Goal: Task Accomplishment & Management: Manage account settings

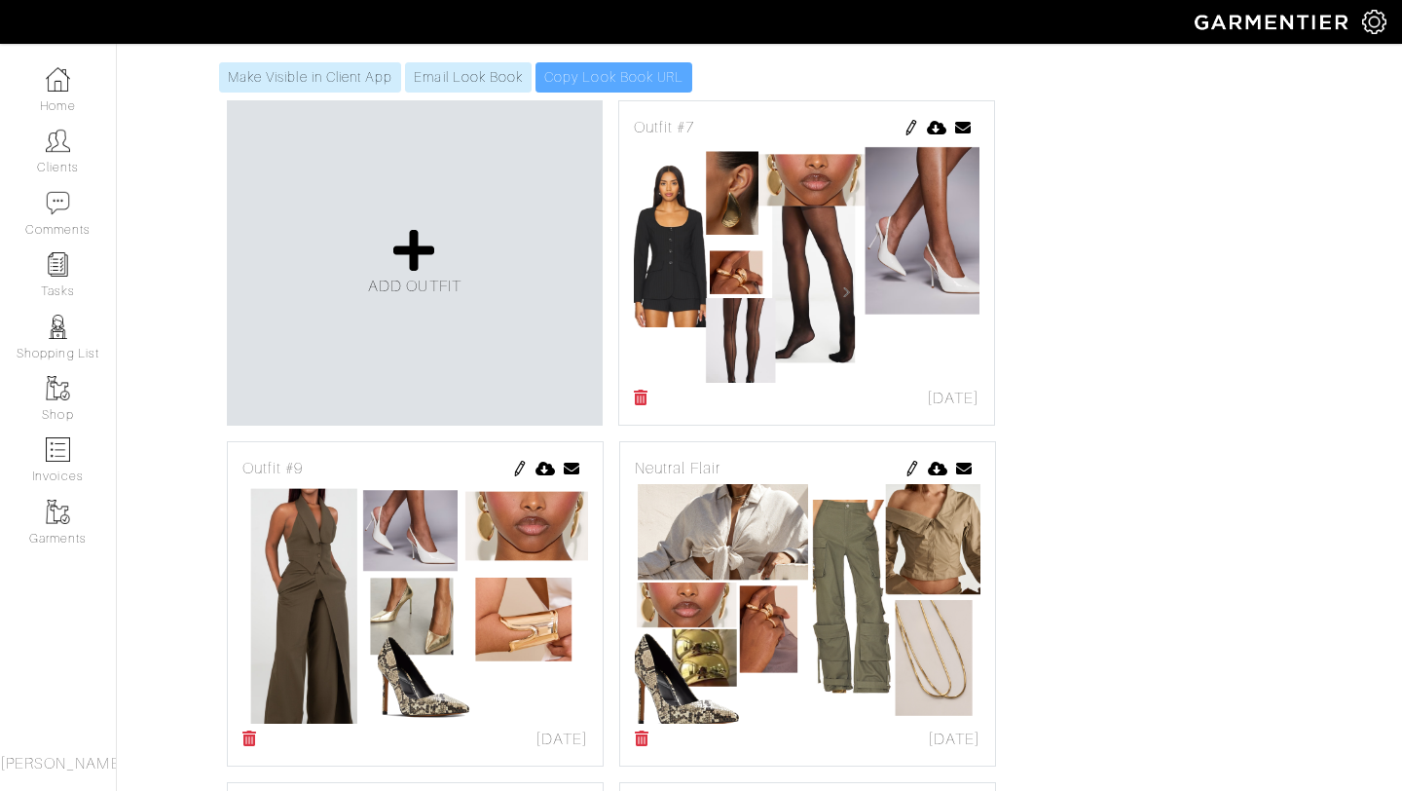
scroll to position [320, 0]
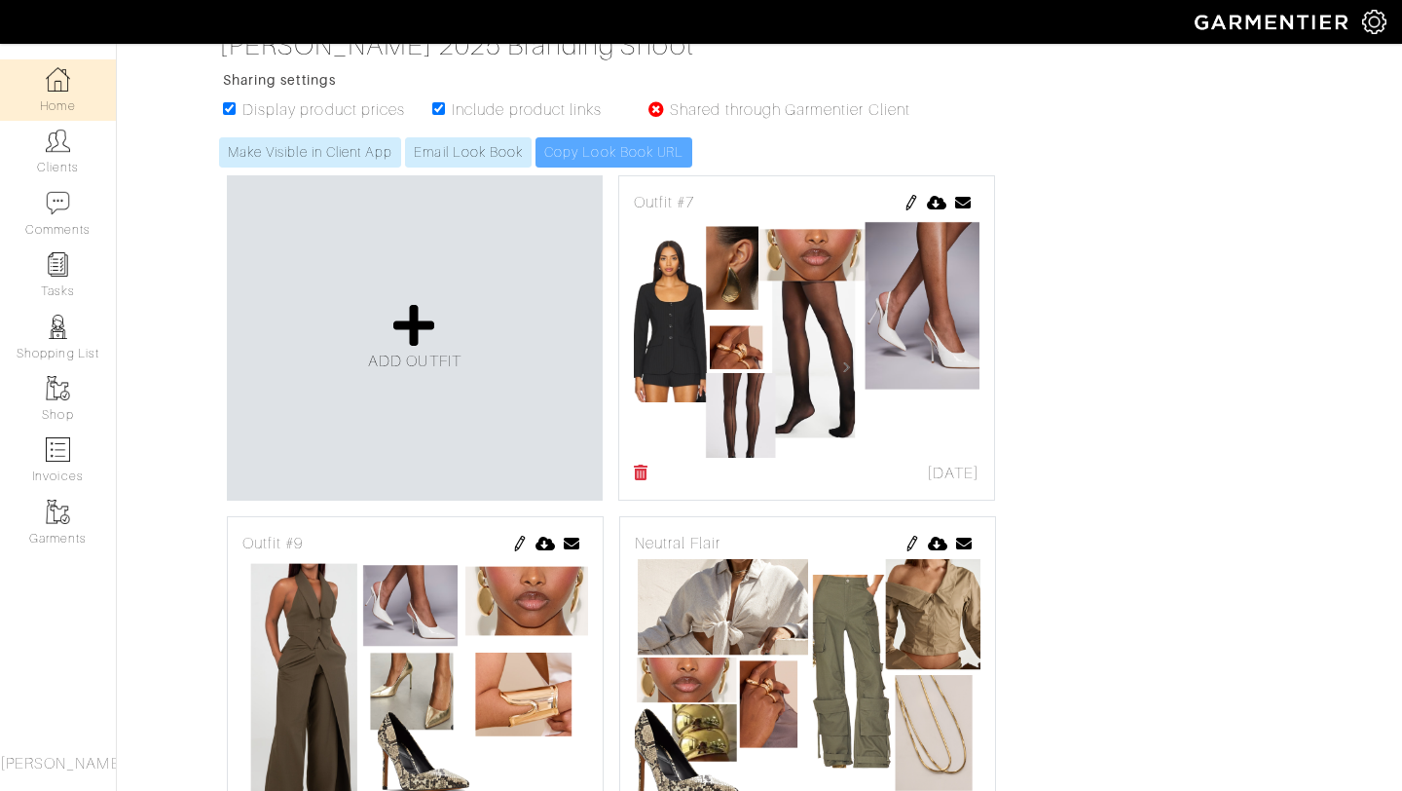
click at [60, 97] on link "Home" at bounding box center [58, 89] width 116 height 61
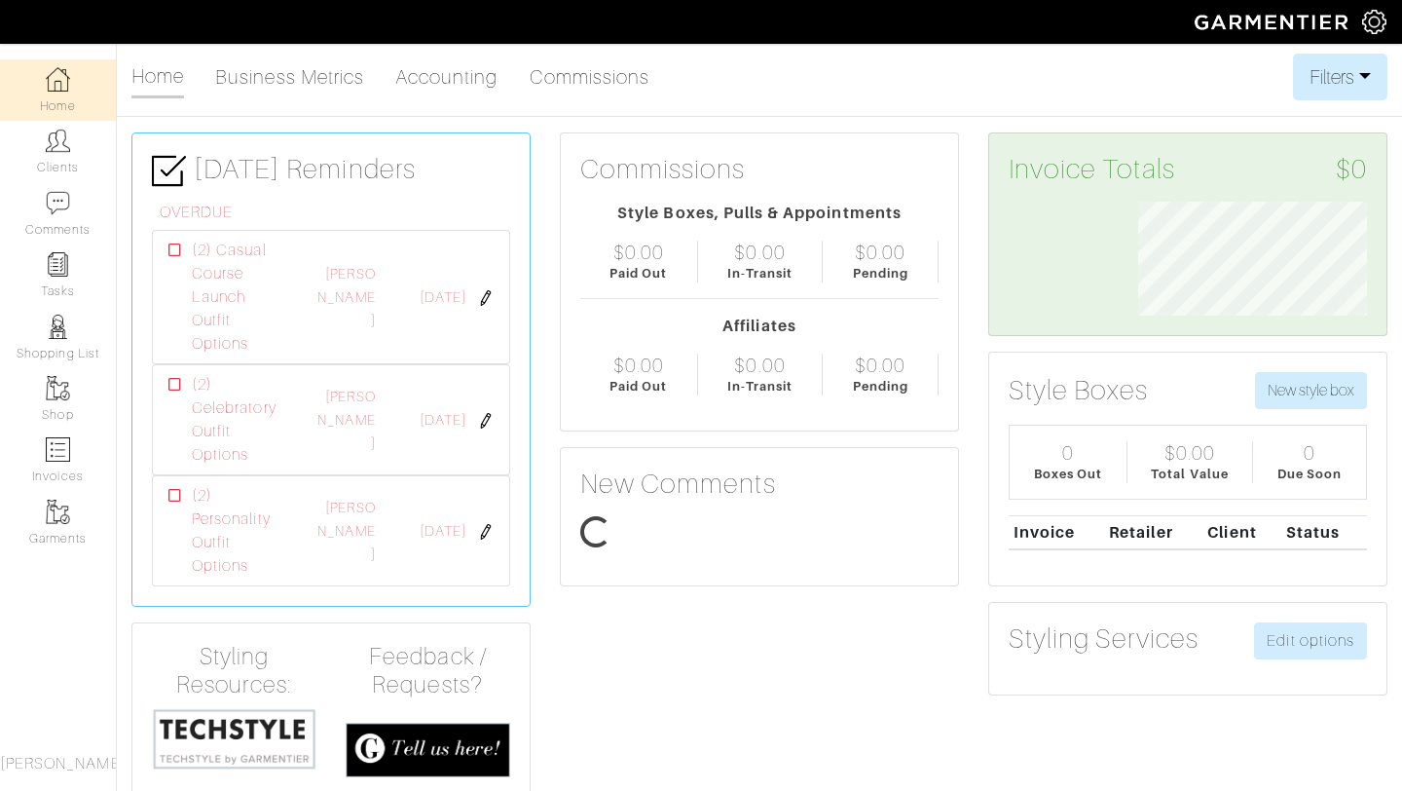
scroll to position [114, 258]
click at [68, 384] on img at bounding box center [58, 388] width 24 height 24
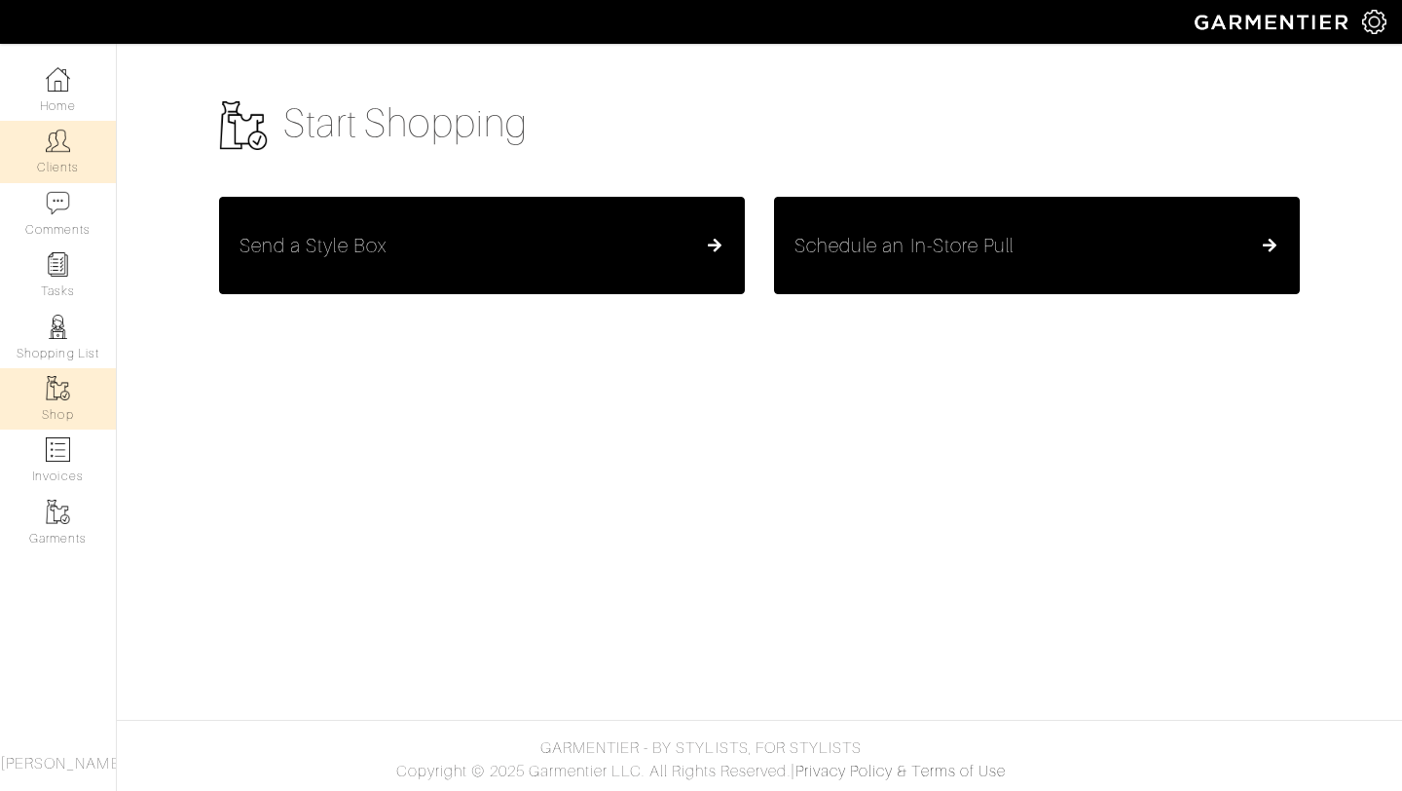
click at [52, 173] on link "Clients" at bounding box center [58, 151] width 116 height 61
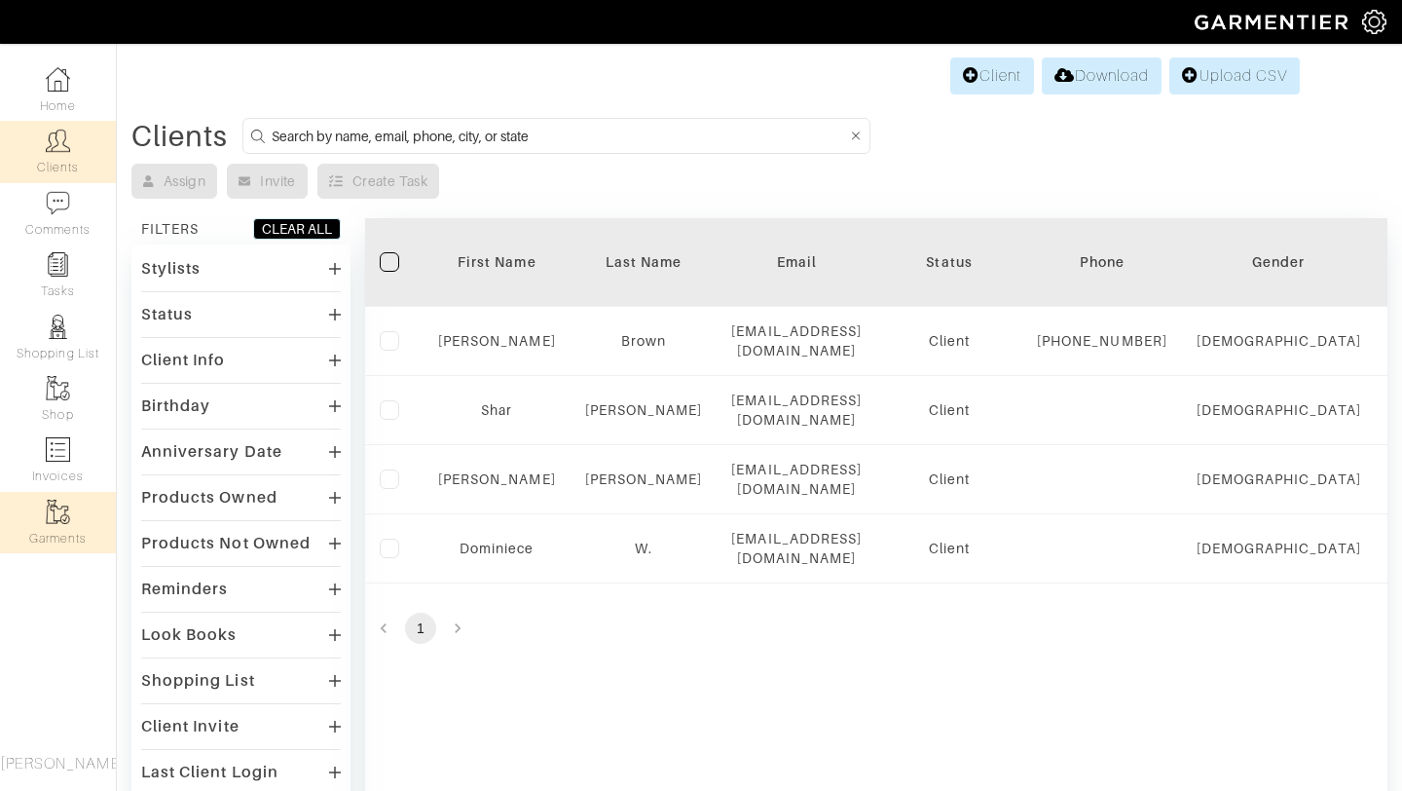
click at [68, 515] on img at bounding box center [58, 512] width 24 height 24
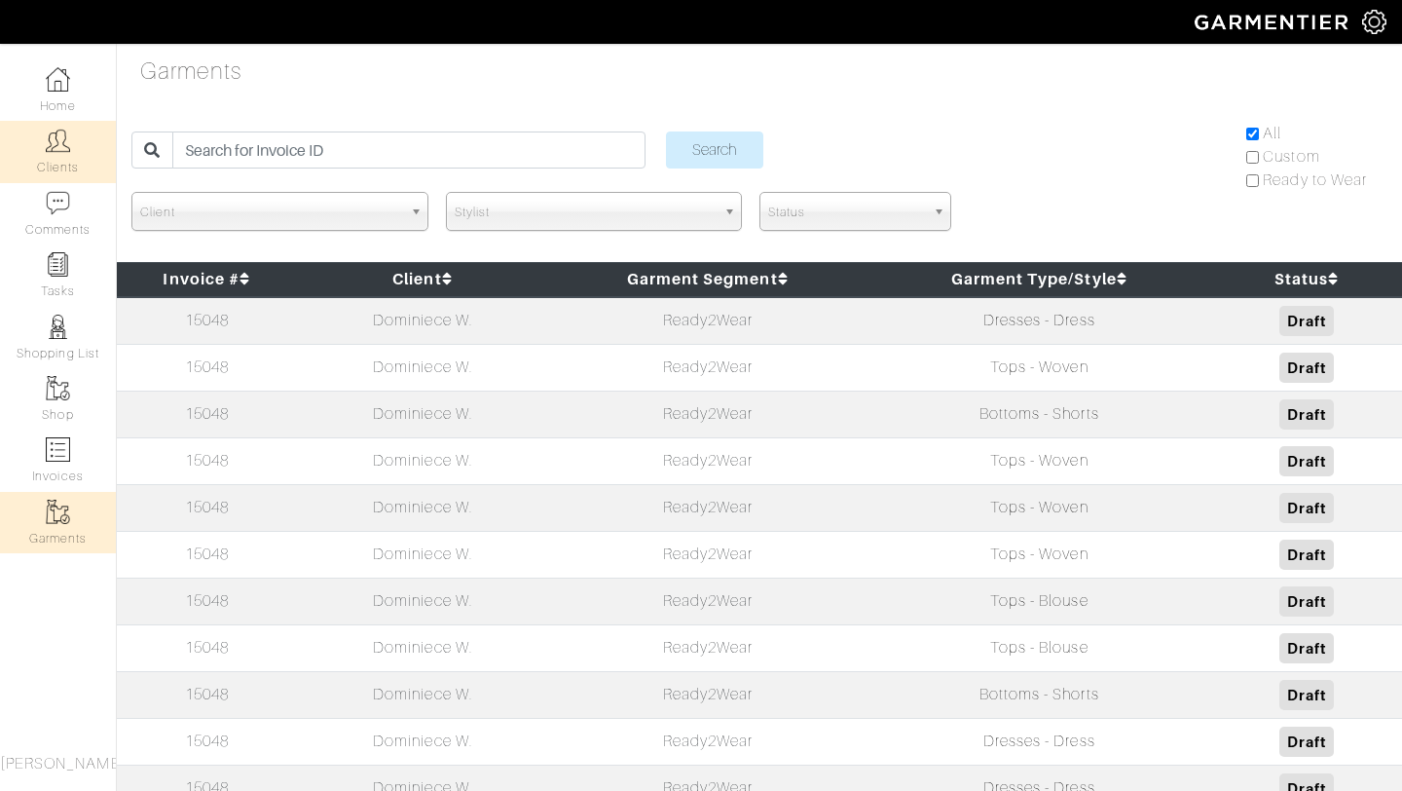
click at [59, 159] on link "Clients" at bounding box center [58, 151] width 116 height 61
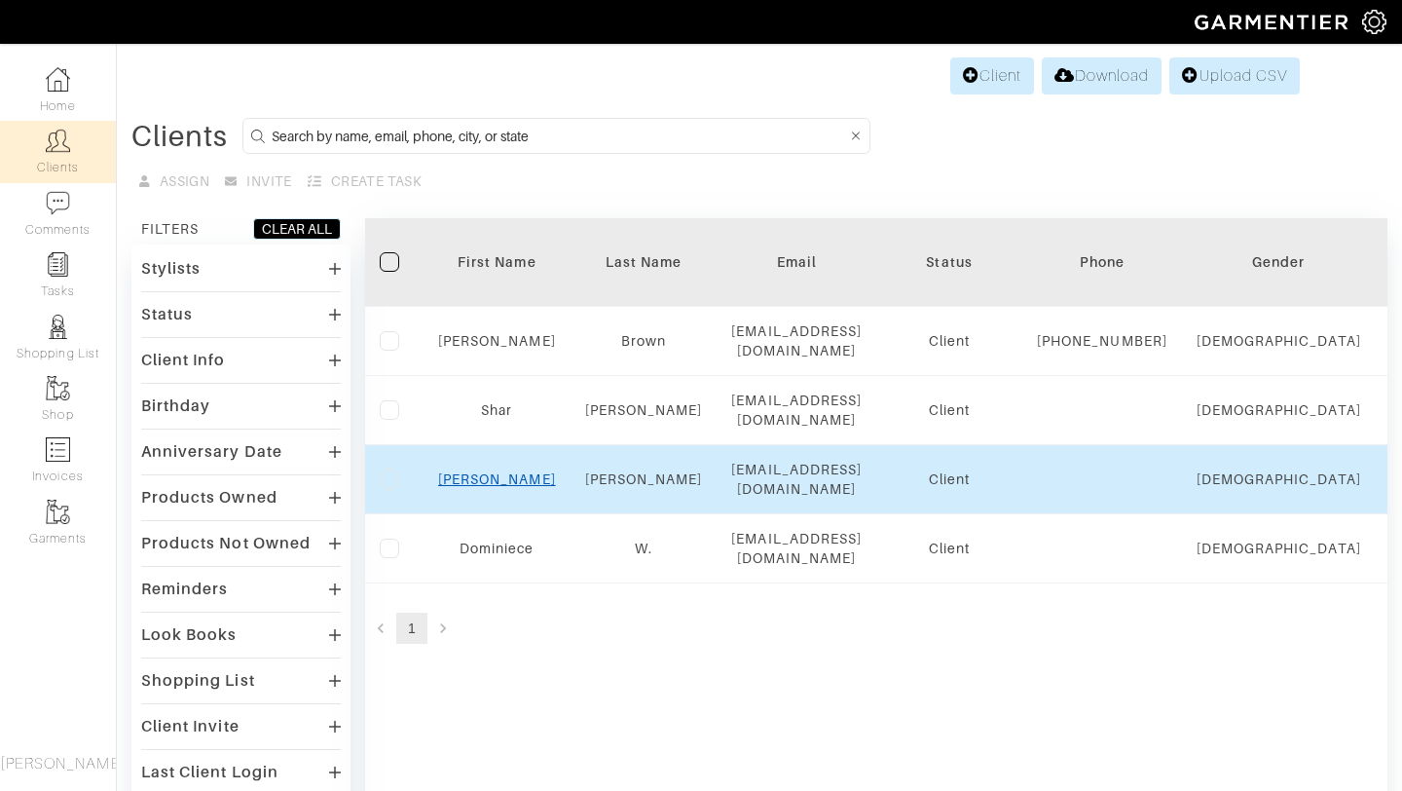
click at [493, 478] on link "Ashley" at bounding box center [497, 479] width 118 height 16
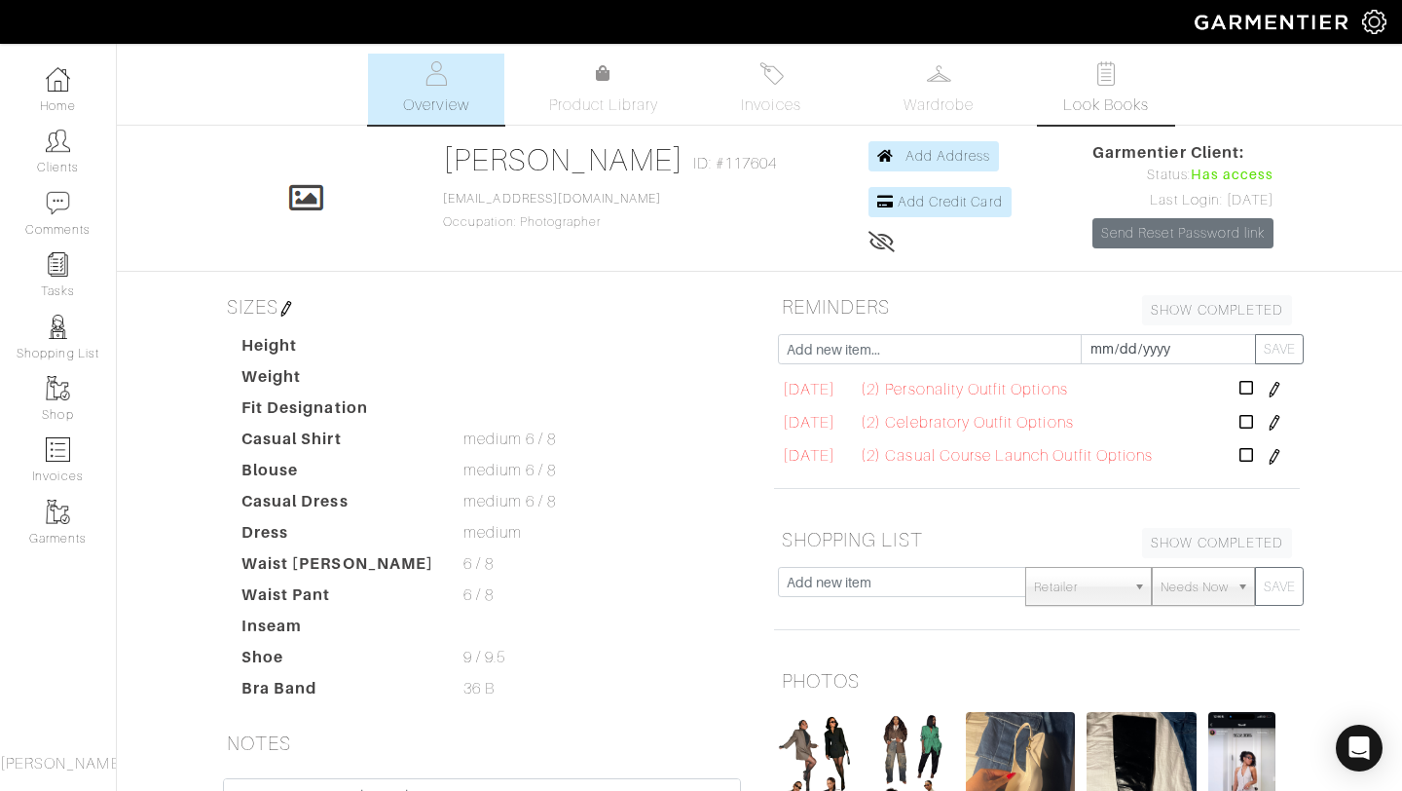
click at [1046, 81] on link "Look Books" at bounding box center [1106, 89] width 136 height 71
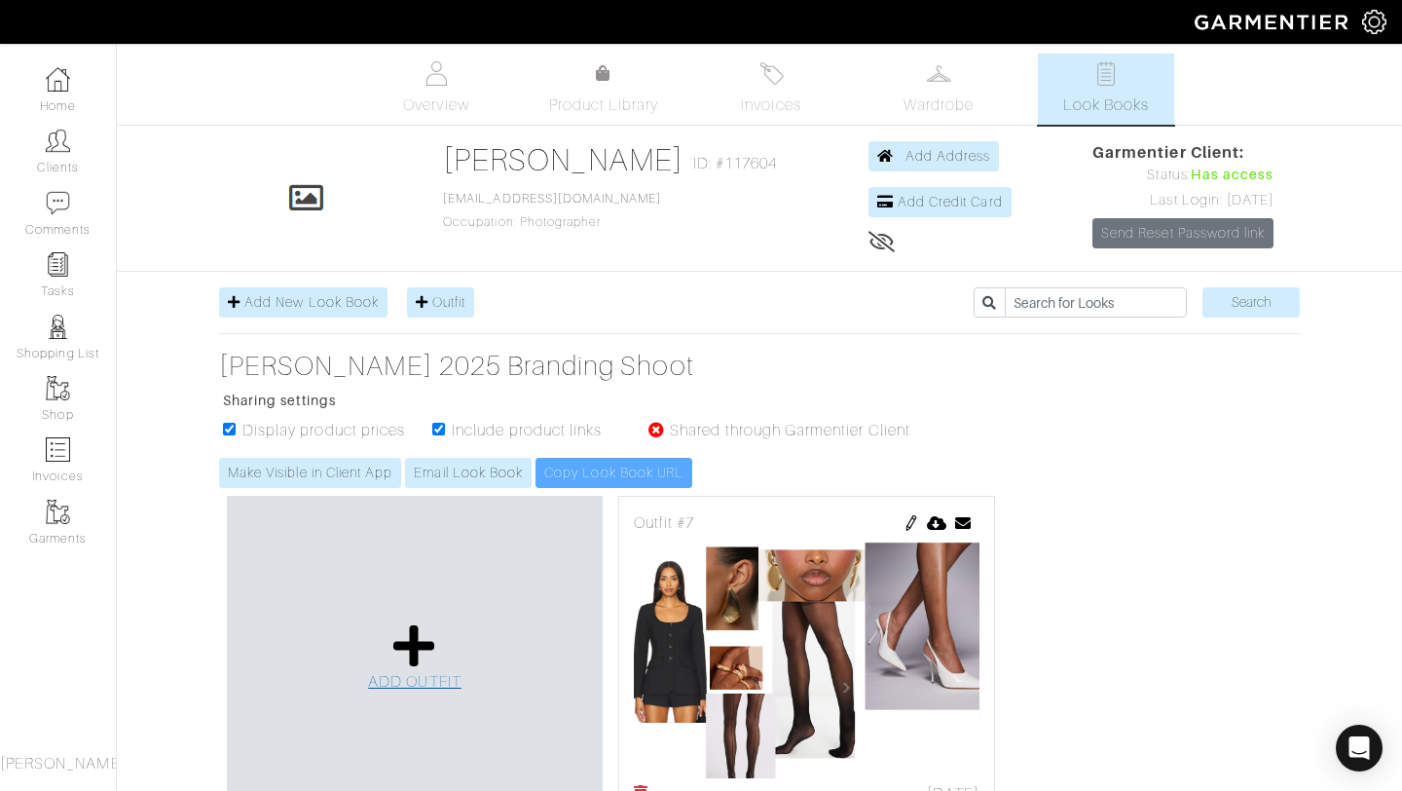
click at [444, 637] on link "ADD OUTFIT" at bounding box center [414, 657] width 93 height 71
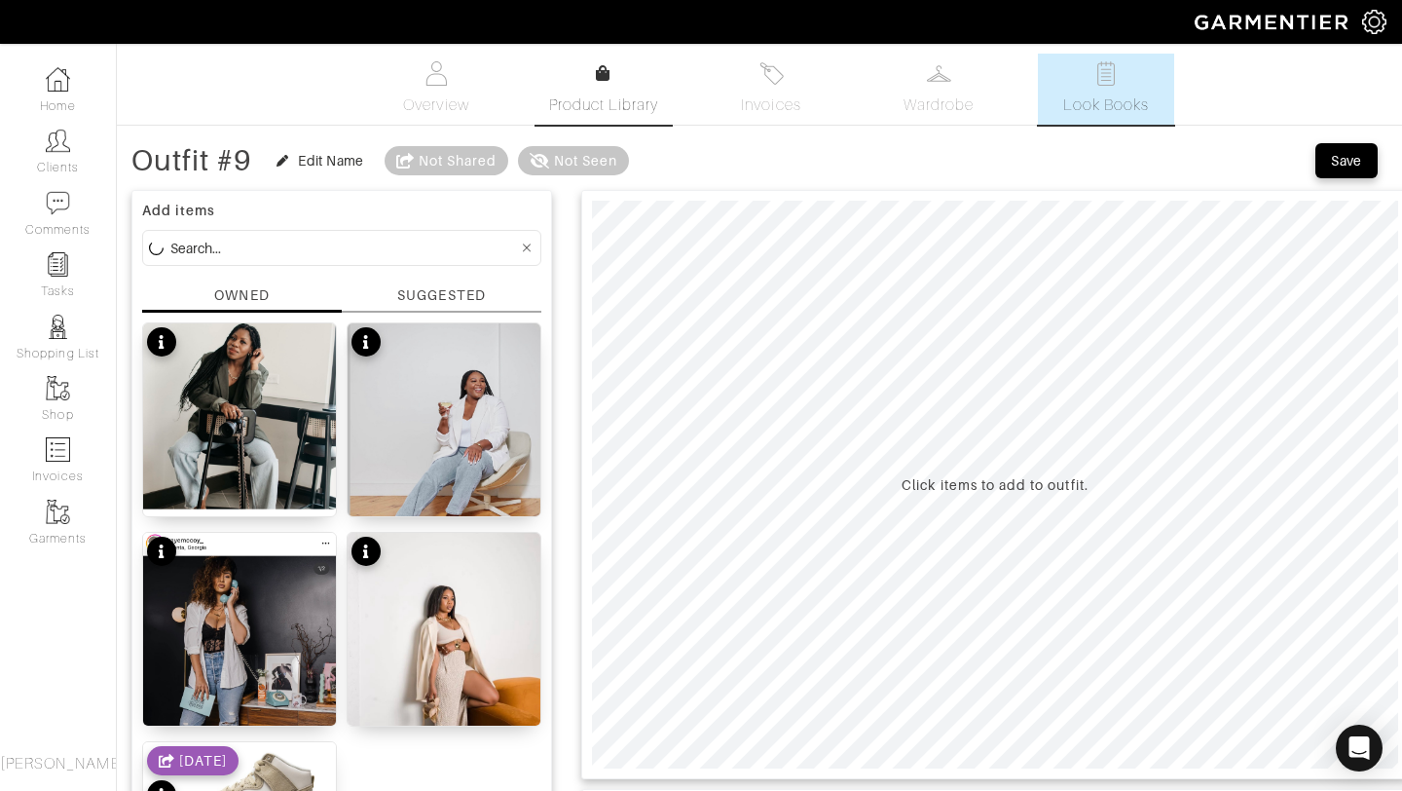
click at [579, 85] on link "Product Library" at bounding box center [604, 89] width 136 height 55
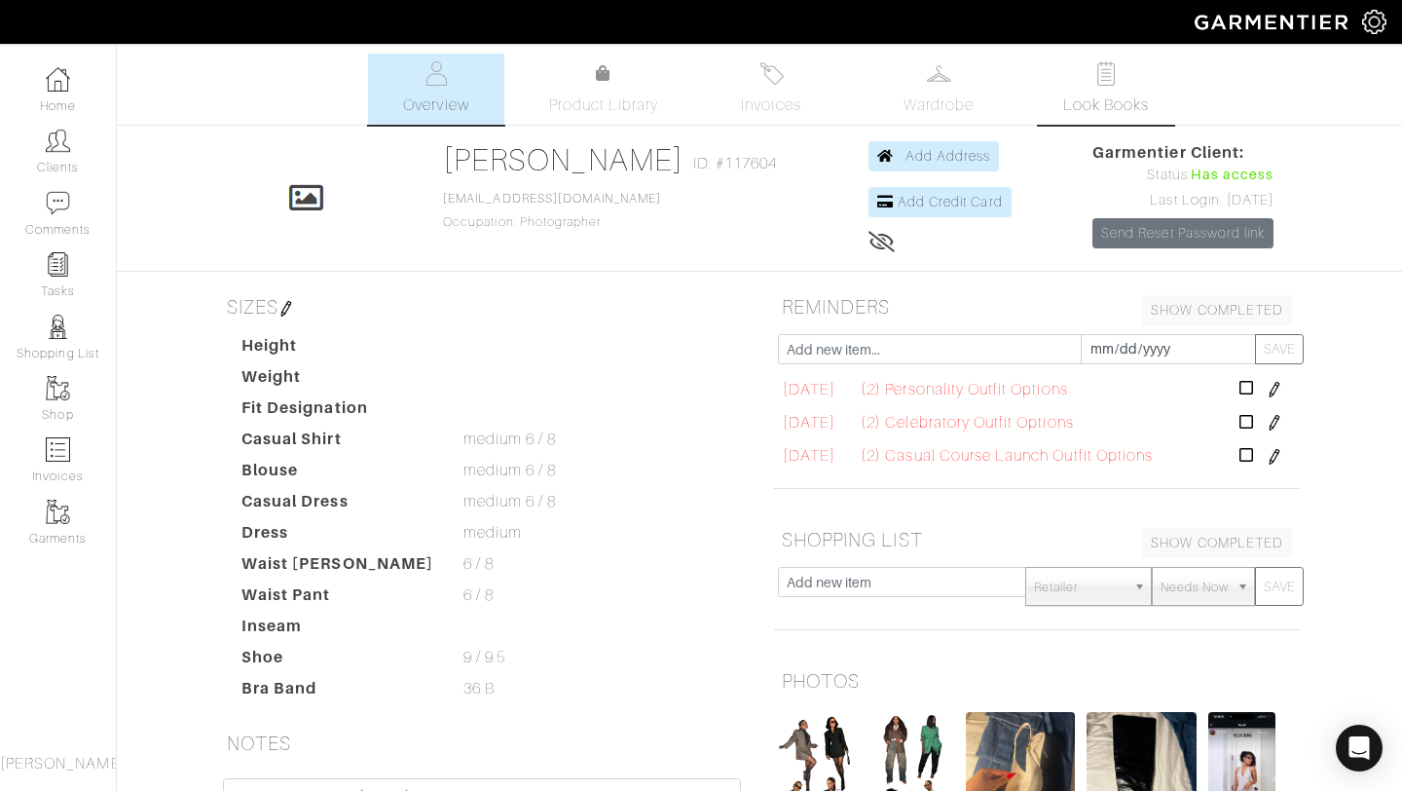
click at [1061, 107] on link "Look Books" at bounding box center [1106, 89] width 136 height 71
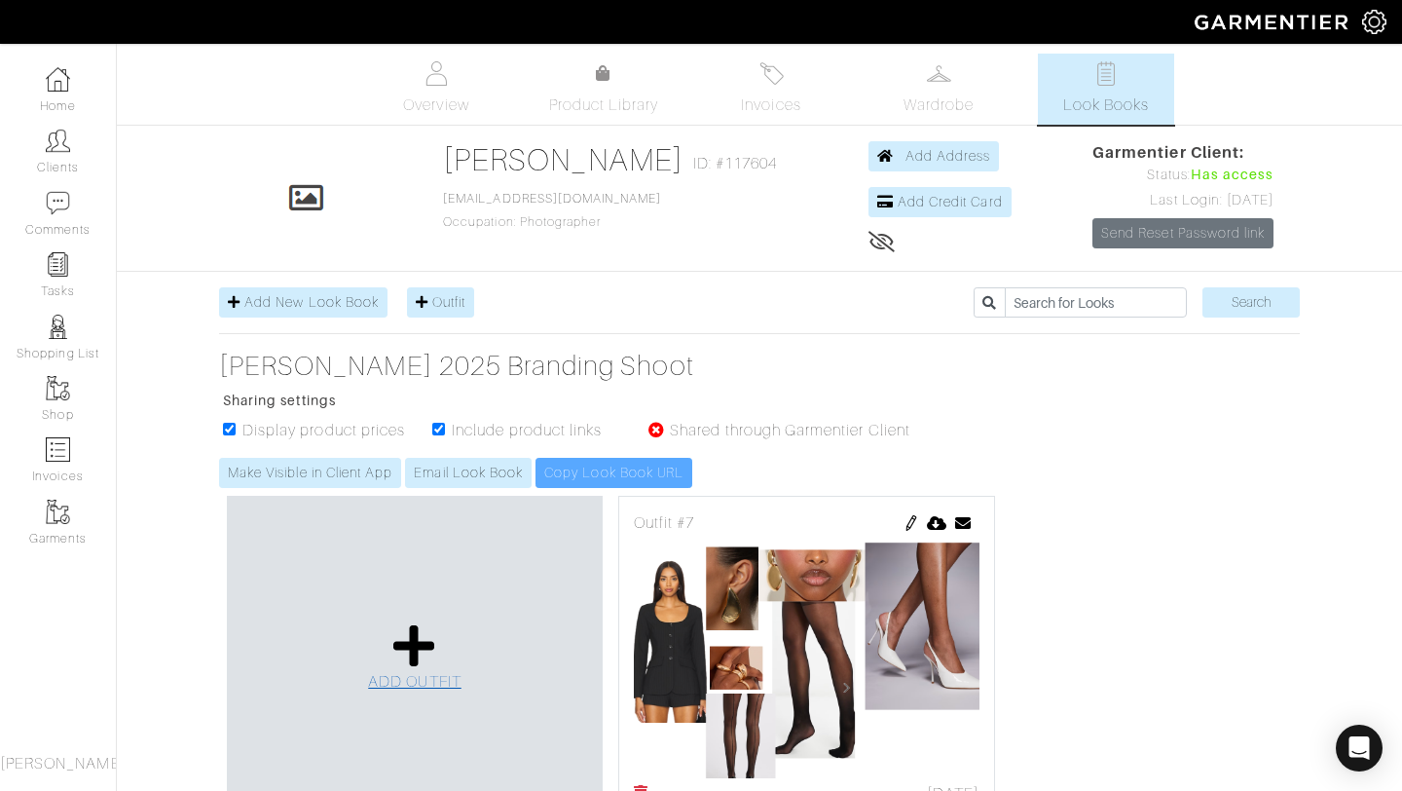
click at [403, 633] on icon at bounding box center [414, 645] width 42 height 47
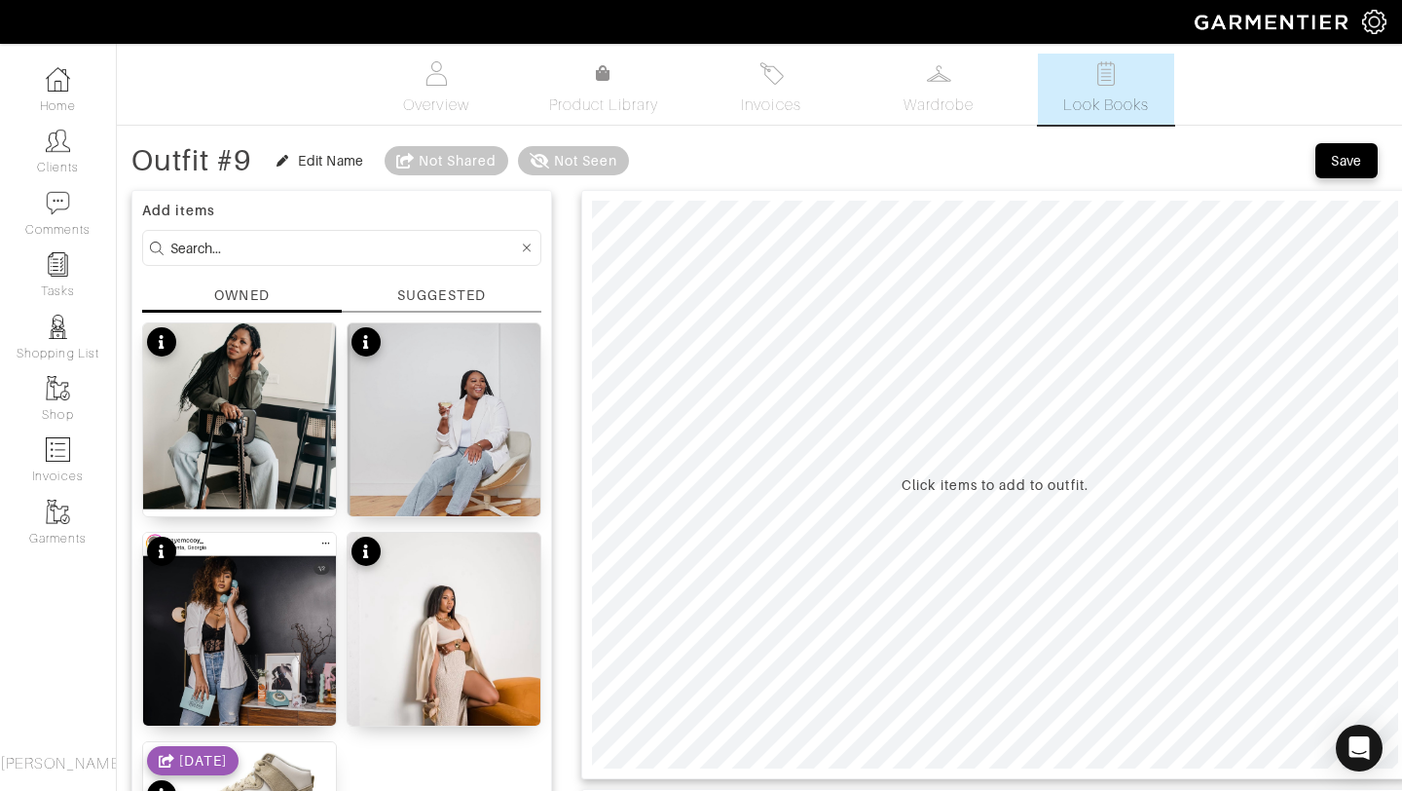
click at [442, 291] on div "SUGGESTED" at bounding box center [441, 295] width 88 height 20
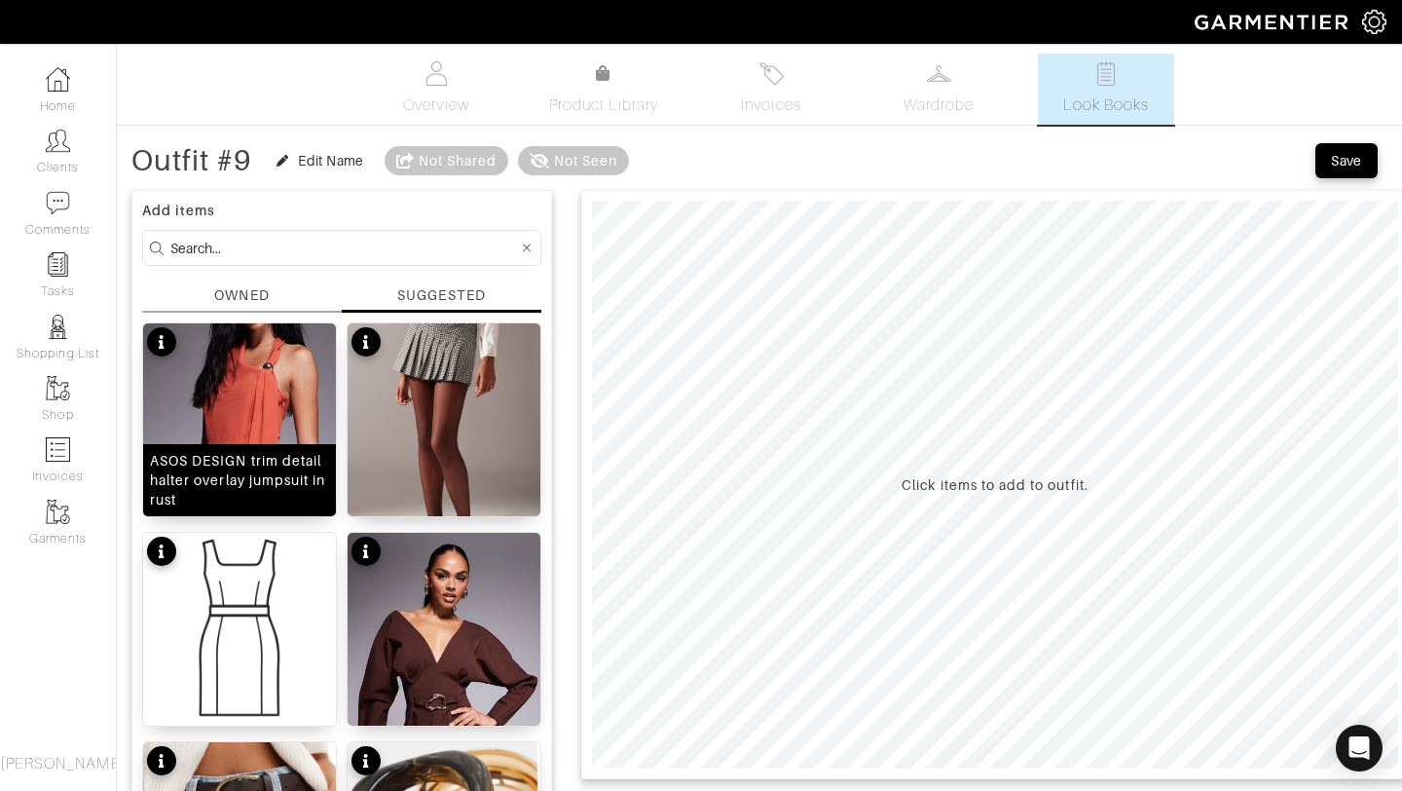
click at [295, 356] on img at bounding box center [239, 572] width 193 height 499
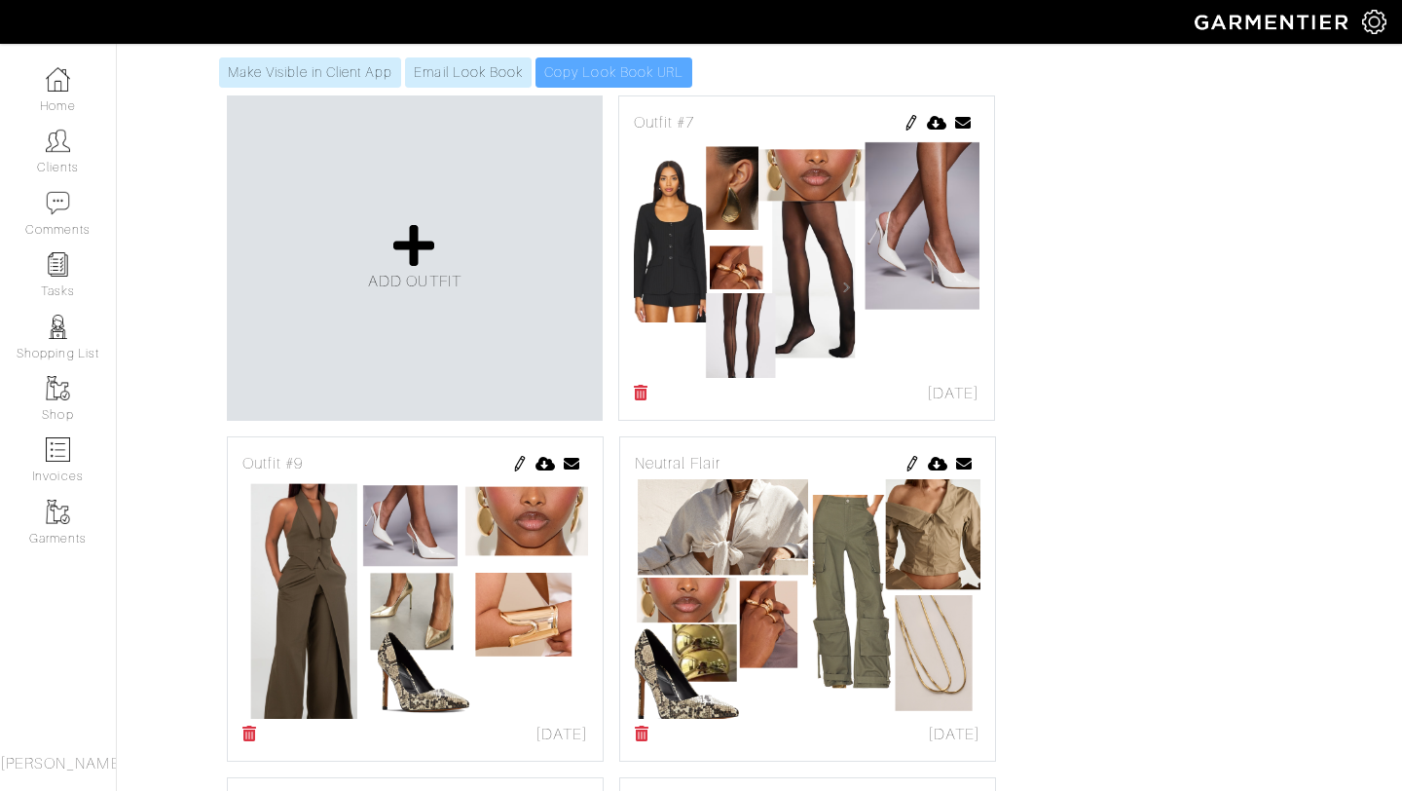
scroll to position [177, 0]
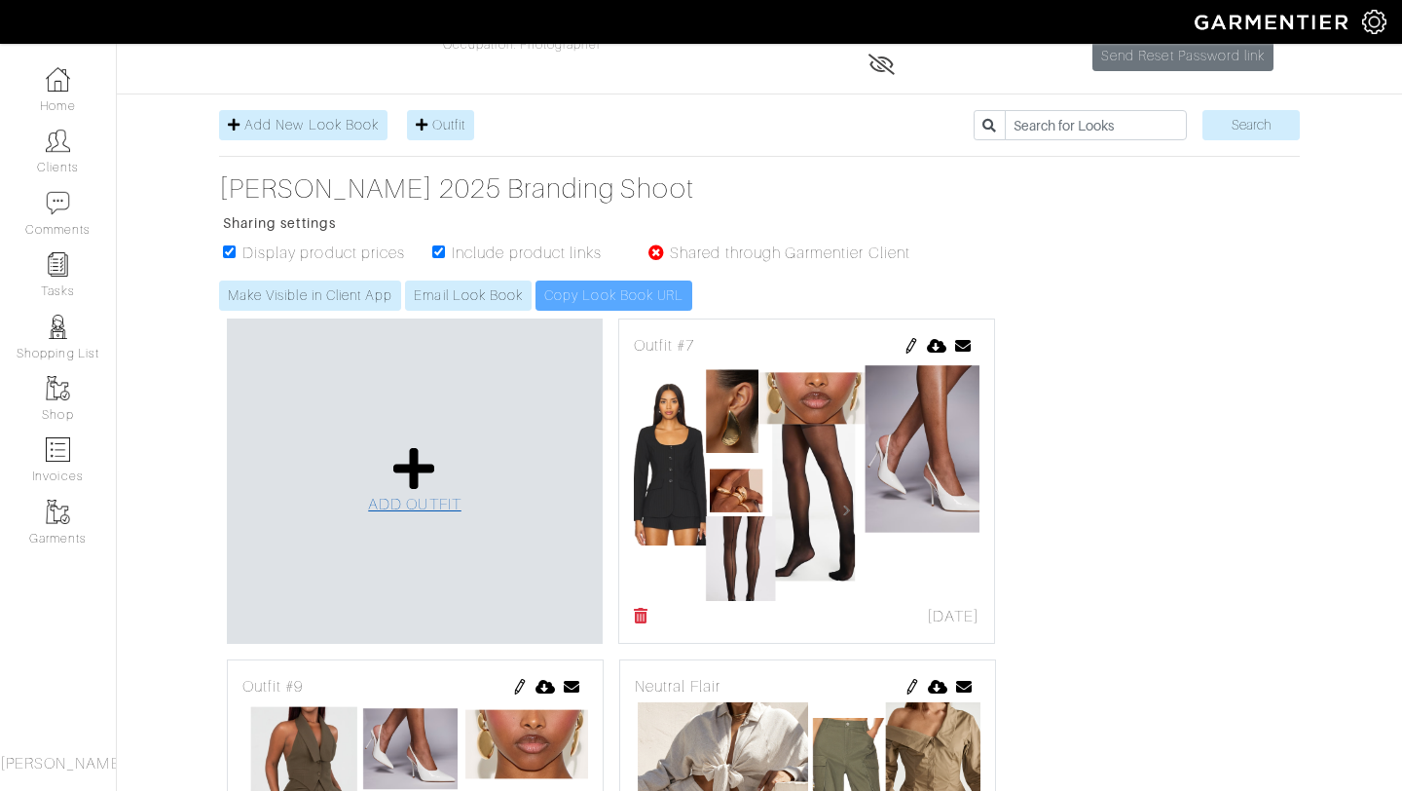
click at [440, 464] on link "ADD OUTFIT" at bounding box center [414, 480] width 93 height 71
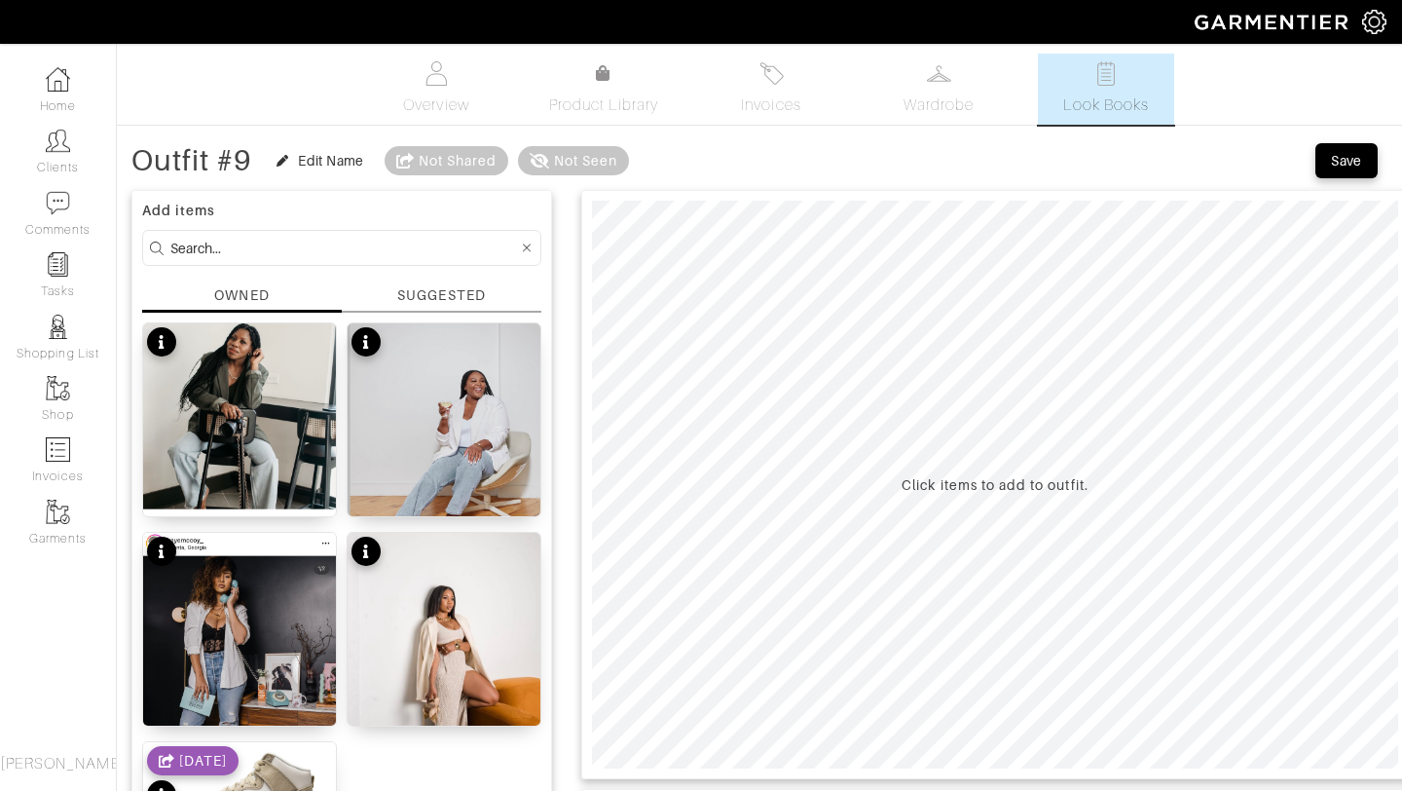
click at [406, 295] on div "SUGGESTED" at bounding box center [441, 295] width 88 height 20
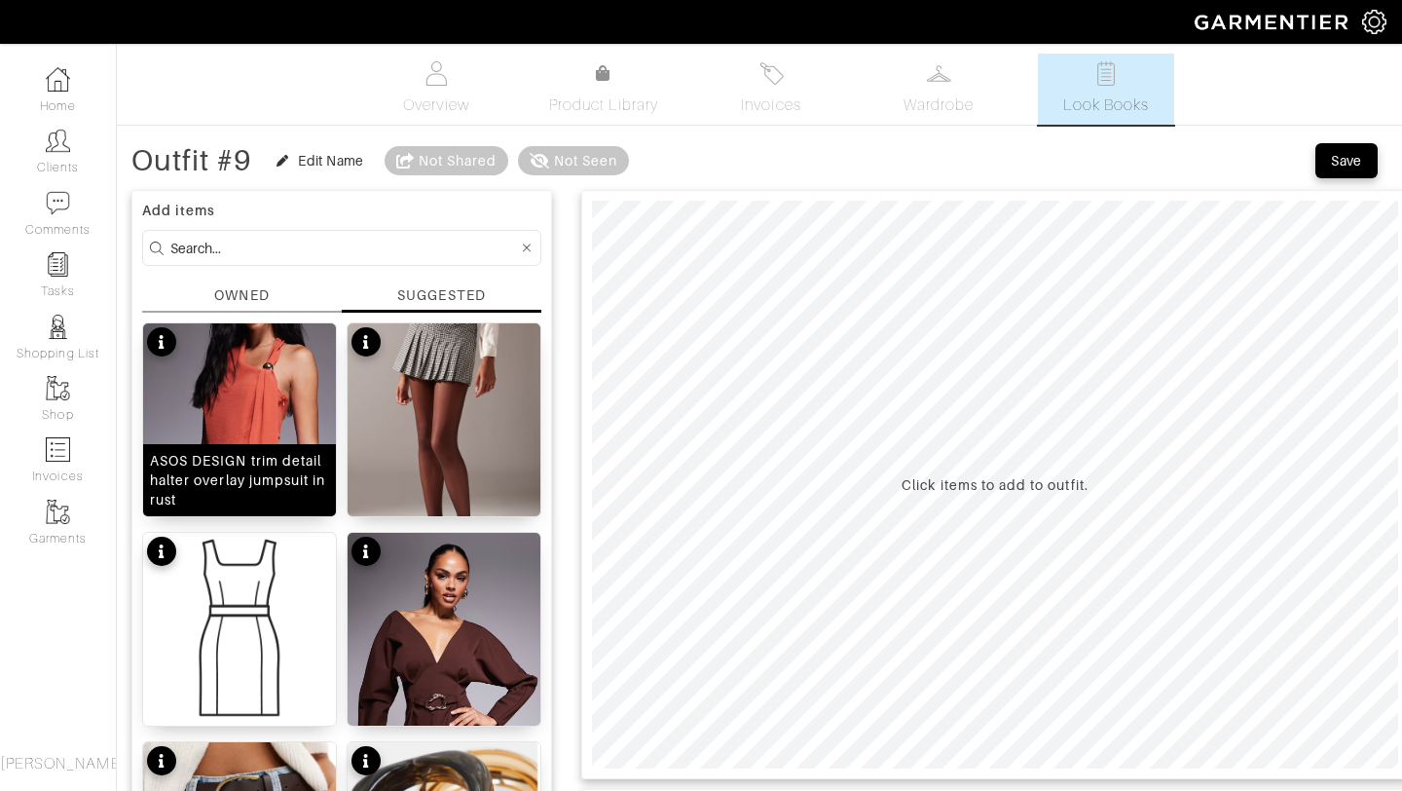
click at [279, 378] on img at bounding box center [239, 572] width 193 height 499
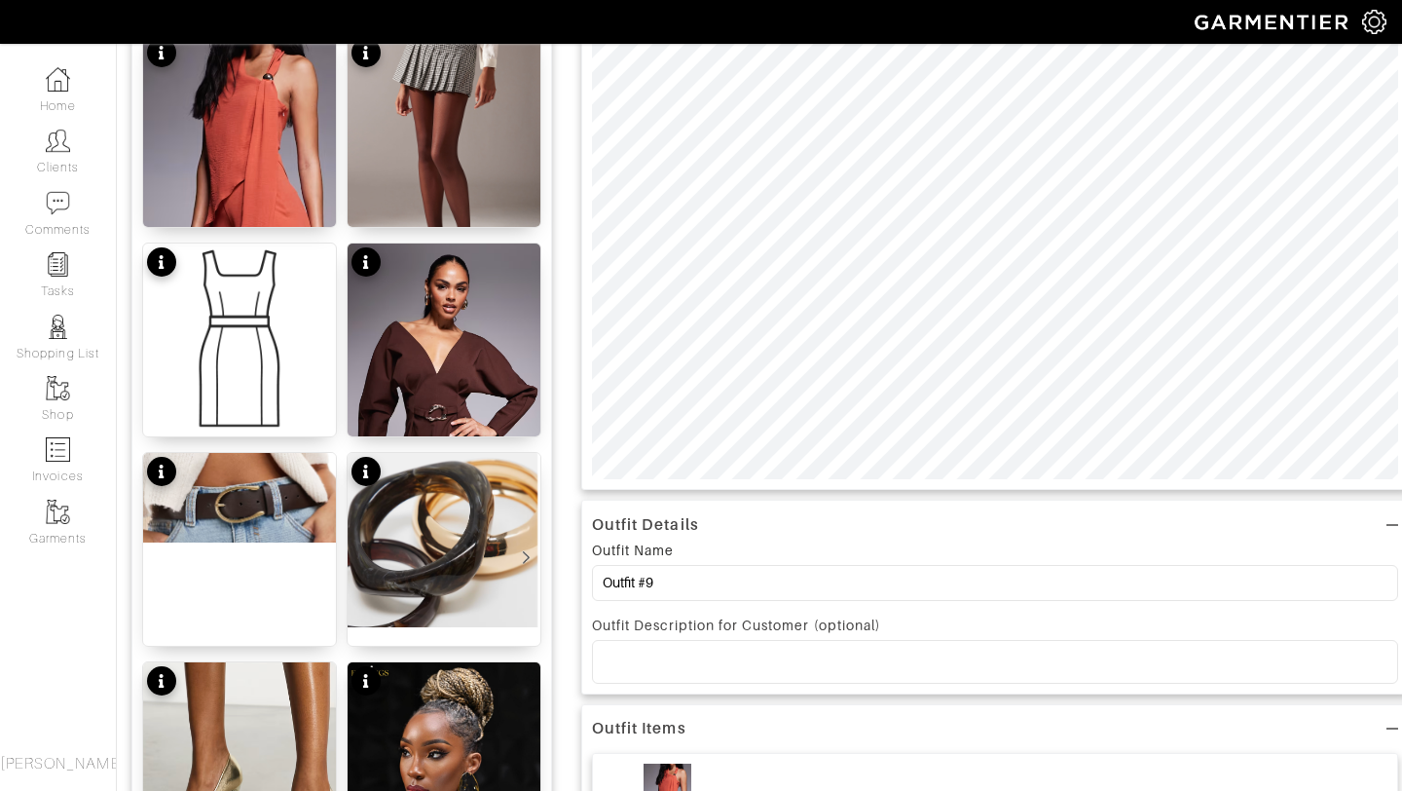
scroll to position [309, 0]
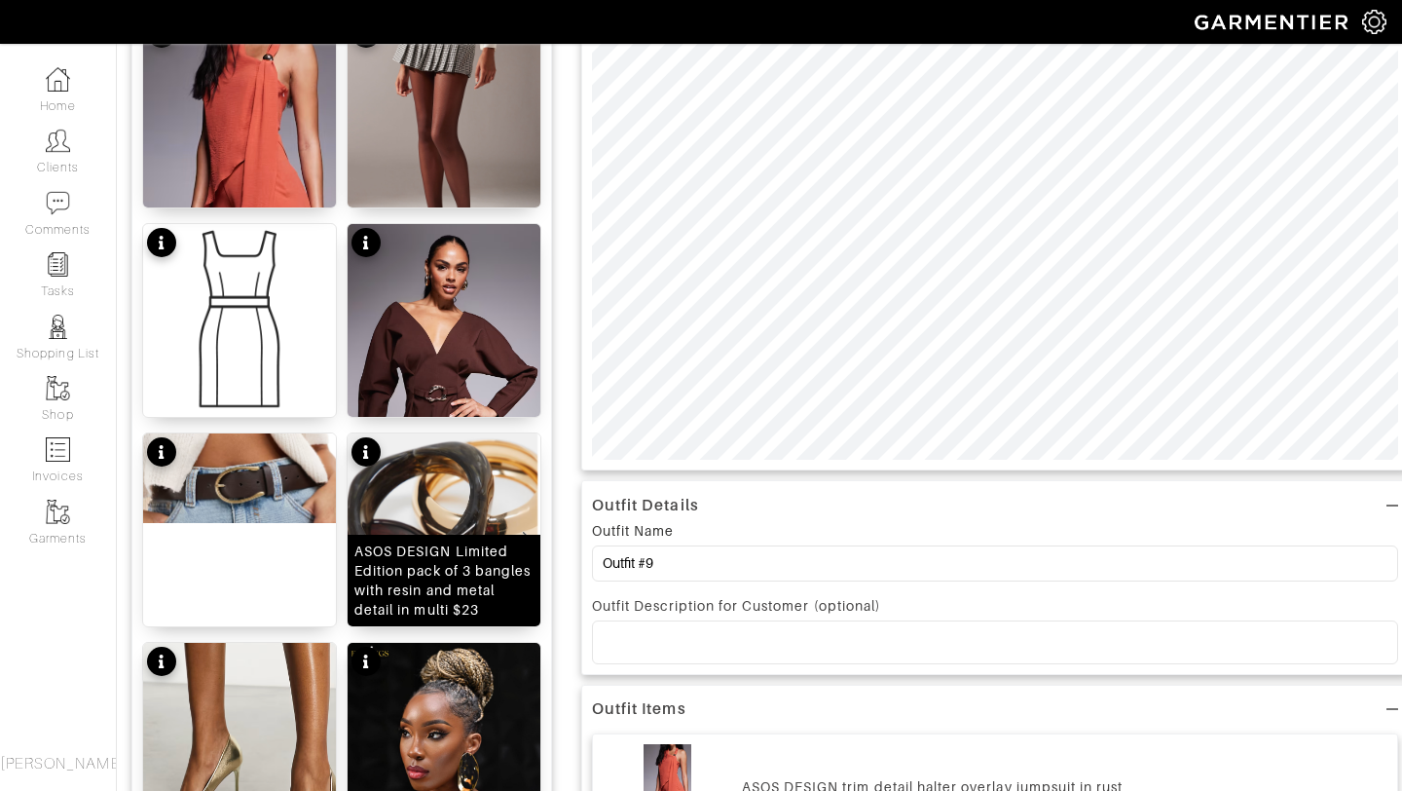
click at [401, 459] on img at bounding box center [444, 520] width 193 height 174
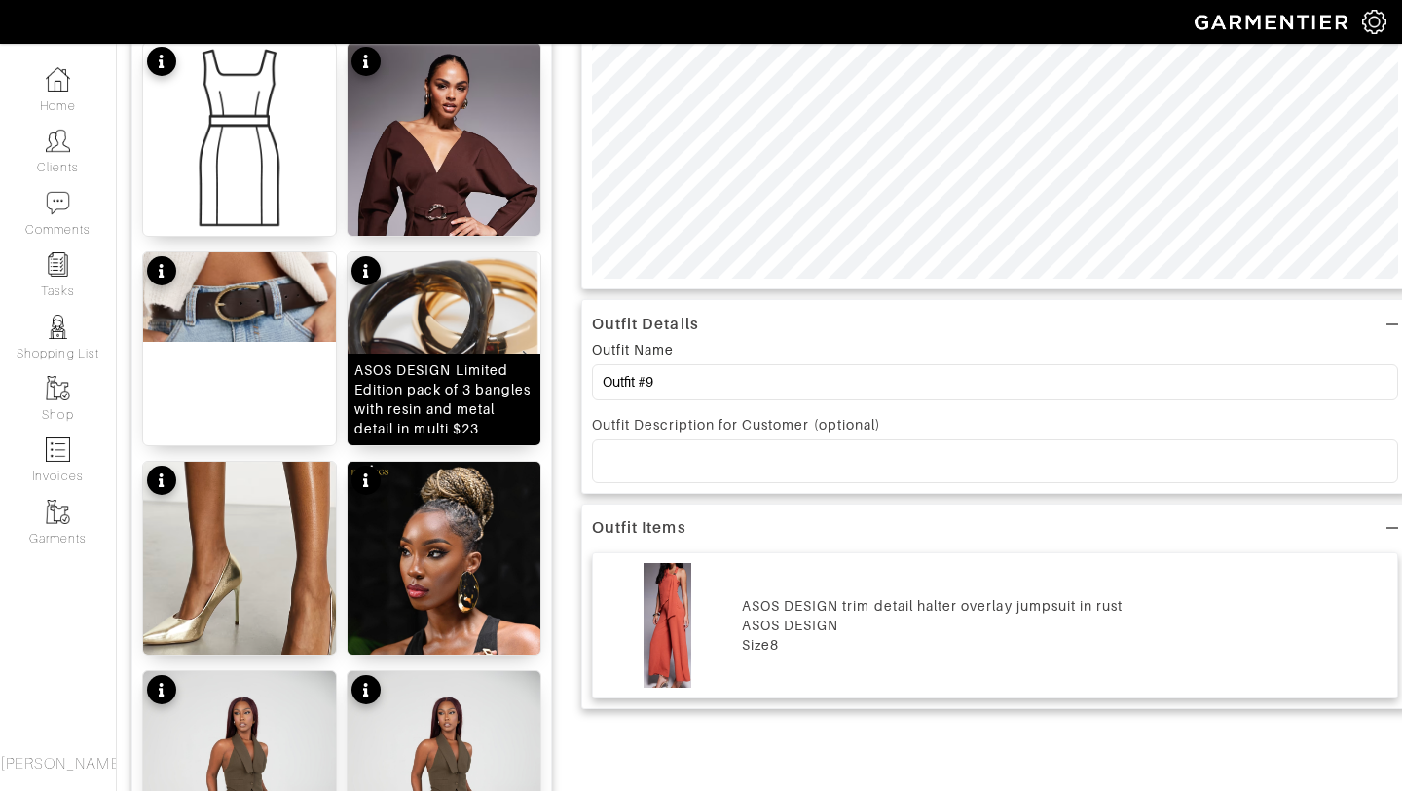
scroll to position [721, 0]
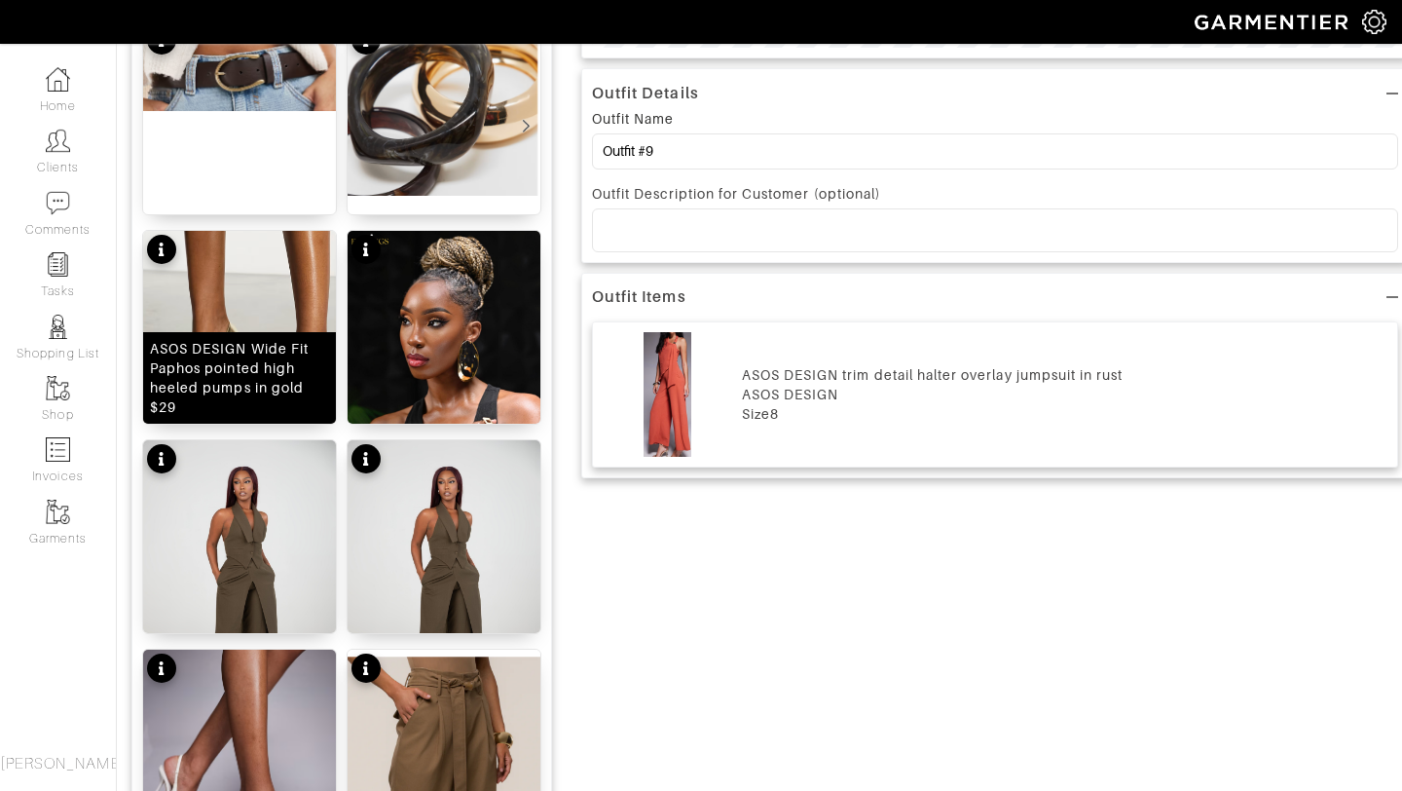
click at [264, 348] on div "ASOS DESIGN Wide Fit Paphos pointed high heeled pumps in gold $29" at bounding box center [239, 378] width 179 height 78
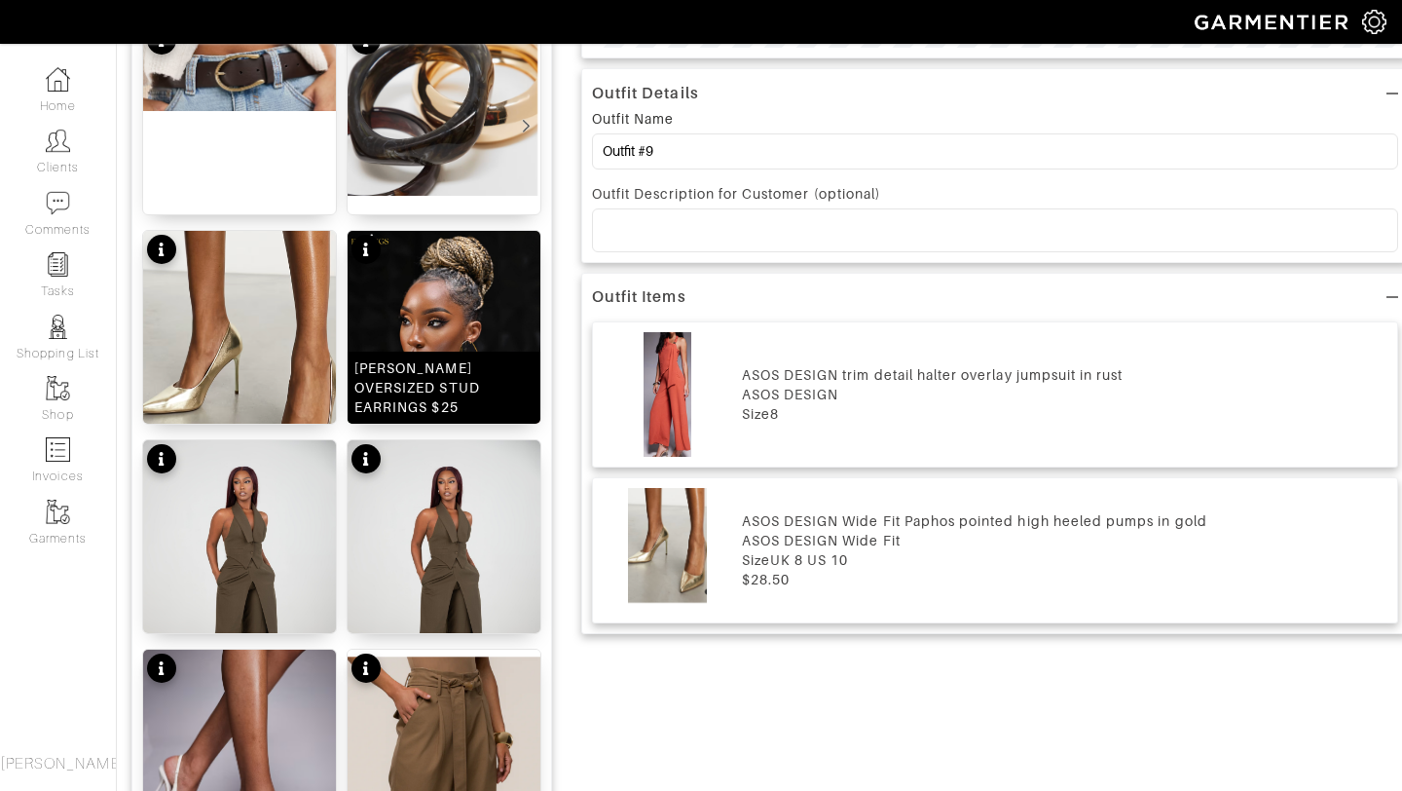
click at [461, 299] on img at bounding box center [444, 357] width 193 height 253
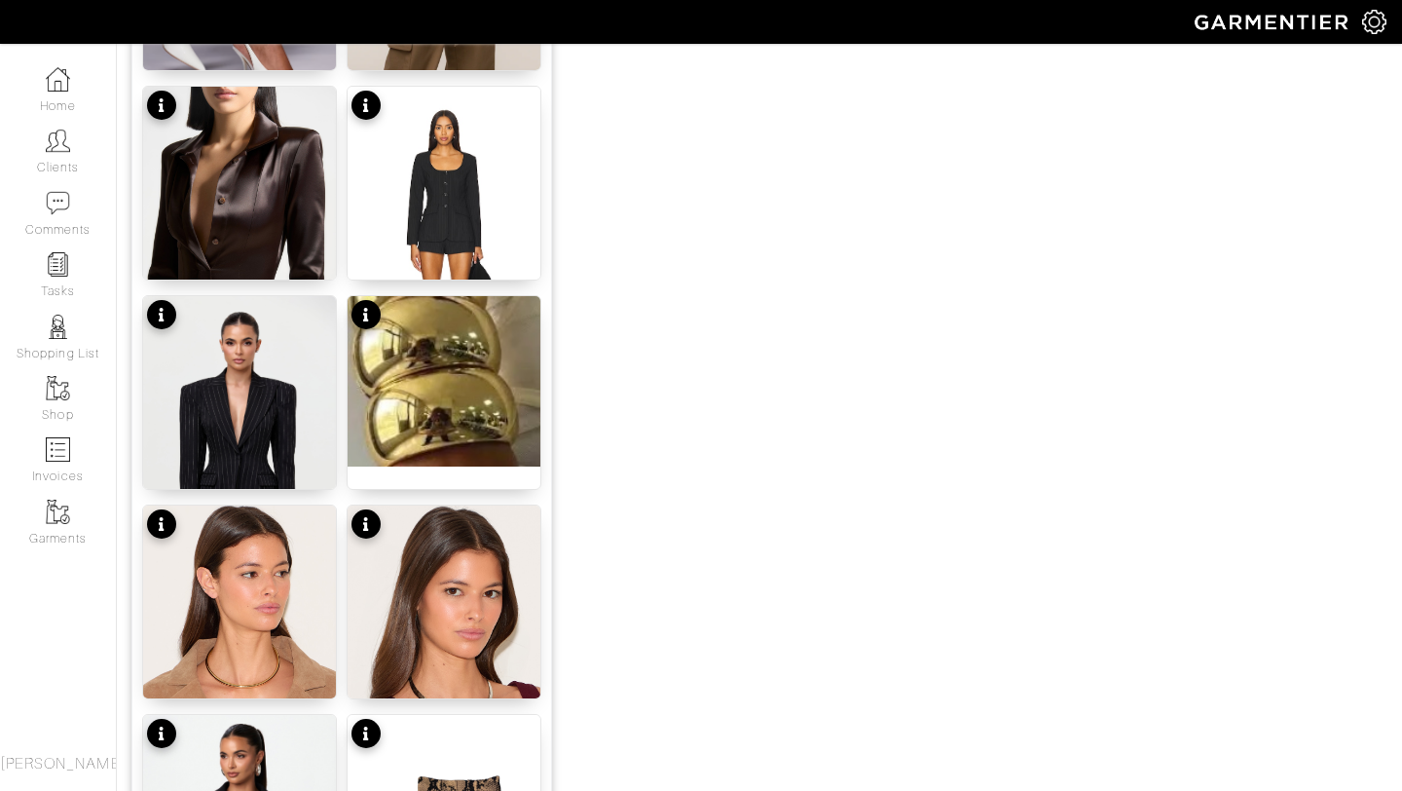
scroll to position [1439, 0]
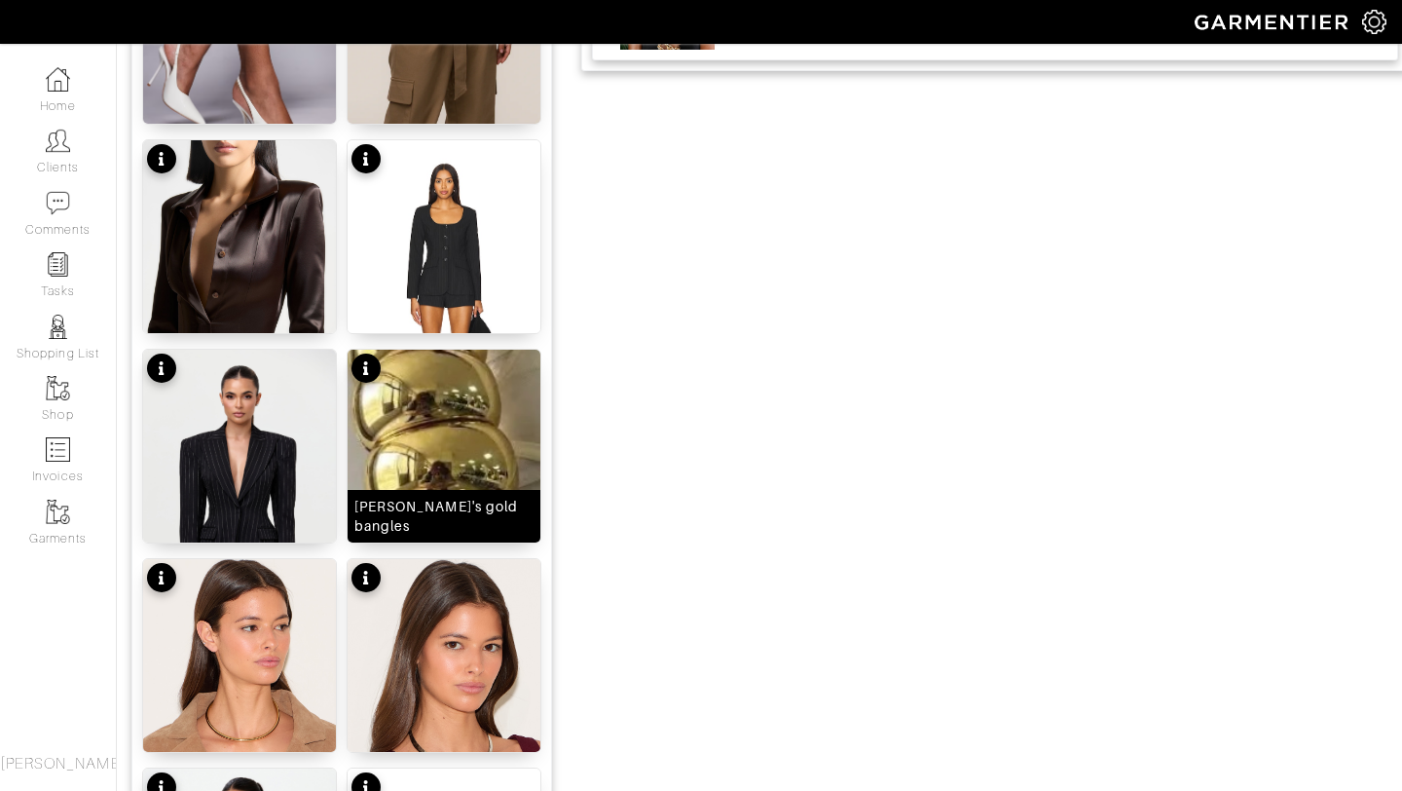
click at [522, 352] on img at bounding box center [444, 435] width 193 height 170
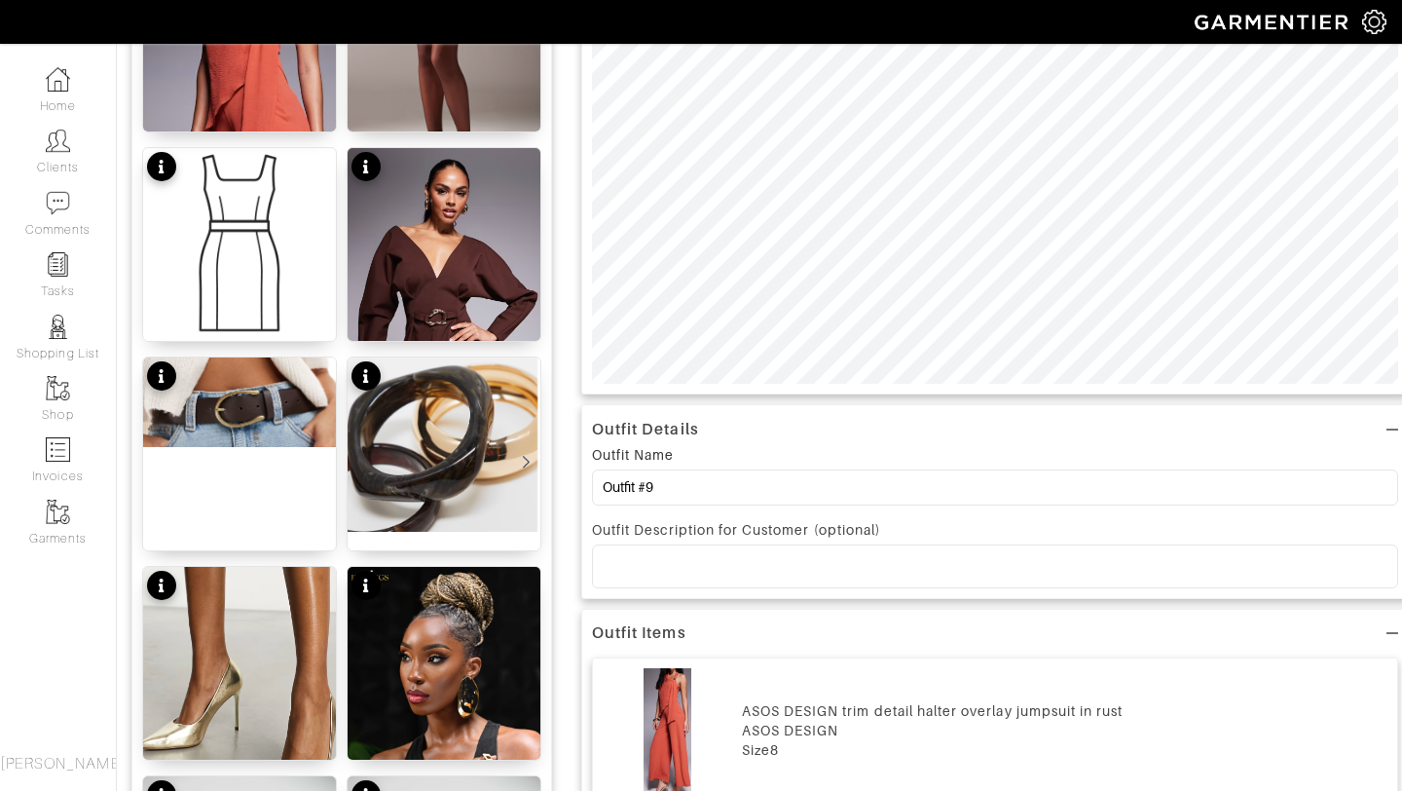
scroll to position [21, 0]
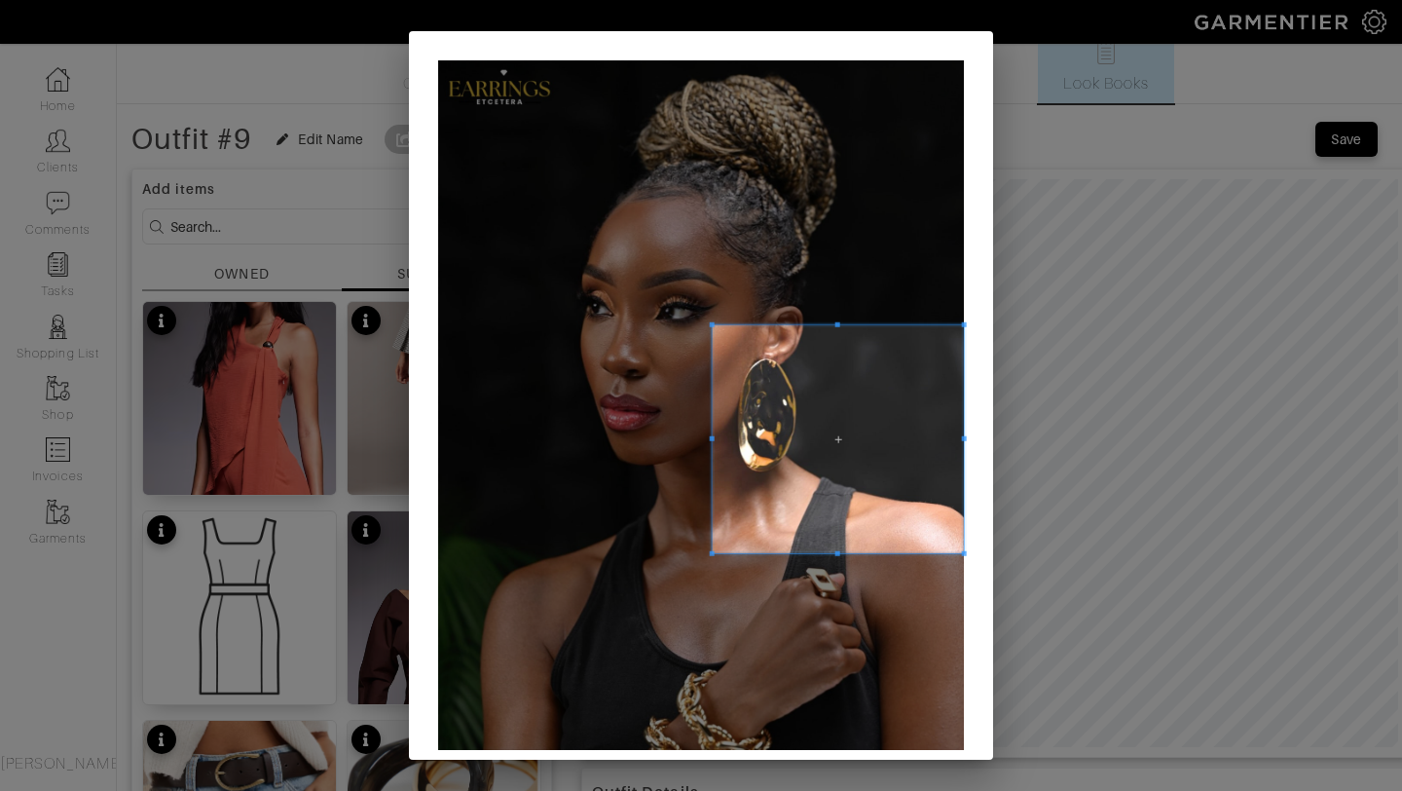
click at [710, 322] on span at bounding box center [712, 324] width 5 height 5
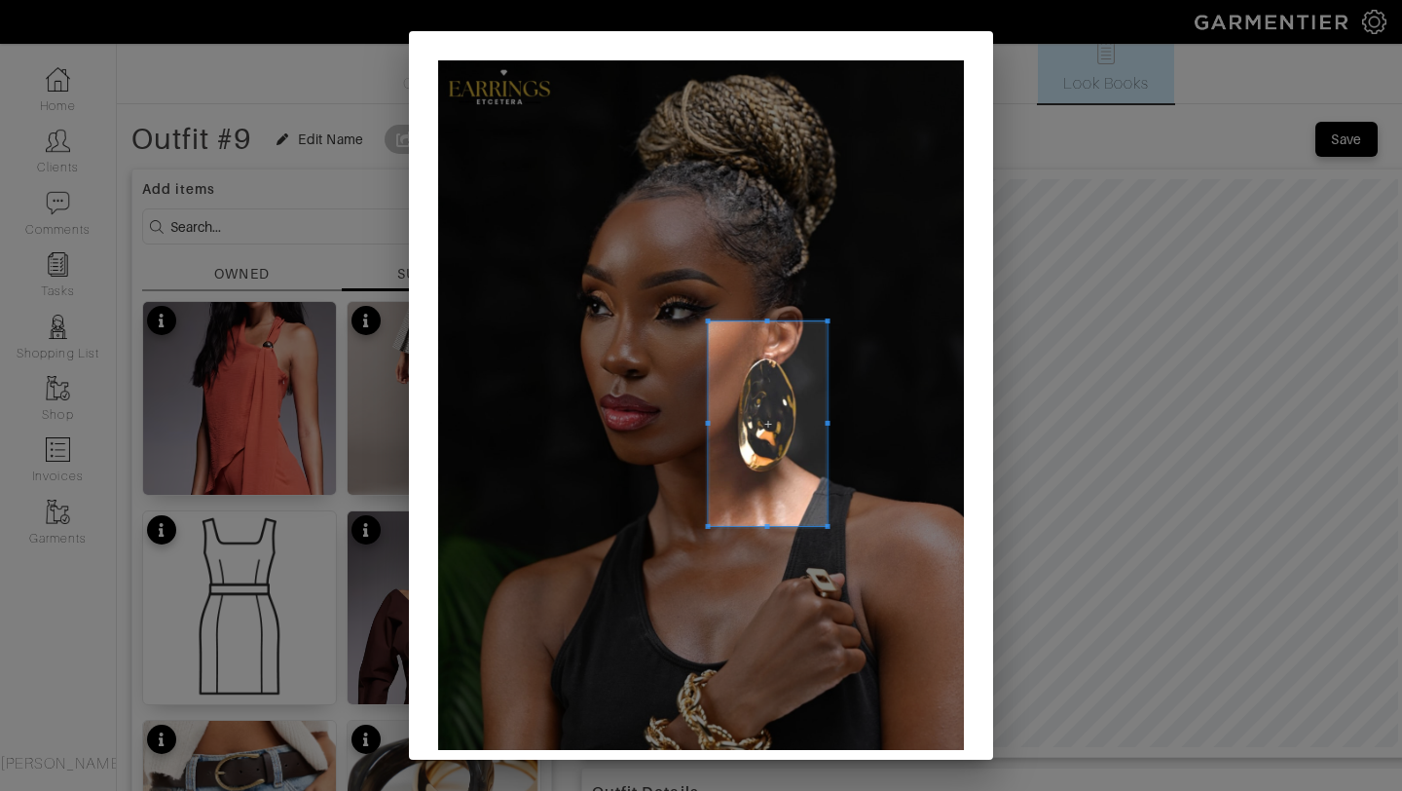
click at [830, 529] on span at bounding box center [827, 526] width 5 height 5
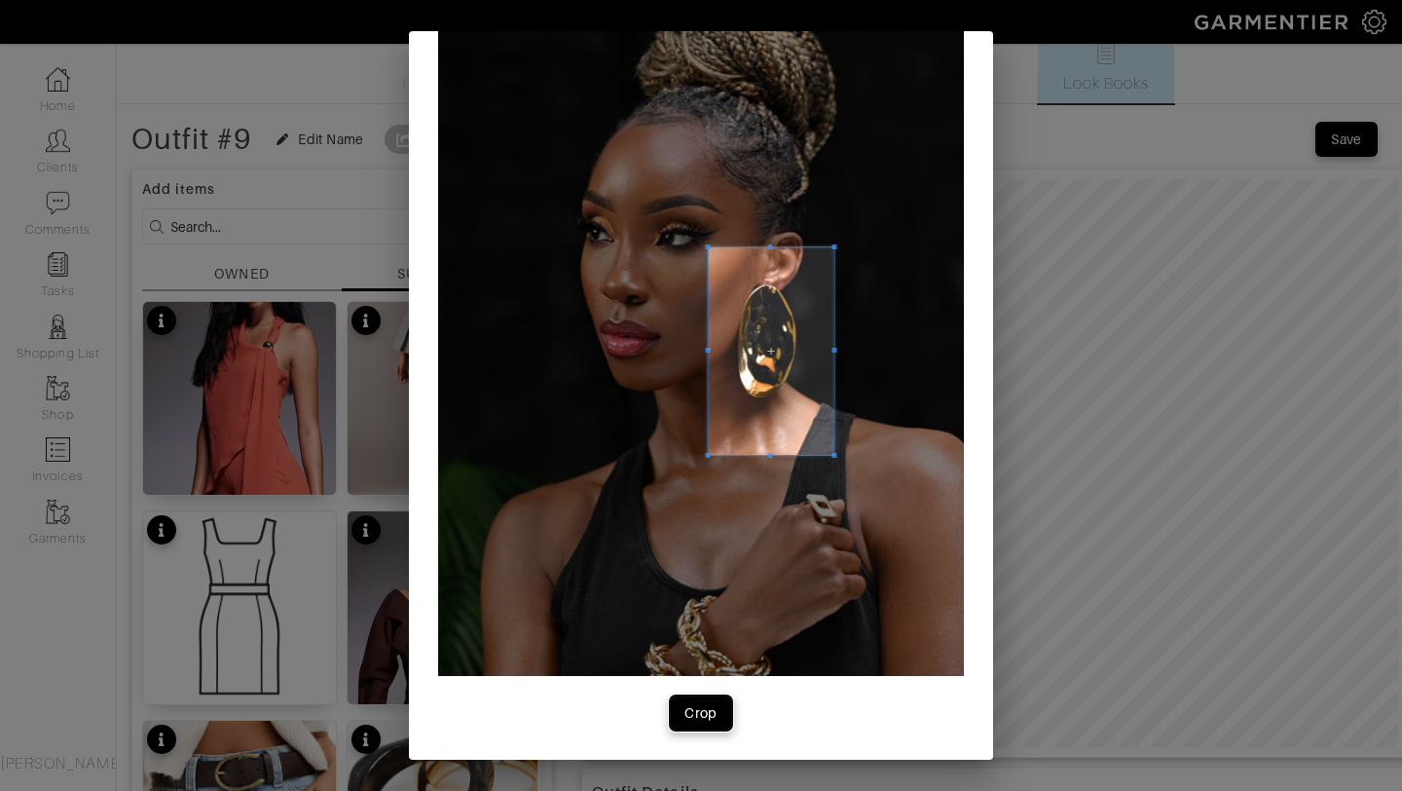
click at [695, 709] on div "Crop" at bounding box center [701, 712] width 33 height 19
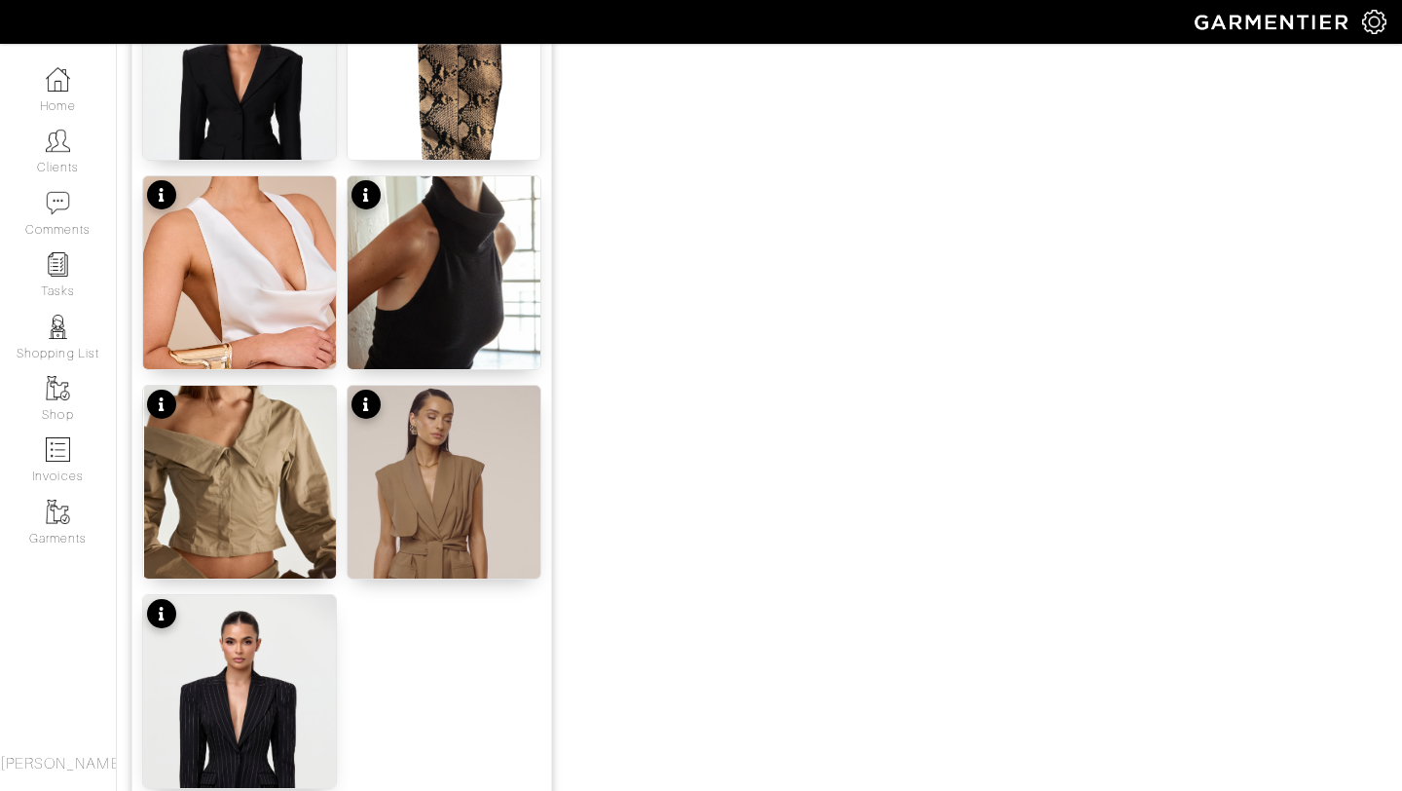
scroll to position [2394, 0]
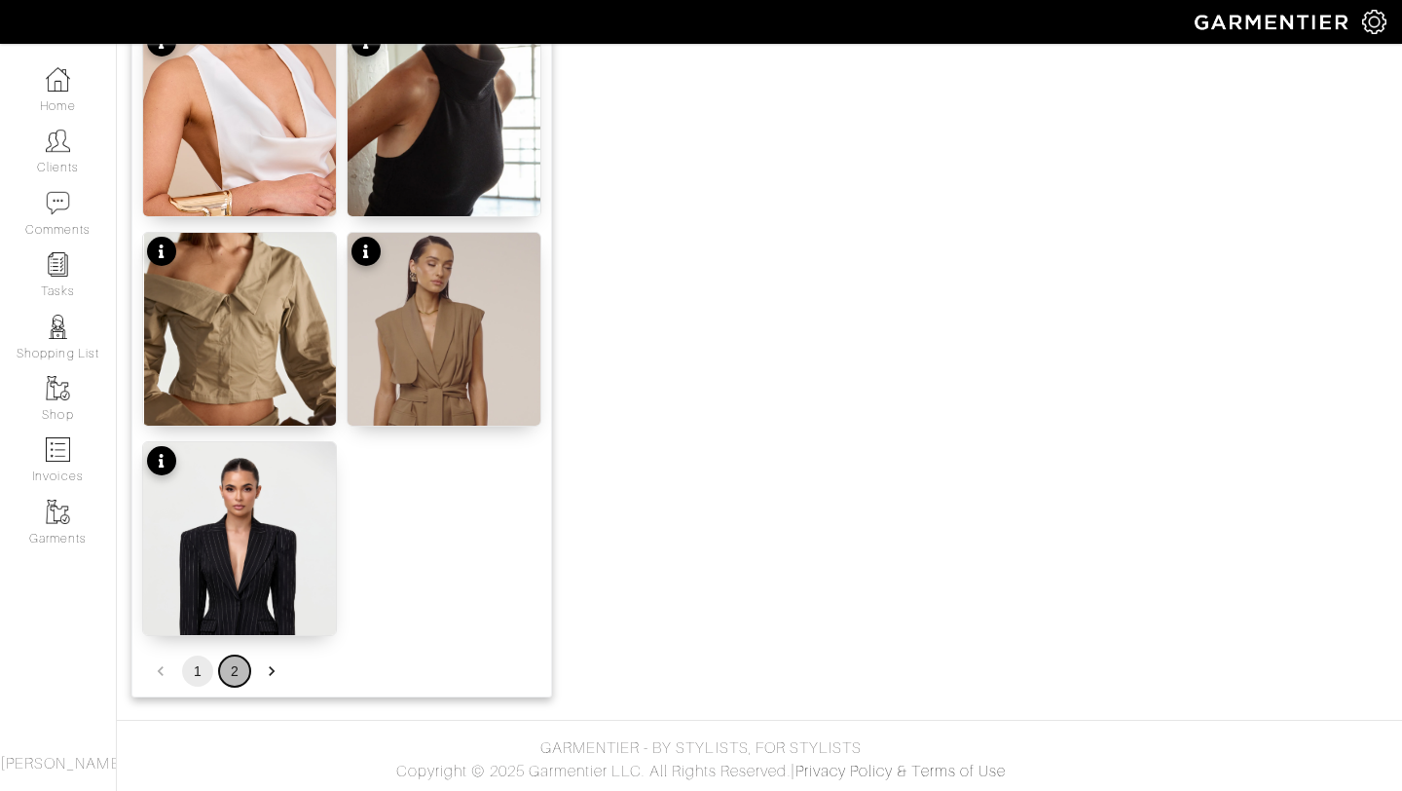
click at [236, 672] on button "2" at bounding box center [234, 670] width 31 height 31
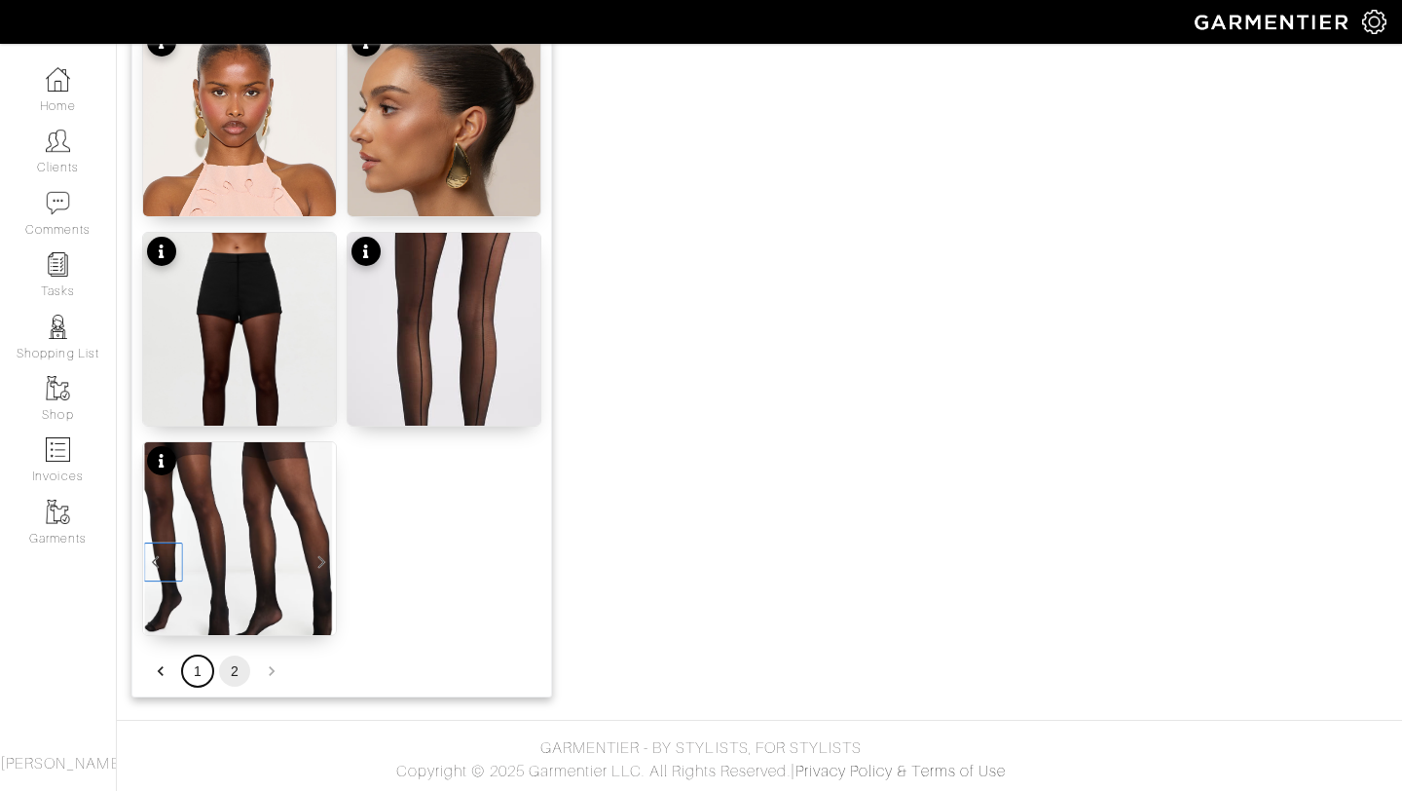
click at [196, 666] on button "1" at bounding box center [197, 670] width 31 height 31
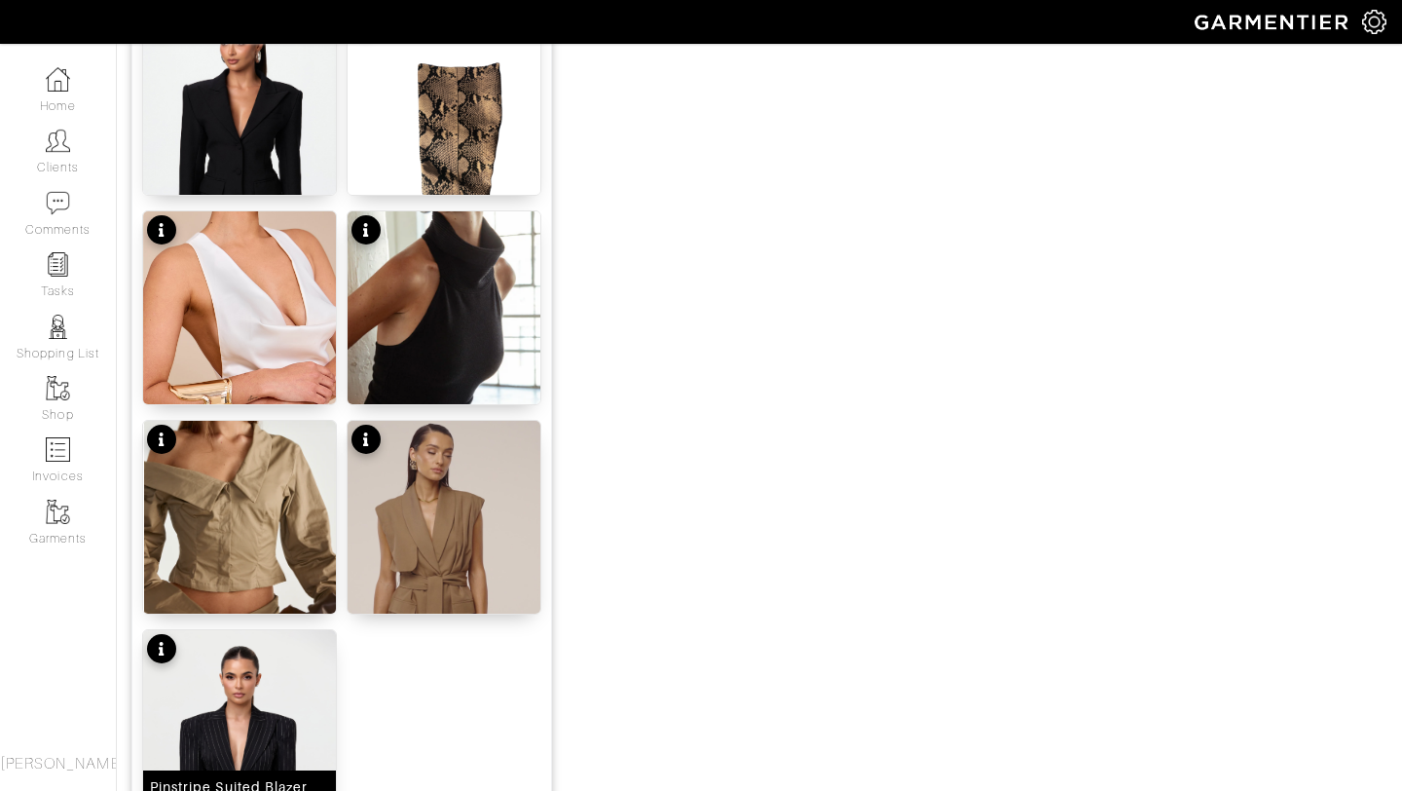
scroll to position [2394, 0]
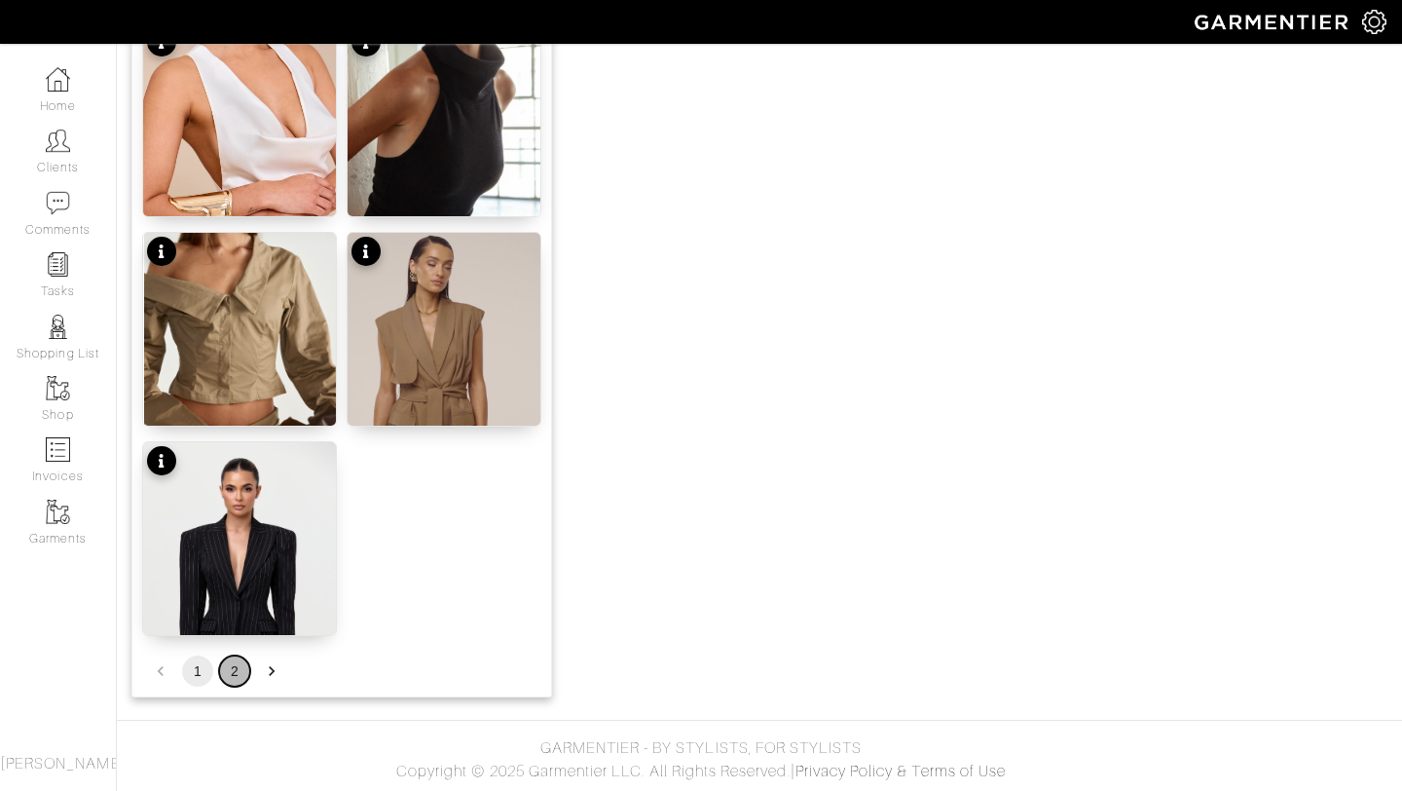
click at [236, 669] on button "2" at bounding box center [234, 670] width 31 height 31
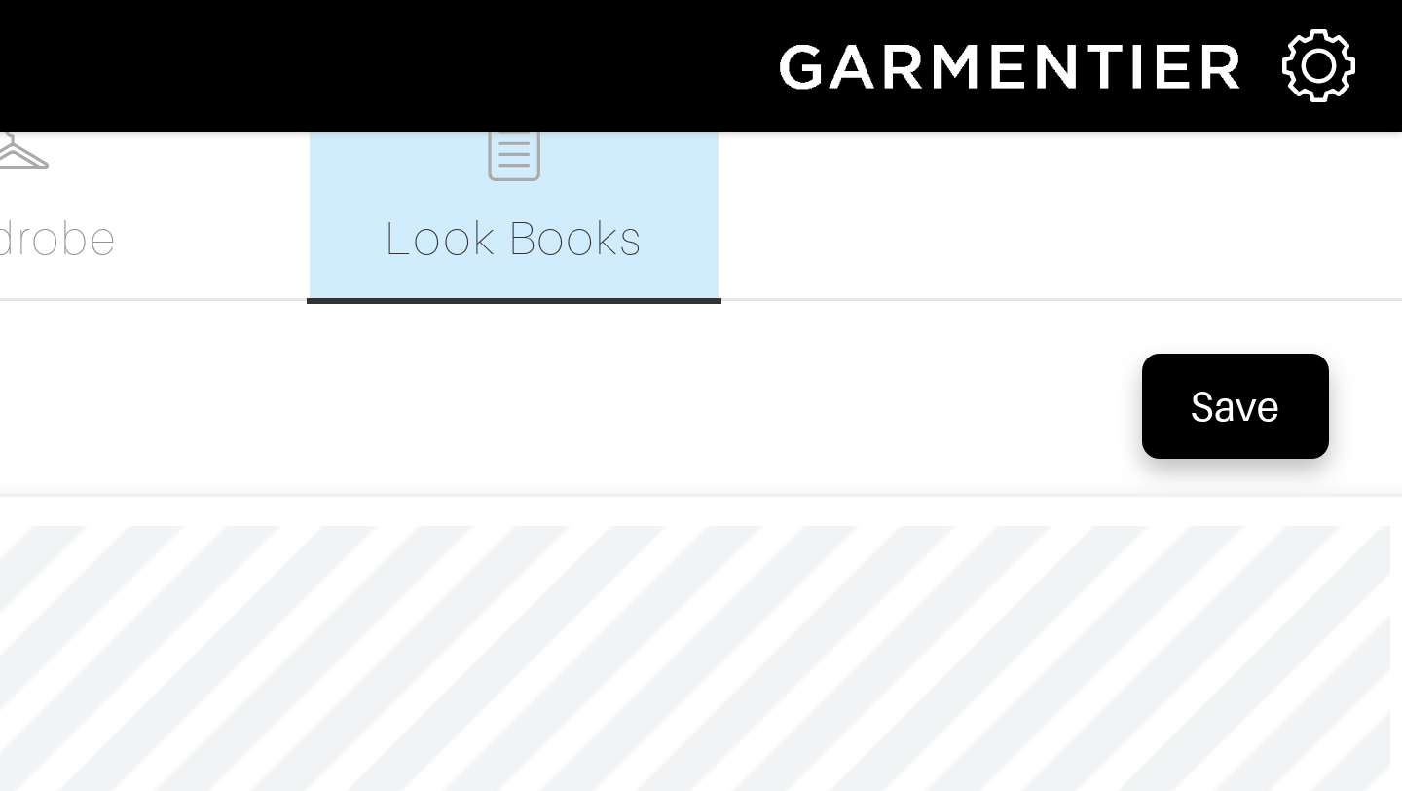
scroll to position [0, 0]
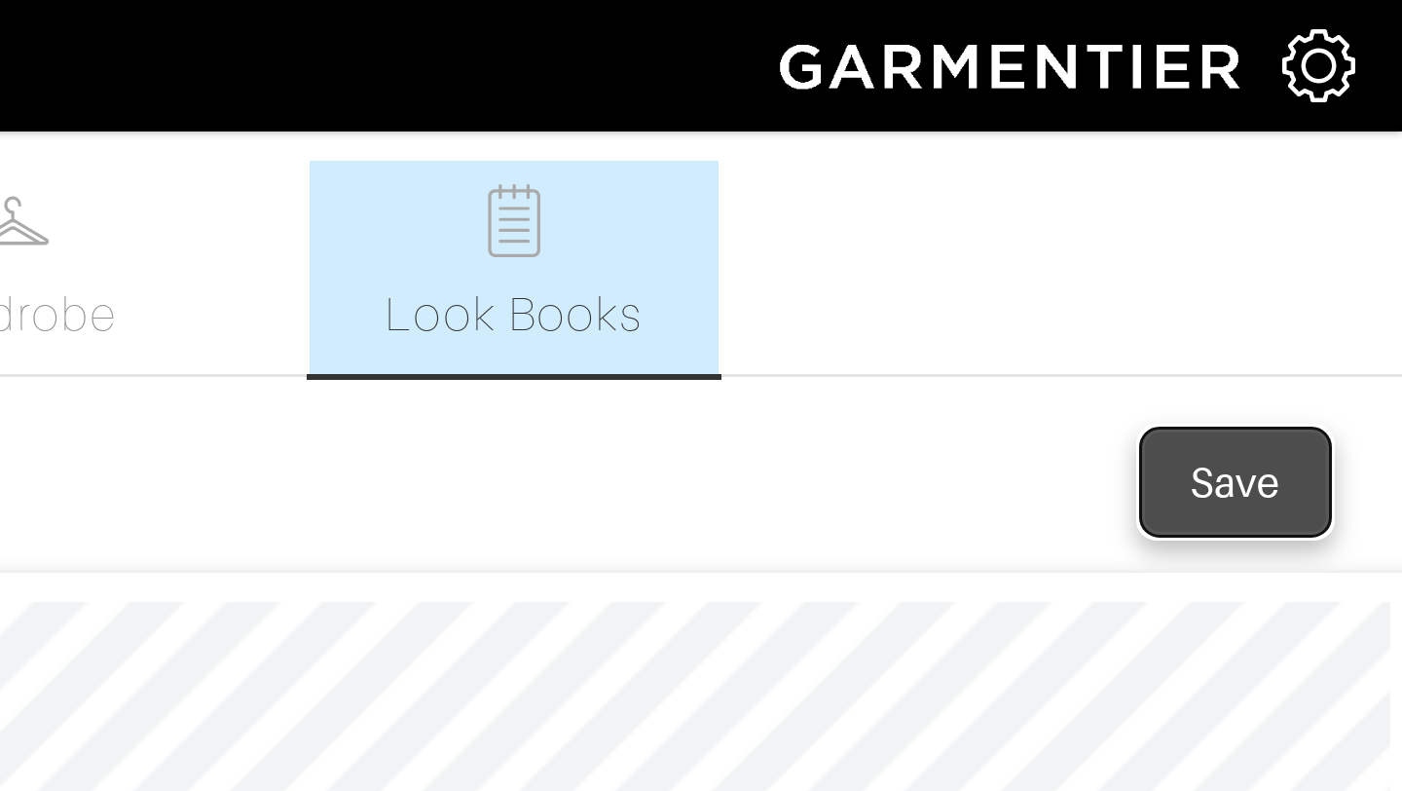
click at [1358, 157] on div "Save" at bounding box center [1346, 160] width 31 height 19
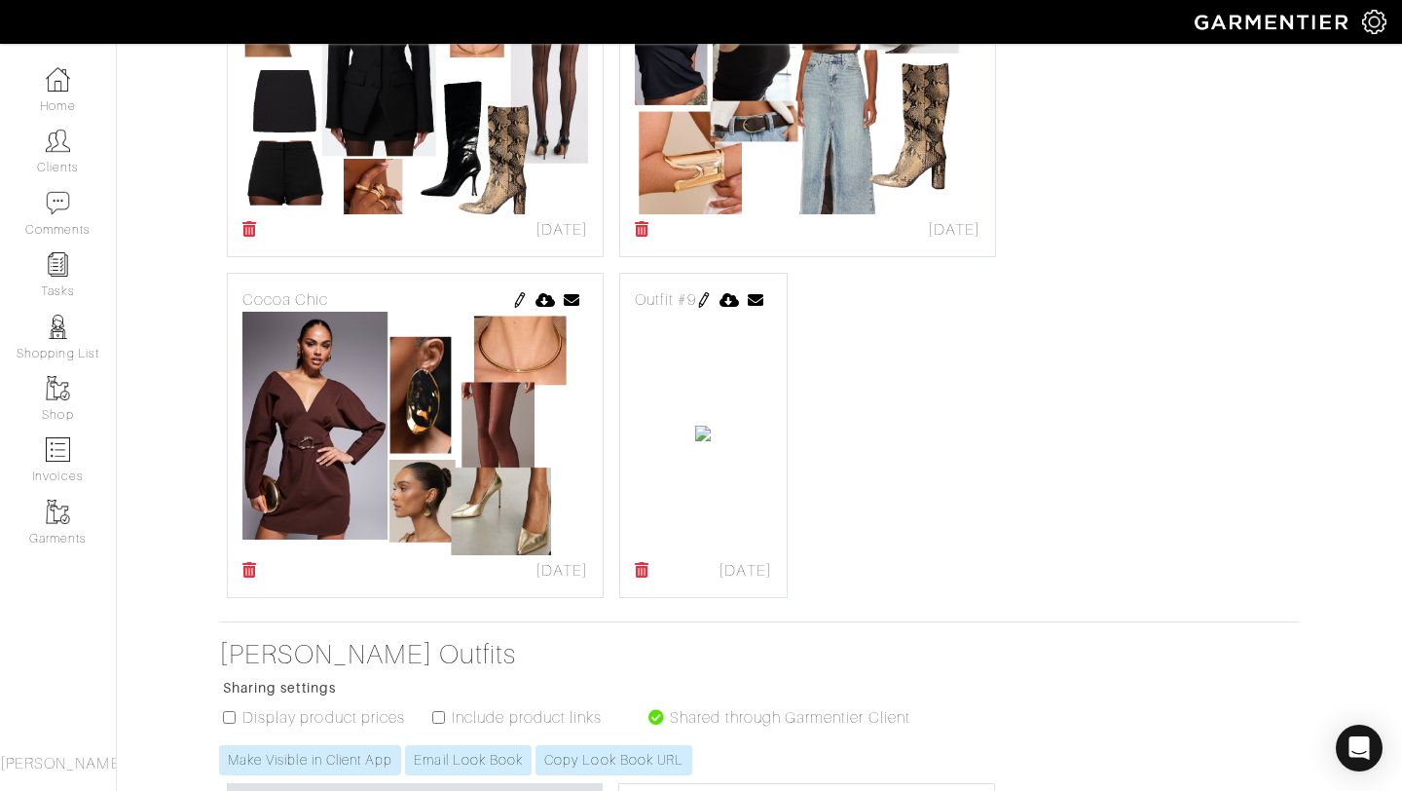
scroll to position [1408, 0]
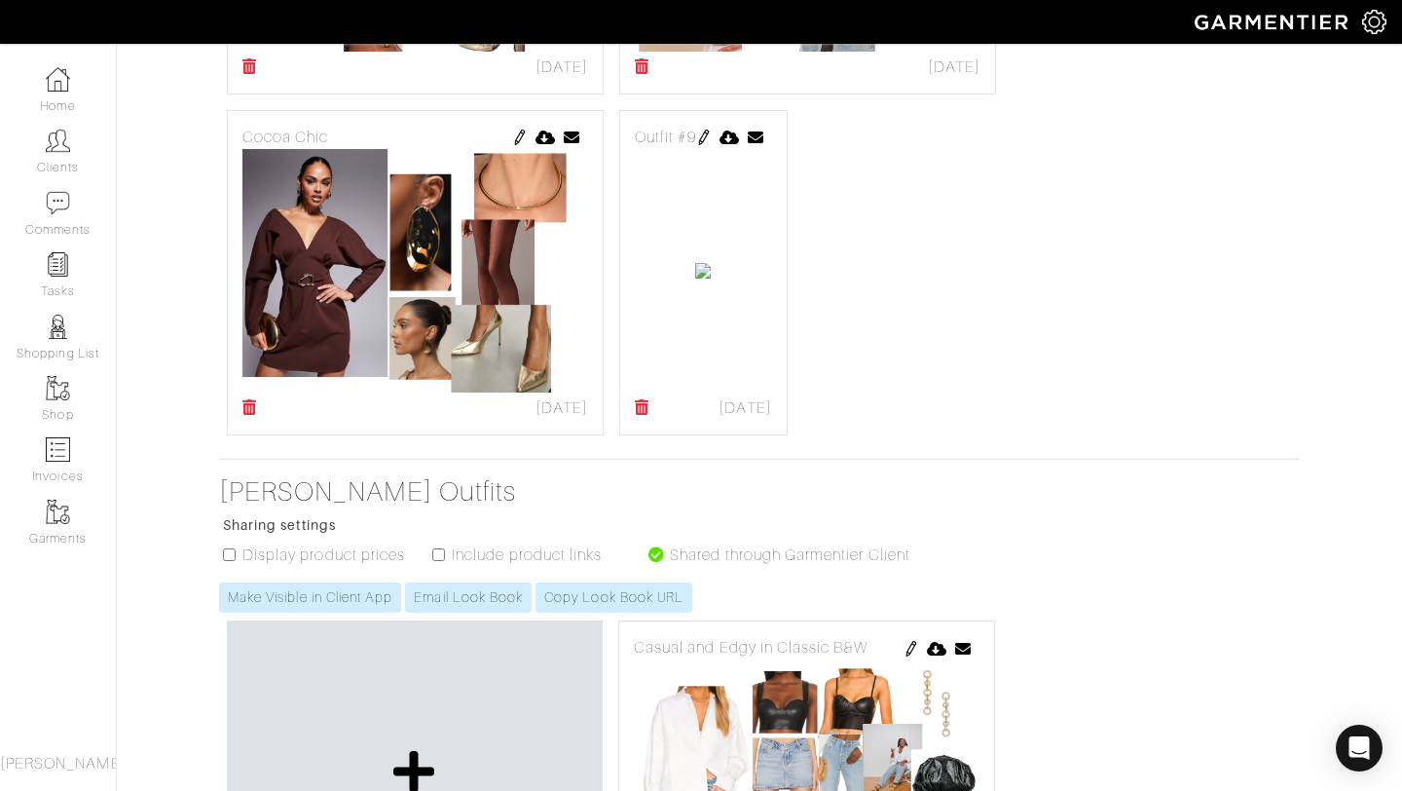
click at [712, 134] on img at bounding box center [704, 138] width 16 height 16
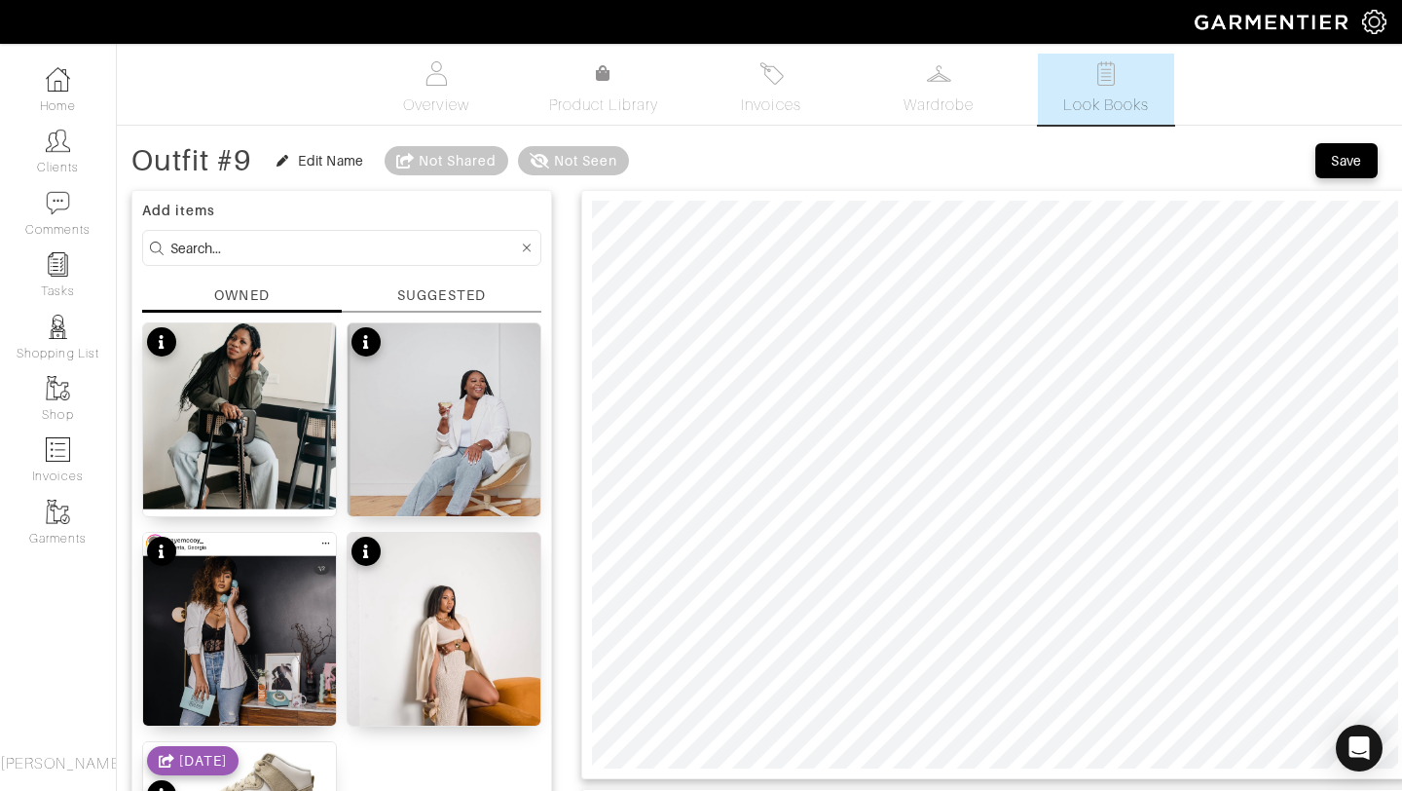
click at [428, 305] on div "SUGGESTED" at bounding box center [441, 295] width 88 height 20
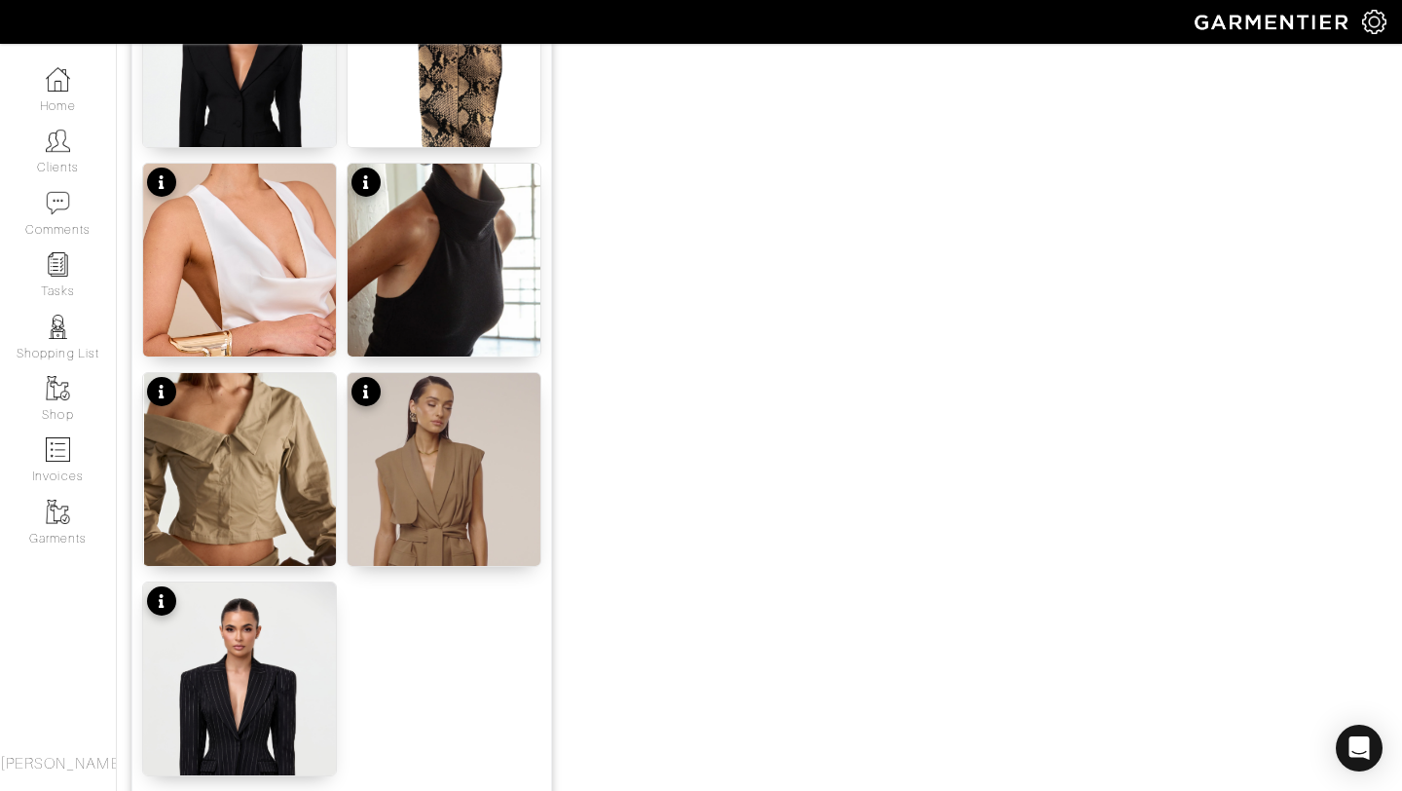
scroll to position [2394, 0]
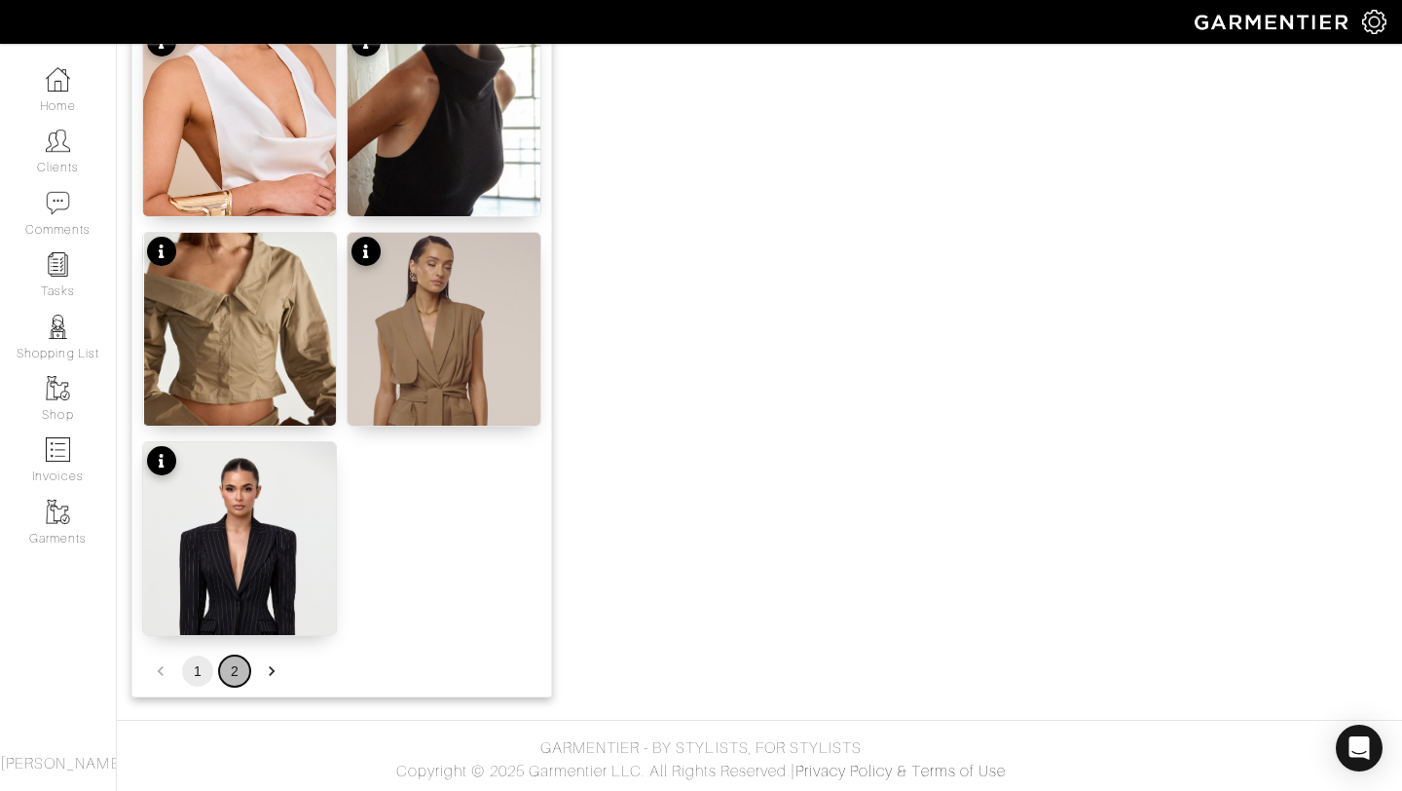
click at [247, 668] on button "2" at bounding box center [234, 670] width 31 height 31
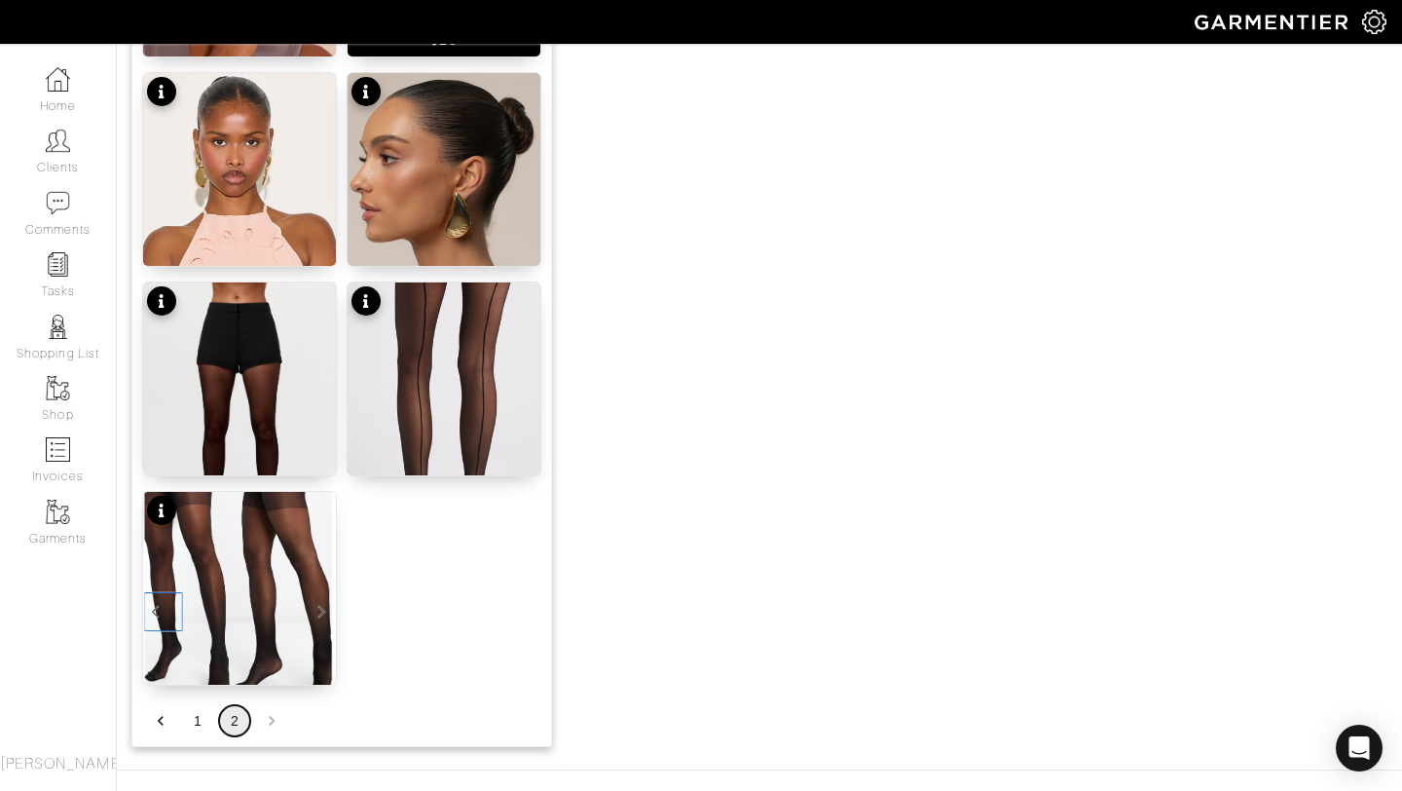
scroll to position [1556, 0]
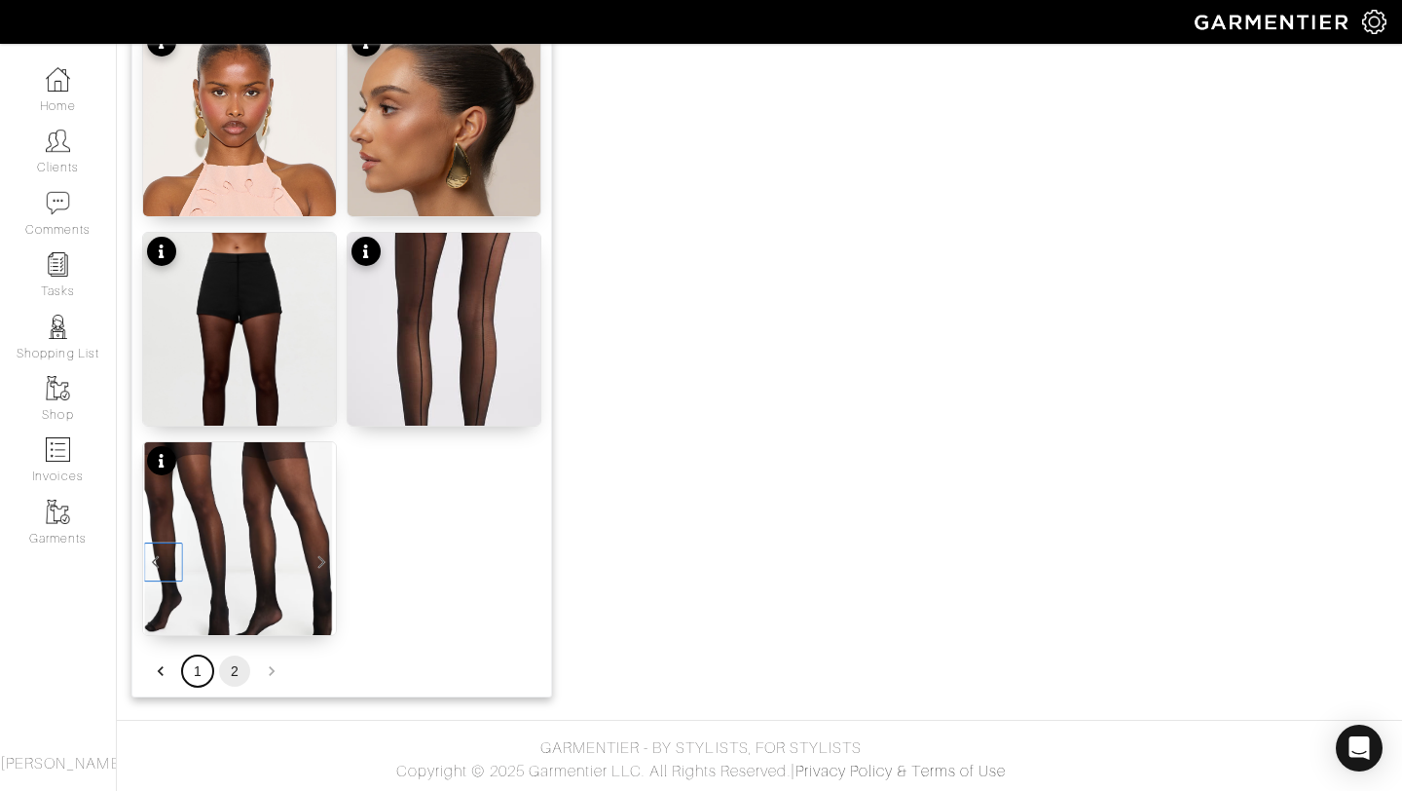
click at [198, 658] on button "1" at bounding box center [197, 670] width 31 height 31
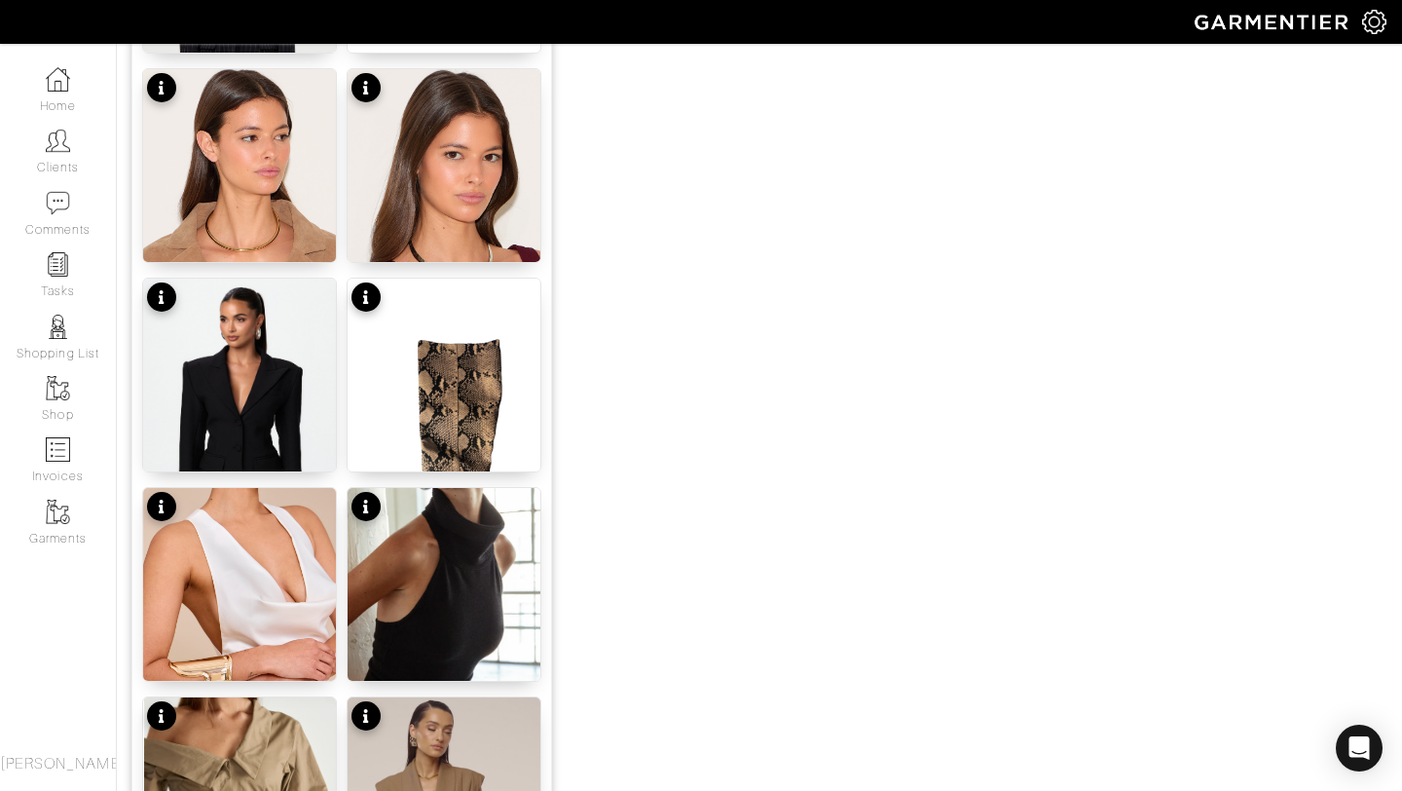
scroll to position [2394, 0]
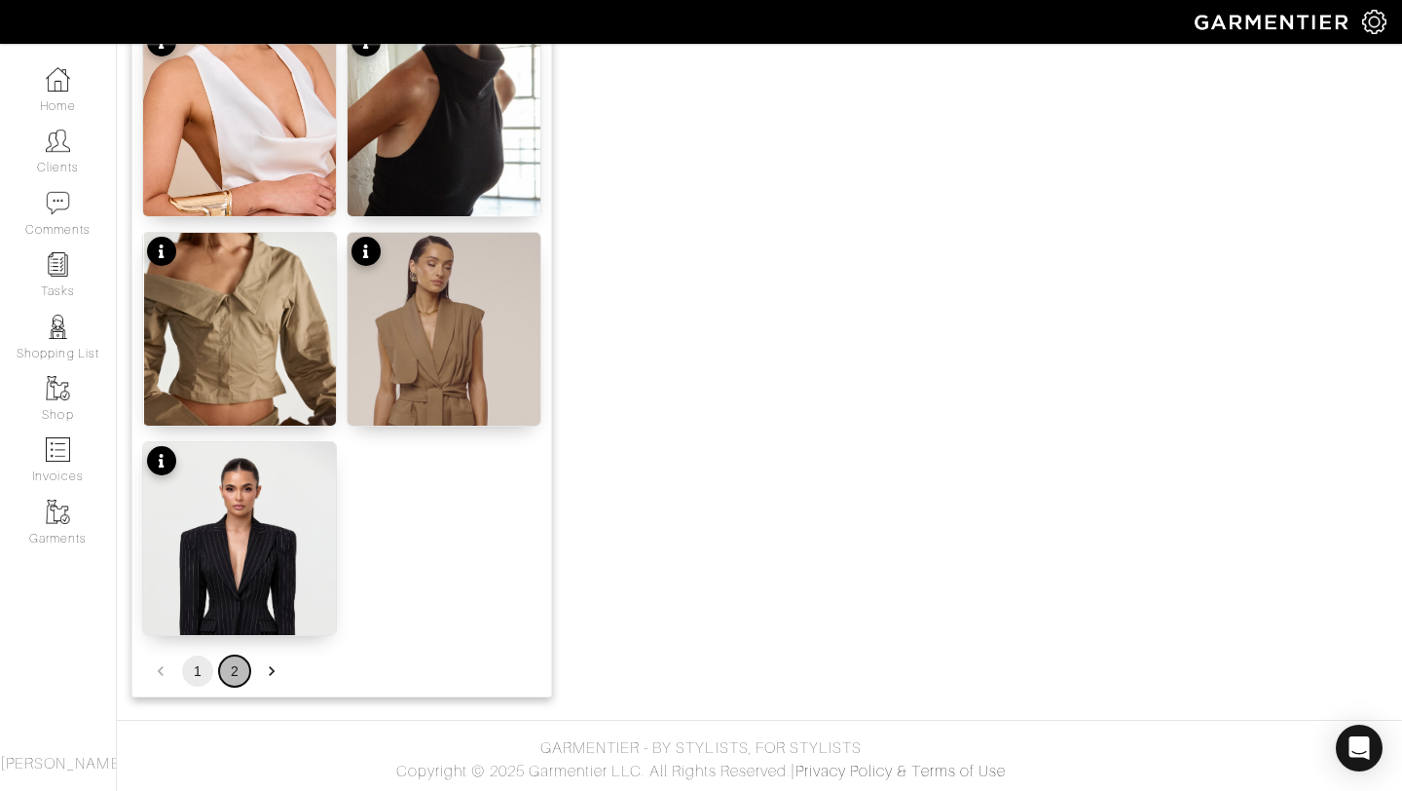
click at [242, 676] on button "2" at bounding box center [234, 670] width 31 height 31
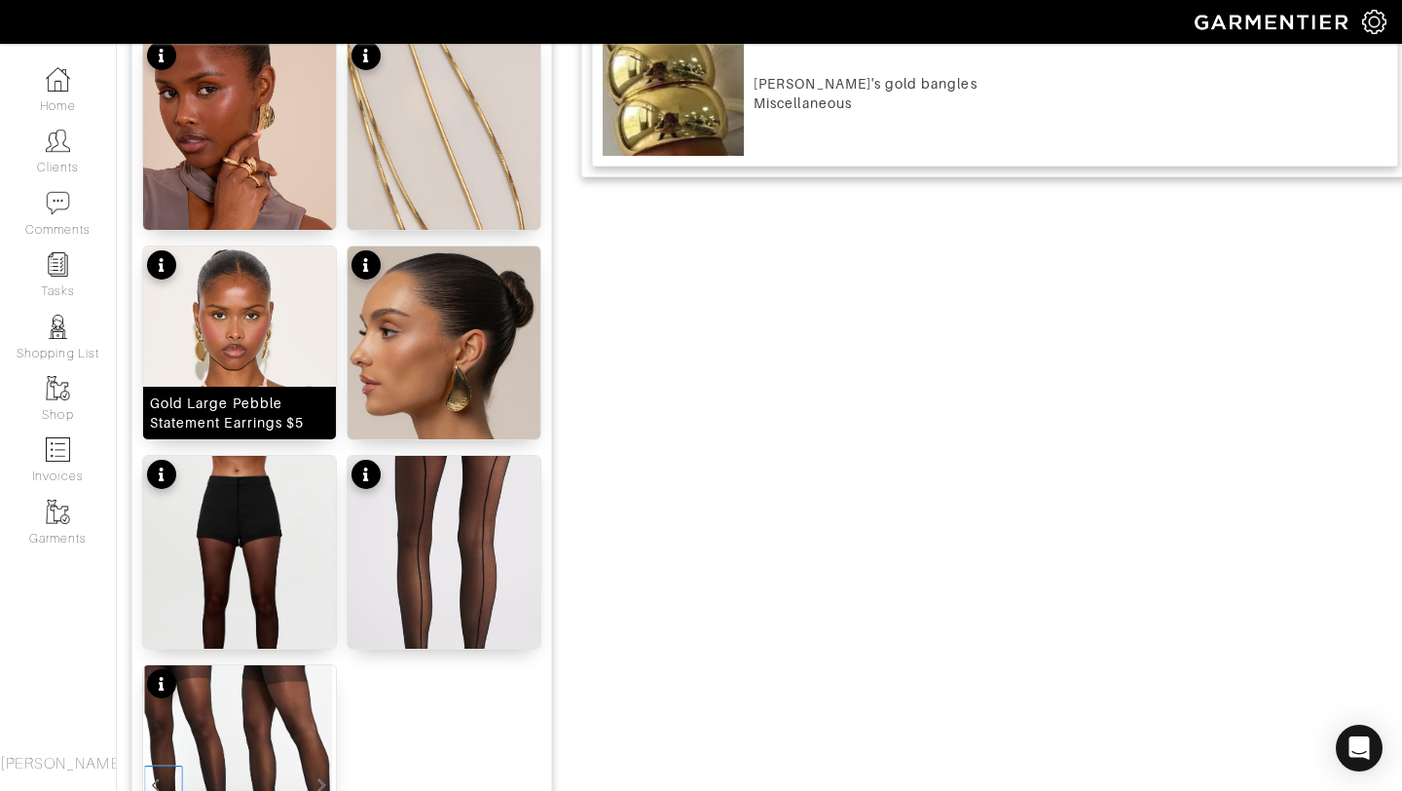
click at [268, 298] on img at bounding box center [239, 400] width 193 height 308
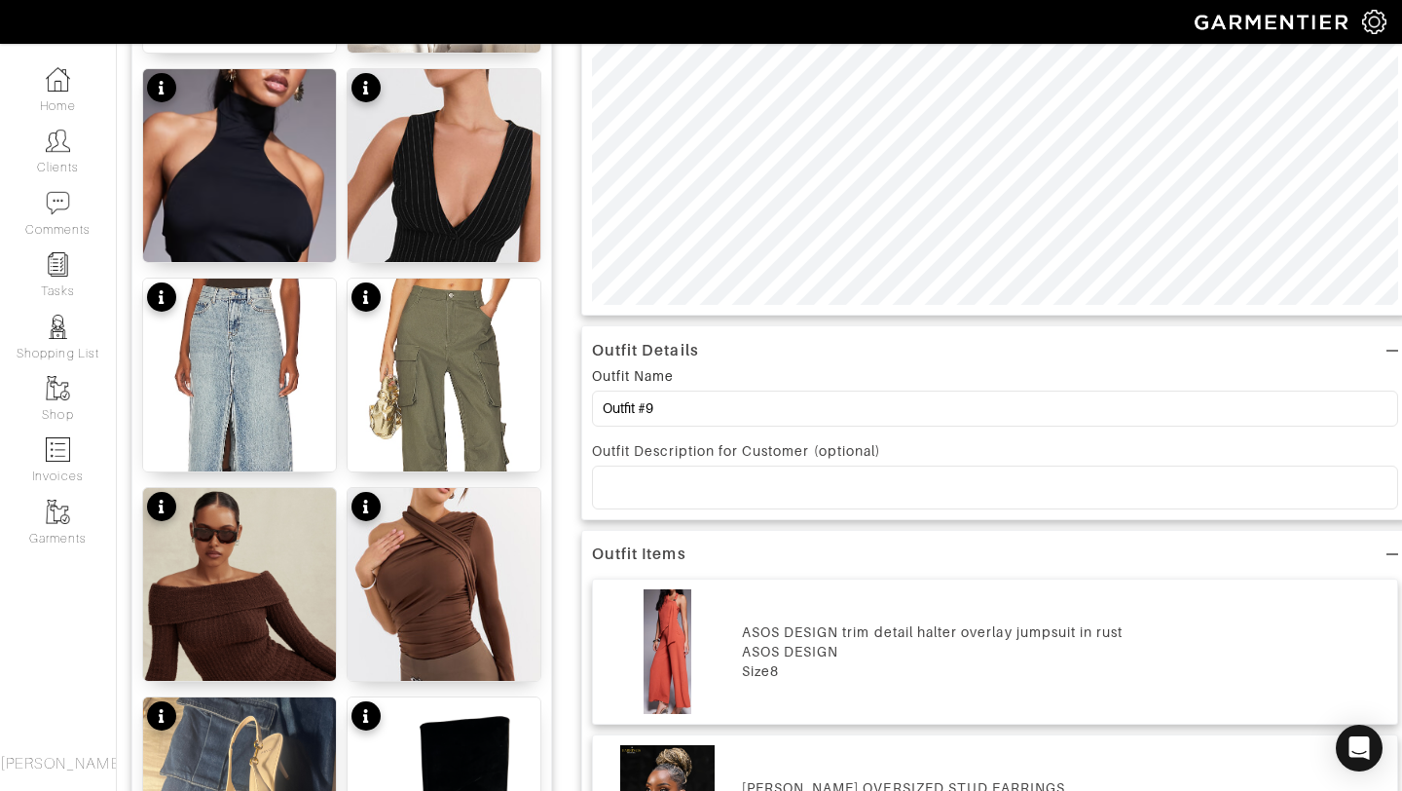
scroll to position [0, 0]
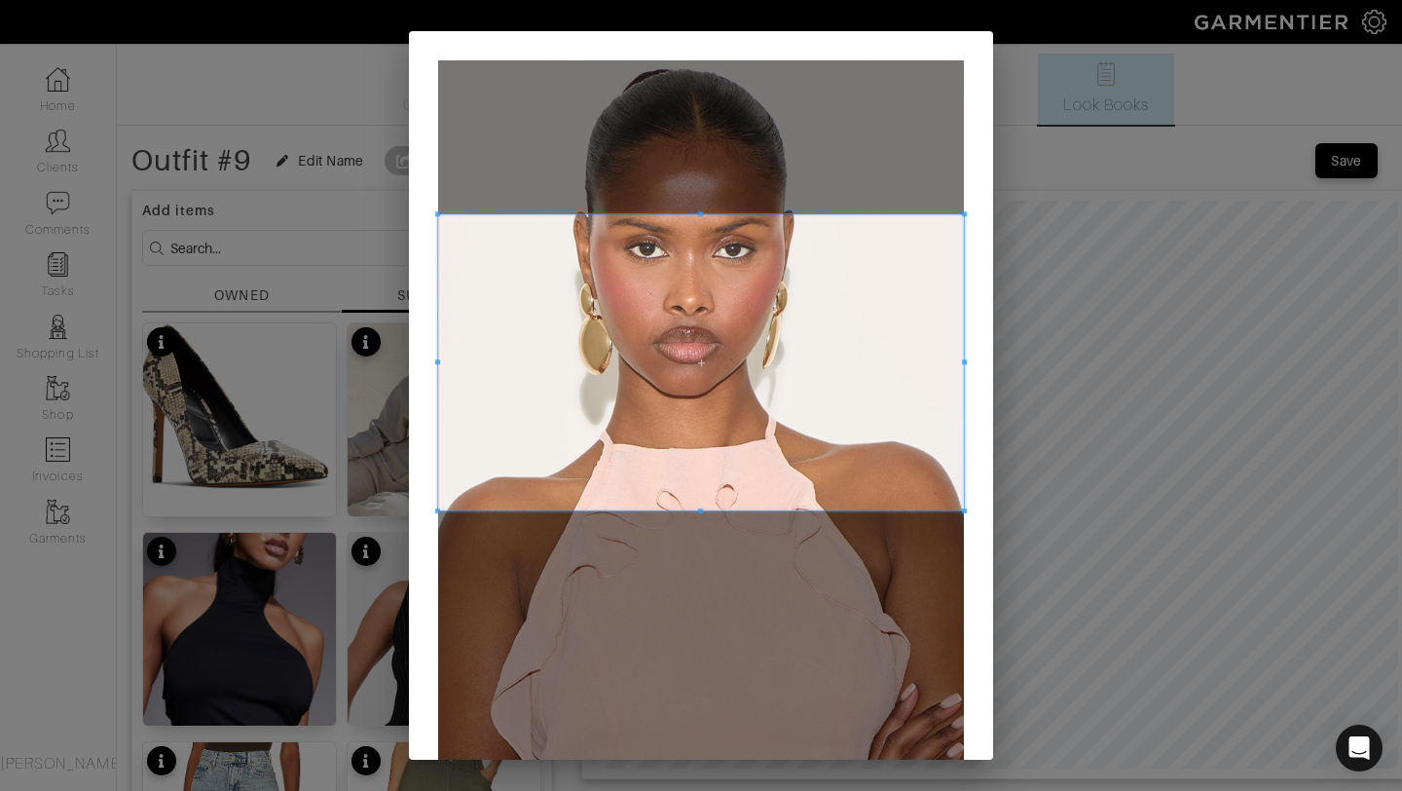
click at [728, 346] on span at bounding box center [701, 362] width 526 height 296
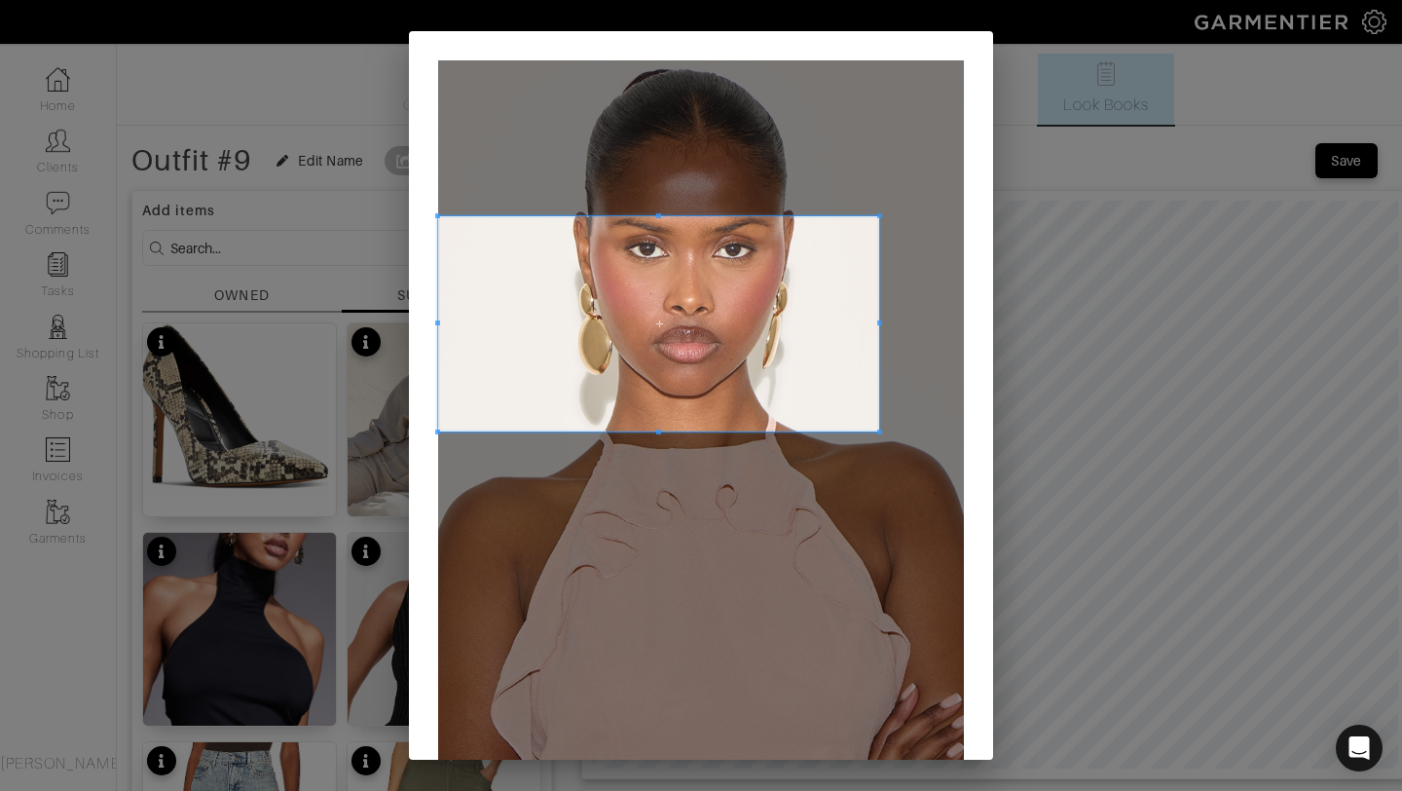
click at [877, 429] on span at bounding box center [879, 431] width 5 height 5
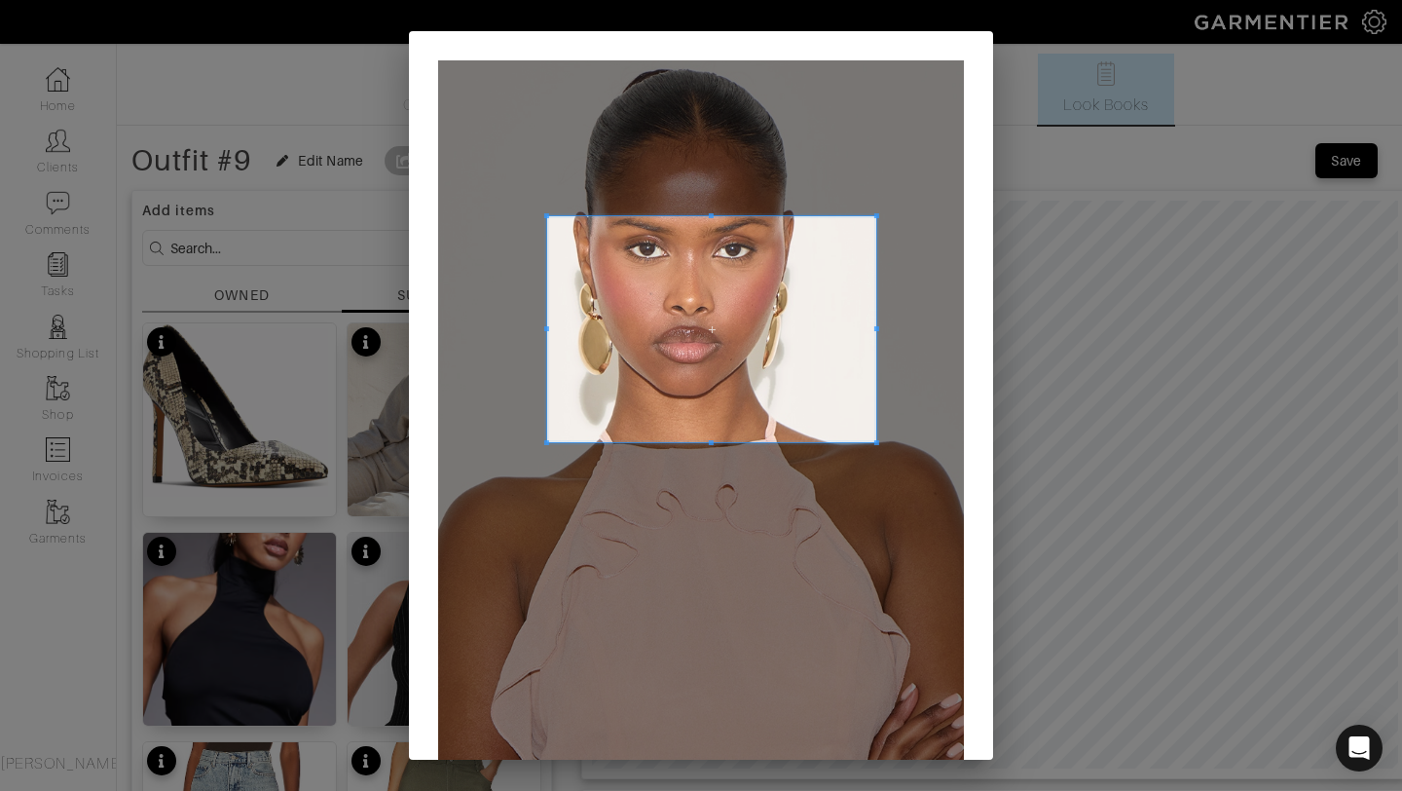
click at [545, 442] on span at bounding box center [546, 442] width 5 height 5
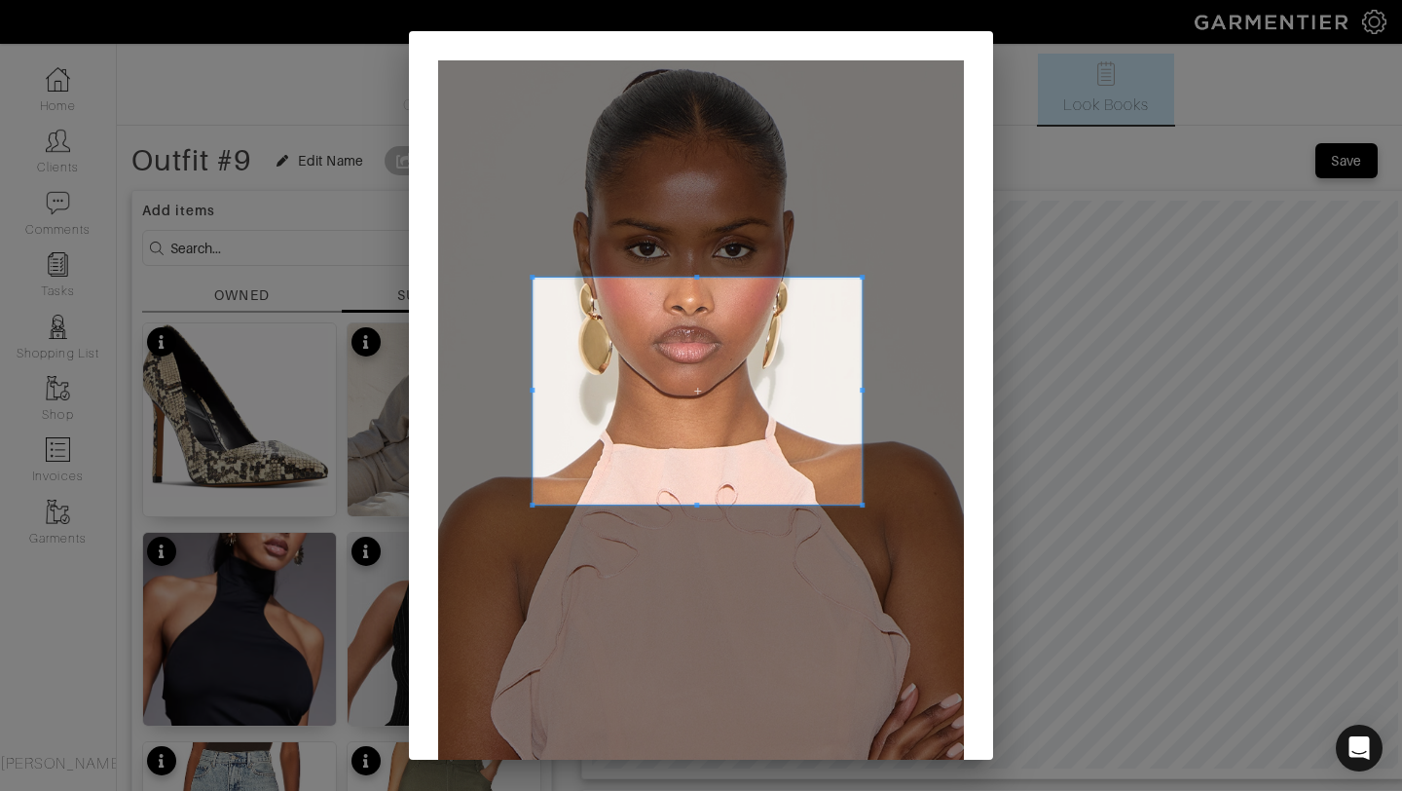
click at [696, 279] on span at bounding box center [697, 391] width 329 height 227
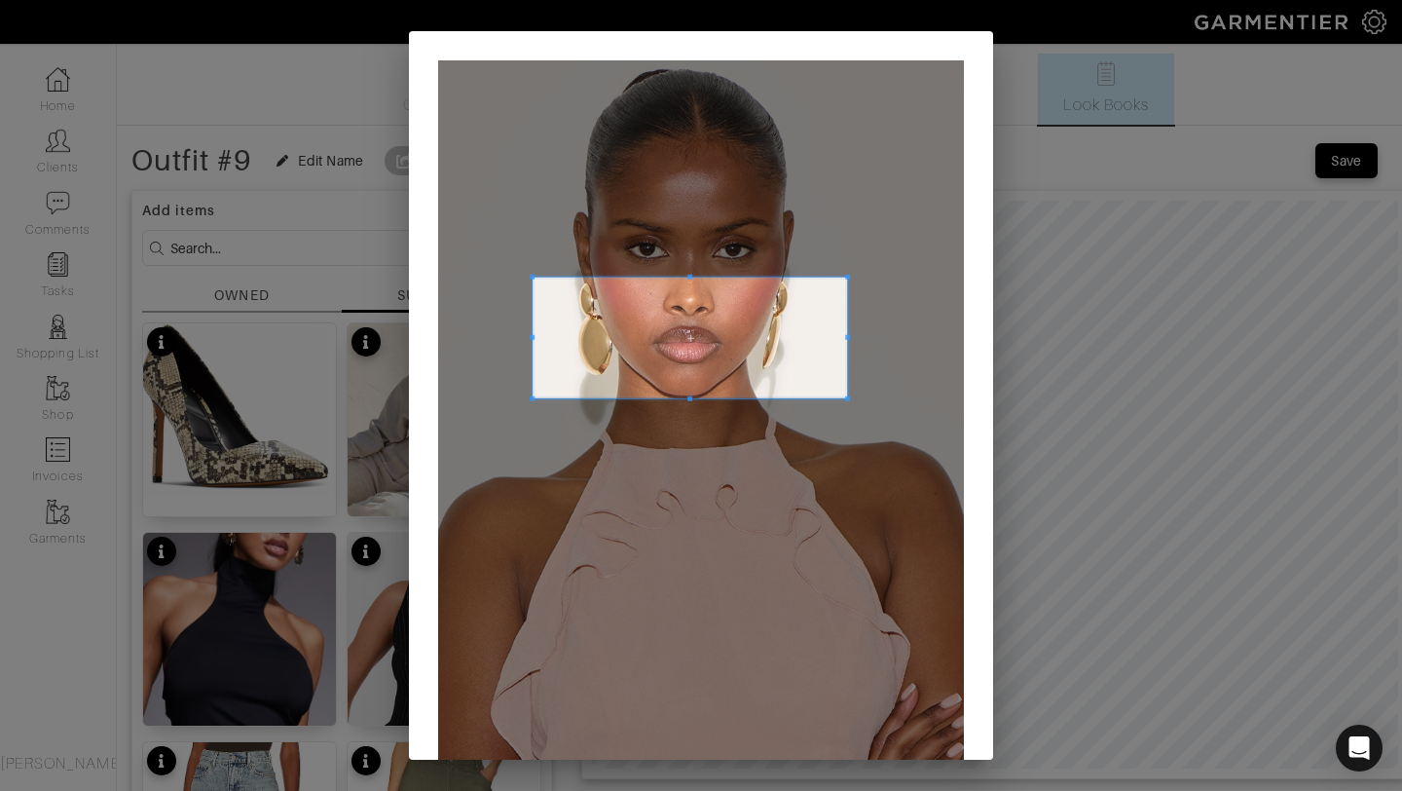
click at [849, 396] on span at bounding box center [848, 398] width 5 height 5
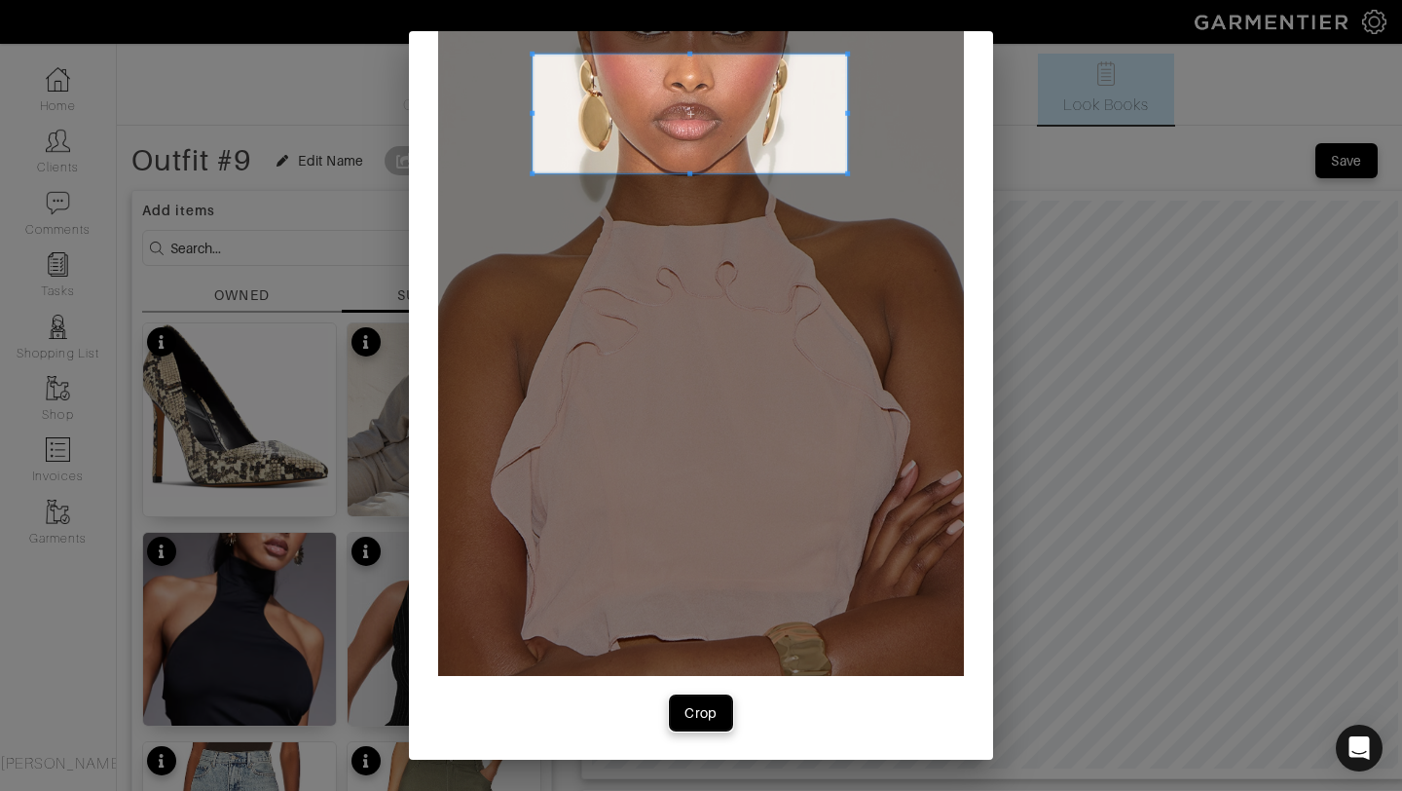
click at [698, 721] on div "Crop" at bounding box center [701, 712] width 33 height 19
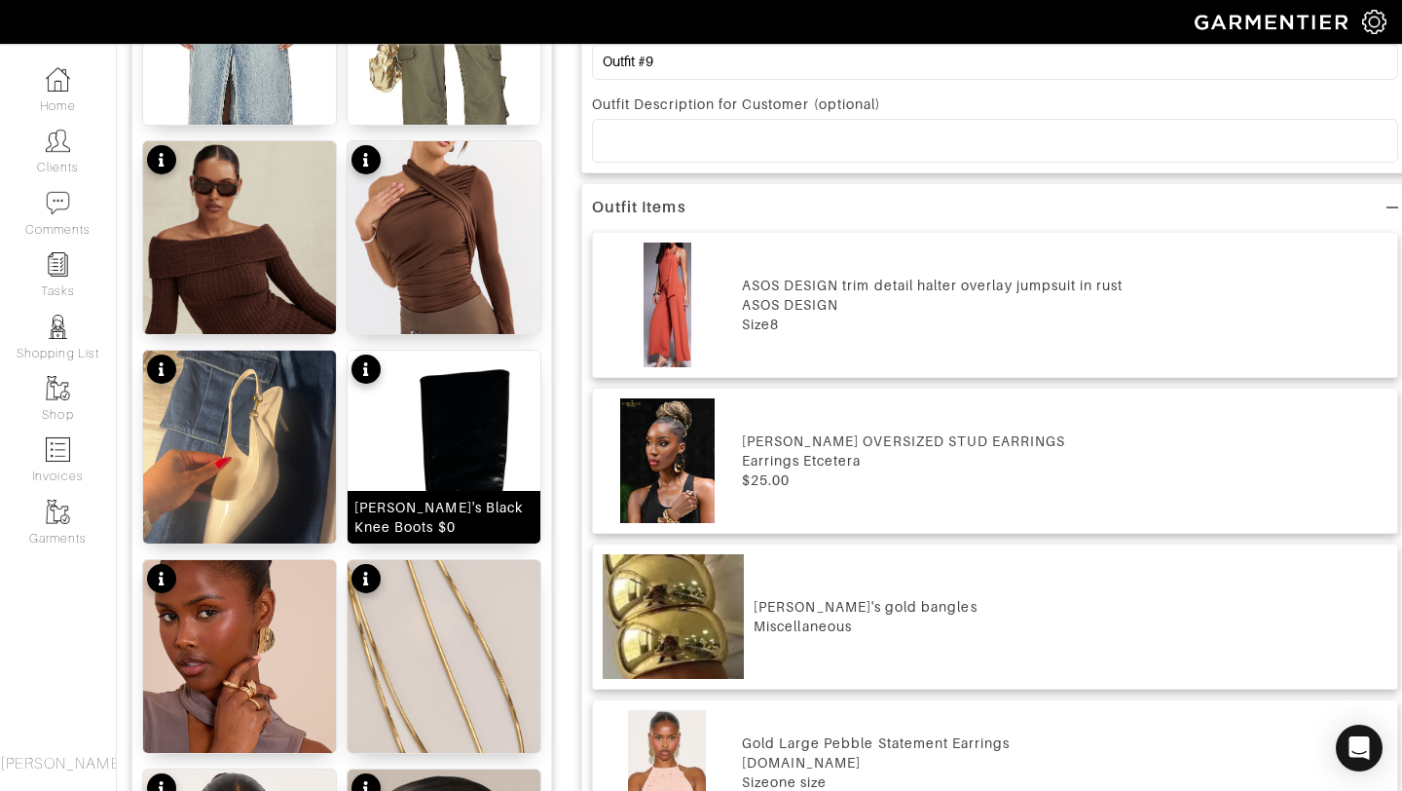
scroll to position [1227, 0]
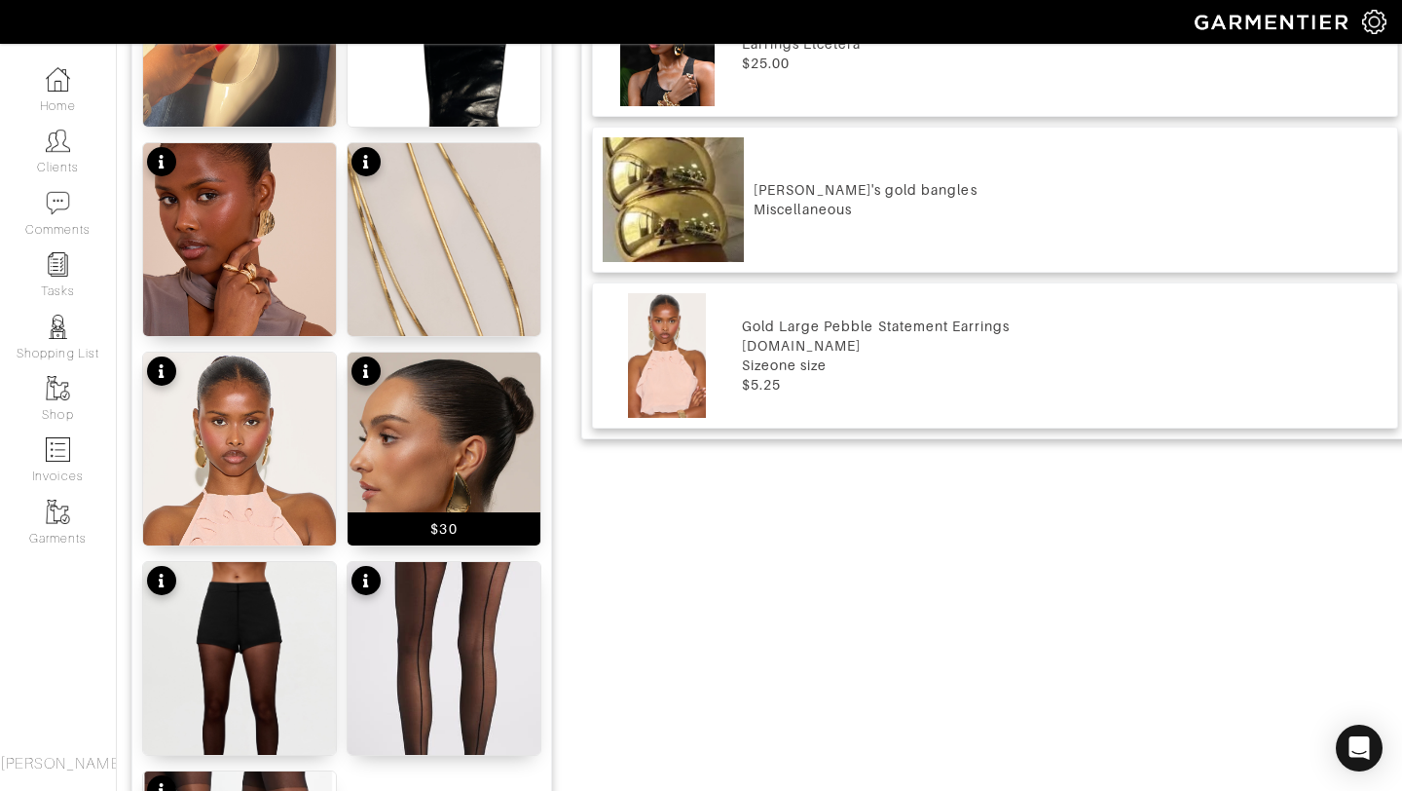
click at [413, 442] on img at bounding box center [444, 474] width 193 height 242
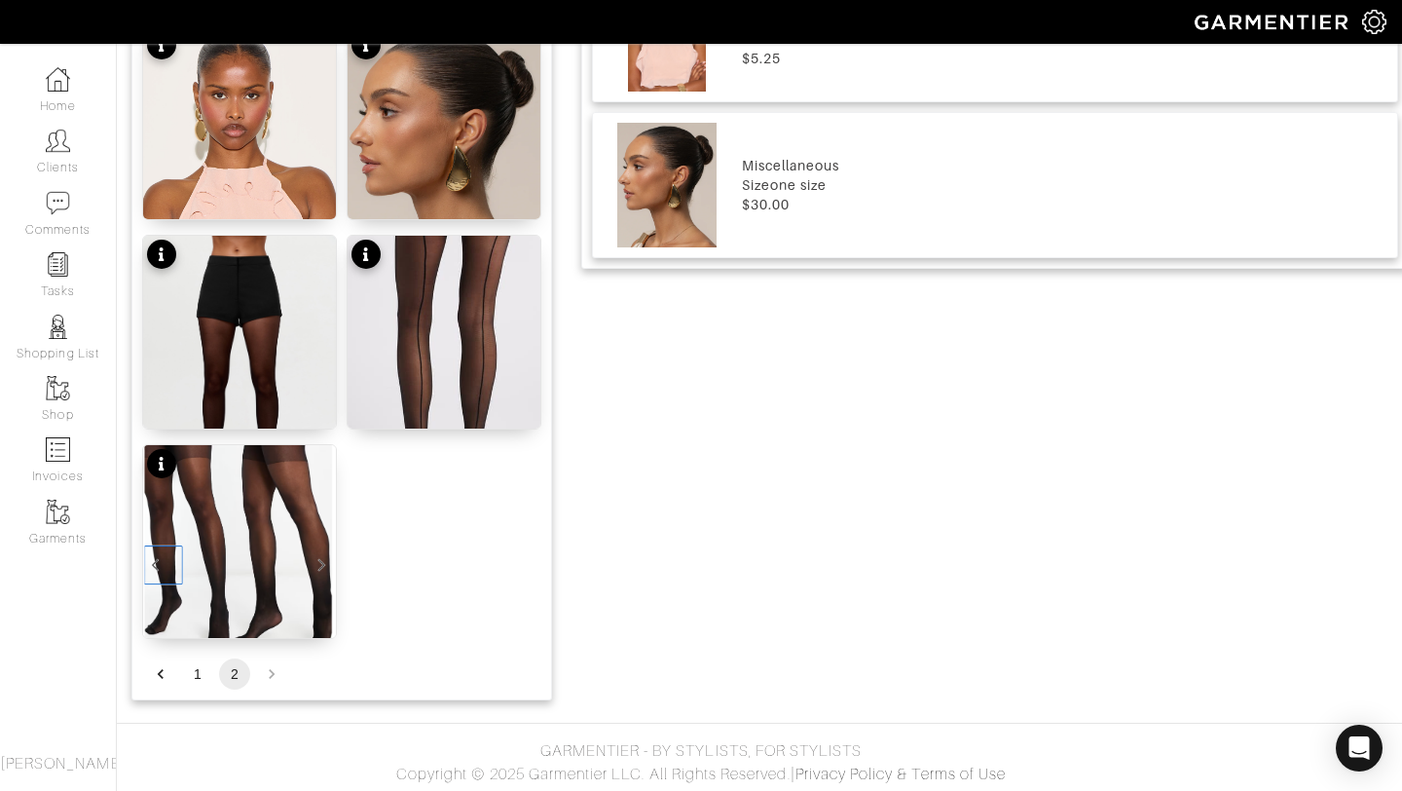
scroll to position [1556, 0]
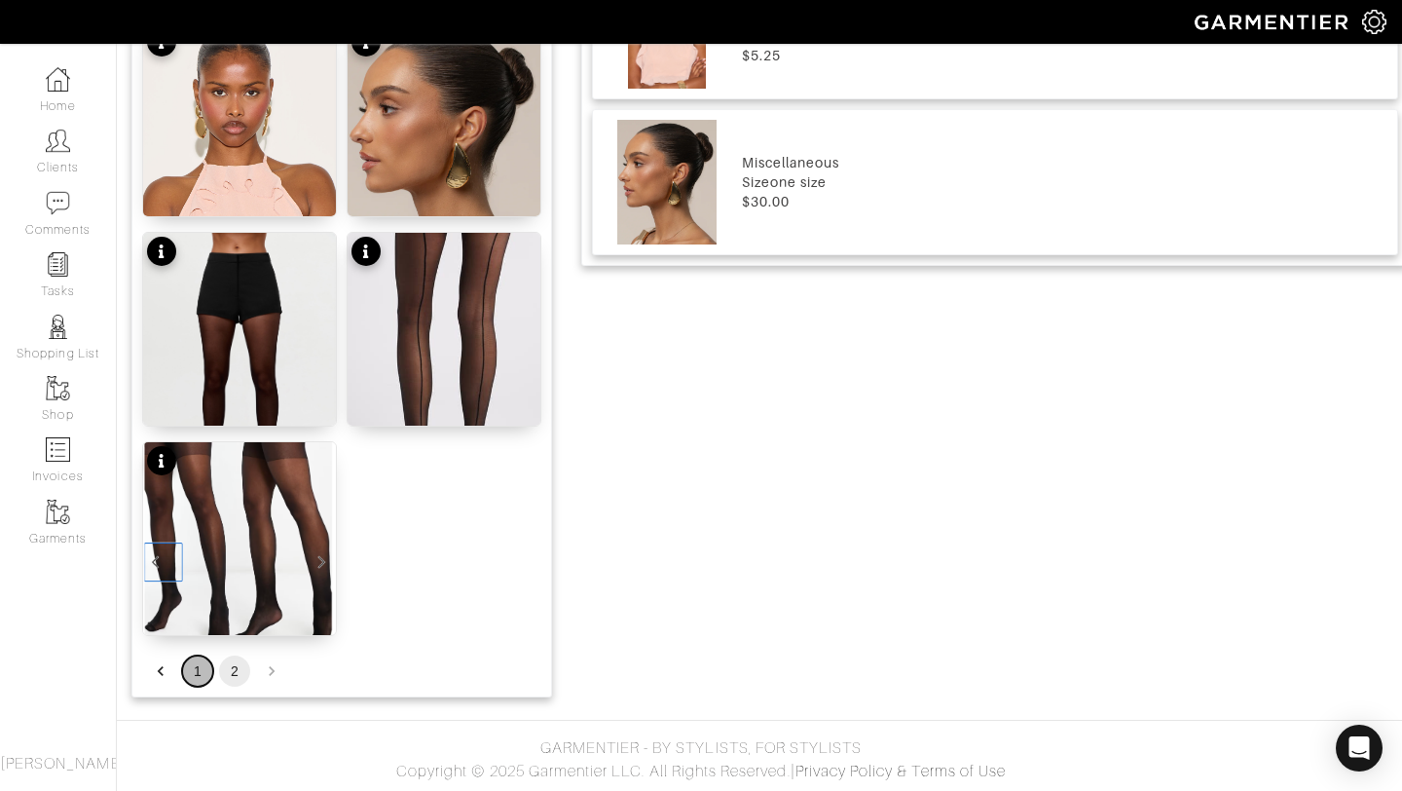
click at [196, 667] on button "1" at bounding box center [197, 670] width 31 height 31
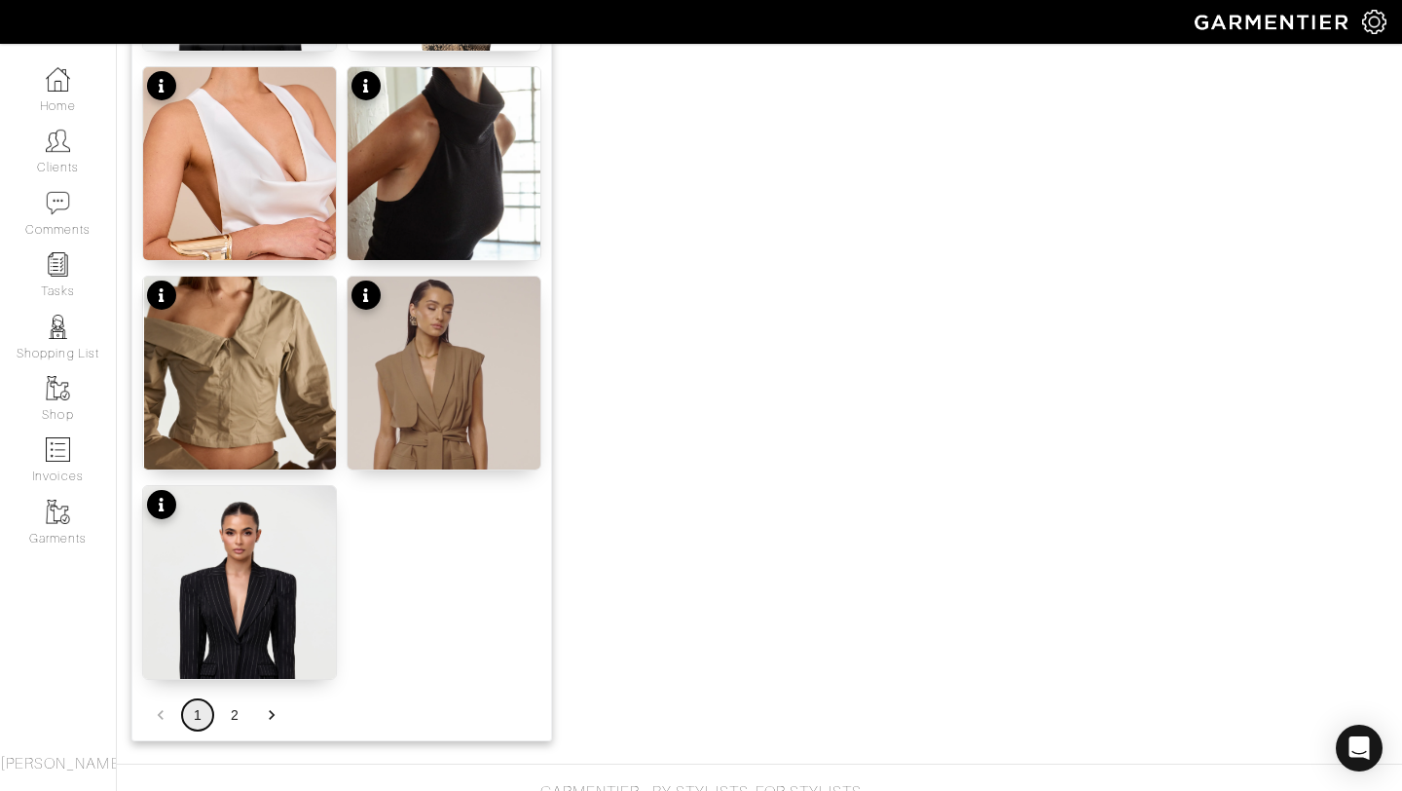
scroll to position [2394, 0]
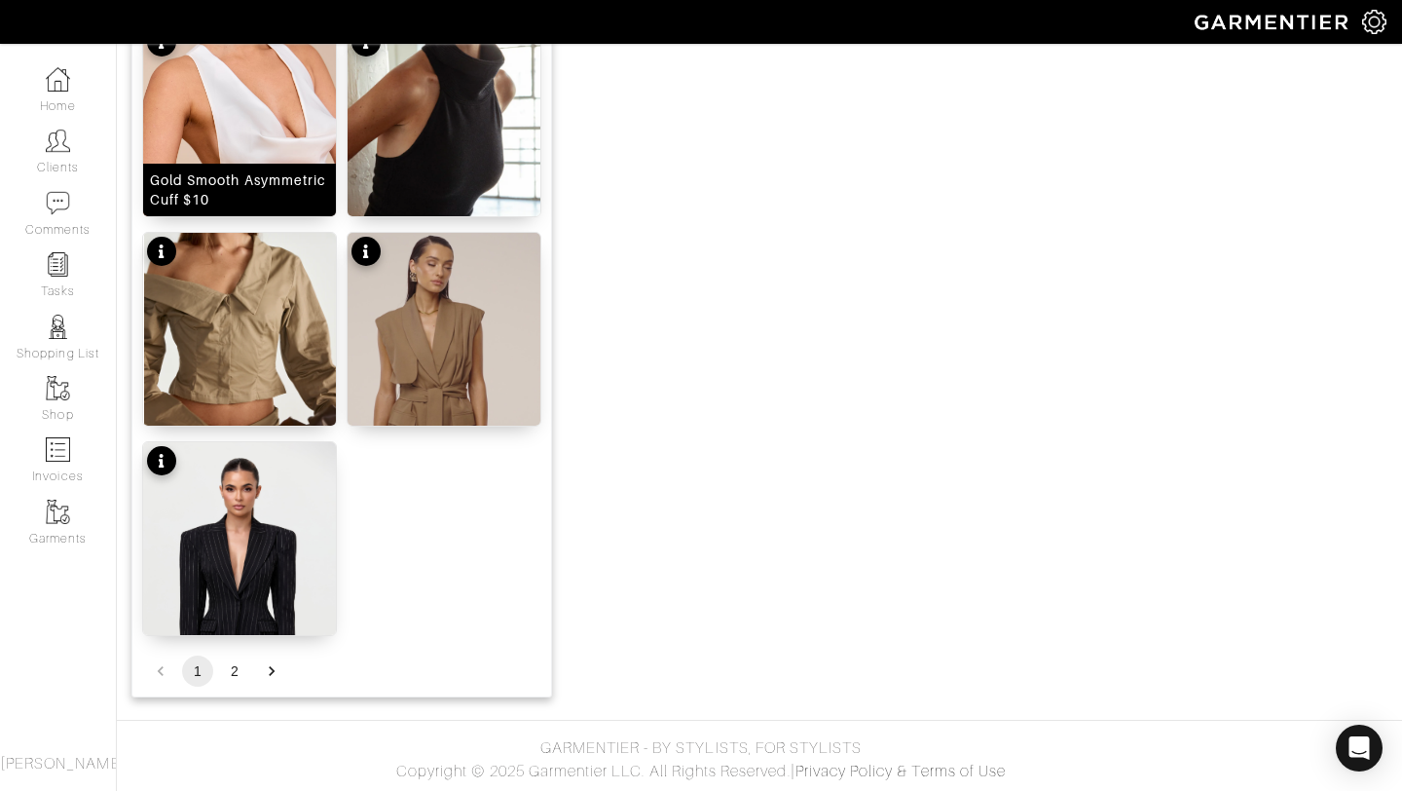
click at [236, 141] on img at bounding box center [239, 177] width 193 height 308
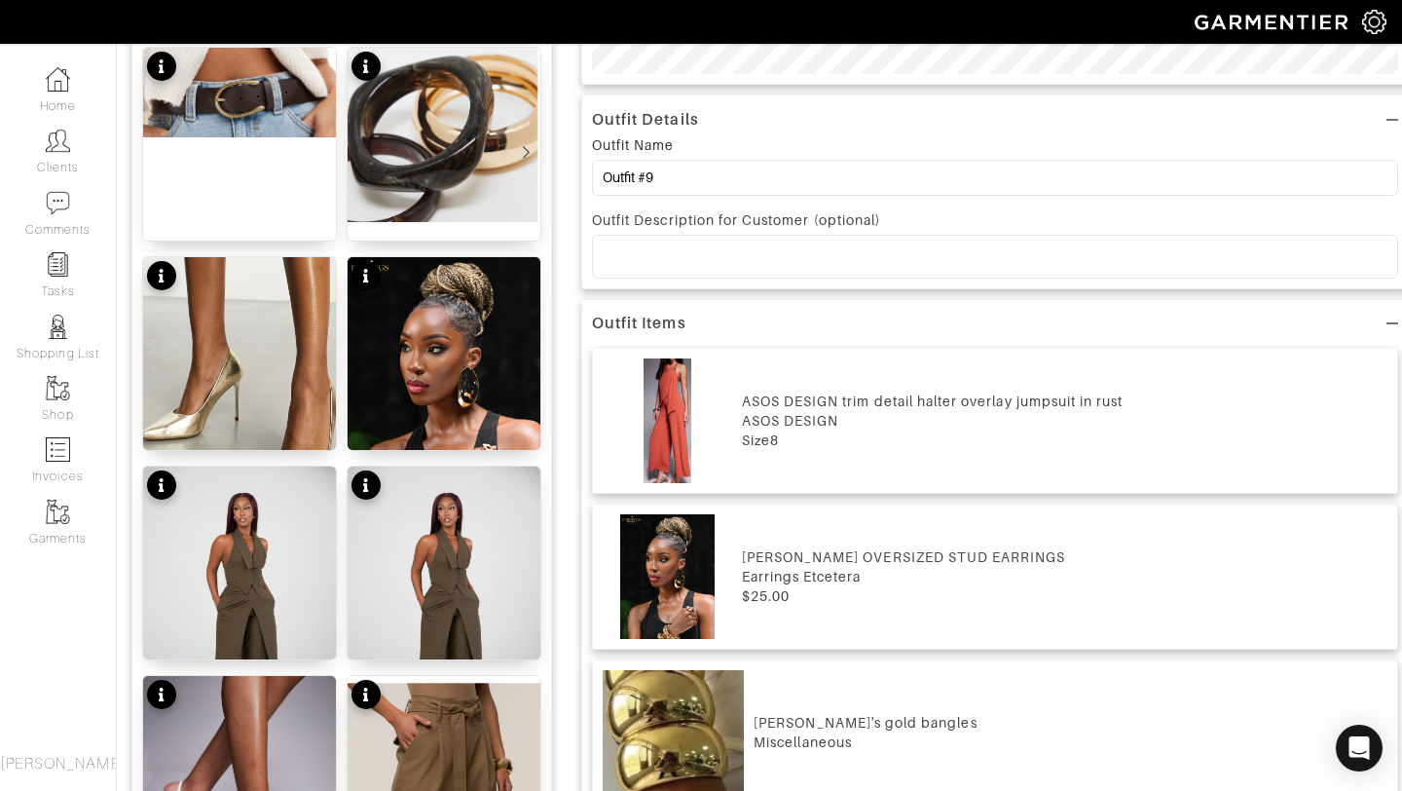
scroll to position [0, 0]
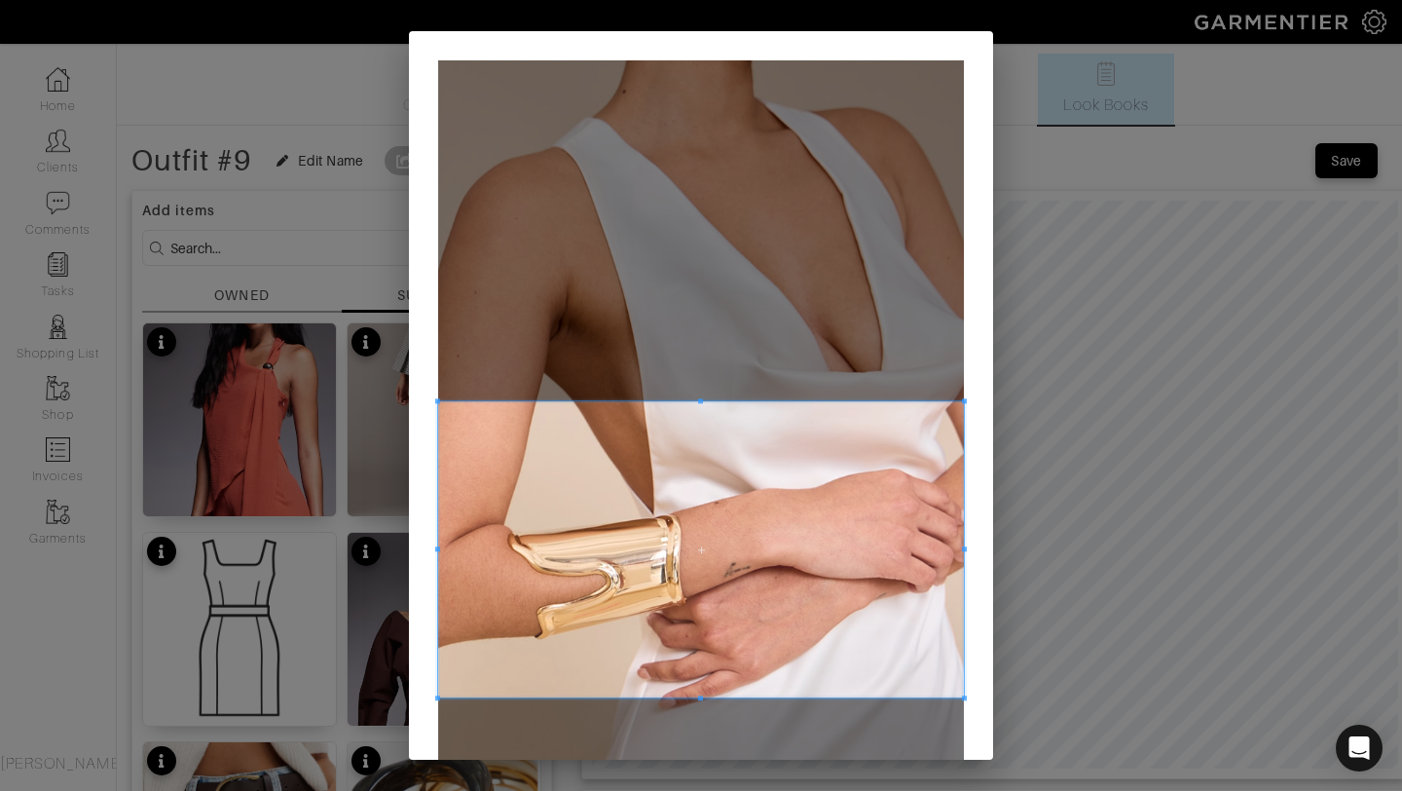
click at [645, 537] on span at bounding box center [701, 549] width 526 height 296
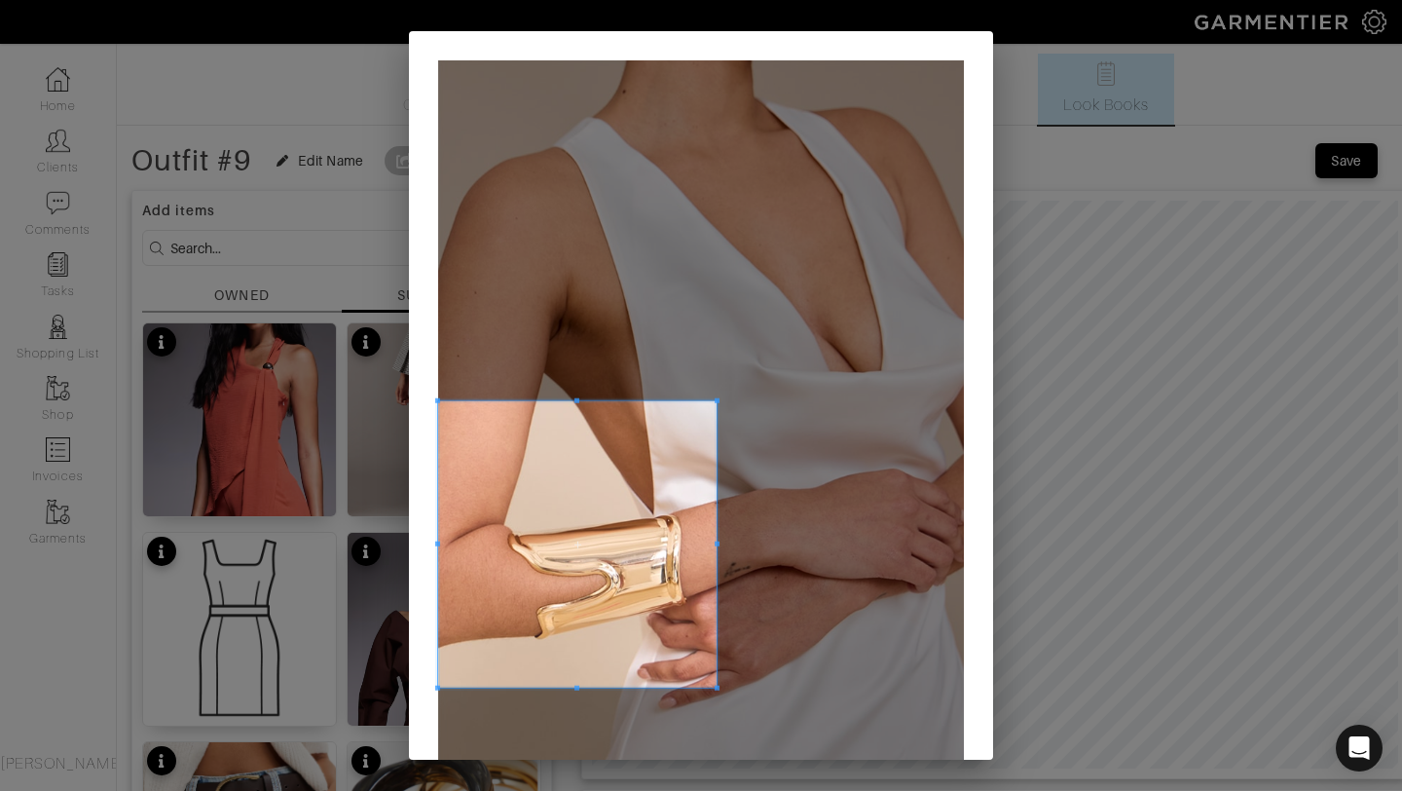
click at [717, 686] on span at bounding box center [717, 688] width 5 height 5
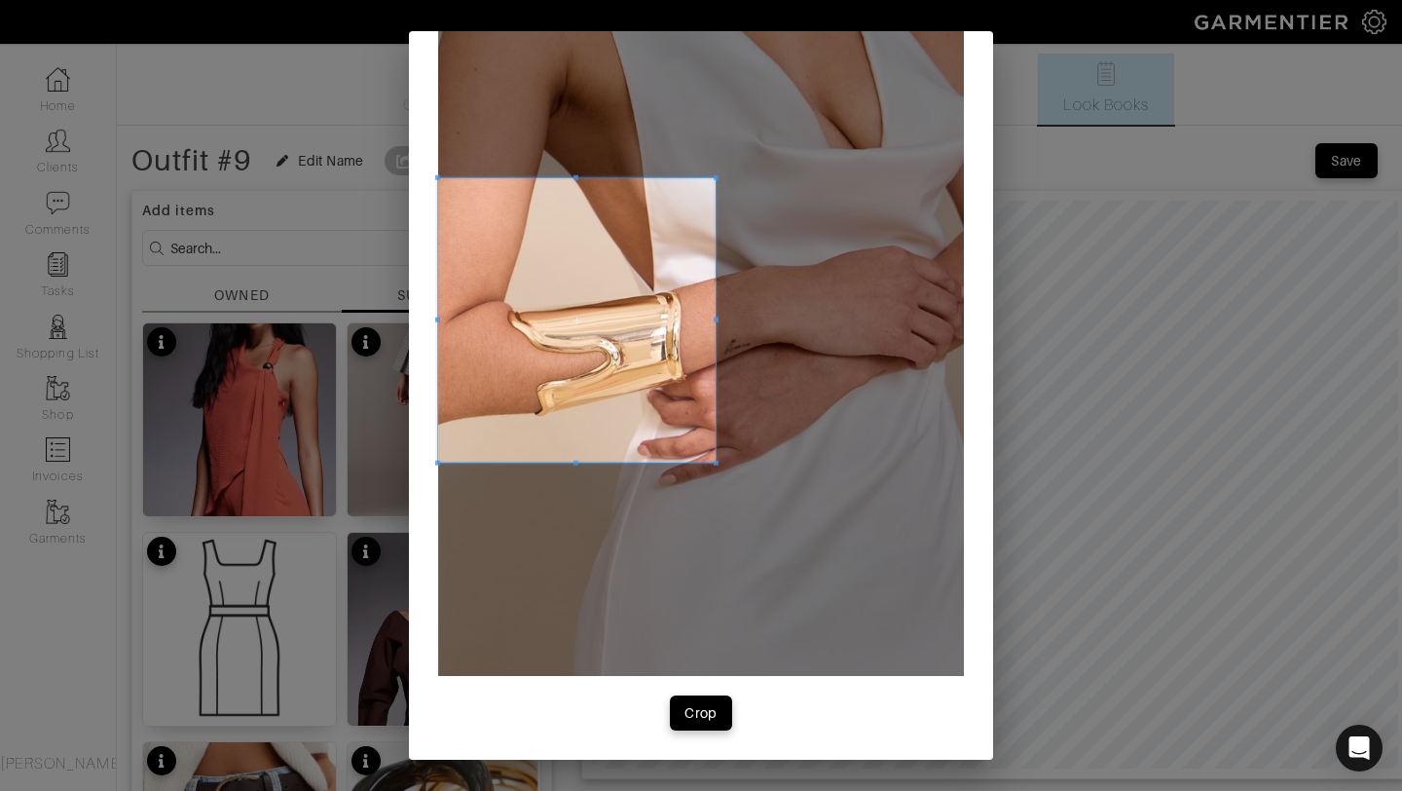
click at [708, 736] on div "Crop" at bounding box center [701, 283] width 584 height 951
click at [702, 721] on div "Crop" at bounding box center [701, 712] width 33 height 19
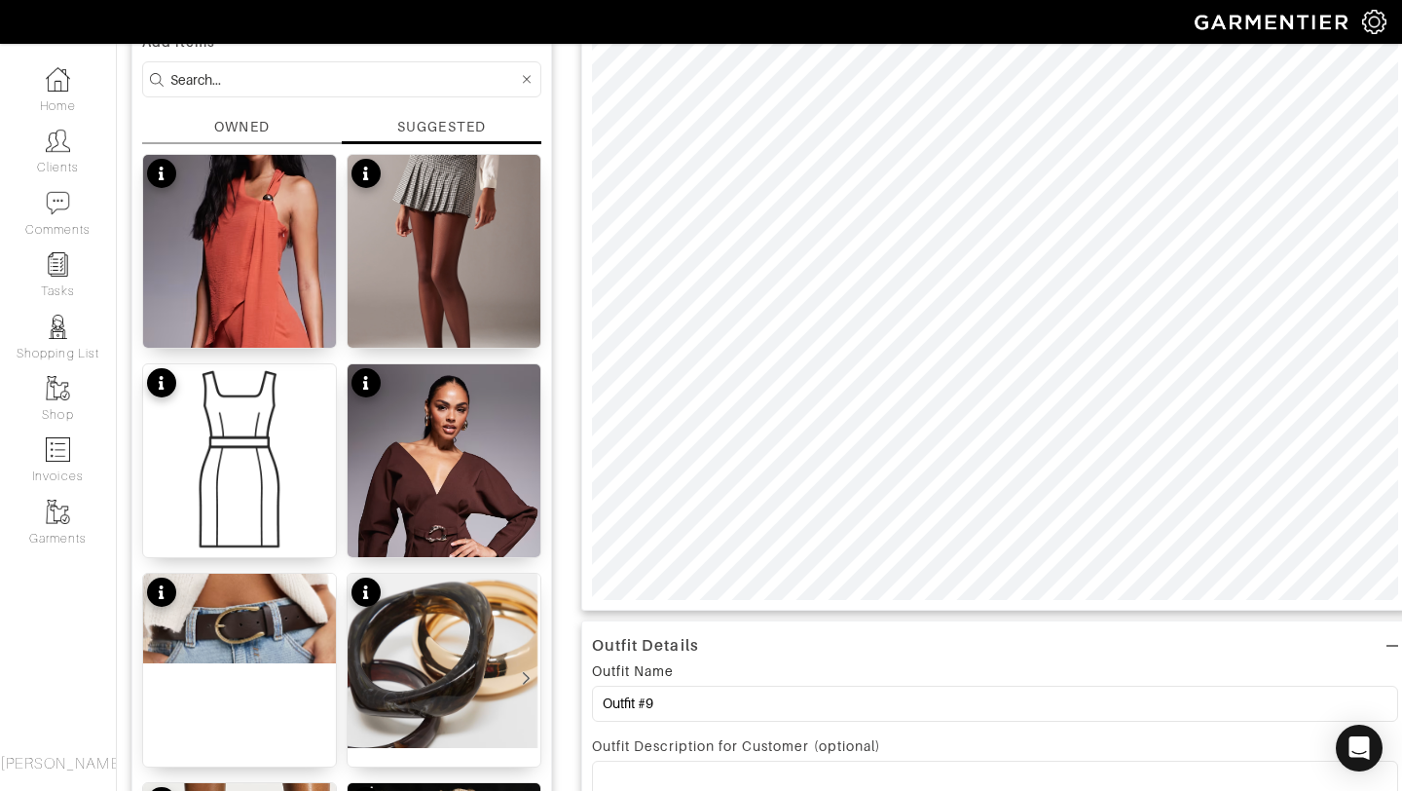
scroll to position [0, 0]
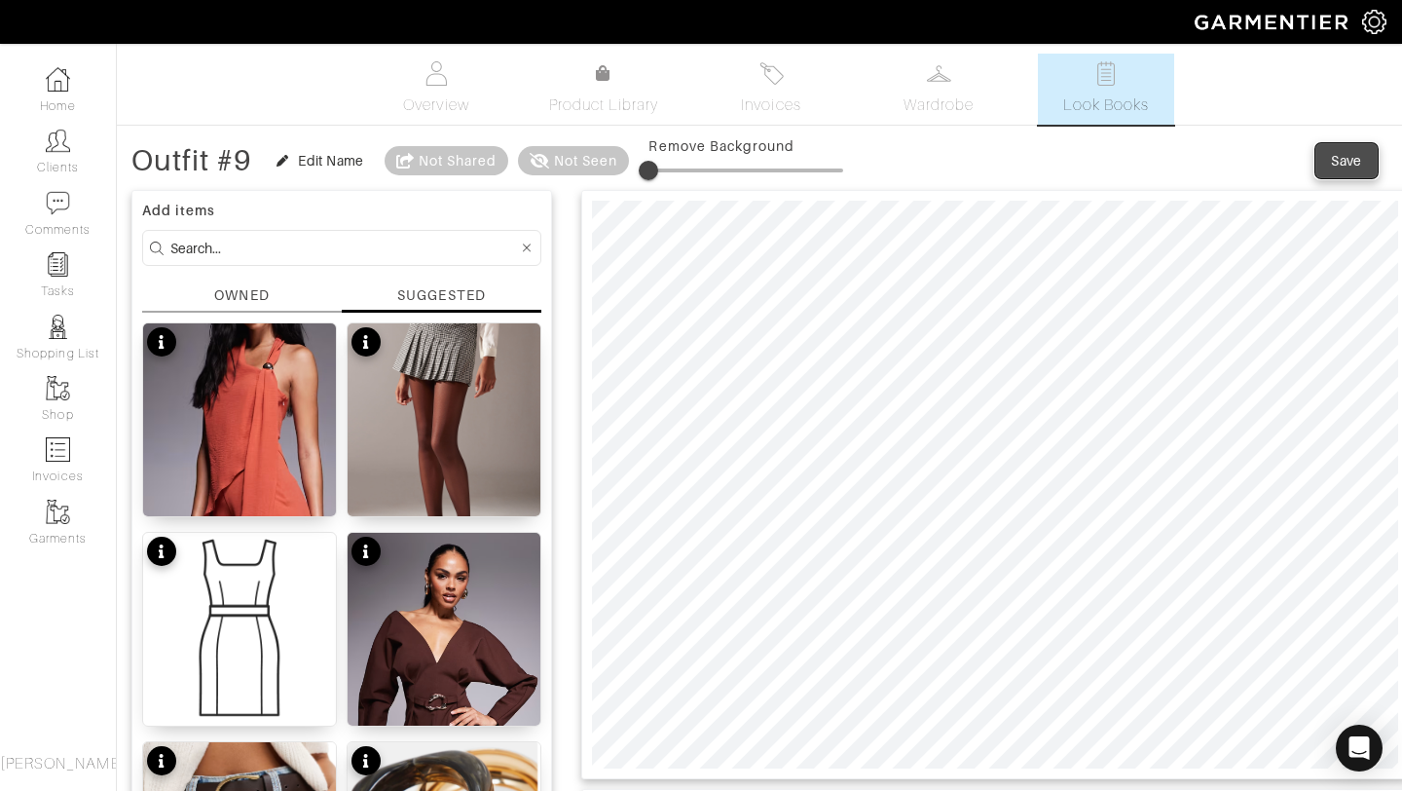
click at [1347, 163] on div "Save" at bounding box center [1346, 160] width 31 height 19
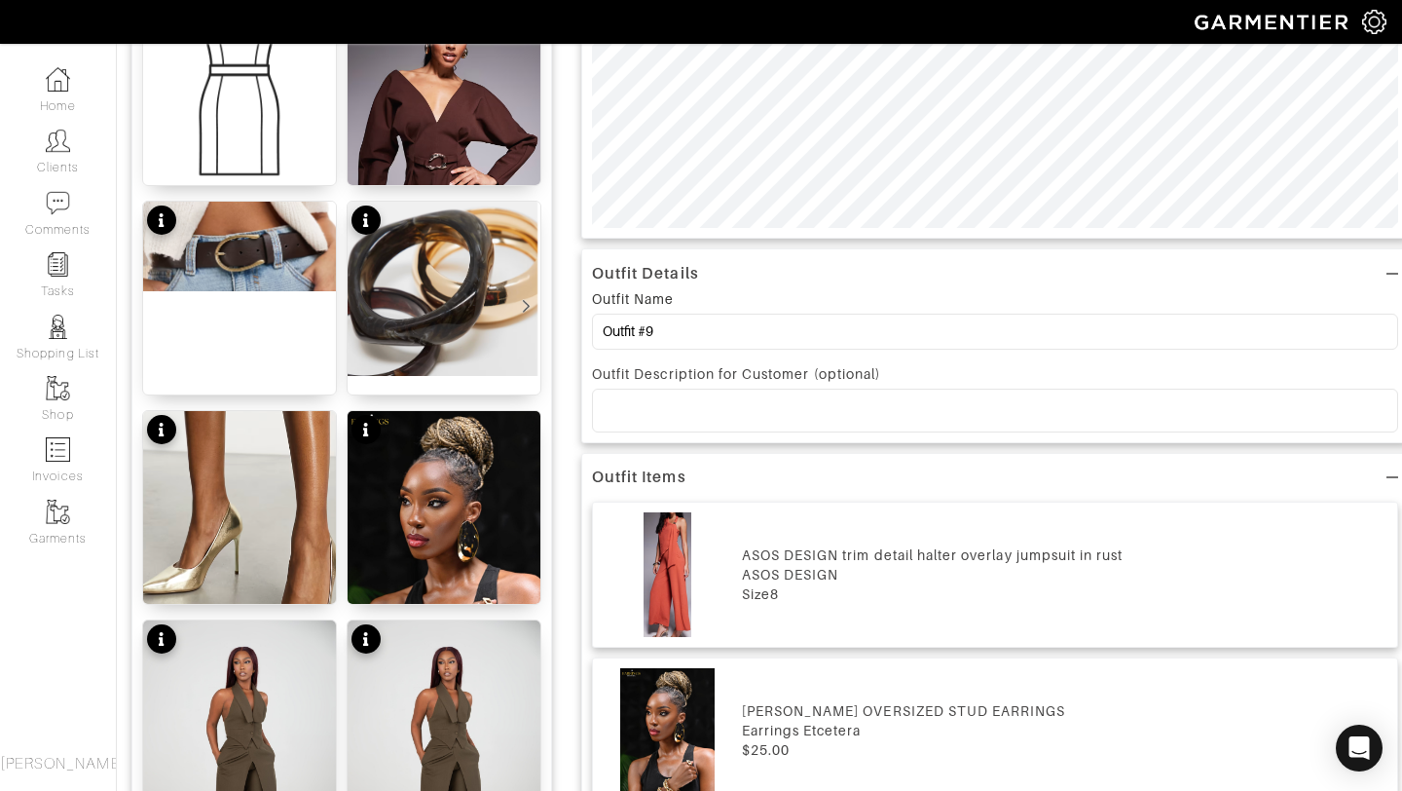
scroll to position [1191, 0]
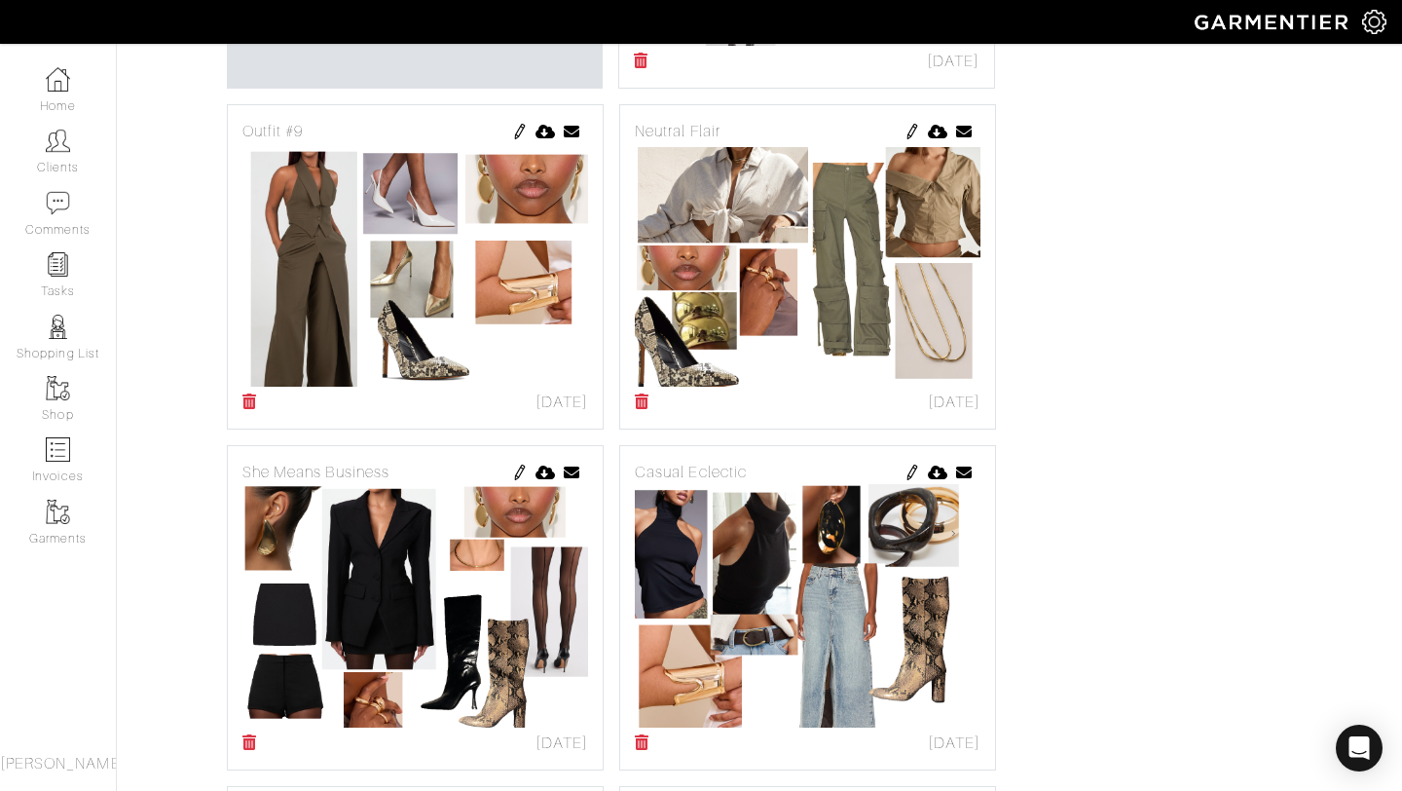
scroll to position [213, 0]
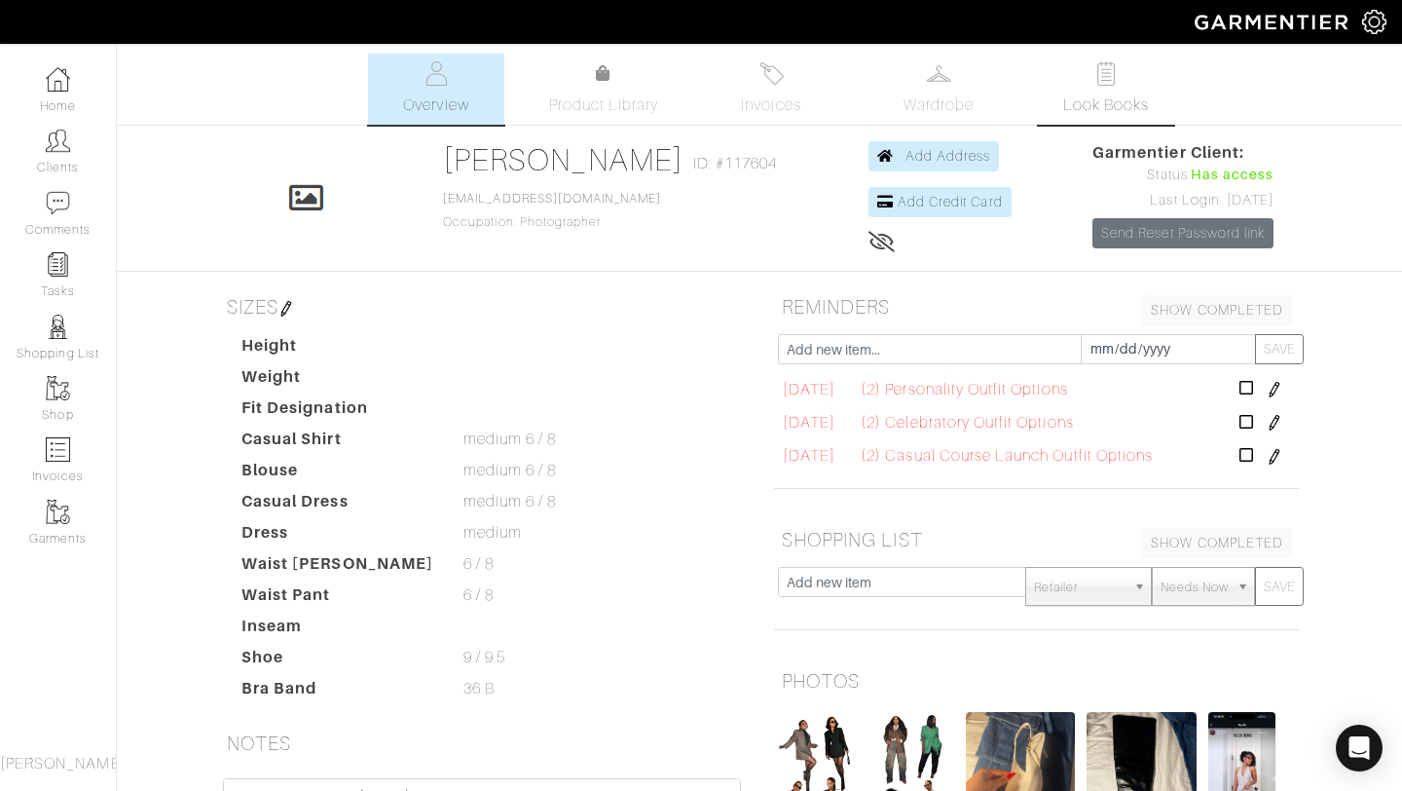
click at [1083, 78] on link "Look Books" at bounding box center [1106, 89] width 136 height 71
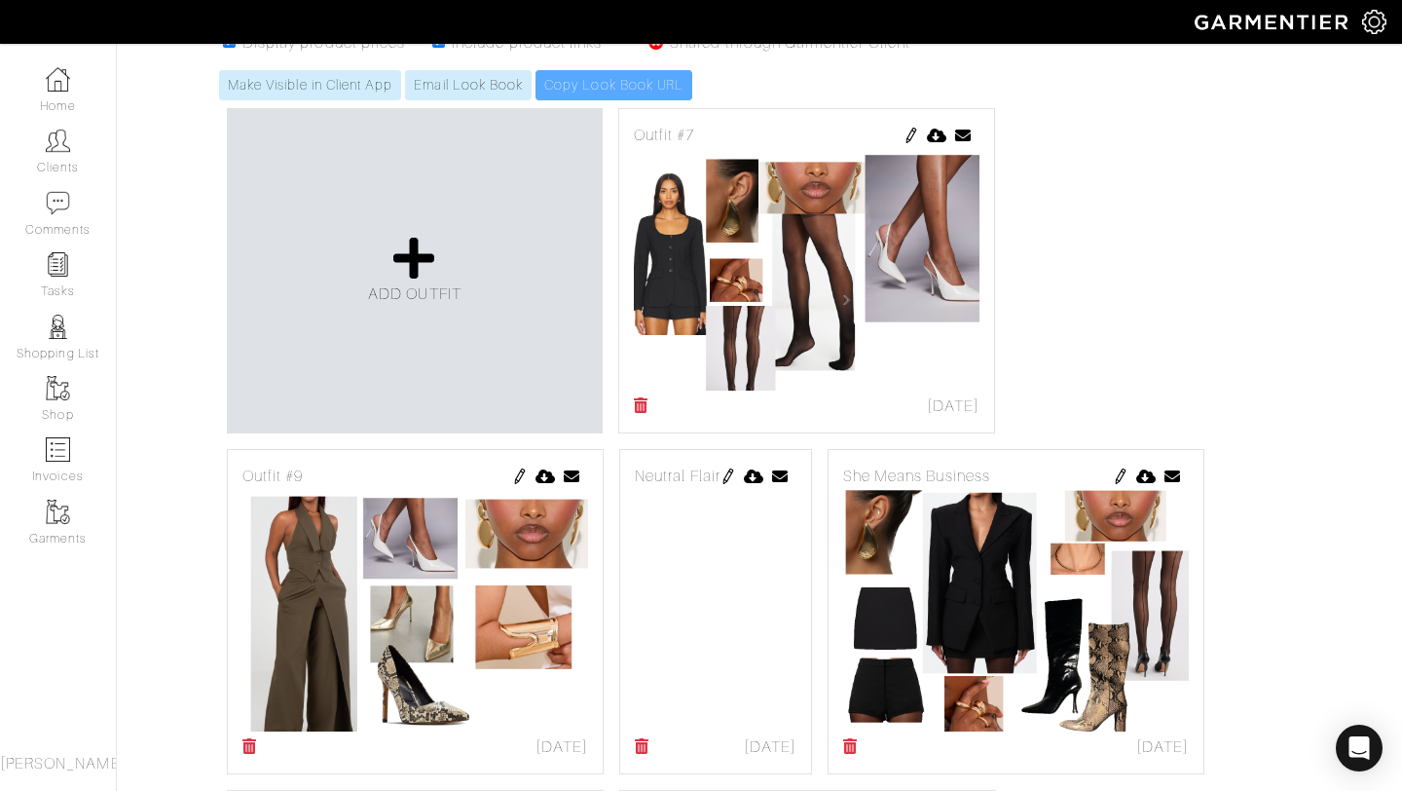
scroll to position [391, 0]
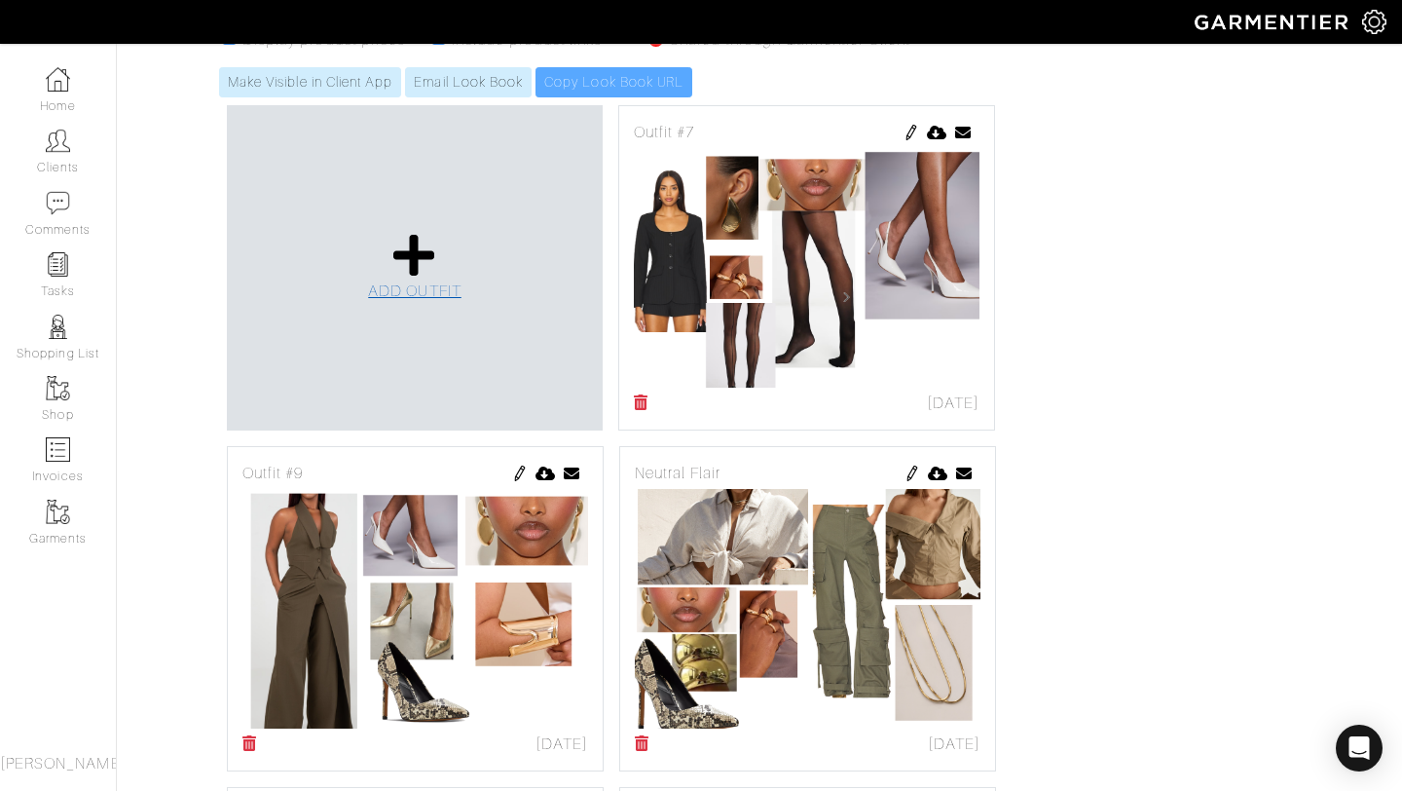
click at [405, 257] on icon at bounding box center [414, 255] width 42 height 47
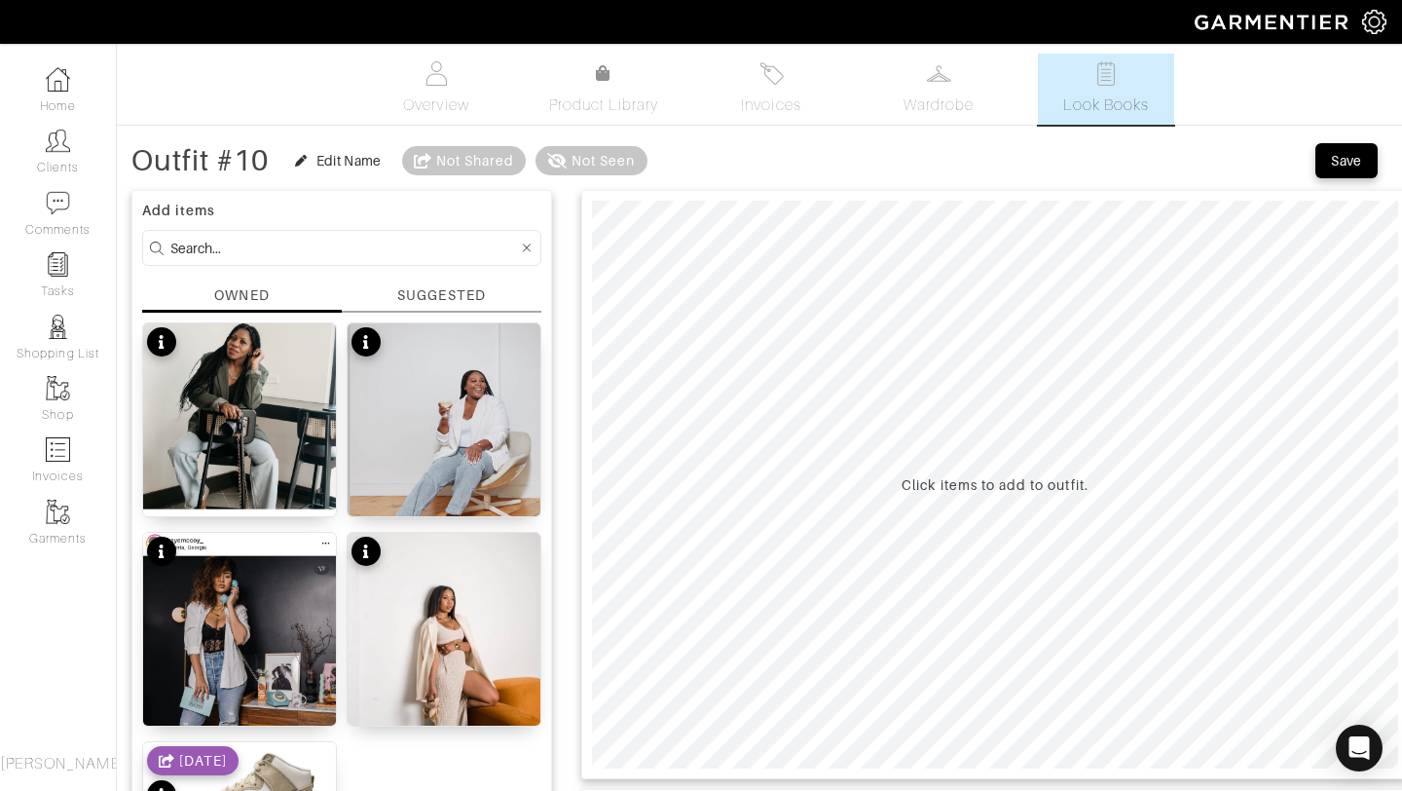
click at [435, 297] on div "SUGGESTED" at bounding box center [441, 295] width 88 height 20
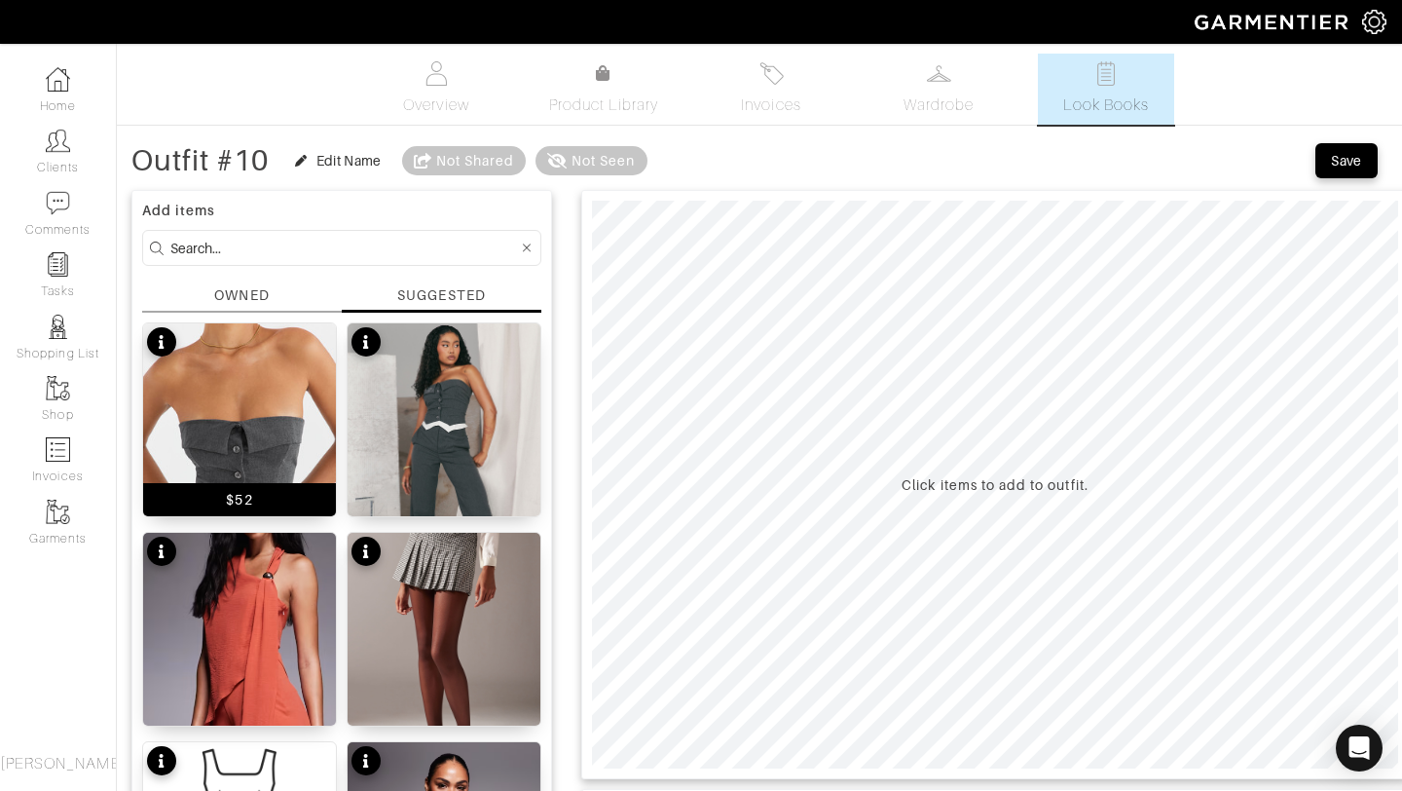
click at [243, 437] on img at bounding box center [239, 467] width 193 height 289
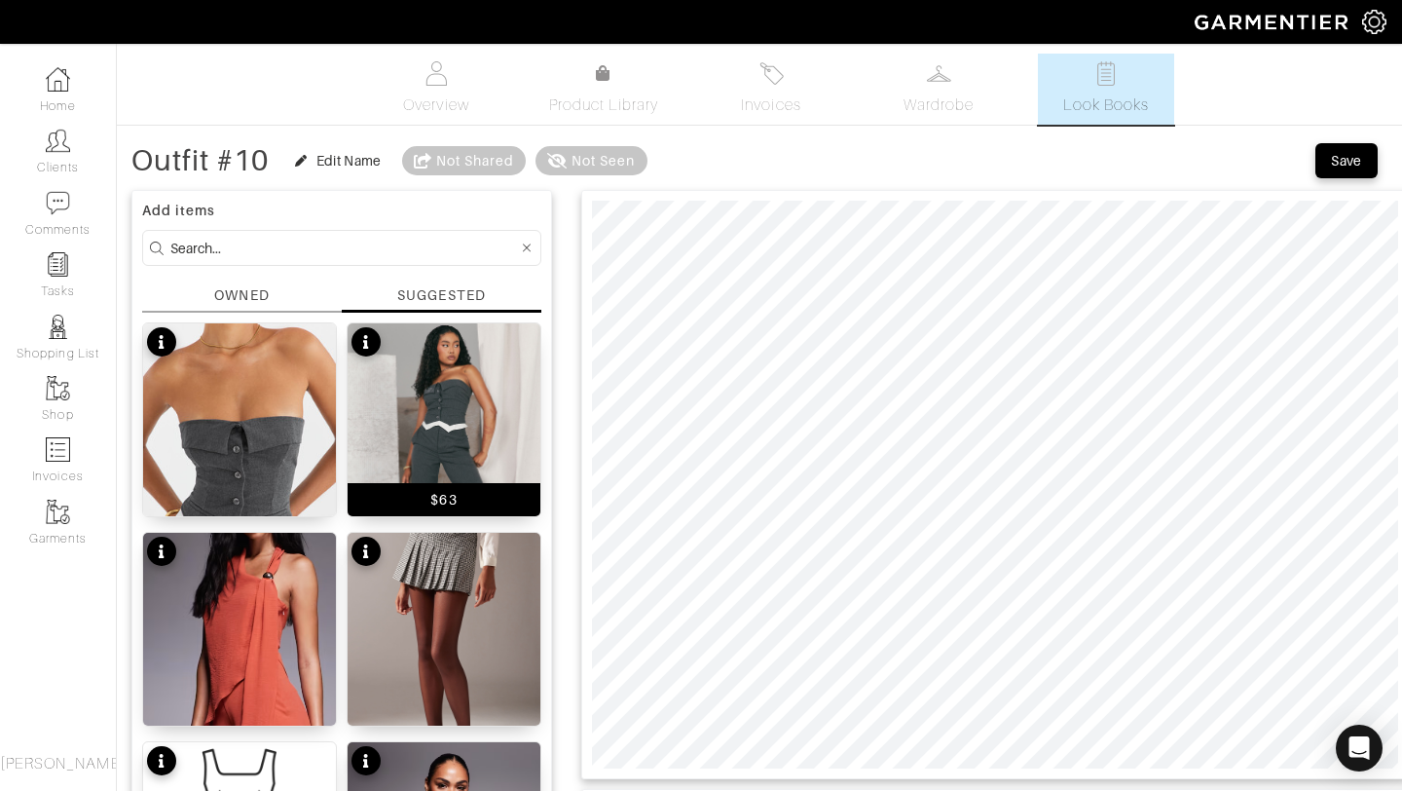
click at [450, 401] on img at bounding box center [444, 467] width 193 height 289
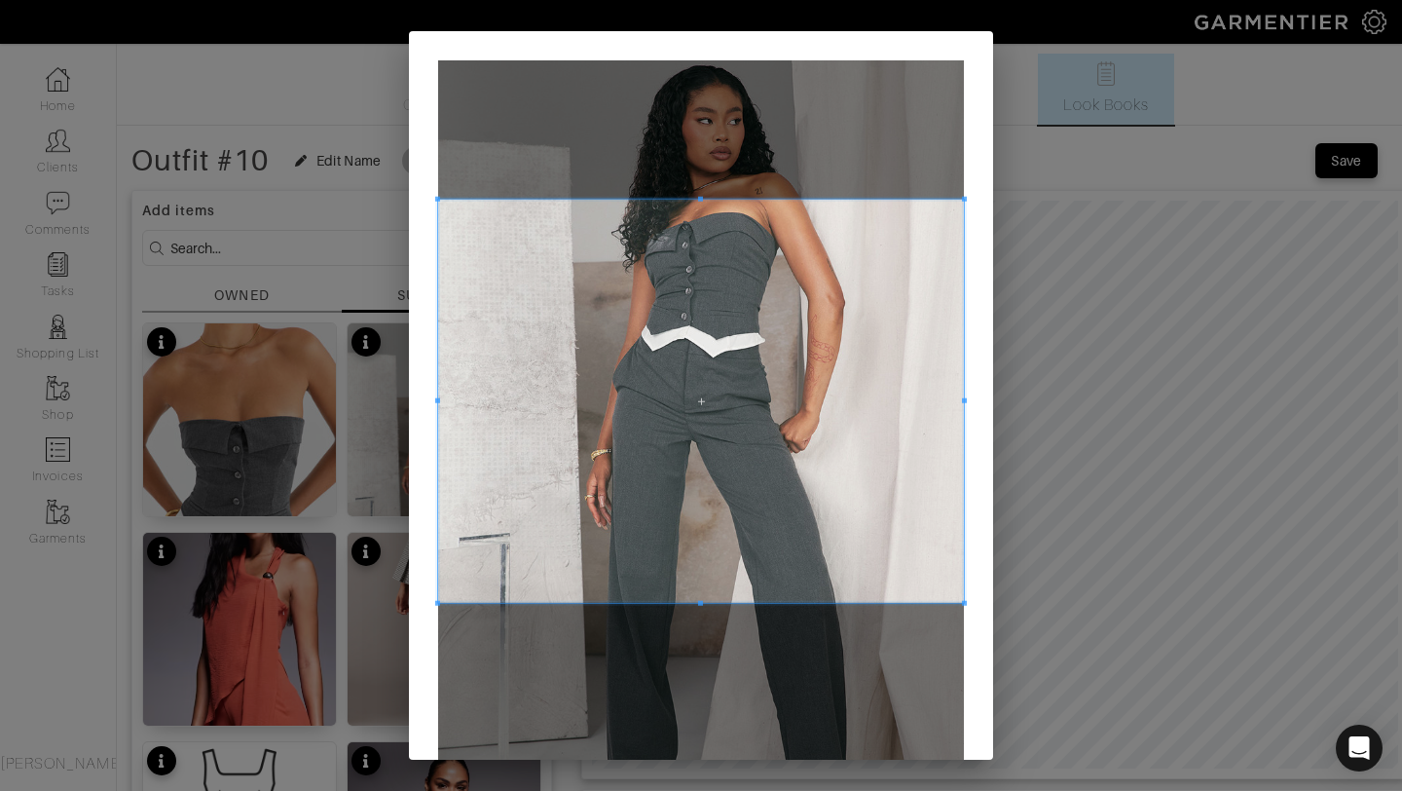
click at [698, 198] on span at bounding box center [700, 199] width 5 height 5
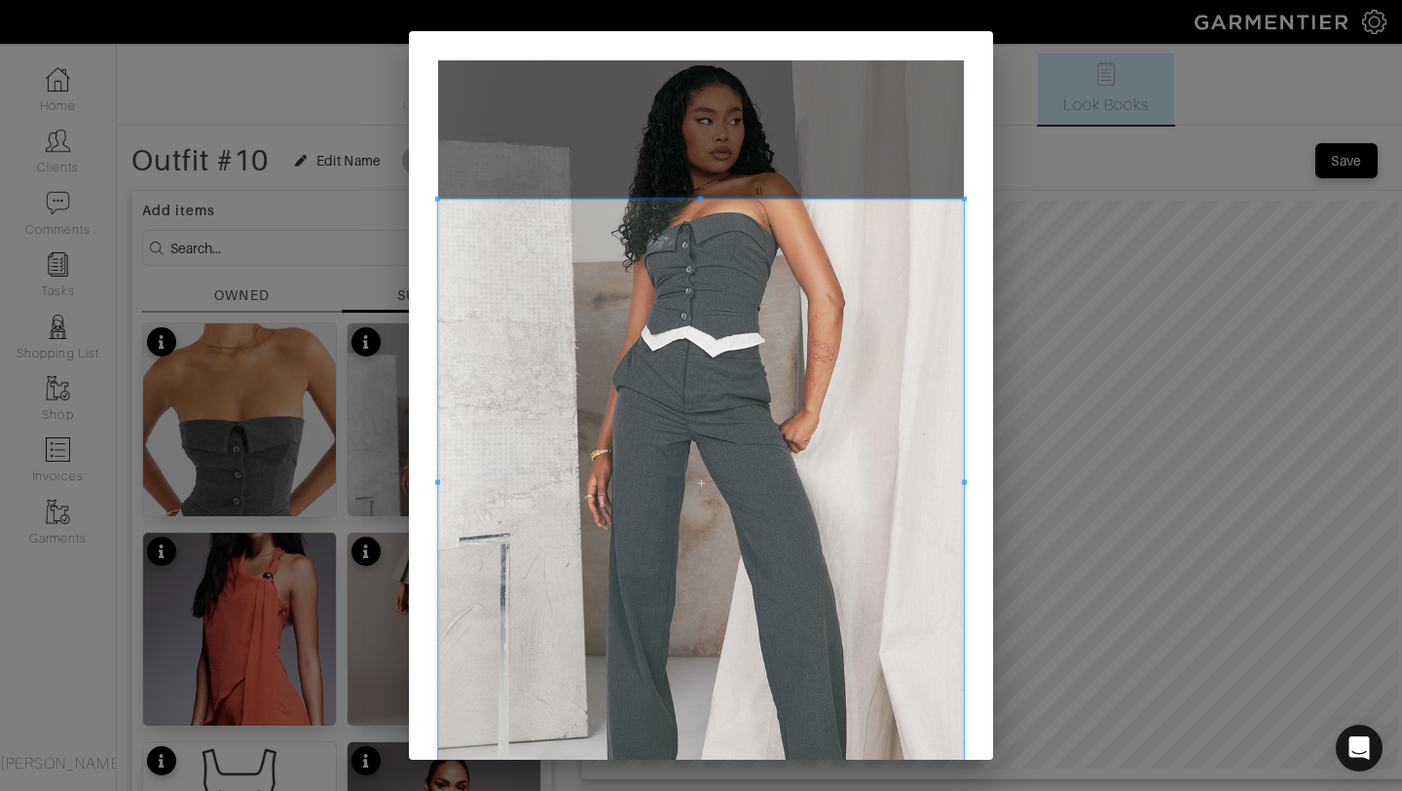
click at [679, 767] on div "Crop" at bounding box center [701, 395] width 1402 height 791
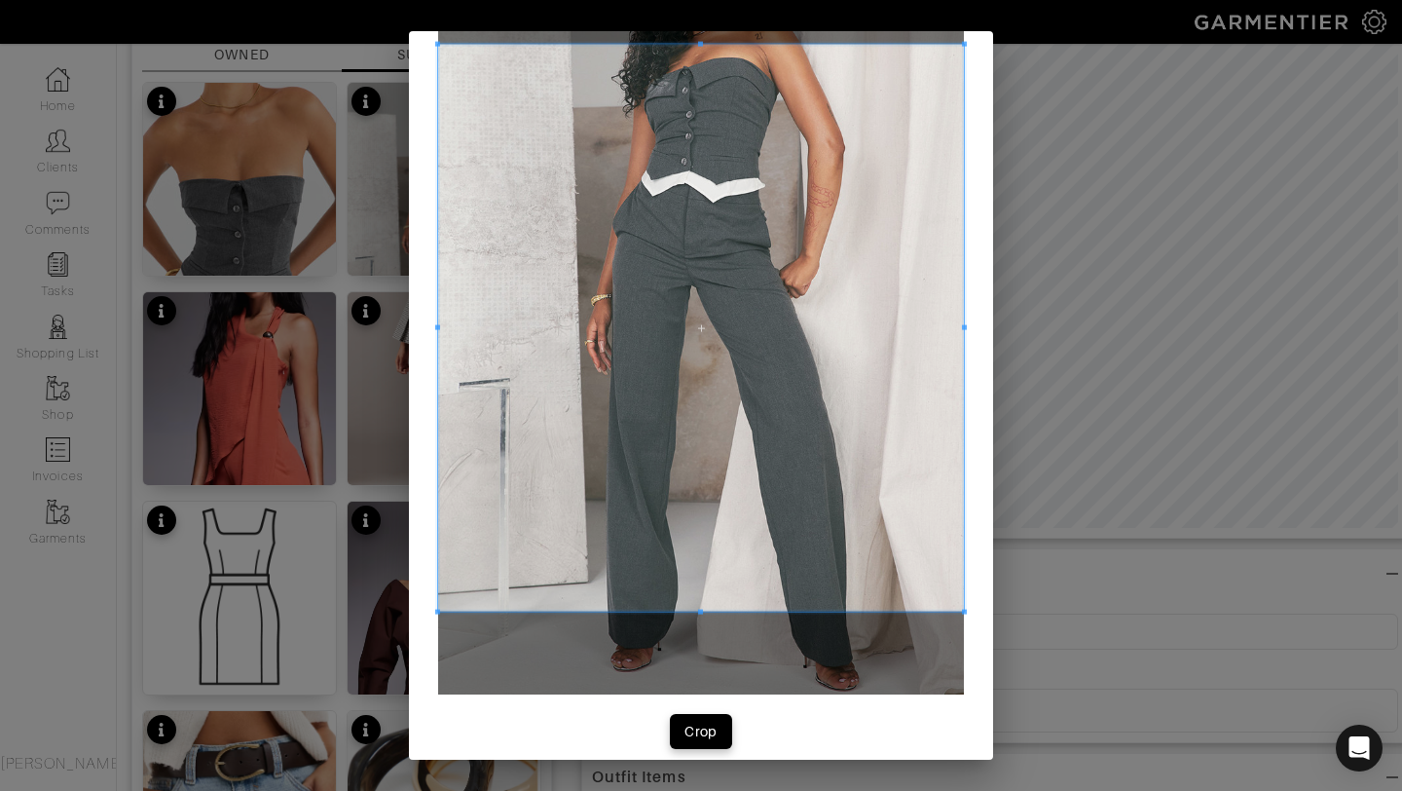
scroll to position [162, 0]
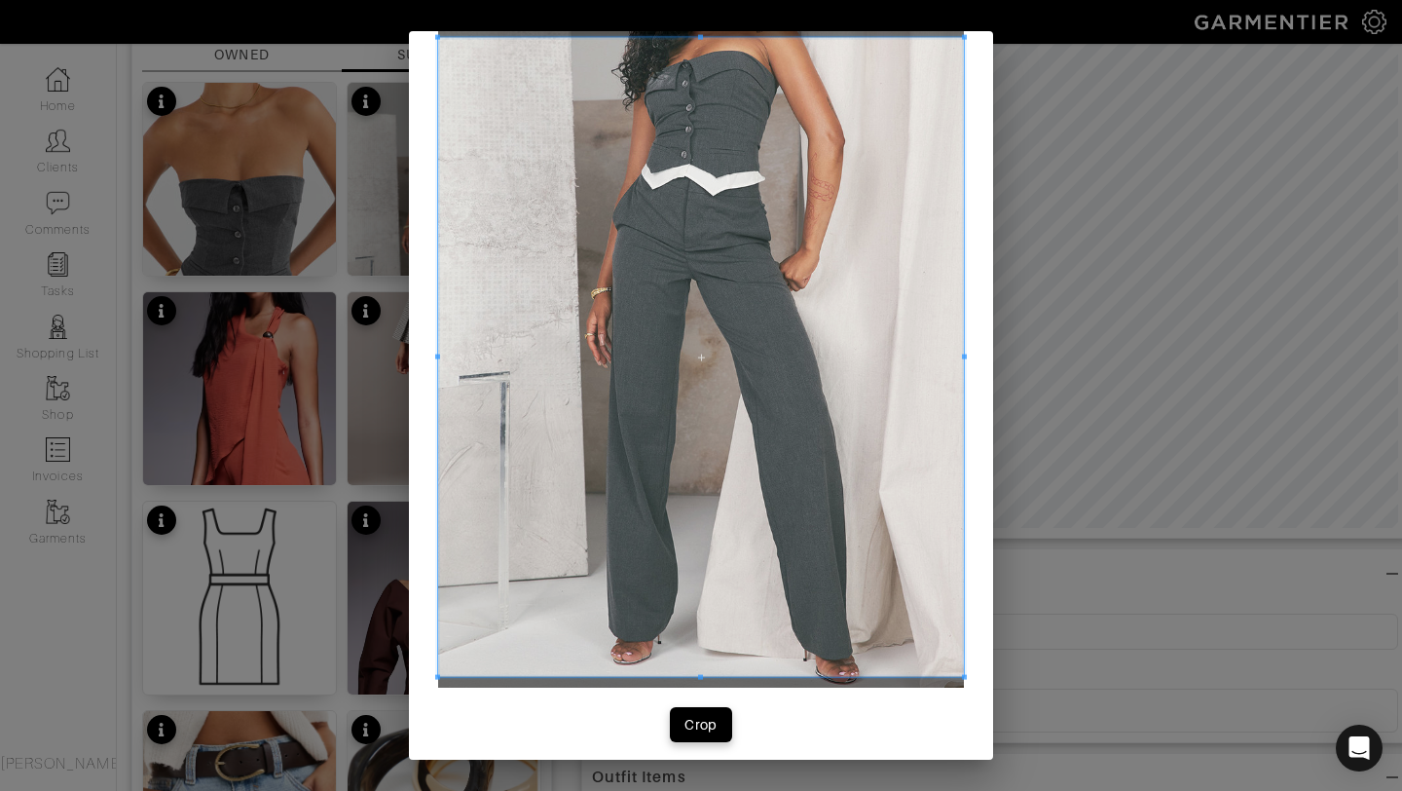
click at [710, 675] on div at bounding box center [701, 357] width 526 height 639
click at [692, 726] on div "Crop" at bounding box center [701, 724] width 33 height 19
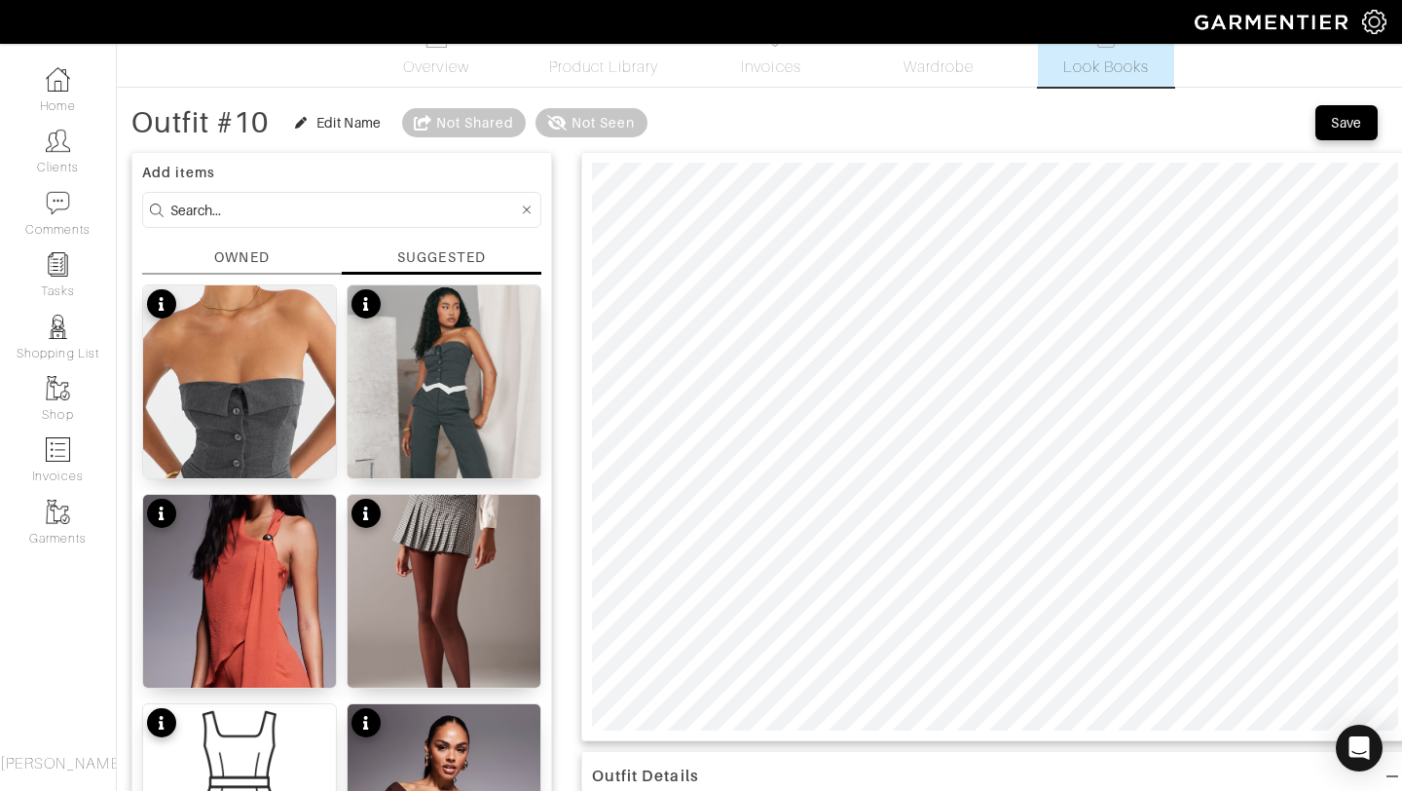
scroll to position [0, 0]
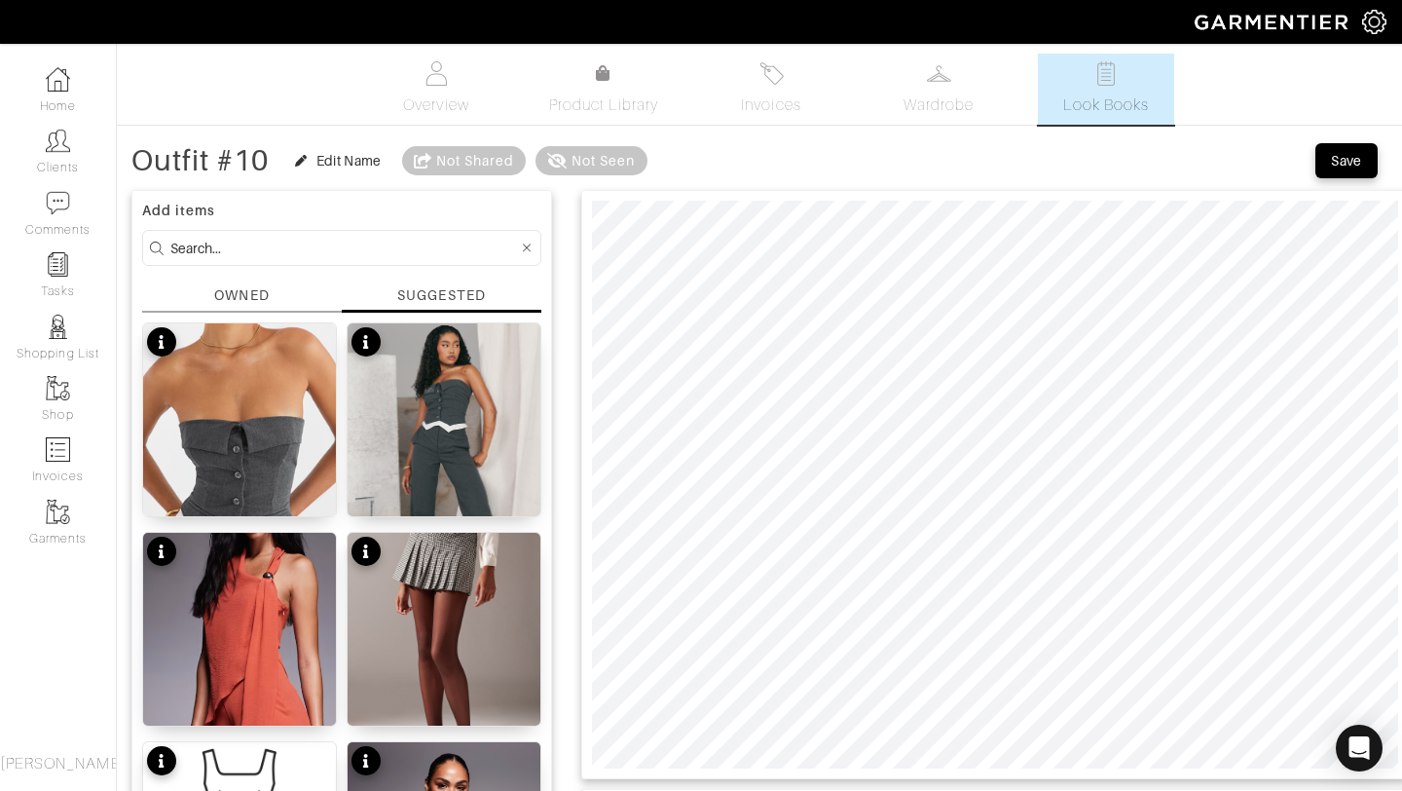
click at [276, 299] on div "OWNED" at bounding box center [242, 298] width 200 height 27
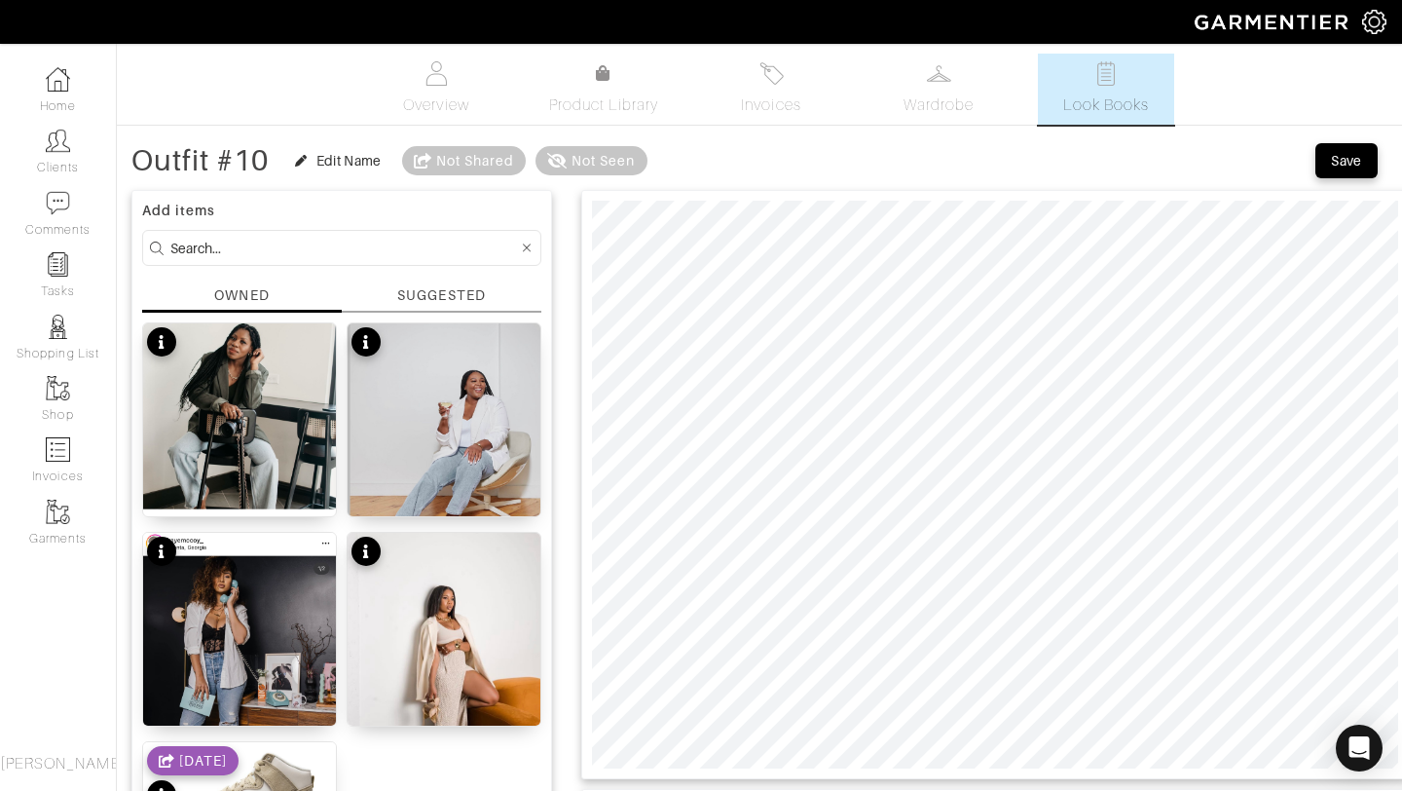
click at [403, 281] on div "Add items OWNED SUGGESTED No product name No product name No product name No pr…" at bounding box center [341, 593] width 421 height 807
click at [410, 293] on div "SUGGESTED" at bounding box center [441, 295] width 88 height 20
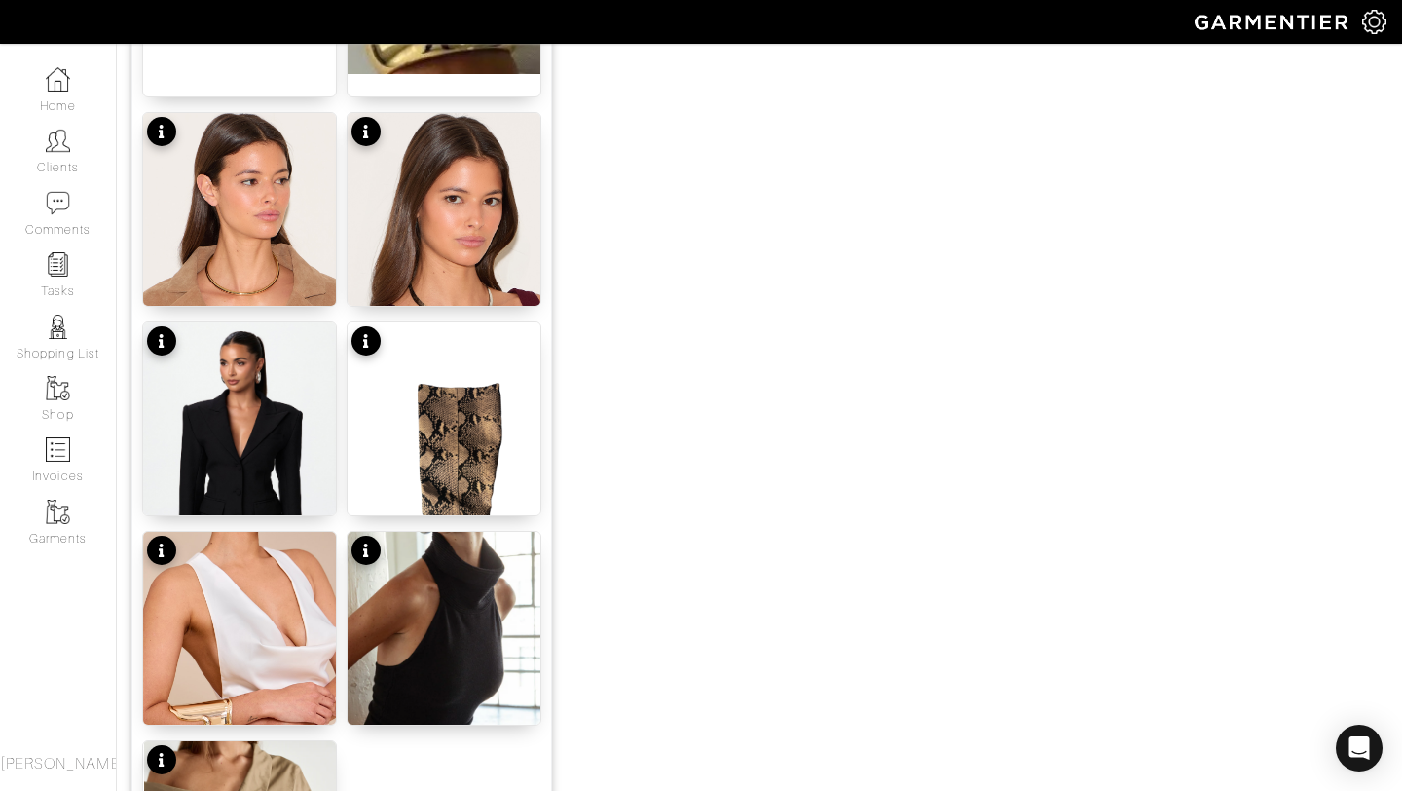
scroll to position [2394, 0]
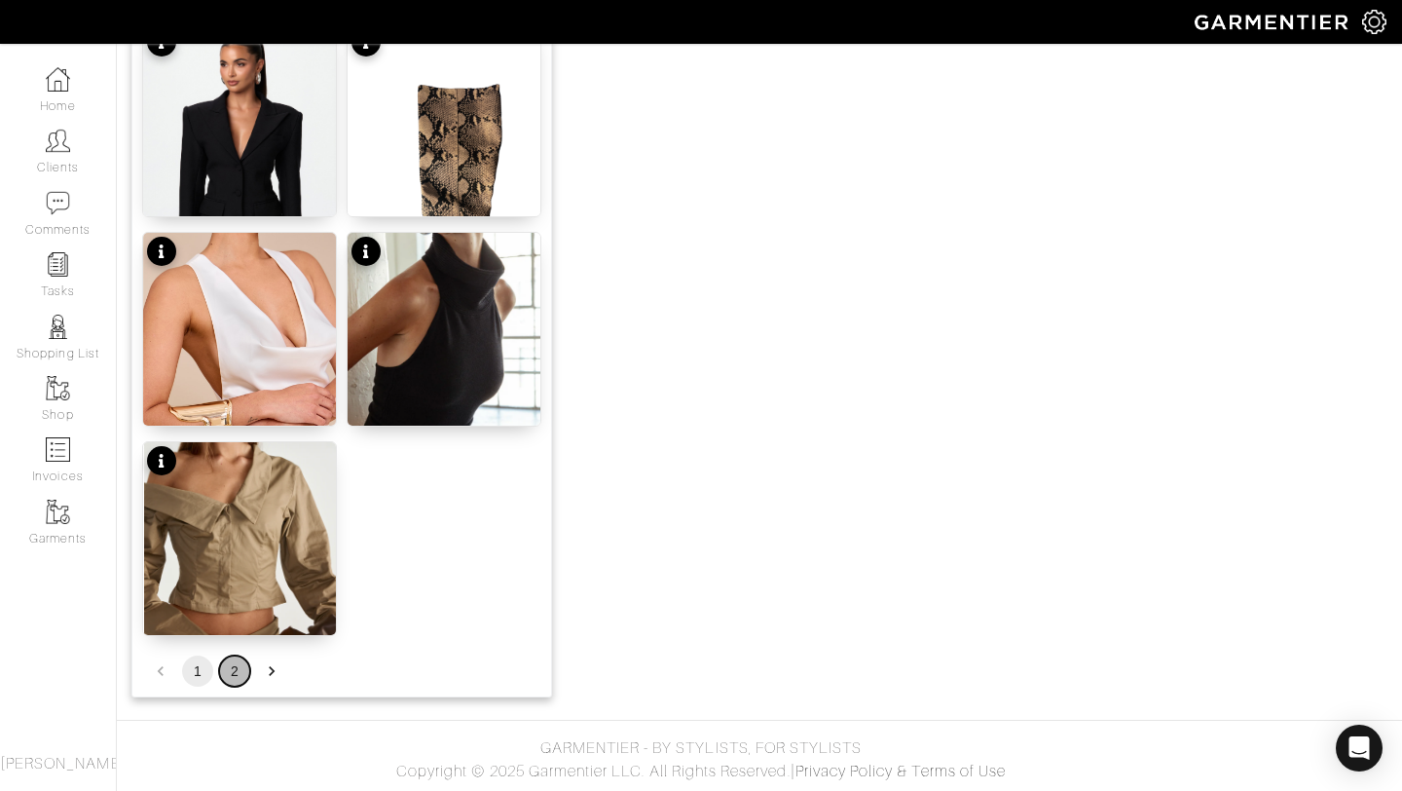
click at [230, 659] on button "2" at bounding box center [234, 670] width 31 height 31
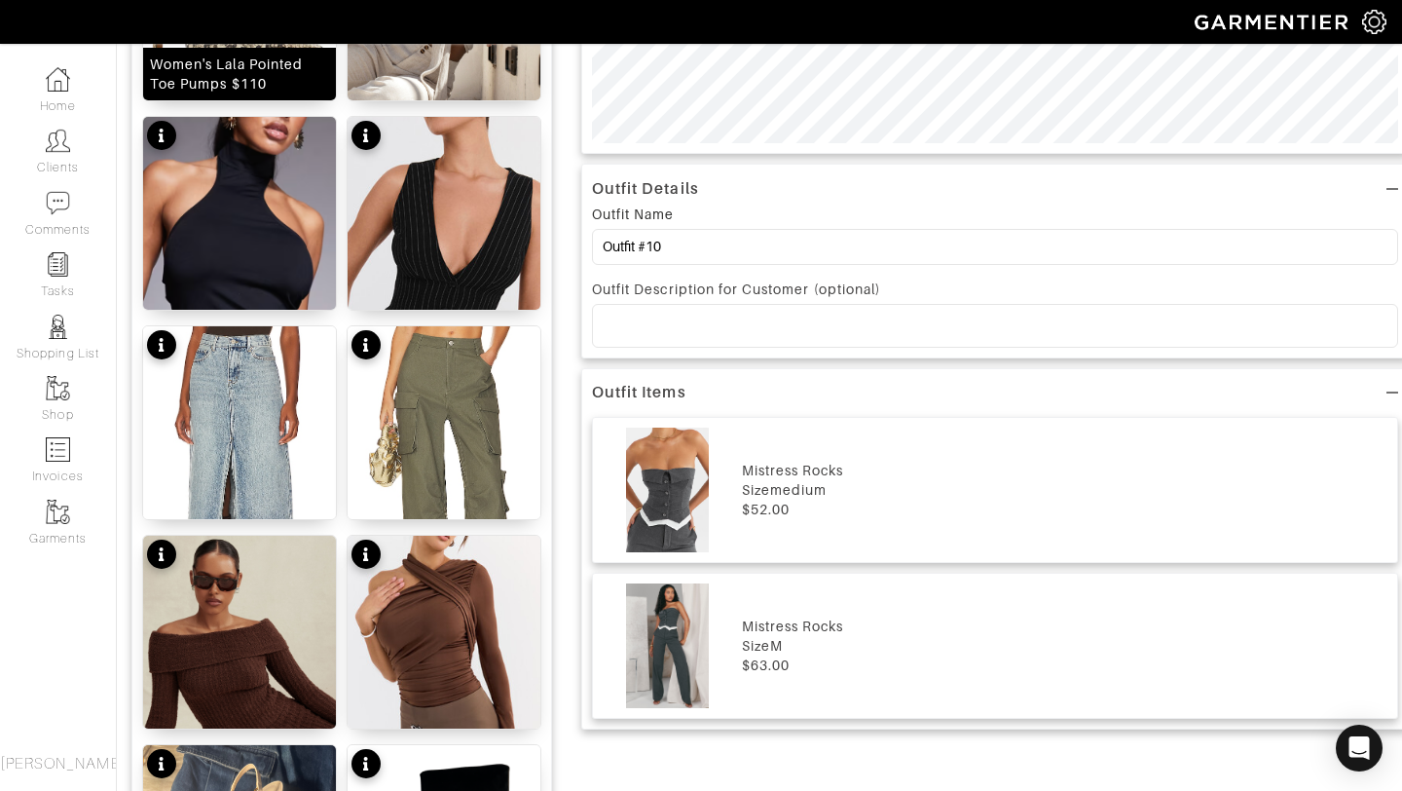
scroll to position [1766, 0]
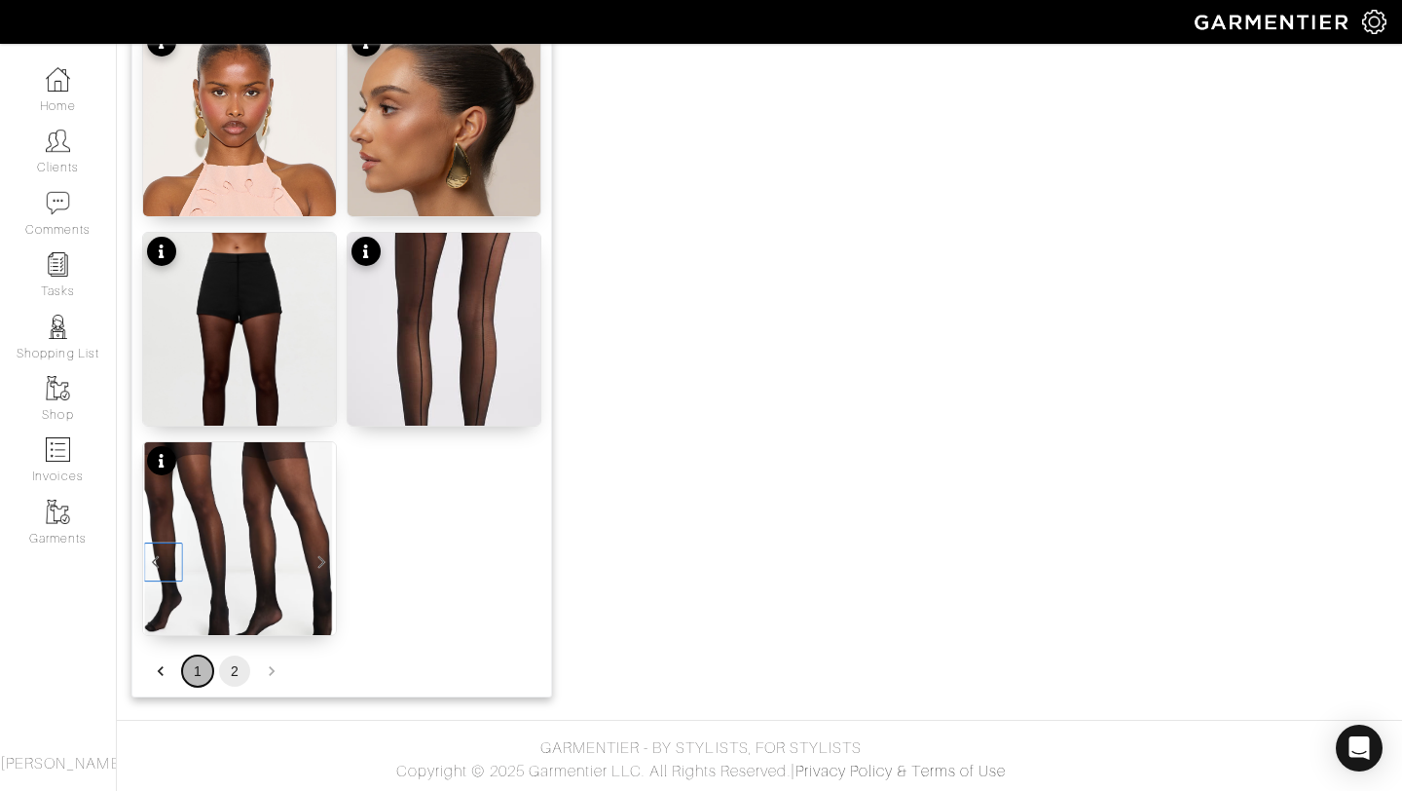
click at [196, 664] on button "1" at bounding box center [197, 670] width 31 height 31
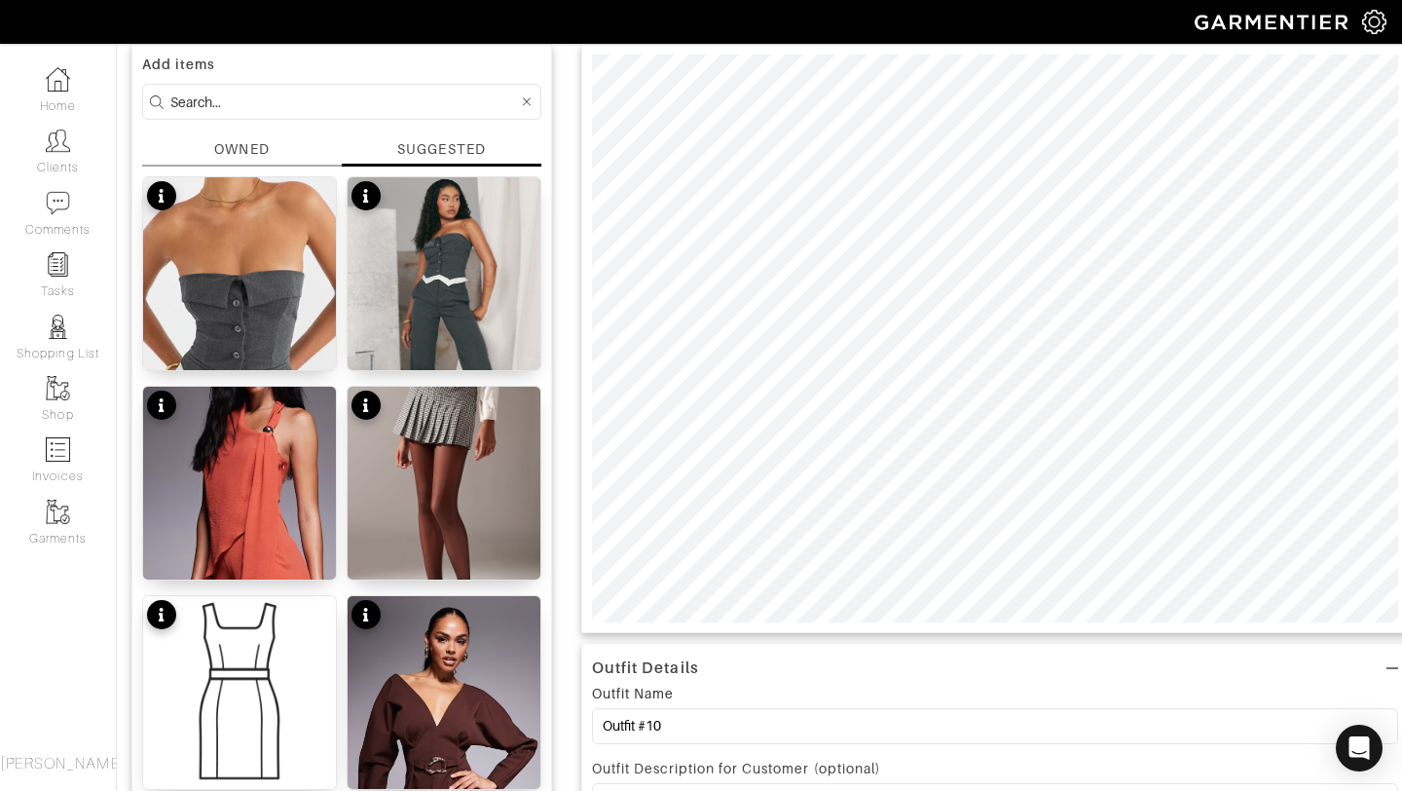
scroll to position [0, 0]
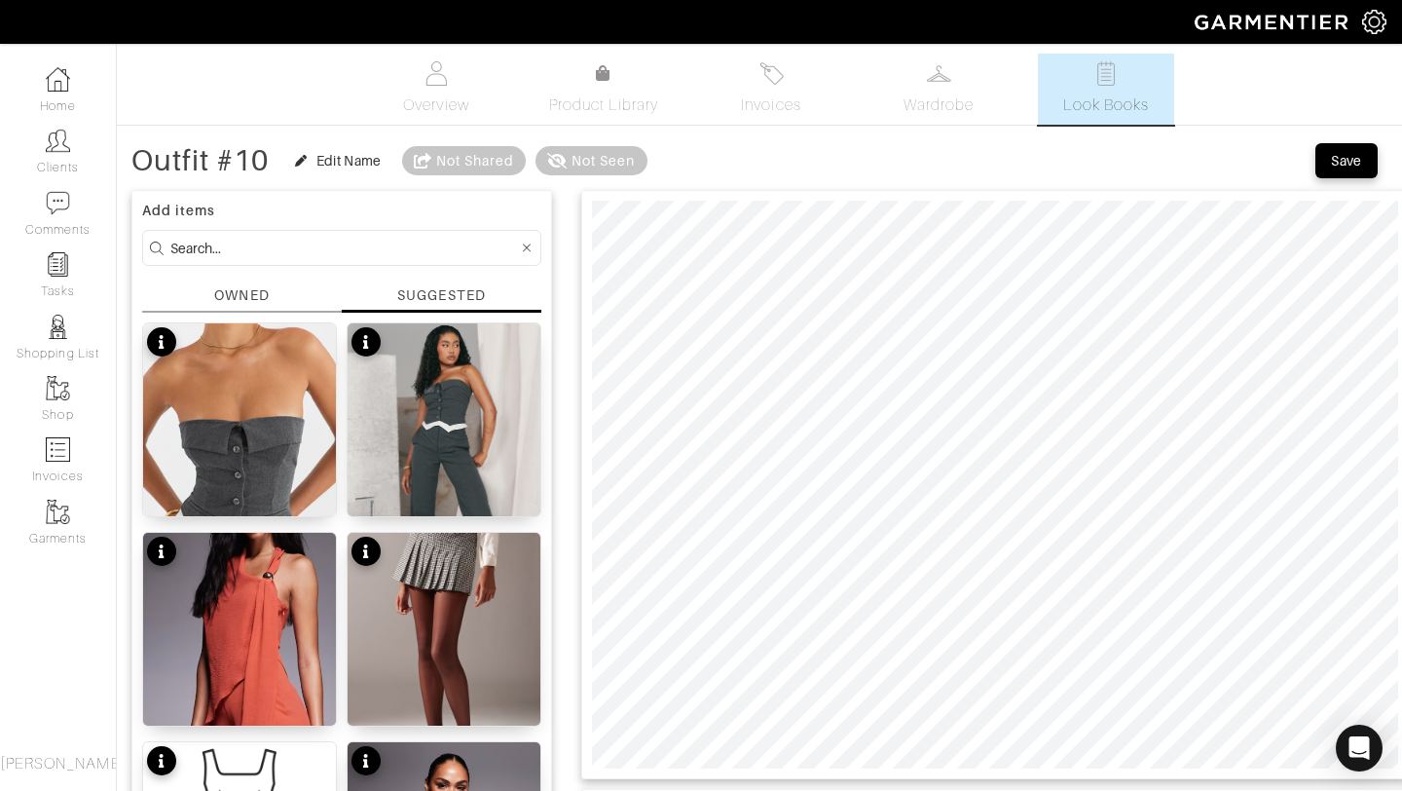
click at [242, 292] on div "OWNED" at bounding box center [241, 295] width 55 height 20
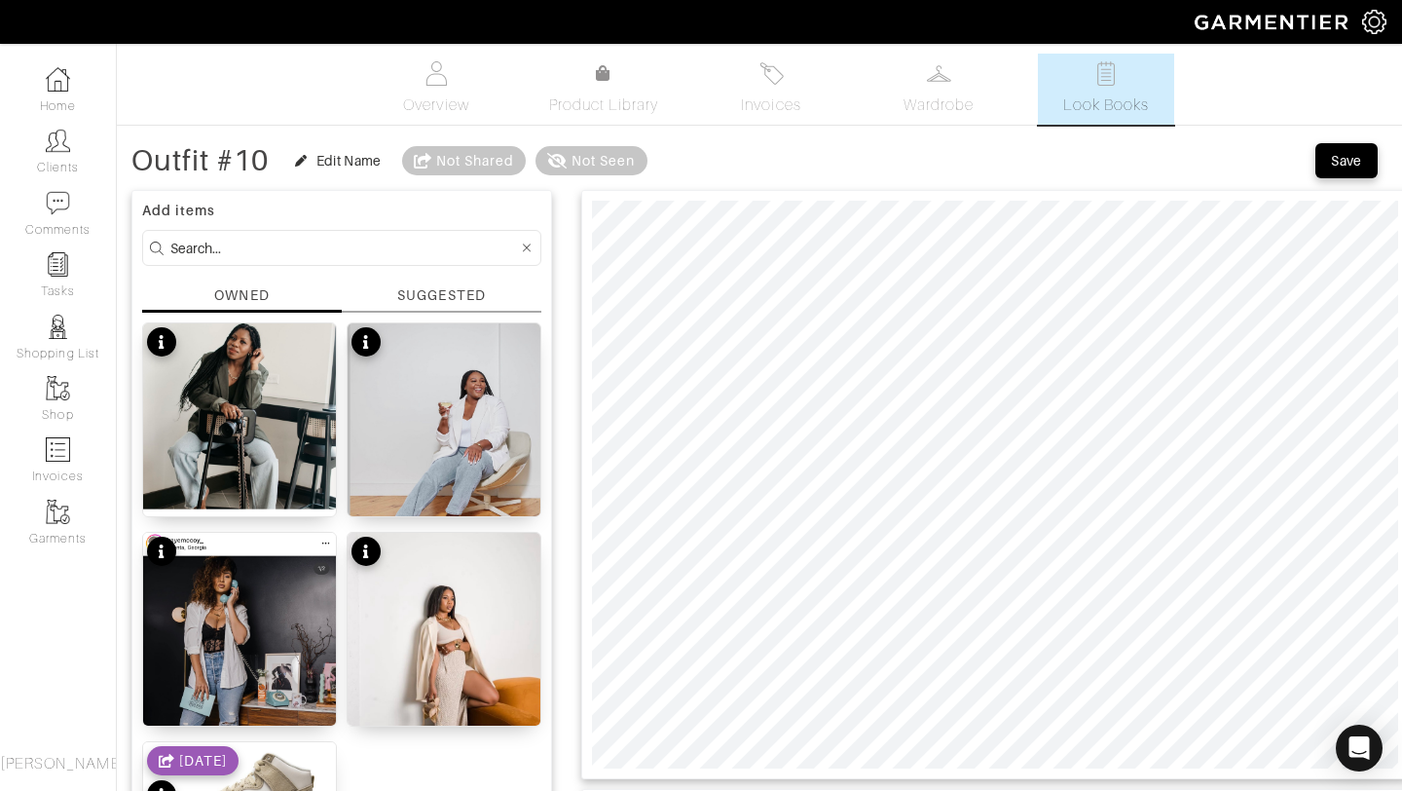
click at [425, 313] on div "Add items OWNED SUGGESTED No product name No product name No product name No pr…" at bounding box center [341, 593] width 421 height 807
click at [450, 283] on div "Add items OWNED SUGGESTED No product name No product name No product name No pr…" at bounding box center [341, 593] width 421 height 807
click at [445, 292] on div "SUGGESTED" at bounding box center [441, 295] width 88 height 20
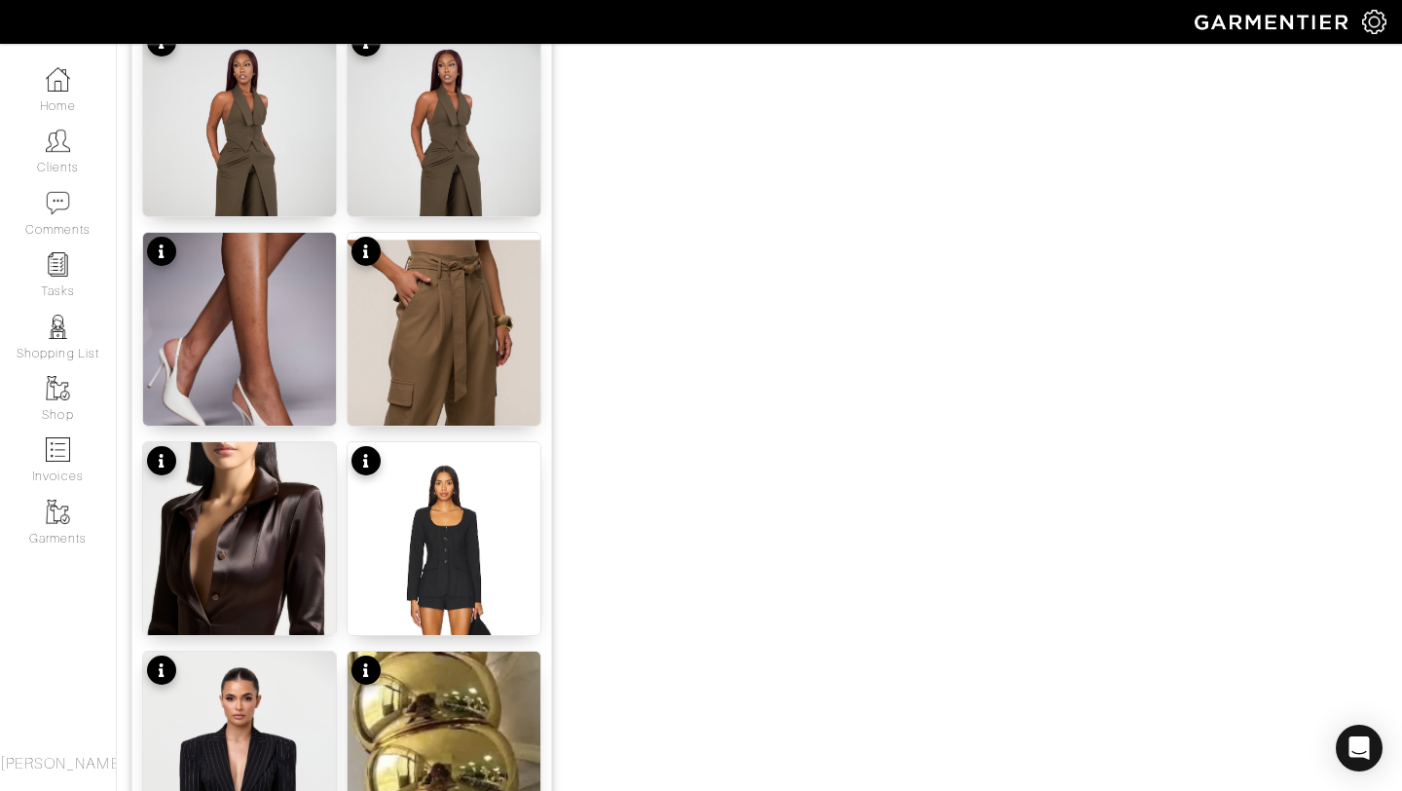
scroll to position [1471, 0]
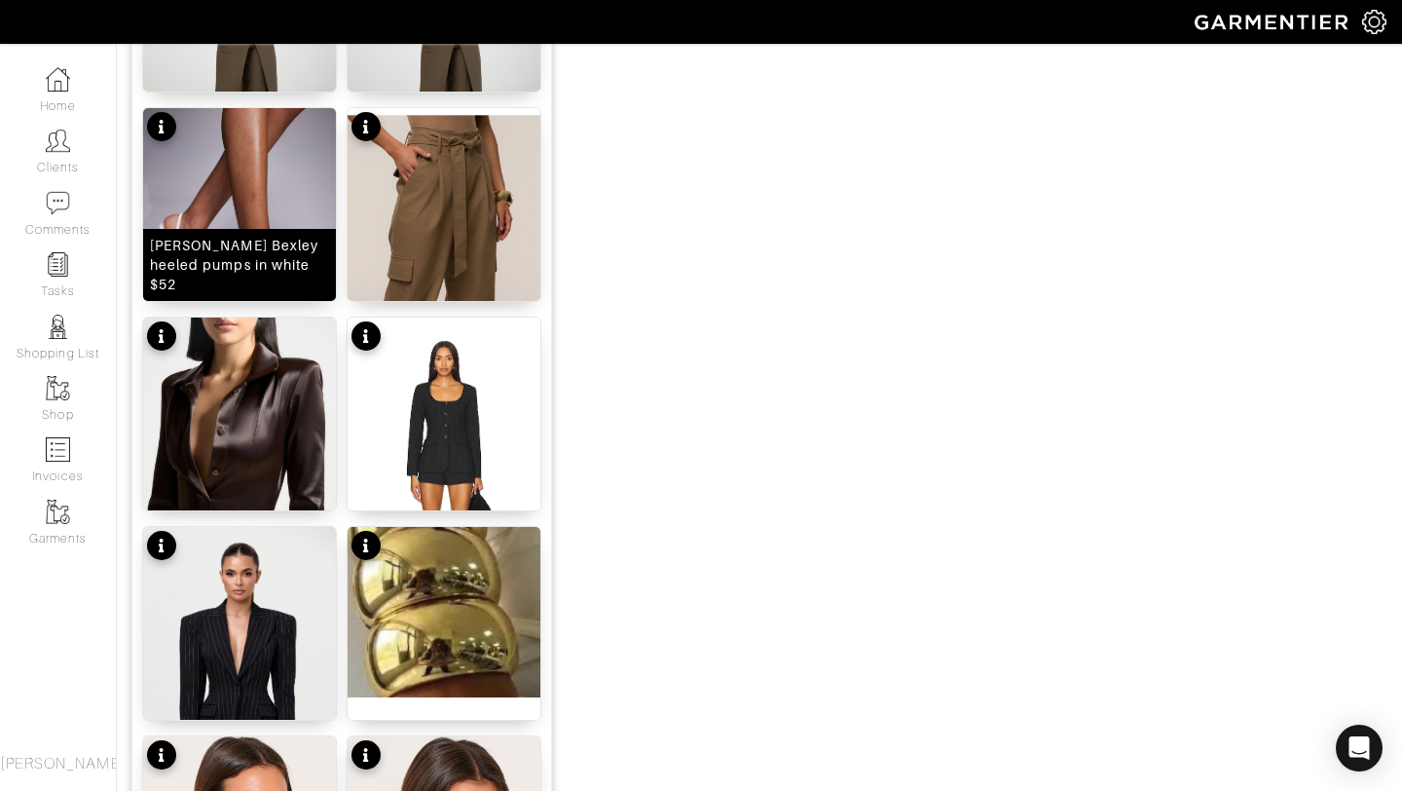
click at [266, 222] on img at bounding box center [239, 235] width 193 height 254
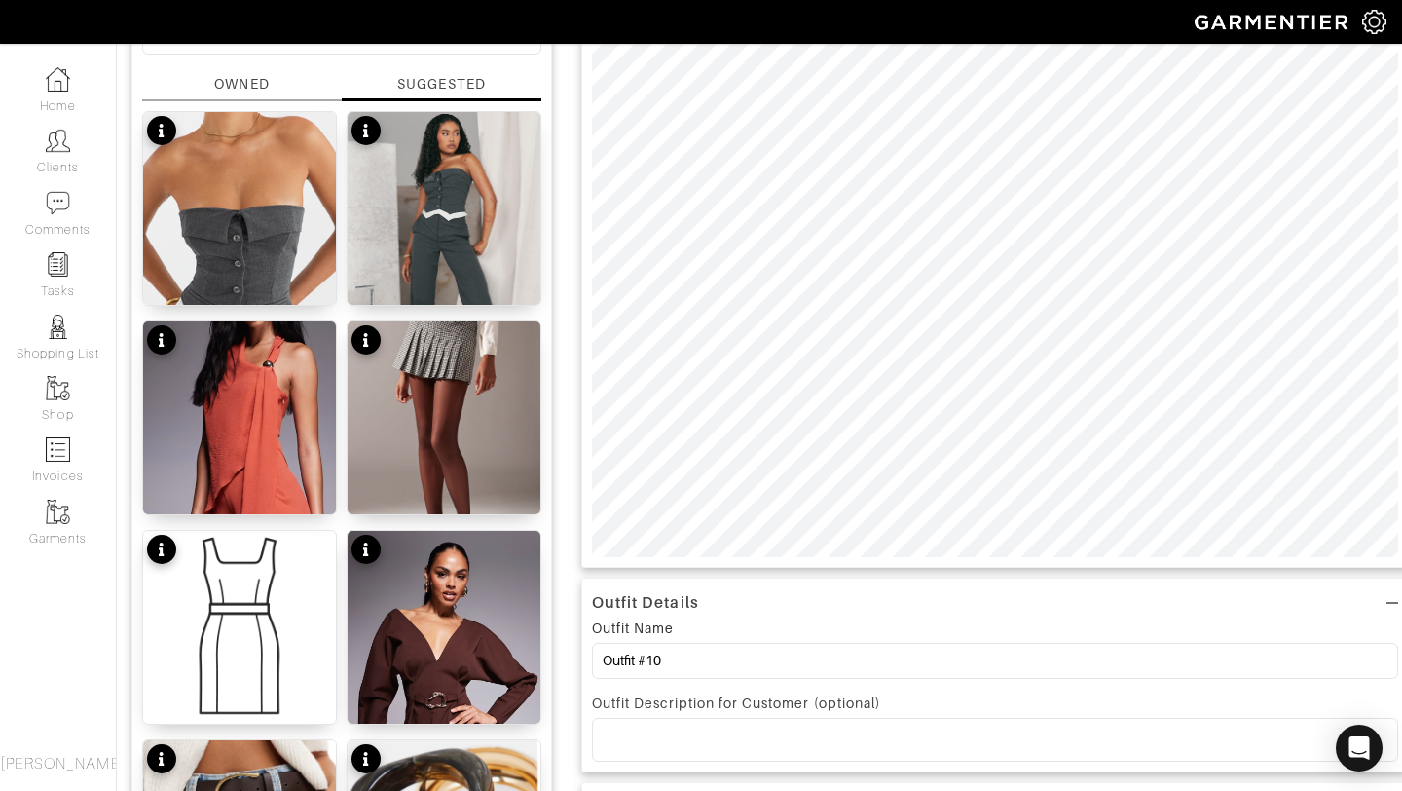
scroll to position [0, 0]
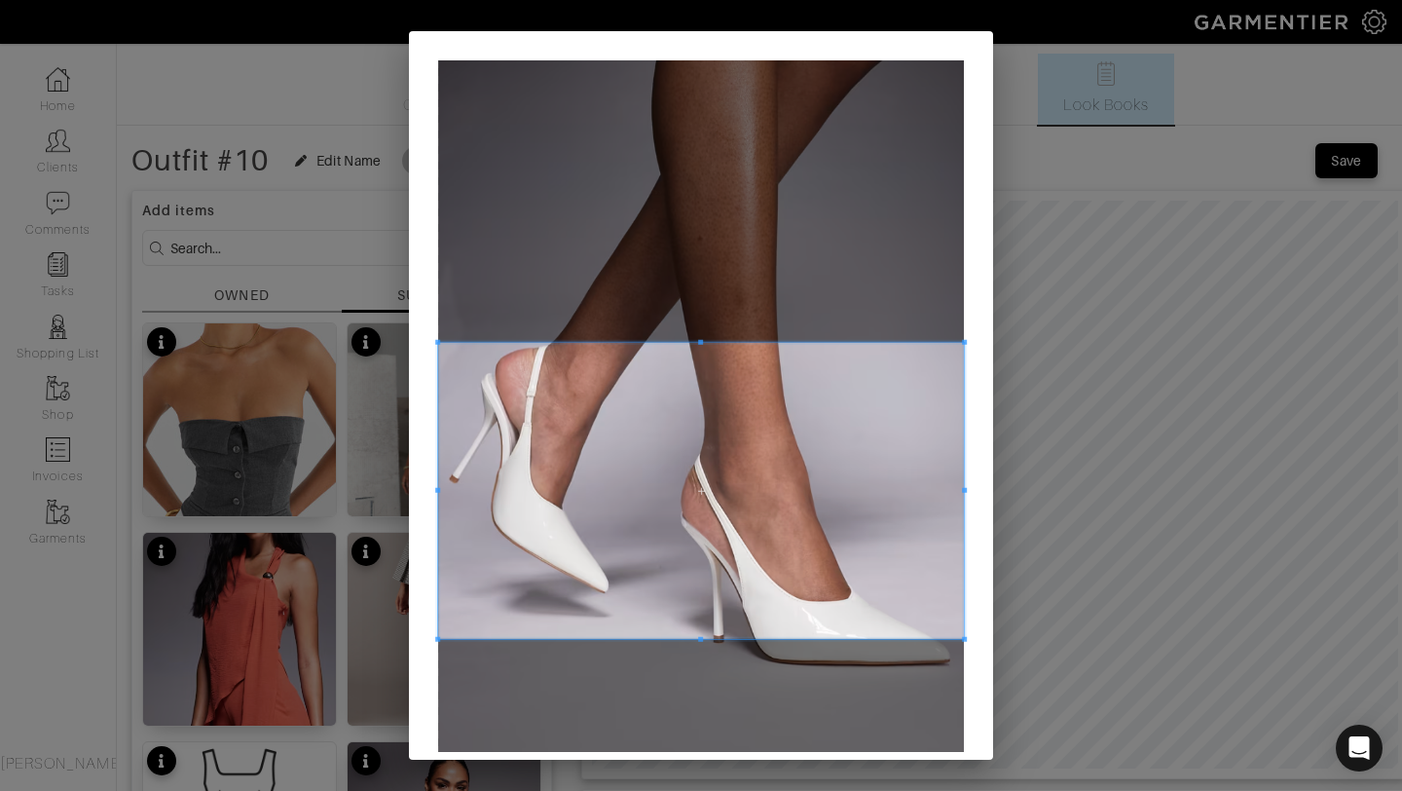
click at [703, 523] on span at bounding box center [701, 491] width 526 height 296
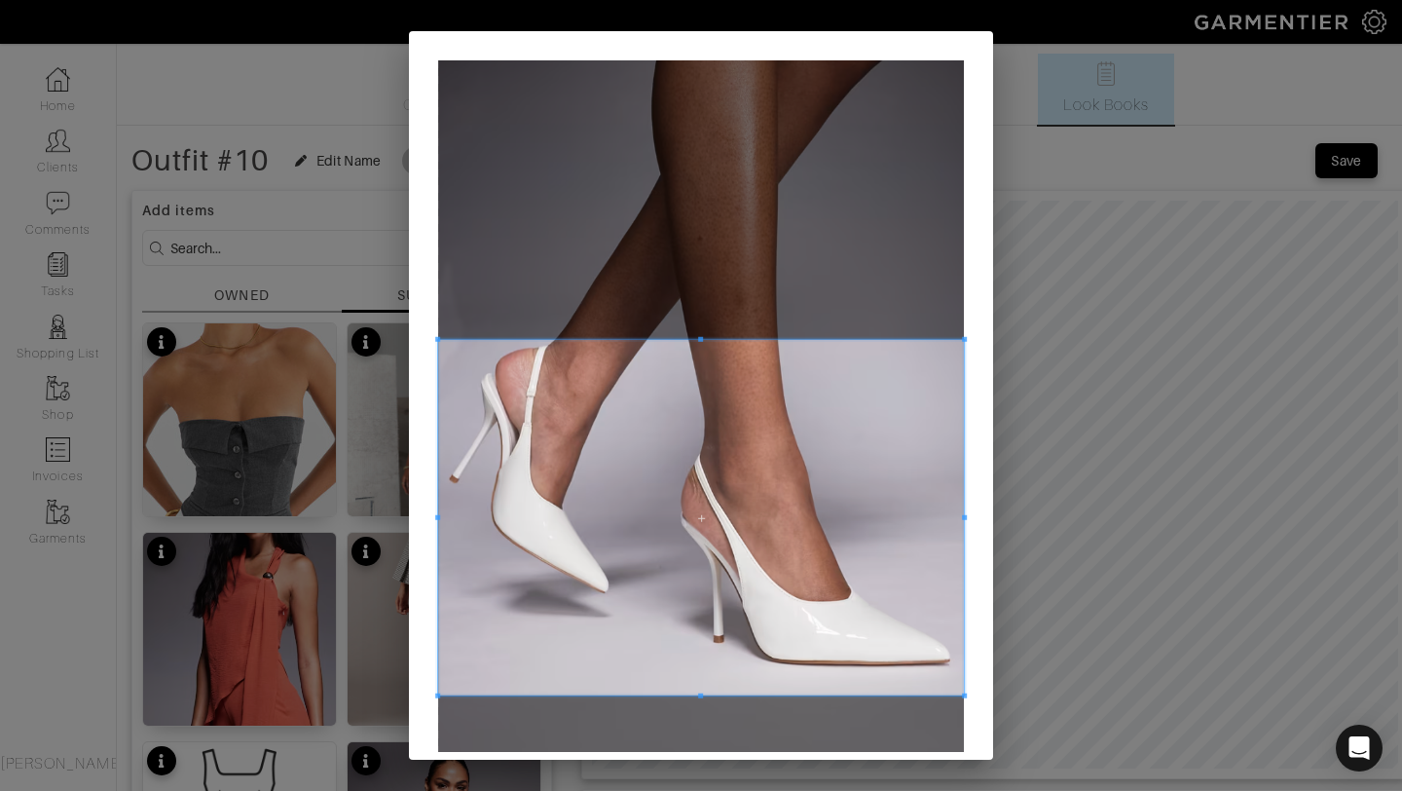
click at [711, 695] on div at bounding box center [701, 517] width 526 height 355
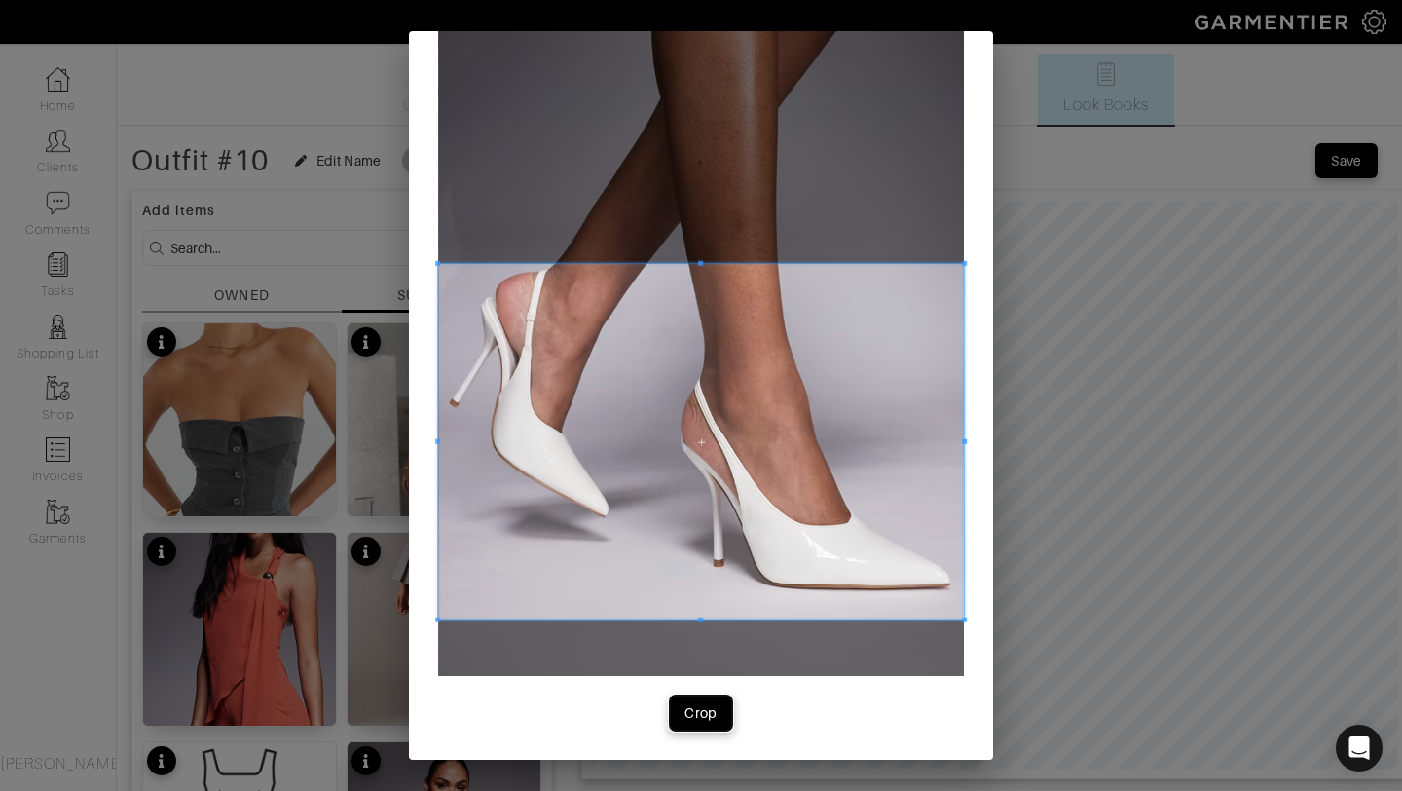
click at [701, 715] on div "Crop" at bounding box center [701, 712] width 33 height 19
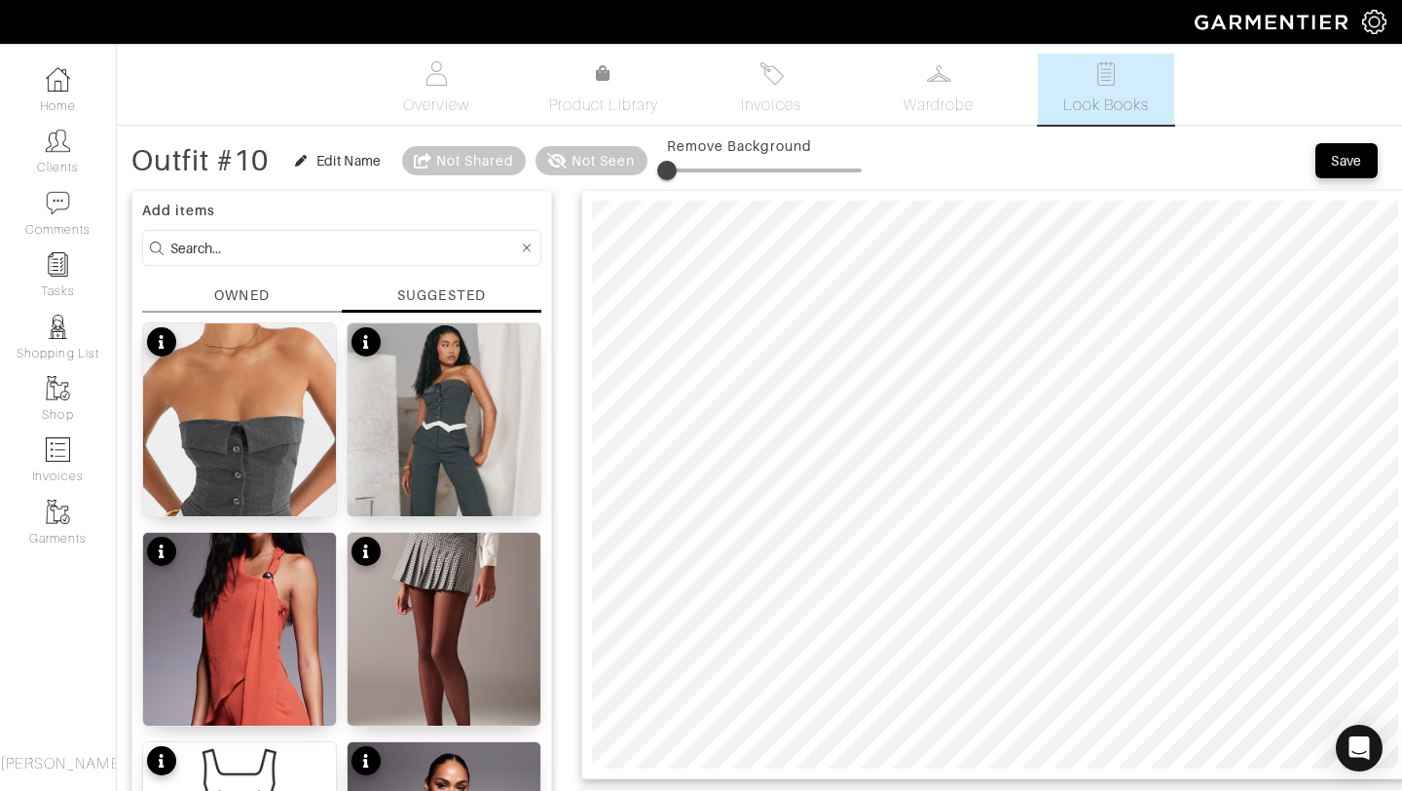
click at [232, 295] on div "OWNED" at bounding box center [241, 295] width 55 height 20
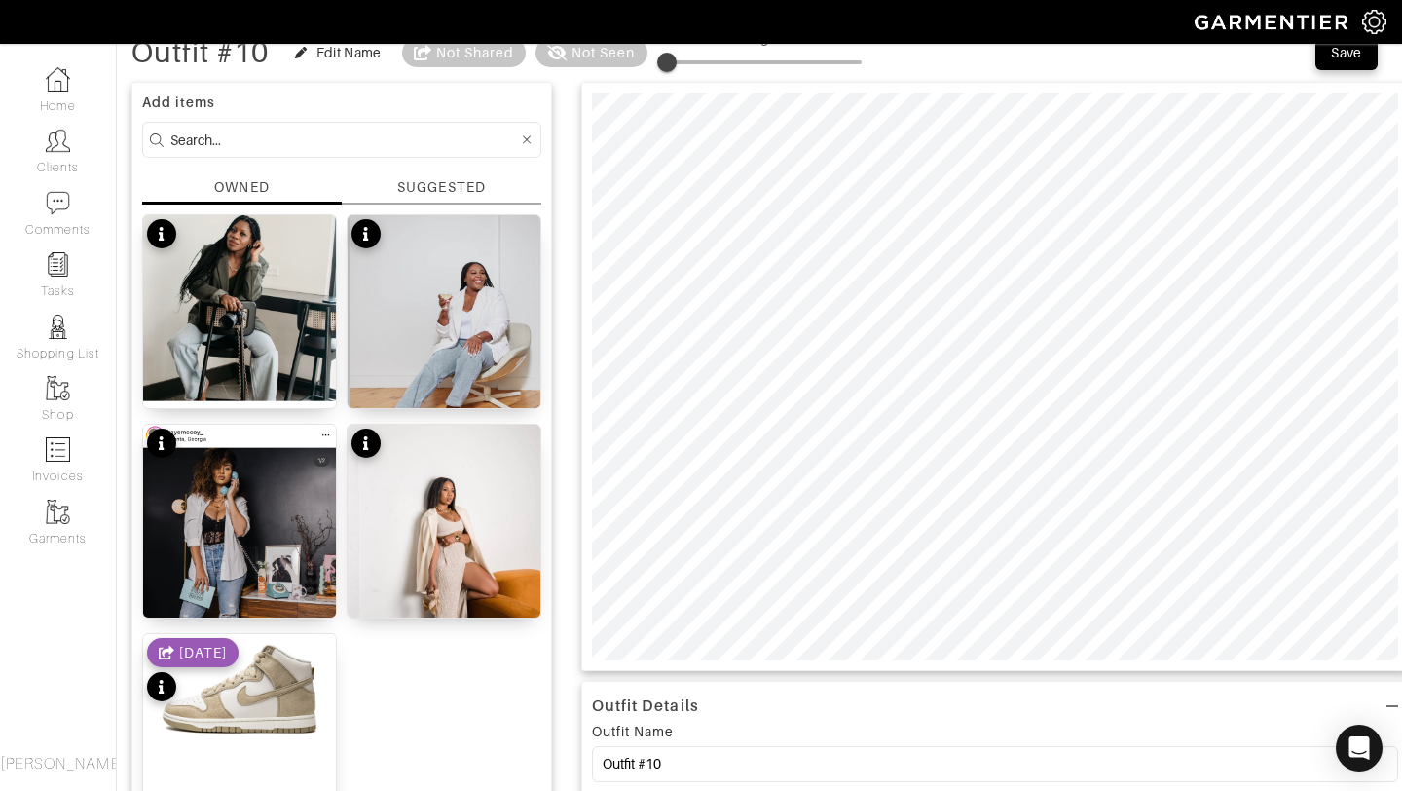
scroll to position [110, 0]
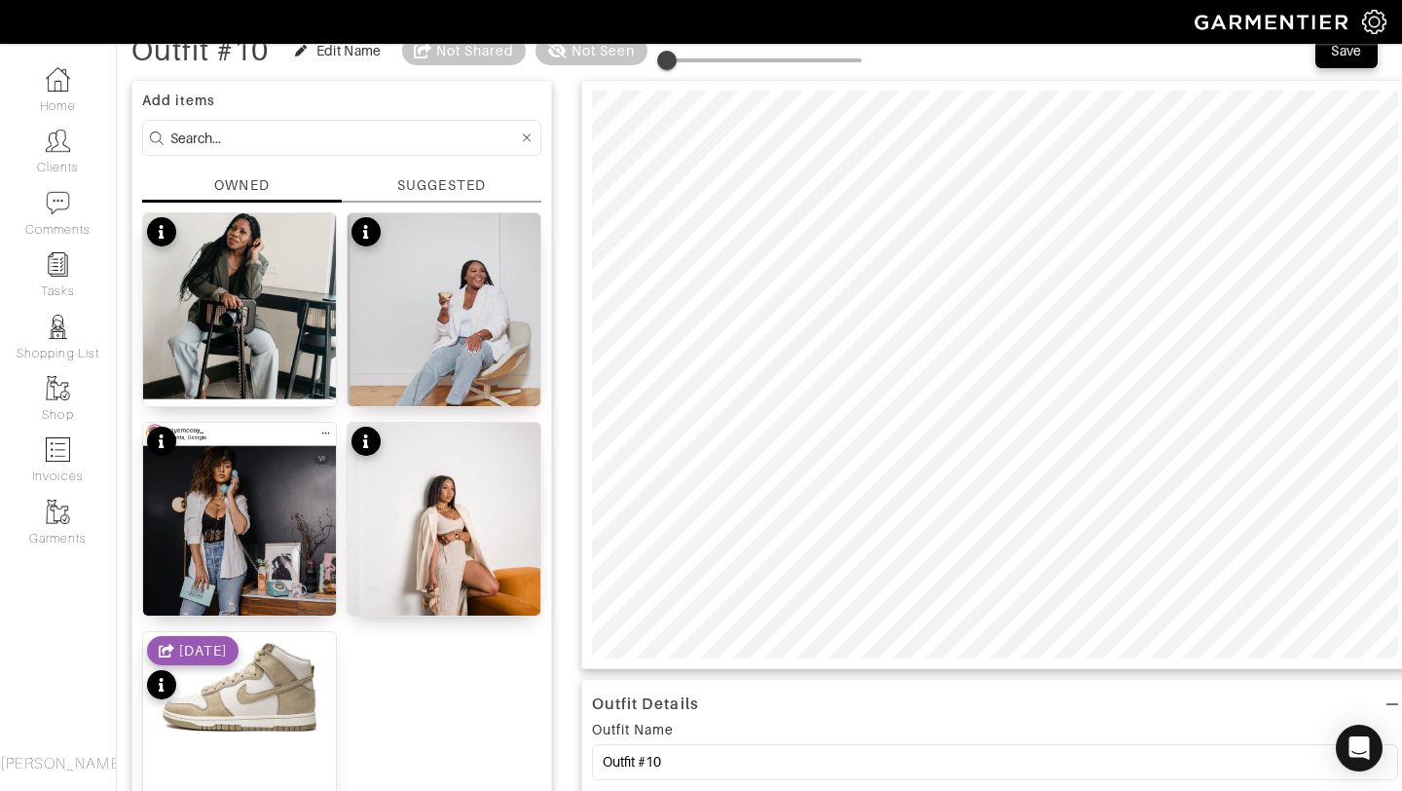
click at [460, 183] on div "SUGGESTED" at bounding box center [441, 185] width 88 height 20
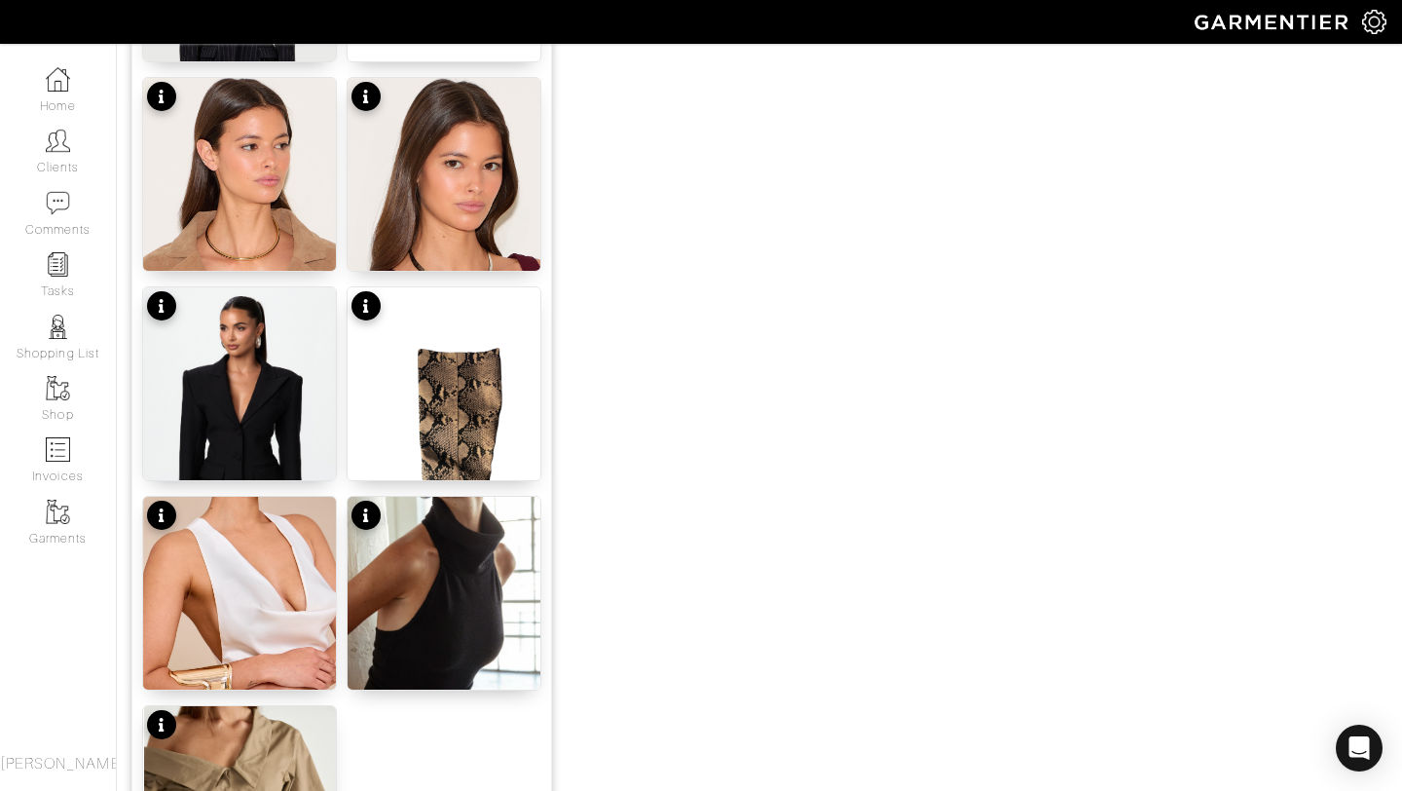
scroll to position [2394, 0]
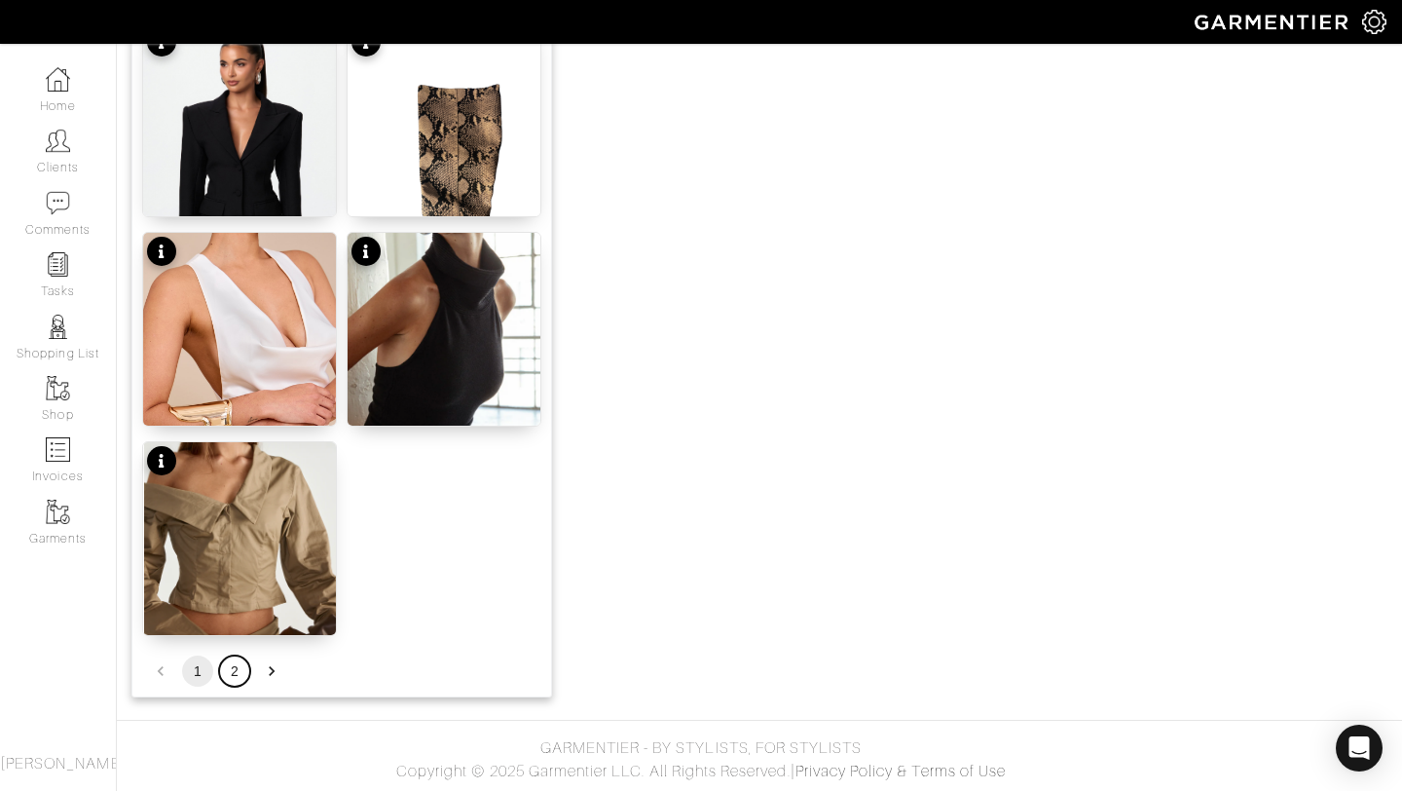
click at [244, 665] on button "2" at bounding box center [234, 670] width 31 height 31
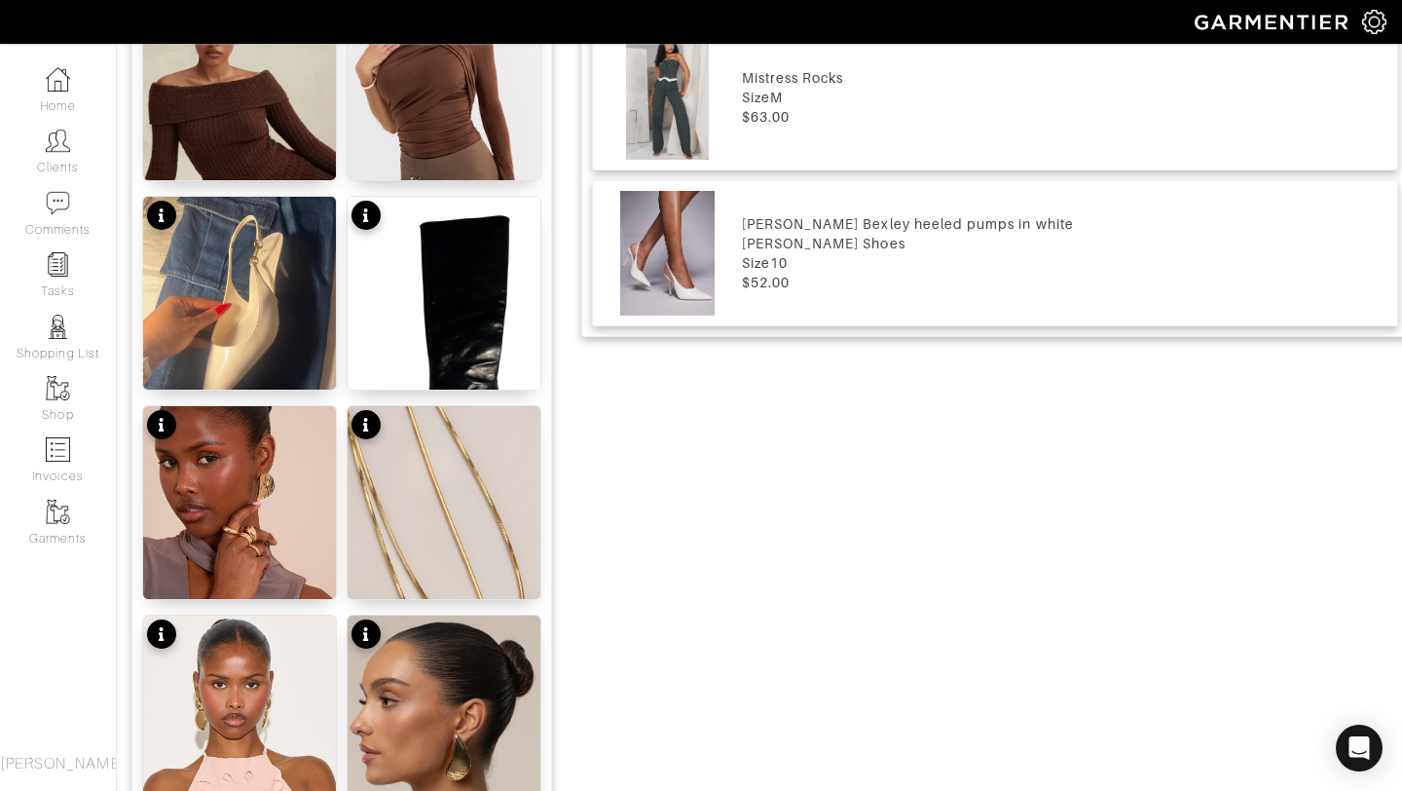
scroll to position [1175, 0]
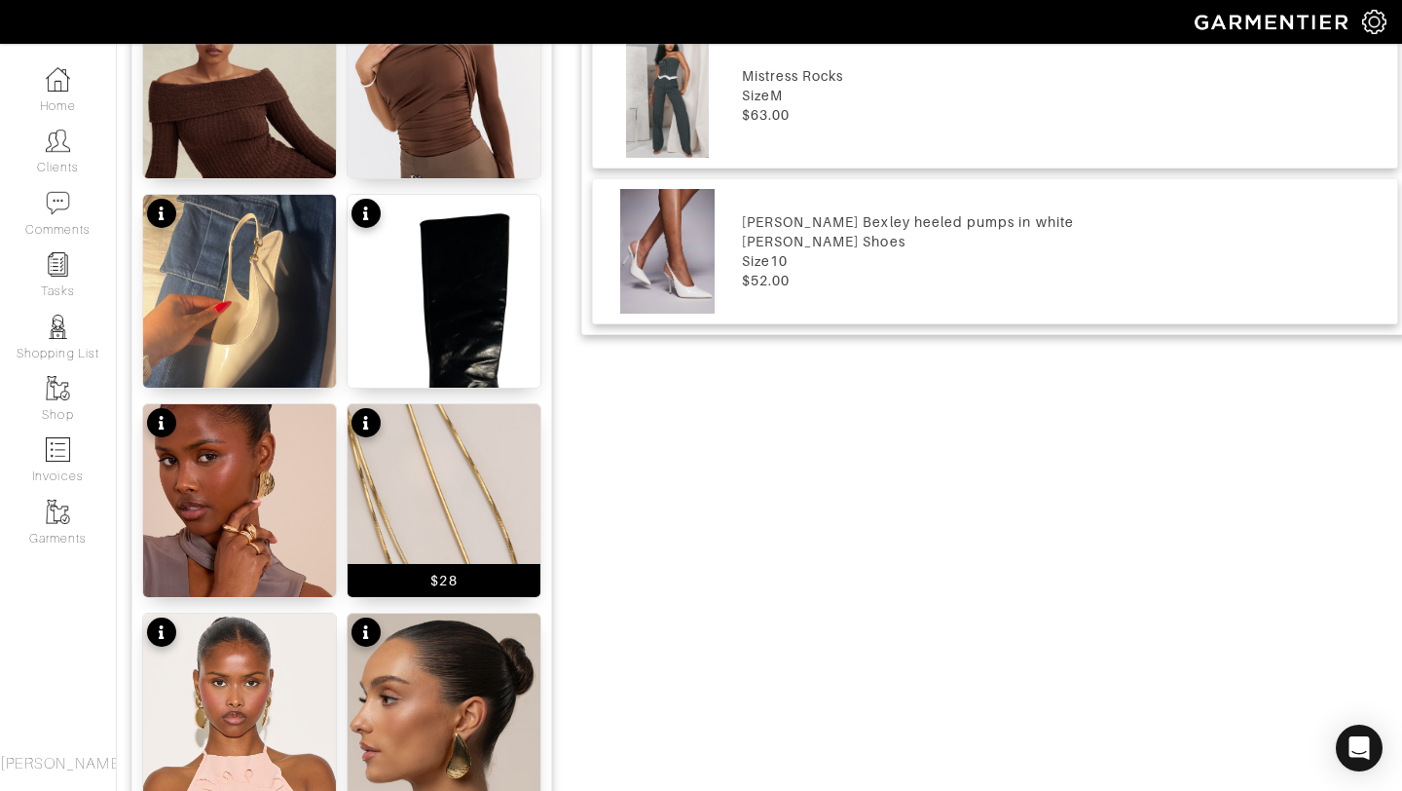
click at [396, 487] on img at bounding box center [444, 548] width 193 height 289
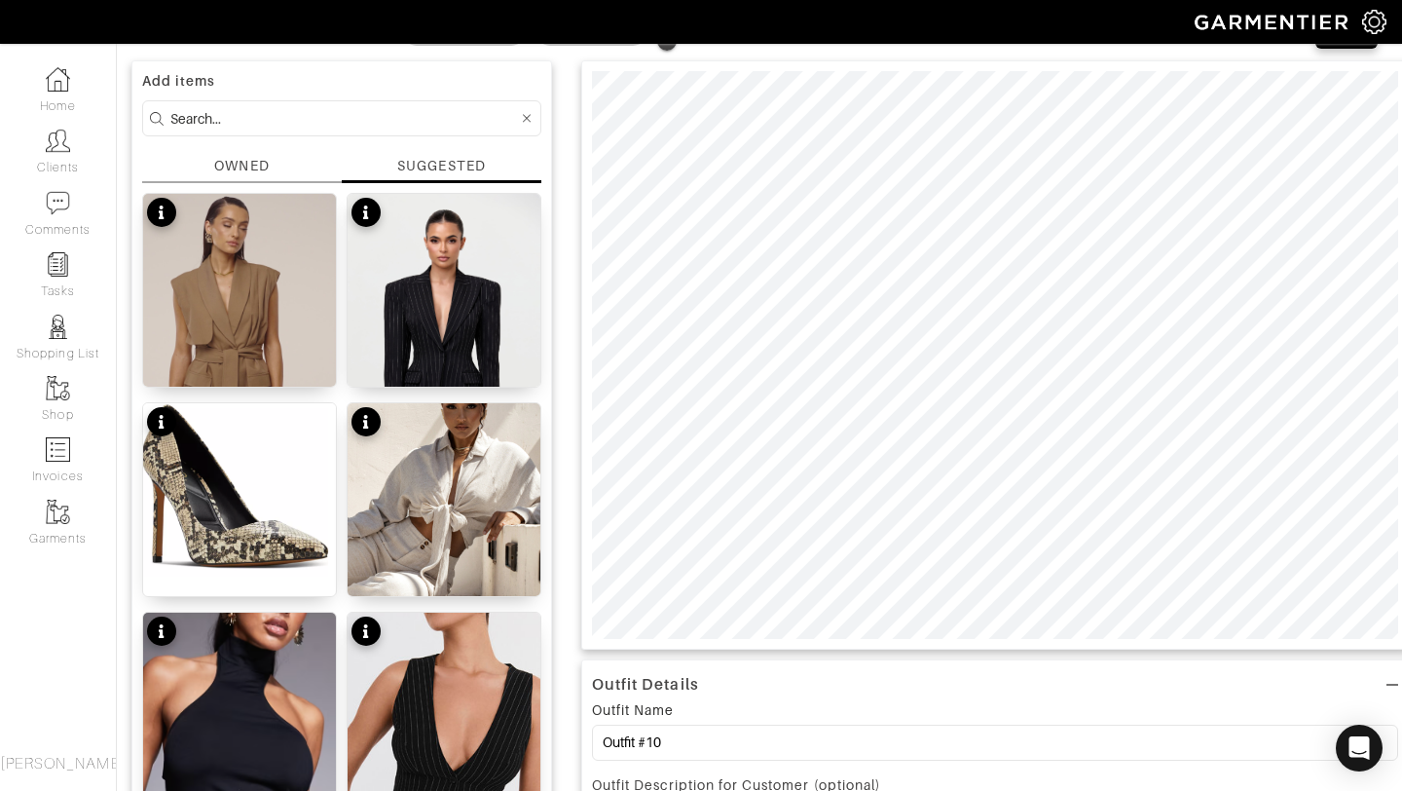
scroll to position [135, 0]
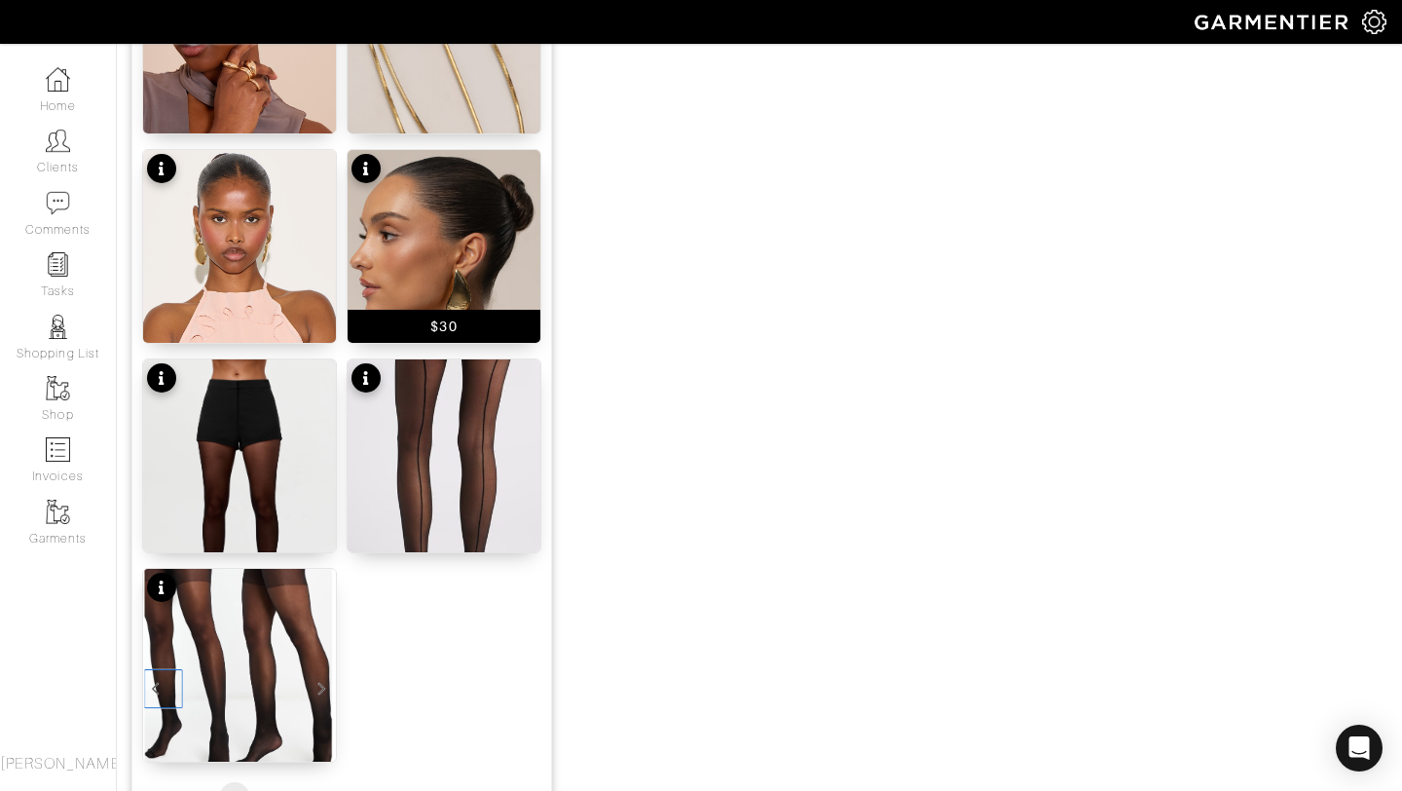
click at [442, 266] on img at bounding box center [444, 271] width 193 height 242
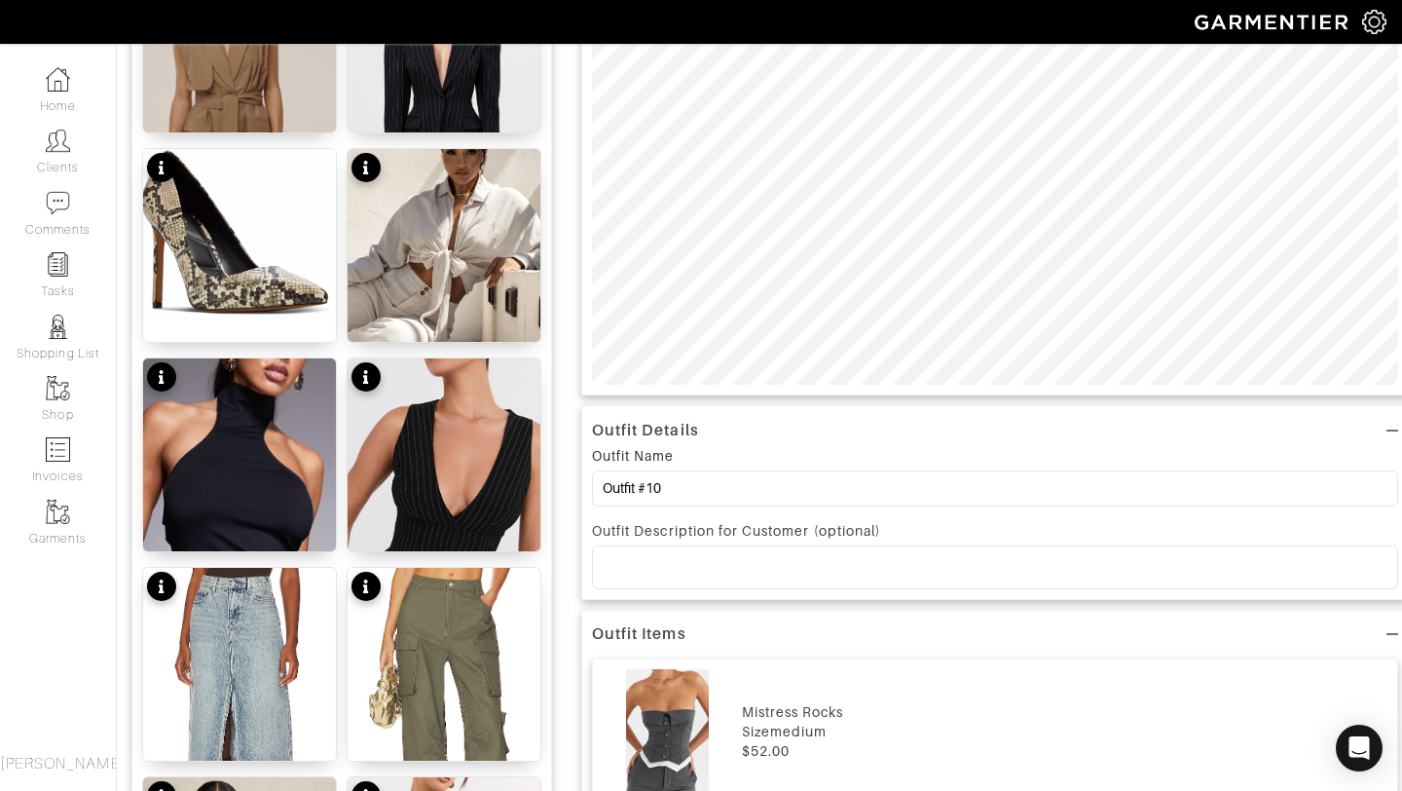
scroll to position [0, 0]
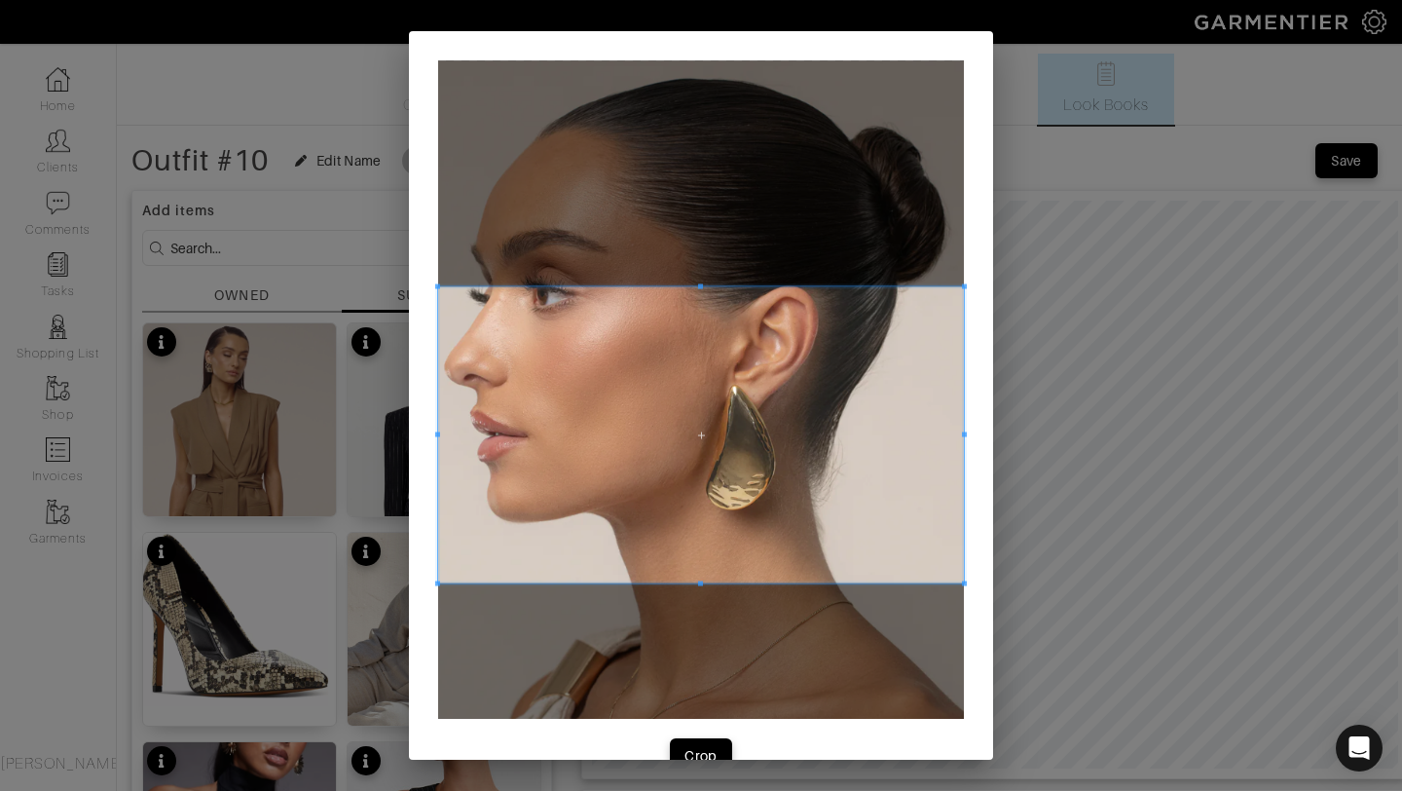
click at [726, 434] on span at bounding box center [701, 435] width 526 height 296
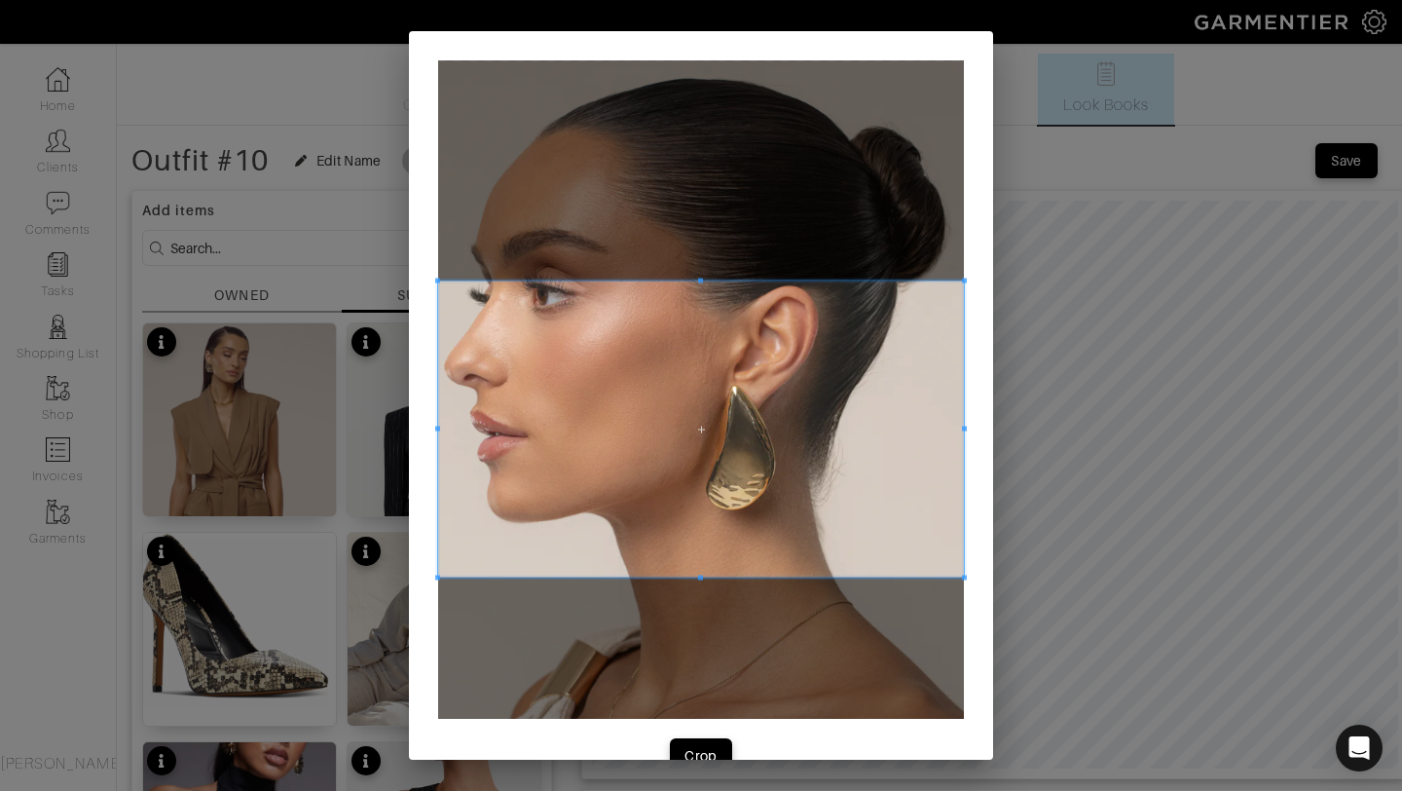
click at [437, 572] on span at bounding box center [437, 429] width 5 height 296
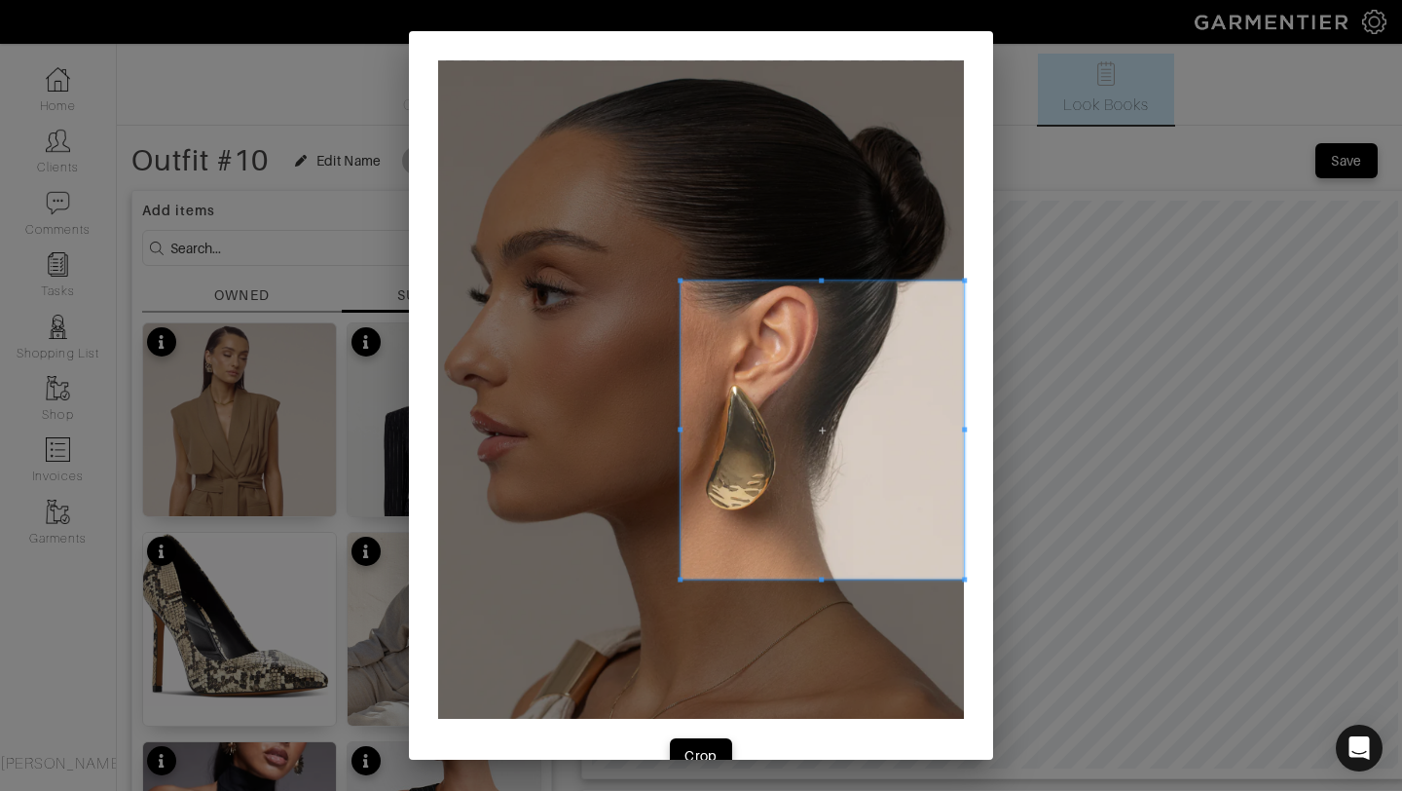
click at [678, 579] on span at bounding box center [680, 579] width 5 height 5
click at [689, 746] on div "Crop" at bounding box center [701, 755] width 33 height 19
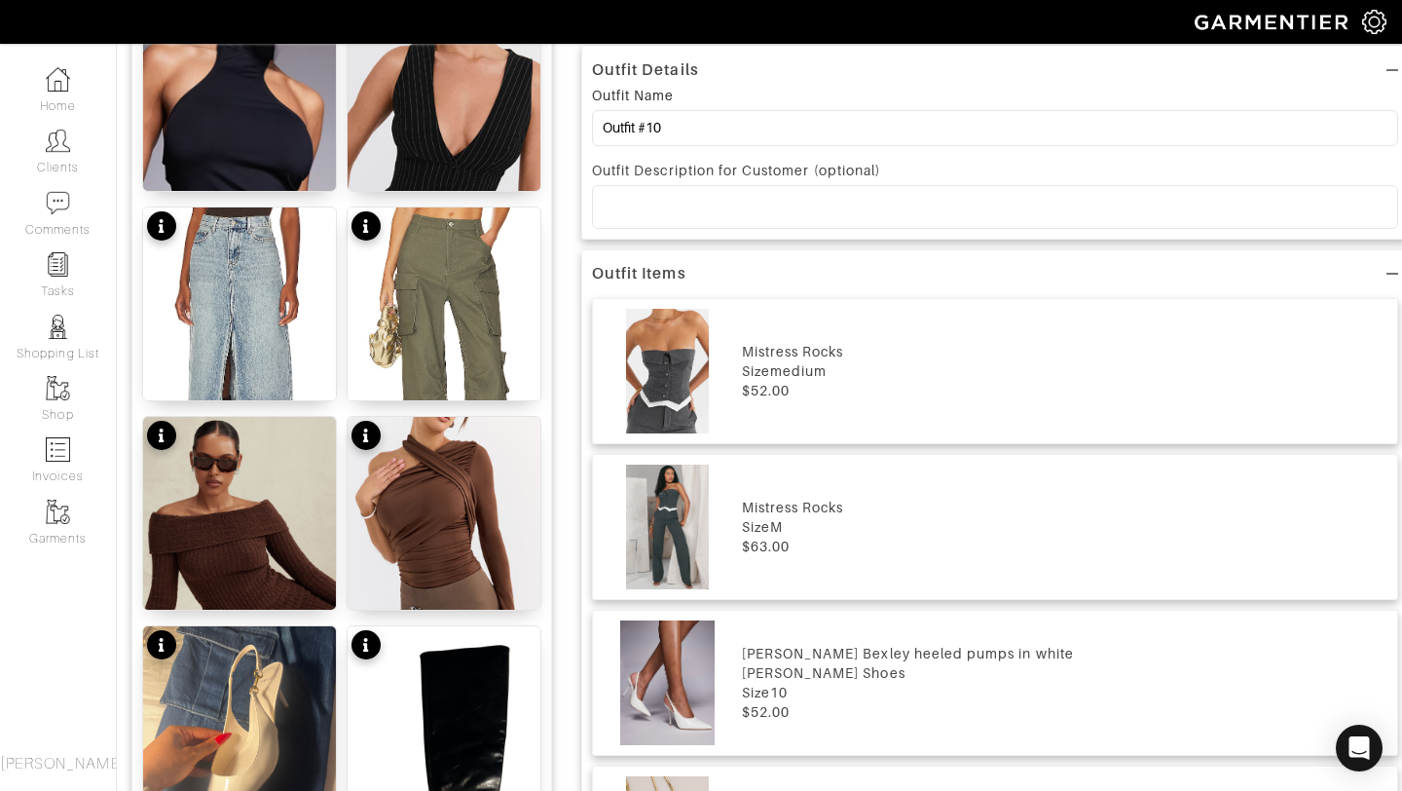
scroll to position [1177, 0]
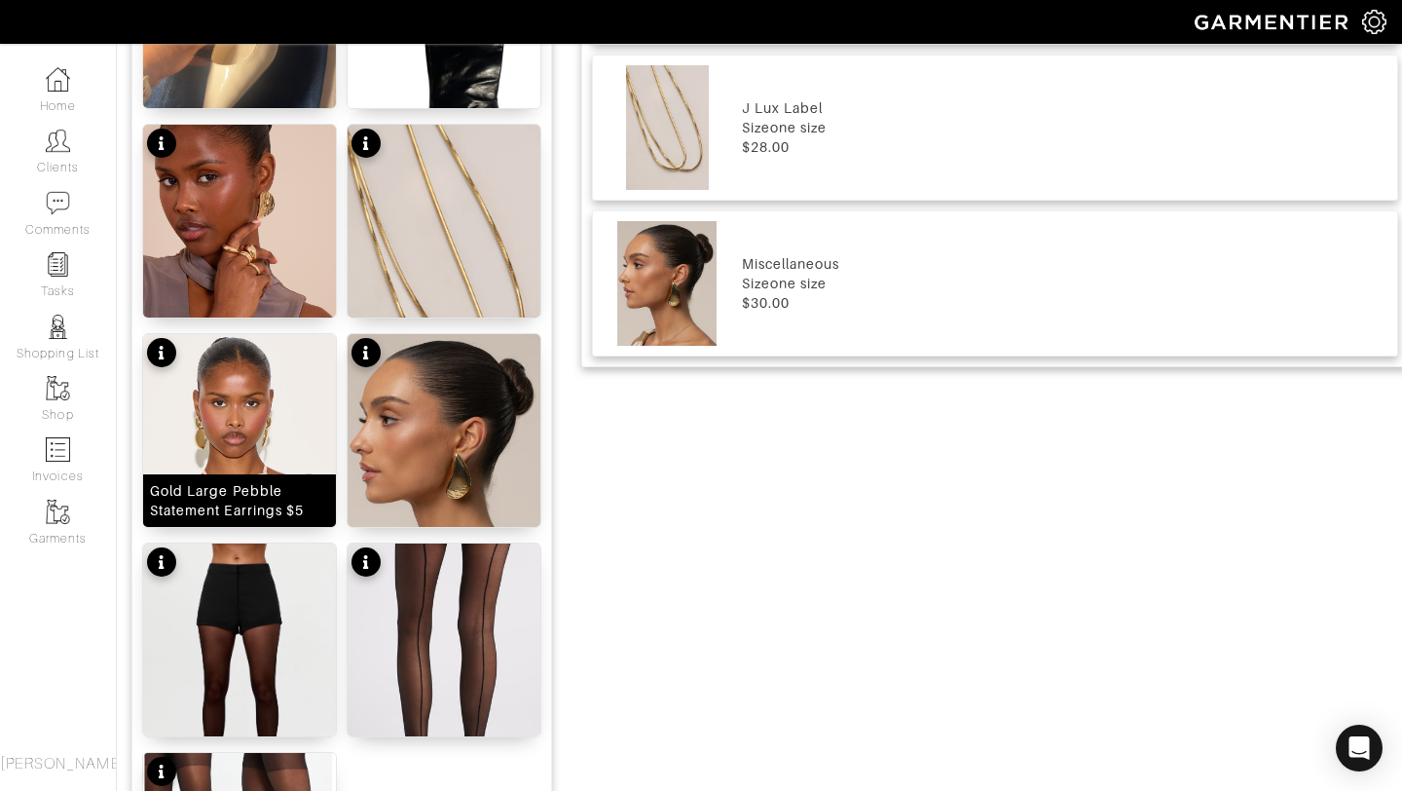
click at [229, 414] on img at bounding box center [239, 488] width 193 height 308
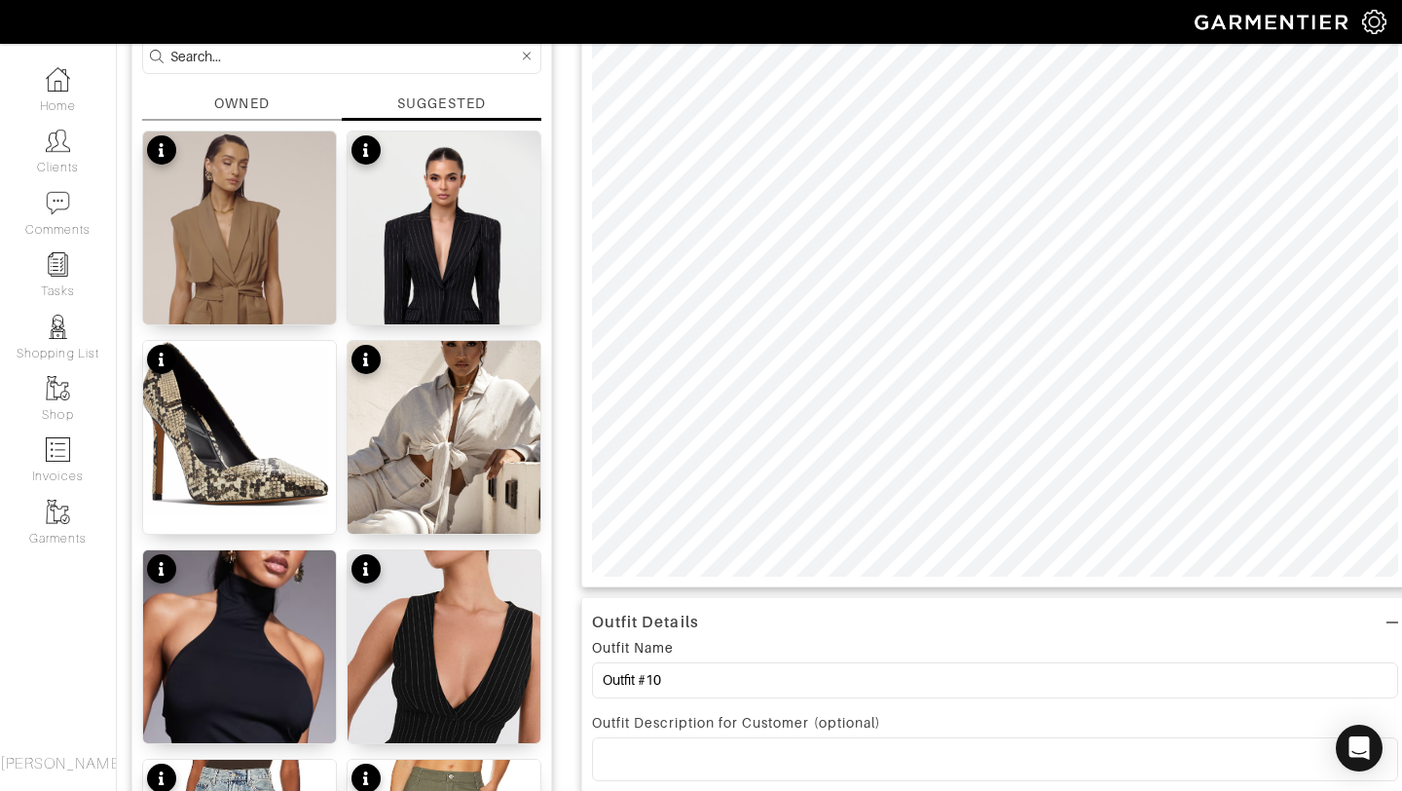
scroll to position [0, 0]
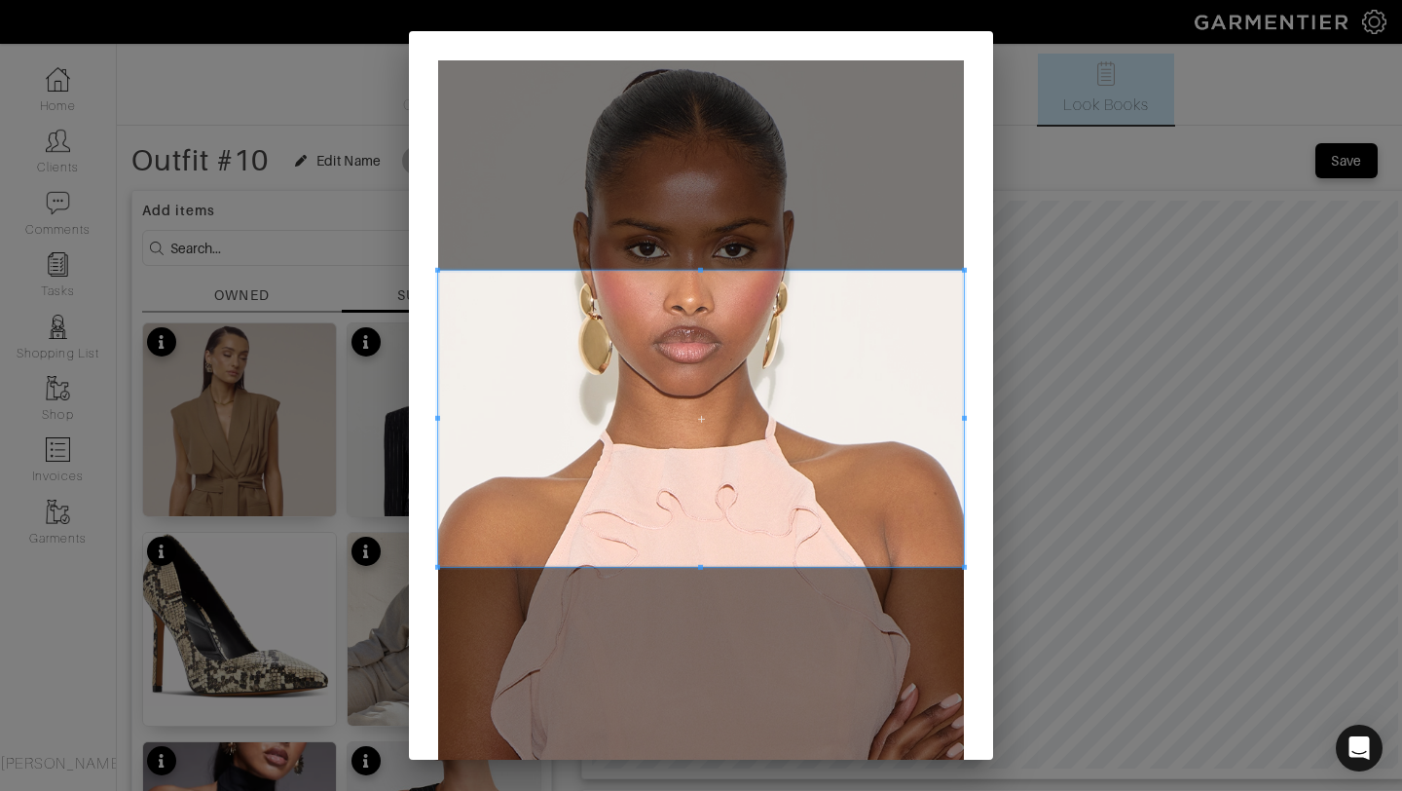
click at [720, 386] on span at bounding box center [701, 419] width 526 height 296
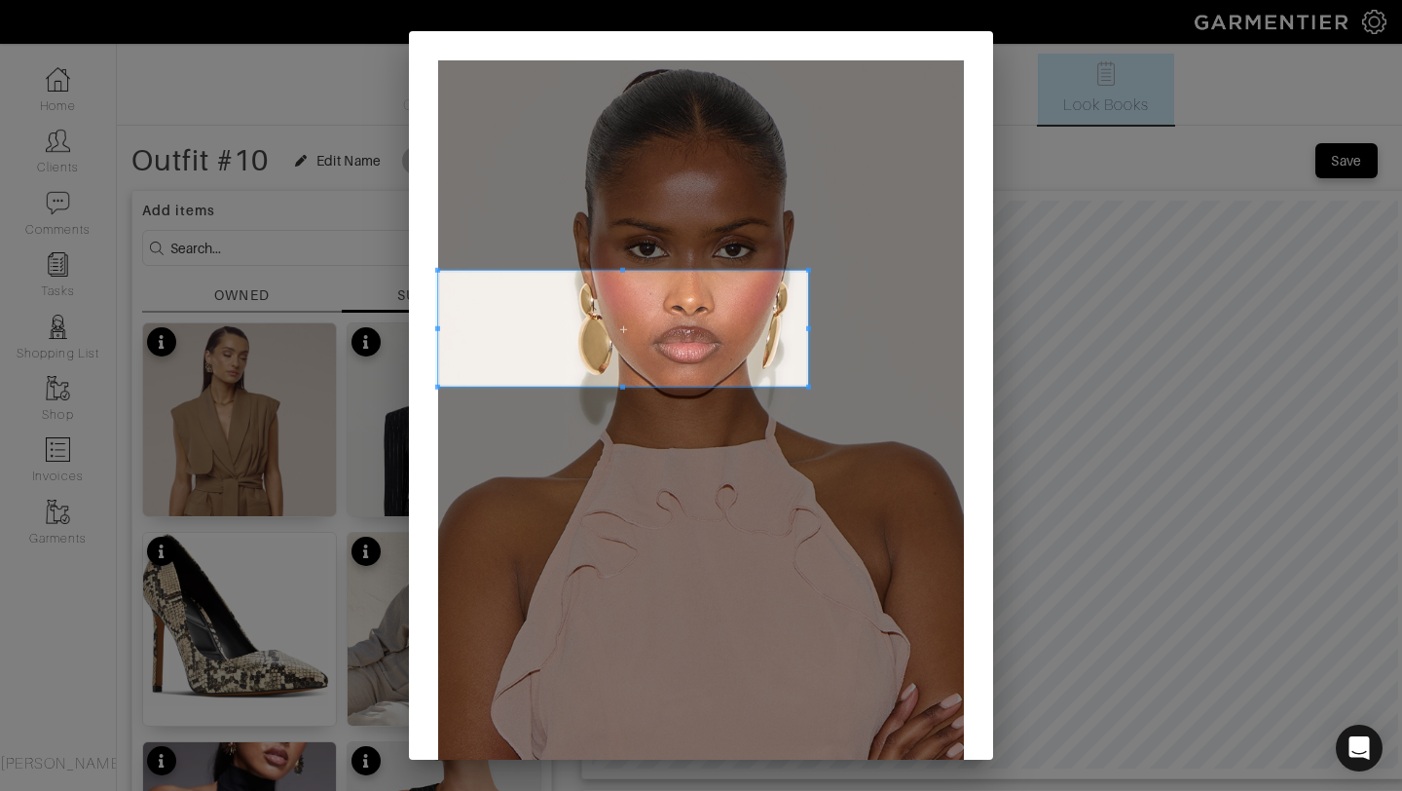
click at [811, 387] on span at bounding box center [808, 387] width 5 height 5
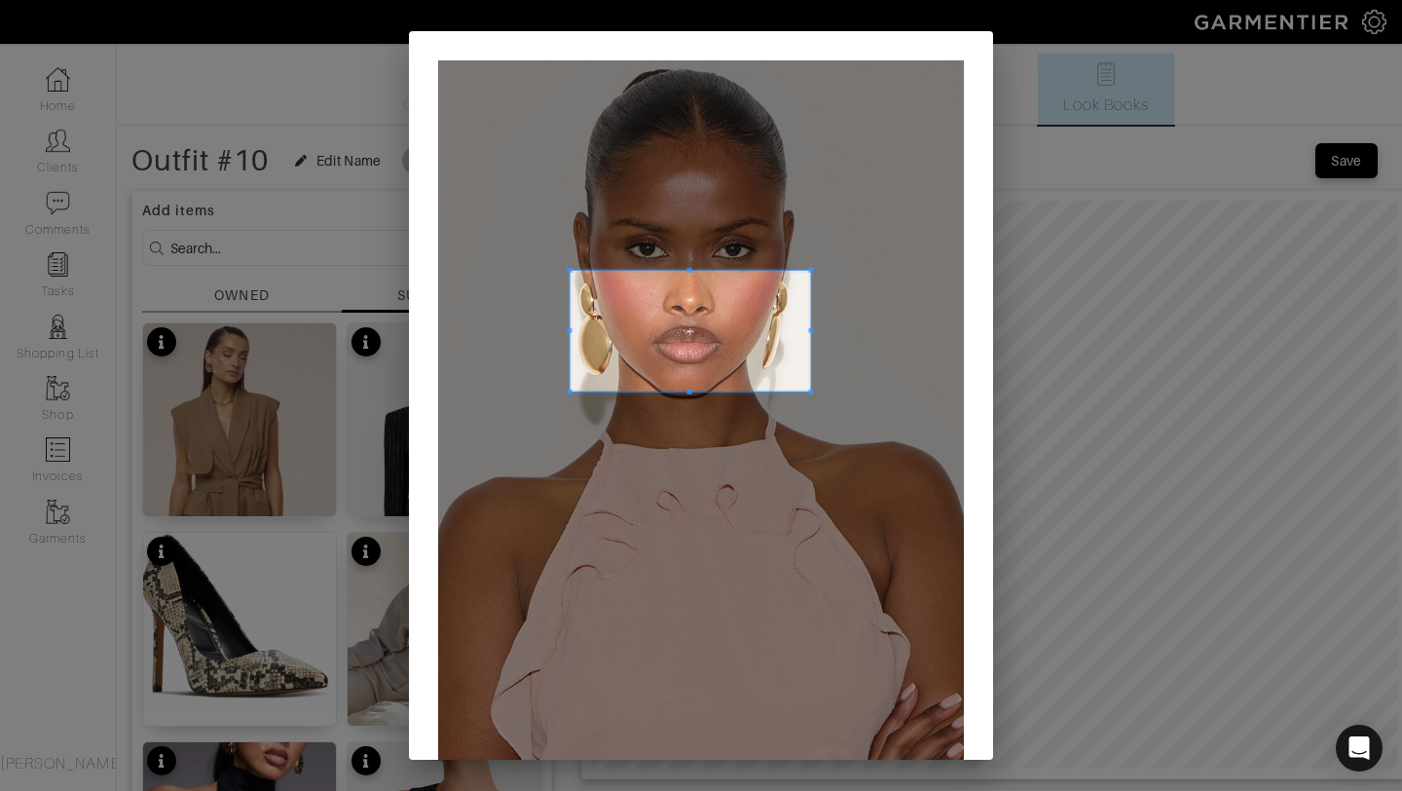
click at [568, 390] on span at bounding box center [570, 392] width 5 height 5
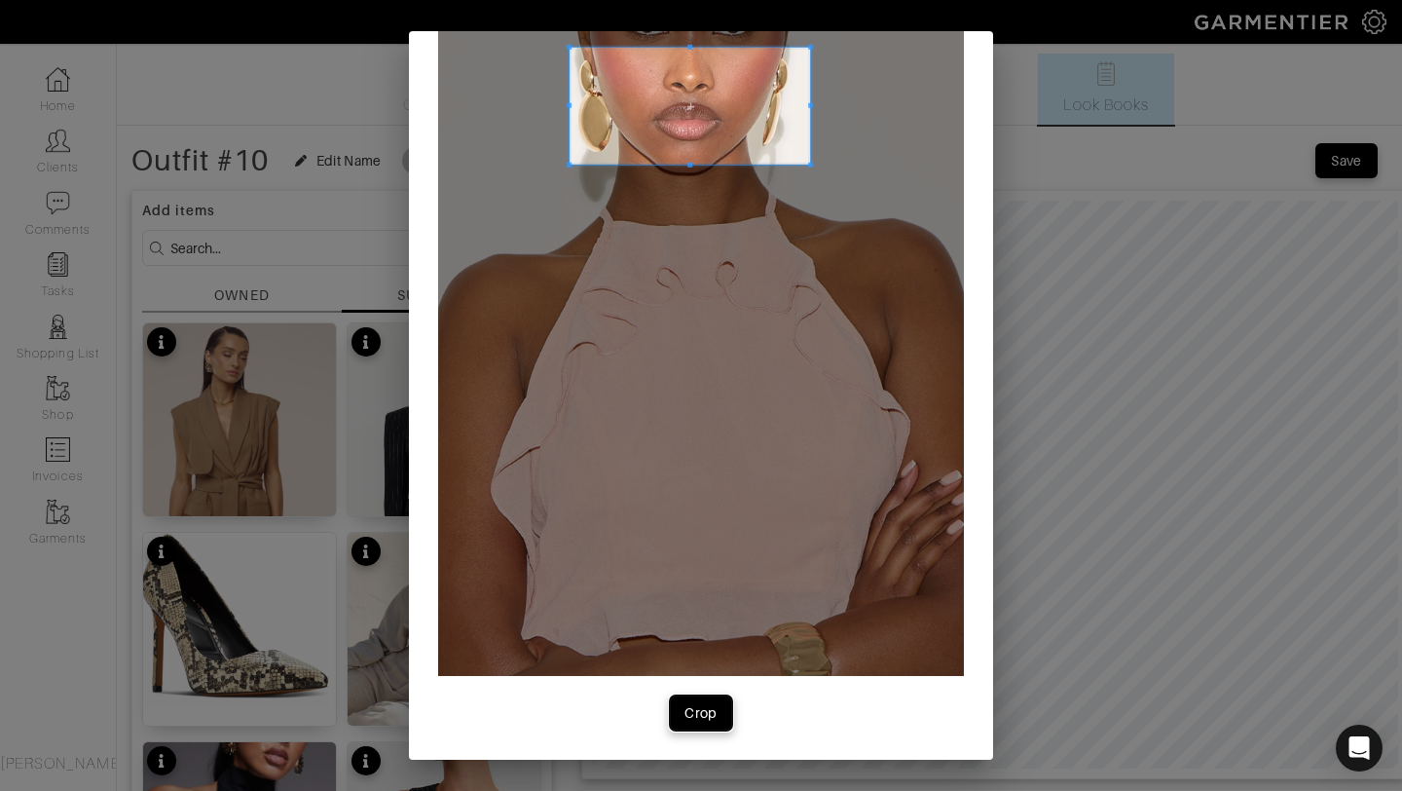
click at [709, 710] on div "Crop" at bounding box center [701, 712] width 33 height 19
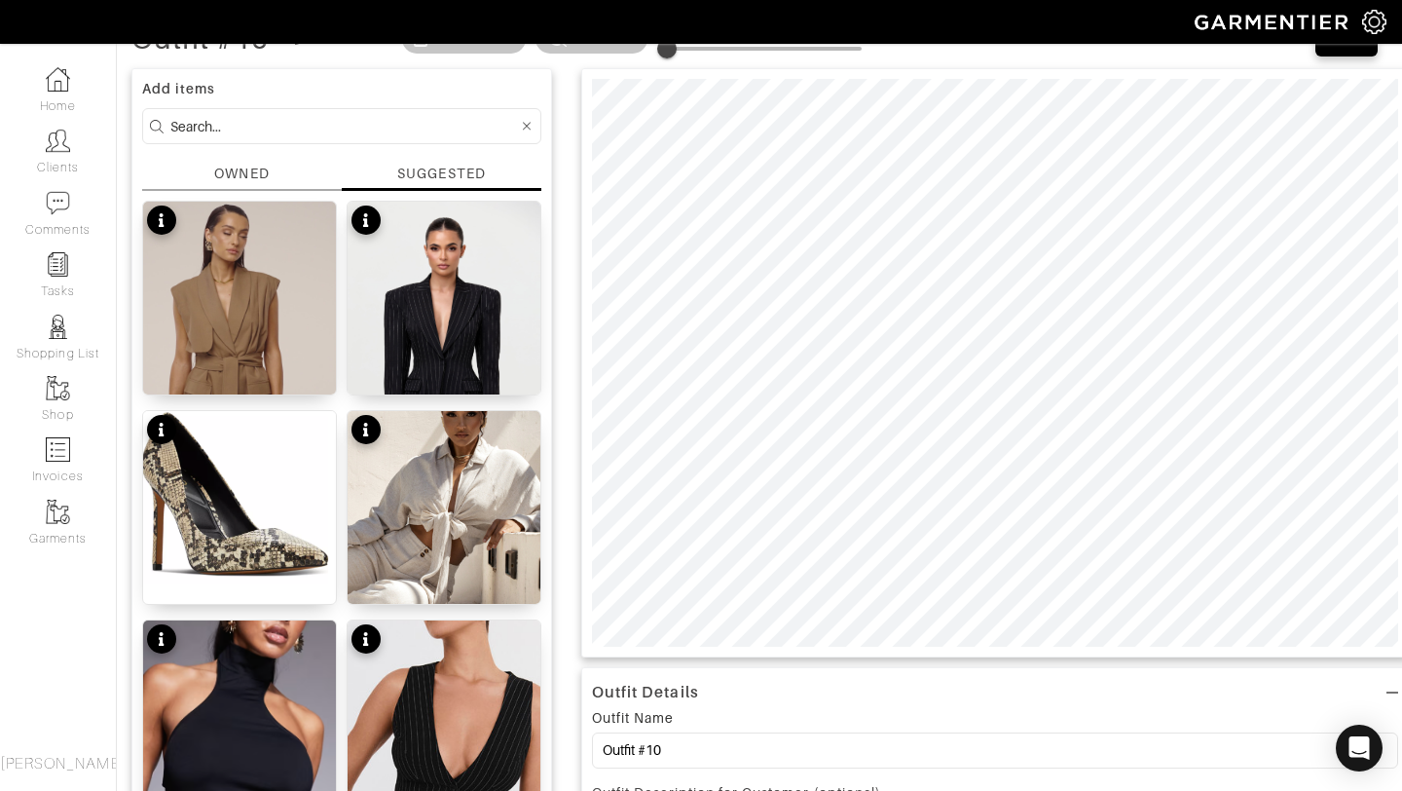
scroll to position [84, 0]
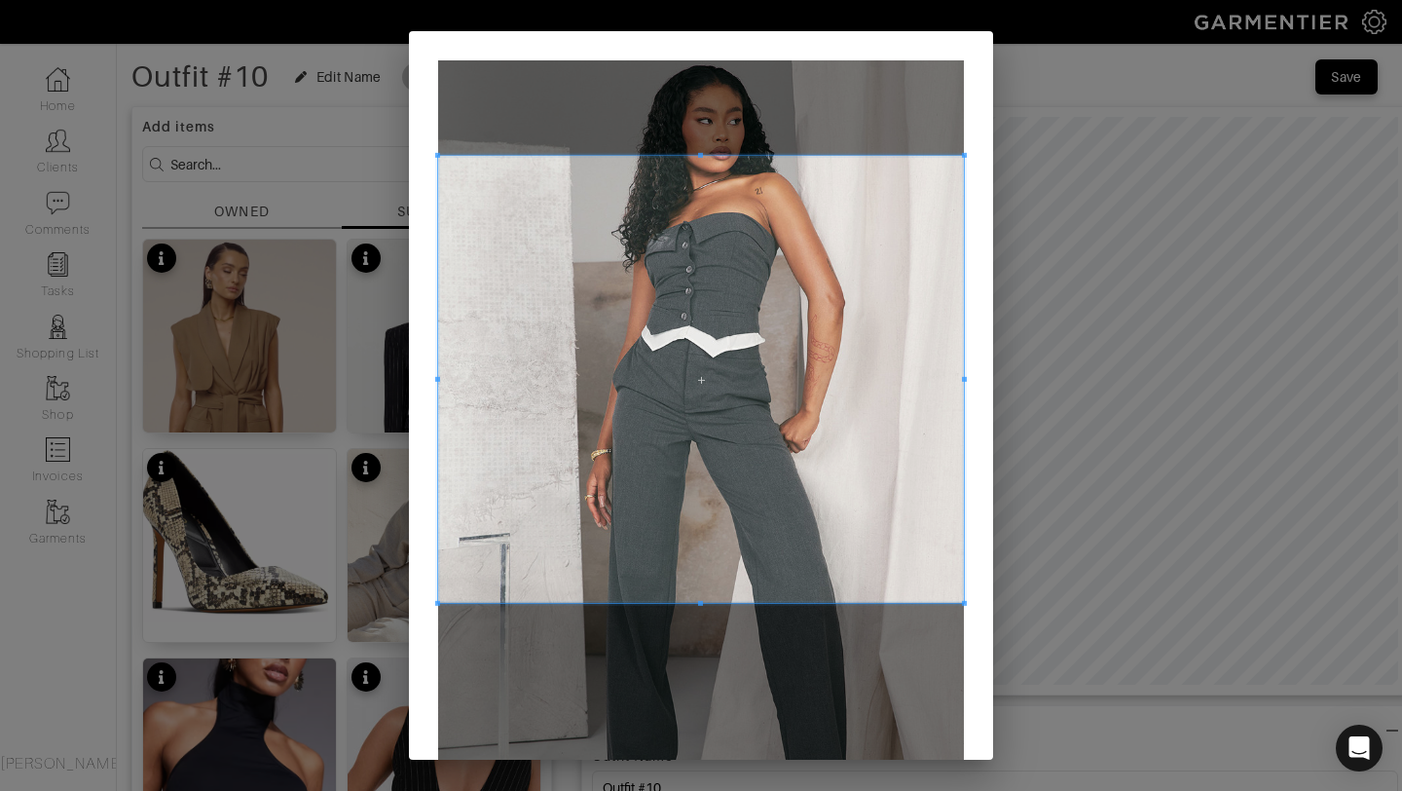
click at [698, 158] on span at bounding box center [700, 155] width 5 height 5
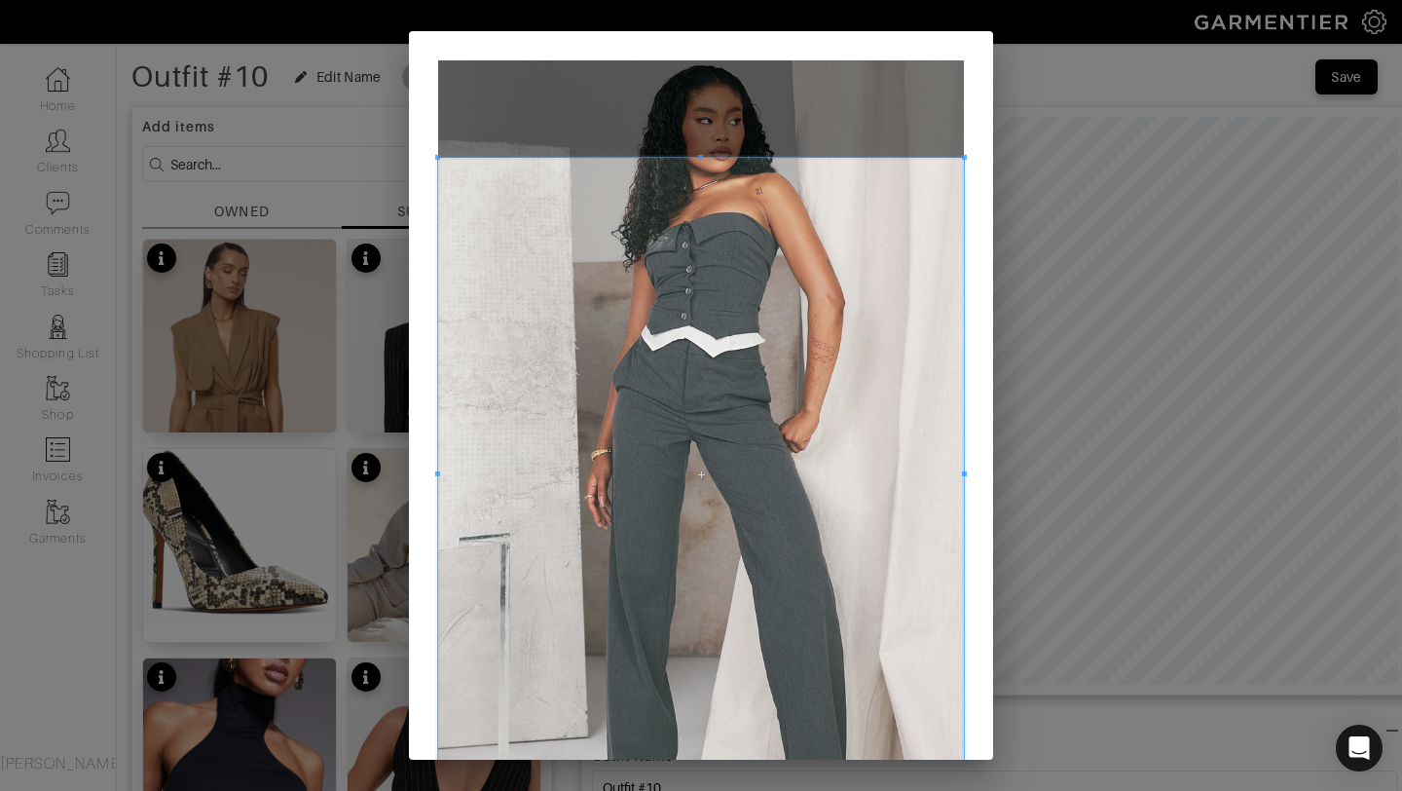
click at [694, 786] on div "Crop" at bounding box center [701, 395] width 1402 height 791
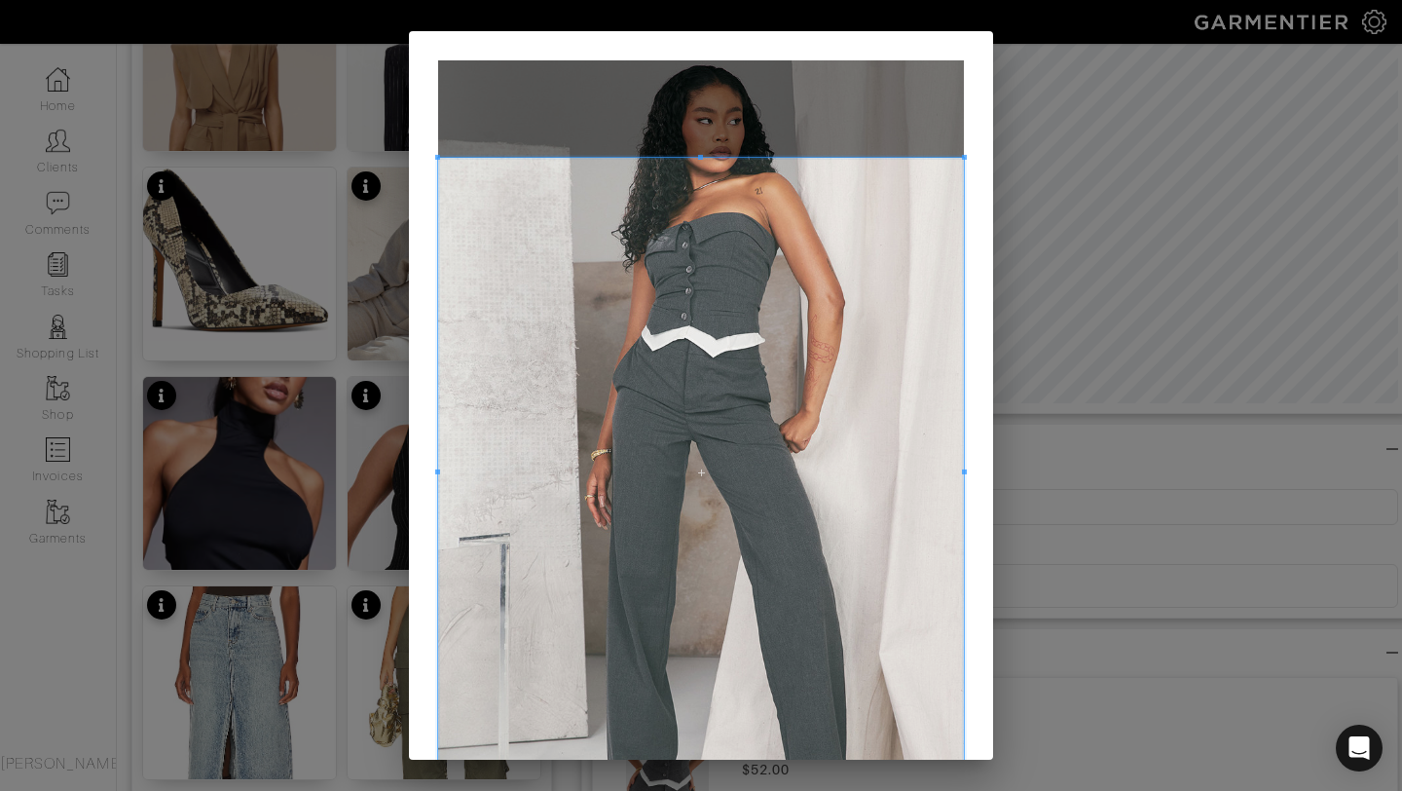
scroll to position [173, 0]
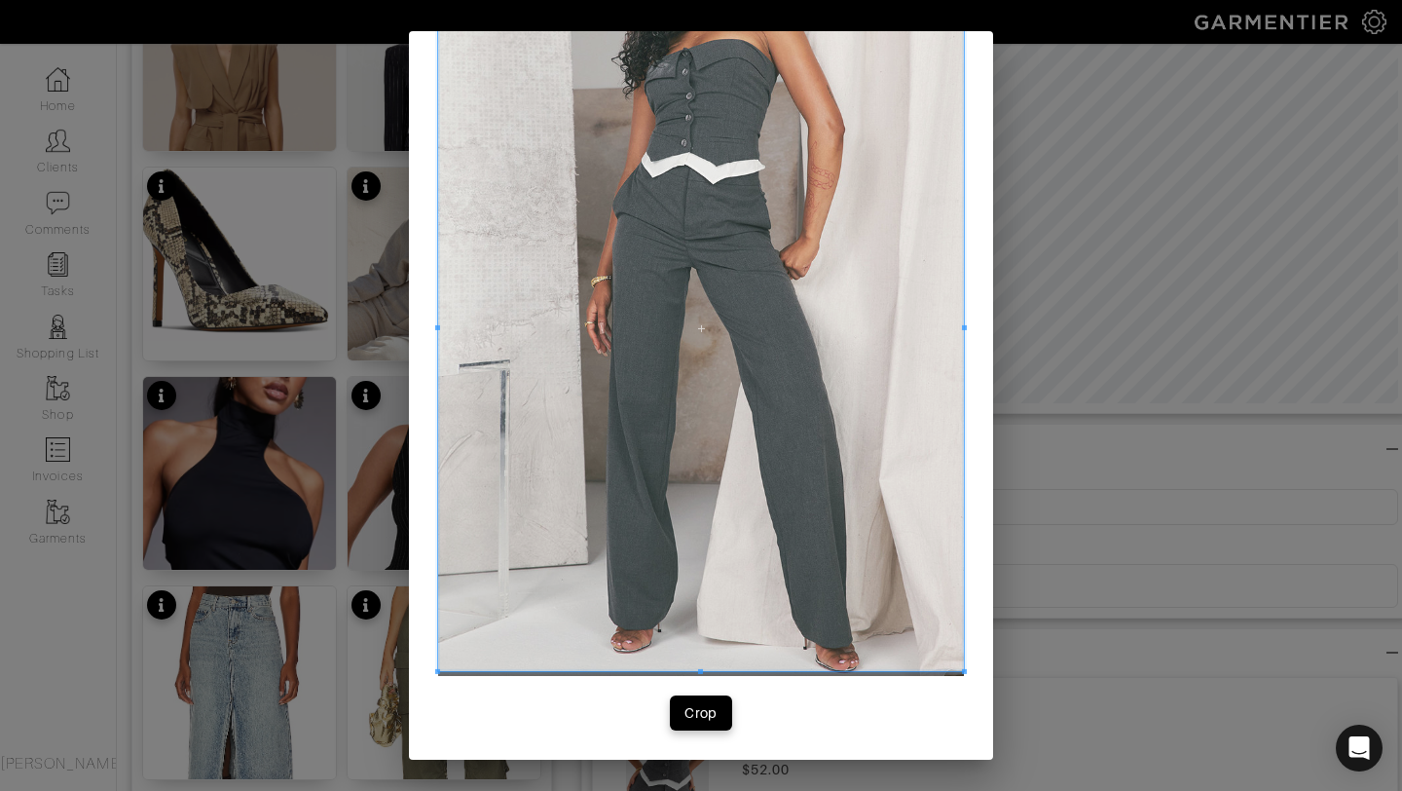
click at [704, 670] on div at bounding box center [701, 327] width 526 height 687
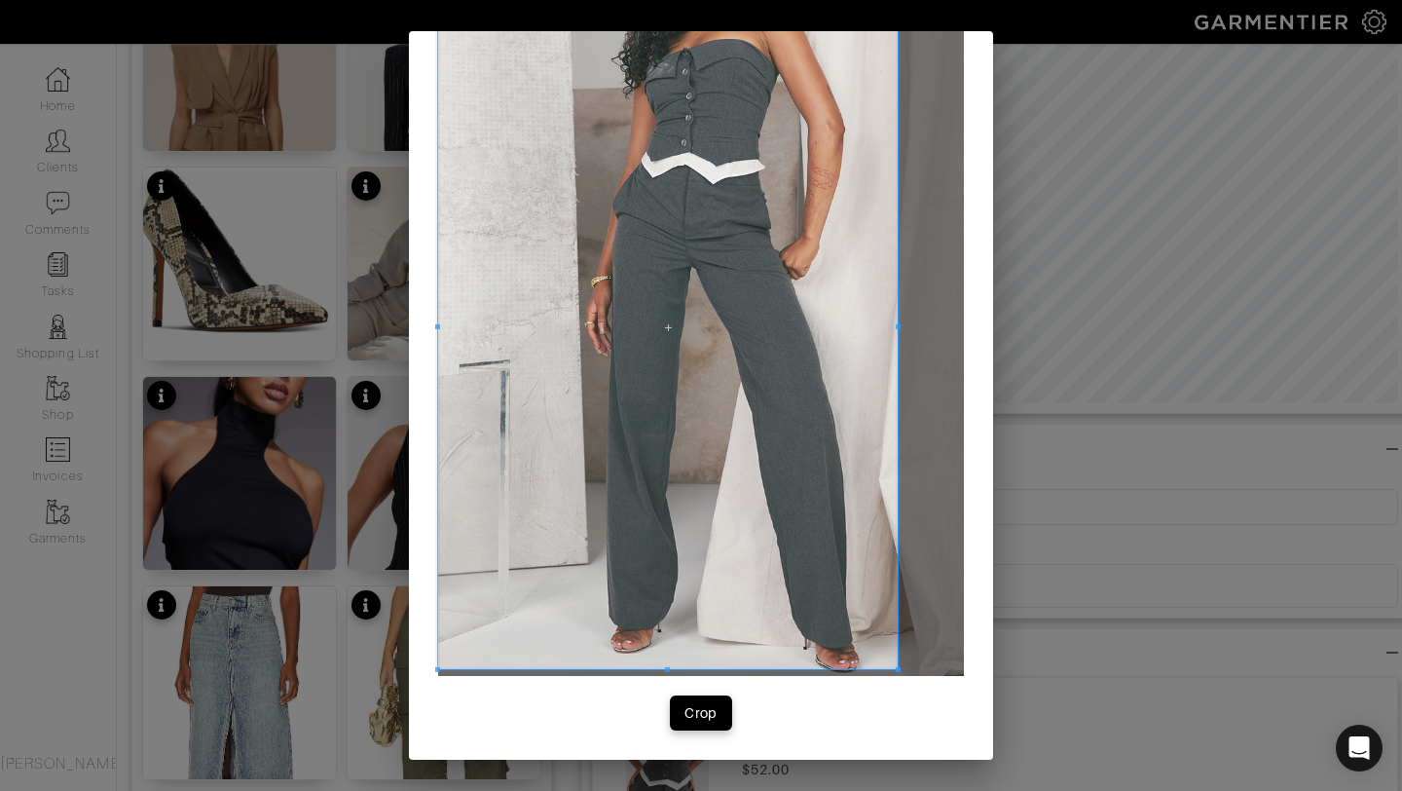
click at [896, 332] on div at bounding box center [668, 326] width 460 height 685
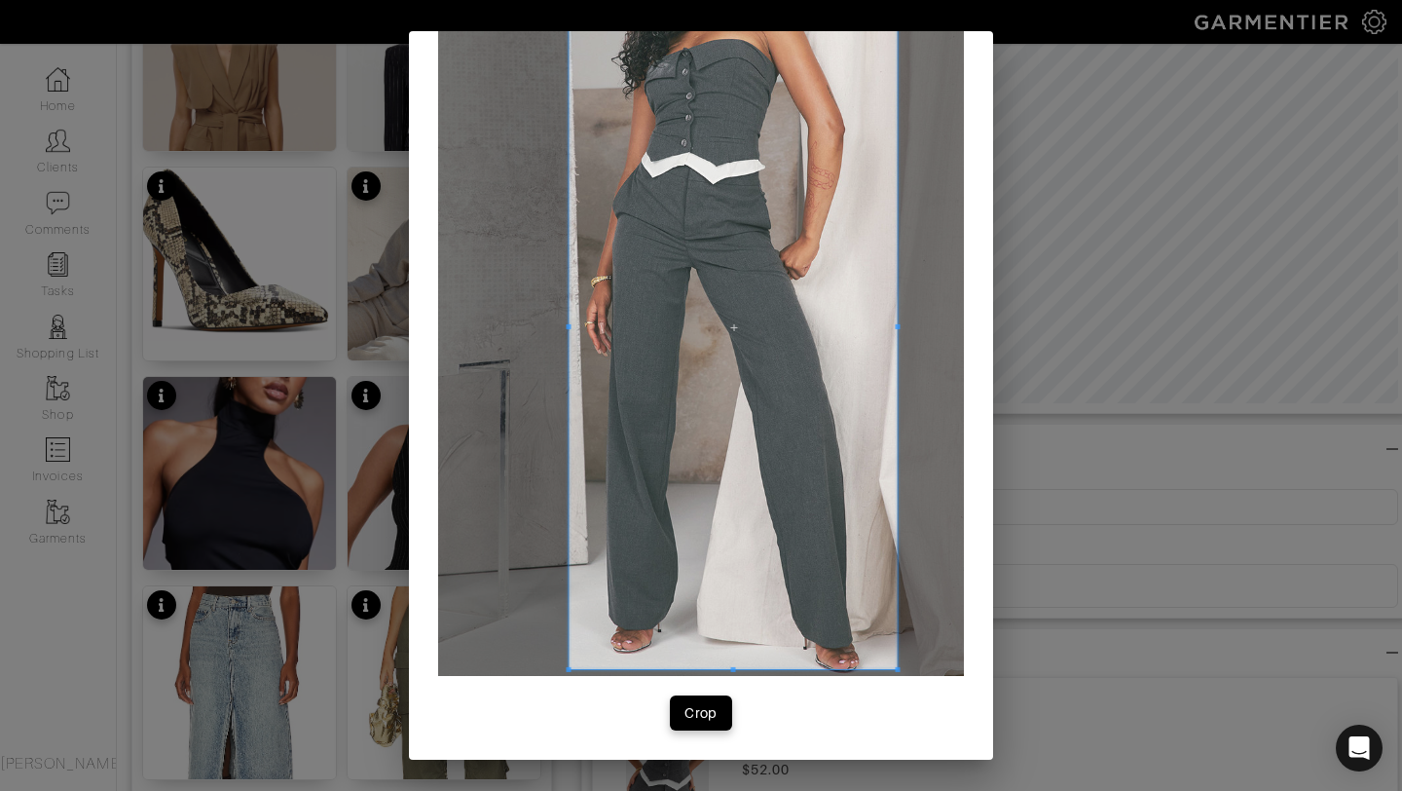
click at [567, 327] on span at bounding box center [569, 326] width 5 height 5
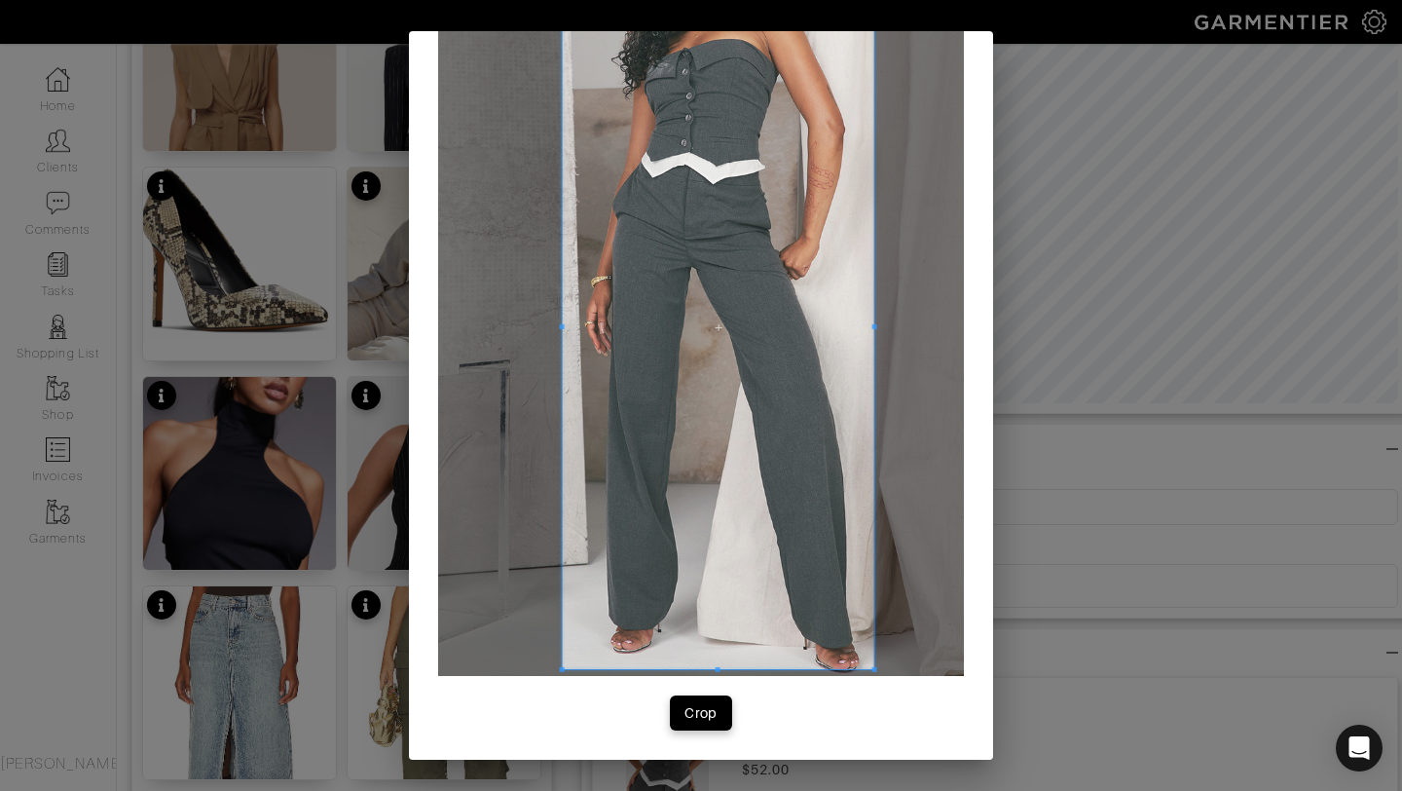
click at [875, 329] on div at bounding box center [719, 326] width 312 height 685
click at [702, 699] on button "Crop" at bounding box center [701, 712] width 62 height 35
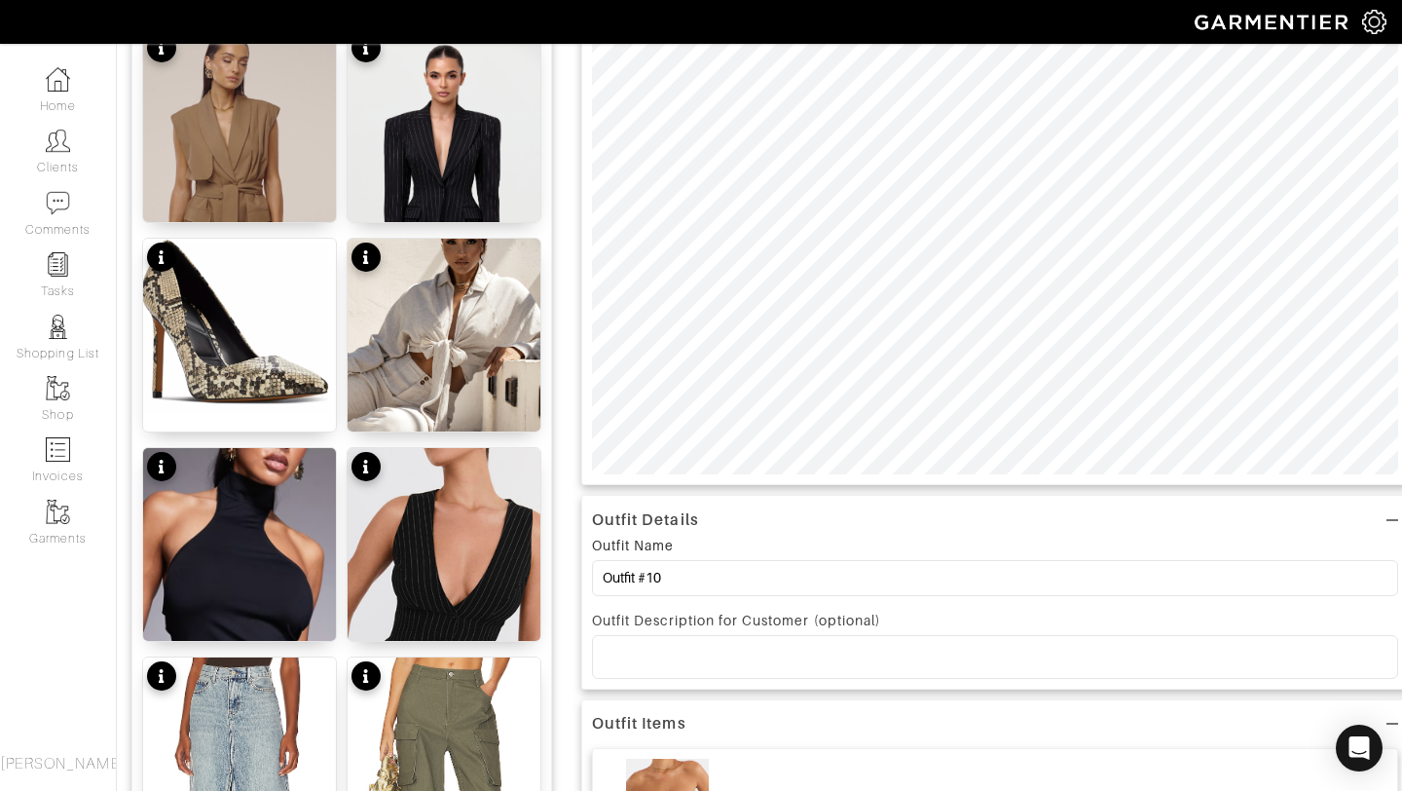
scroll to position [0, 0]
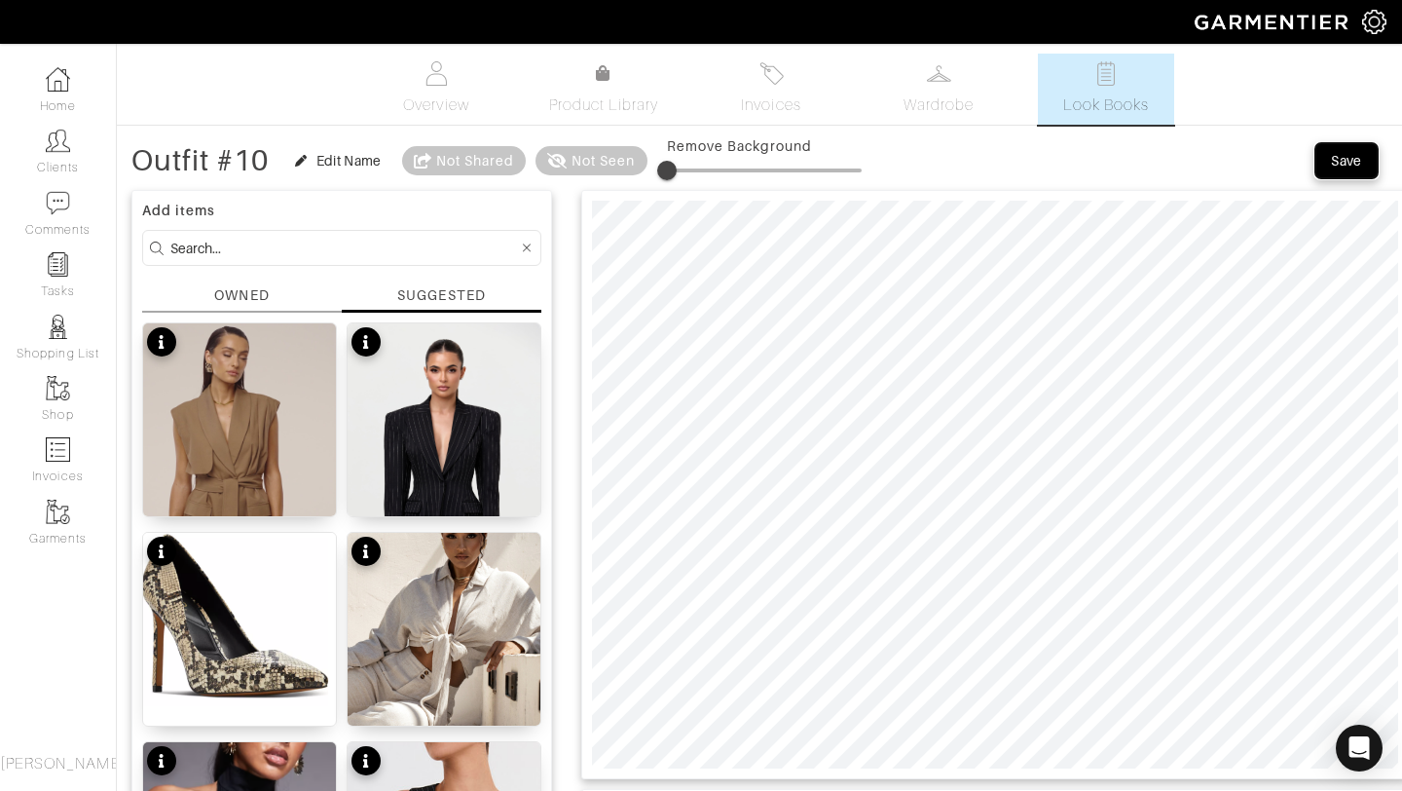
click at [1336, 160] on div "Save" at bounding box center [1346, 160] width 31 height 19
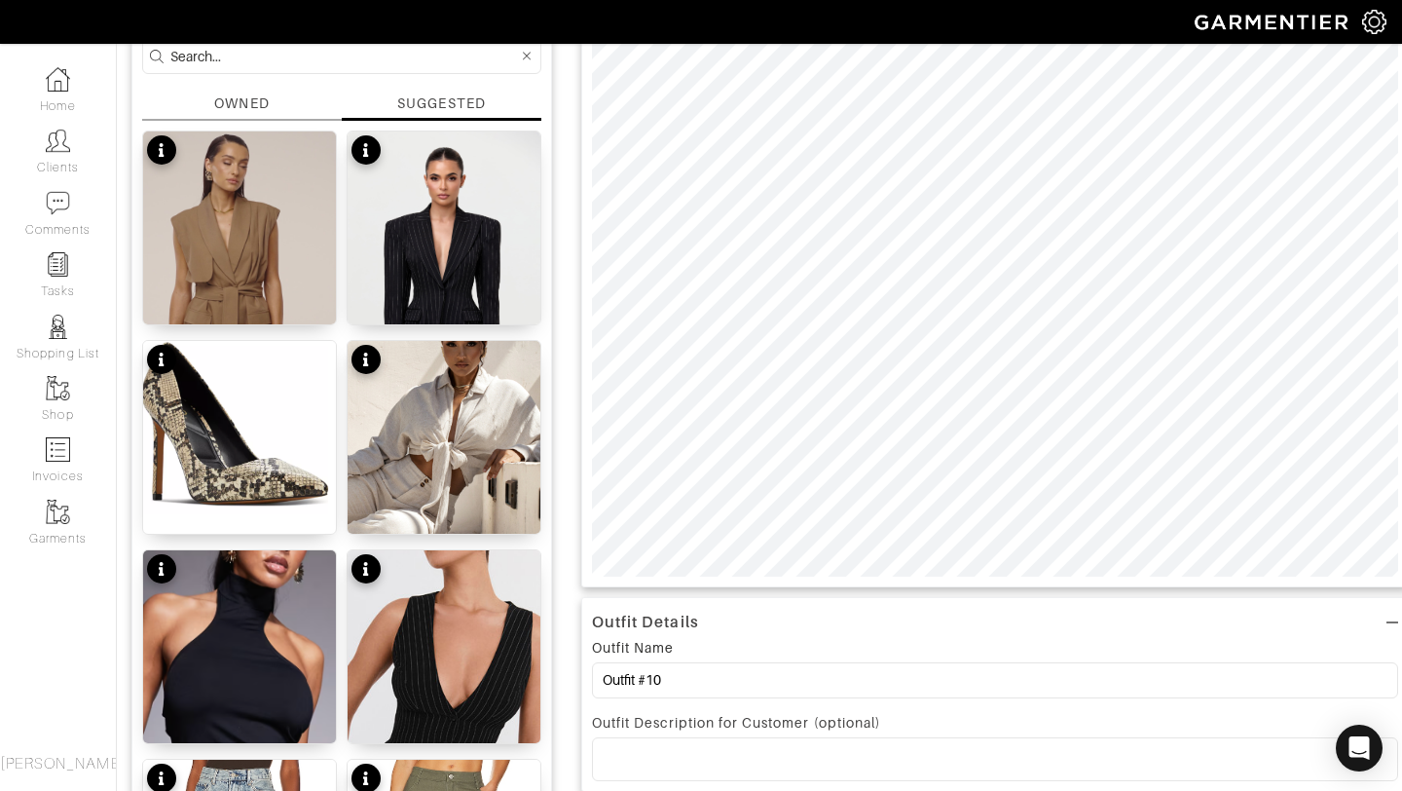
scroll to position [195, 0]
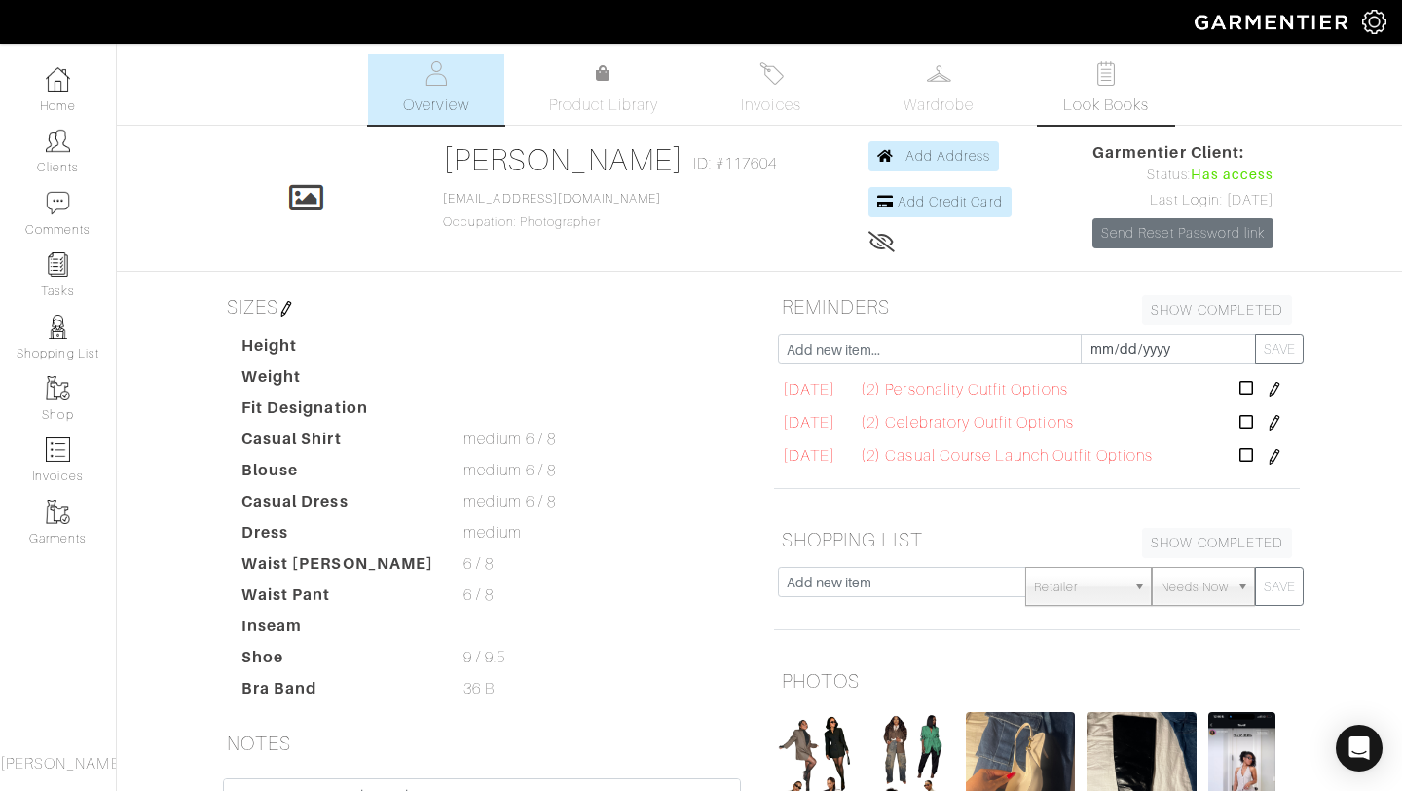
click at [1072, 99] on span "Look Books" at bounding box center [1106, 104] width 87 height 23
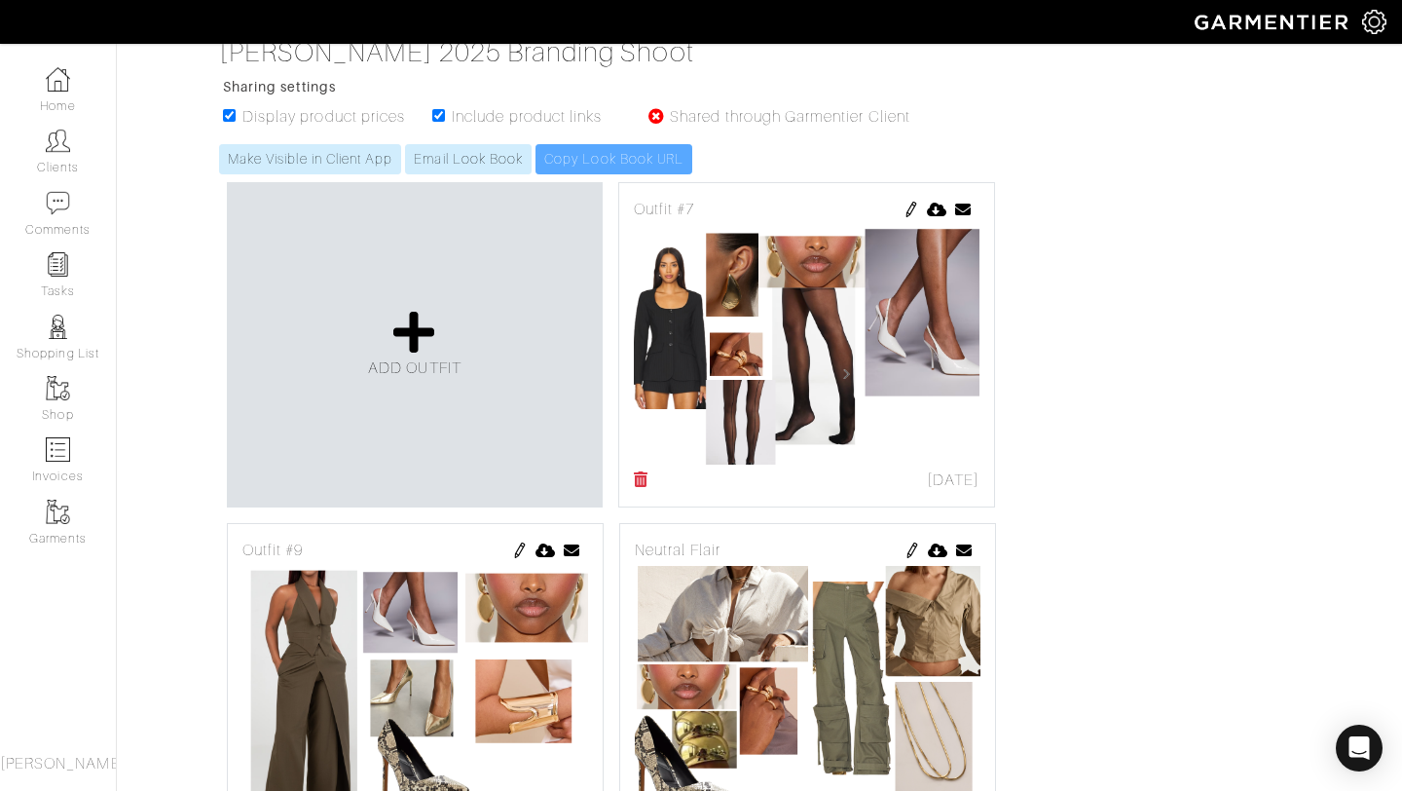
scroll to position [289, 0]
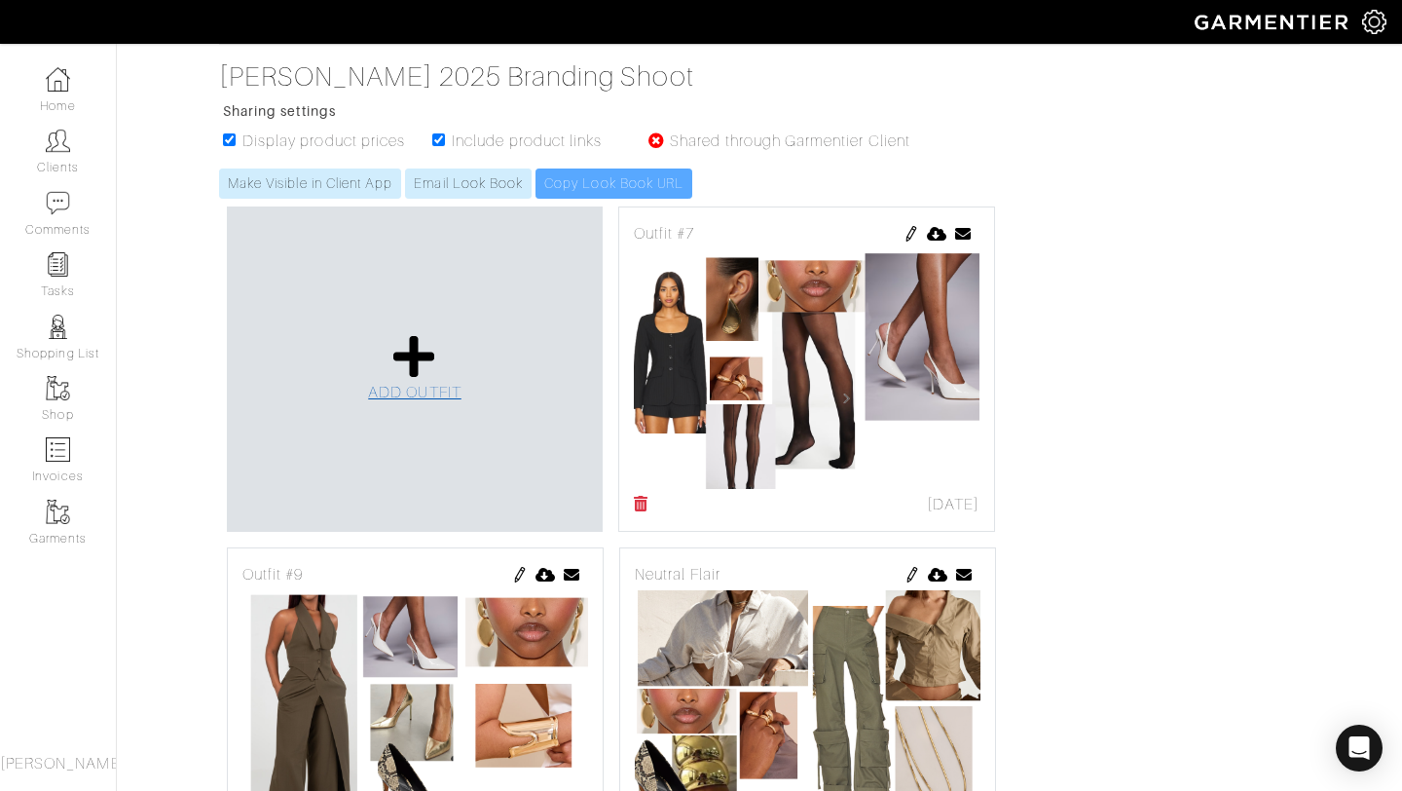
click at [403, 340] on icon at bounding box center [414, 356] width 42 height 47
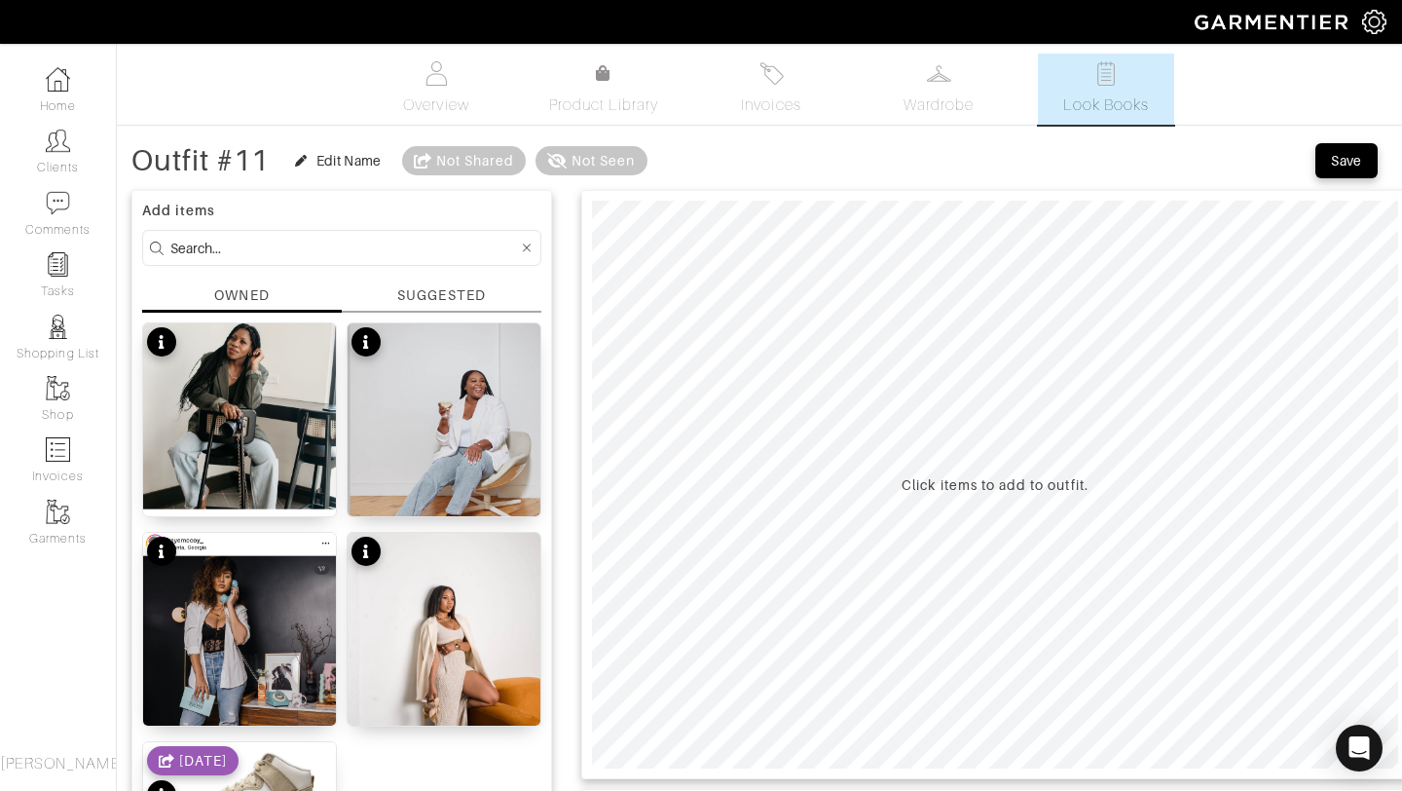
scroll to position [195, 0]
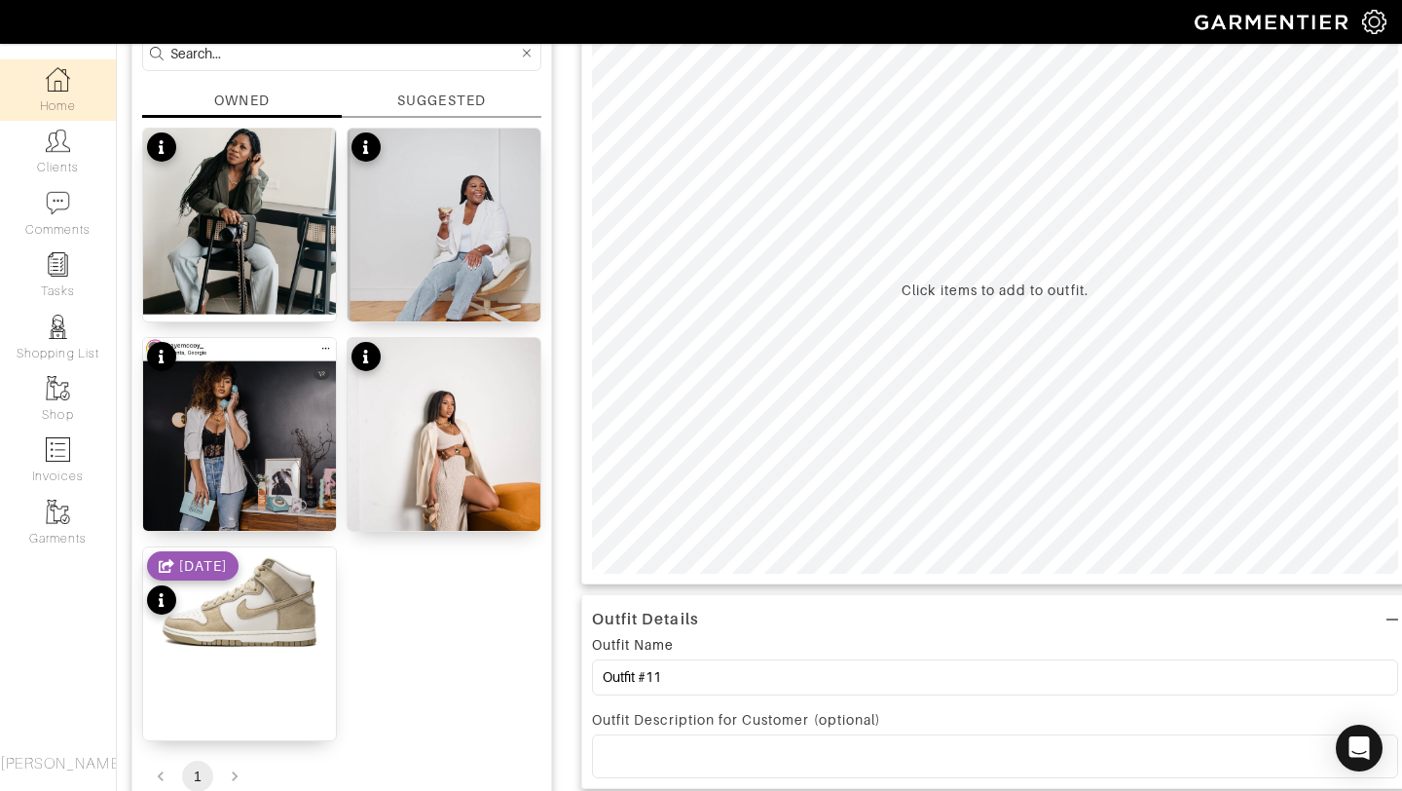
click at [50, 98] on link "Home" at bounding box center [58, 89] width 116 height 61
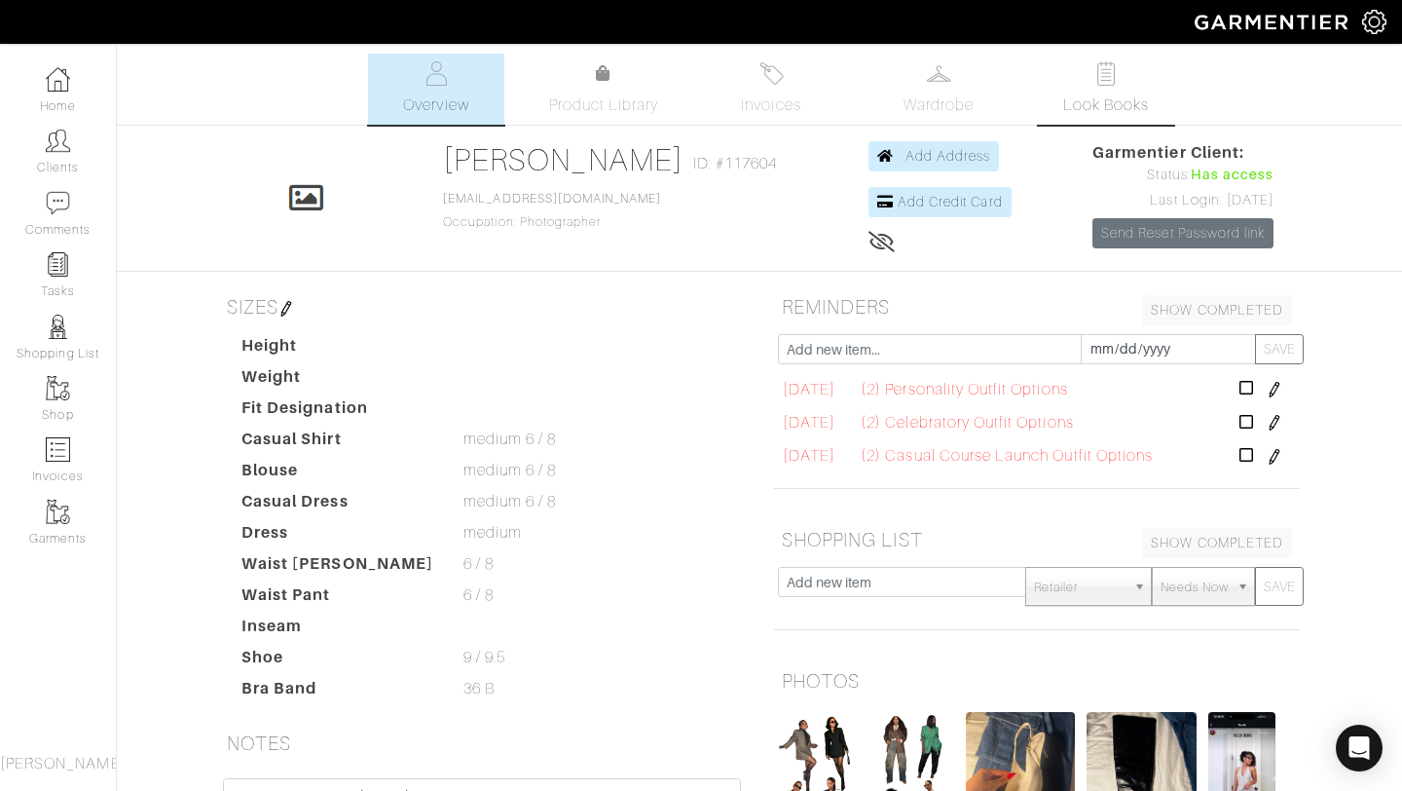
click at [1096, 105] on span "Look Books" at bounding box center [1106, 104] width 87 height 23
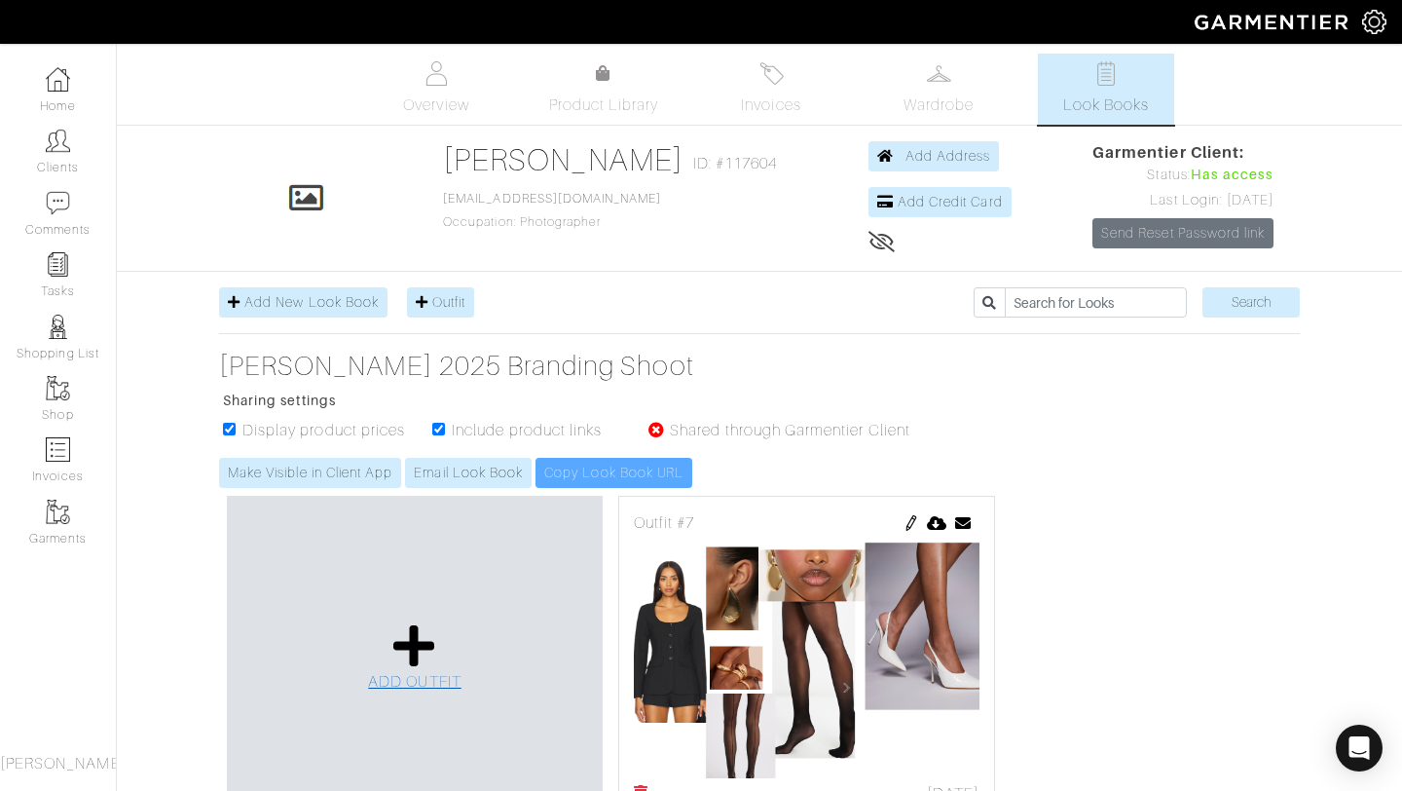
click at [419, 627] on icon at bounding box center [414, 645] width 42 height 47
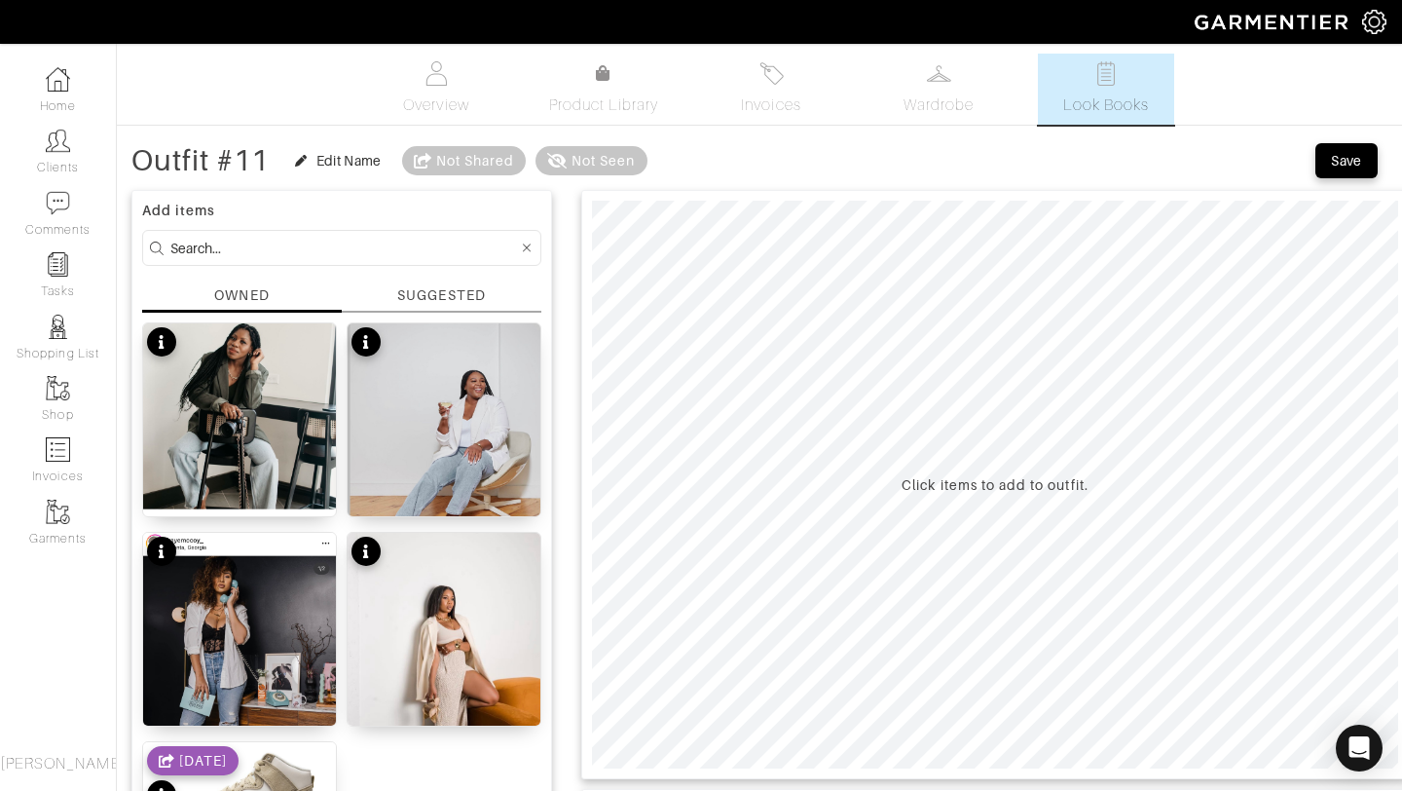
click at [421, 295] on div "SUGGESTED" at bounding box center [441, 295] width 88 height 20
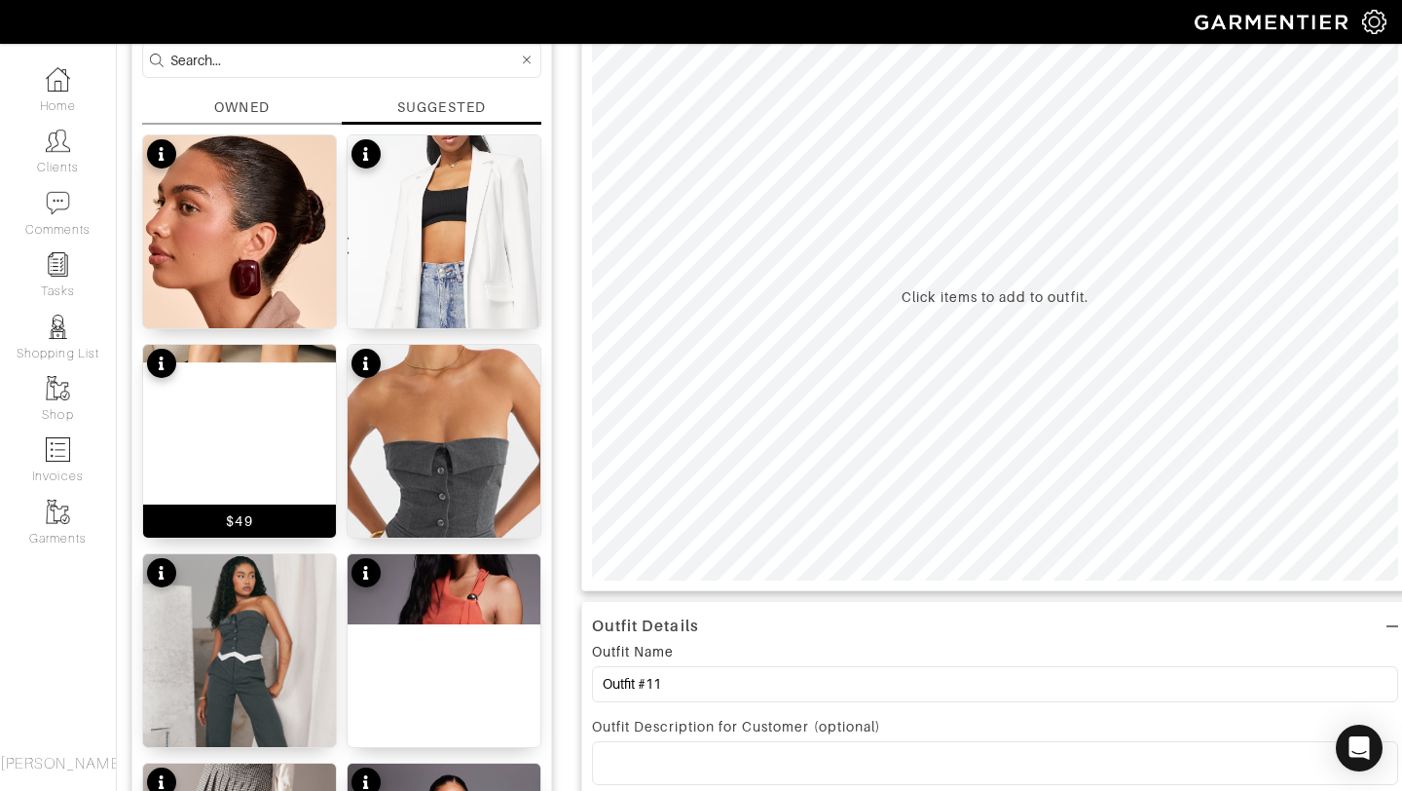
scroll to position [207, 0]
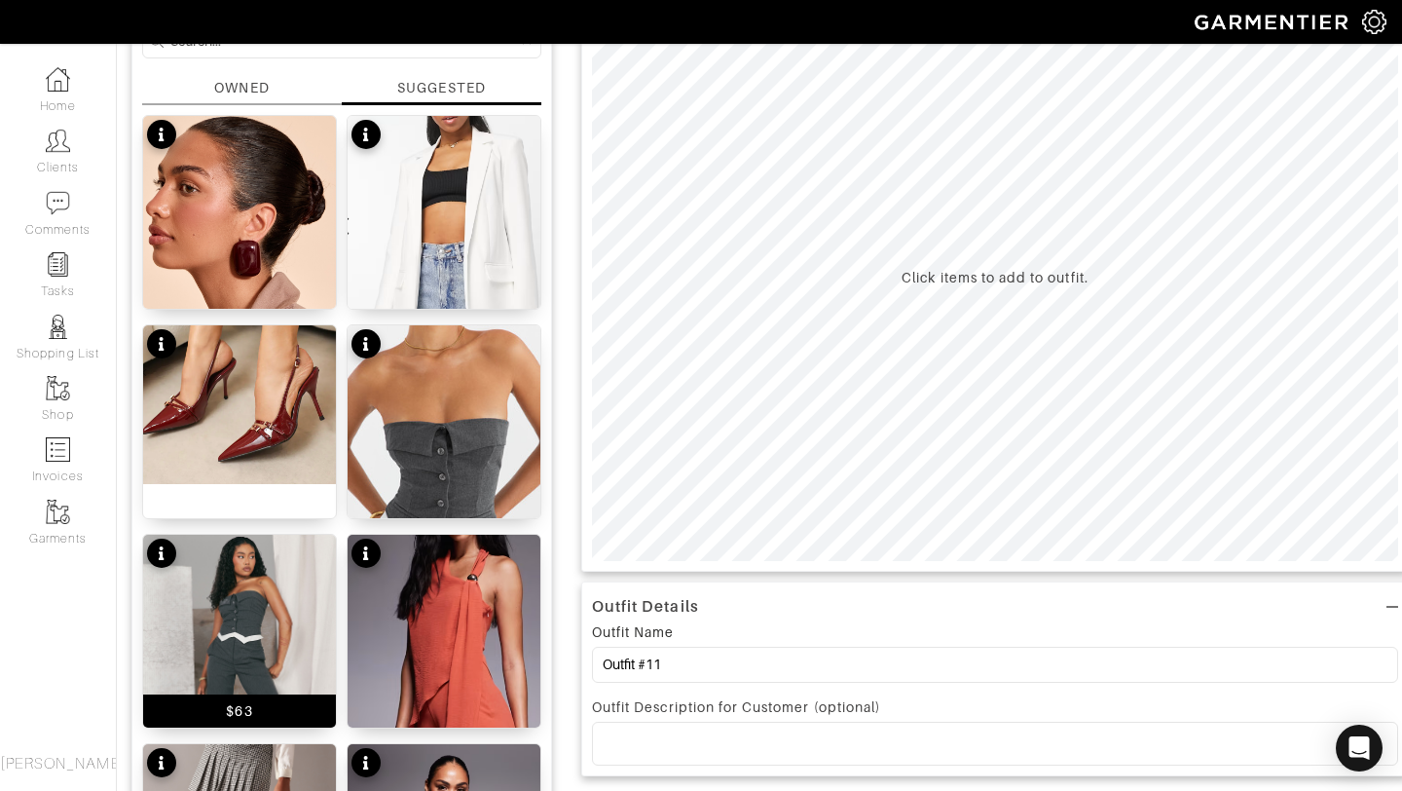
click at [270, 607] on img at bounding box center [239, 679] width 193 height 289
click at [942, 568] on div at bounding box center [995, 276] width 828 height 589
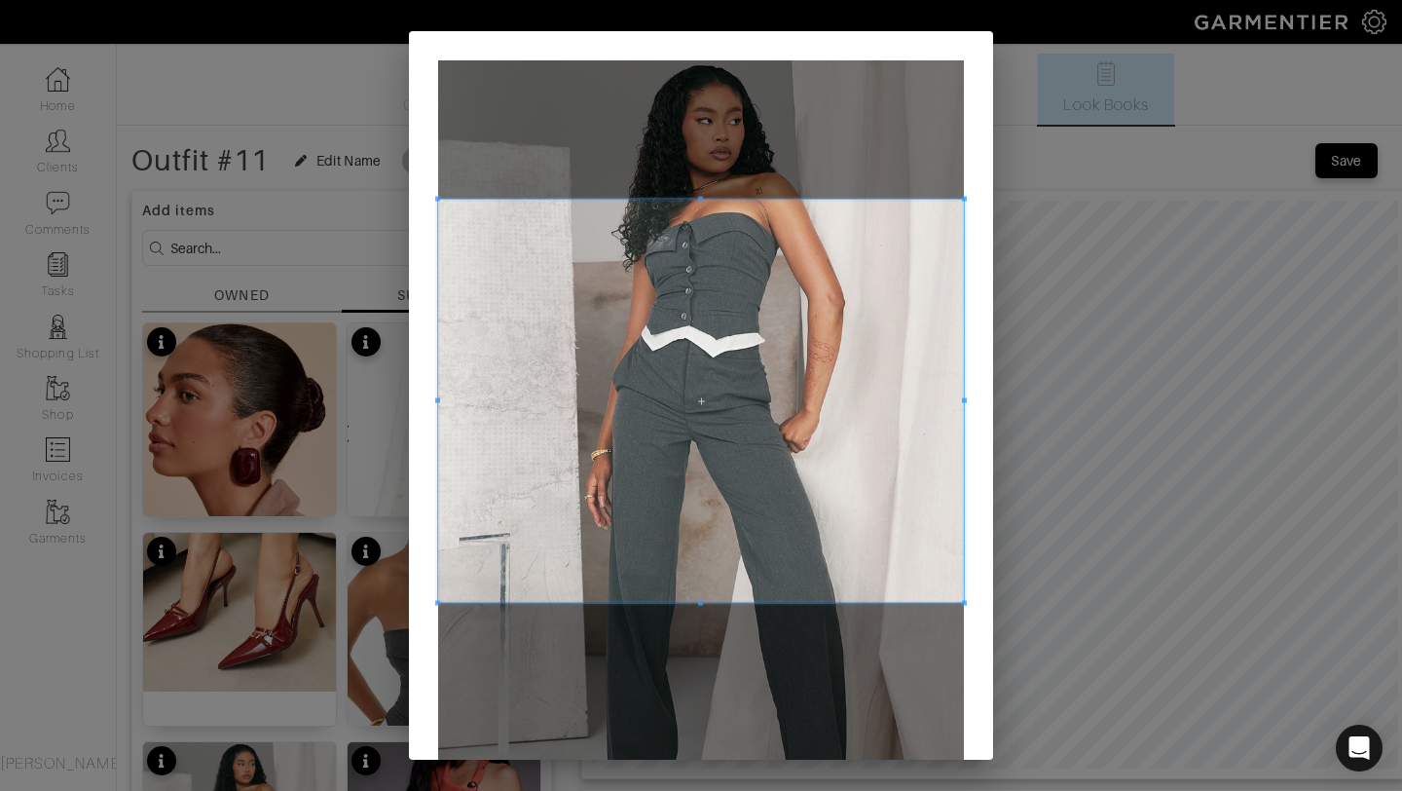
click at [700, 197] on span at bounding box center [700, 199] width 5 height 5
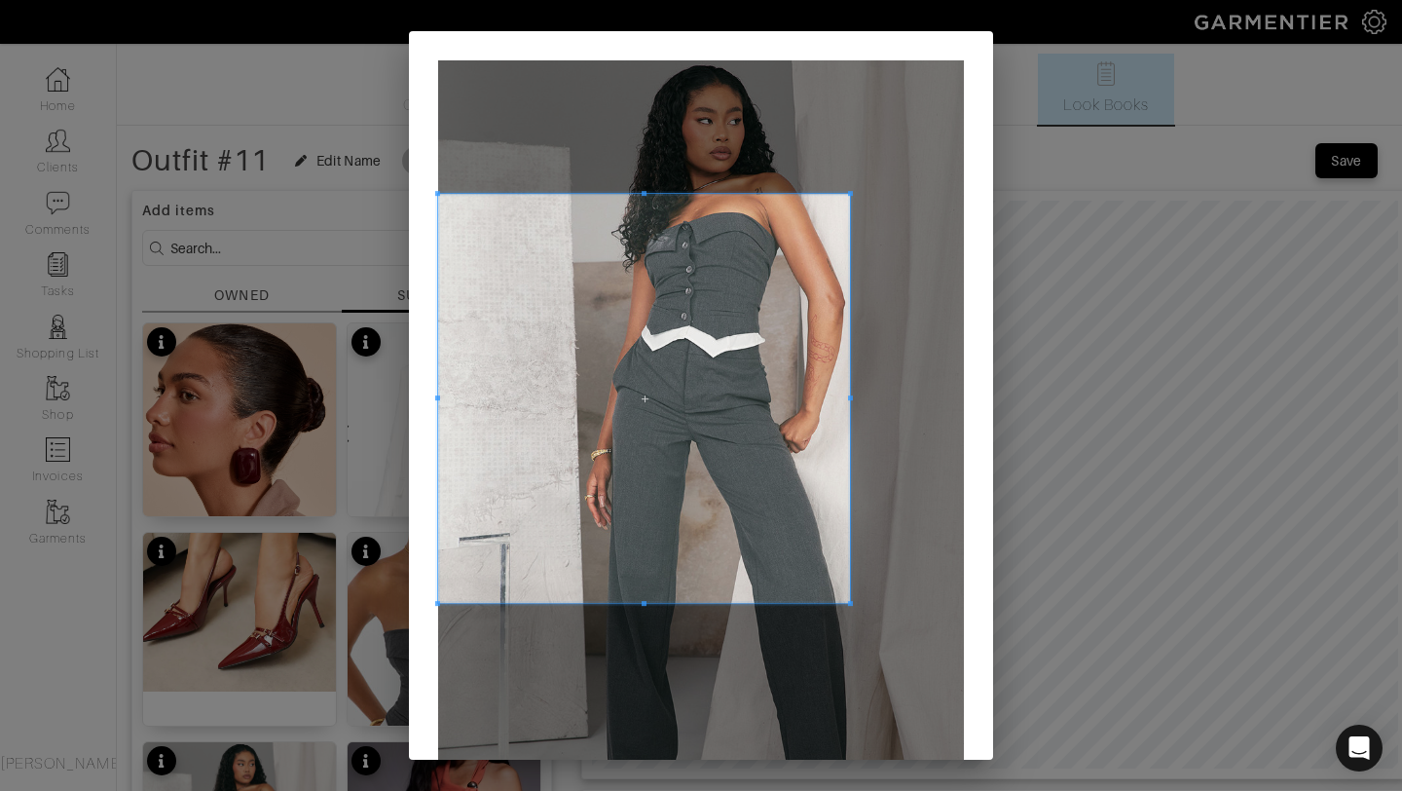
click at [849, 393] on div at bounding box center [644, 398] width 412 height 409
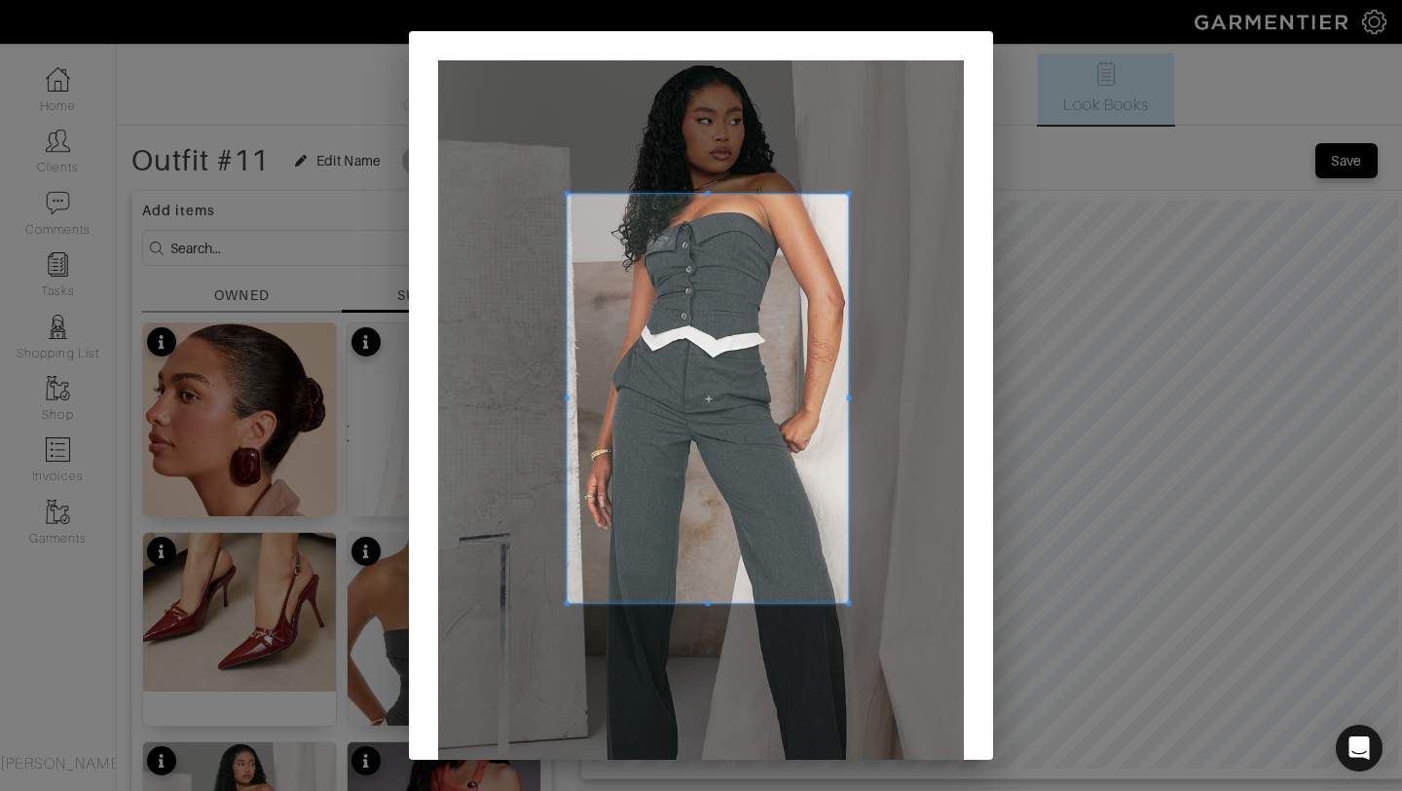
click at [567, 416] on div at bounding box center [707, 398] width 281 height 409
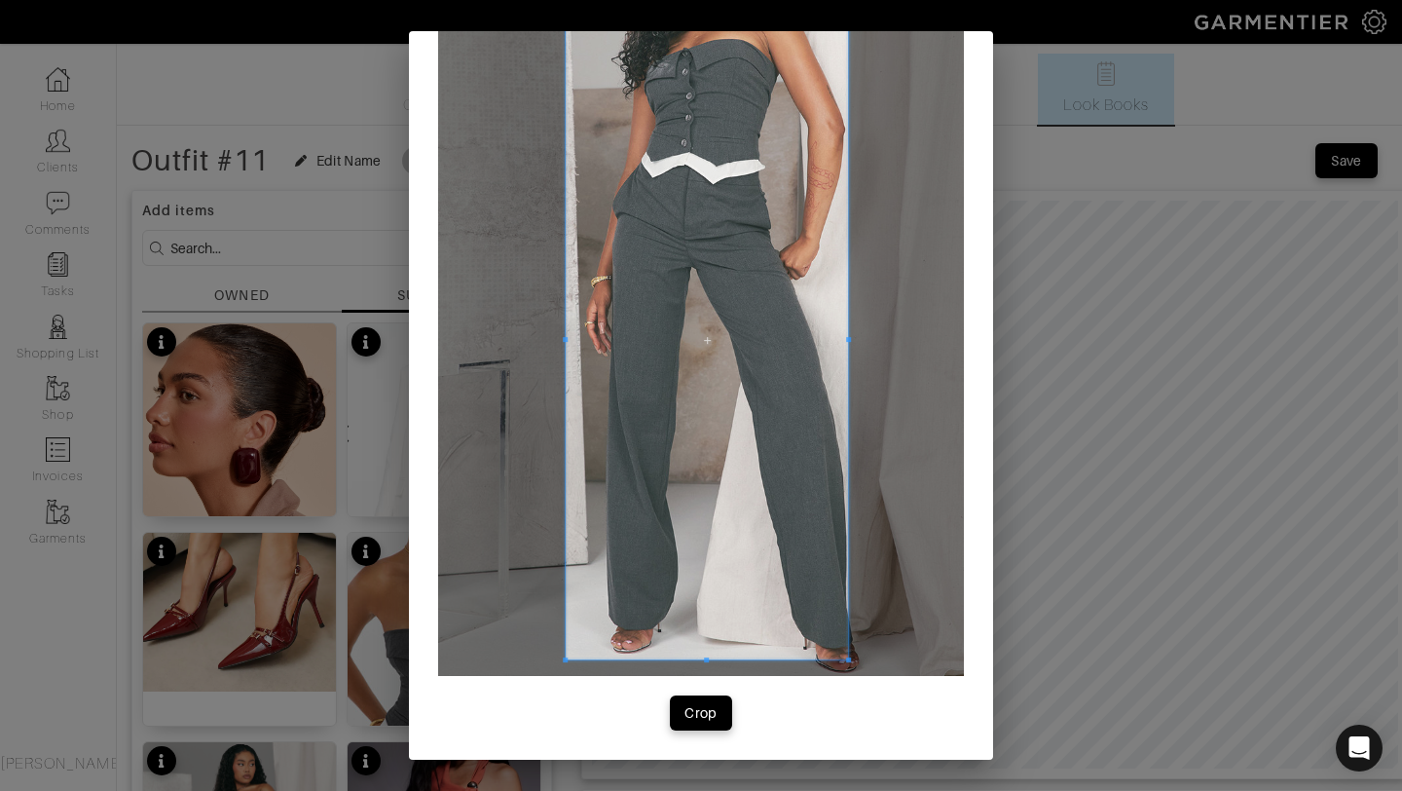
click at [766, 658] on div at bounding box center [707, 339] width 282 height 639
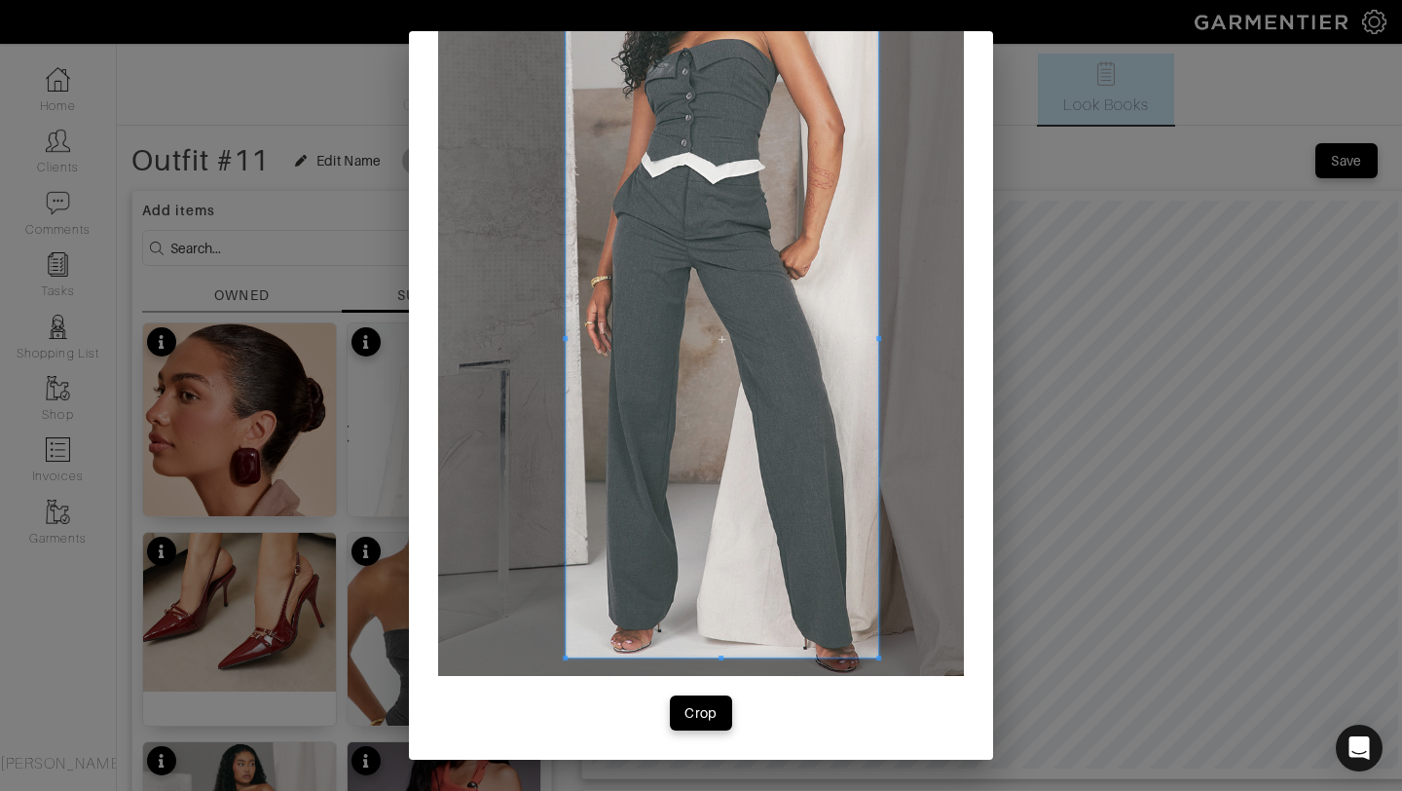
click at [876, 336] on span at bounding box center [878, 338] width 5 height 5
click at [706, 713] on div "Crop" at bounding box center [701, 712] width 33 height 19
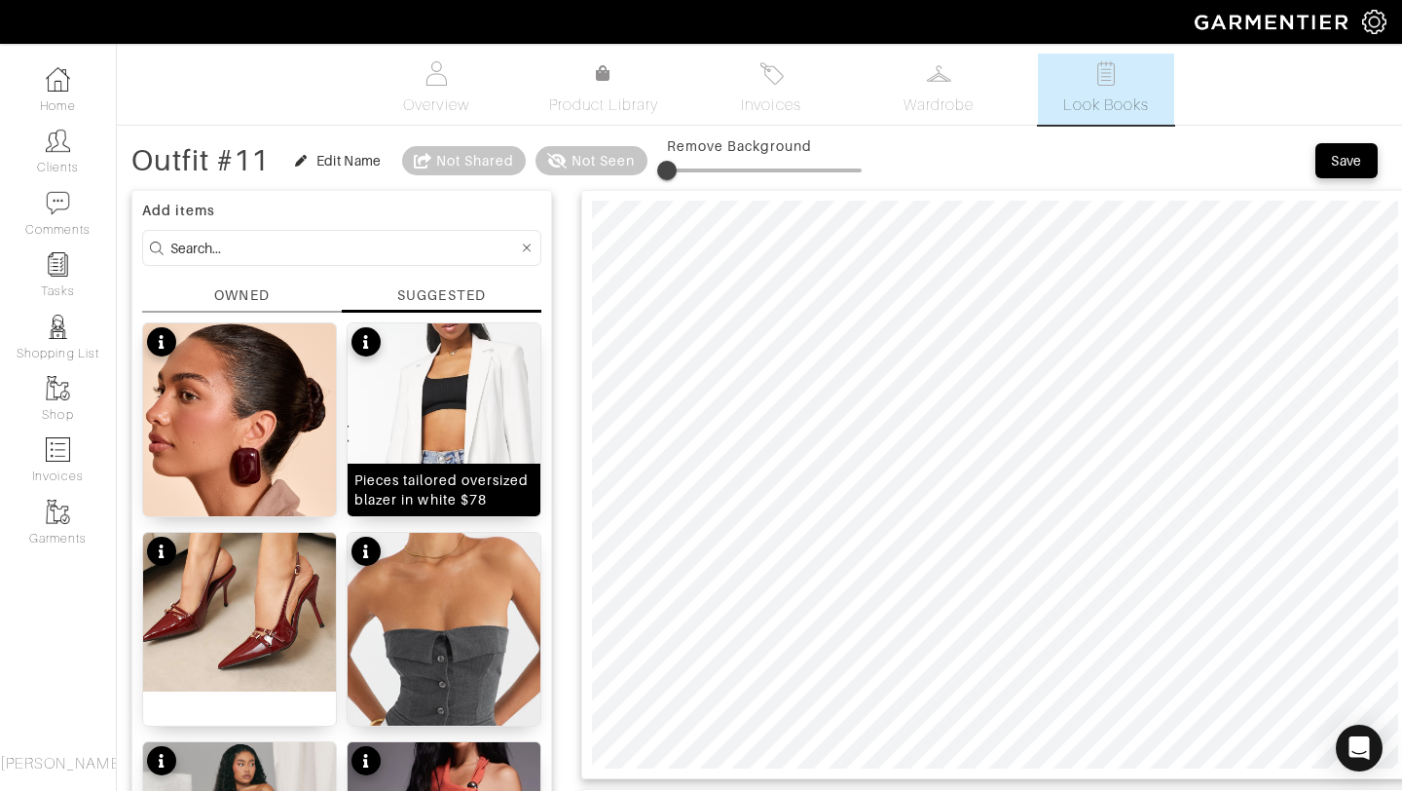
click at [495, 410] on img at bounding box center [444, 463] width 193 height 281
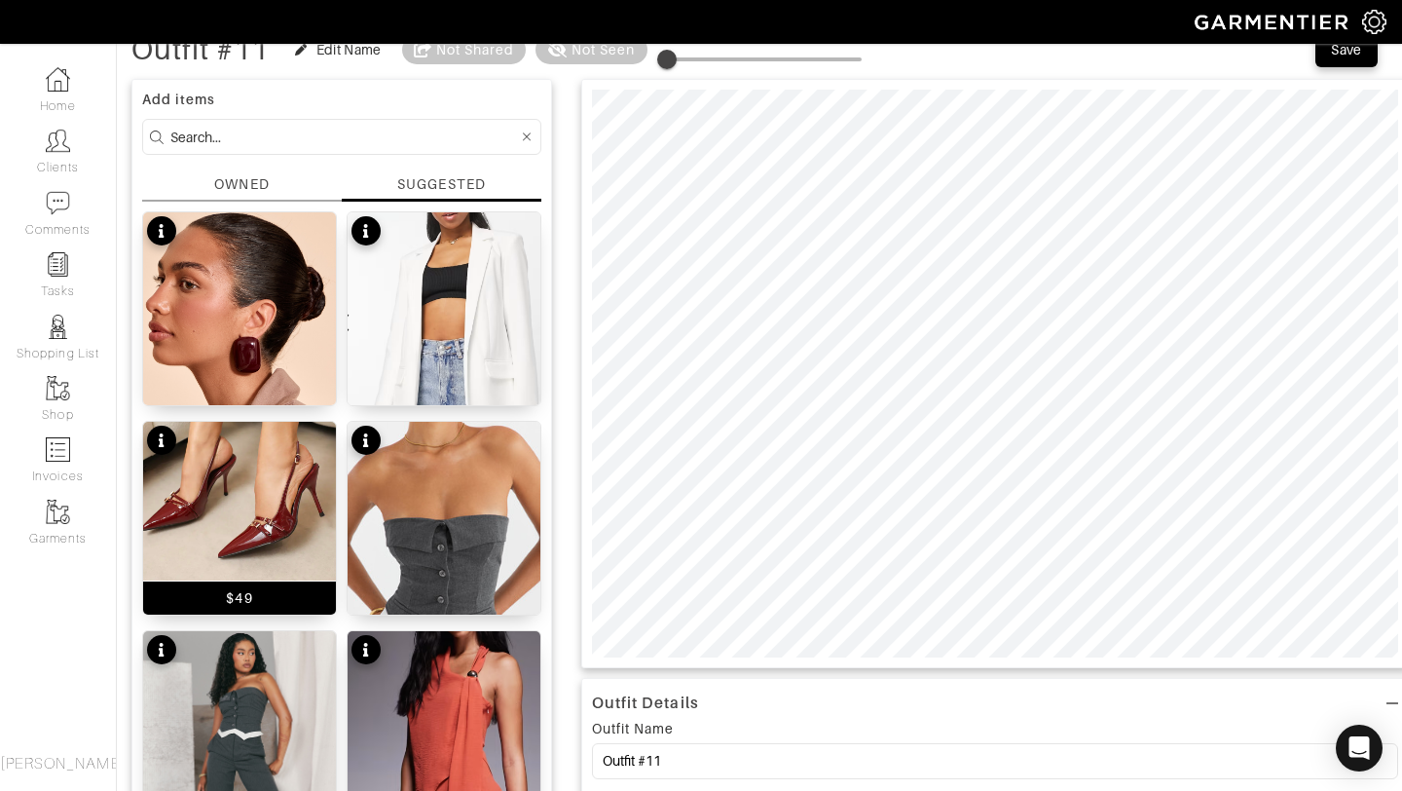
scroll to position [114, 0]
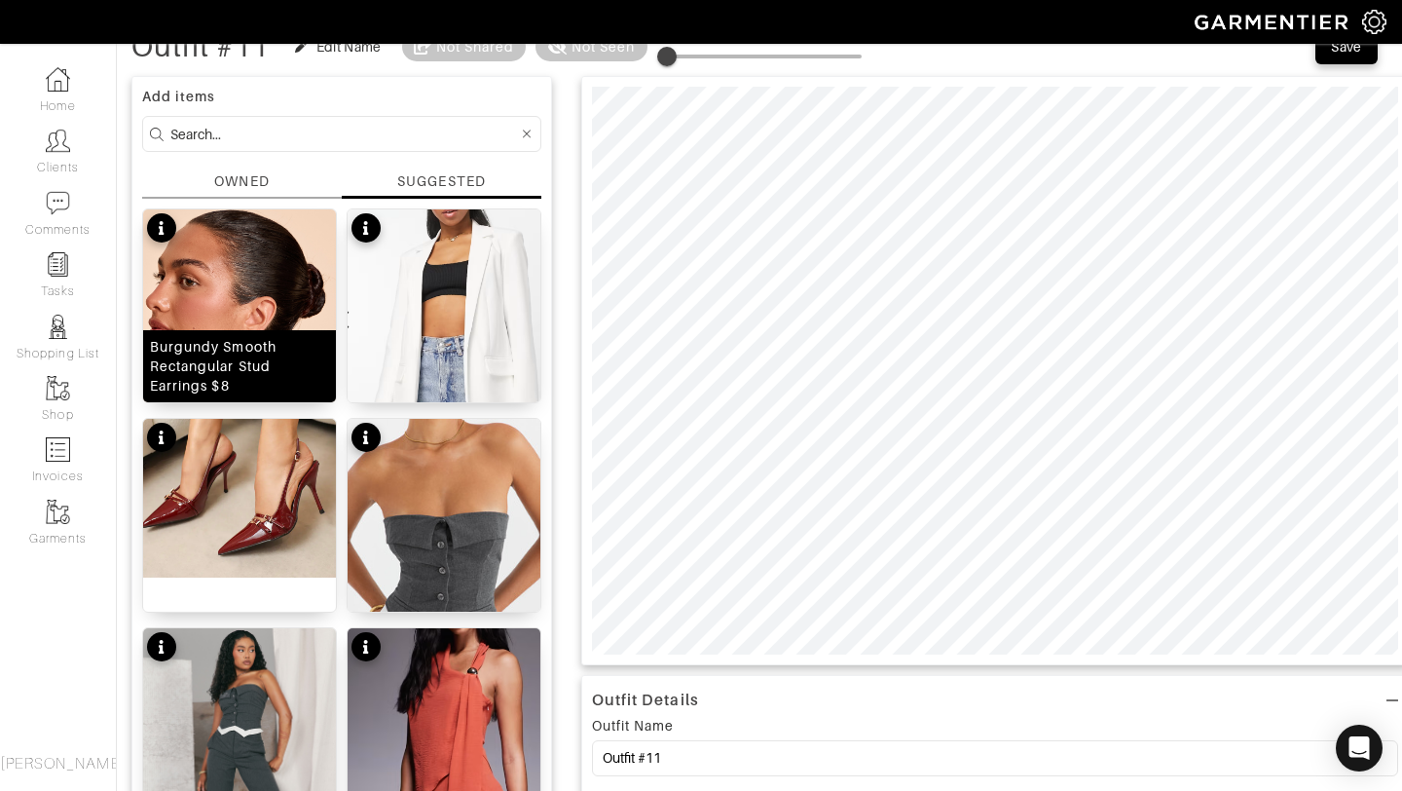
click at [229, 291] on img at bounding box center [239, 363] width 193 height 308
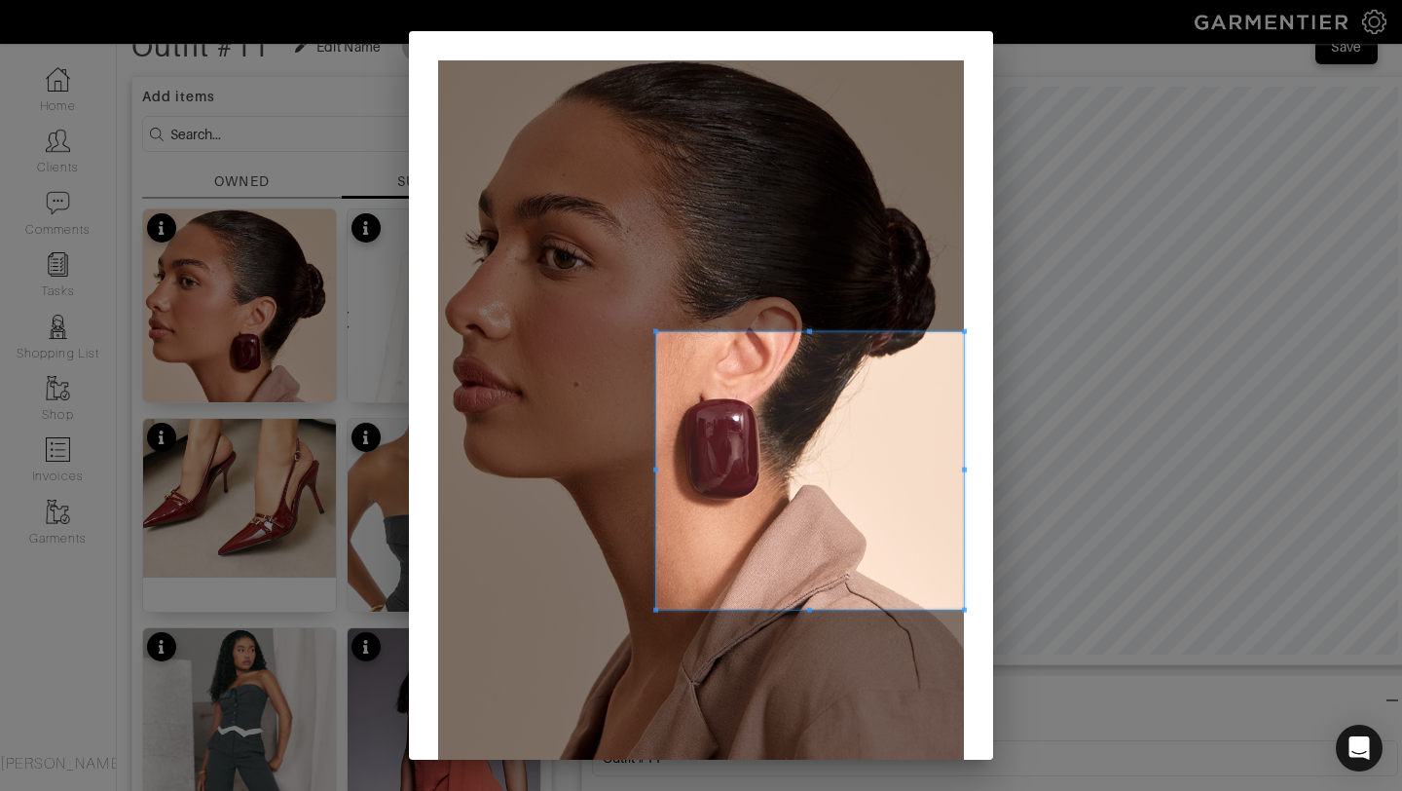
click at [653, 608] on span at bounding box center [655, 609] width 5 height 5
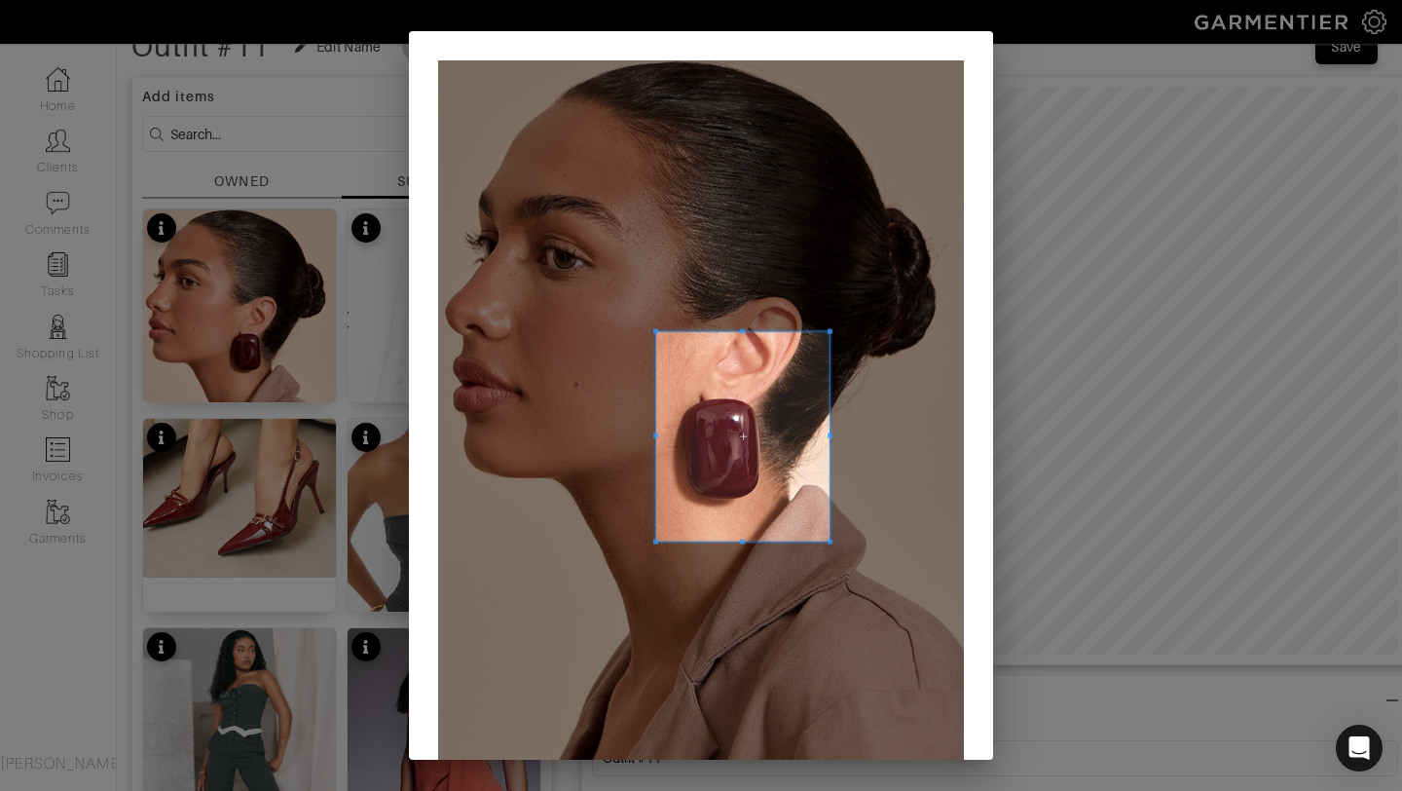
click at [828, 539] on span at bounding box center [830, 541] width 5 height 5
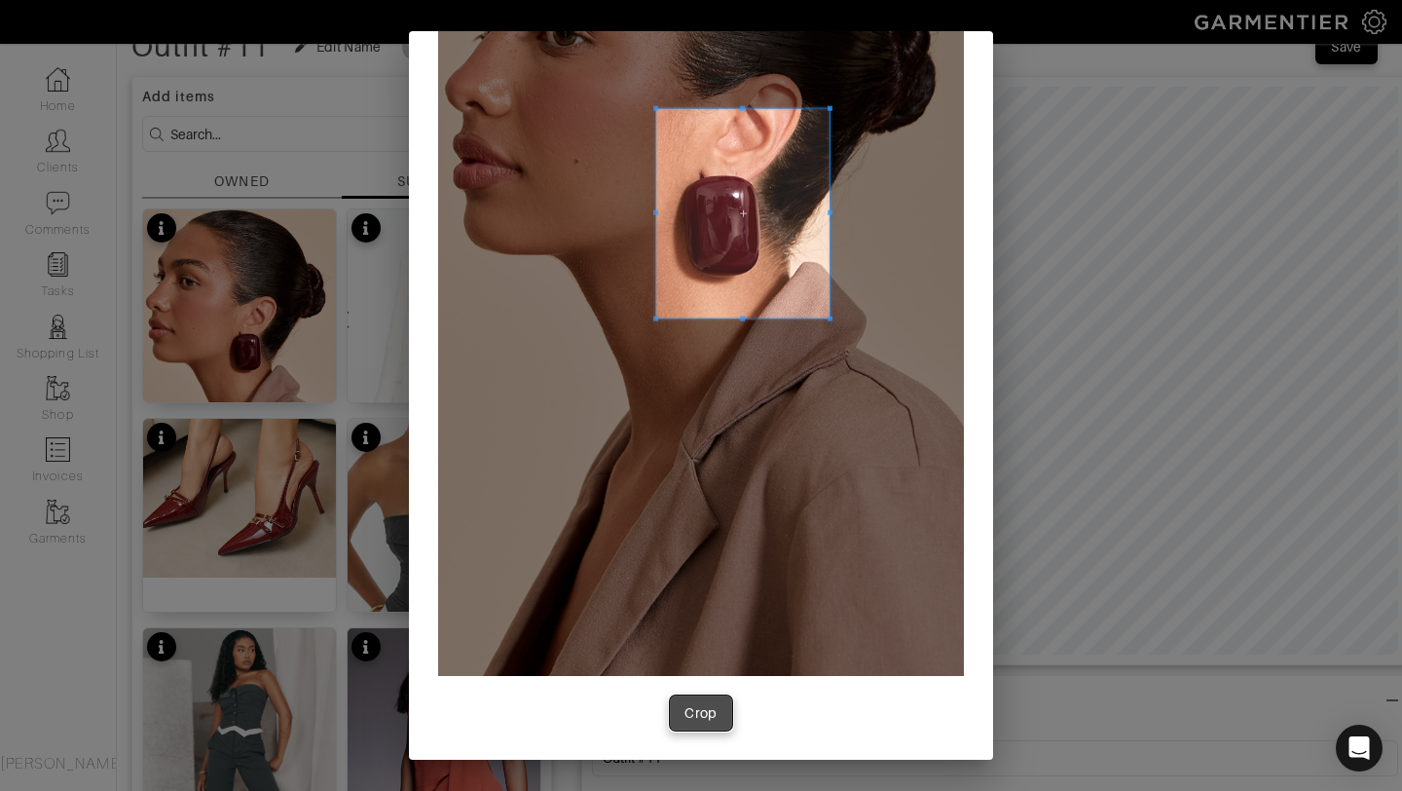
click at [698, 715] on div "Crop" at bounding box center [701, 712] width 33 height 19
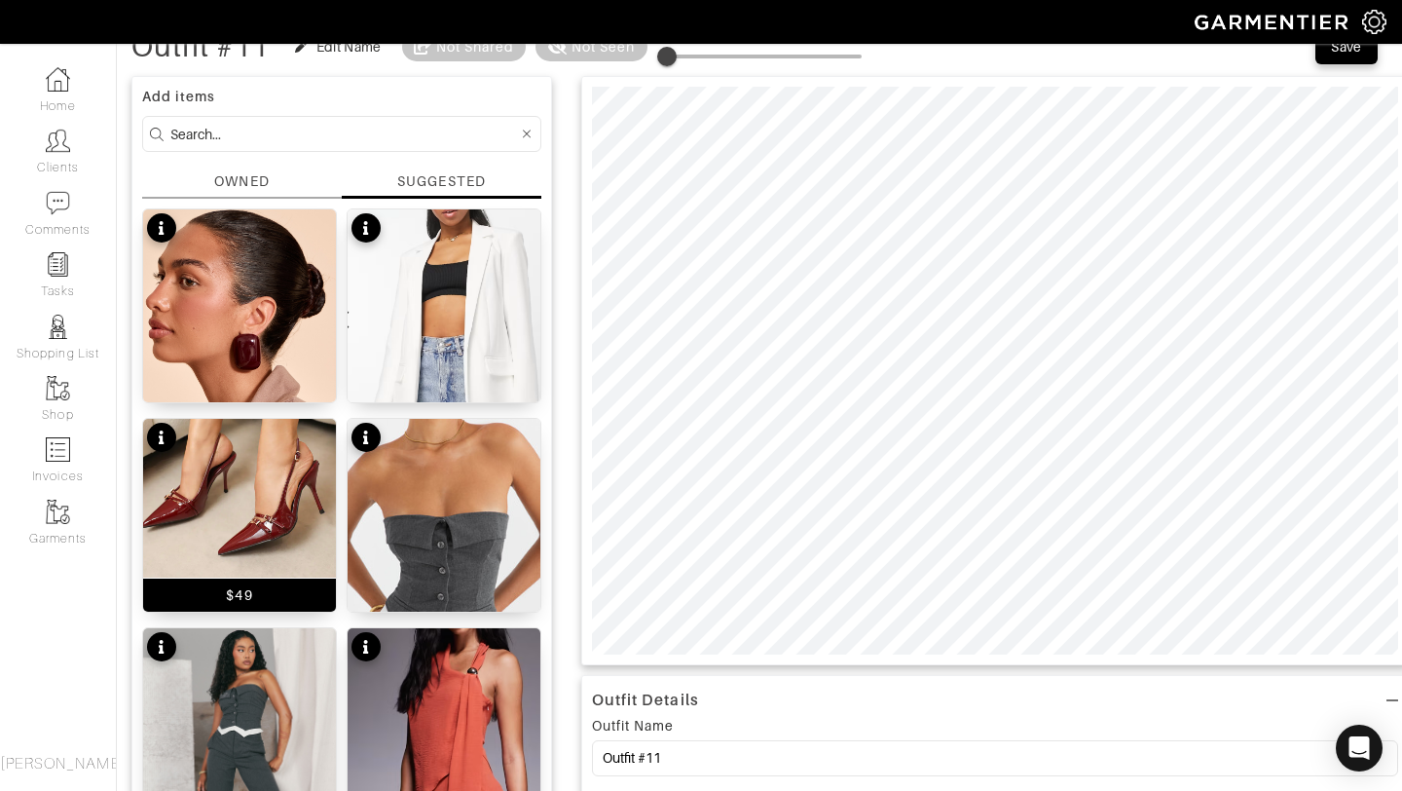
click at [261, 491] on img at bounding box center [239, 498] width 193 height 159
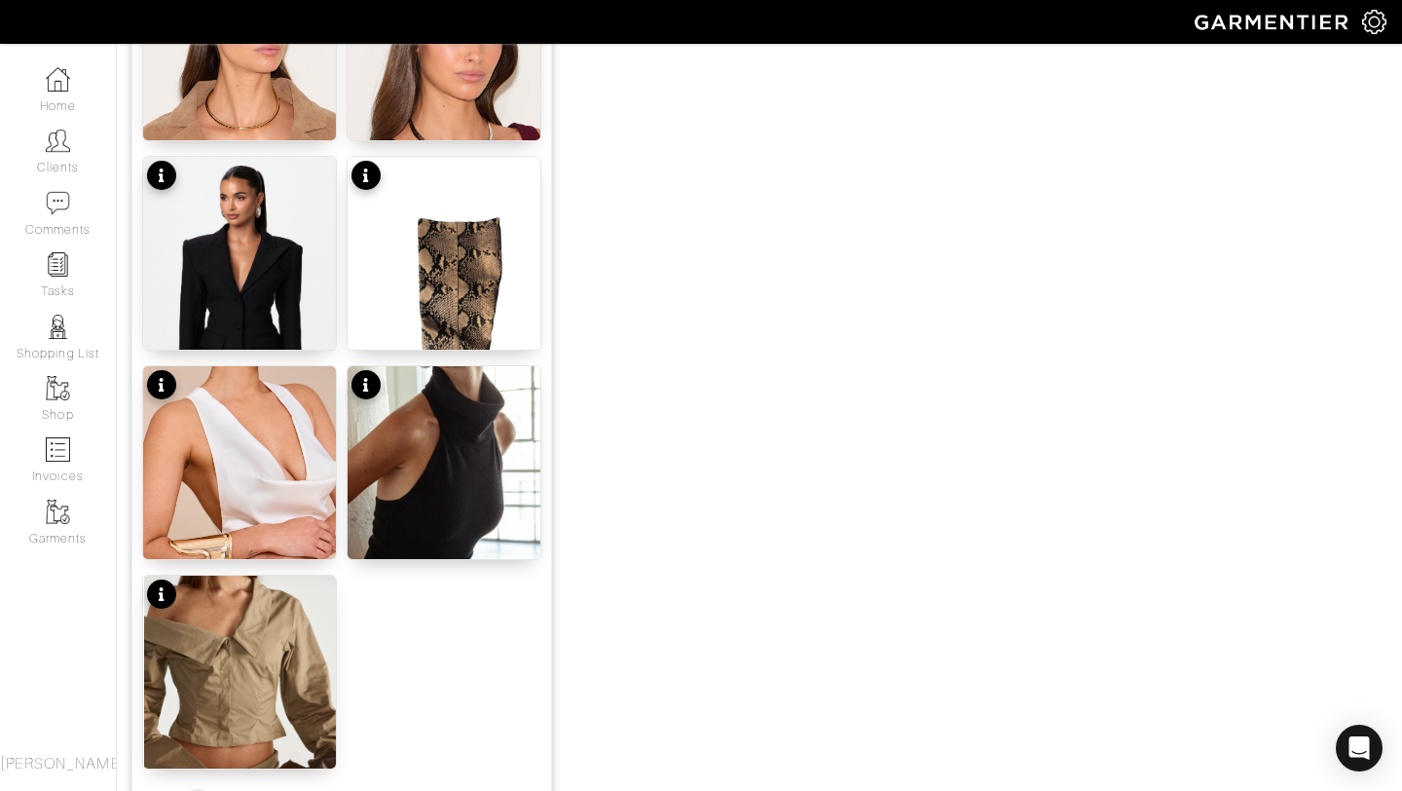
scroll to position [2394, 0]
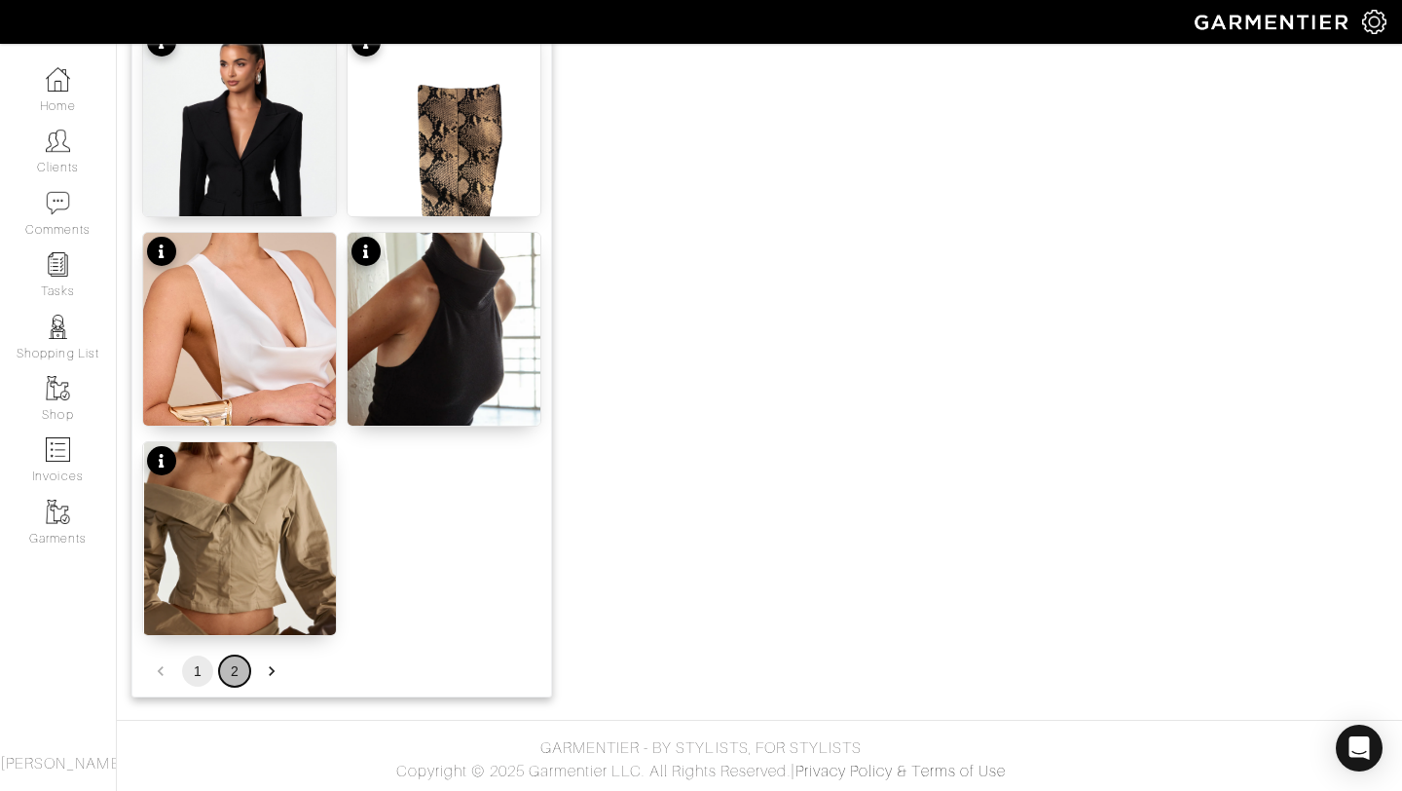
click at [226, 667] on button "2" at bounding box center [234, 670] width 31 height 31
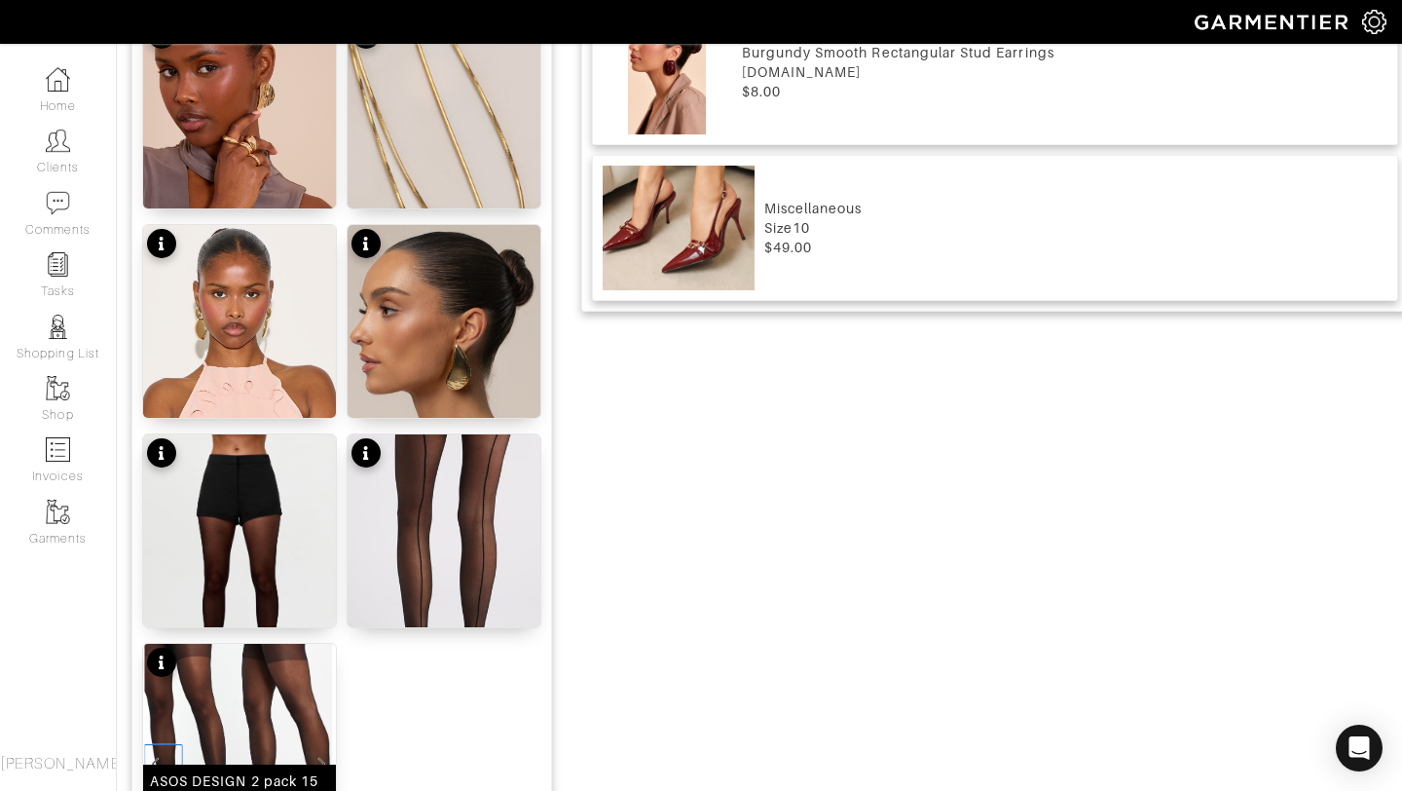
scroll to position [1474, 0]
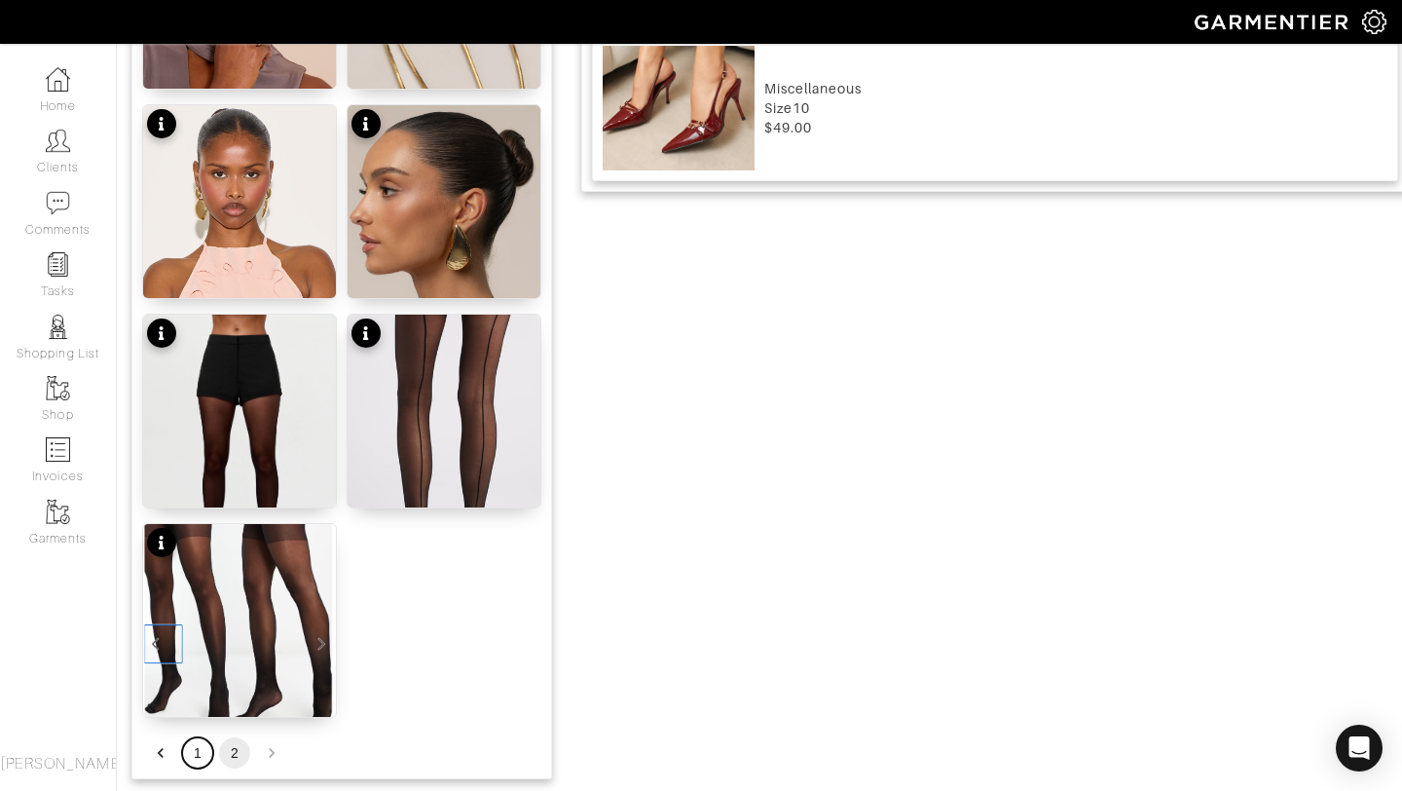
click at [206, 749] on button "1" at bounding box center [197, 752] width 31 height 31
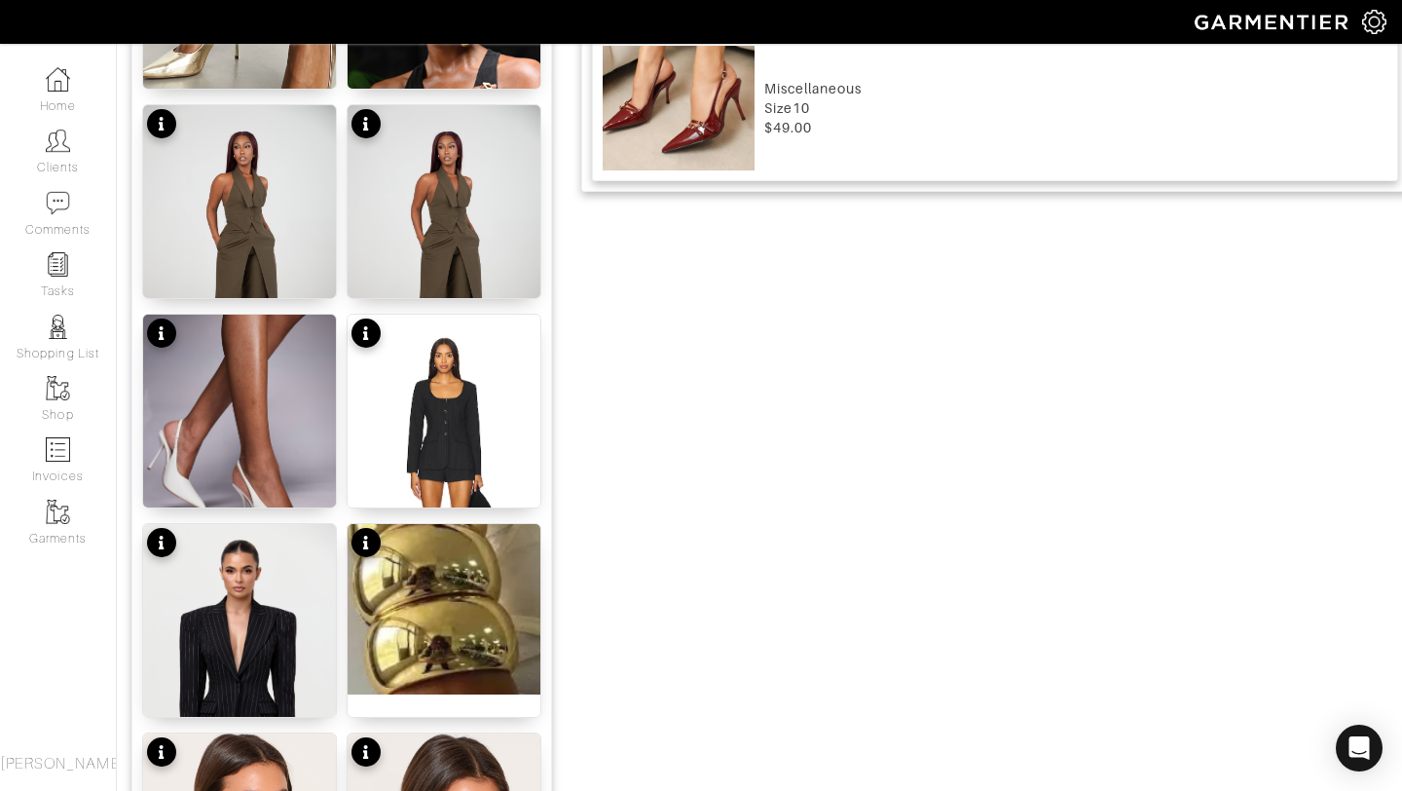
scroll to position [1509, 0]
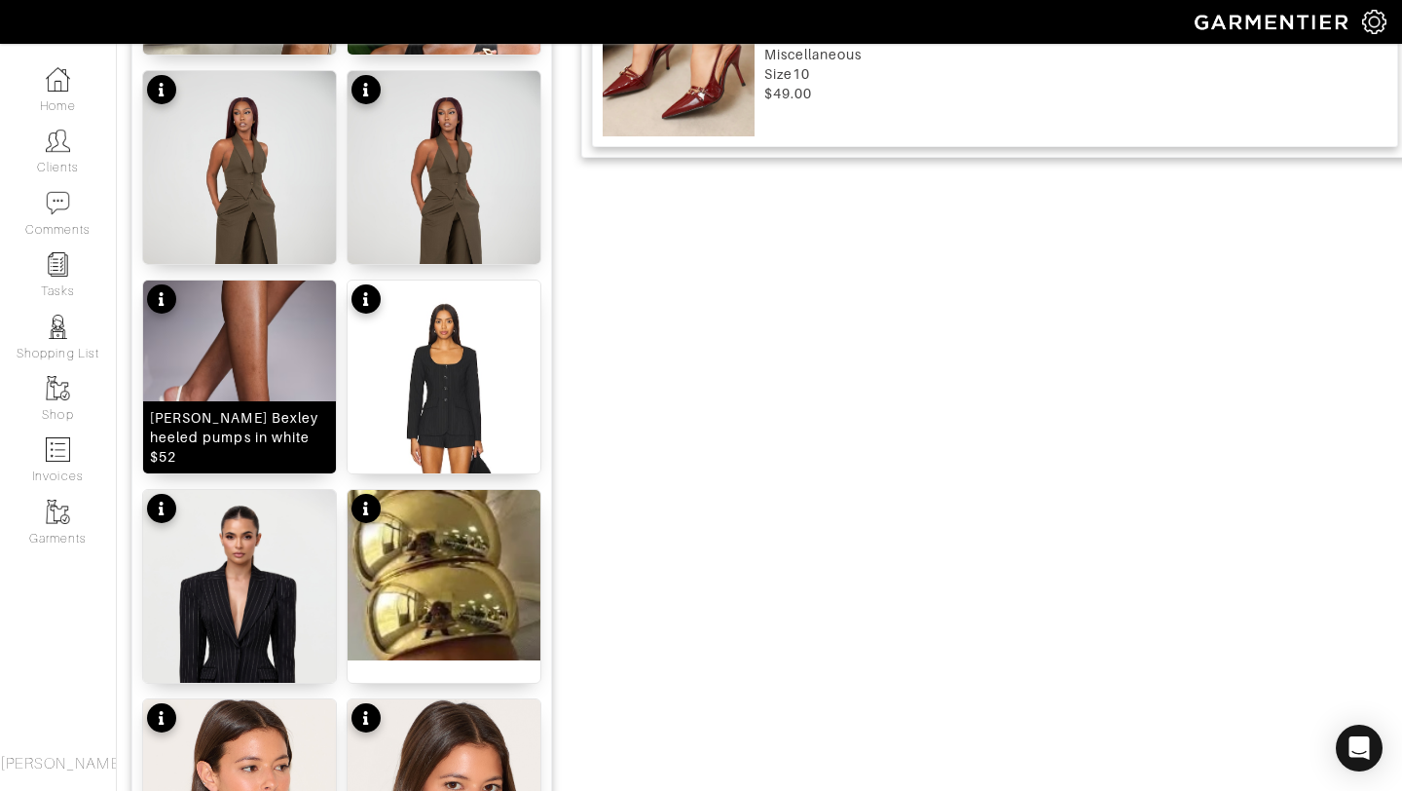
click at [245, 390] on img at bounding box center [239, 407] width 193 height 254
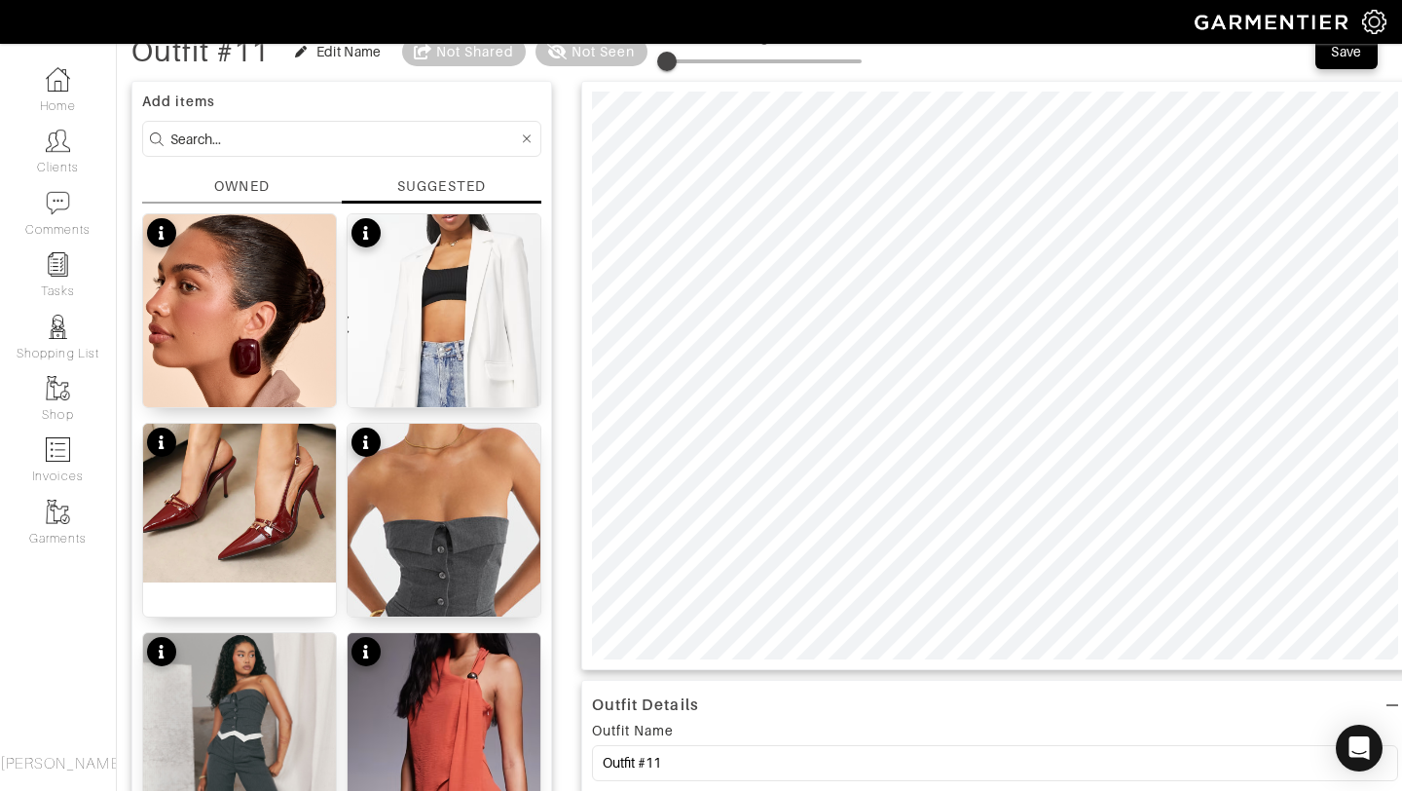
scroll to position [20, 0]
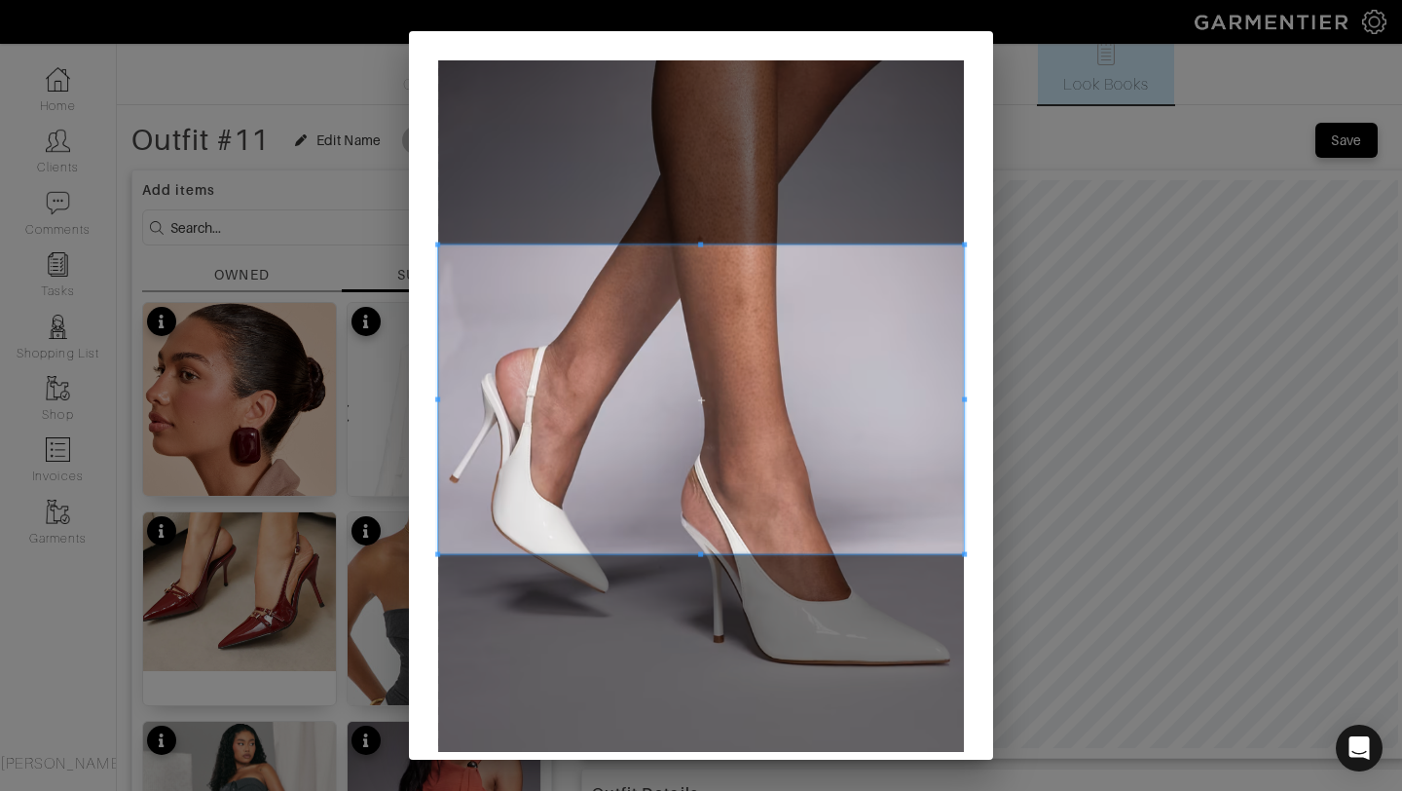
click at [698, 246] on span at bounding box center [700, 244] width 5 height 5
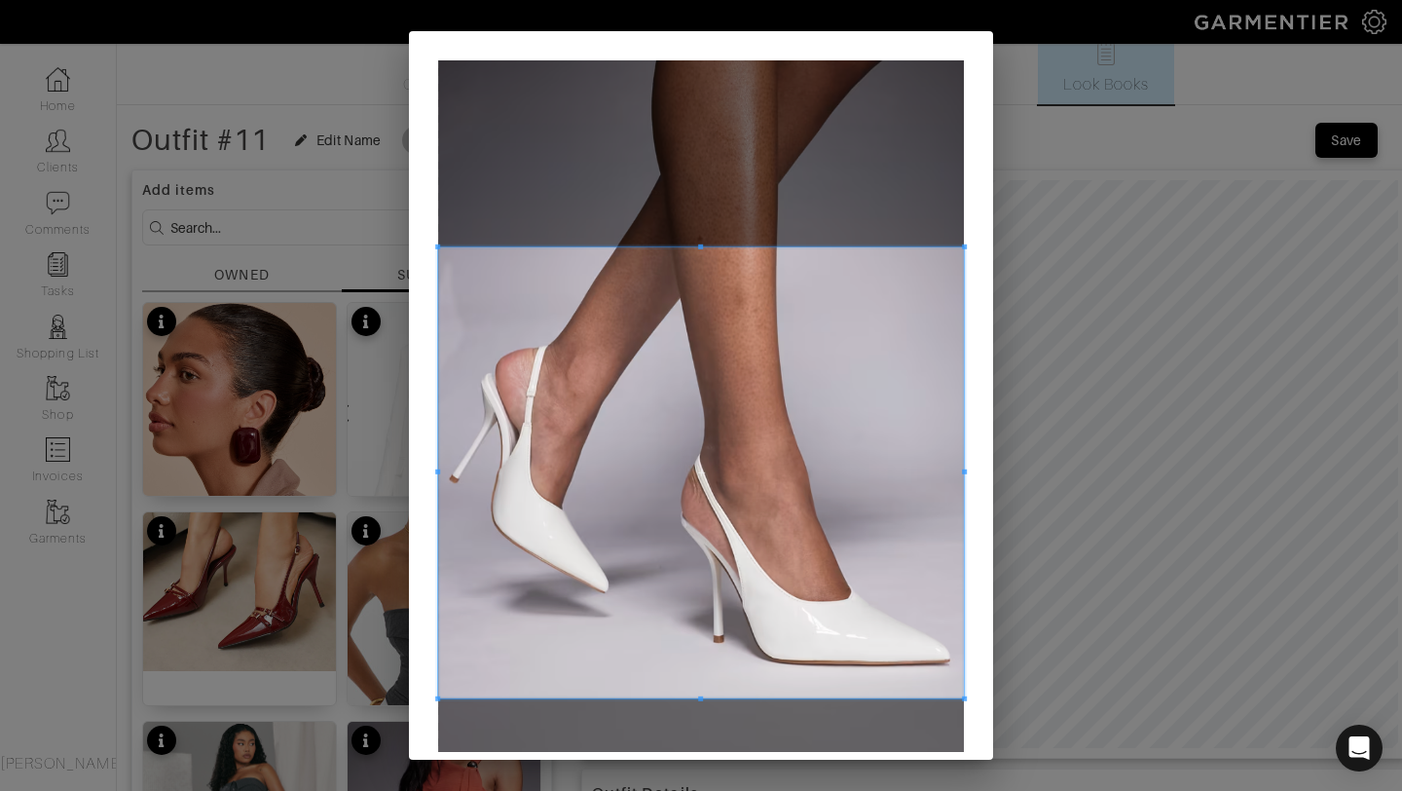
click at [730, 700] on span at bounding box center [701, 697] width 526 height 5
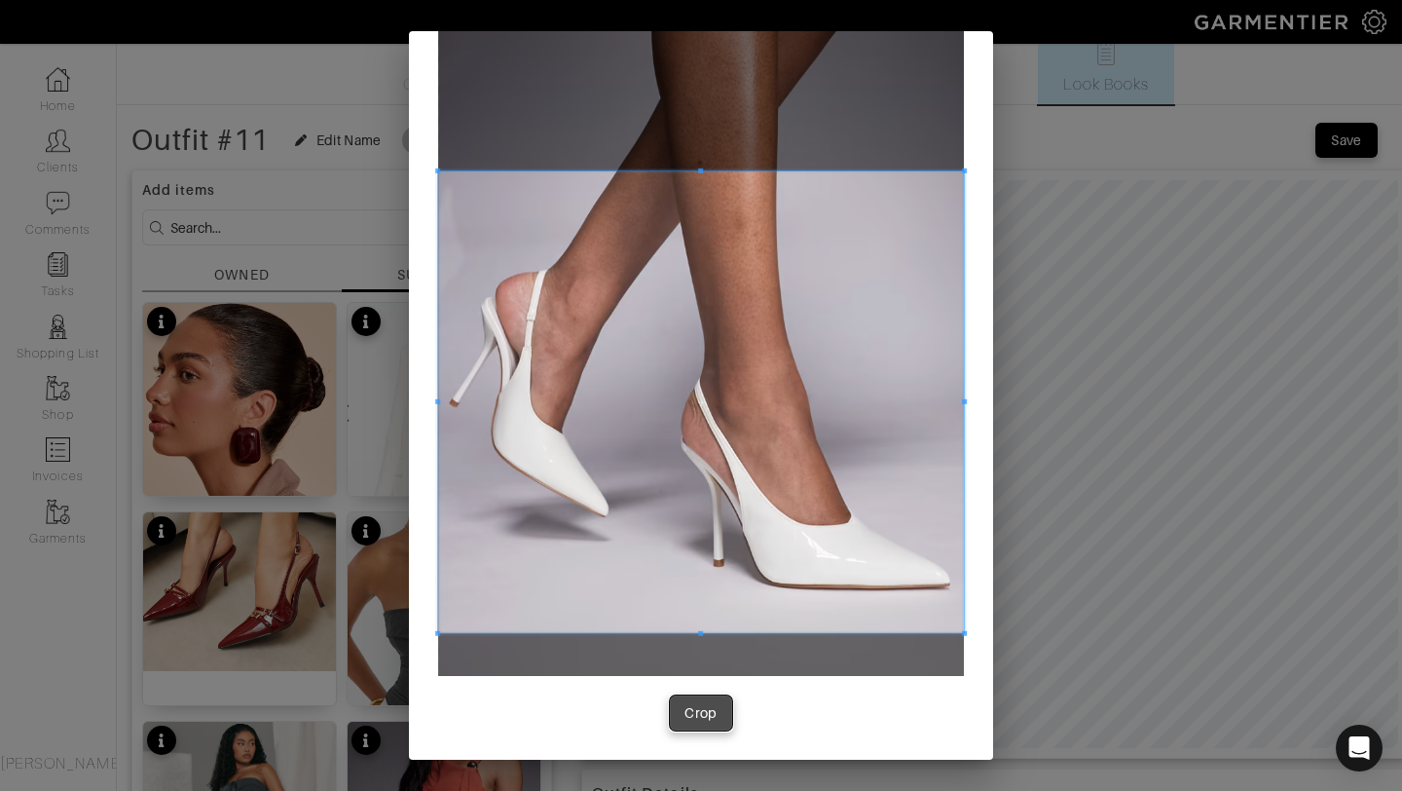
click at [706, 725] on button "Crop" at bounding box center [701, 712] width 62 height 35
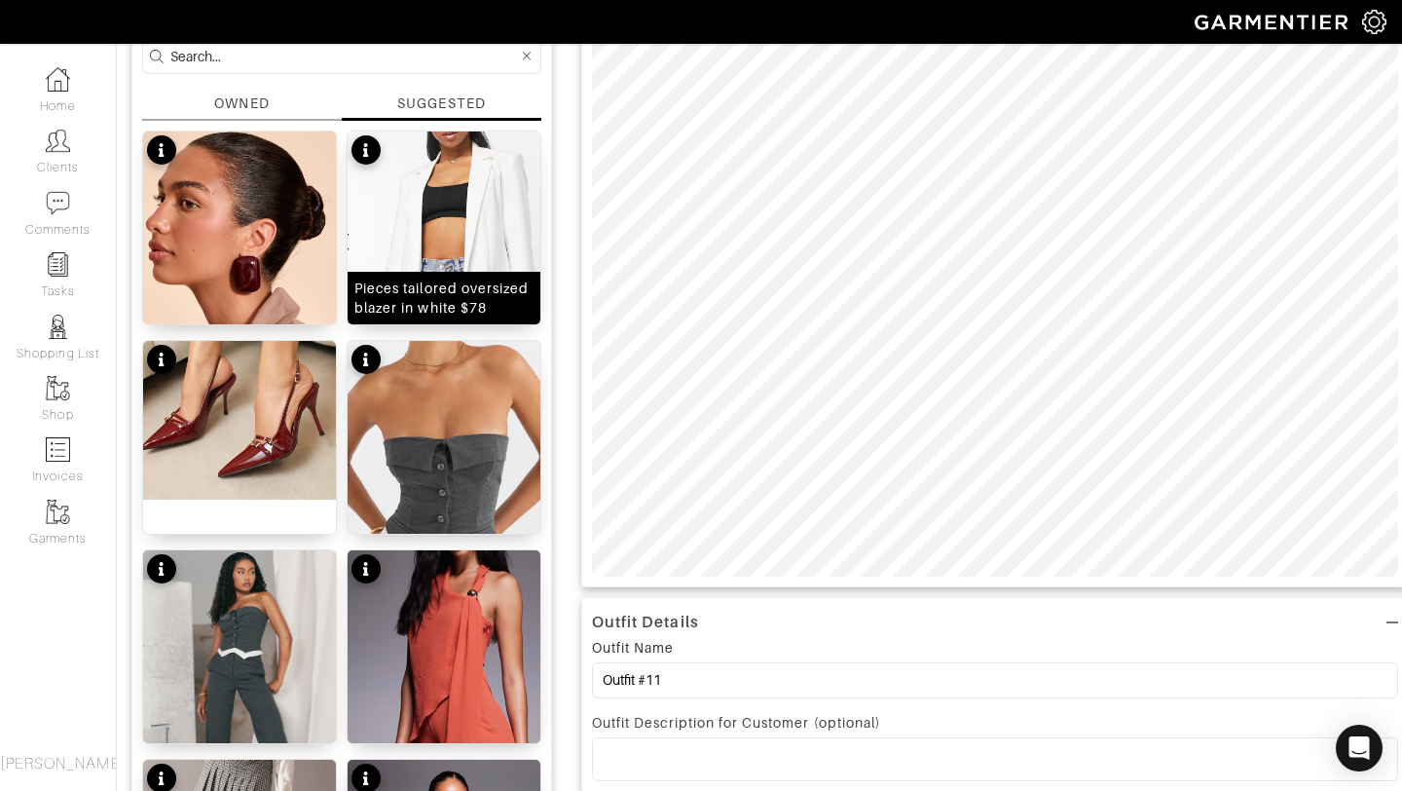
scroll to position [199, 0]
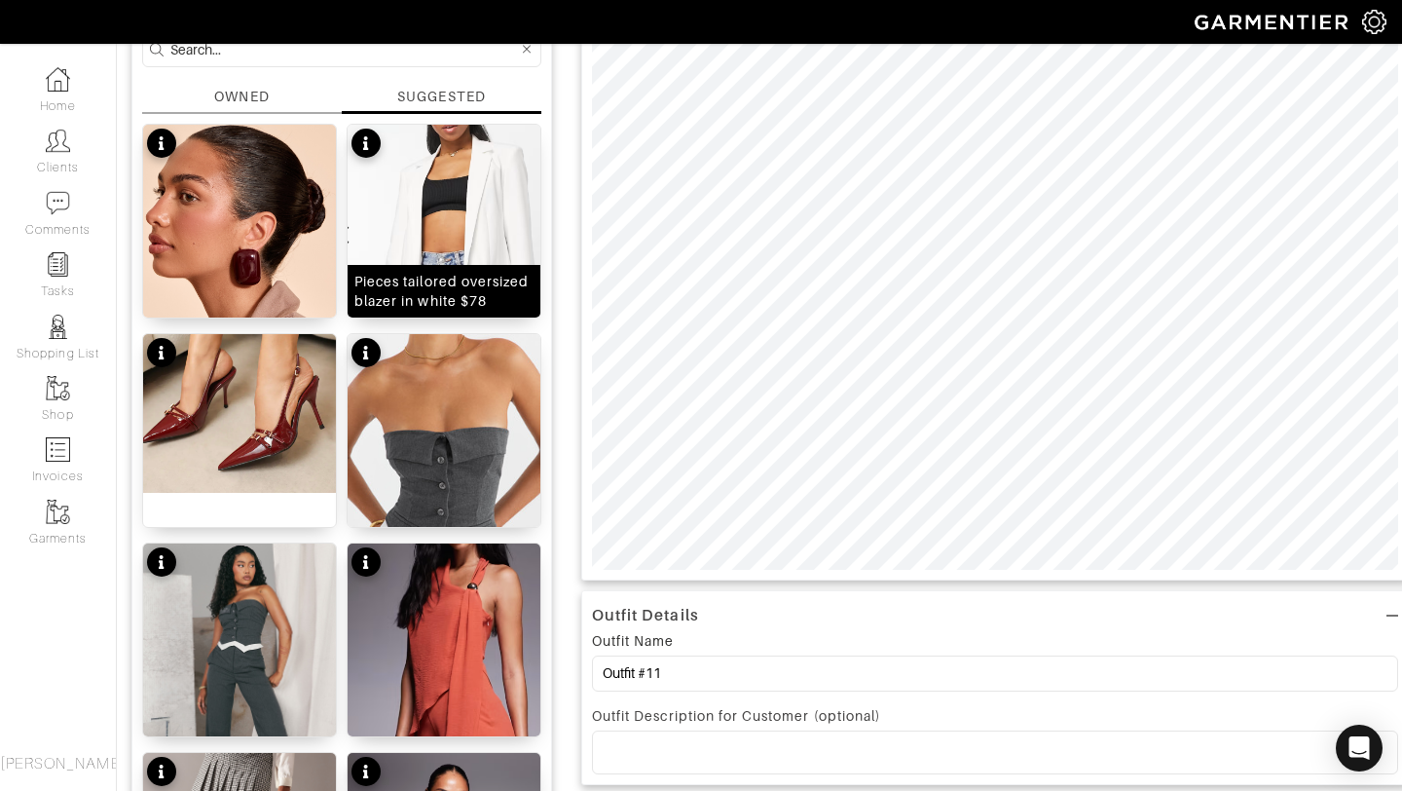
click at [445, 233] on img at bounding box center [444, 265] width 193 height 281
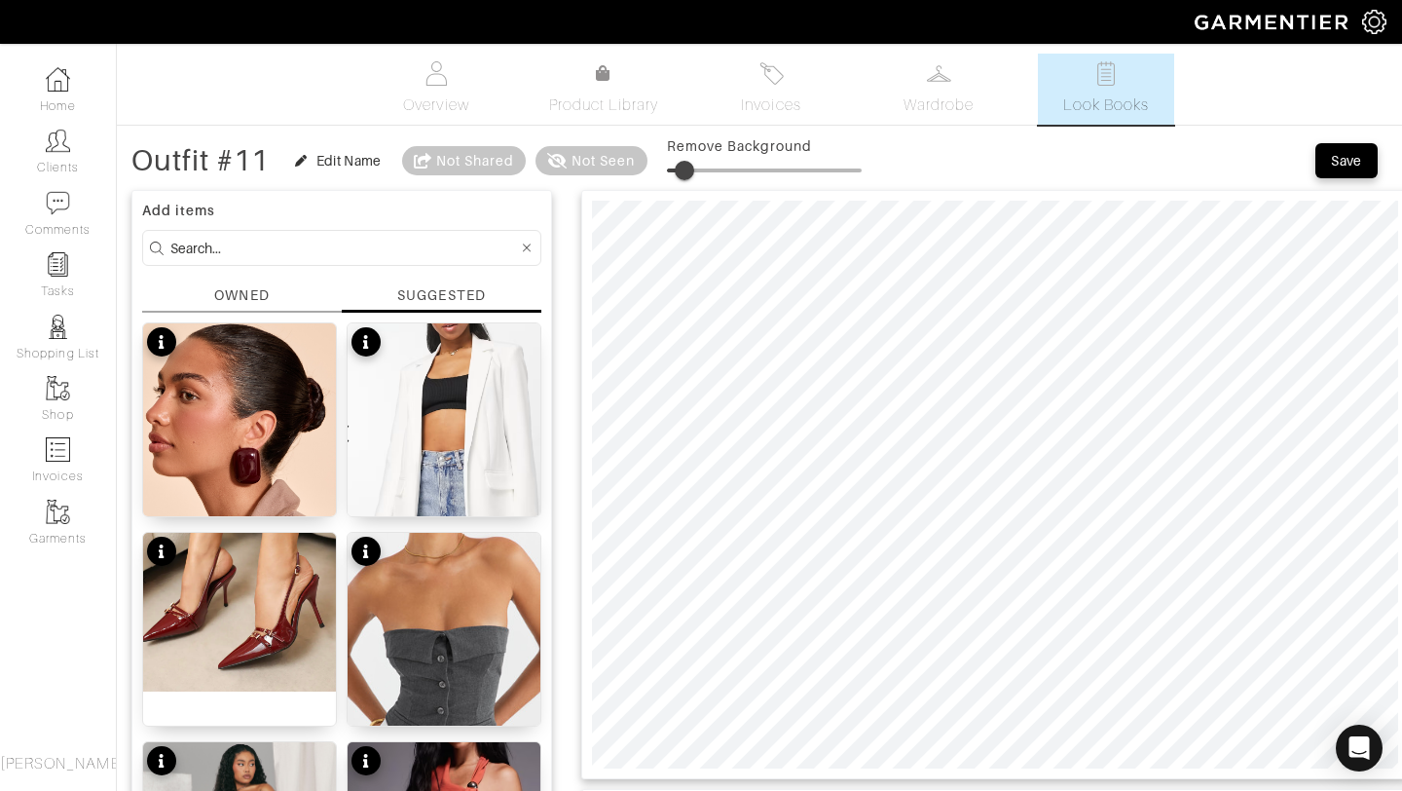
type input "0"
drag, startPoint x: 676, startPoint y: 166, endPoint x: 623, endPoint y: 157, distance: 53.3
click at [623, 157] on div "Outfit #11 Edit Name Not Shared Not Seen Remove Background" at bounding box center [496, 160] width 730 height 39
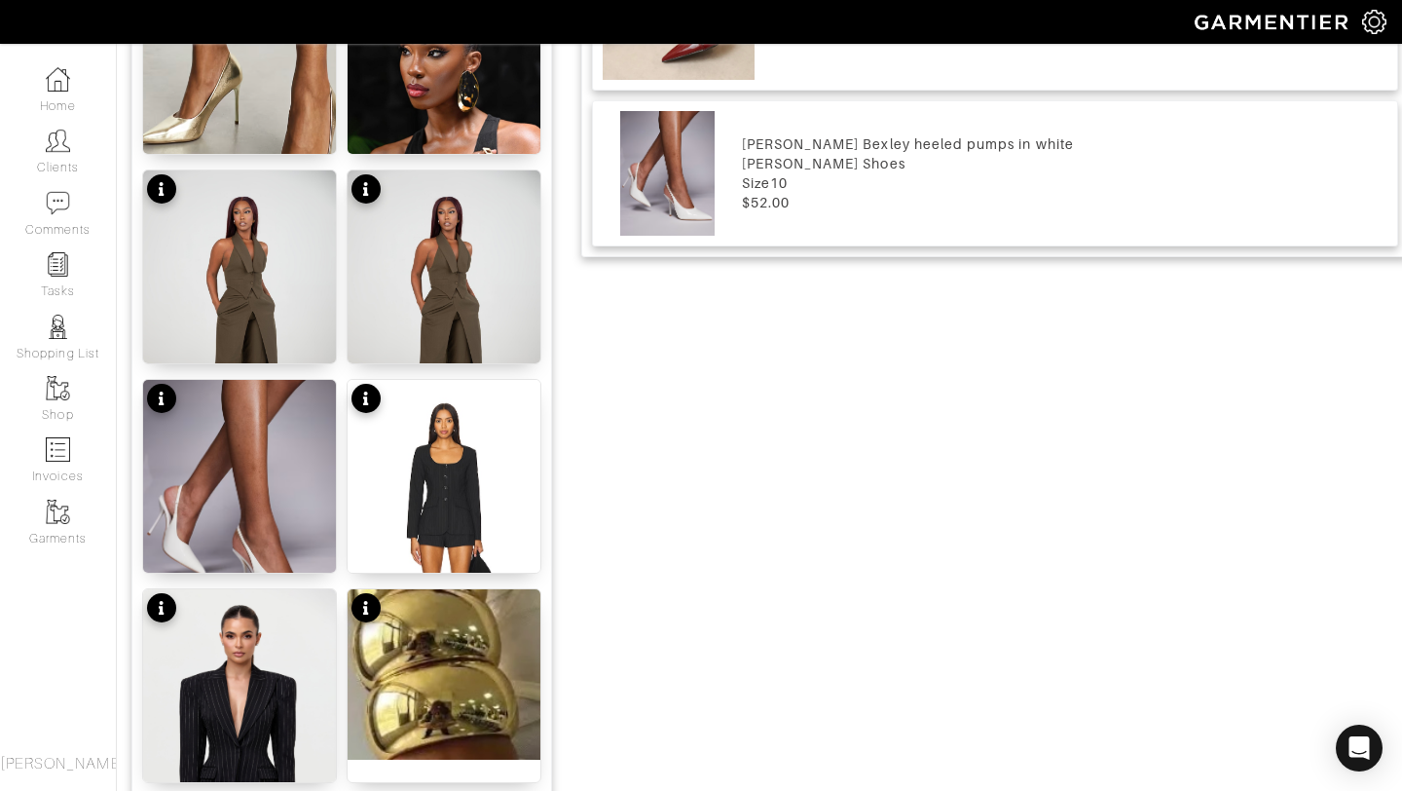
scroll to position [1640, 0]
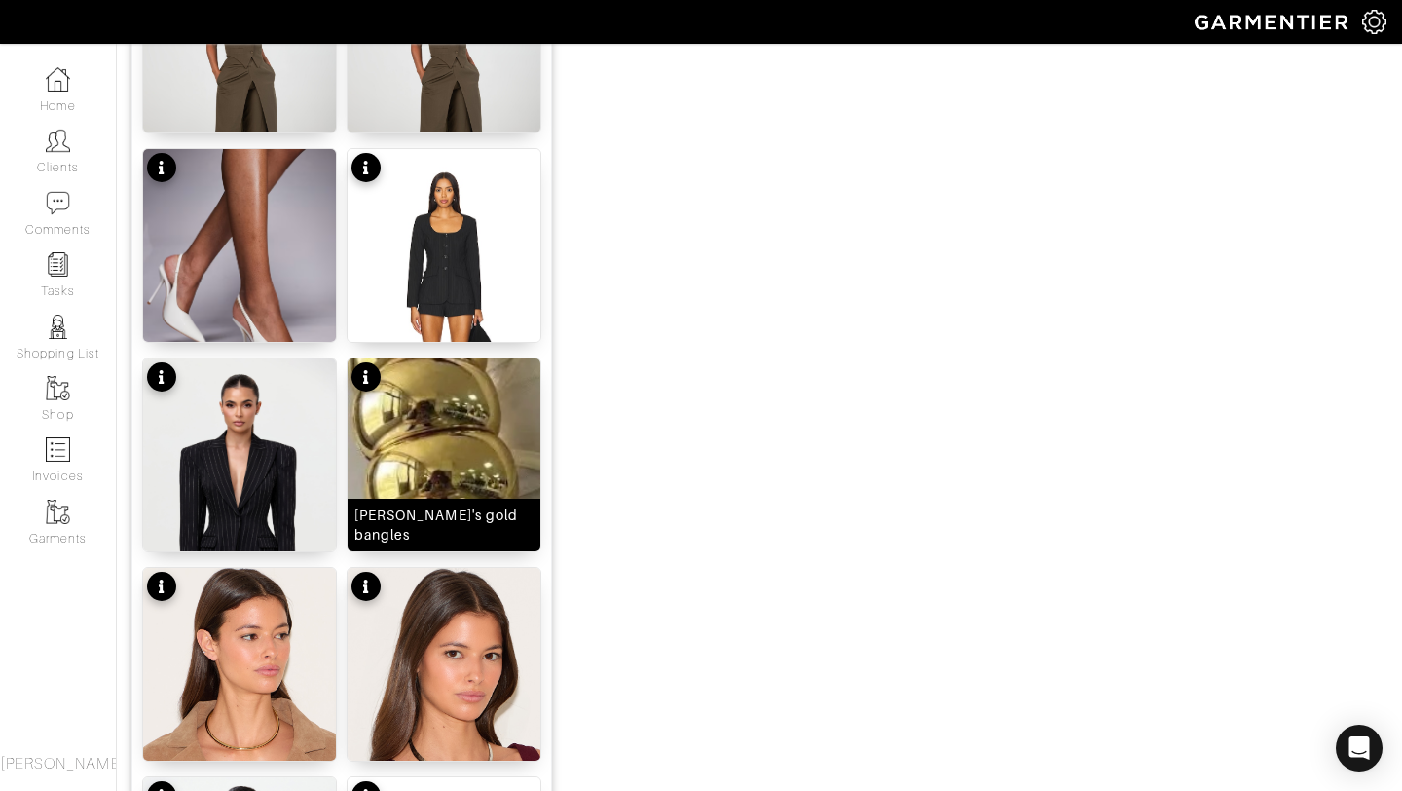
click at [456, 424] on img at bounding box center [444, 443] width 193 height 170
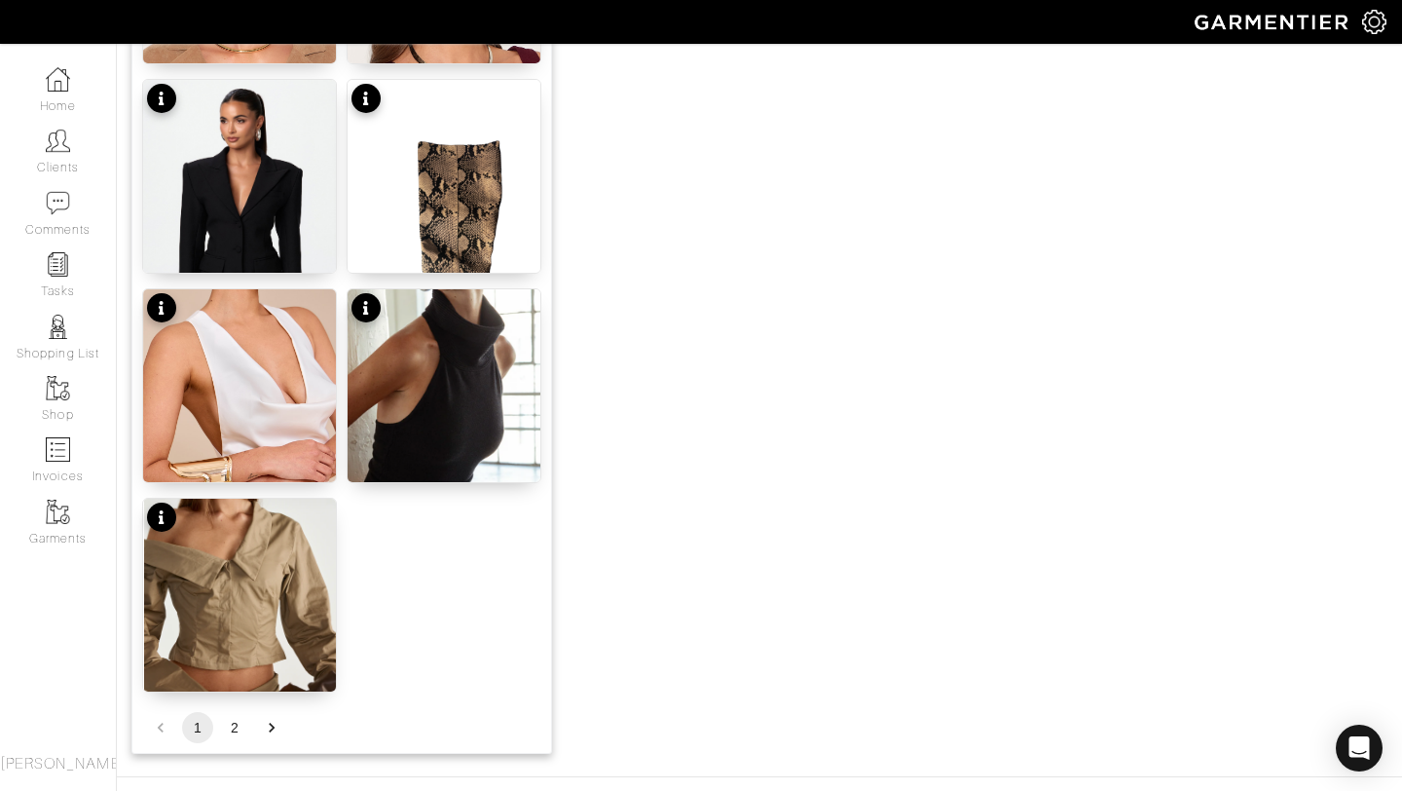
scroll to position [2394, 0]
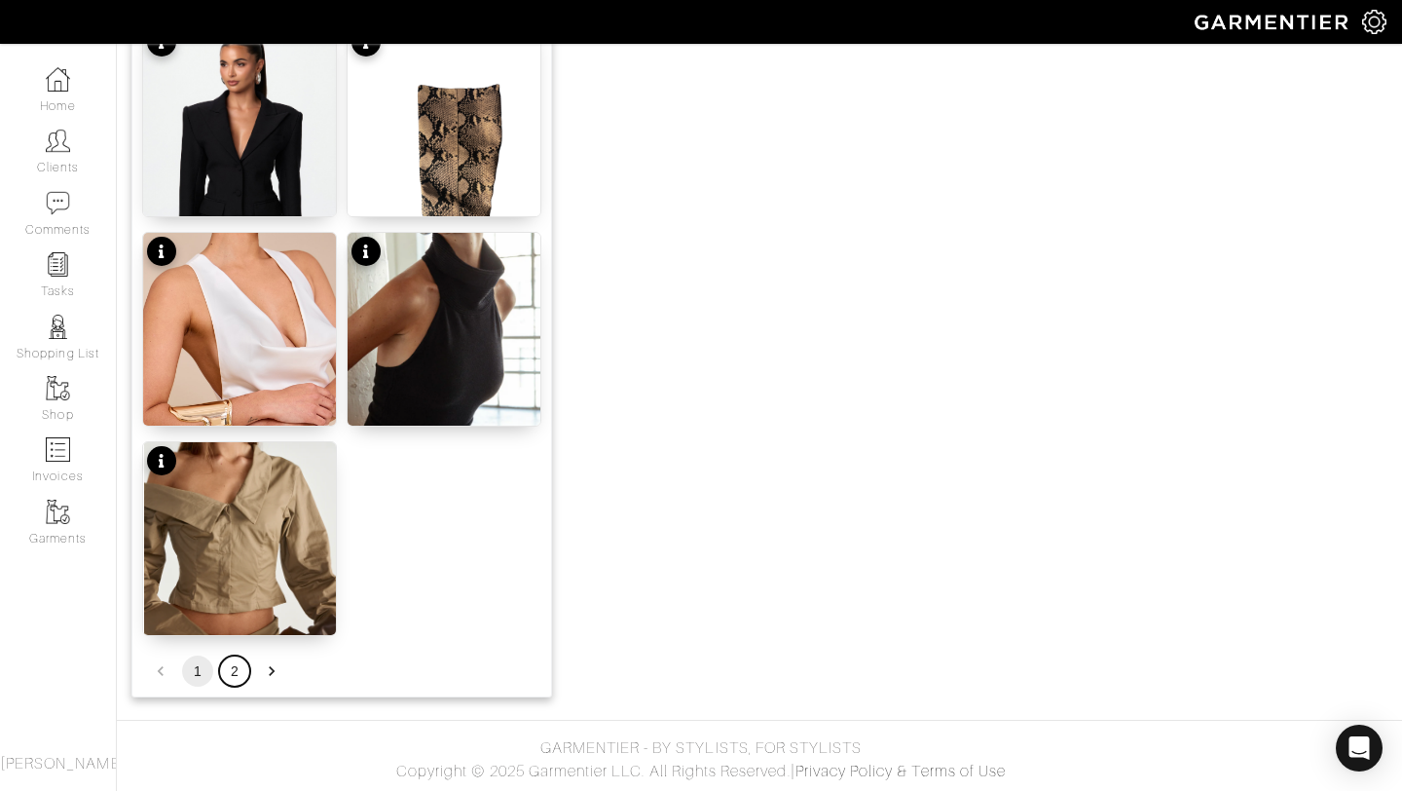
click at [241, 675] on button "2" at bounding box center [234, 670] width 31 height 31
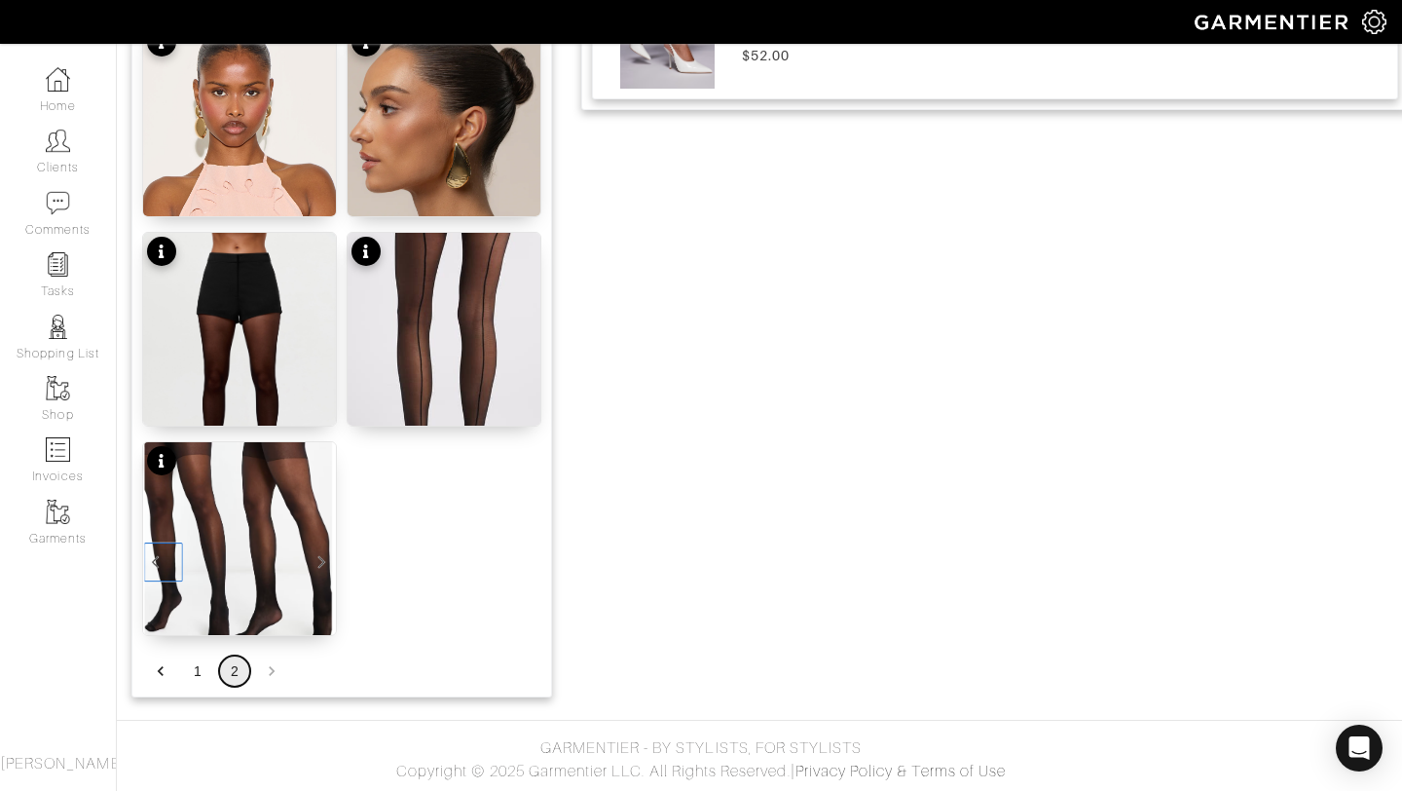
scroll to position [1320, 0]
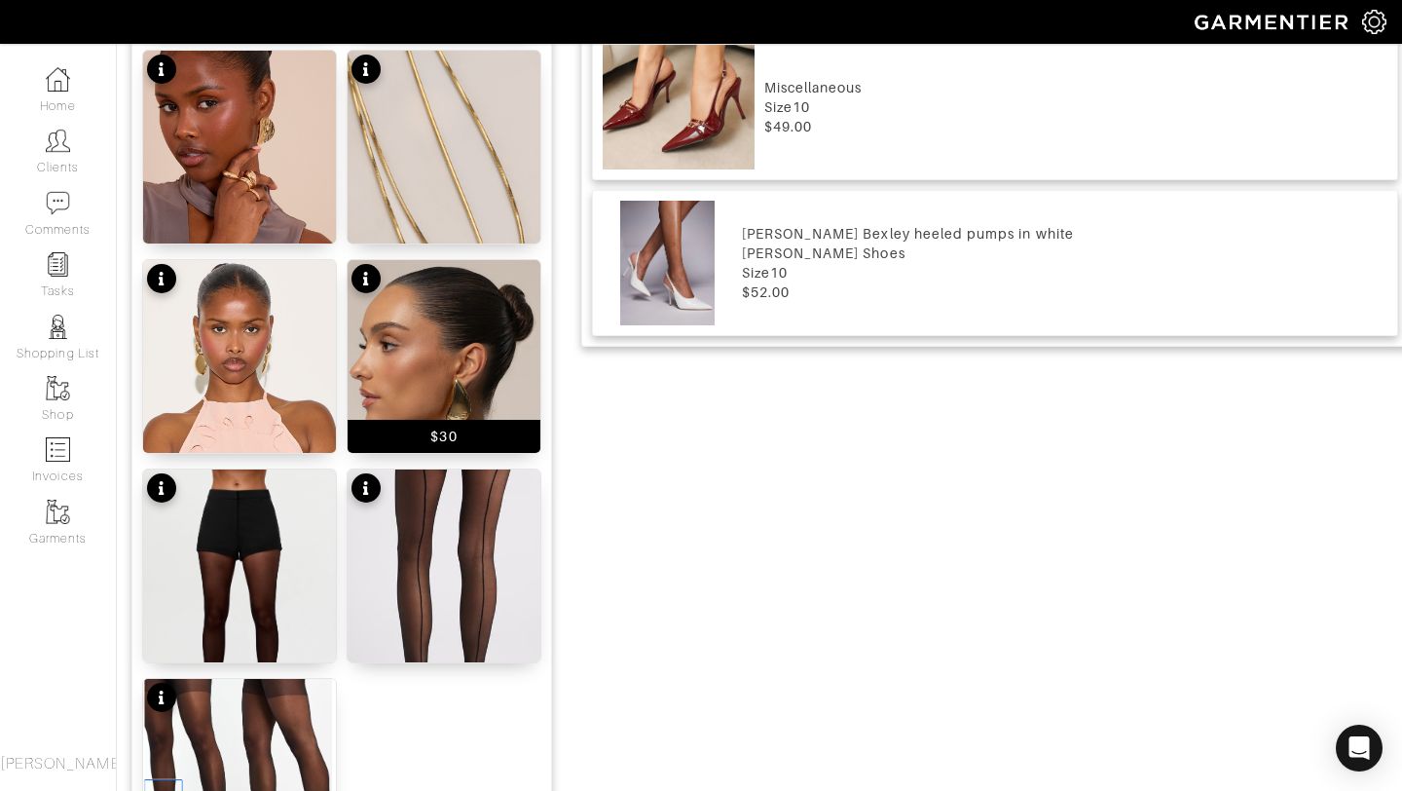
click at [453, 333] on img at bounding box center [444, 381] width 193 height 242
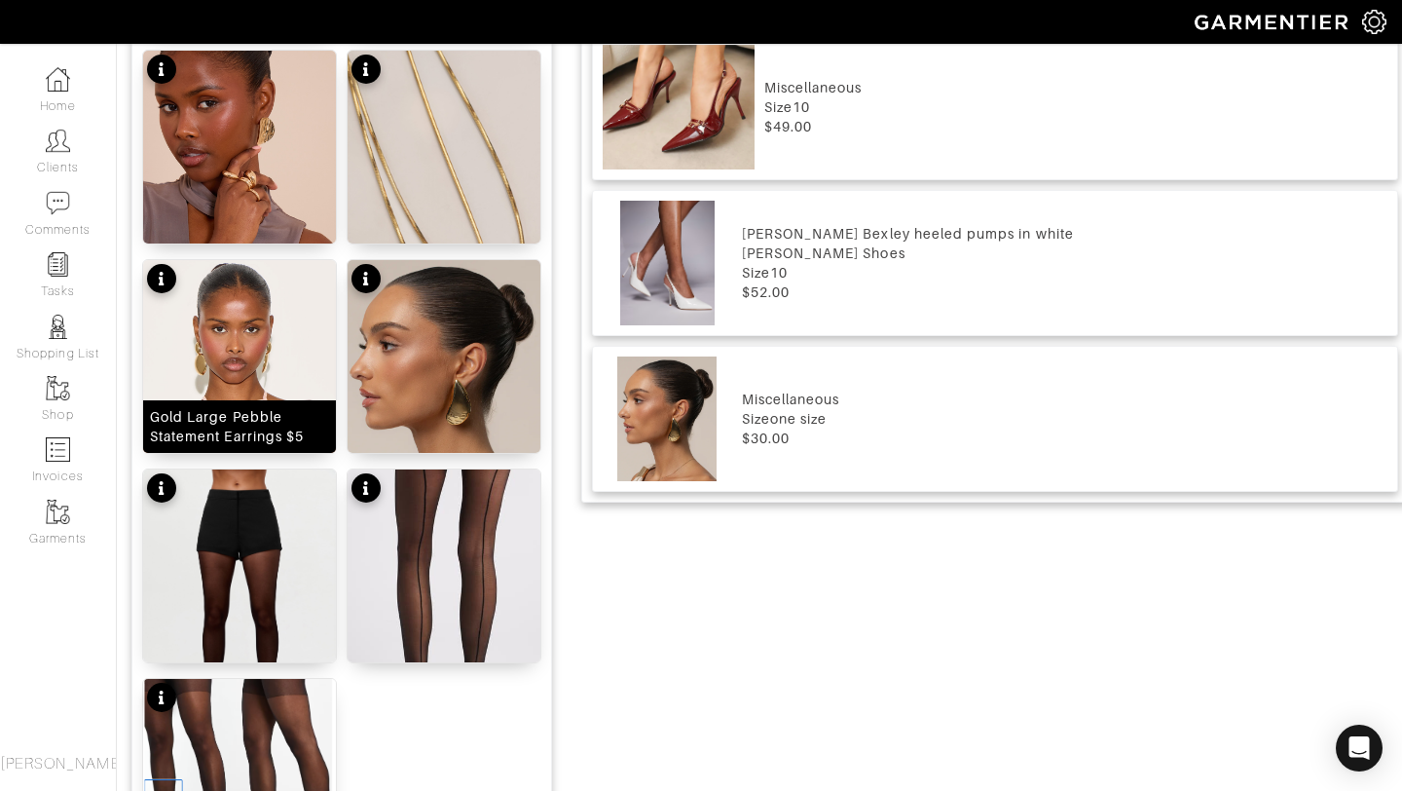
click at [248, 332] on img at bounding box center [239, 414] width 193 height 308
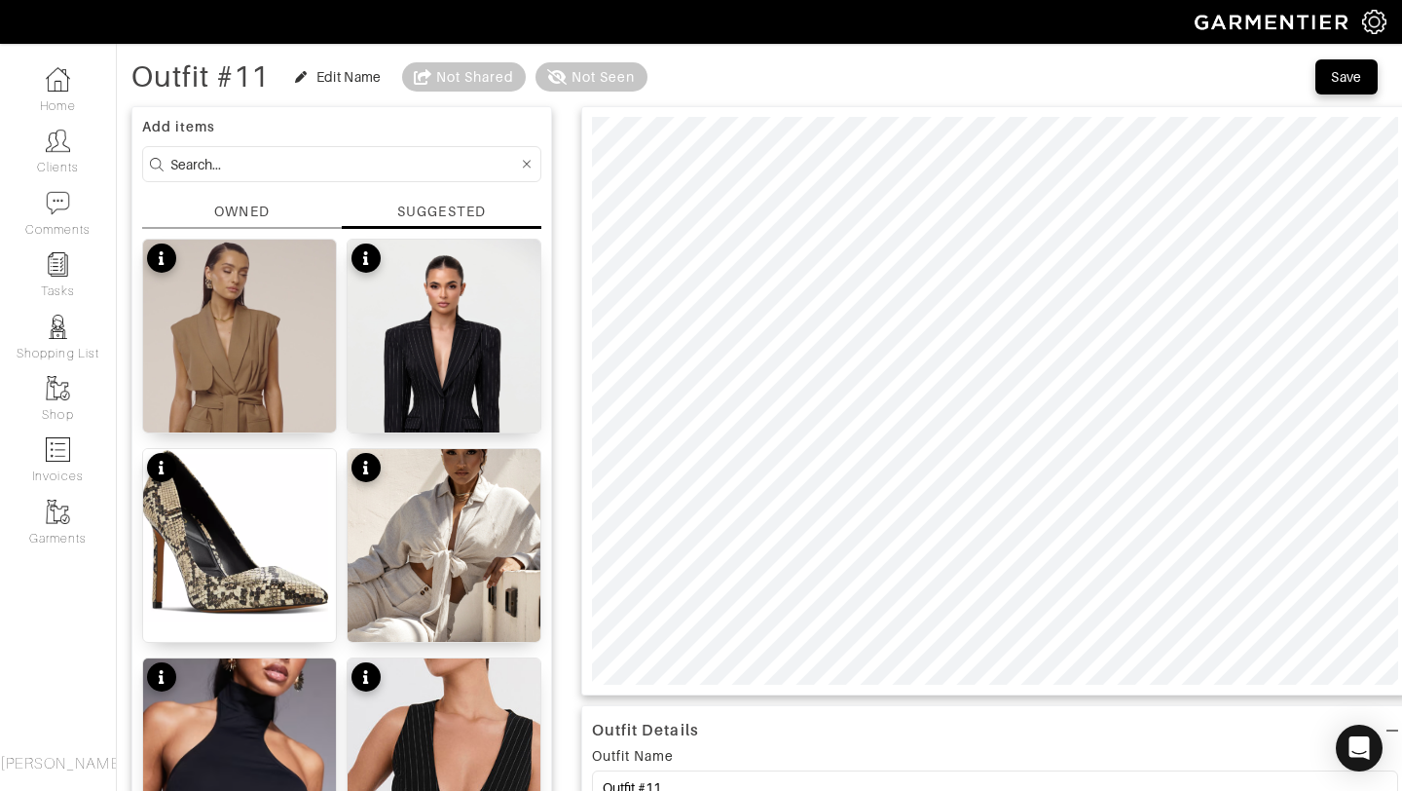
scroll to position [0, 0]
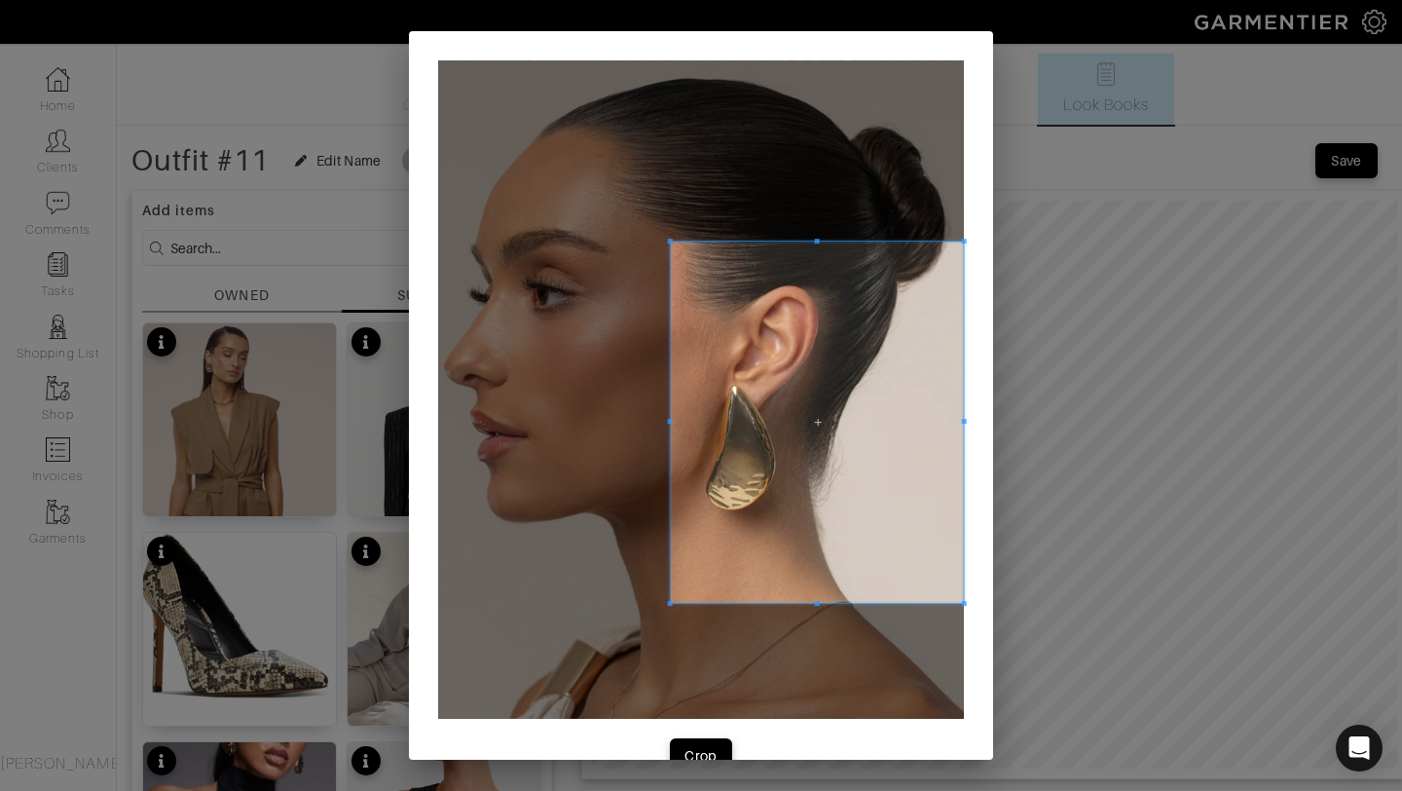
click at [668, 601] on span at bounding box center [670, 603] width 5 height 5
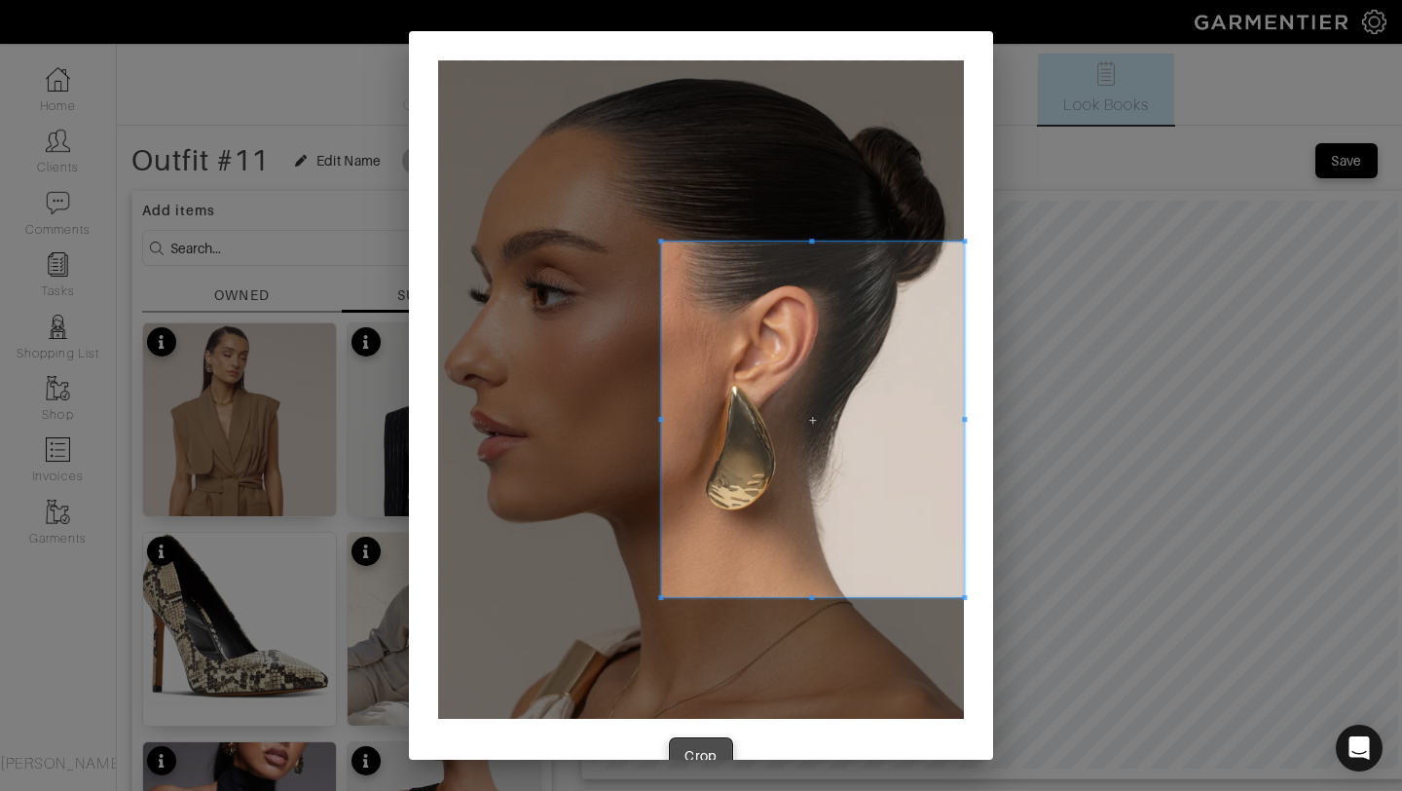
click at [700, 756] on div "Crop" at bounding box center [701, 755] width 33 height 19
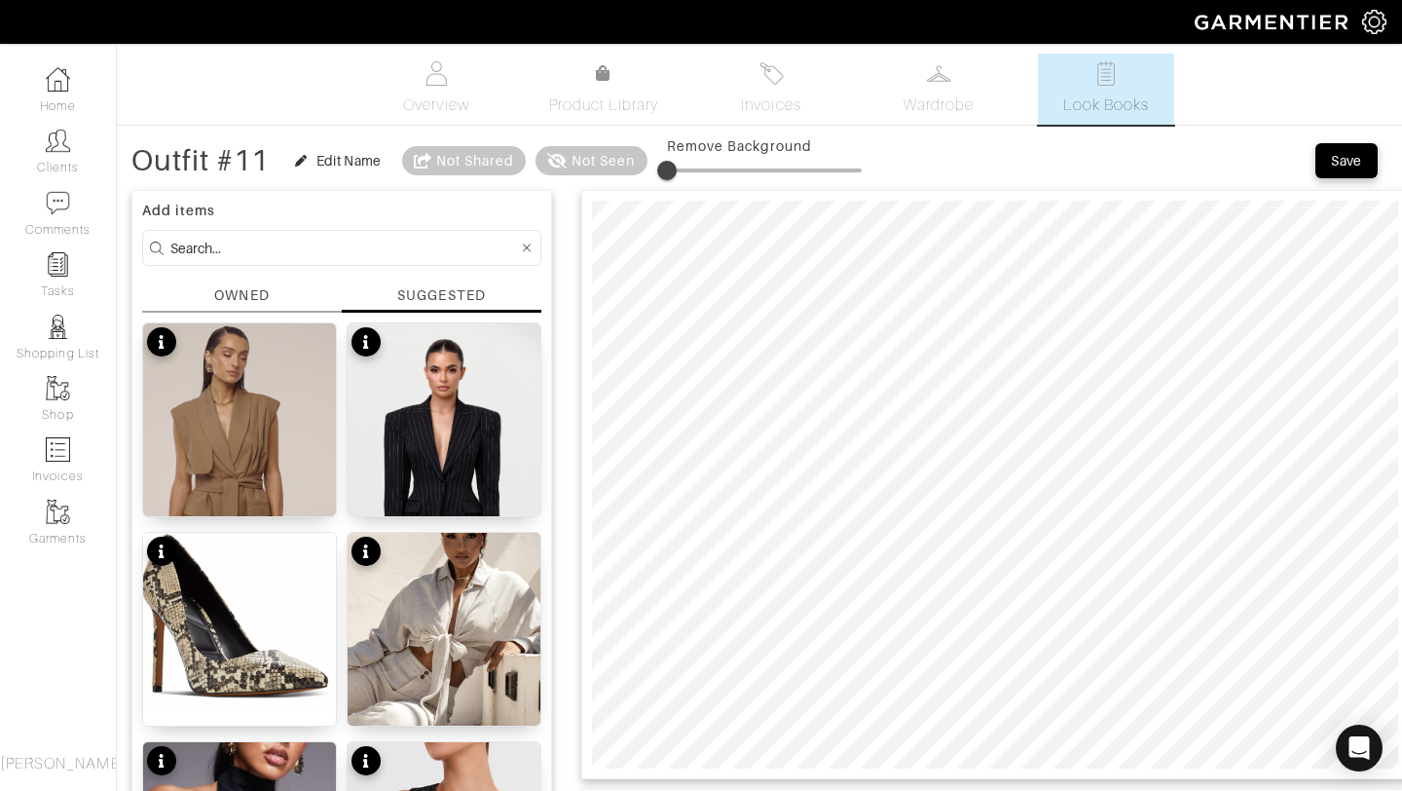
click at [274, 298] on div "OWNED" at bounding box center [242, 298] width 200 height 27
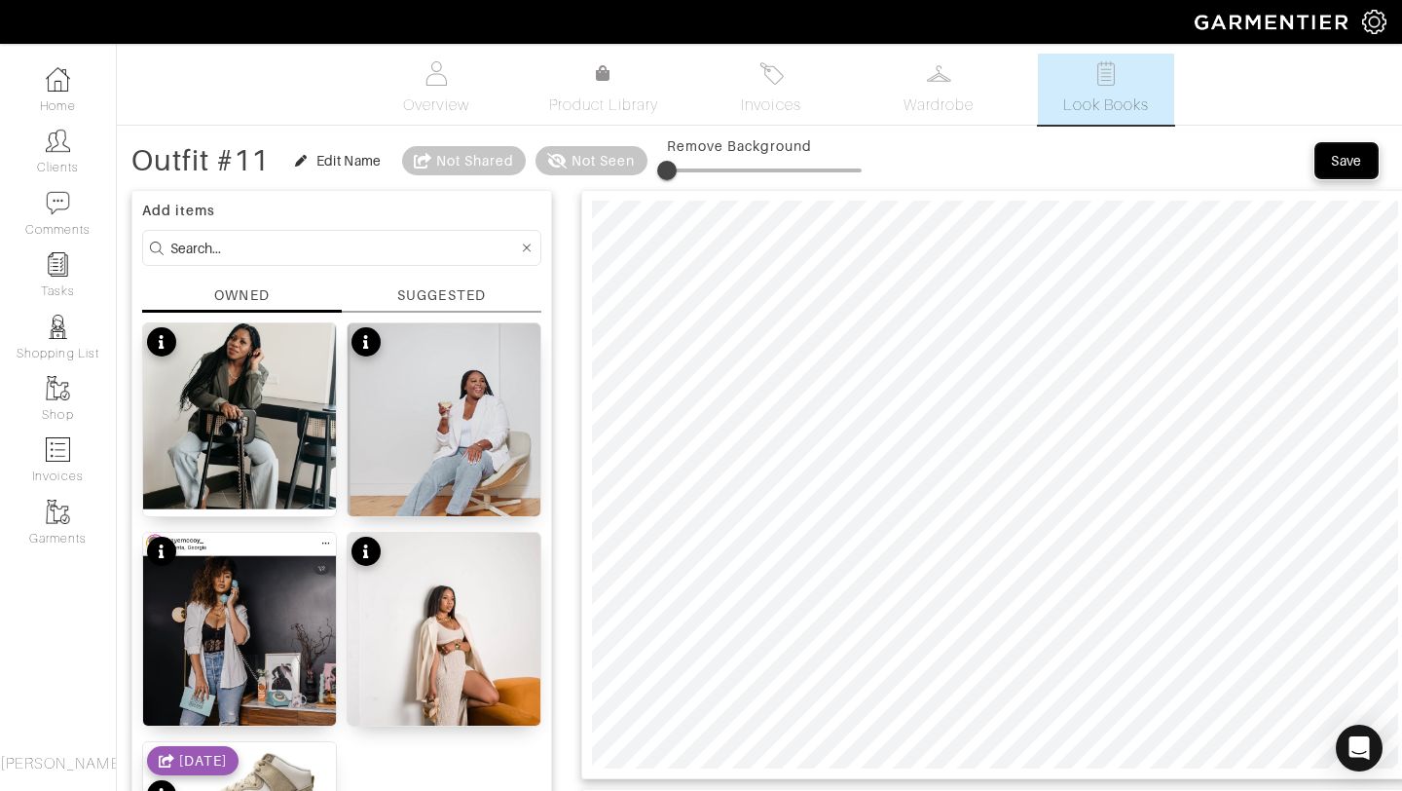
click at [1344, 162] on div "Save" at bounding box center [1346, 160] width 31 height 19
click at [591, 93] on span "Product Library" at bounding box center [604, 104] width 110 height 23
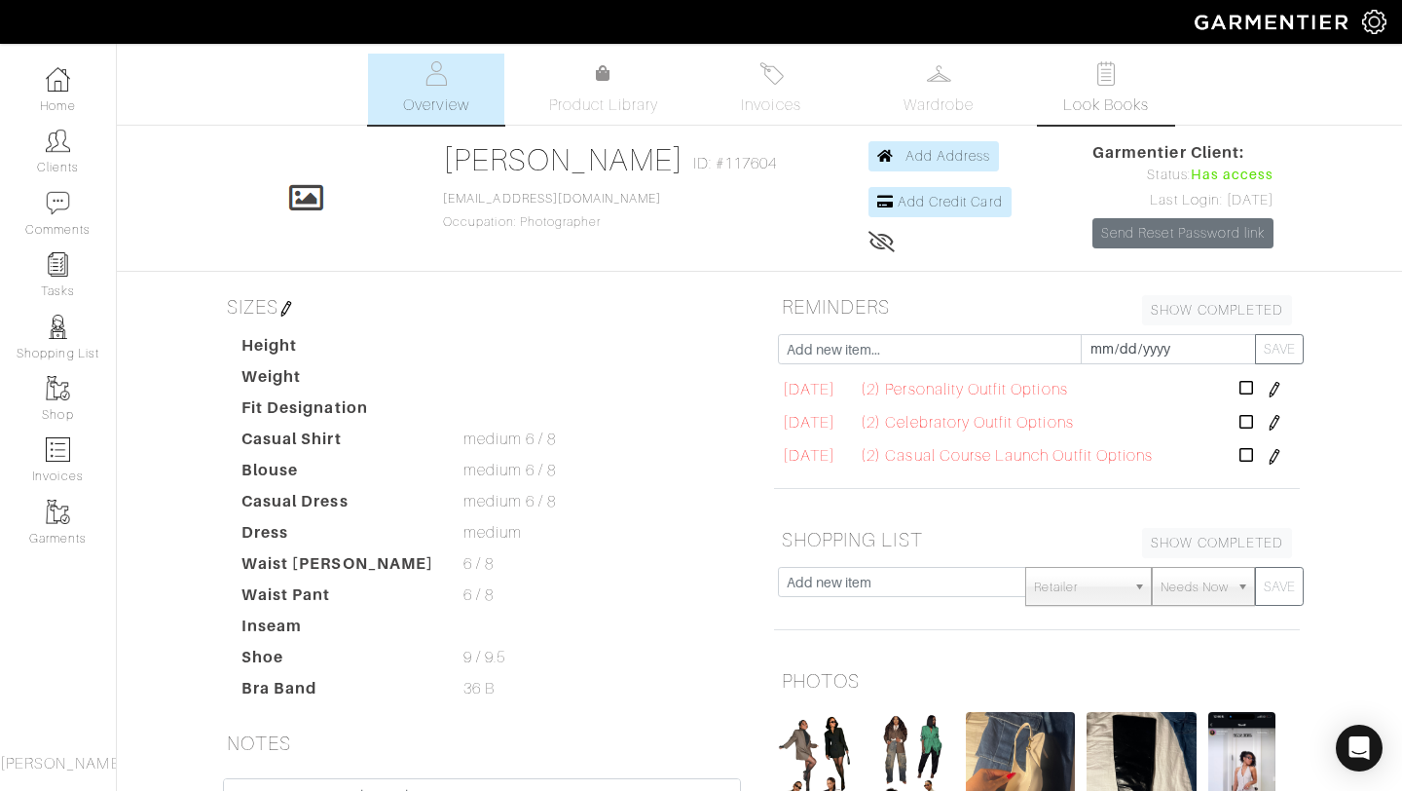
click at [1136, 93] on span "Look Books" at bounding box center [1106, 104] width 87 height 23
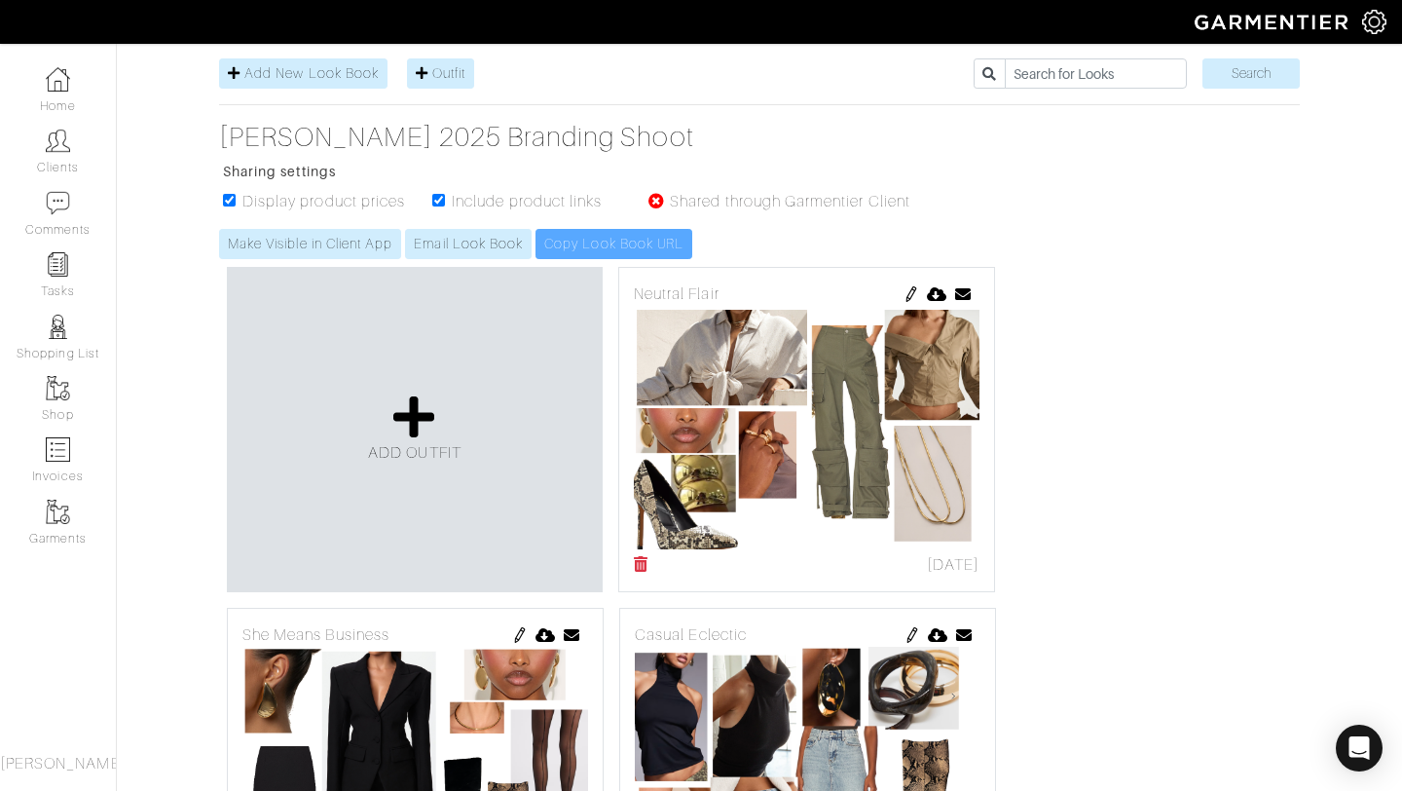
scroll to position [236, 0]
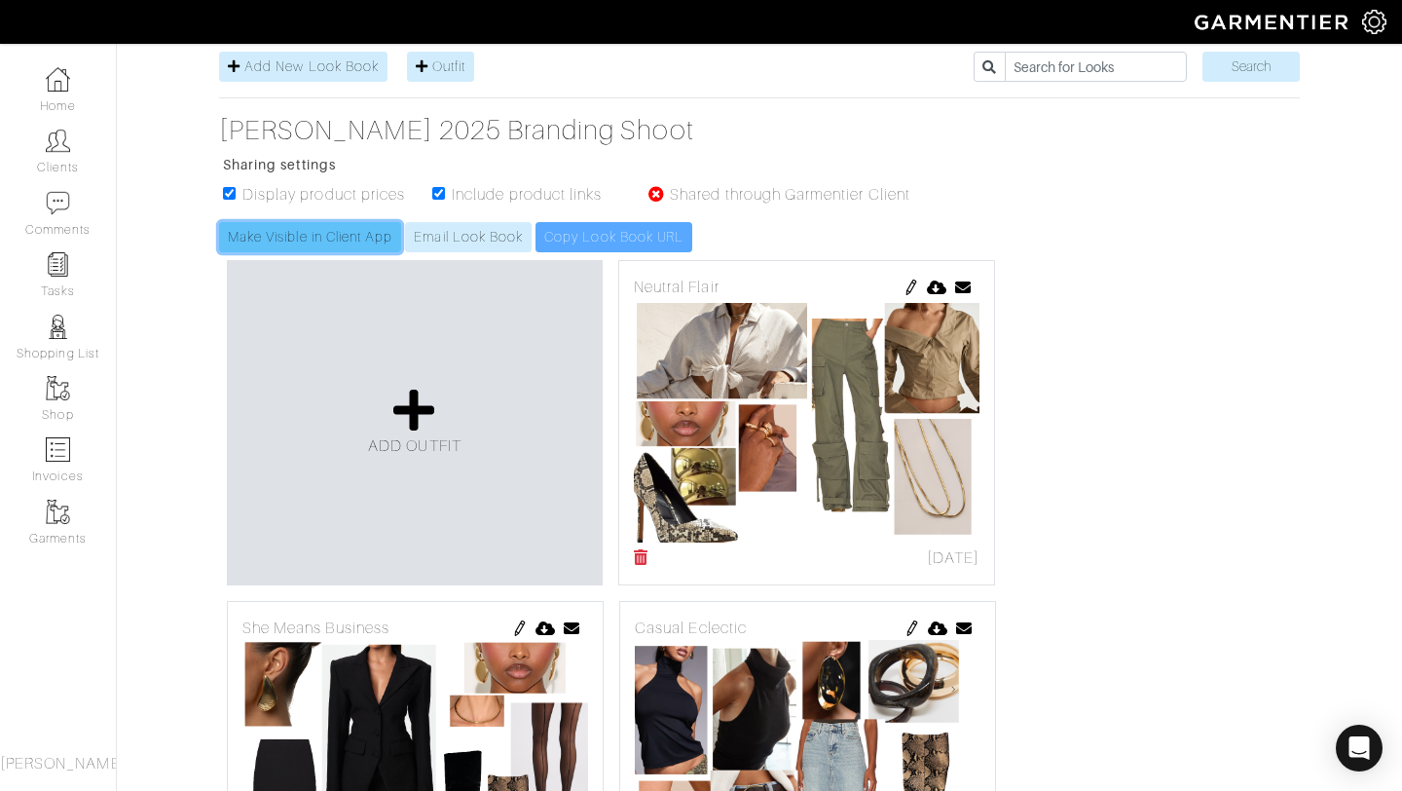
click at [299, 238] on link "Make Visible in Client App" at bounding box center [310, 237] width 182 height 30
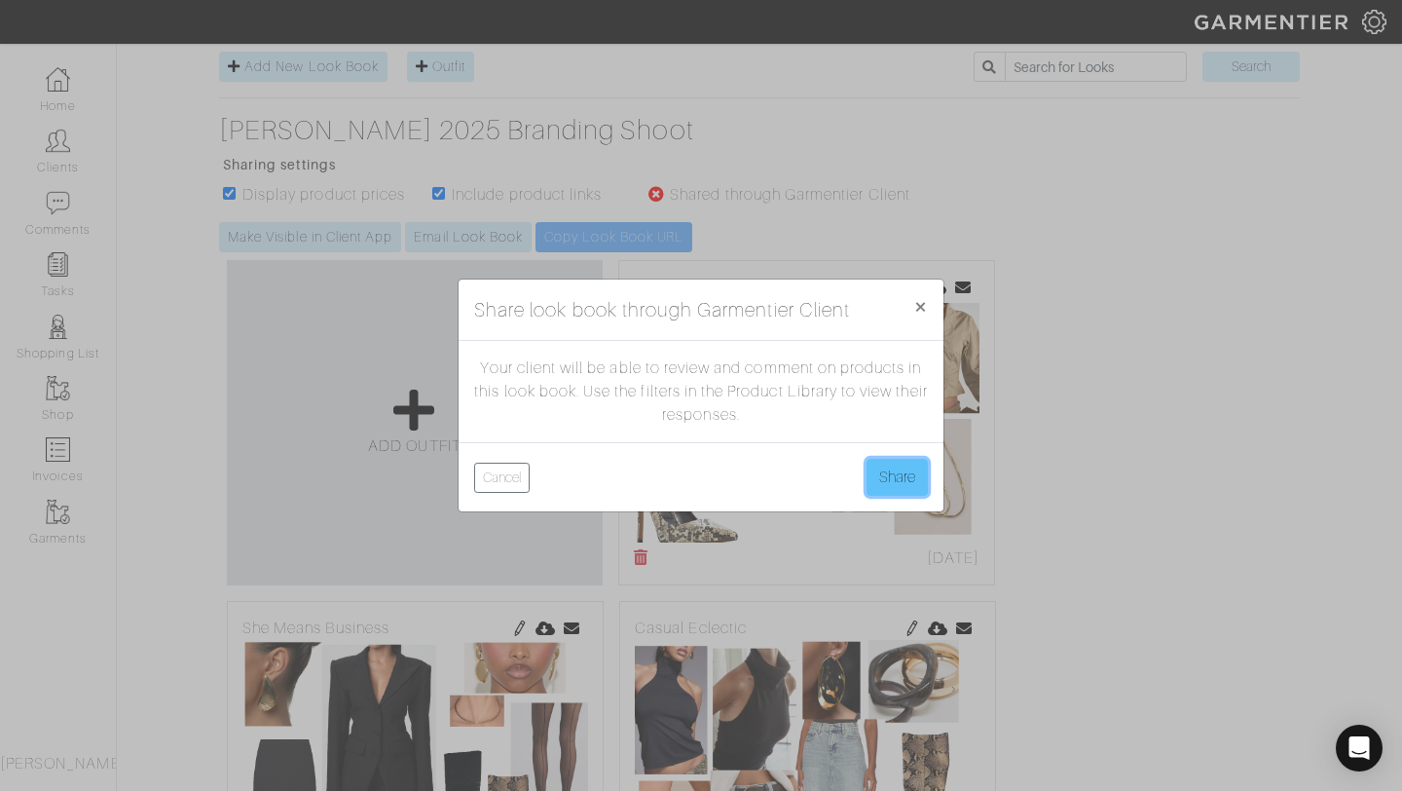
click at [891, 482] on button "Share" at bounding box center [897, 477] width 61 height 37
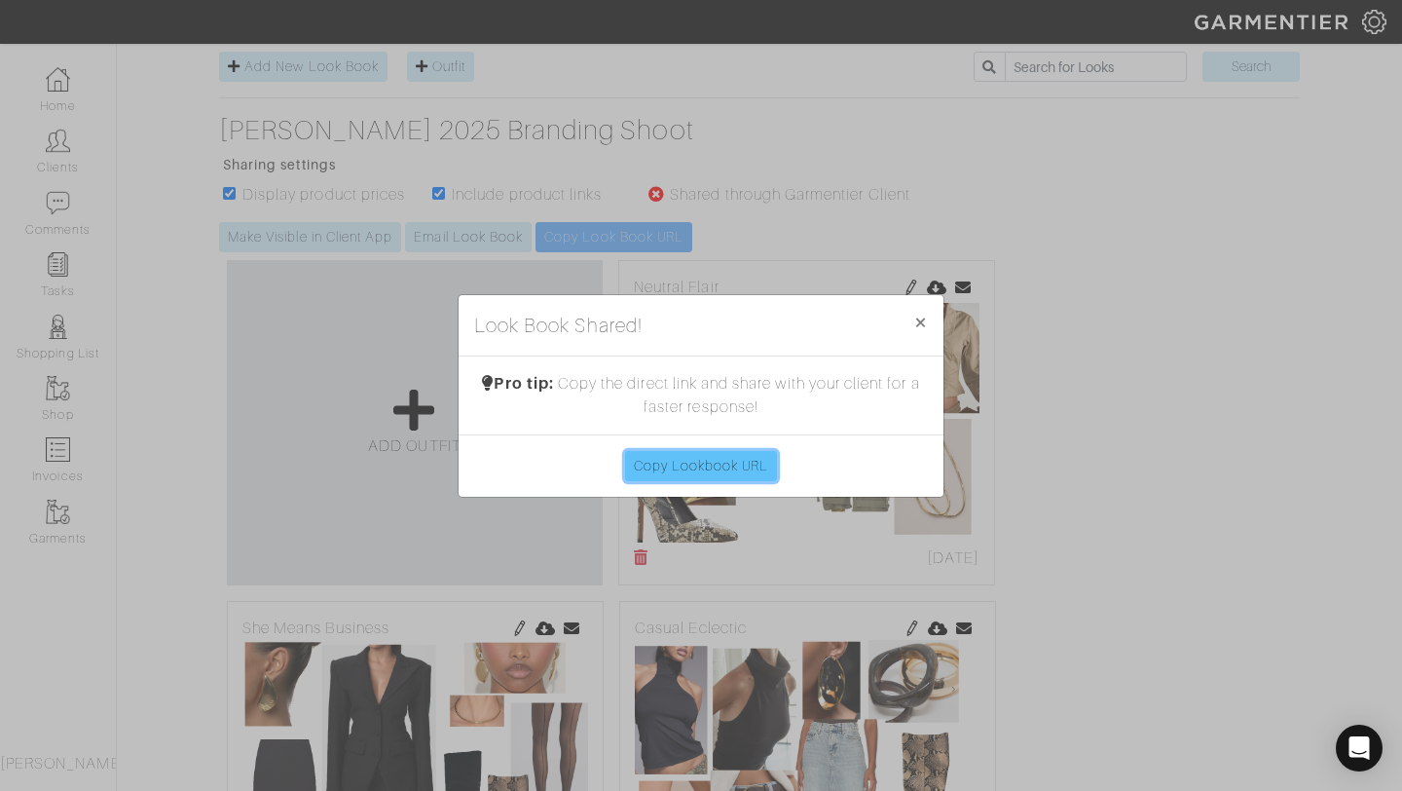
click at [680, 466] on link "Copy Lookbook URL" at bounding box center [701, 466] width 153 height 30
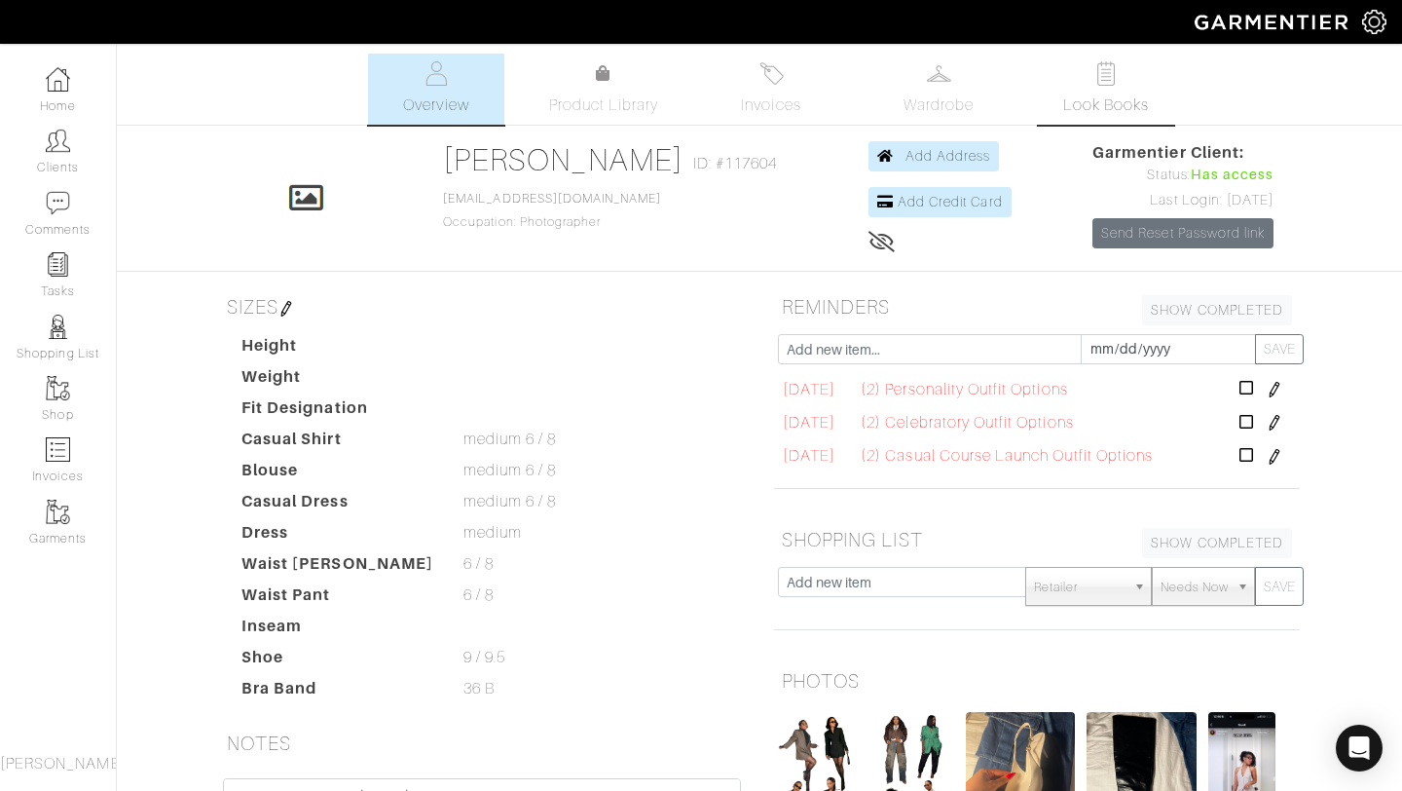
click at [1120, 117] on link "Look Books" at bounding box center [1106, 89] width 136 height 71
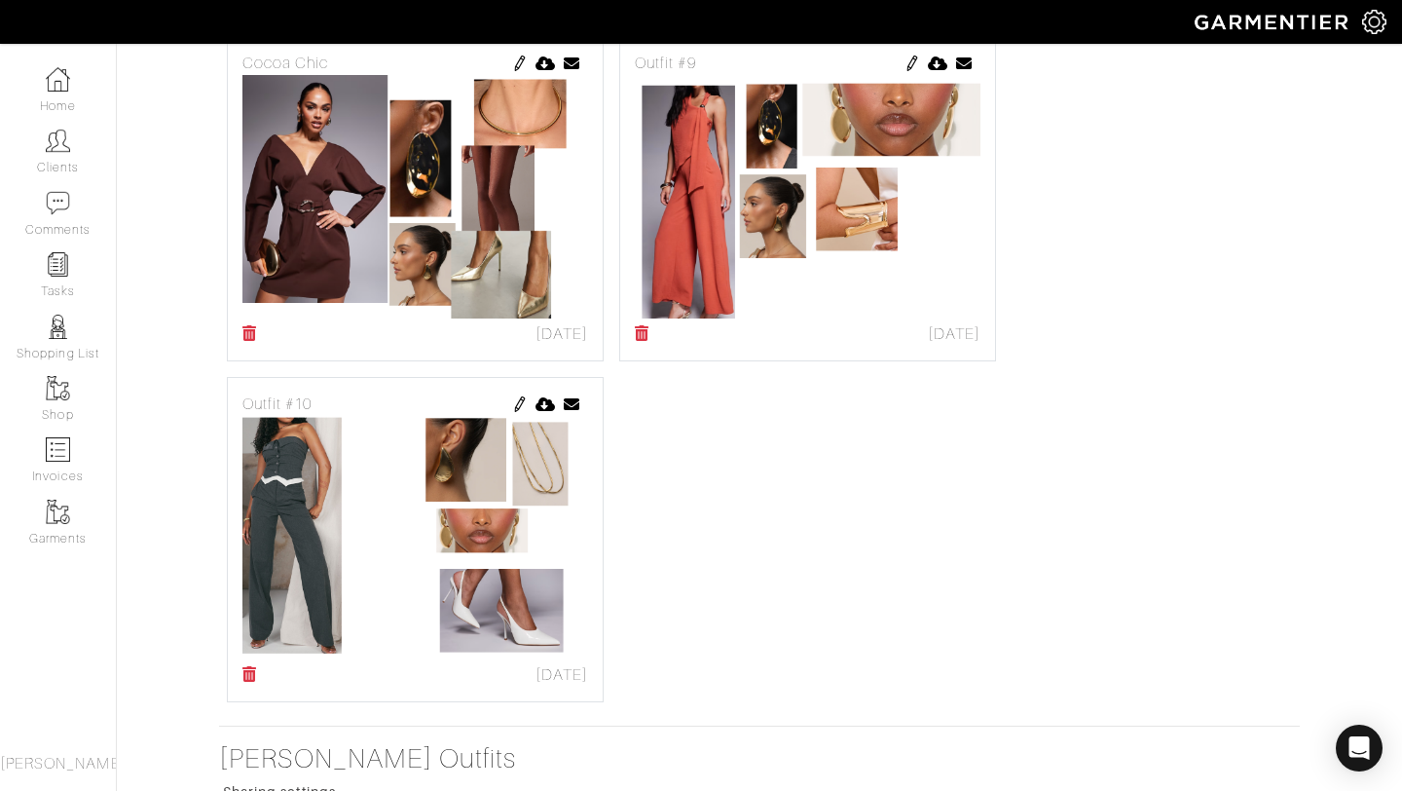
scroll to position [1509, 0]
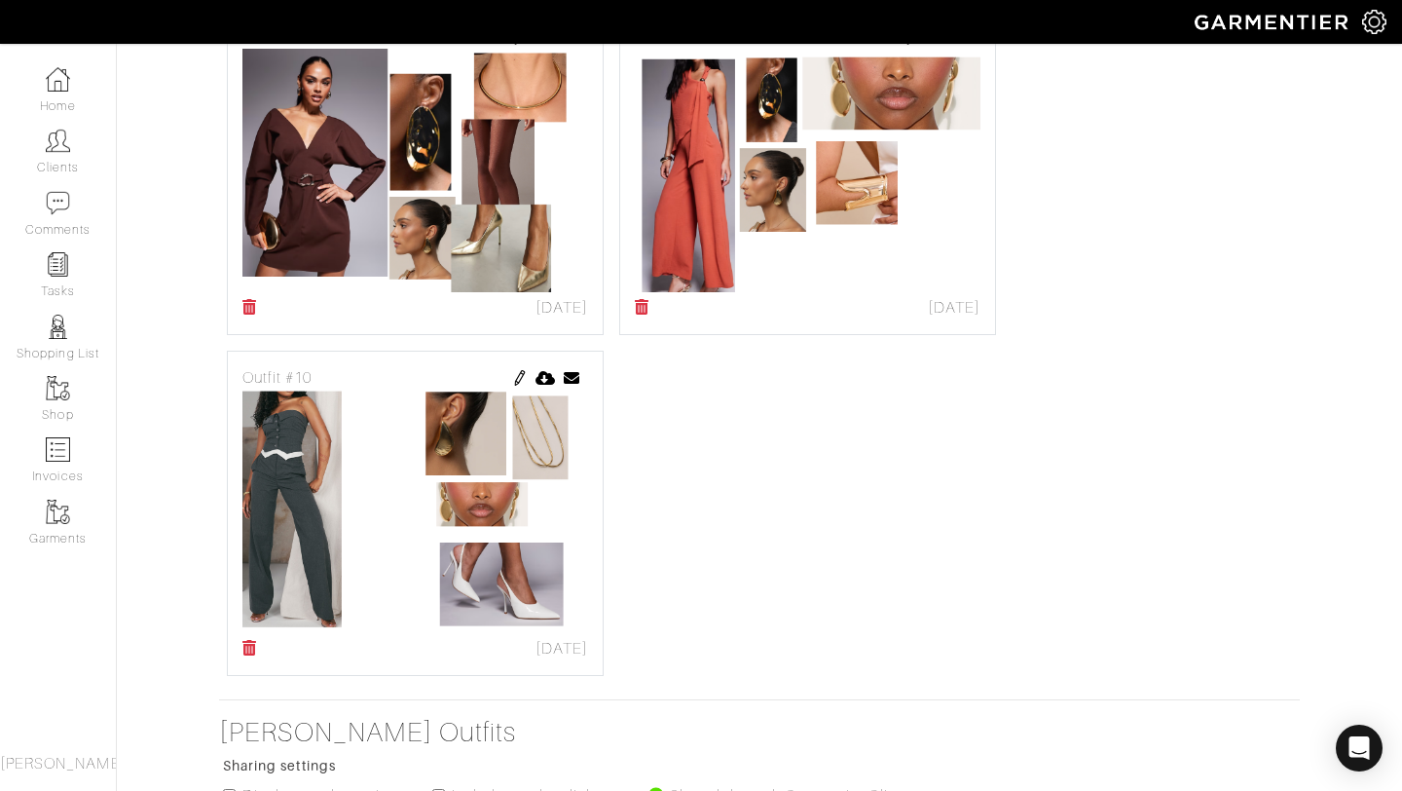
click at [523, 381] on img at bounding box center [520, 378] width 16 height 16
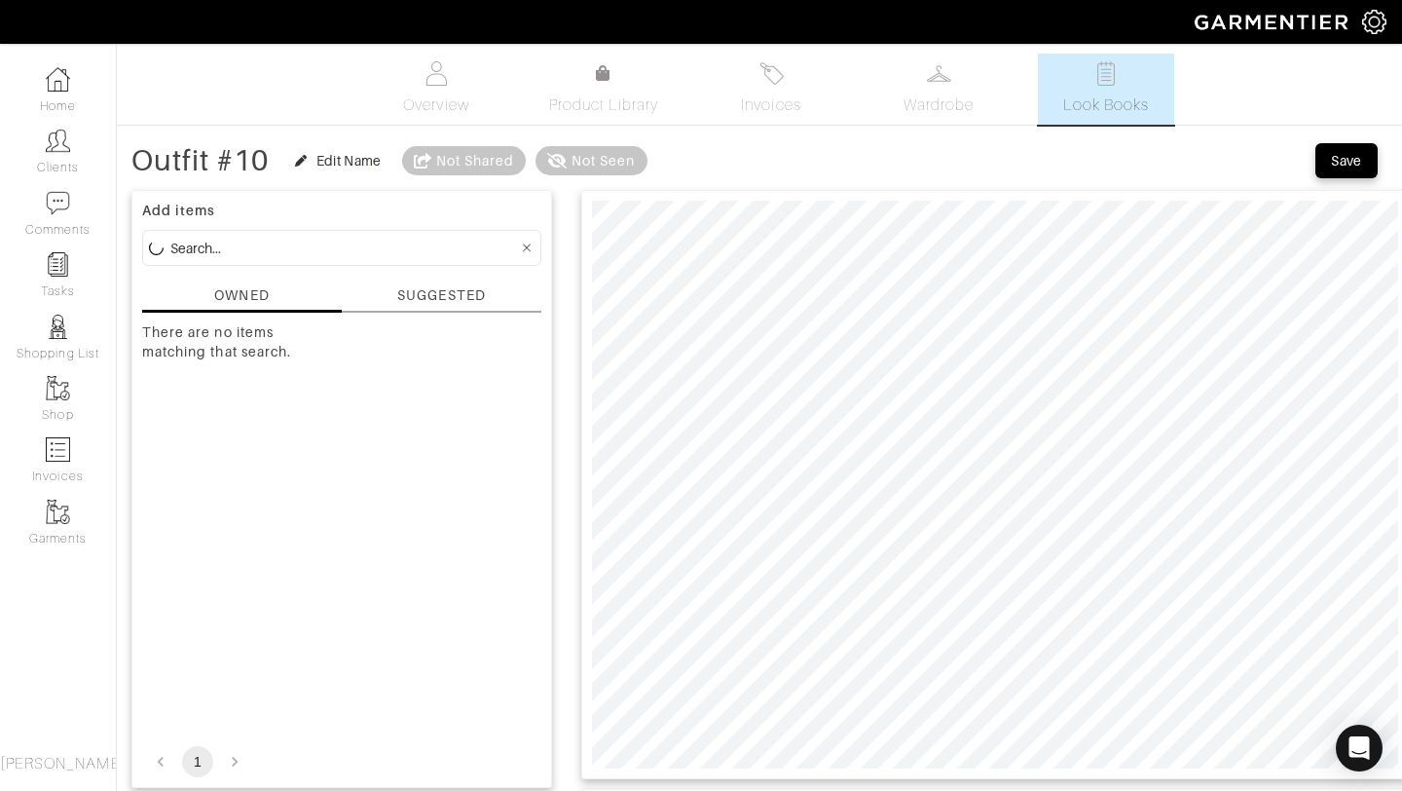
click at [429, 297] on div "SUGGESTED" at bounding box center [441, 295] width 88 height 20
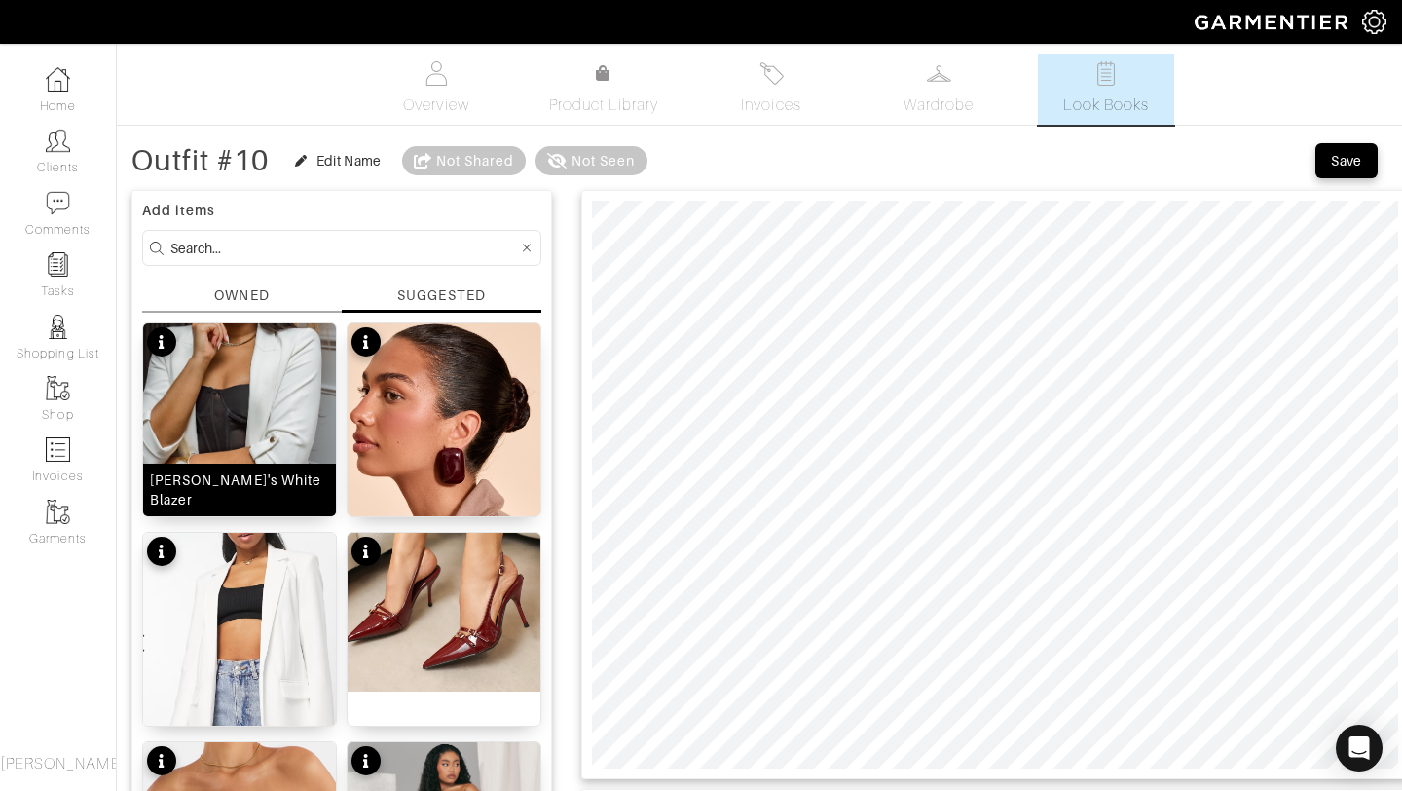
click at [225, 406] on img at bounding box center [239, 422] width 193 height 198
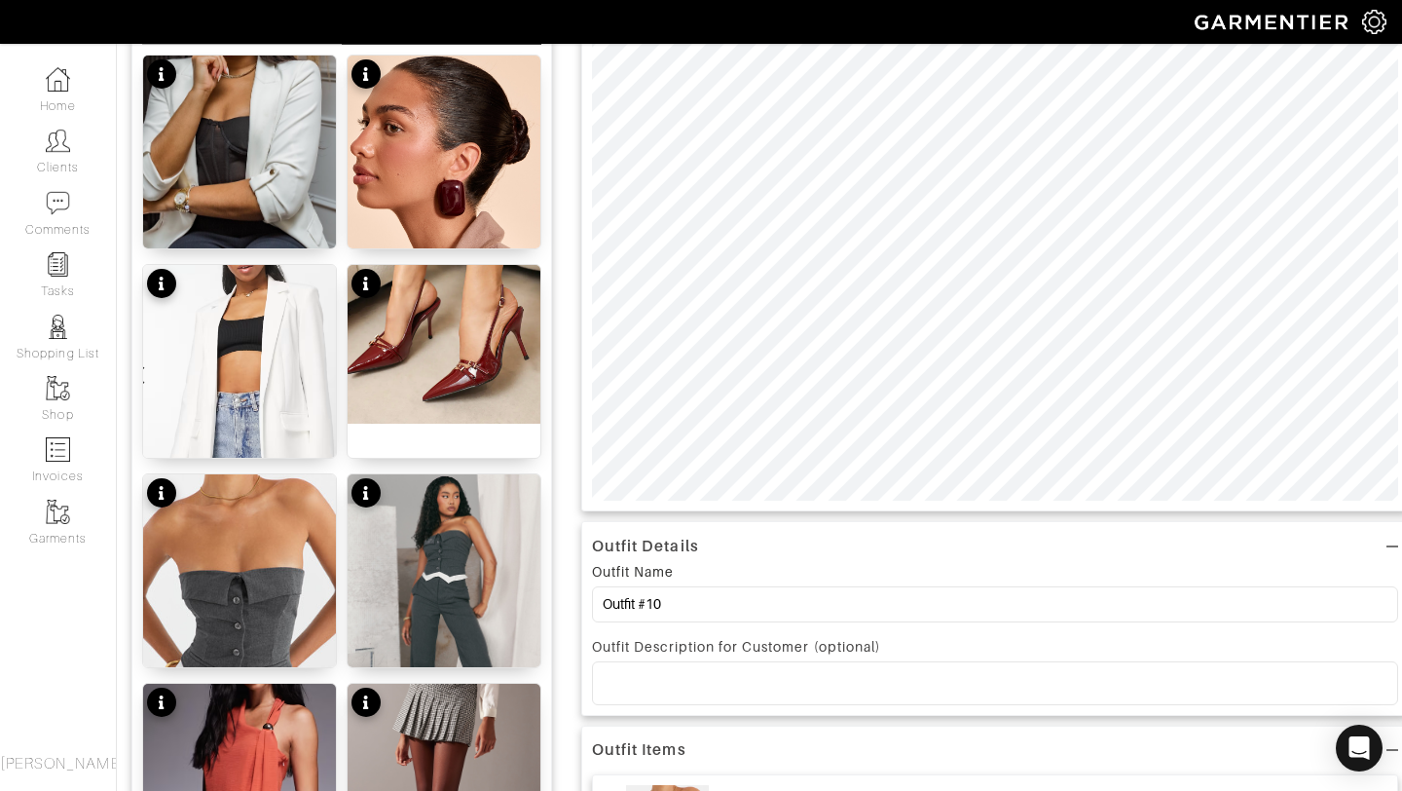
scroll to position [269, 0]
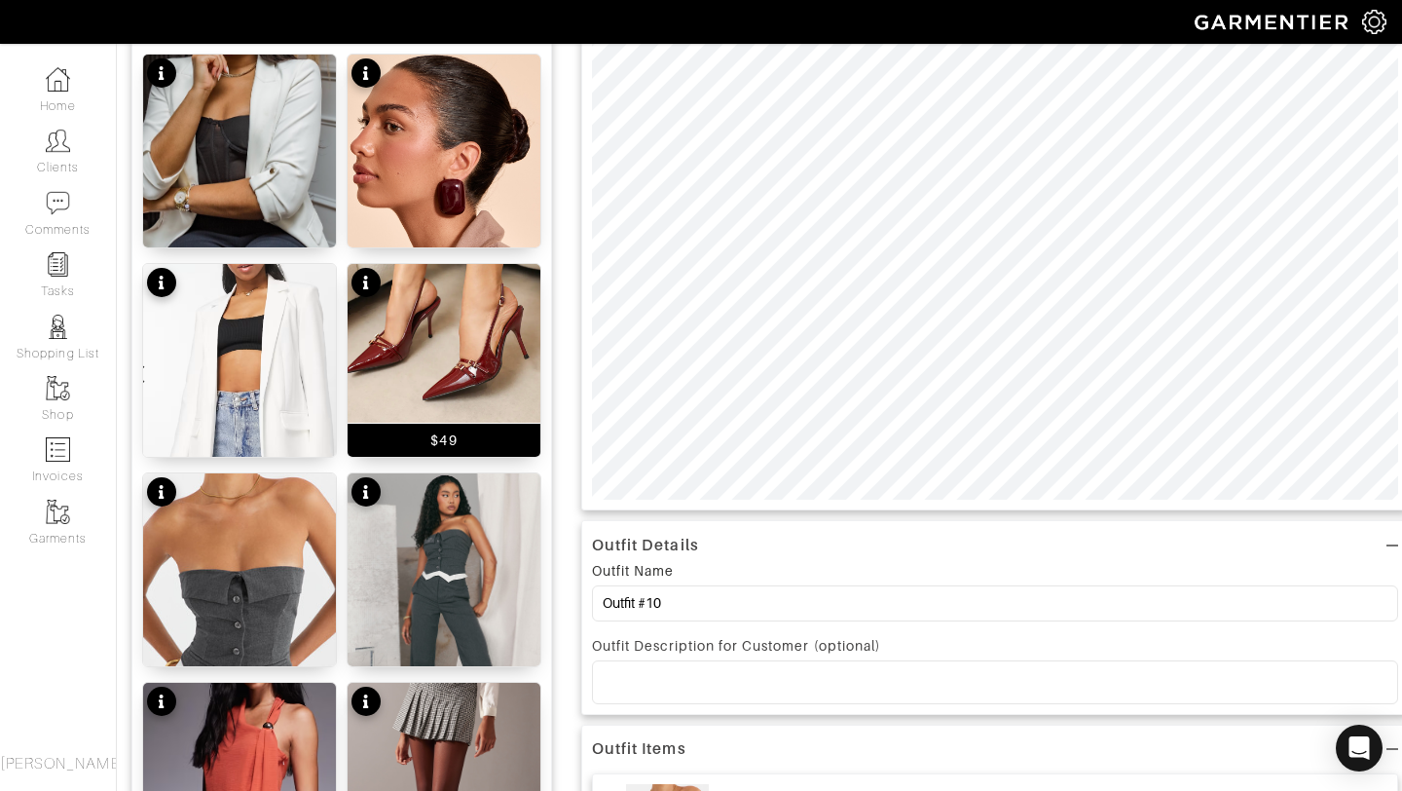
click at [477, 340] on img at bounding box center [444, 343] width 193 height 159
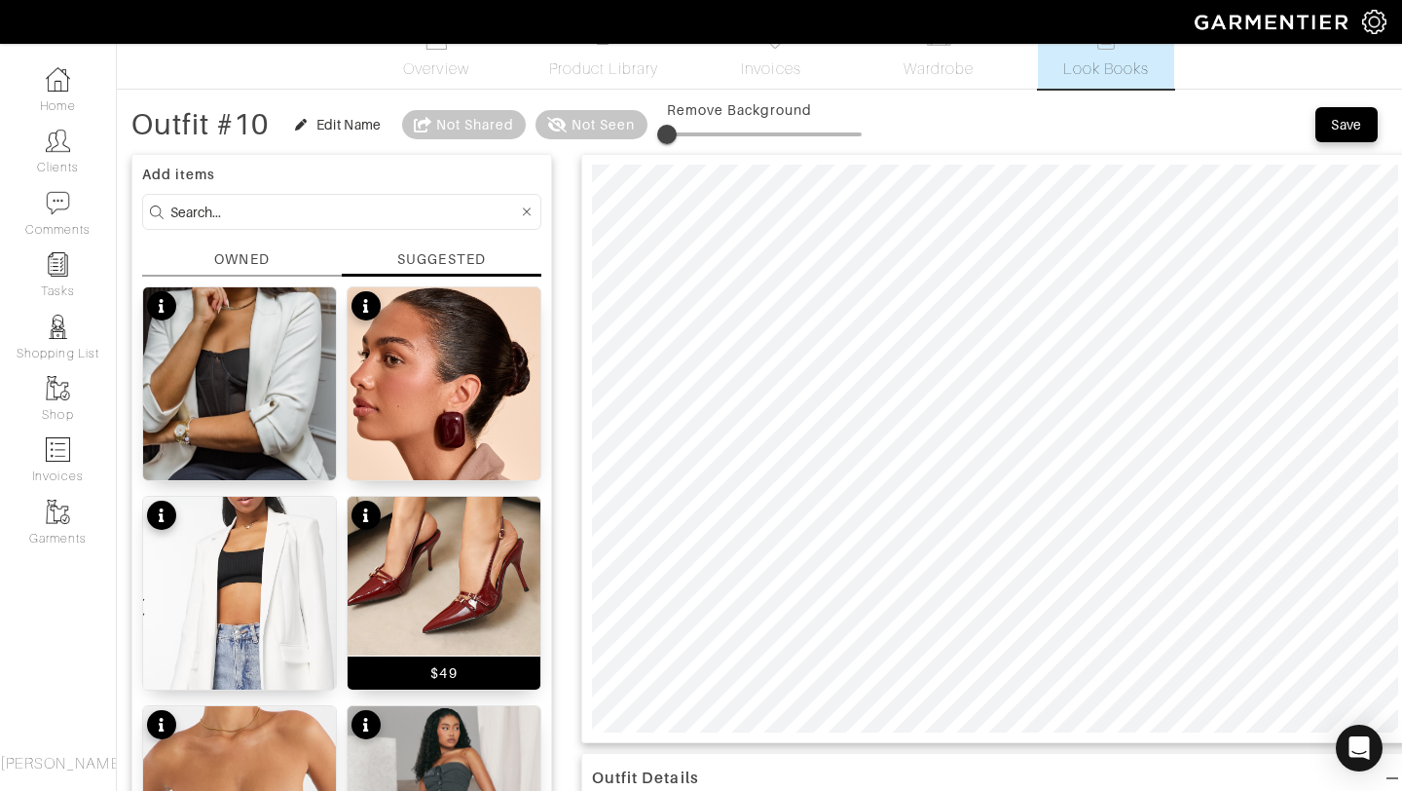
scroll to position [22, 0]
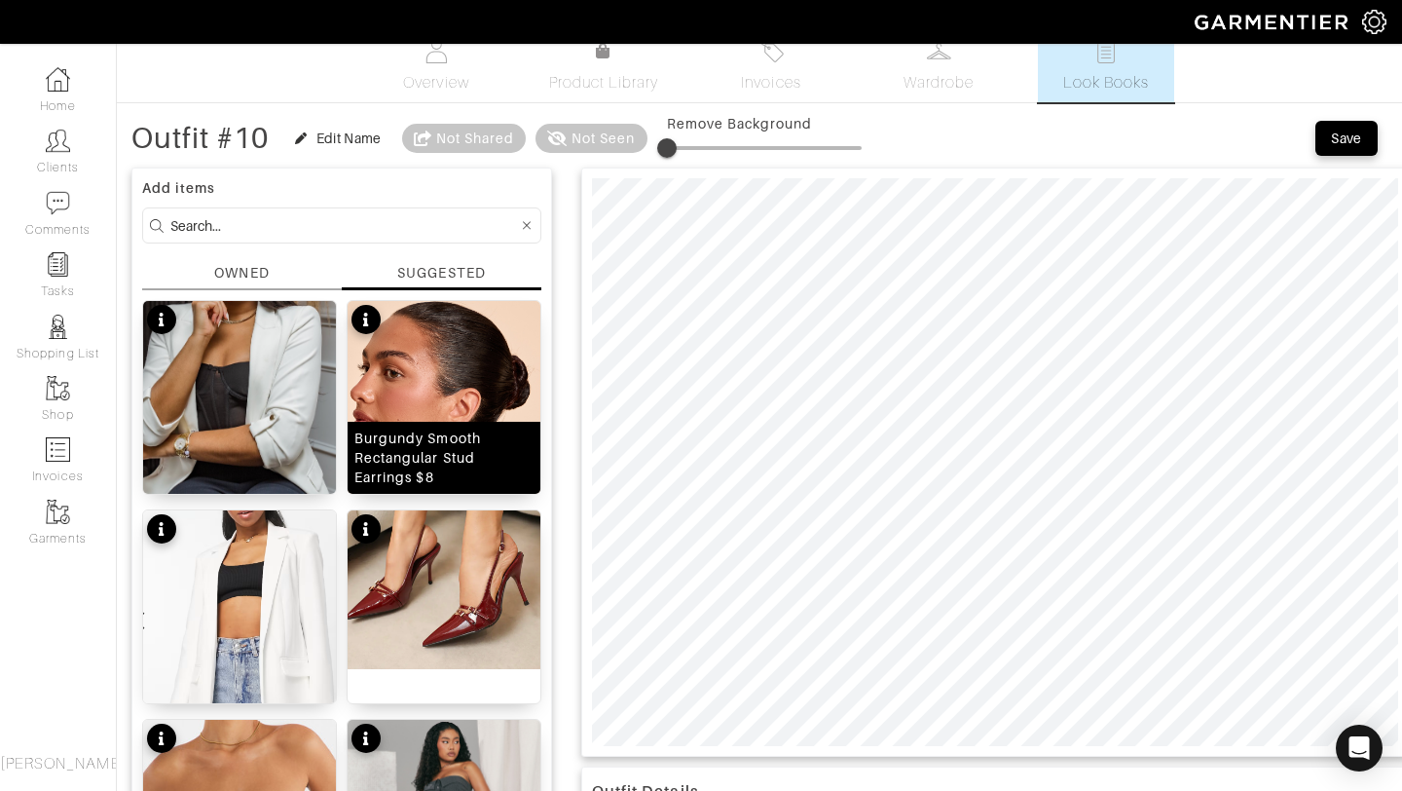
click at [491, 446] on div "Burgundy Smooth Rectangular Stud Earrings $8" at bounding box center [443, 457] width 179 height 58
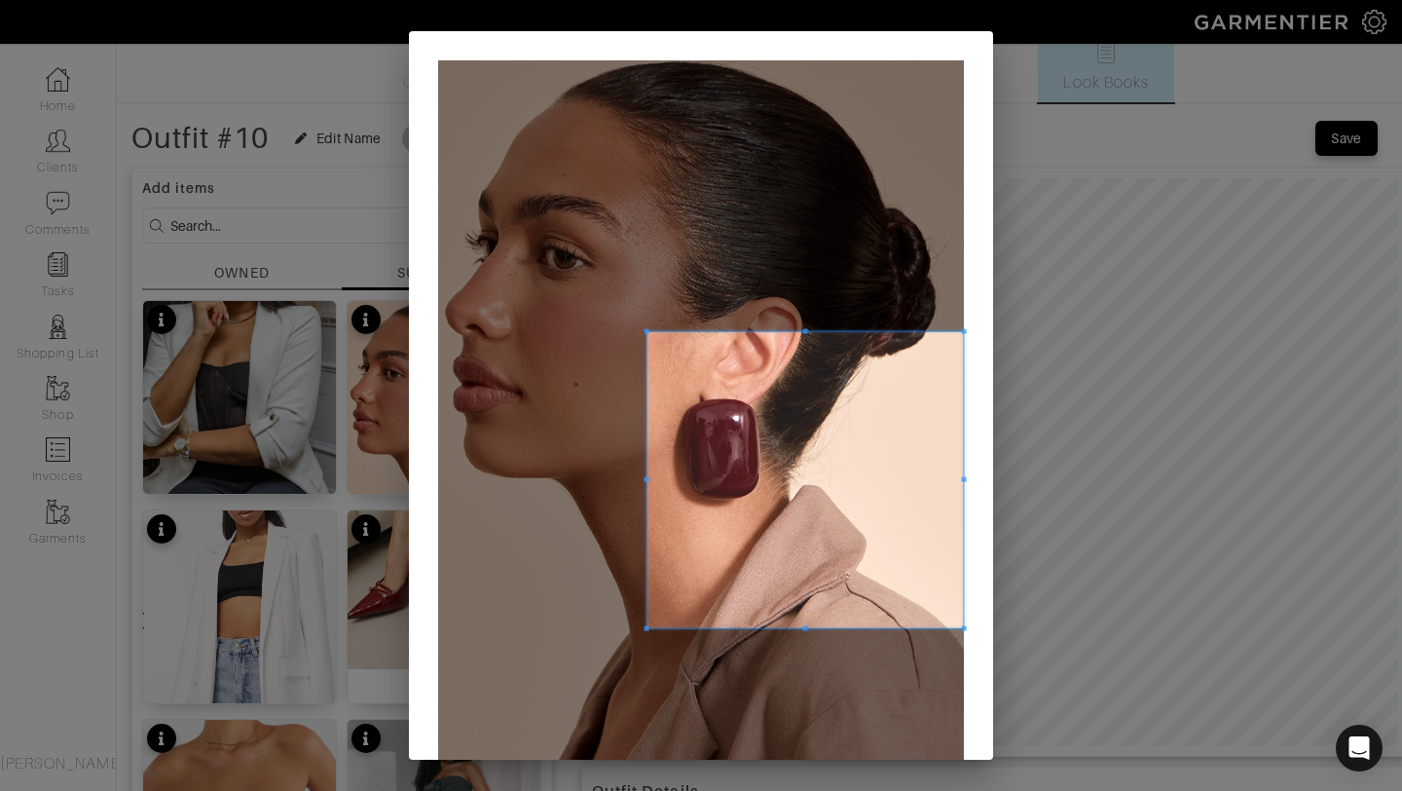
click at [645, 619] on span at bounding box center [647, 480] width 5 height 296
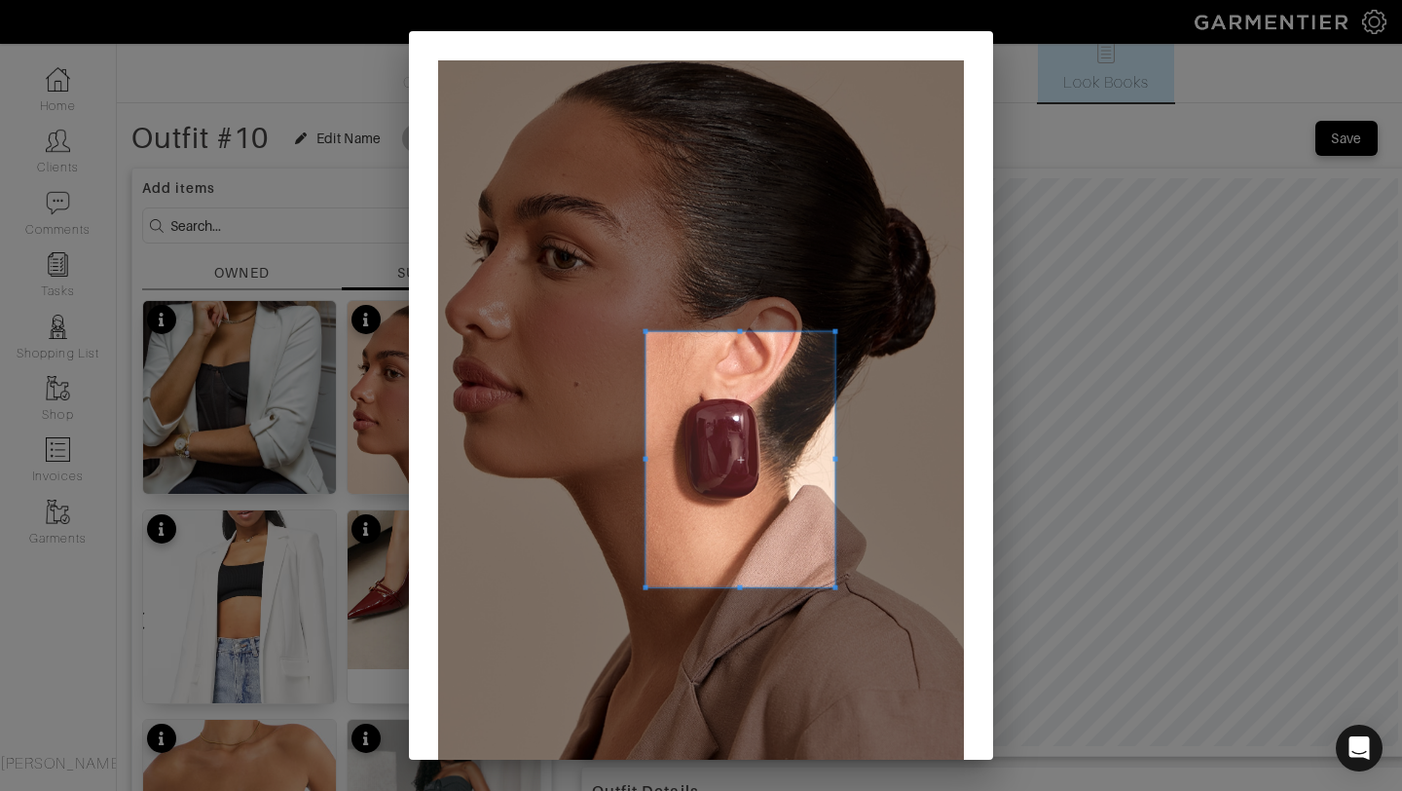
click at [835, 586] on span at bounding box center [836, 587] width 5 height 5
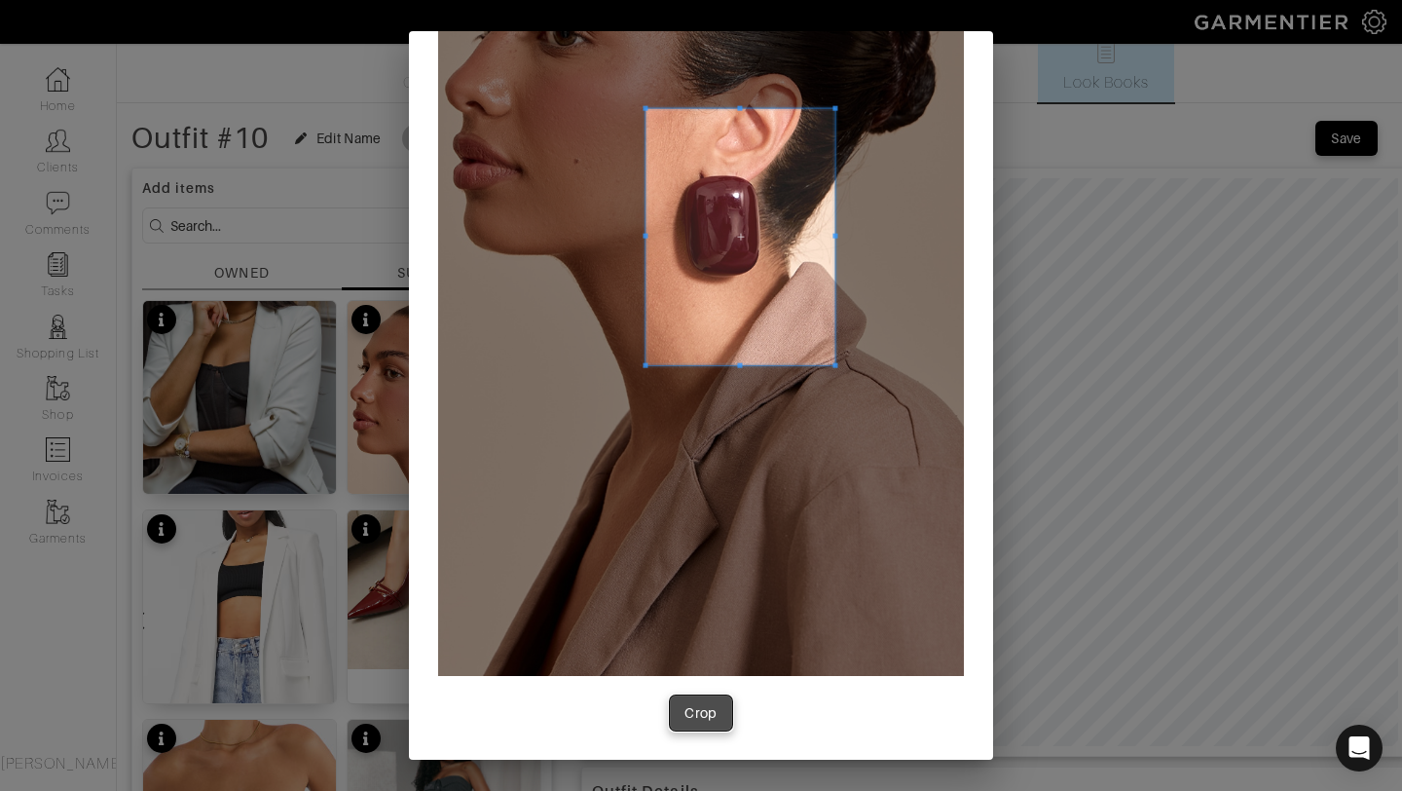
click at [711, 701] on button "Crop" at bounding box center [701, 712] width 62 height 35
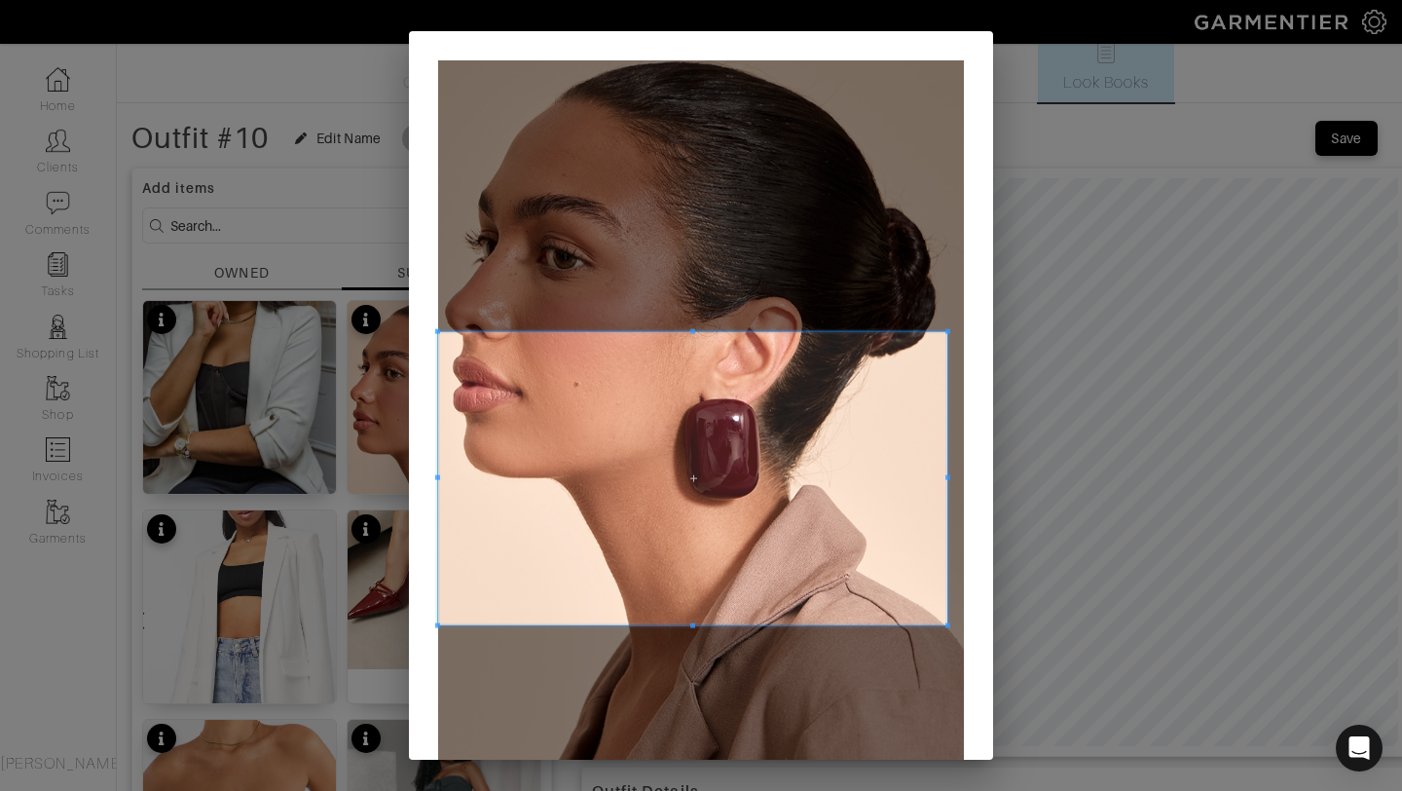
click at [948, 624] on span at bounding box center [948, 624] width 5 height 5
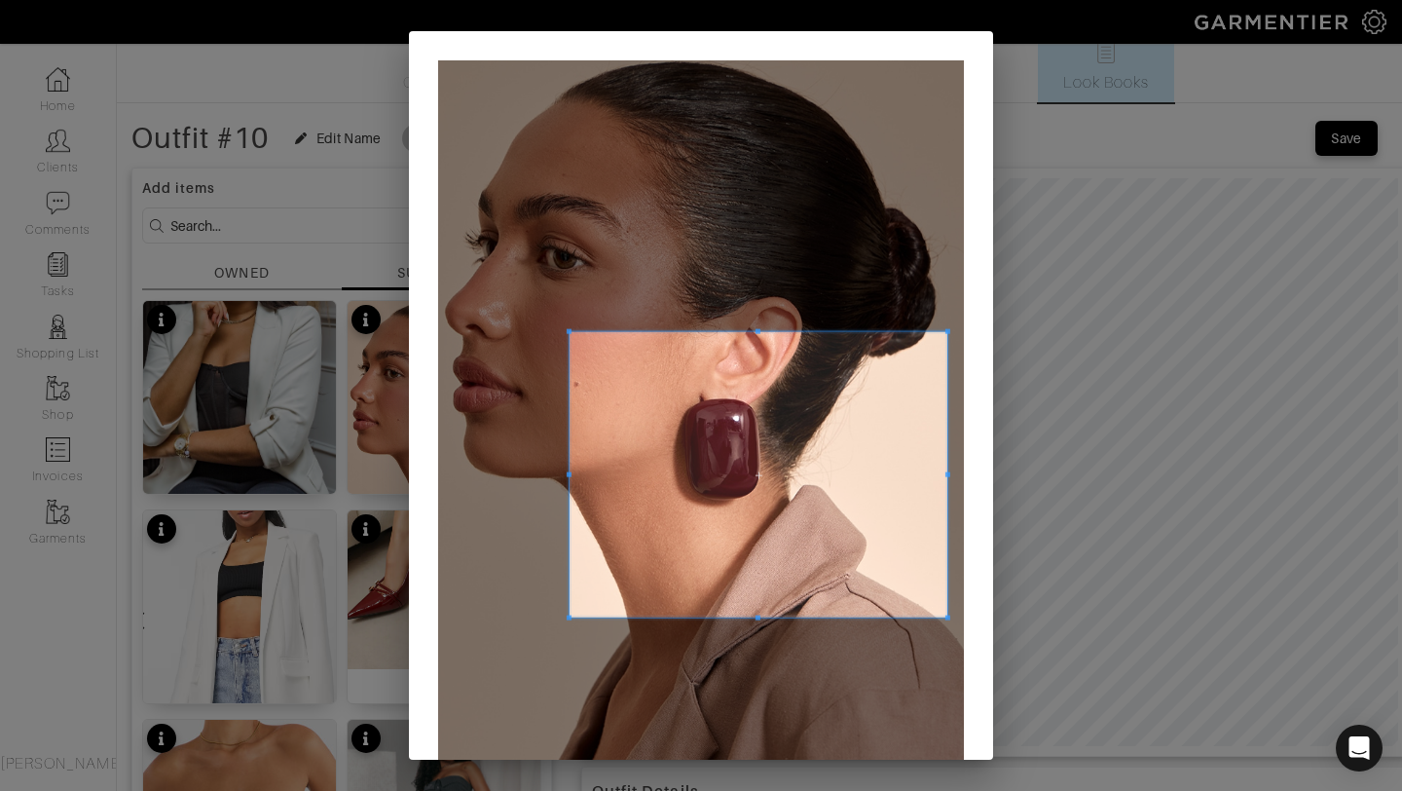
click at [568, 615] on span at bounding box center [569, 617] width 5 height 5
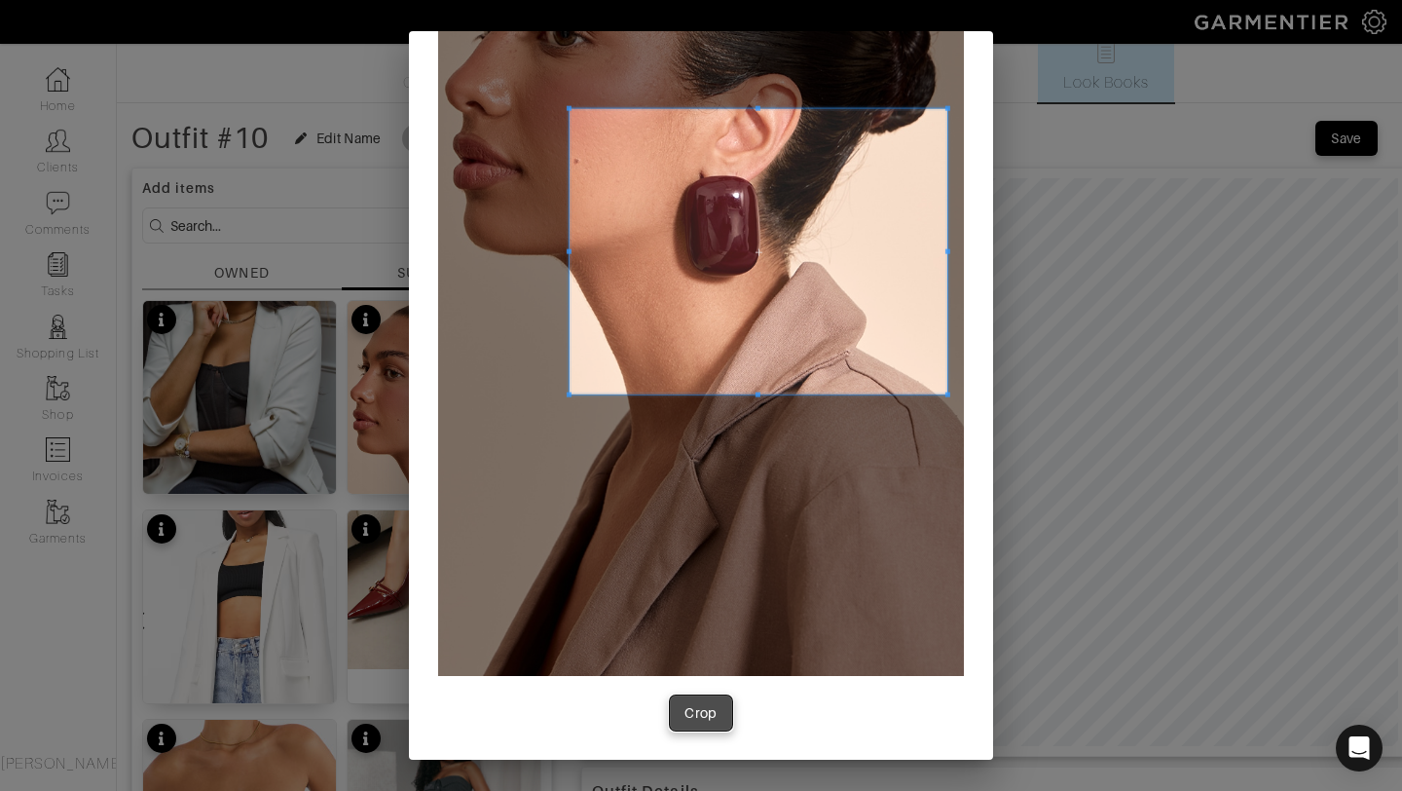
click at [704, 709] on div "Crop" at bounding box center [701, 712] width 33 height 19
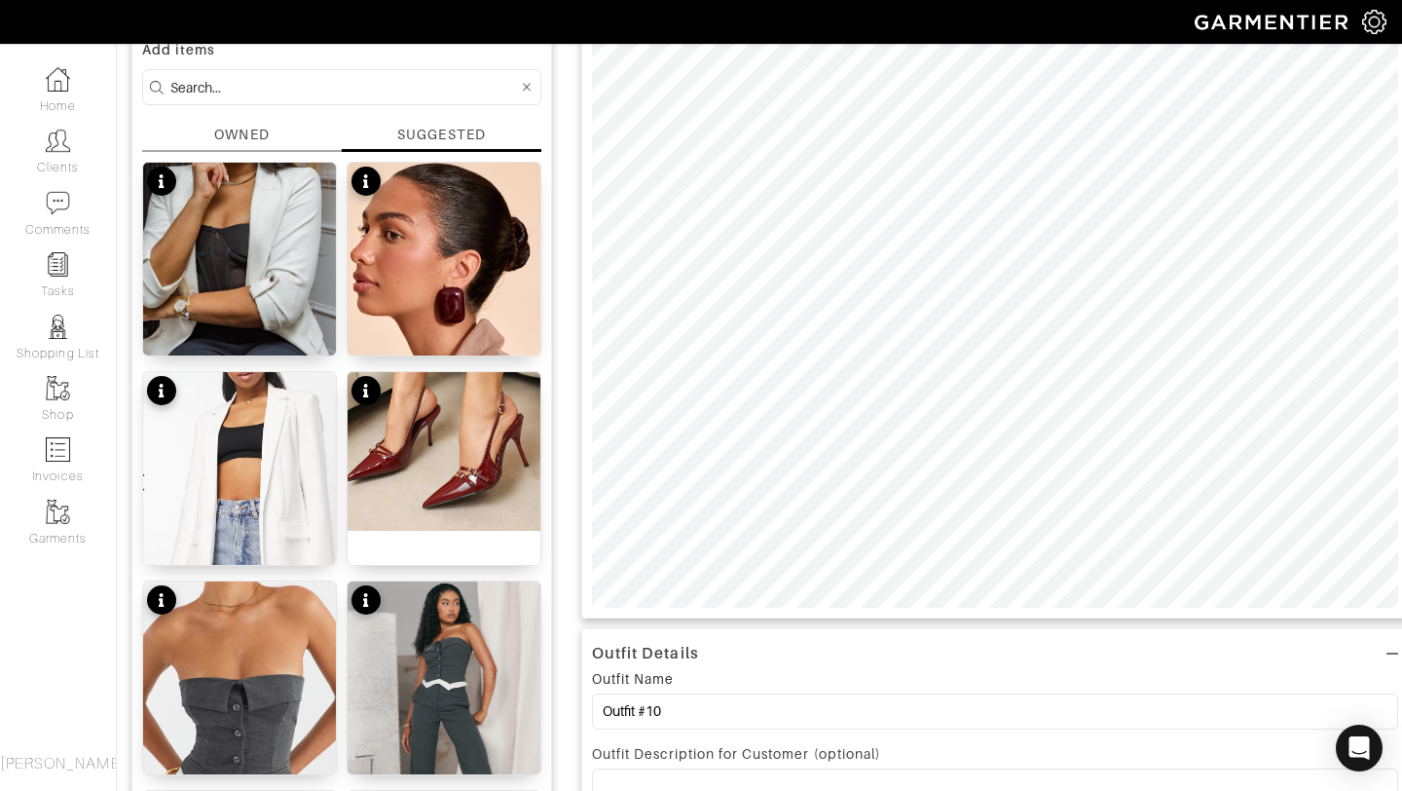
scroll to position [0, 0]
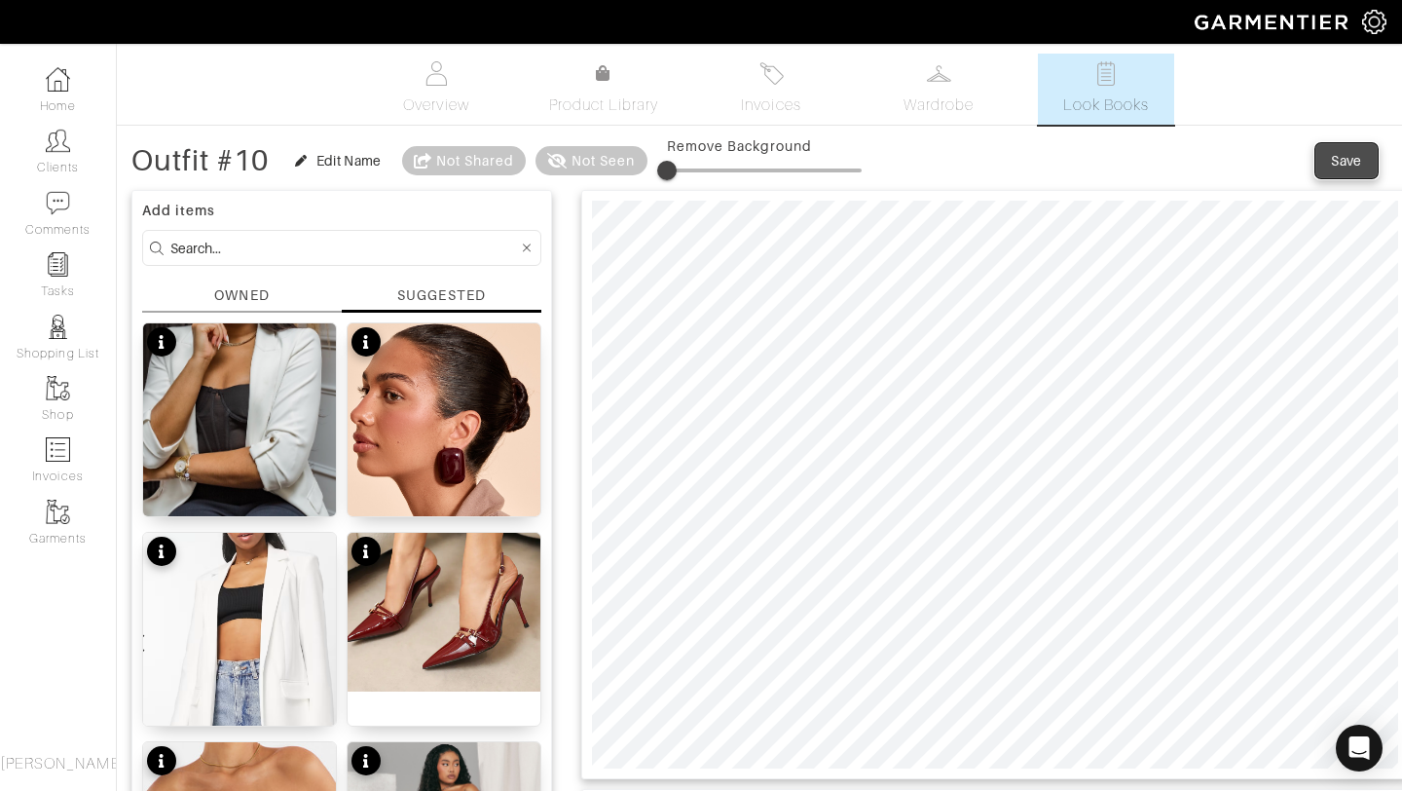
click at [1338, 167] on div "Save" at bounding box center [1346, 160] width 31 height 19
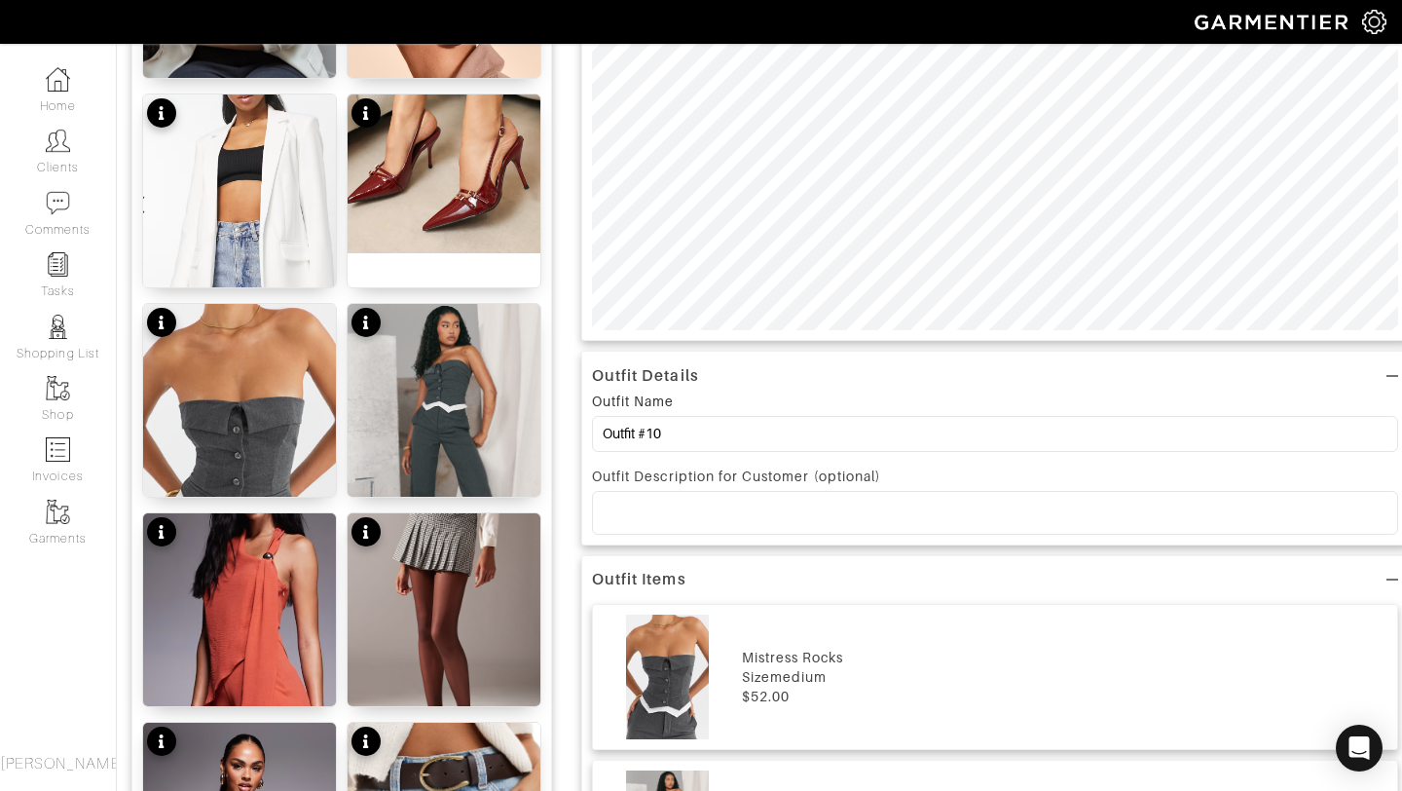
scroll to position [1100, 0]
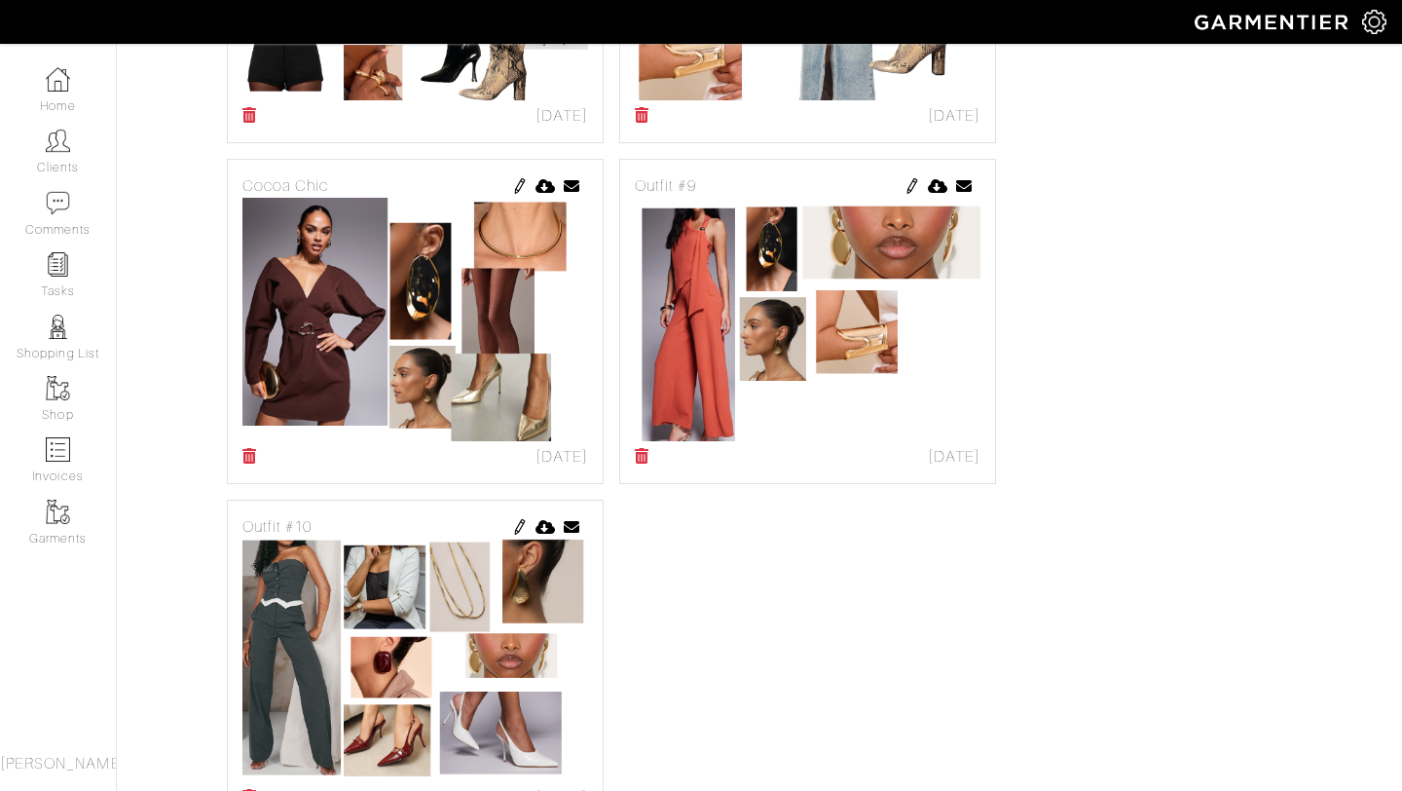
scroll to position [1357, 0]
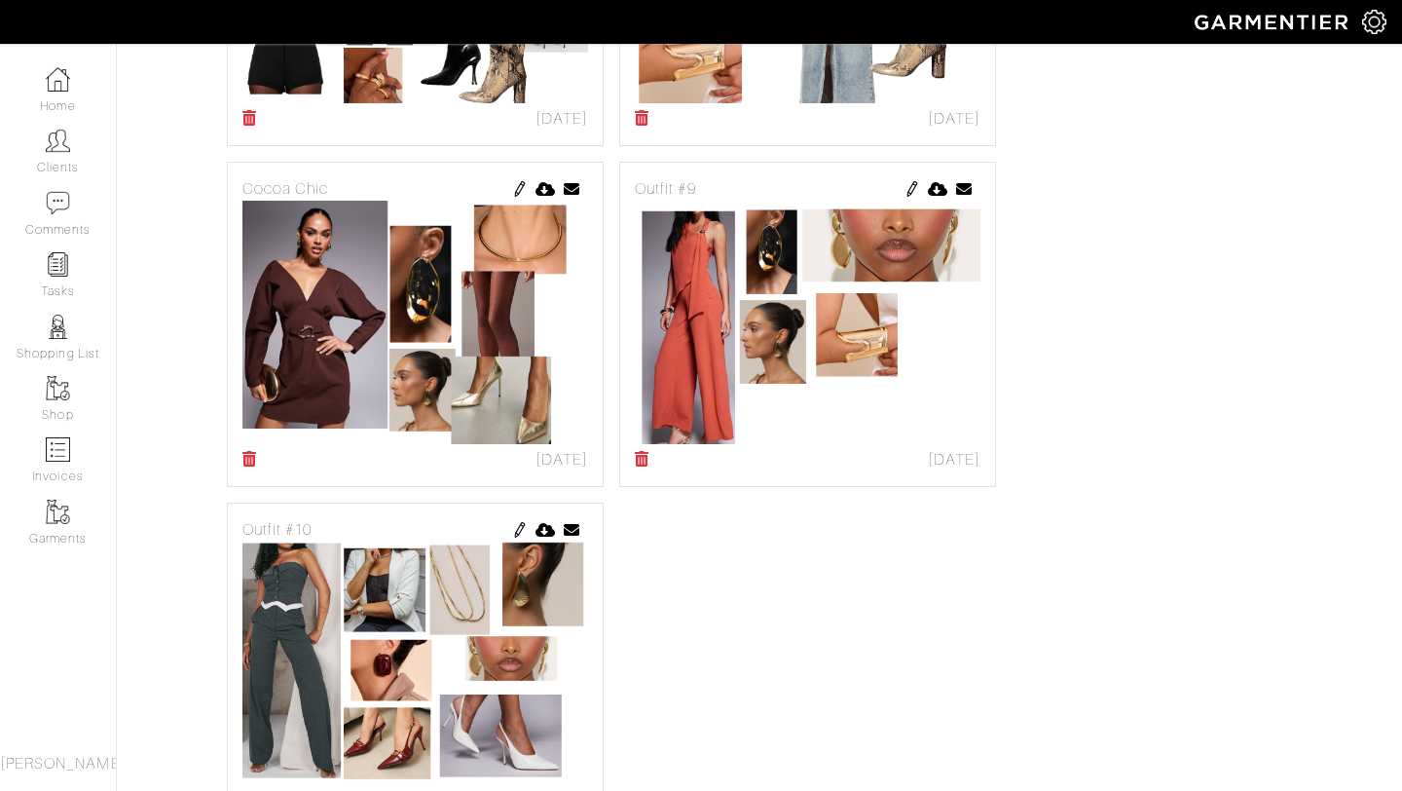
click at [913, 187] on img at bounding box center [913, 189] width 16 height 16
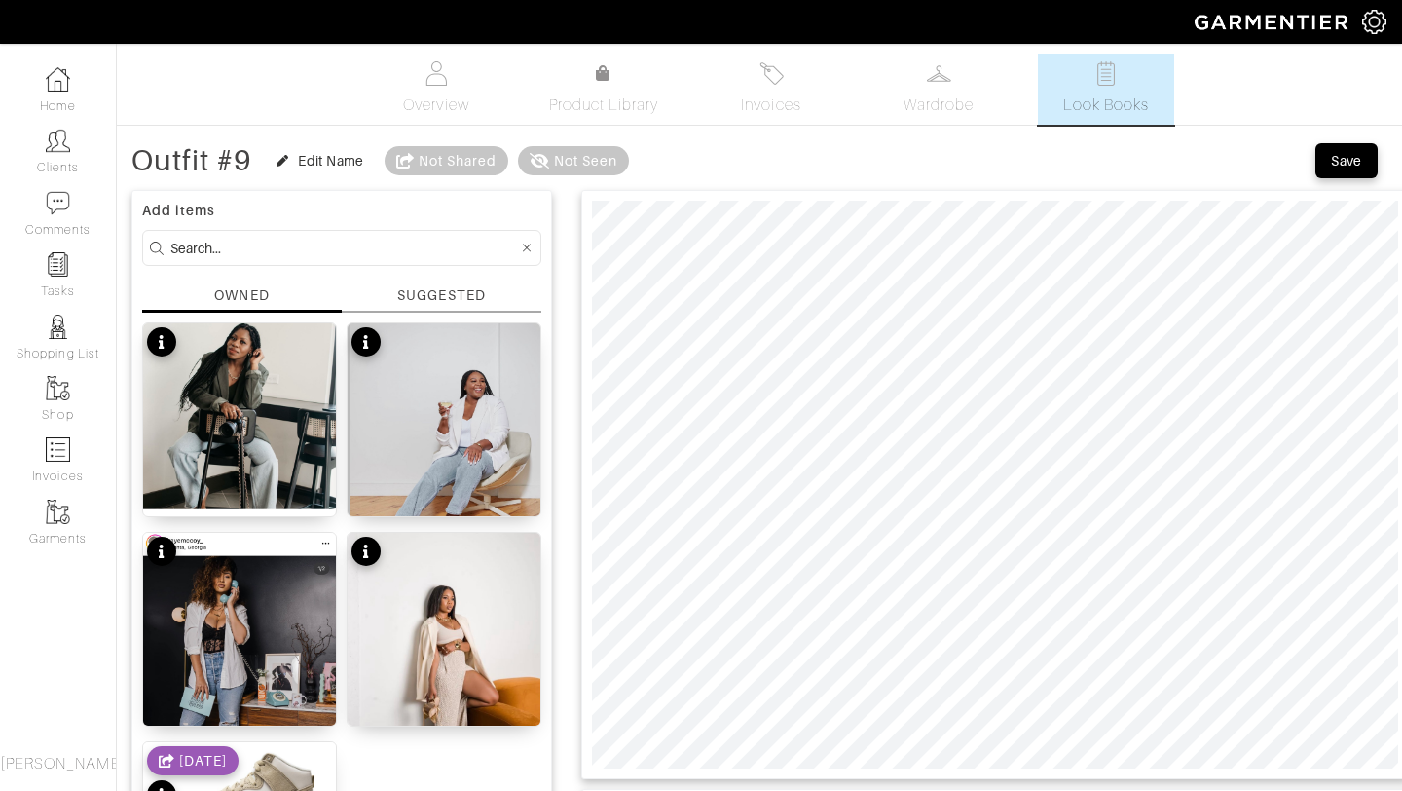
click at [425, 291] on div "SUGGESTED" at bounding box center [441, 295] width 88 height 20
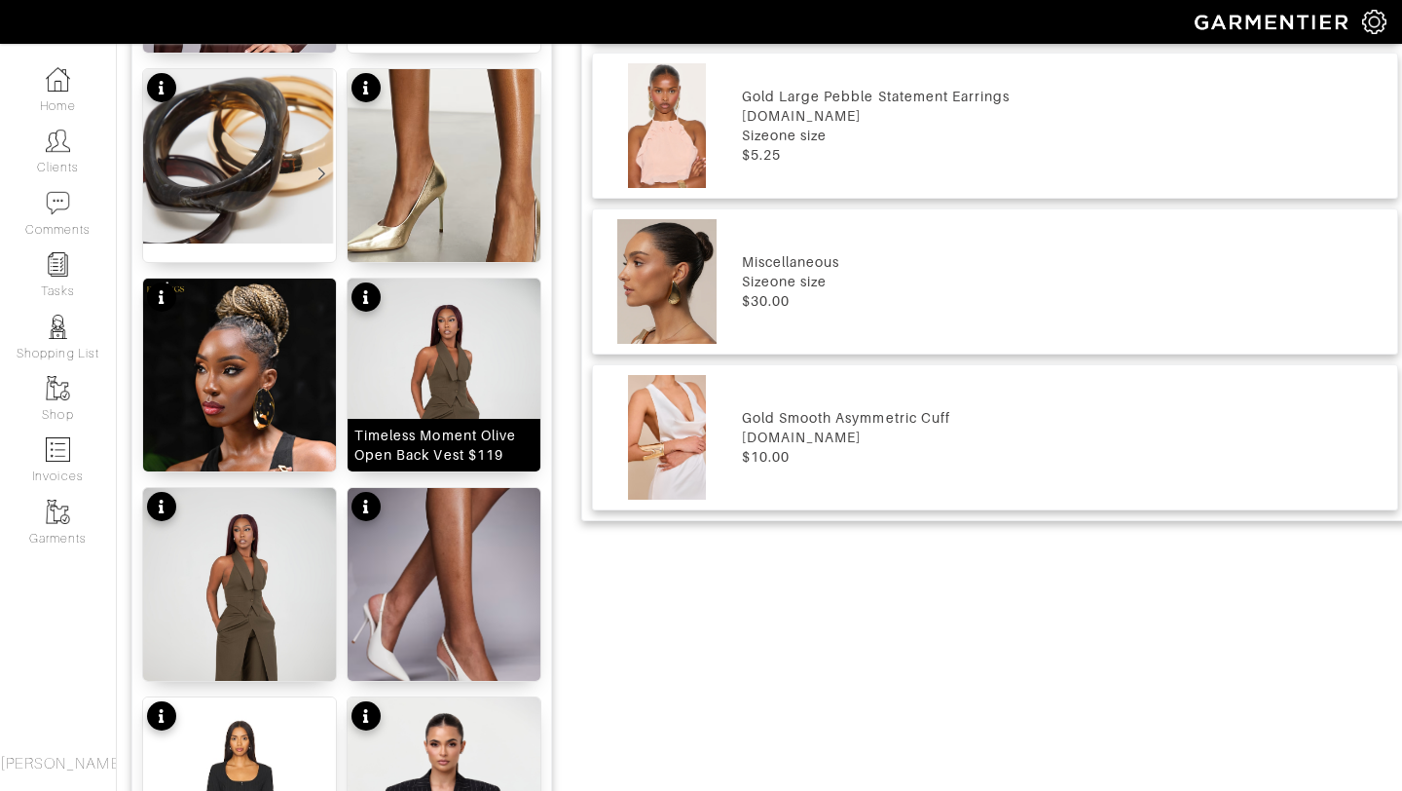
scroll to position [1313, 0]
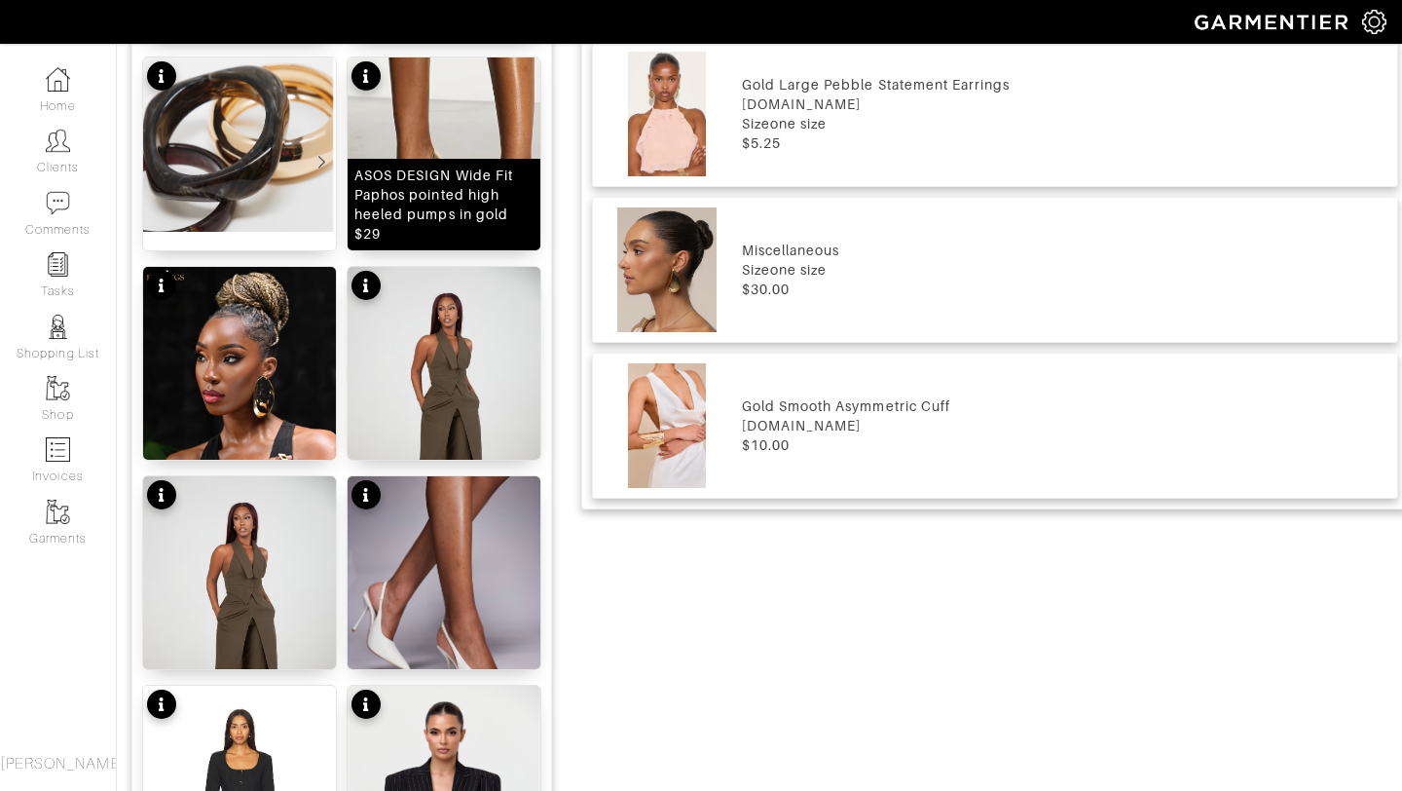
click at [446, 181] on div "ASOS DESIGN Wide Fit Paphos pointed high heeled pumps in gold $29" at bounding box center [443, 205] width 179 height 78
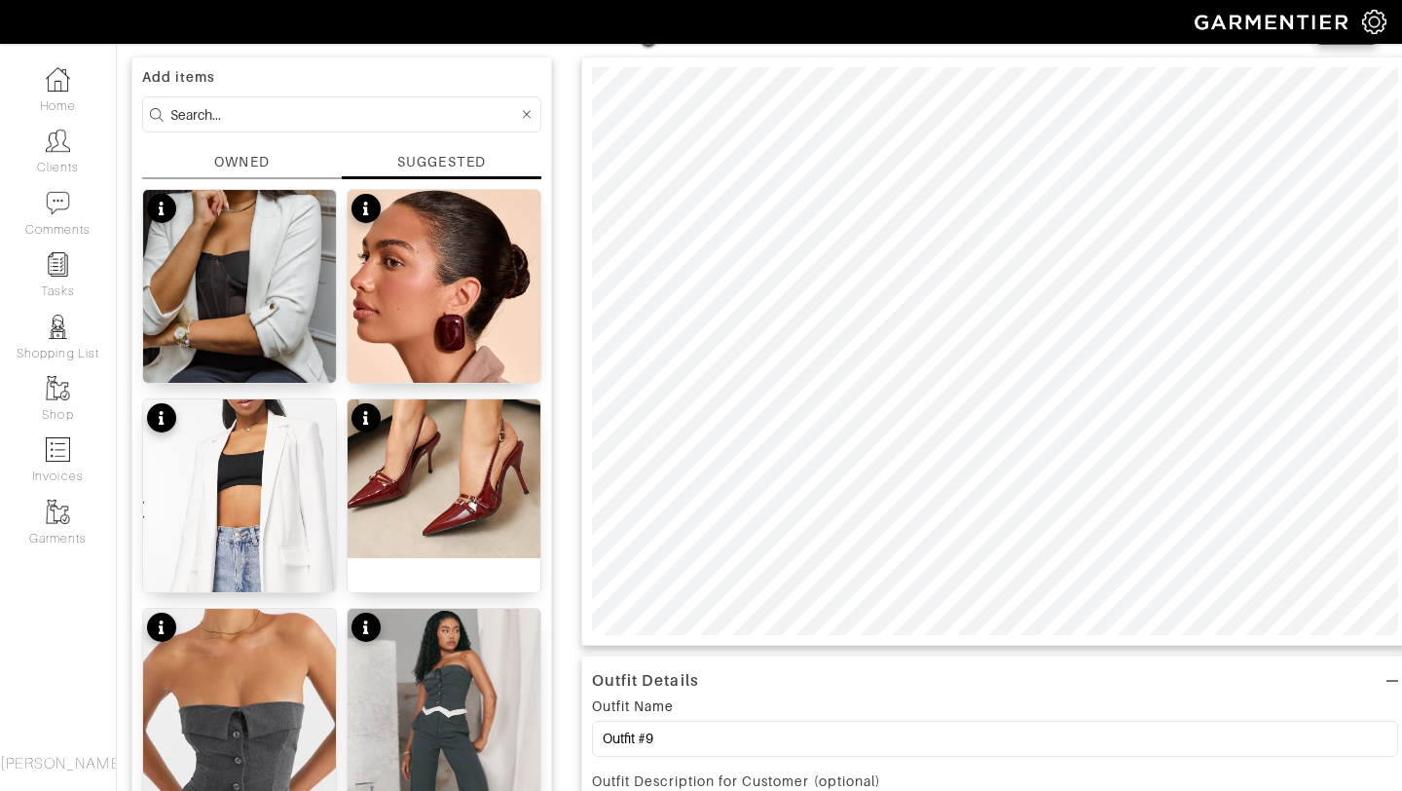
scroll to position [0, 0]
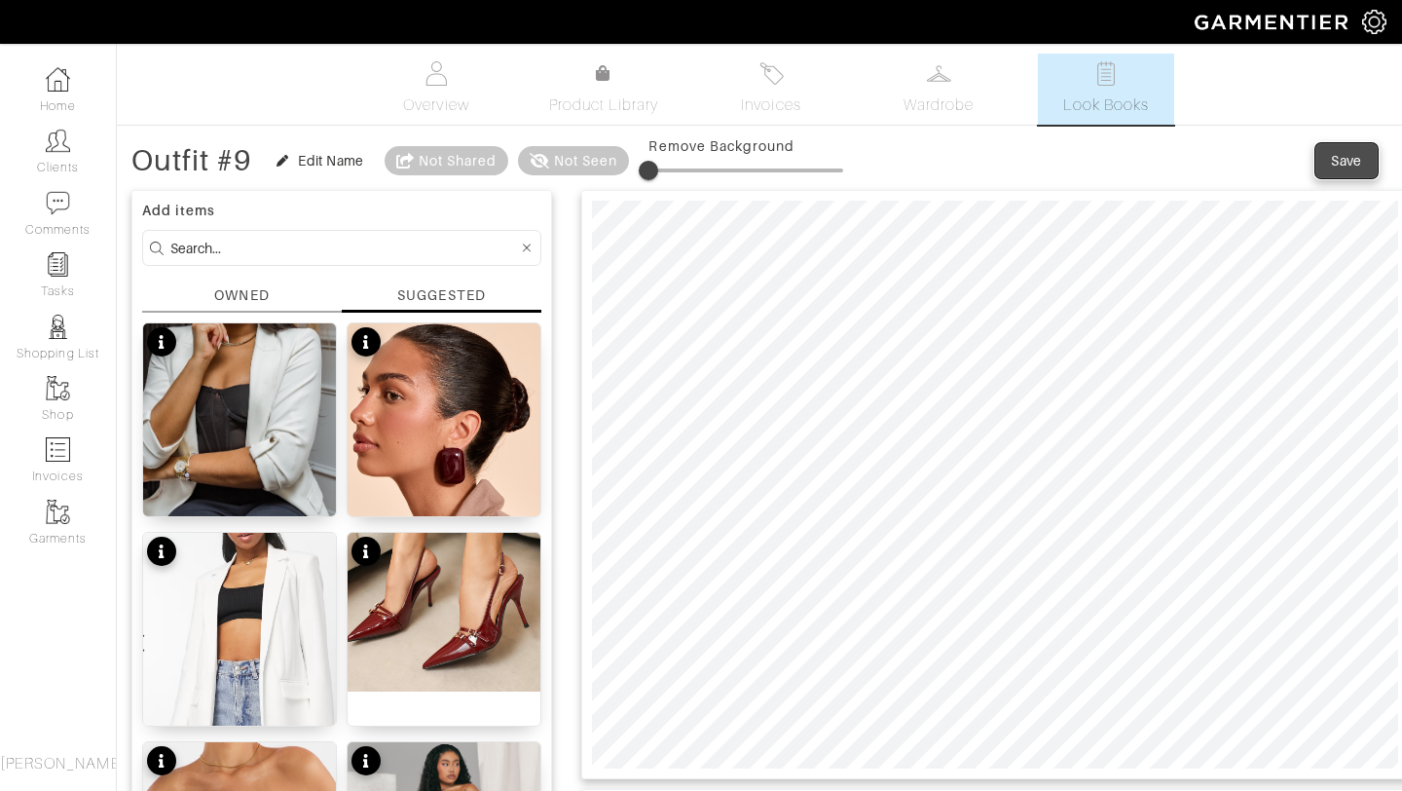
click at [1321, 155] on button "Save" at bounding box center [1347, 160] width 62 height 35
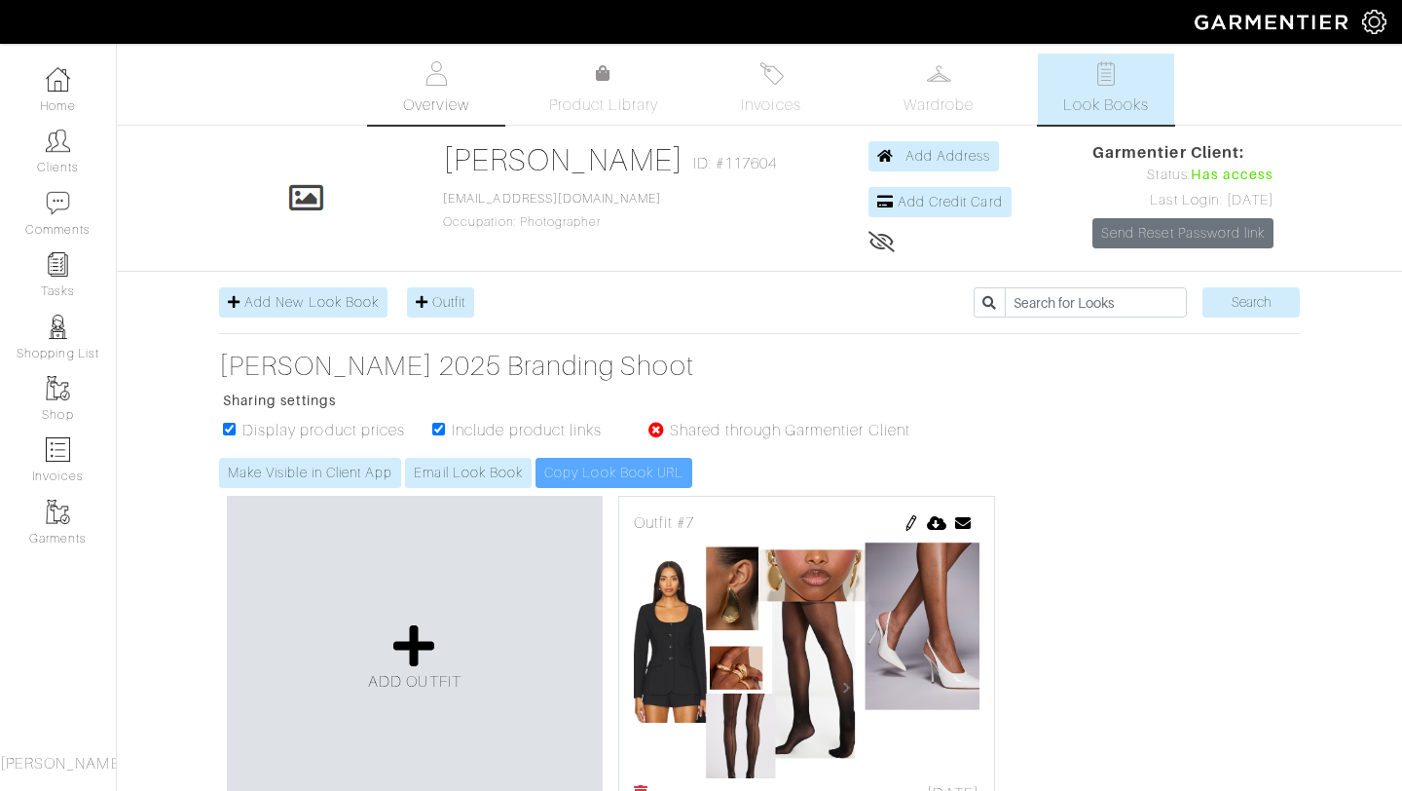
click at [497, 86] on link "Overview" at bounding box center [436, 89] width 136 height 71
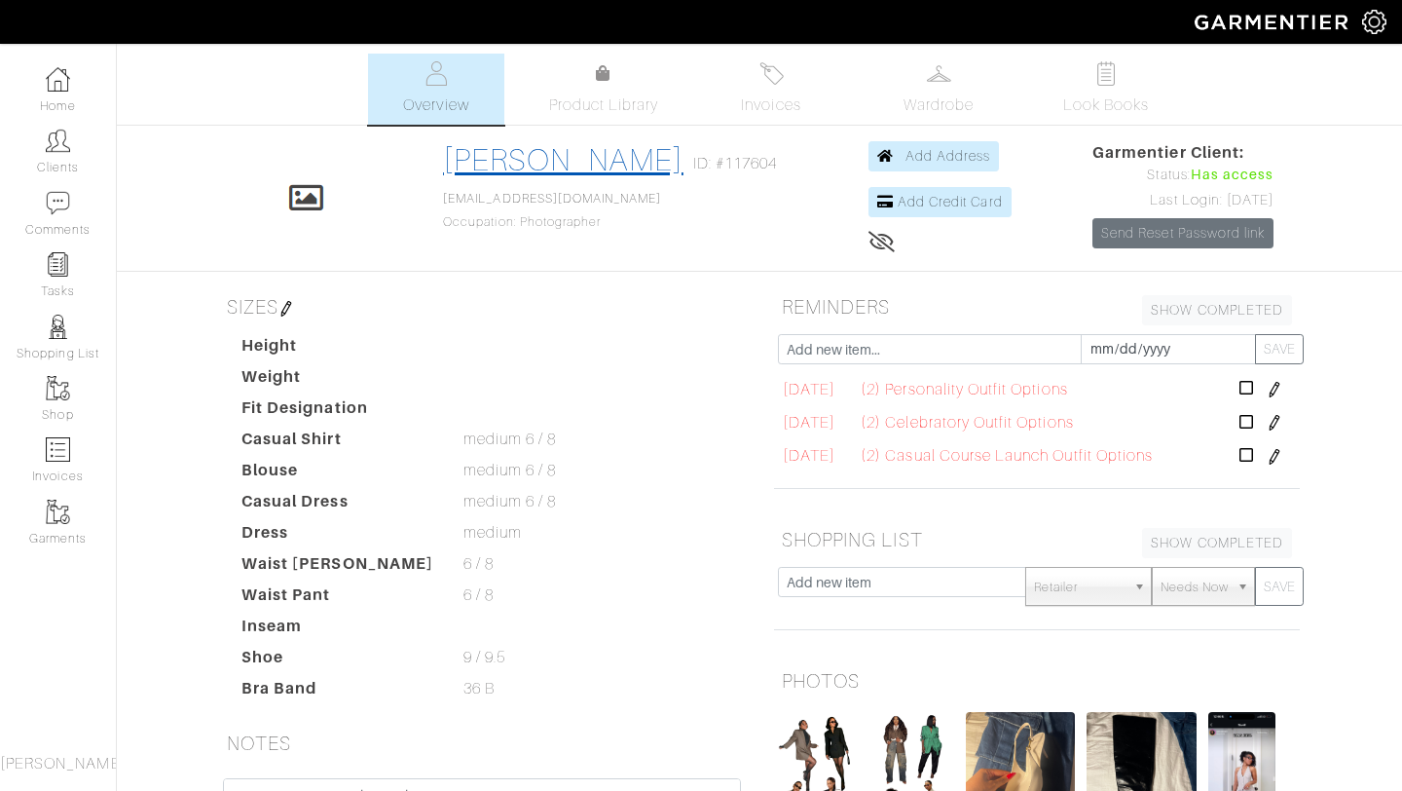
click at [587, 159] on link "[PERSON_NAME]" at bounding box center [563, 159] width 241 height 35
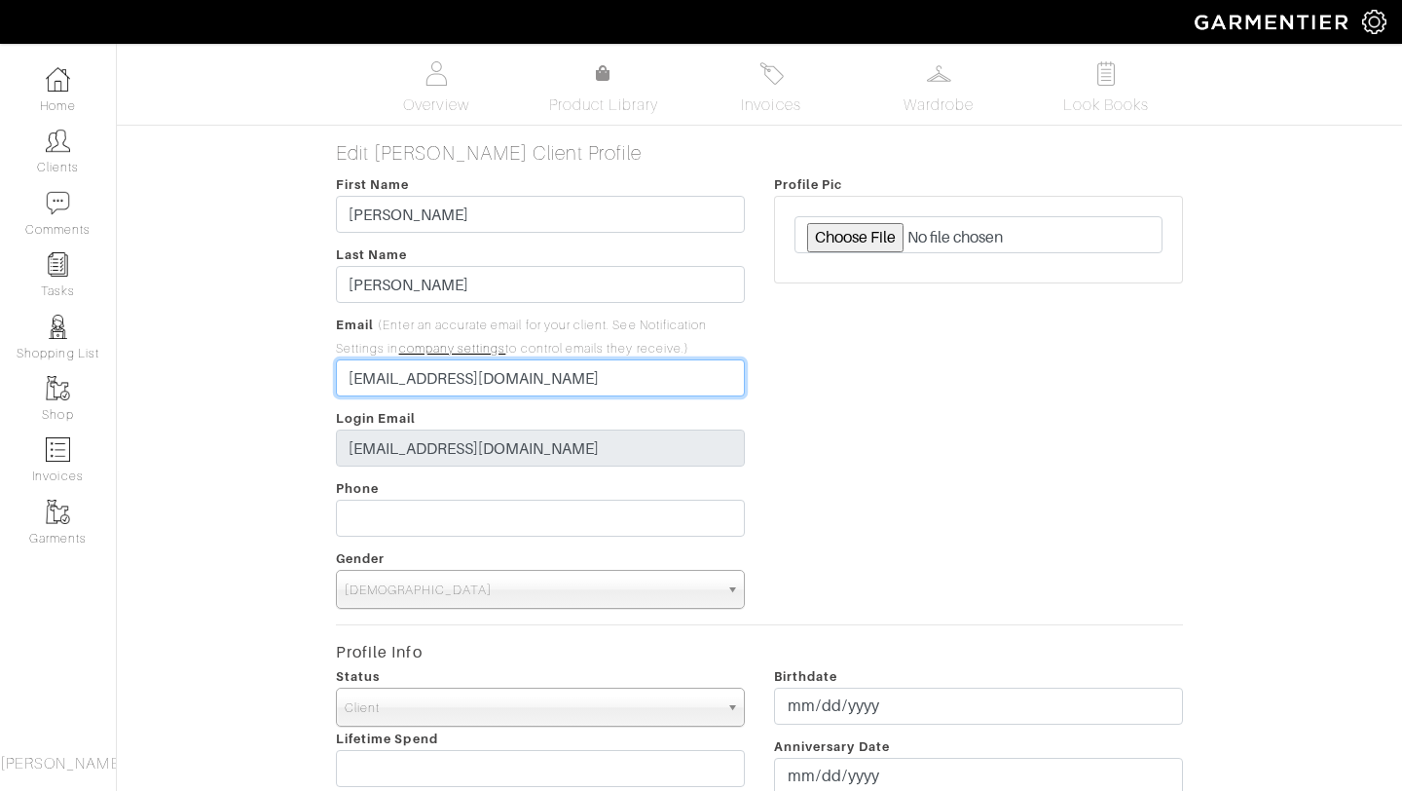
click at [521, 381] on input "[EMAIL_ADDRESS][DOMAIN_NAME]" at bounding box center [540, 377] width 409 height 37
drag, startPoint x: 523, startPoint y: 383, endPoint x: 245, endPoint y: 378, distance: 277.6
click at [448, 382] on input "email" at bounding box center [540, 377] width 409 height 37
type input "[EMAIL_ADDRESS][DOMAIN_NAME]"
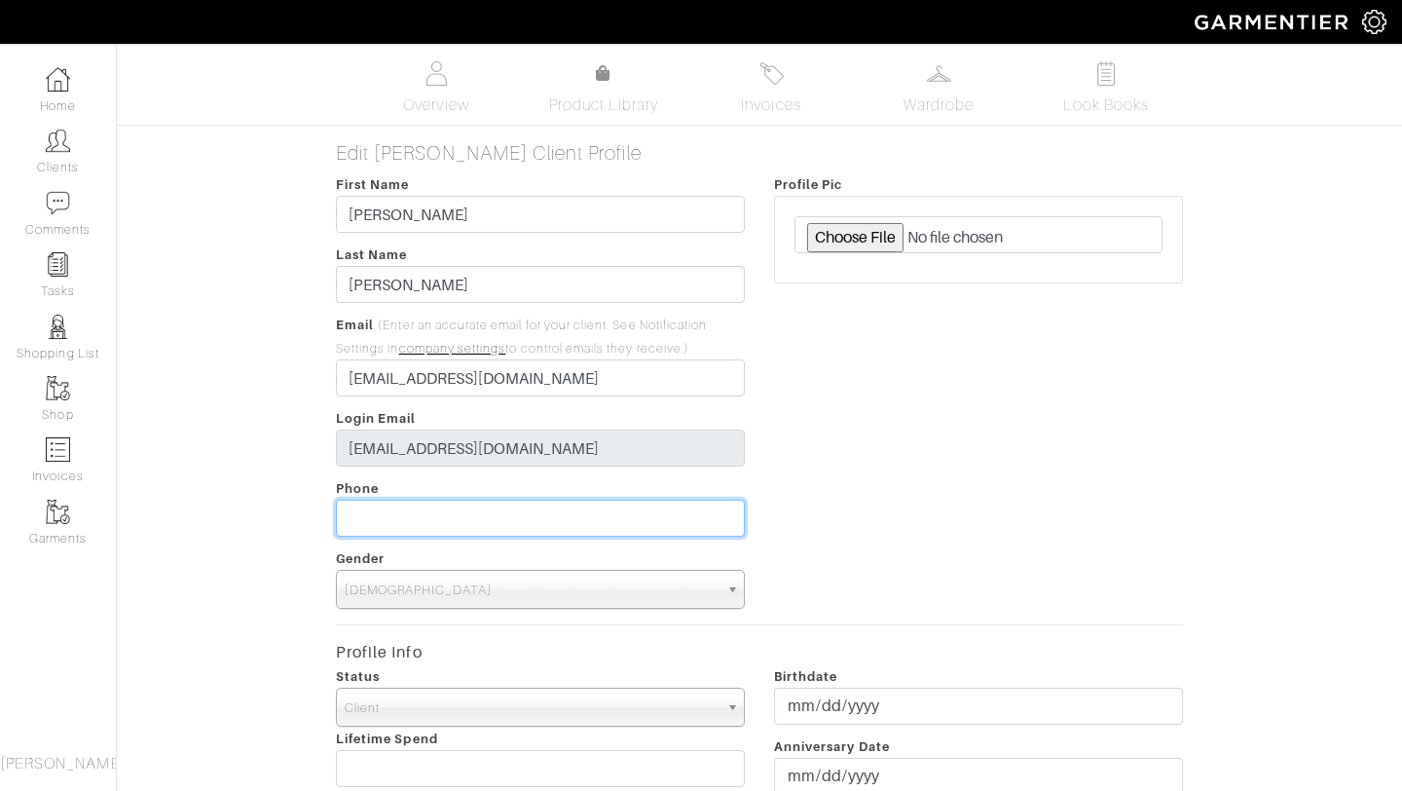
type input "___-___-____"
click at [499, 516] on input "___-___-____" at bounding box center [540, 518] width 409 height 37
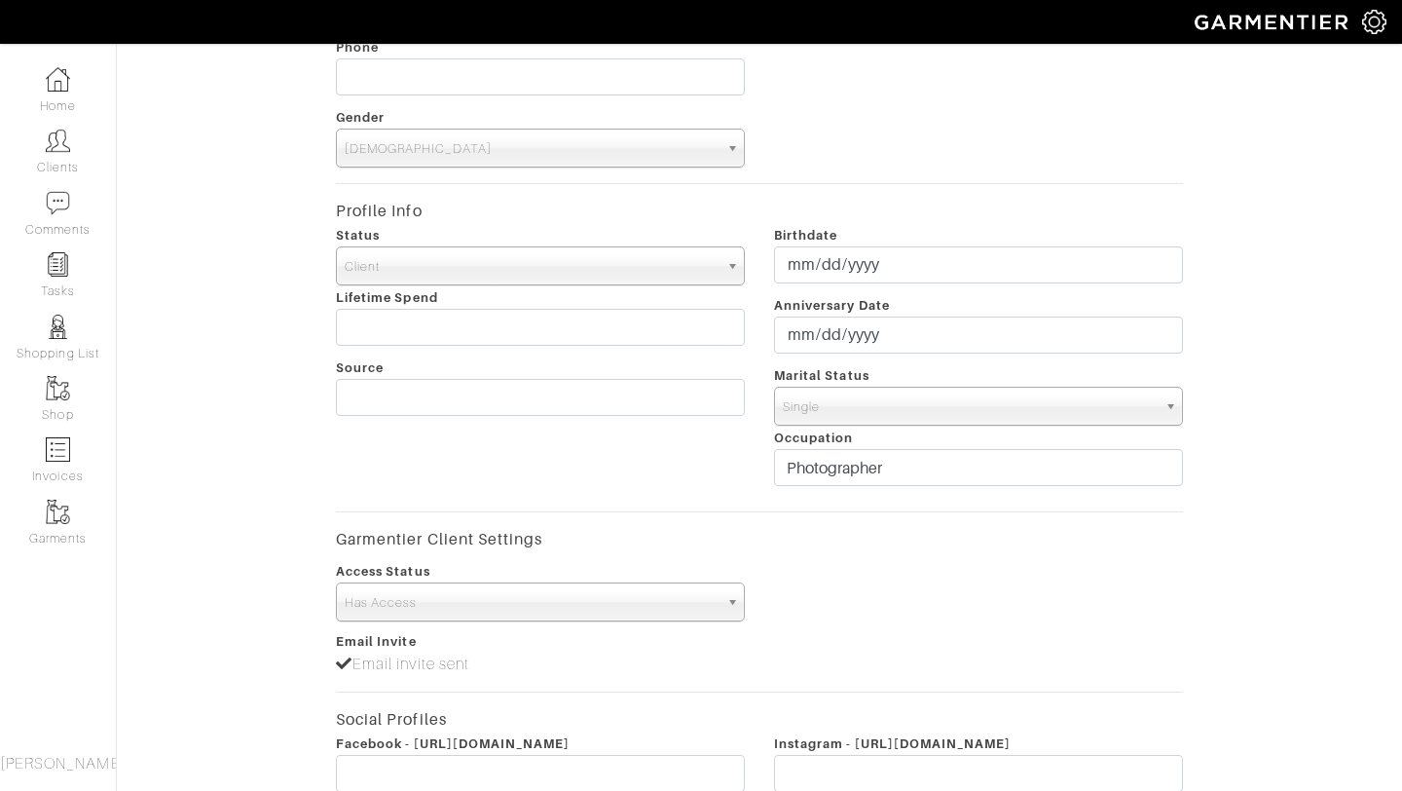
scroll to position [778, 0]
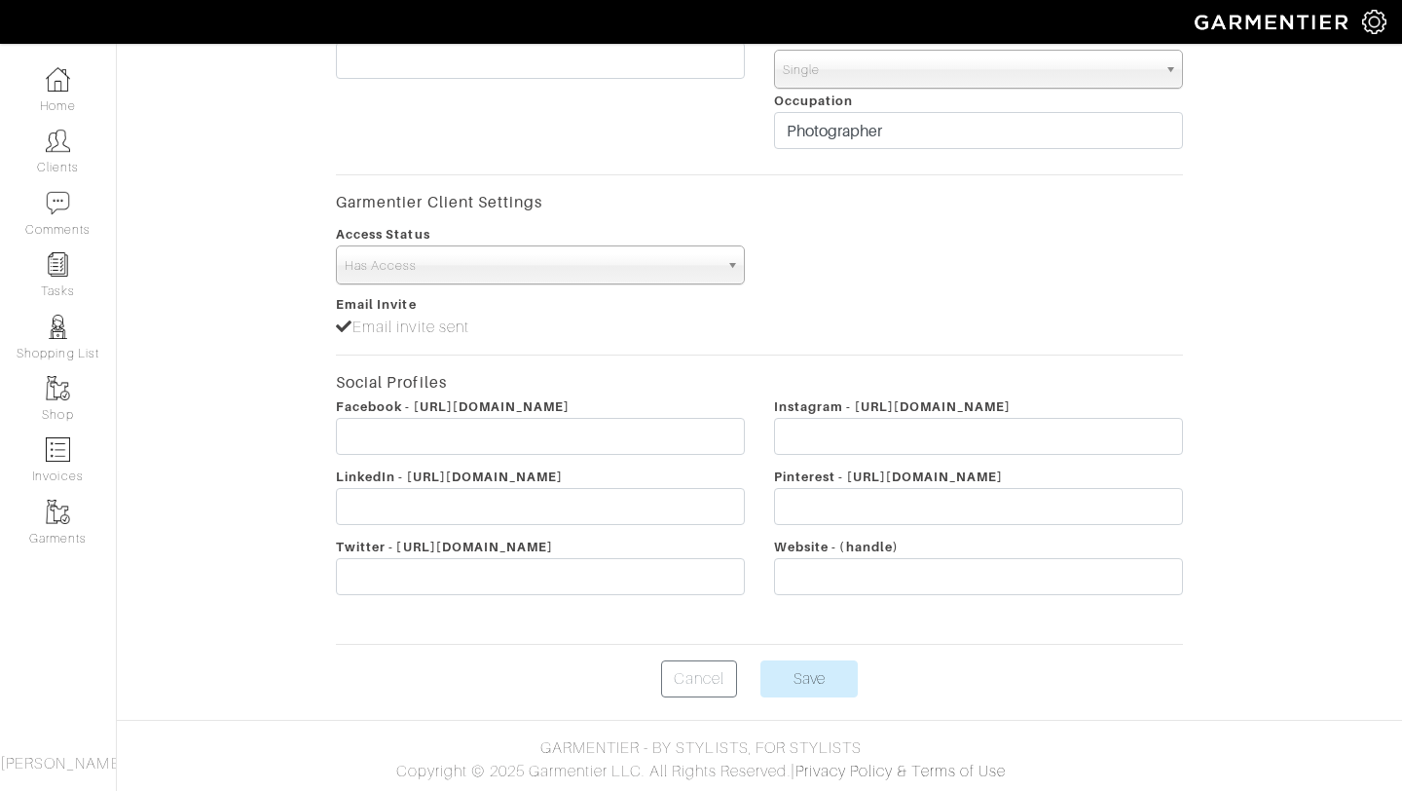
click at [411, 333] on div "Email Invite Email invite sent" at bounding box center [540, 315] width 438 height 47
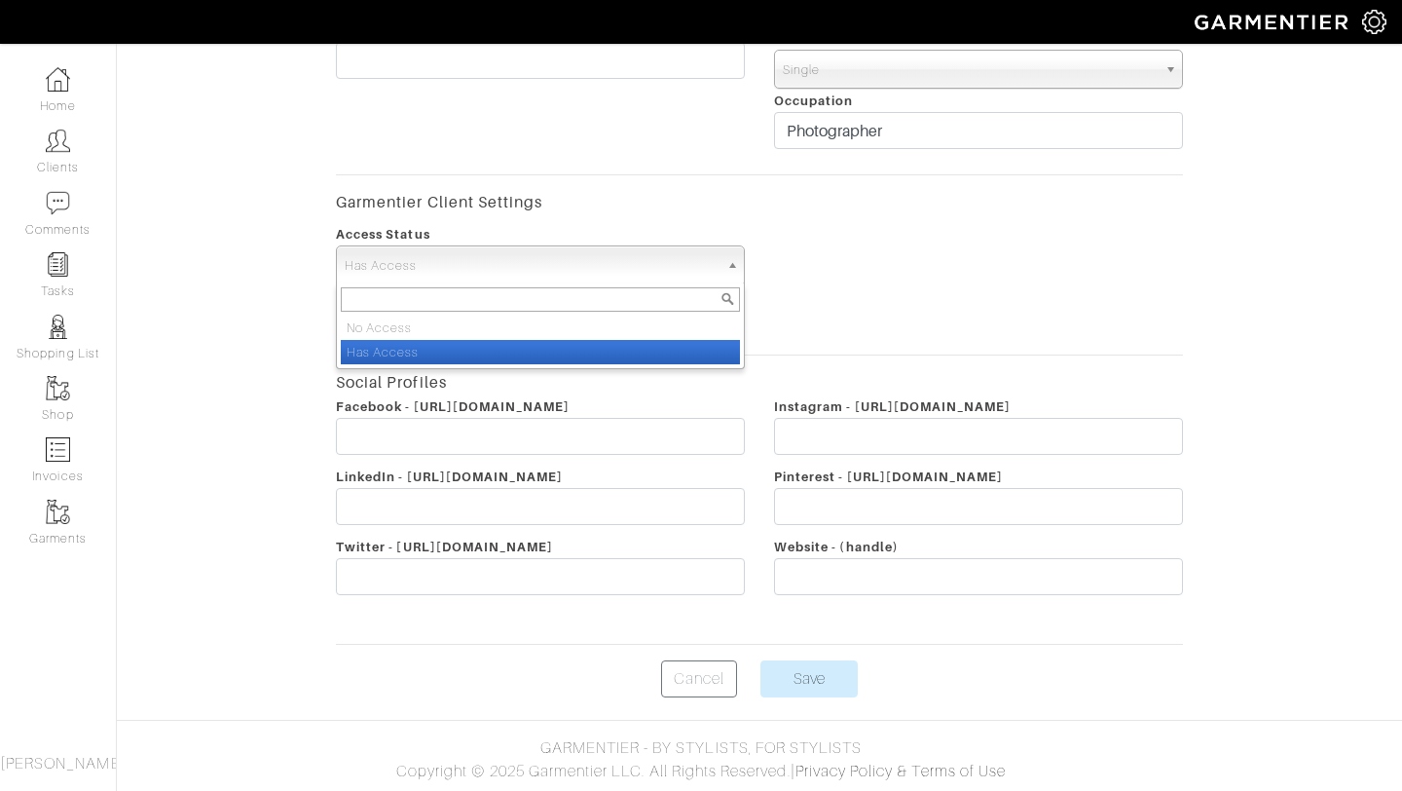
click at [417, 264] on span "Has Access" at bounding box center [532, 265] width 374 height 39
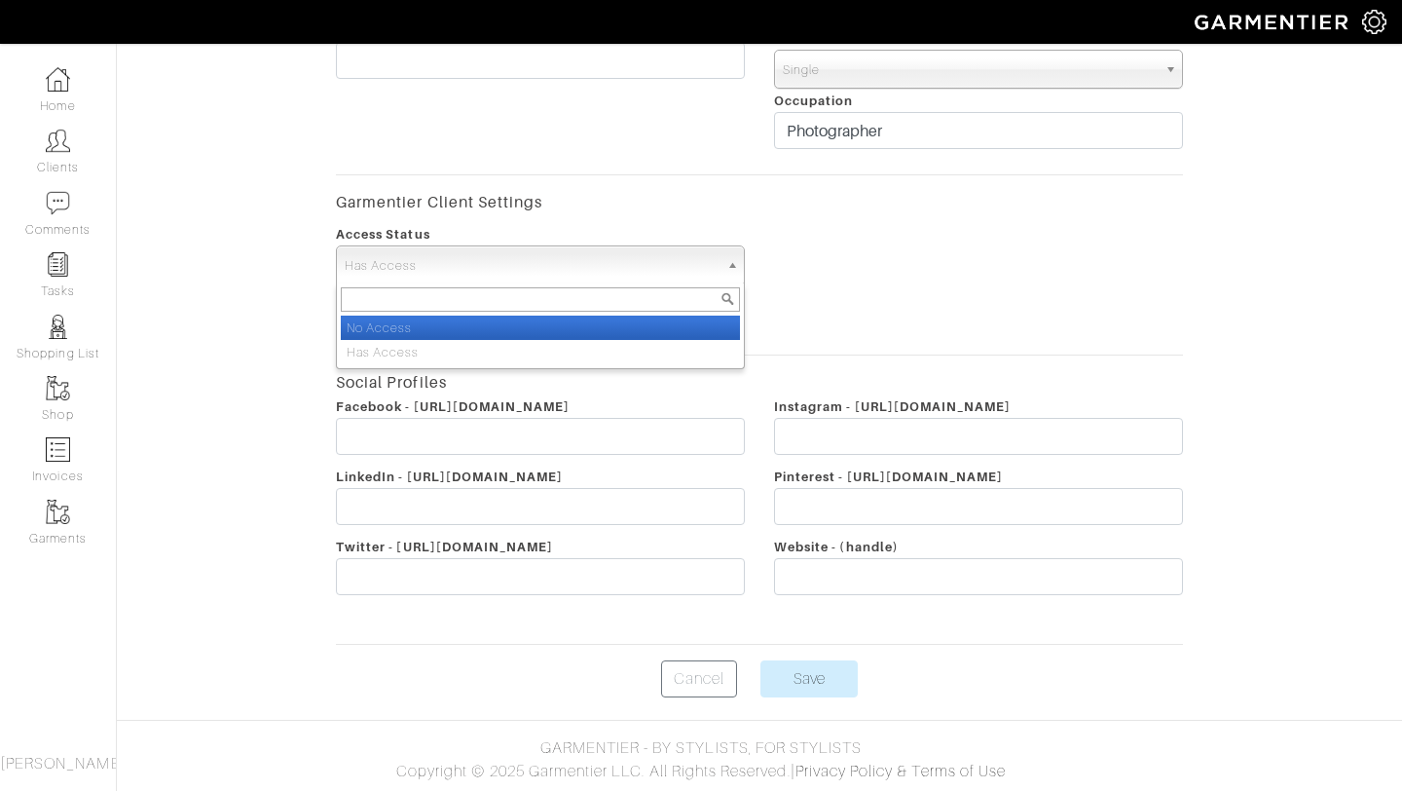
click at [412, 330] on li "No Access" at bounding box center [540, 328] width 399 height 24
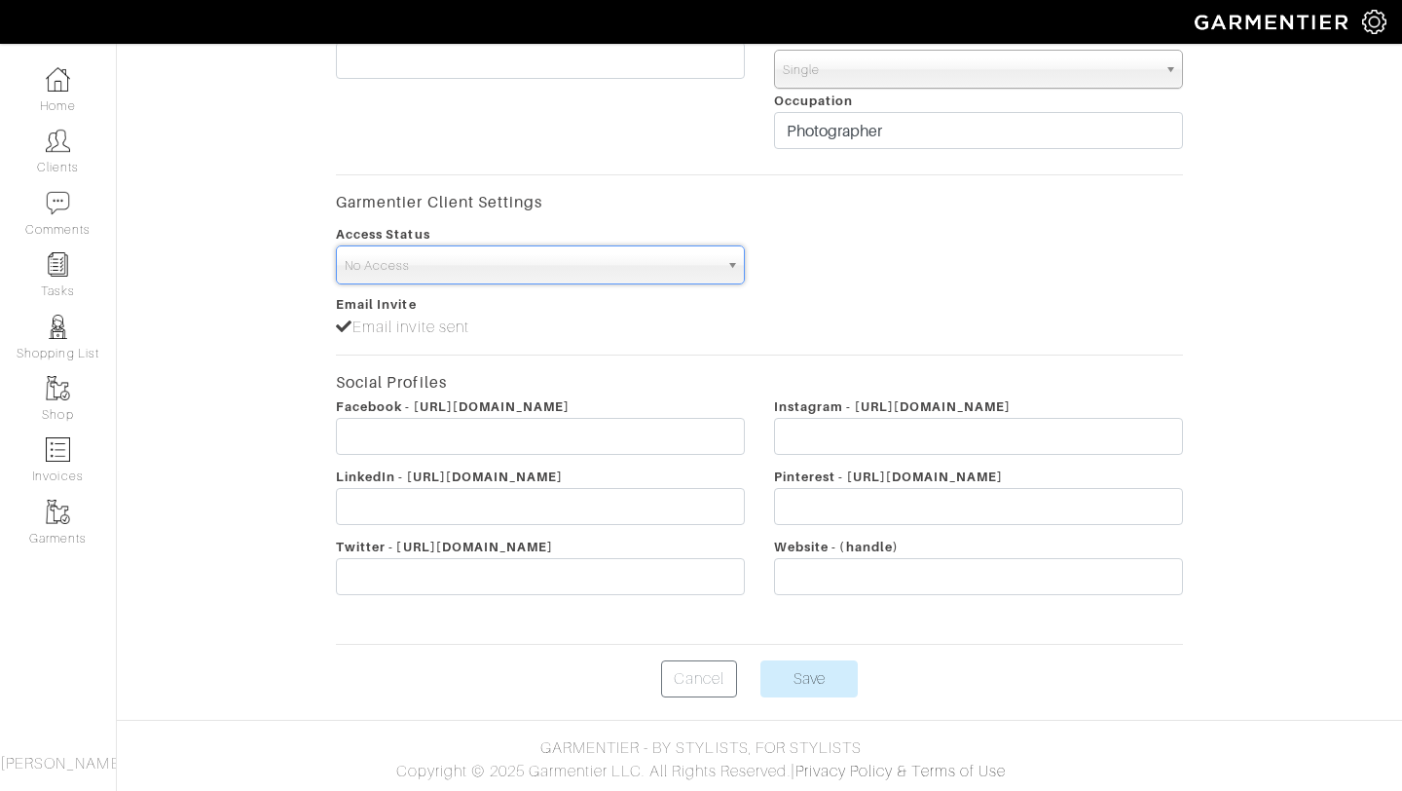
click at [446, 256] on span "No Access" at bounding box center [532, 265] width 374 height 39
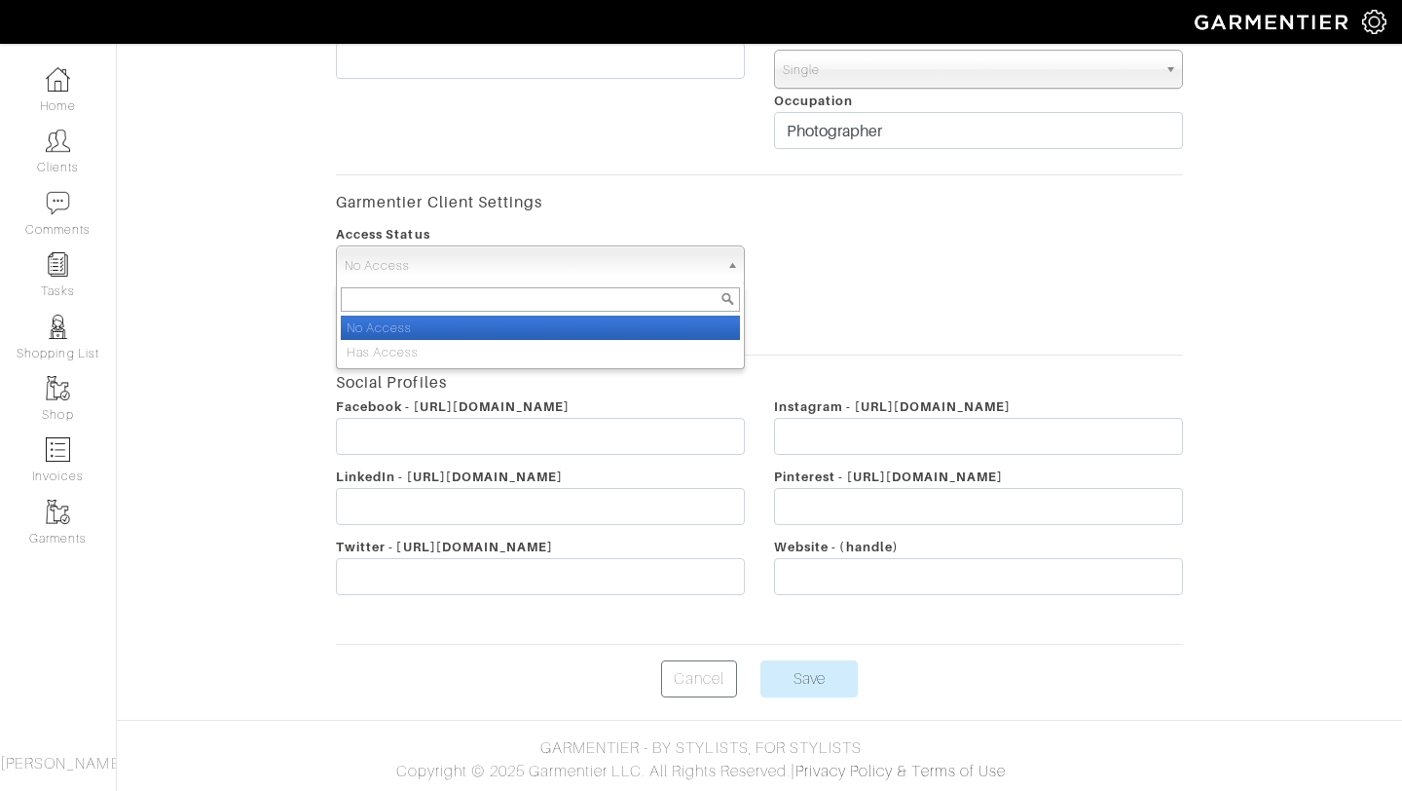
click at [446, 256] on span "No Access" at bounding box center [532, 265] width 374 height 39
click at [446, 255] on span "No Access" at bounding box center [532, 265] width 374 height 39
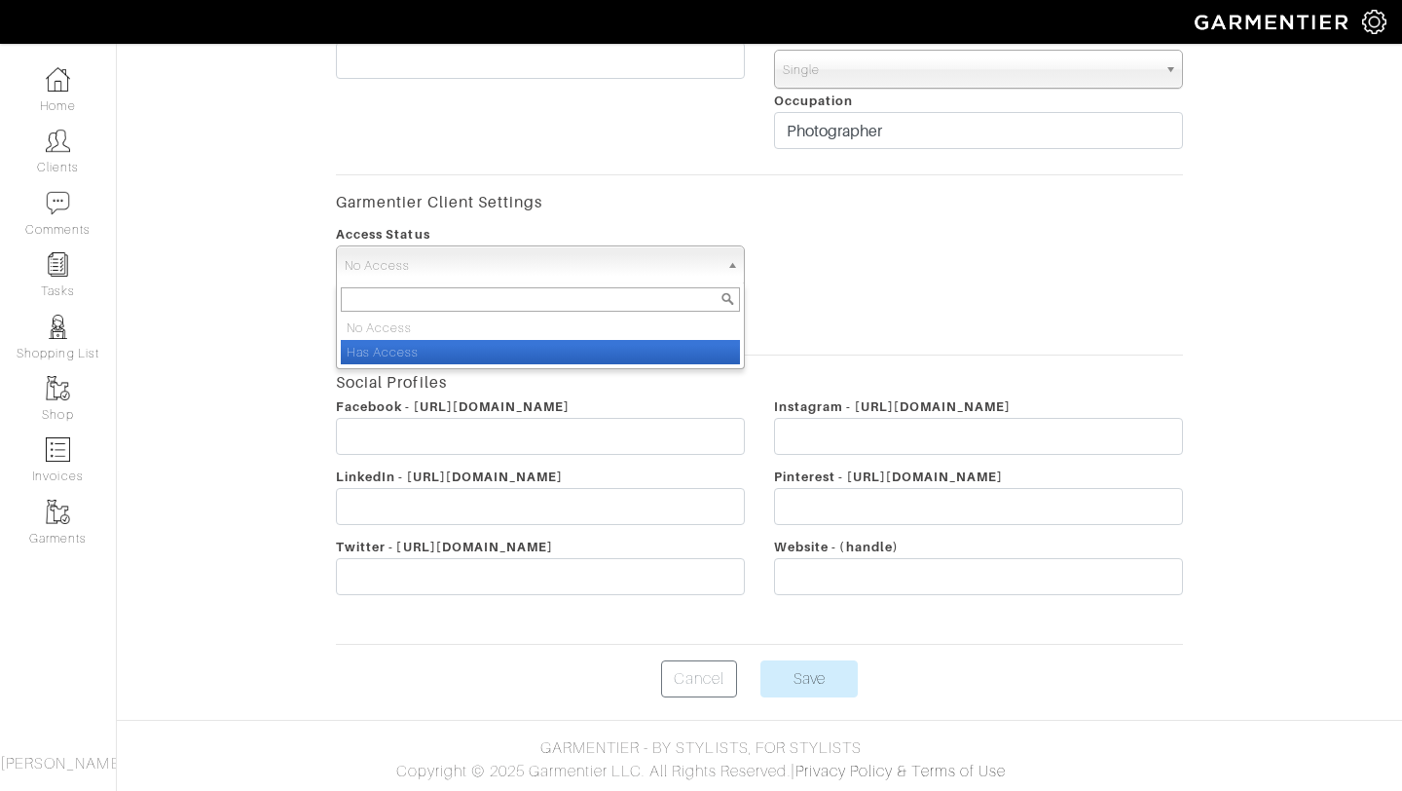
click at [439, 355] on li "Has Access" at bounding box center [540, 352] width 399 height 24
select select "true"
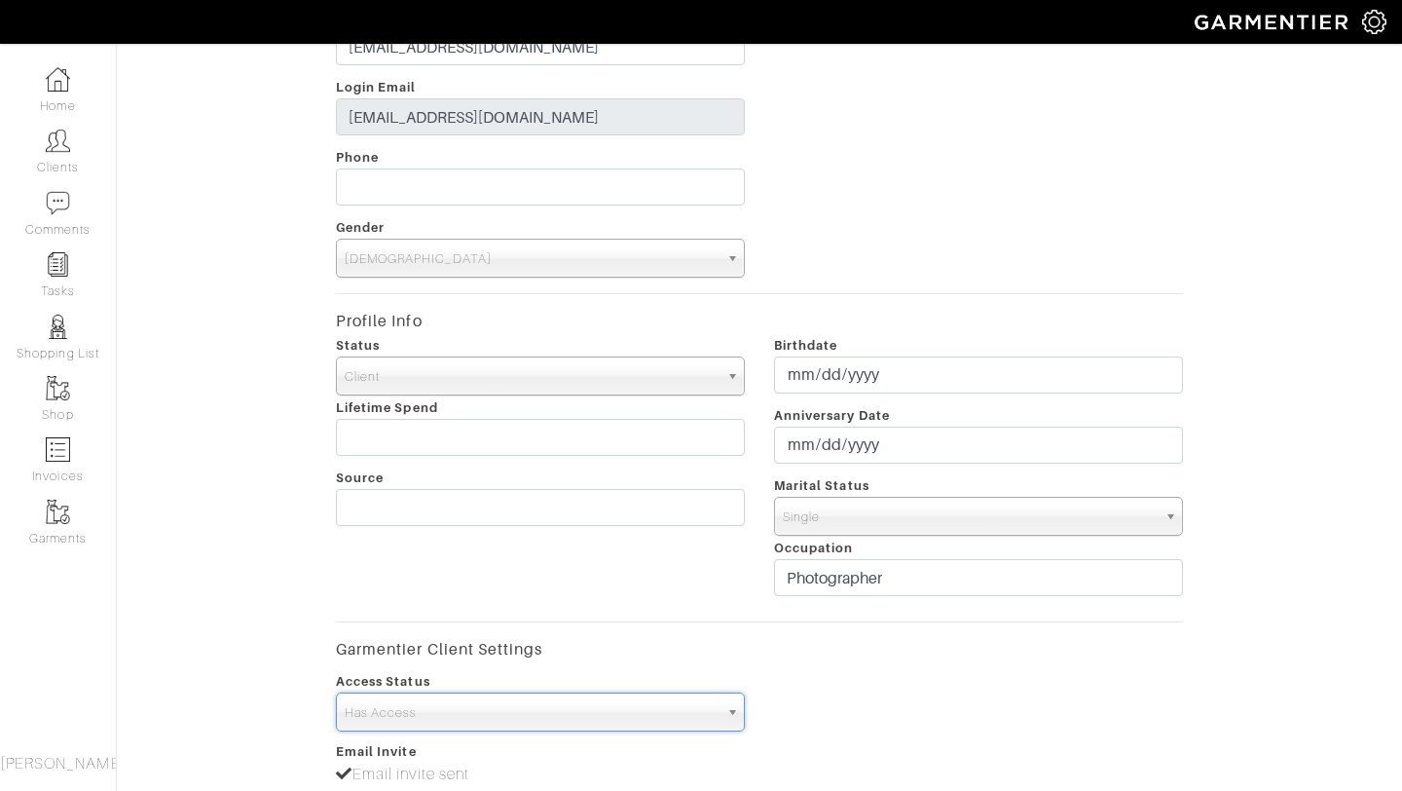
scroll to position [0, 0]
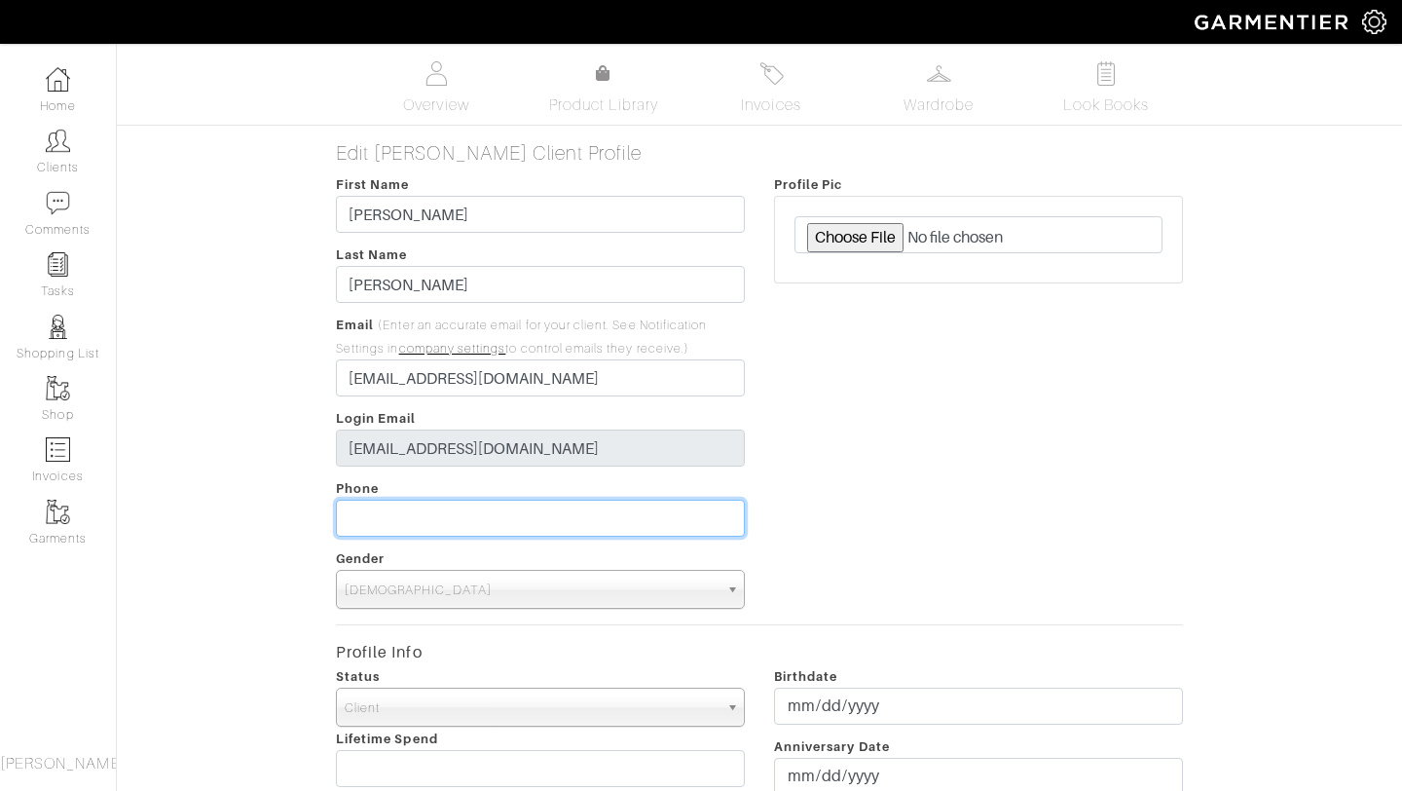
type input "___-___-____"
click at [545, 509] on input "___-___-____" at bounding box center [540, 518] width 409 height 37
click at [948, 93] on span "Wardrobe" at bounding box center [939, 104] width 70 height 23
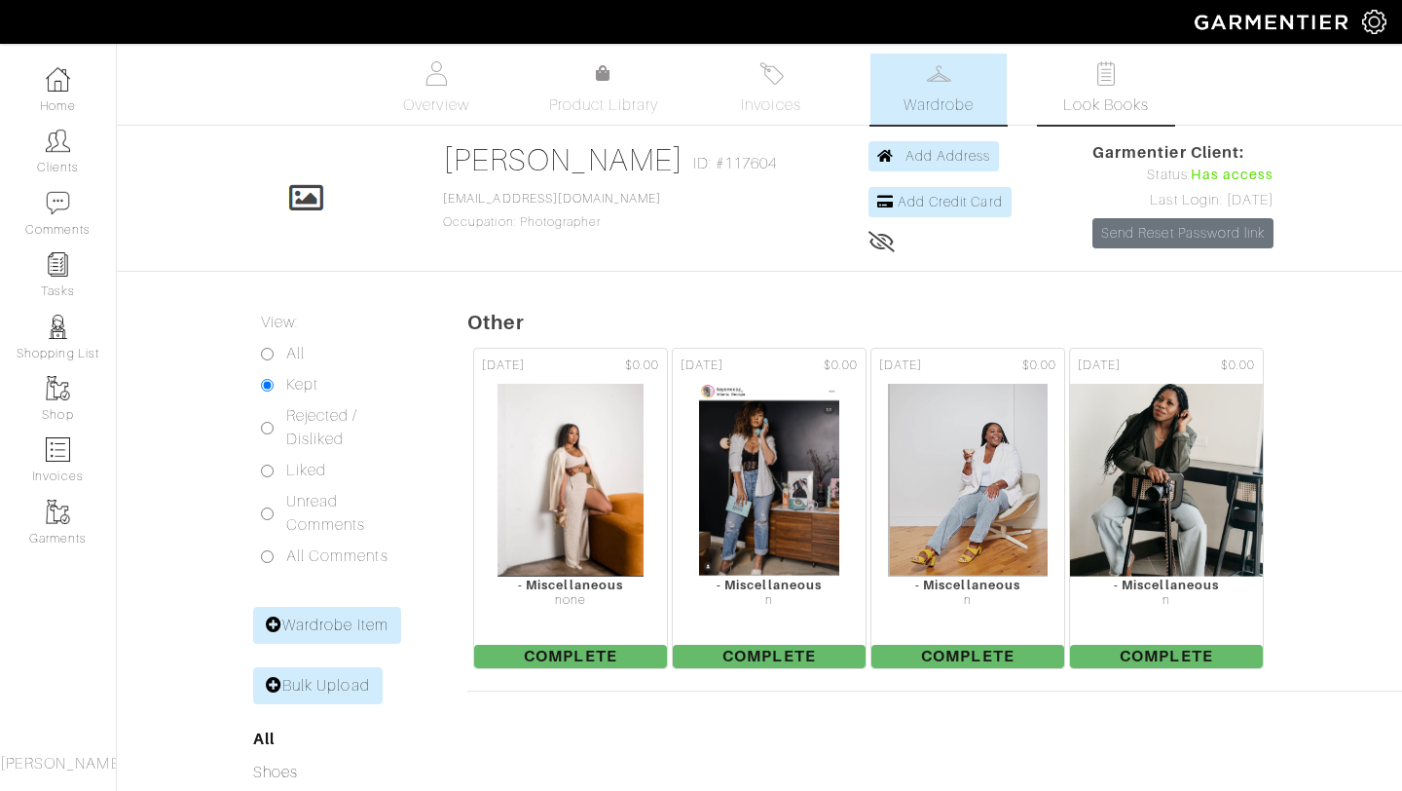
click at [1073, 103] on span "Look Books" at bounding box center [1106, 104] width 87 height 23
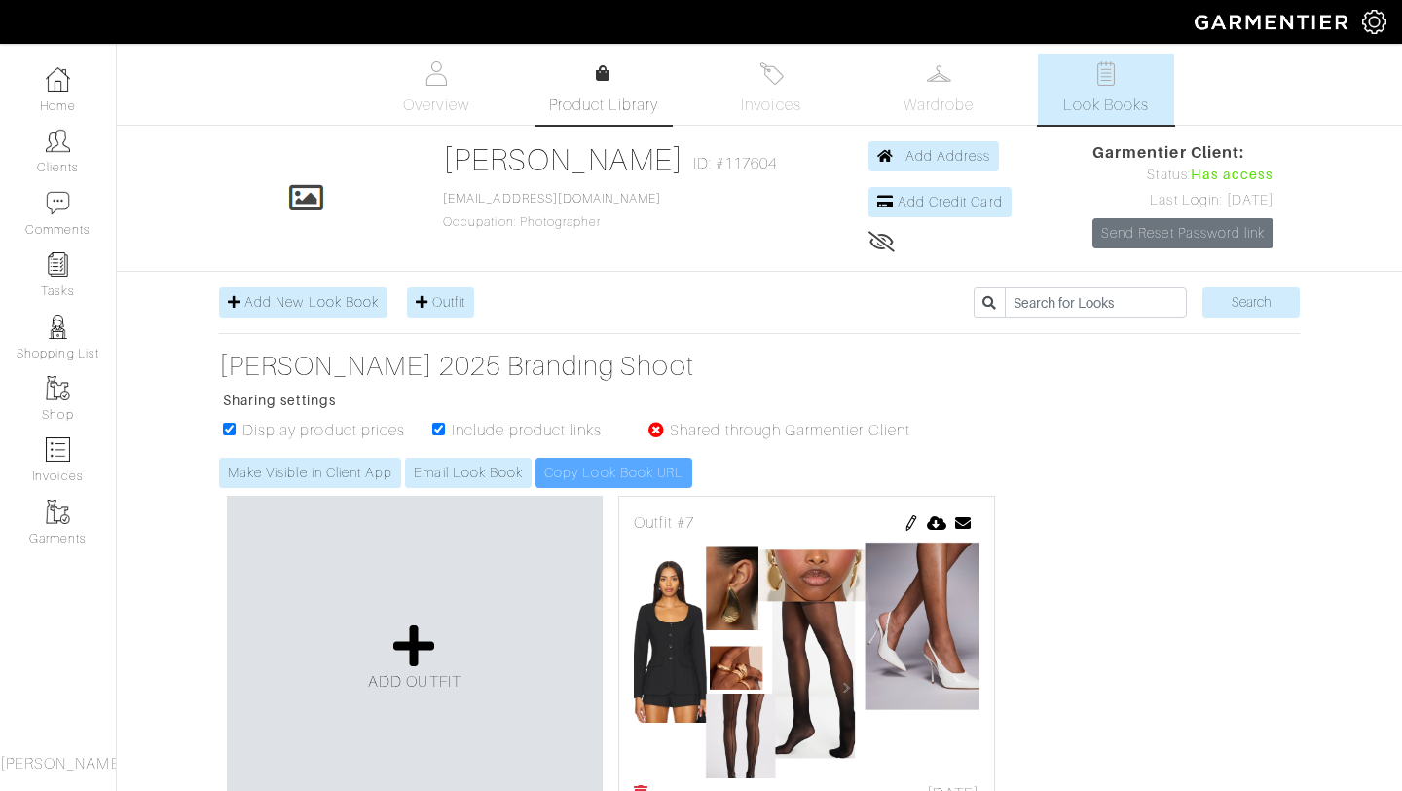
click at [595, 88] on link "Product Library" at bounding box center [604, 89] width 136 height 55
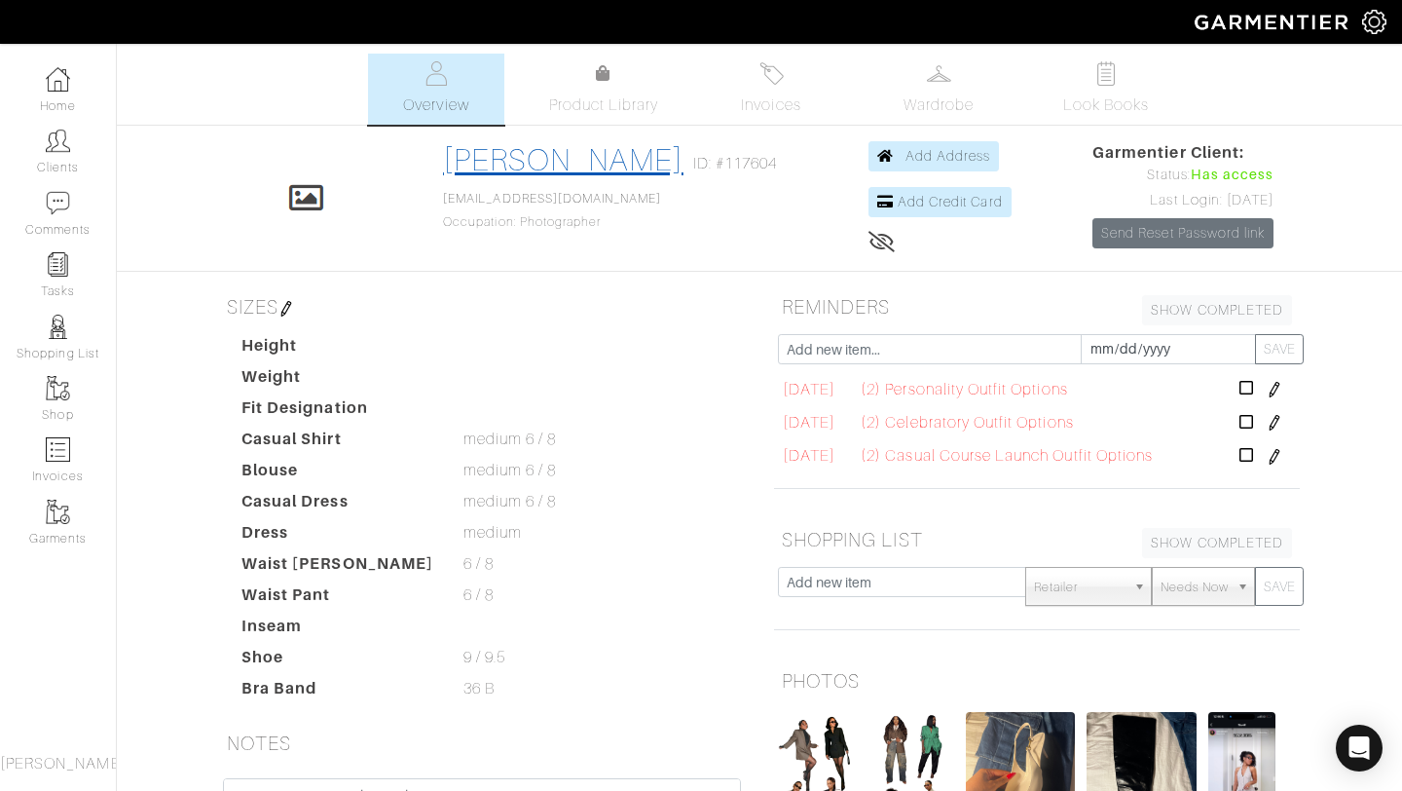
click at [529, 167] on link "[PERSON_NAME]" at bounding box center [563, 159] width 241 height 35
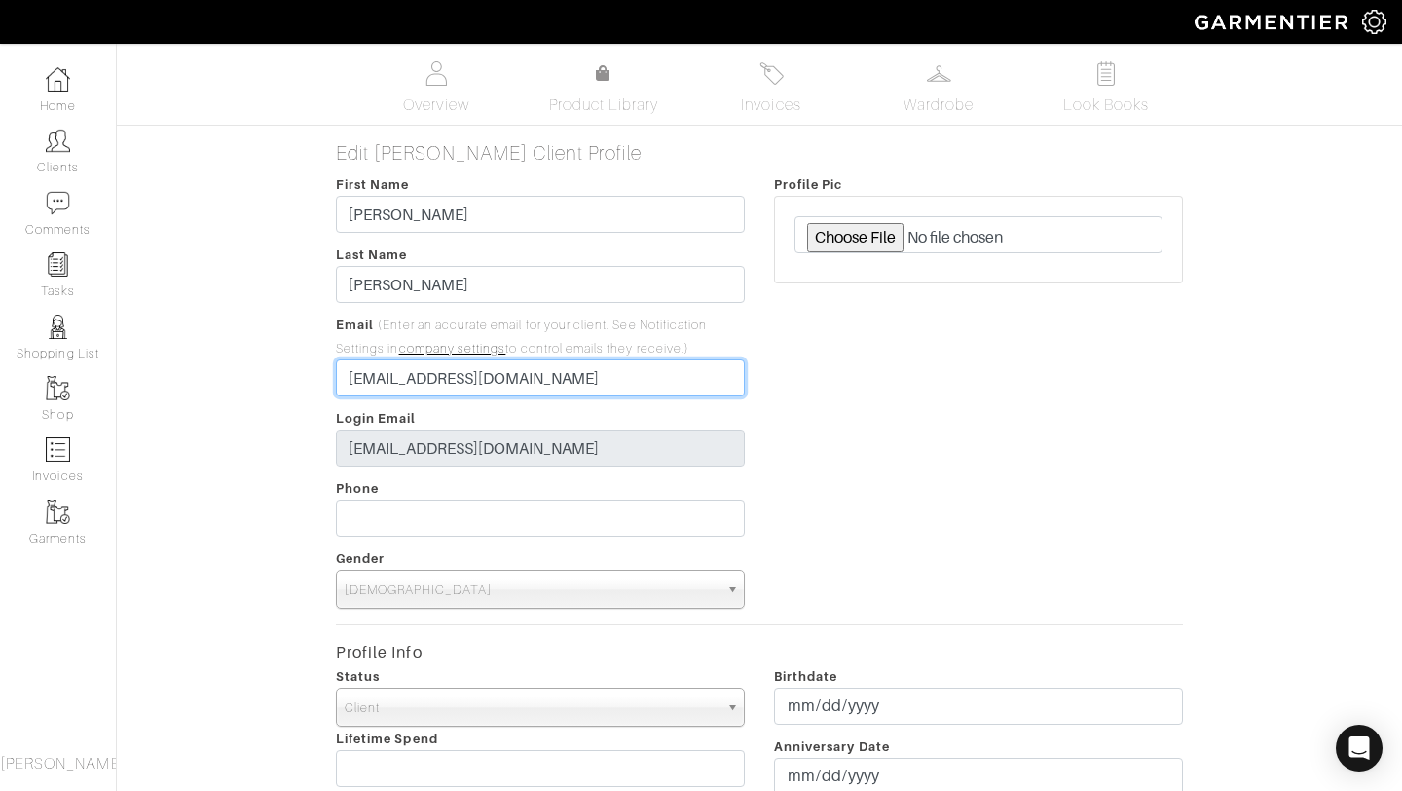
click at [523, 389] on input "info@snapsbyash.com" at bounding box center [540, 377] width 409 height 37
drag, startPoint x: 523, startPoint y: 386, endPoint x: 280, endPoint y: 355, distance: 244.4
type input "[EMAIL_ADDRESS][DOMAIN_NAME]"
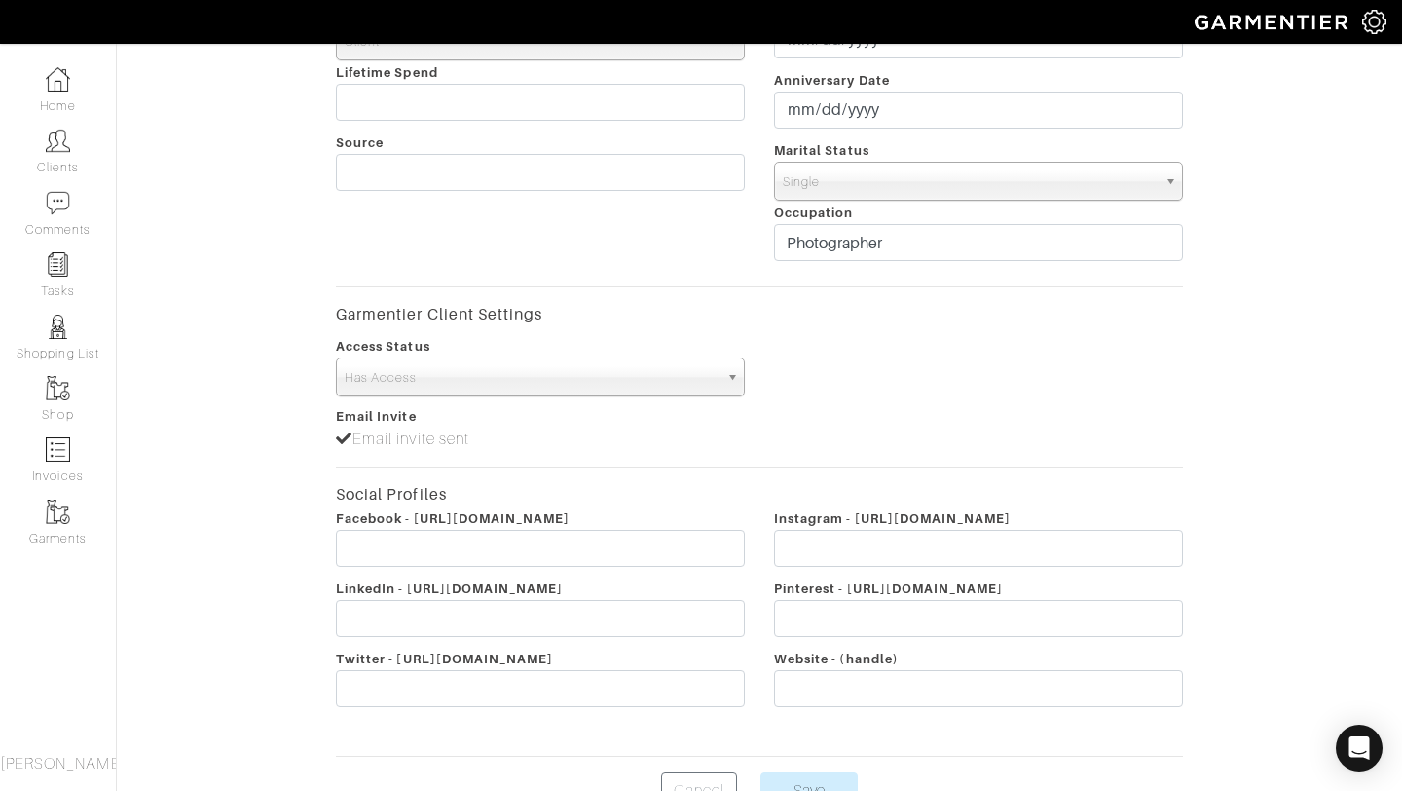
scroll to position [778, 0]
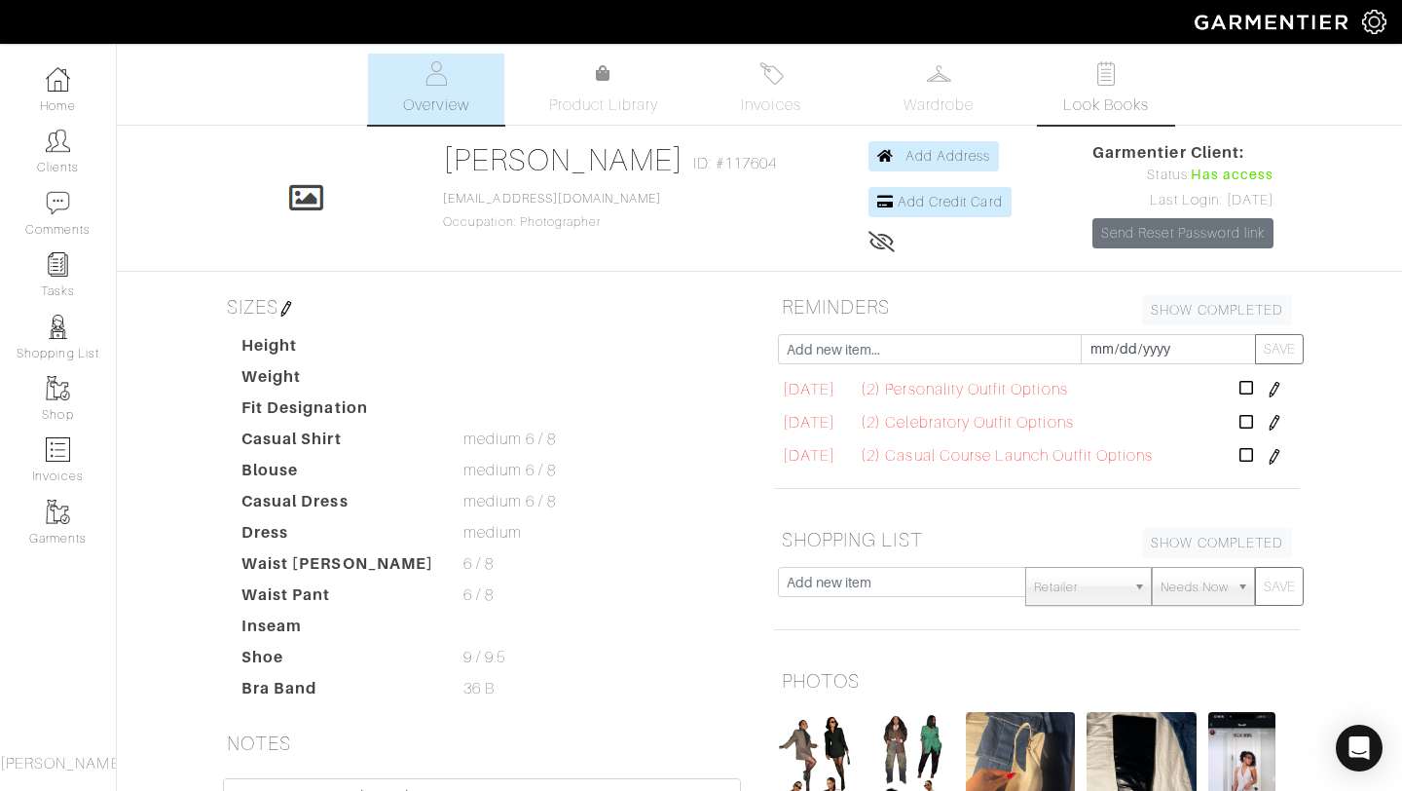
click at [1095, 66] on img at bounding box center [1107, 73] width 24 height 24
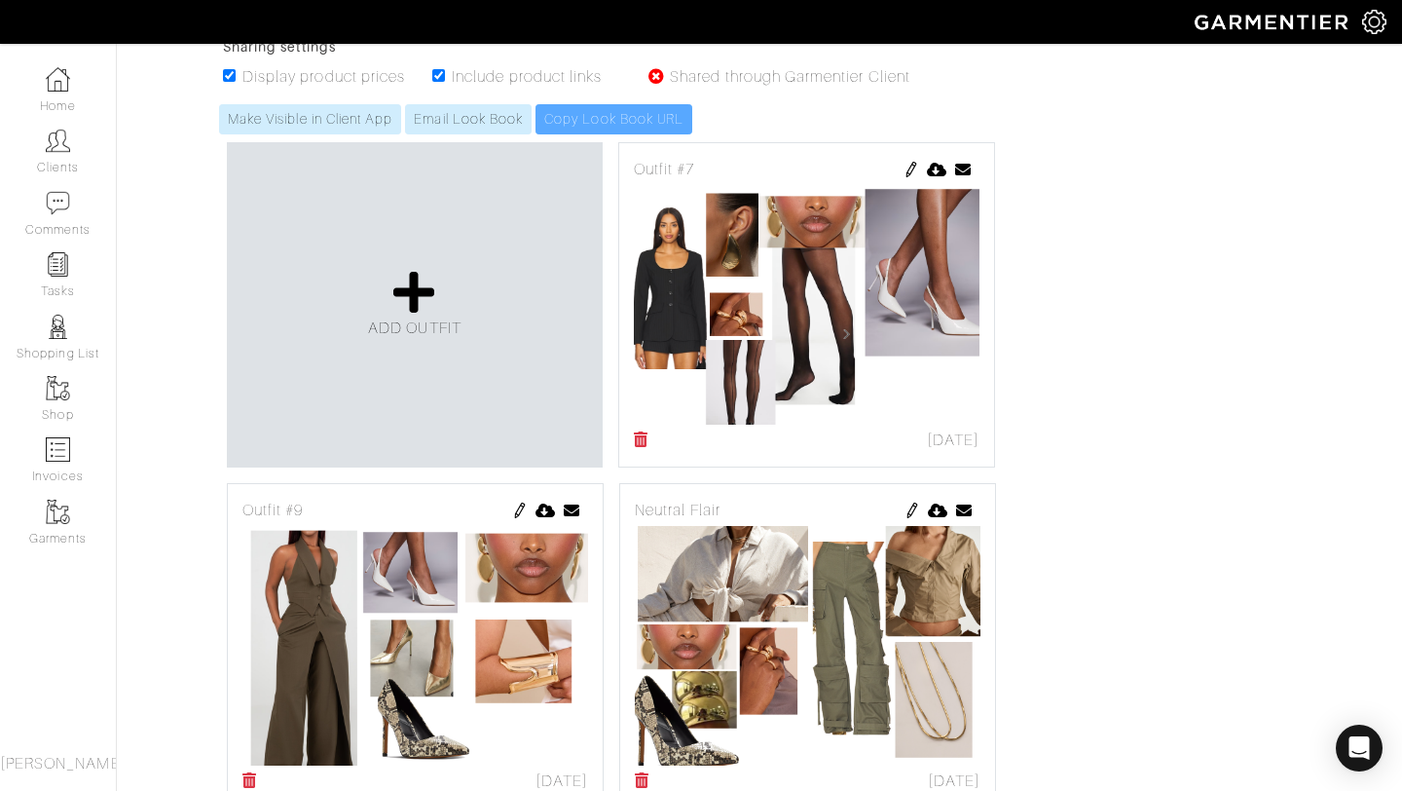
scroll to position [386, 0]
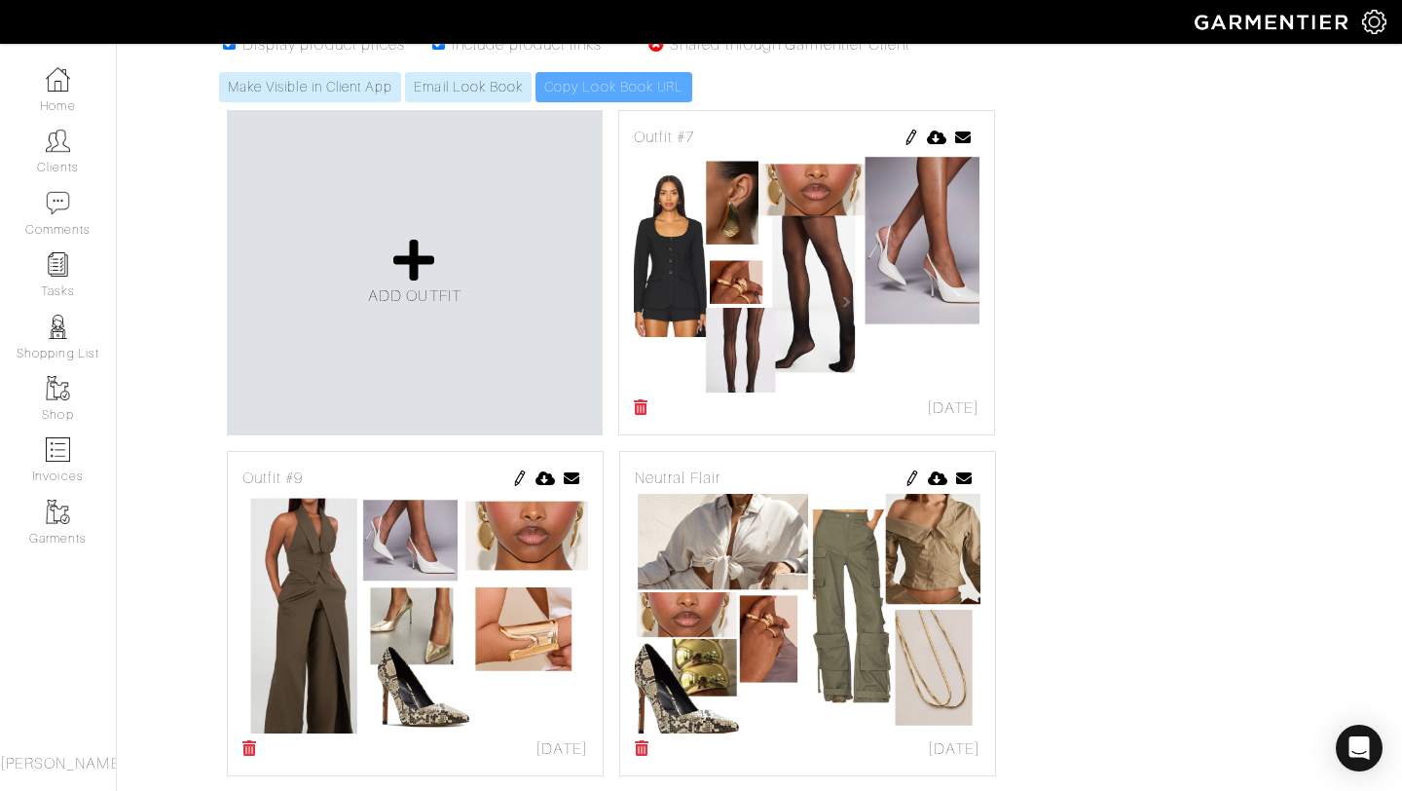
click at [910, 133] on img at bounding box center [912, 138] width 16 height 16
click at [909, 137] on img at bounding box center [912, 138] width 16 height 16
click at [913, 139] on img at bounding box center [912, 138] width 16 height 16
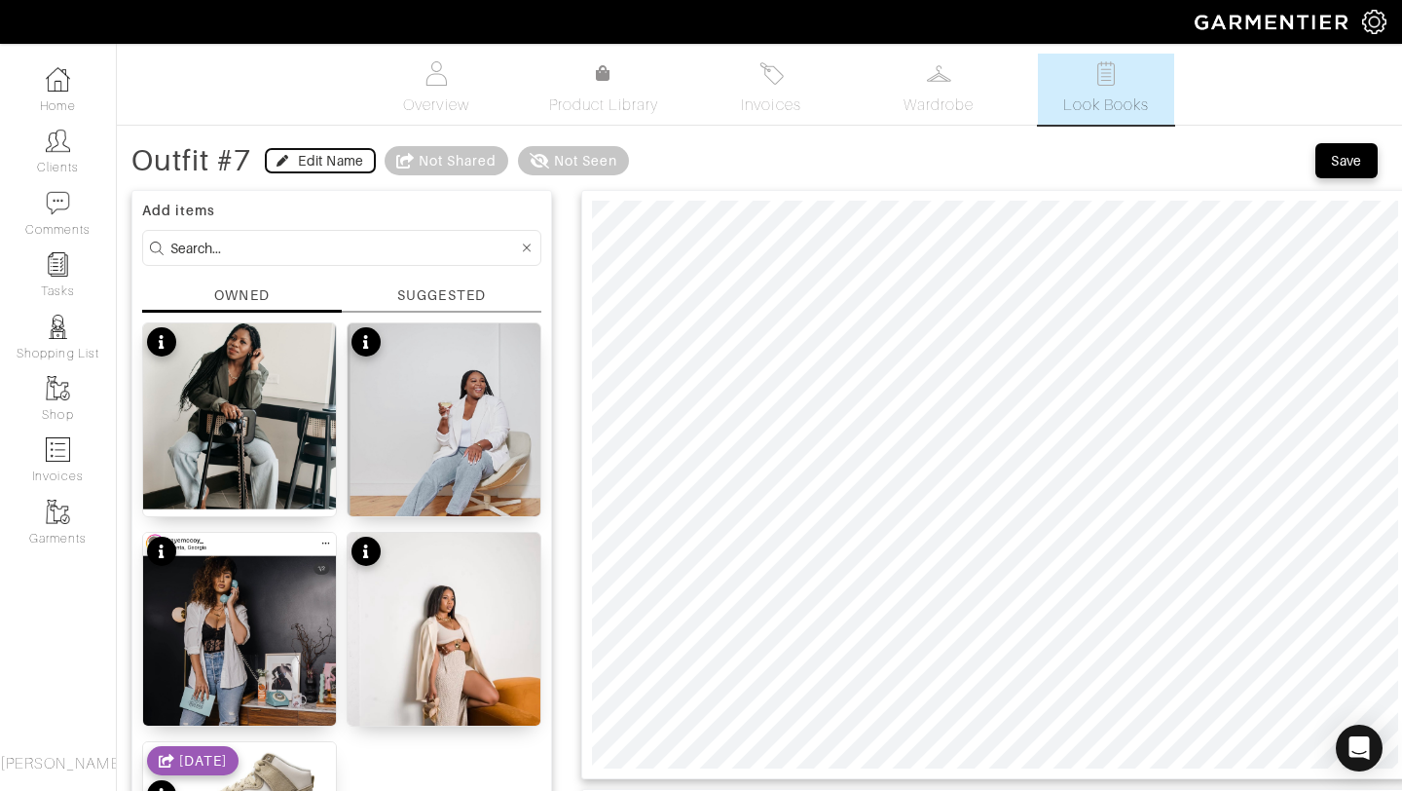
click at [296, 157] on div "Edit Name" at bounding box center [320, 160] width 87 height 19
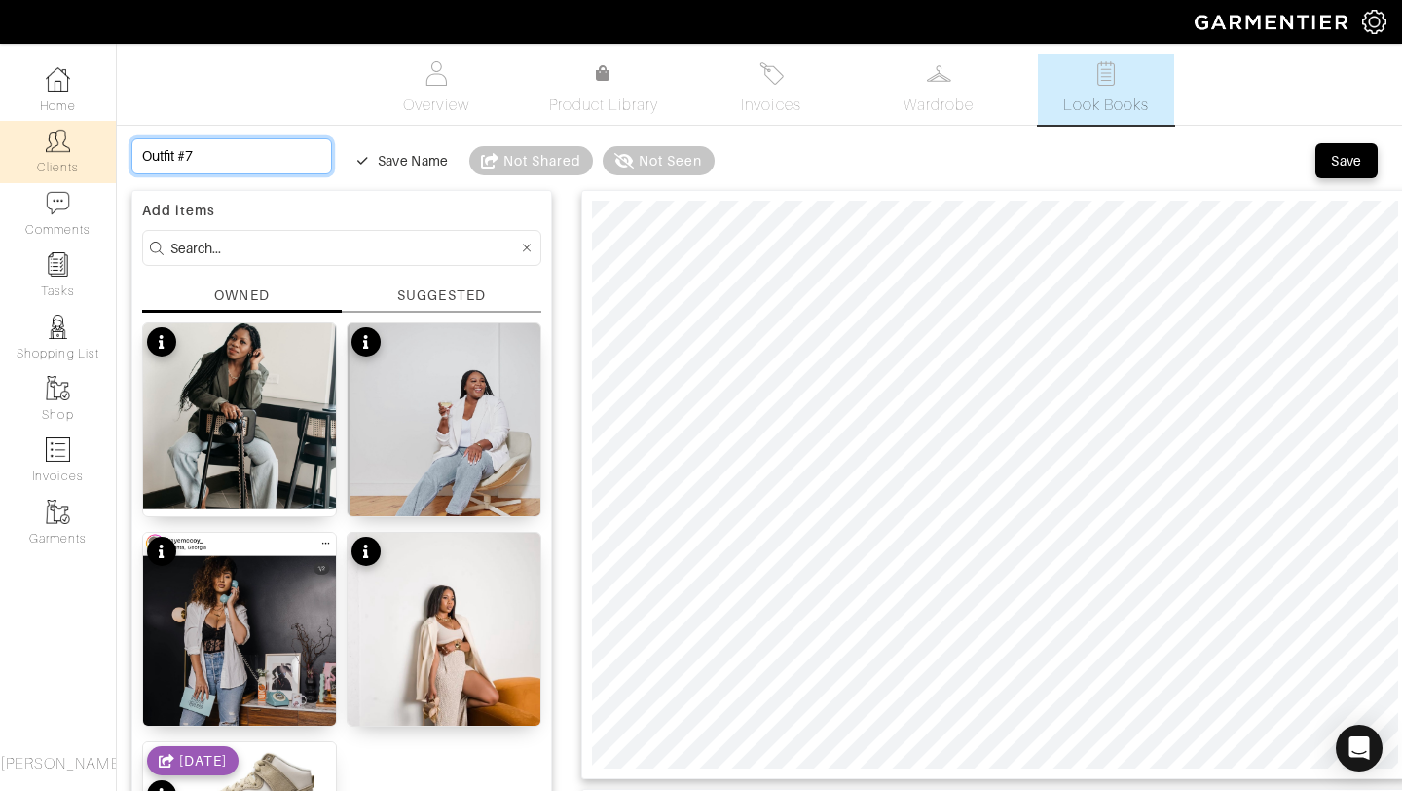
drag, startPoint x: 257, startPoint y: 151, endPoint x: 48, endPoint y: 150, distance: 209.4
type input "C"
type input "Ch"
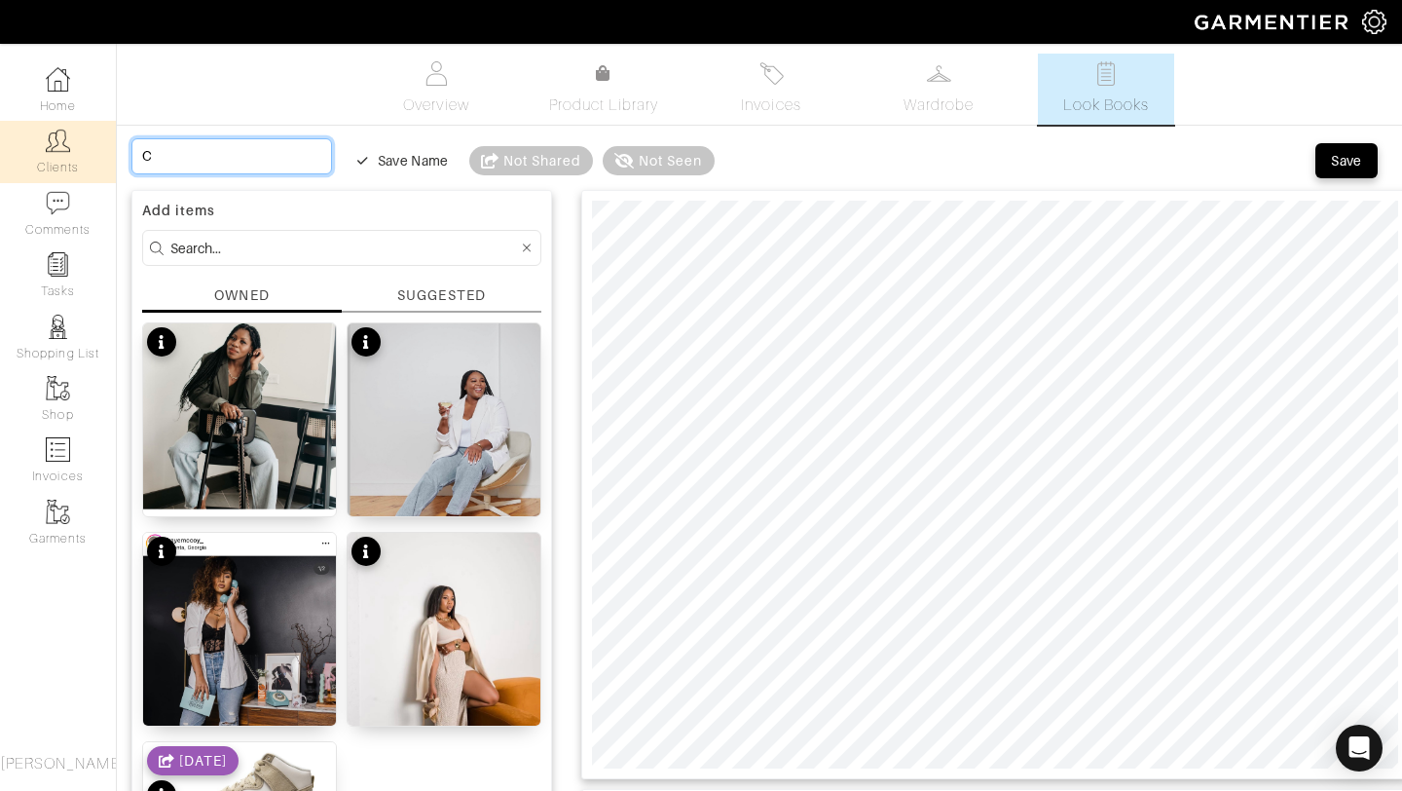
type input "Ch"
type input "Chi"
type input "Chic"
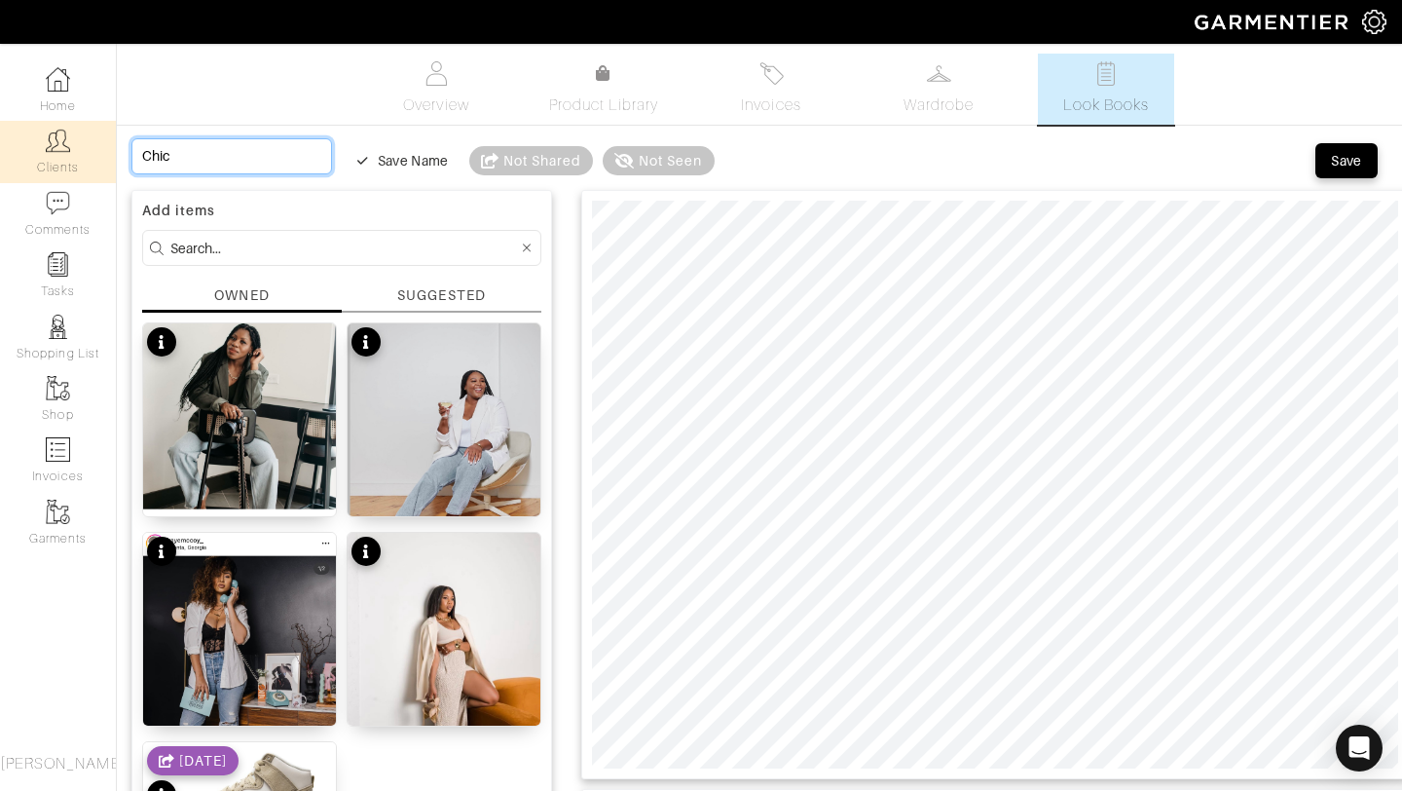
type input "Chic C"
type input "Chic Ce"
type input "Chic Cel"
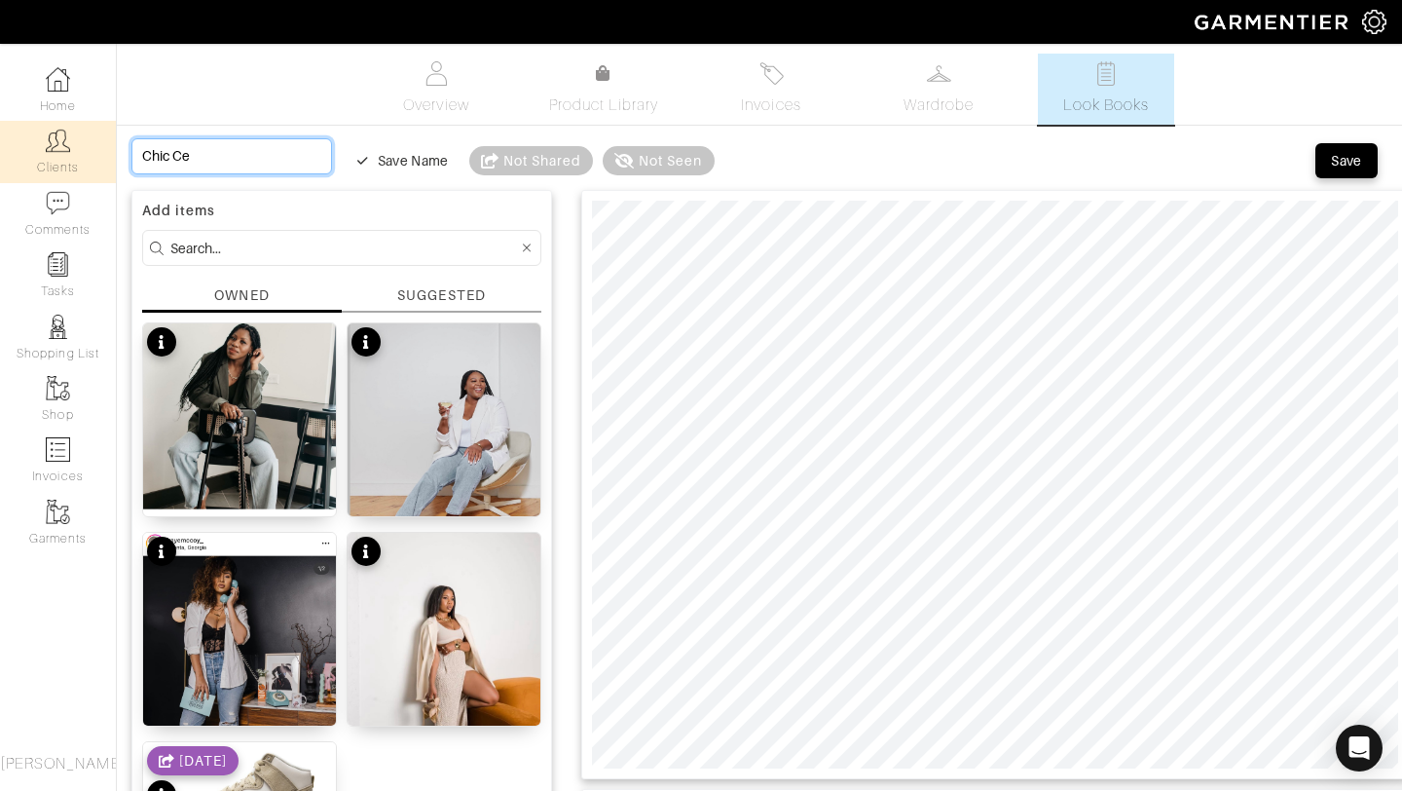
type input "Chic Cel"
type input "Chic Cele"
type input "Chic Celeb"
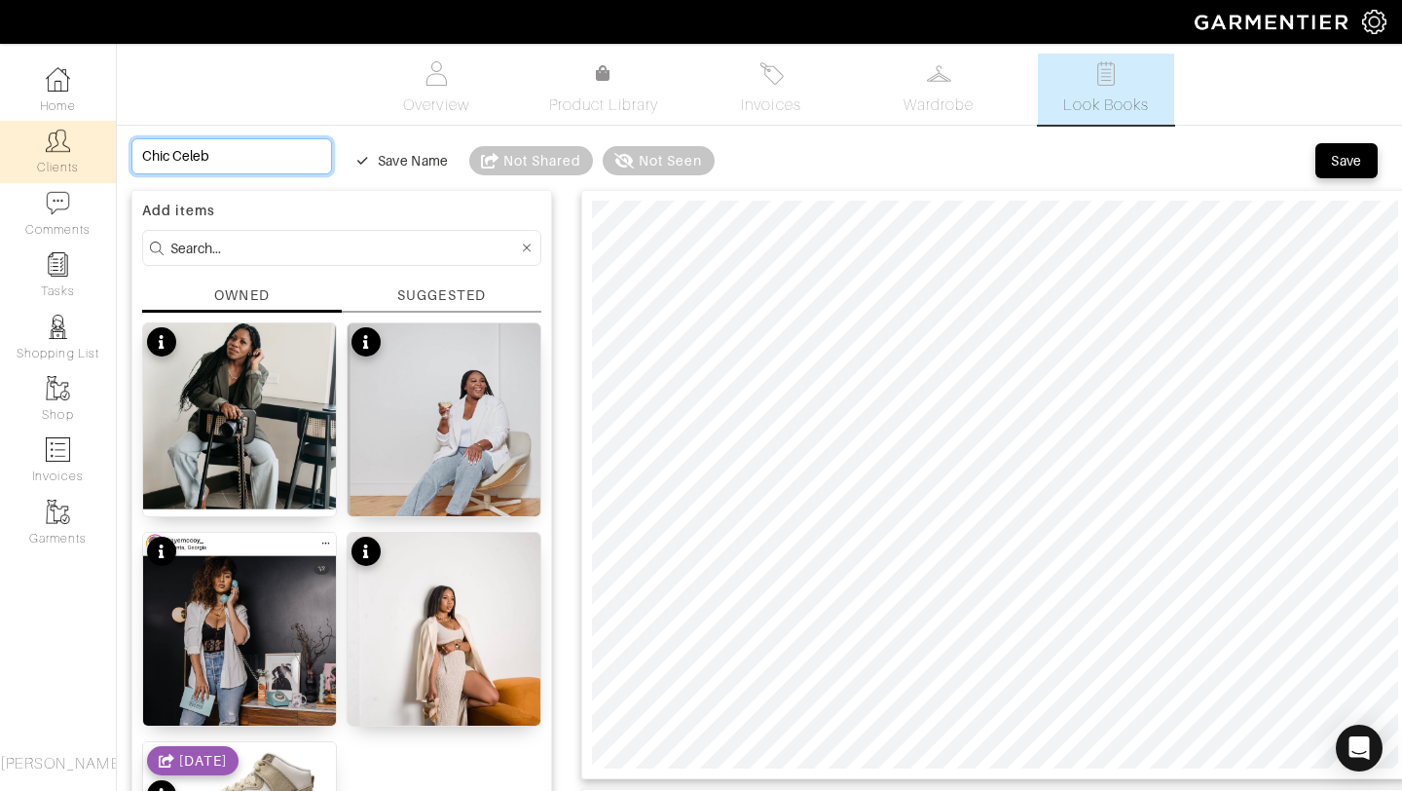
type input "Chic Celebr"
type input "Chic [MEDICAL_DATA]"
type input "Chic Celebrat"
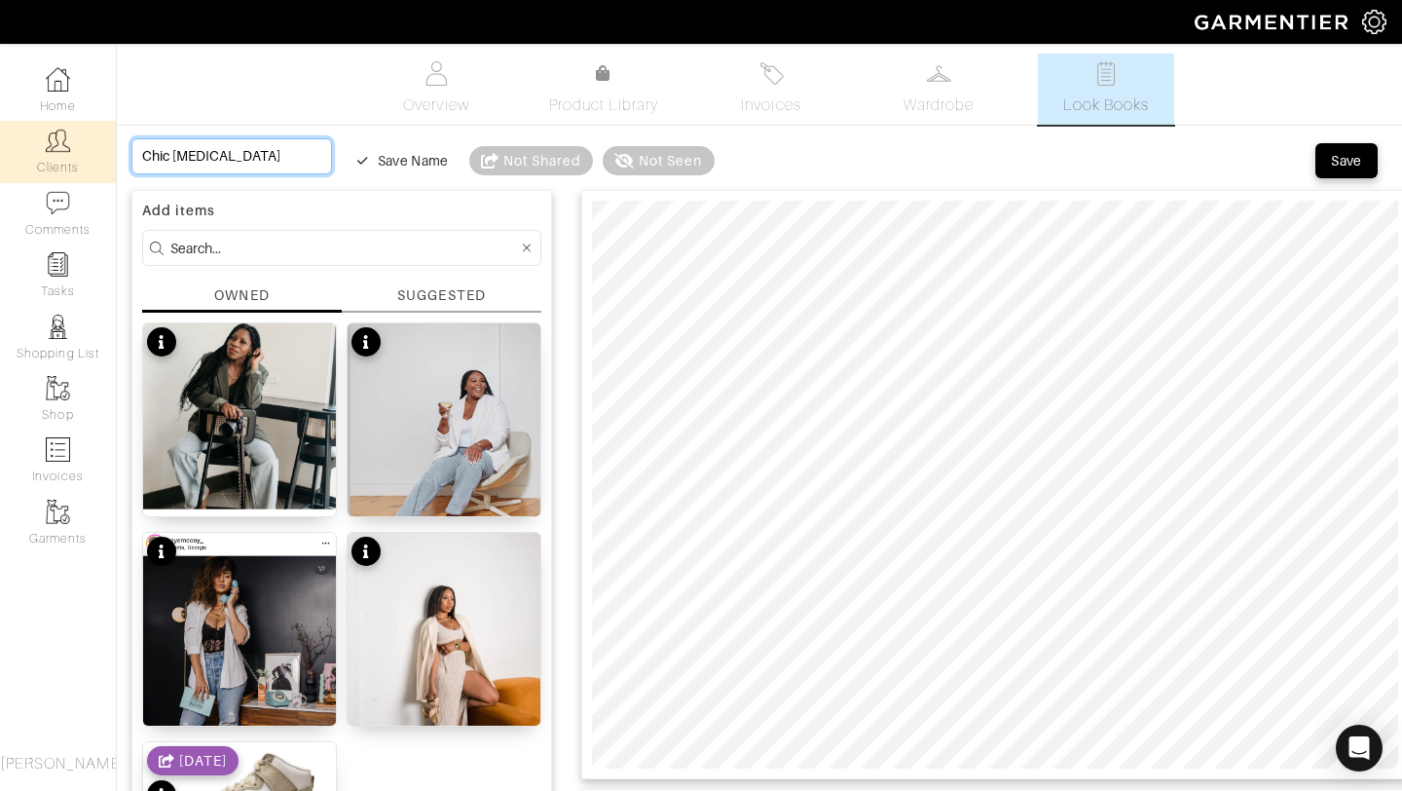
type input "Chic Celebrat"
type input "Chic Celebrati"
type input "Chic Celebratio"
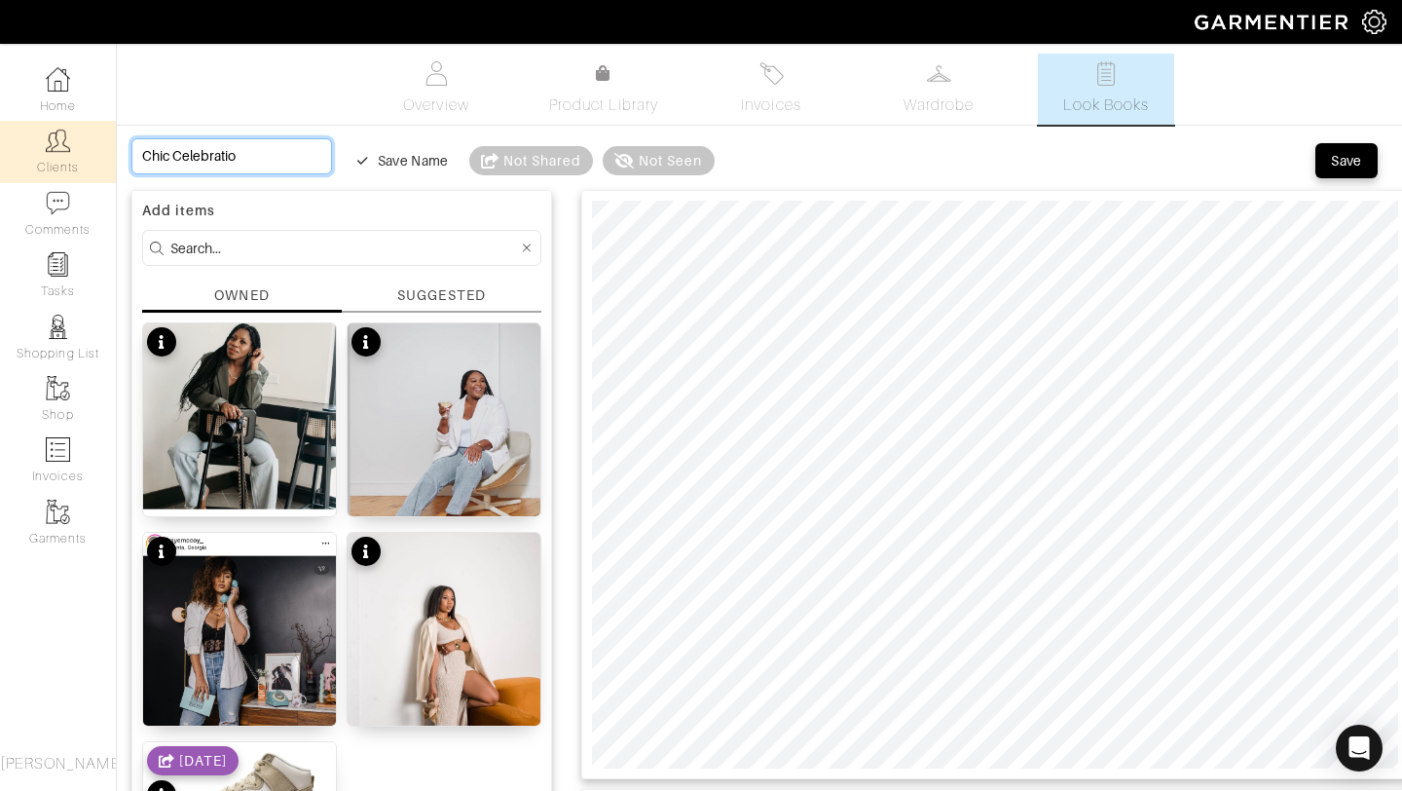
type input "Chic Celebration"
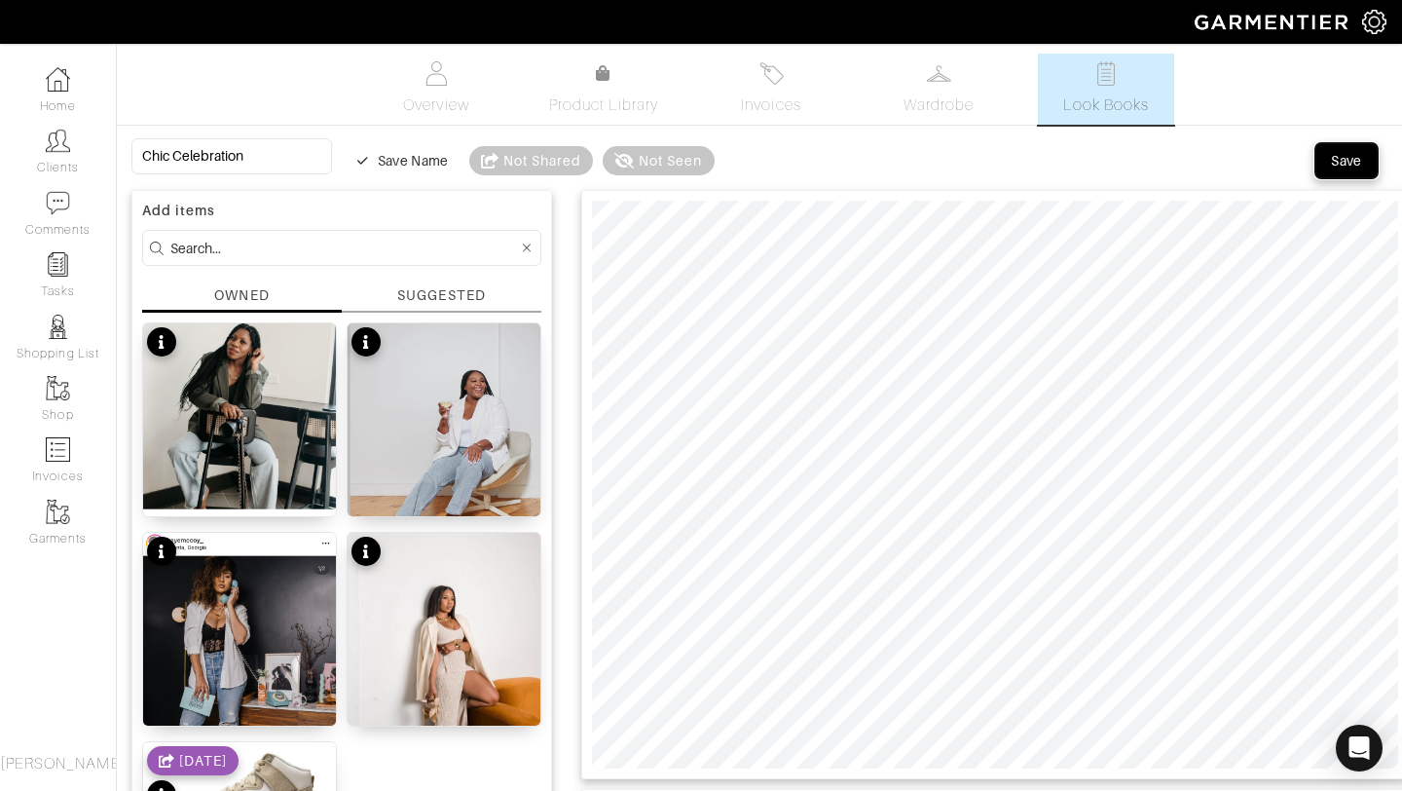
click at [1349, 166] on div "Save" at bounding box center [1346, 160] width 31 height 19
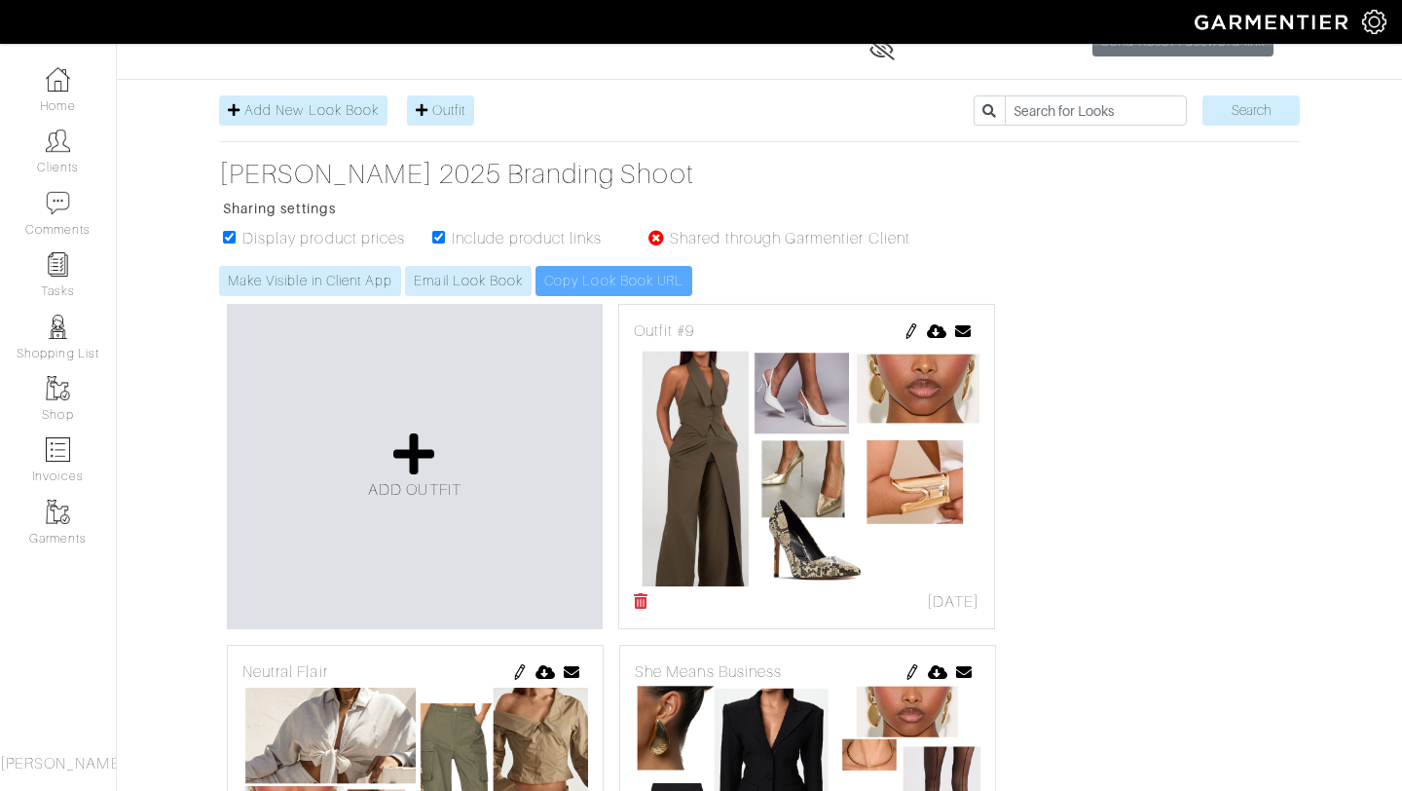
scroll to position [194, 0]
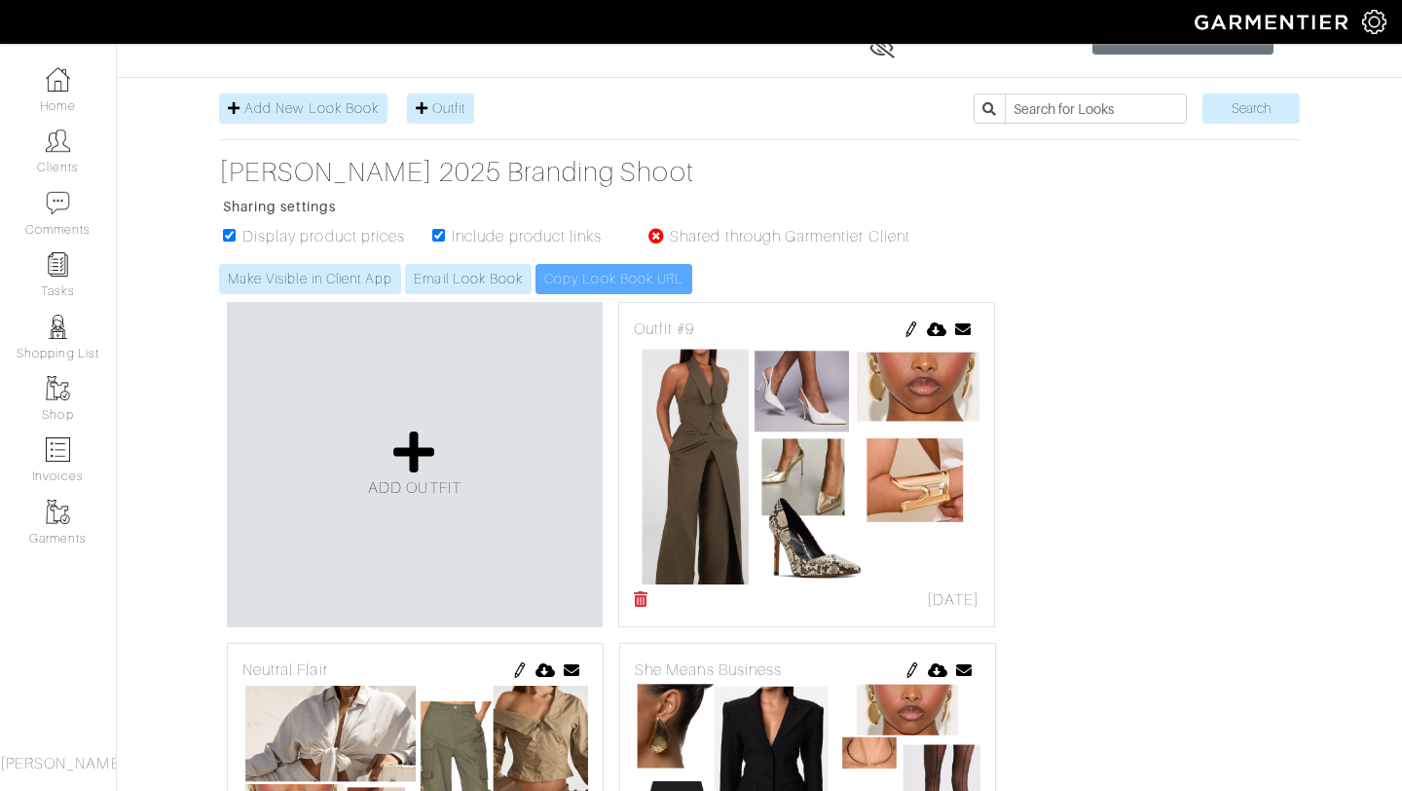
click at [914, 325] on img at bounding box center [912, 329] width 16 height 16
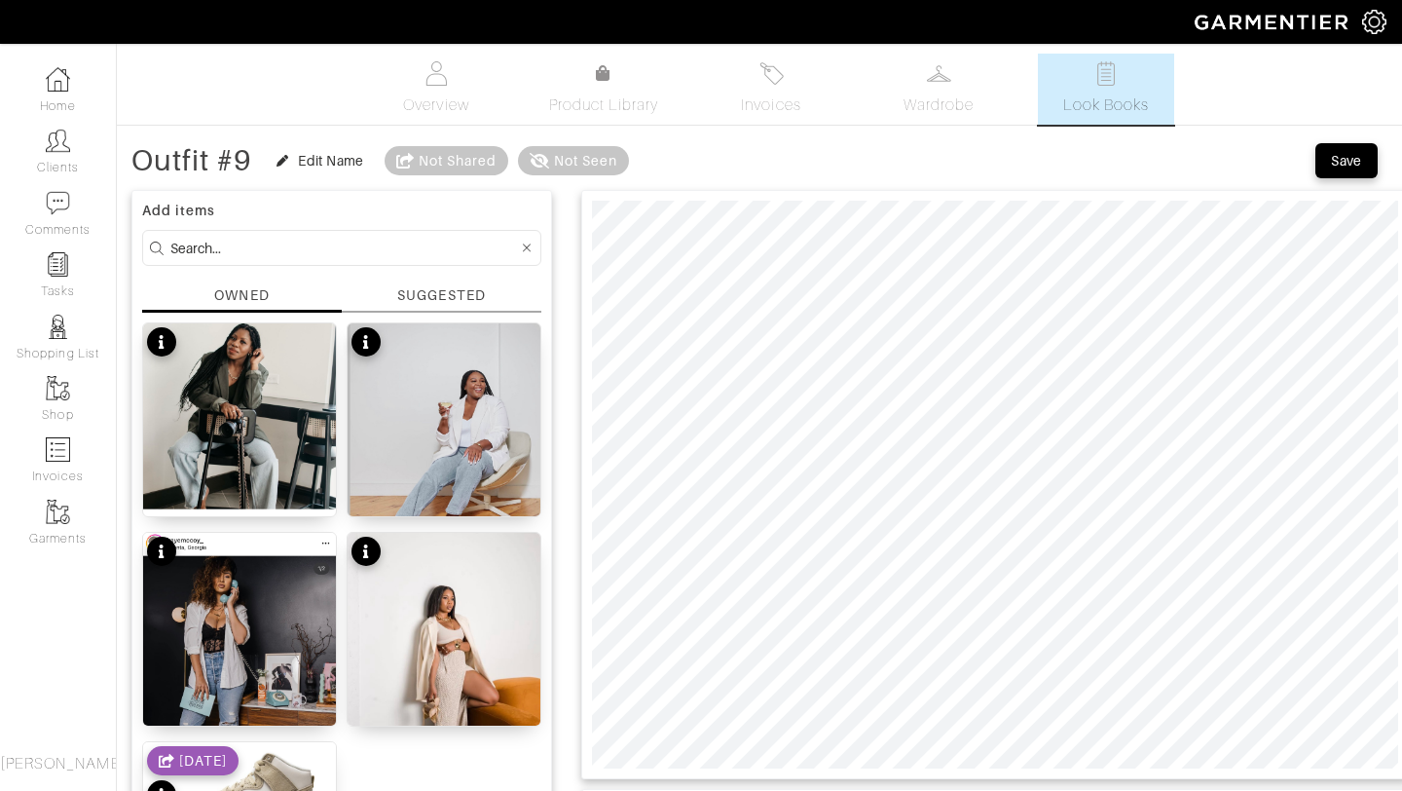
click at [230, 161] on div "Outfit #9" at bounding box center [191, 160] width 120 height 19
click at [309, 170] on button "Edit Name" at bounding box center [320, 160] width 108 height 23
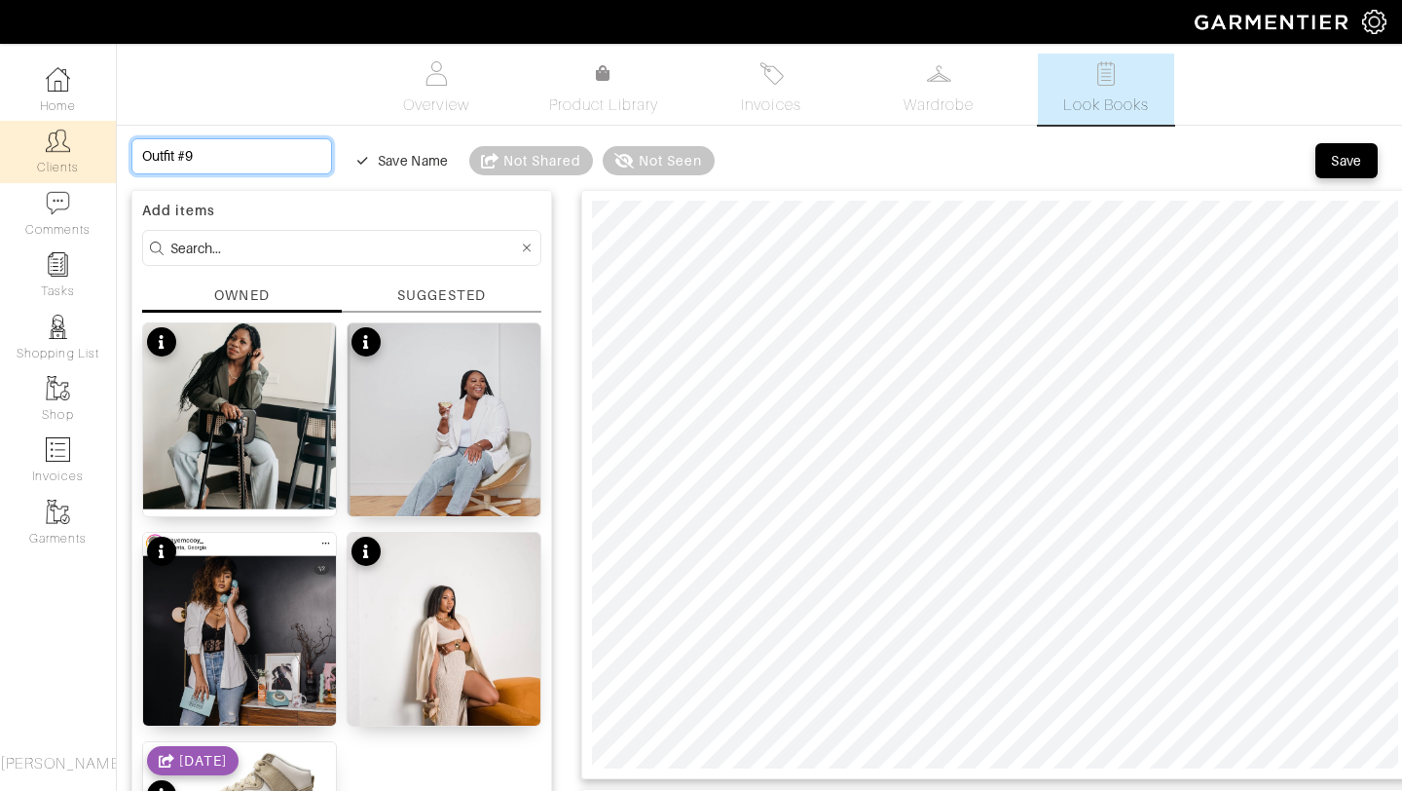
drag, startPoint x: 226, startPoint y: 161, endPoint x: 0, endPoint y: 154, distance: 226.0
type input "B"
type input "Bo"
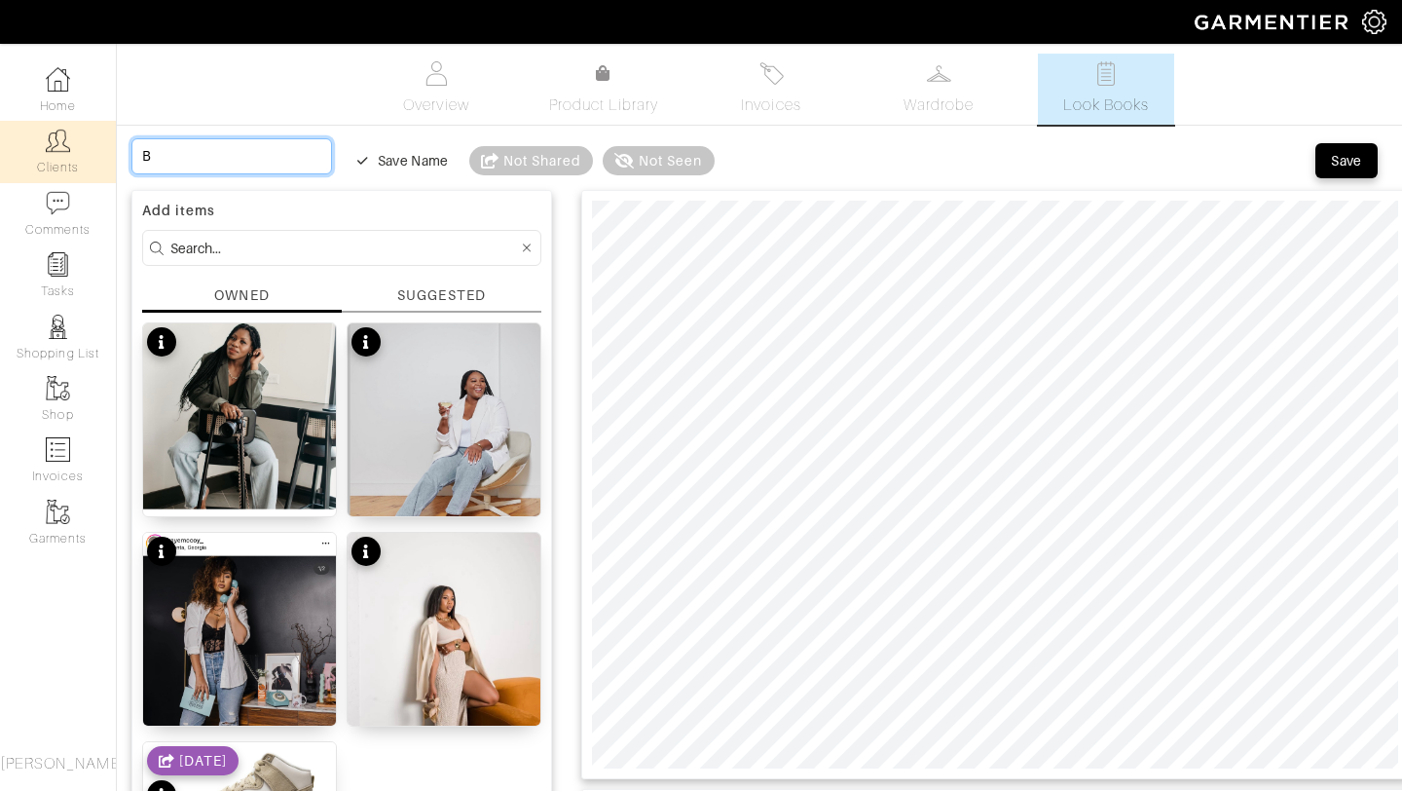
type input "Bo"
type input "Bos"
type input "Boss"
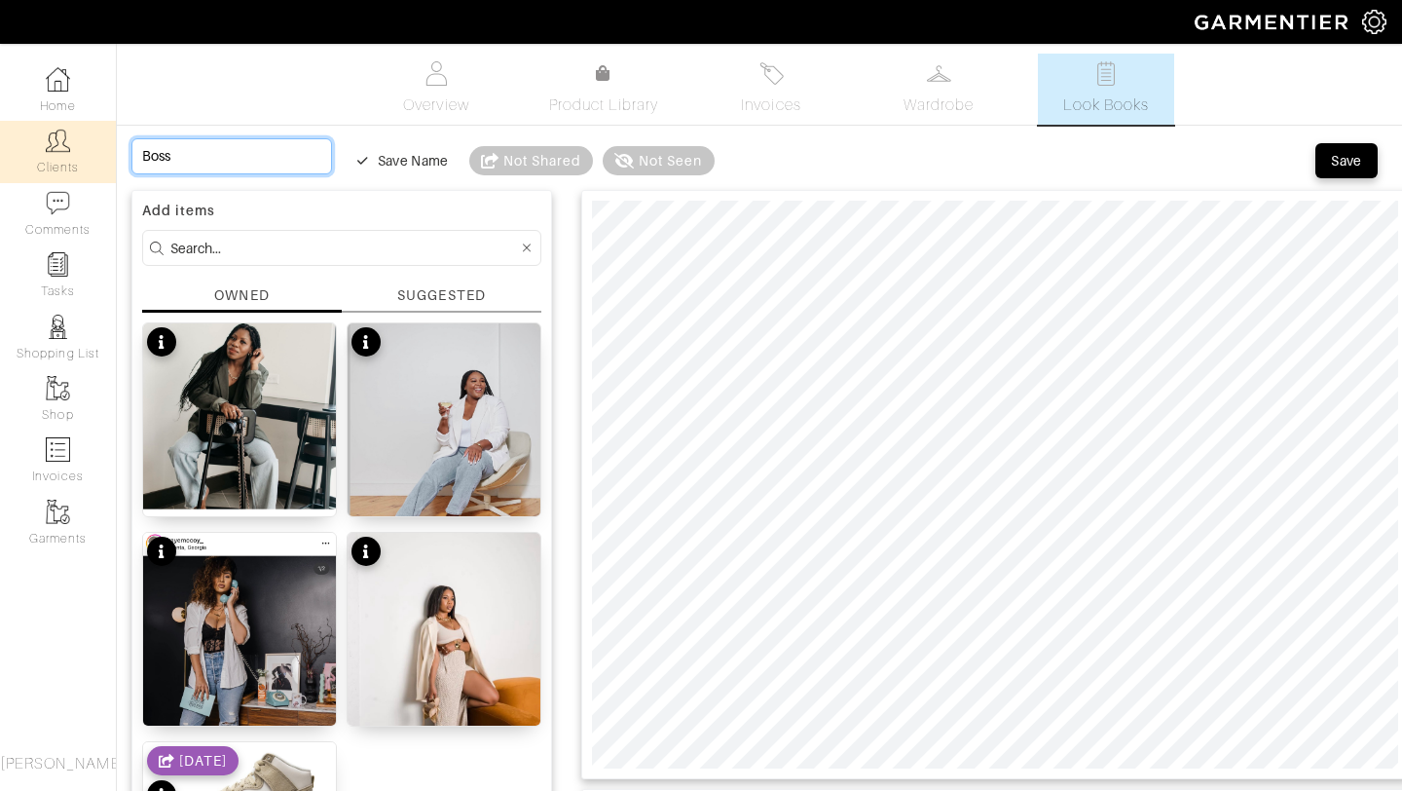
type input "Boss"
type input "Boss L"
type input "Boss La"
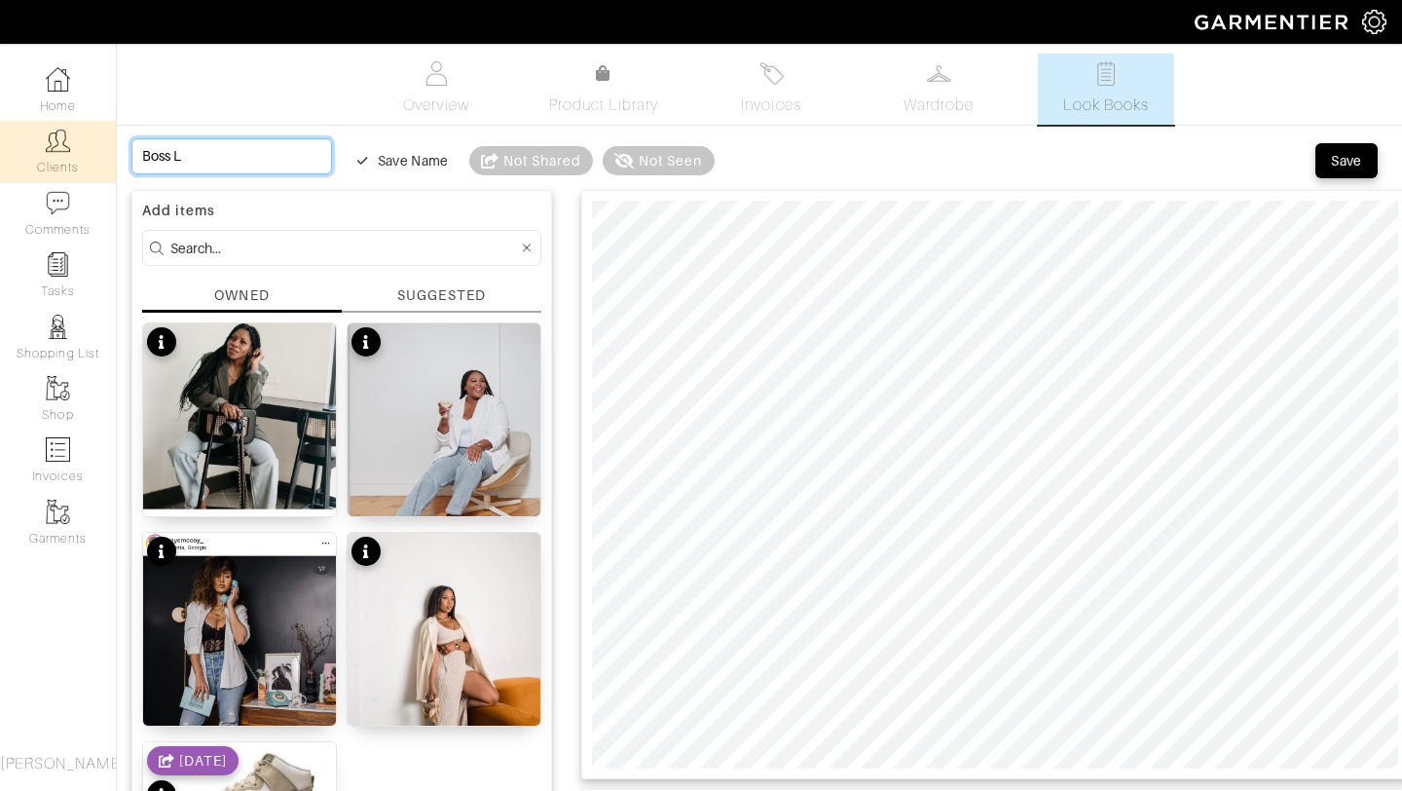
type input "Boss La"
type input "Boss Lad"
type input "Boss Lady"
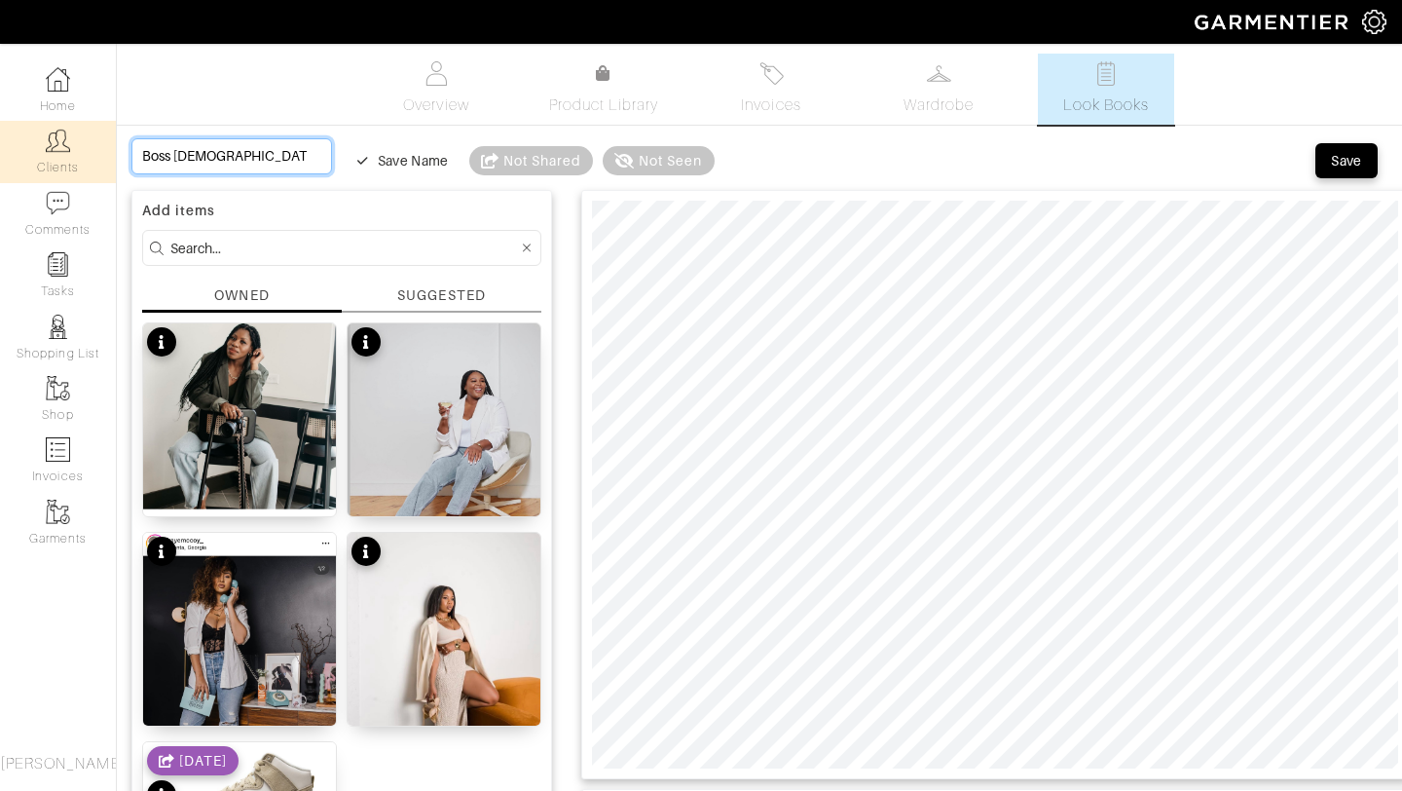
type input "Boss Lady"
click at [144, 154] on input "Boss Lady" at bounding box center [231, 156] width 201 height 36
type input "BBoss Lady"
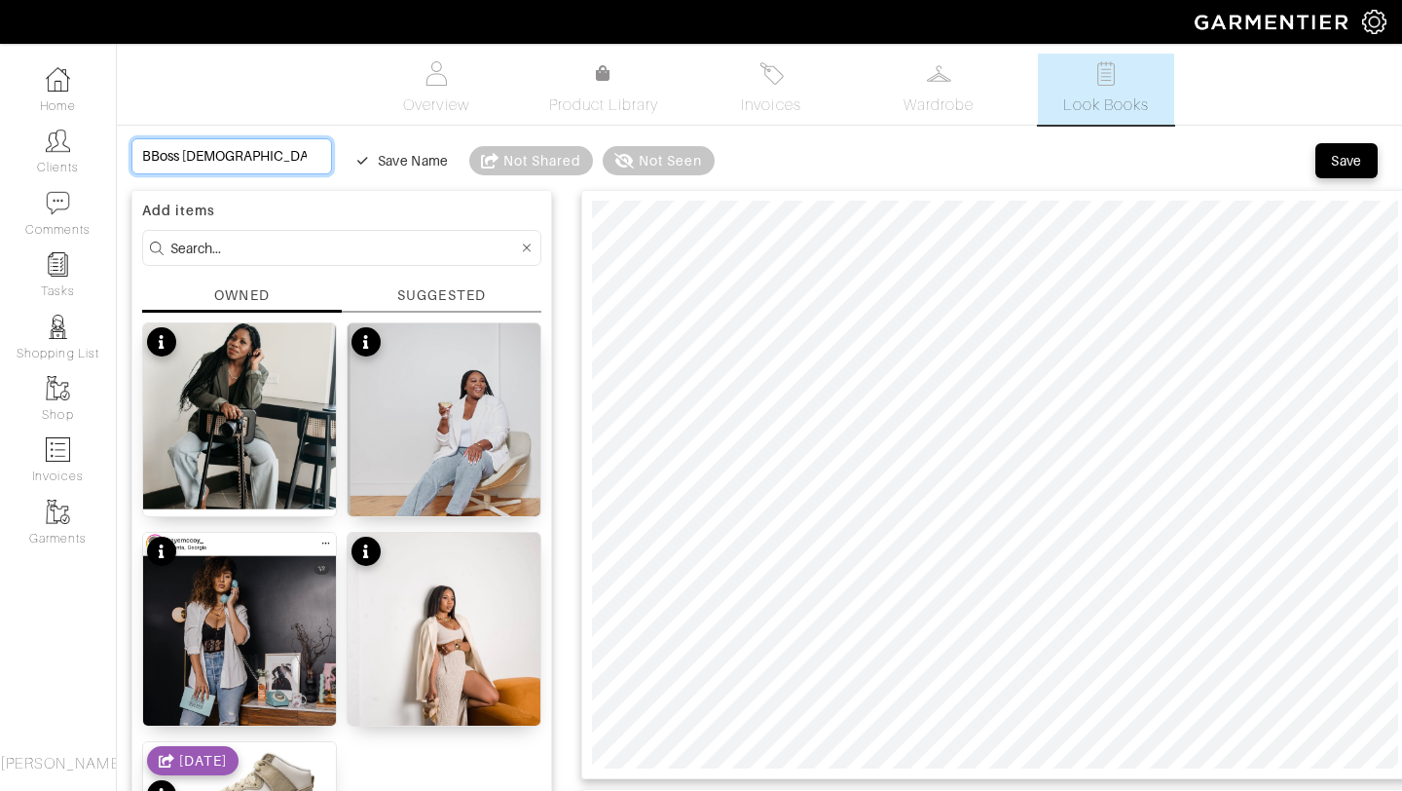
type input "BoBoss Lady"
type input "BolBoss Lady"
type input "BoldBoss Lady"
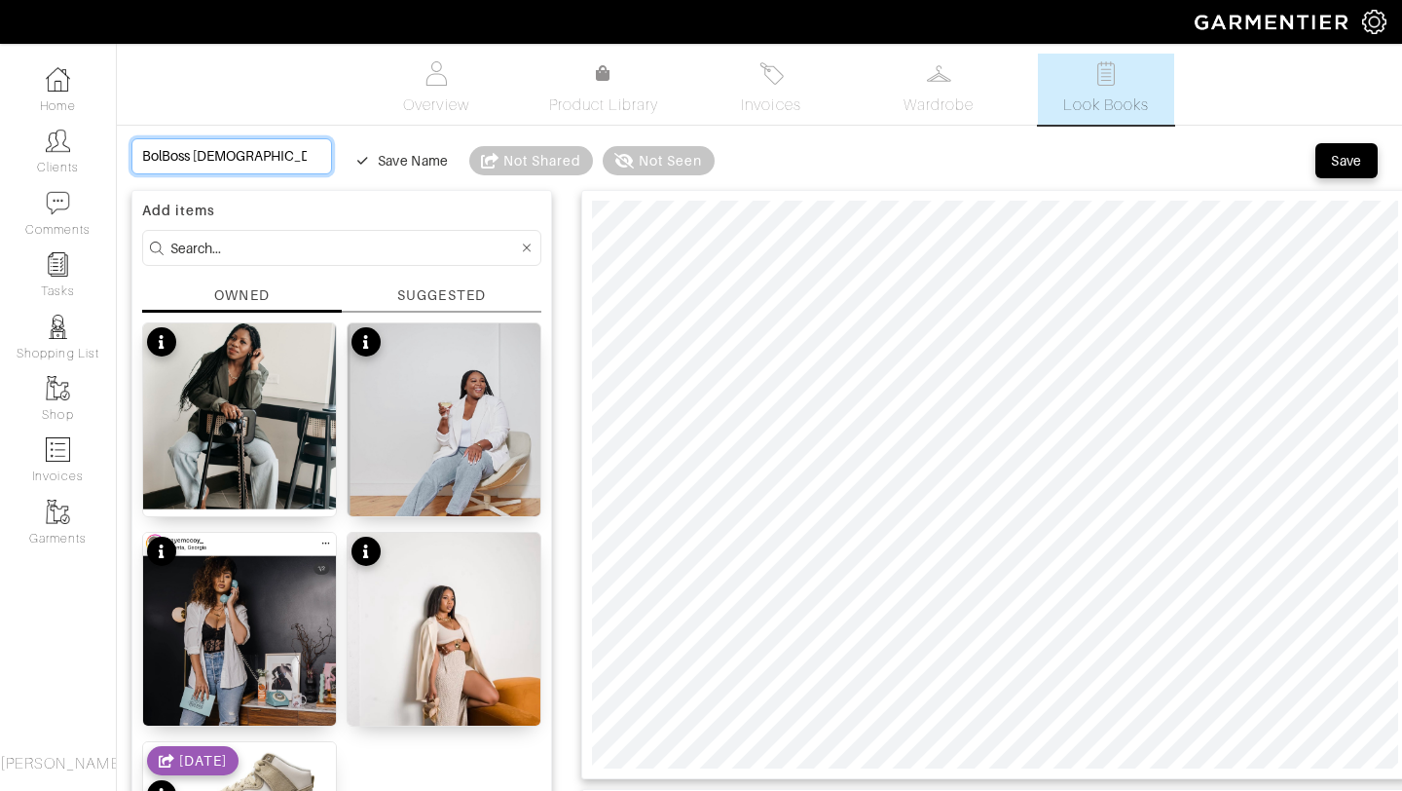
type input "BoldBoss Lady"
type input "Bold Boss [DEMOGRAPHIC_DATA]"
click at [1329, 168] on span "Save" at bounding box center [1346, 160] width 41 height 19
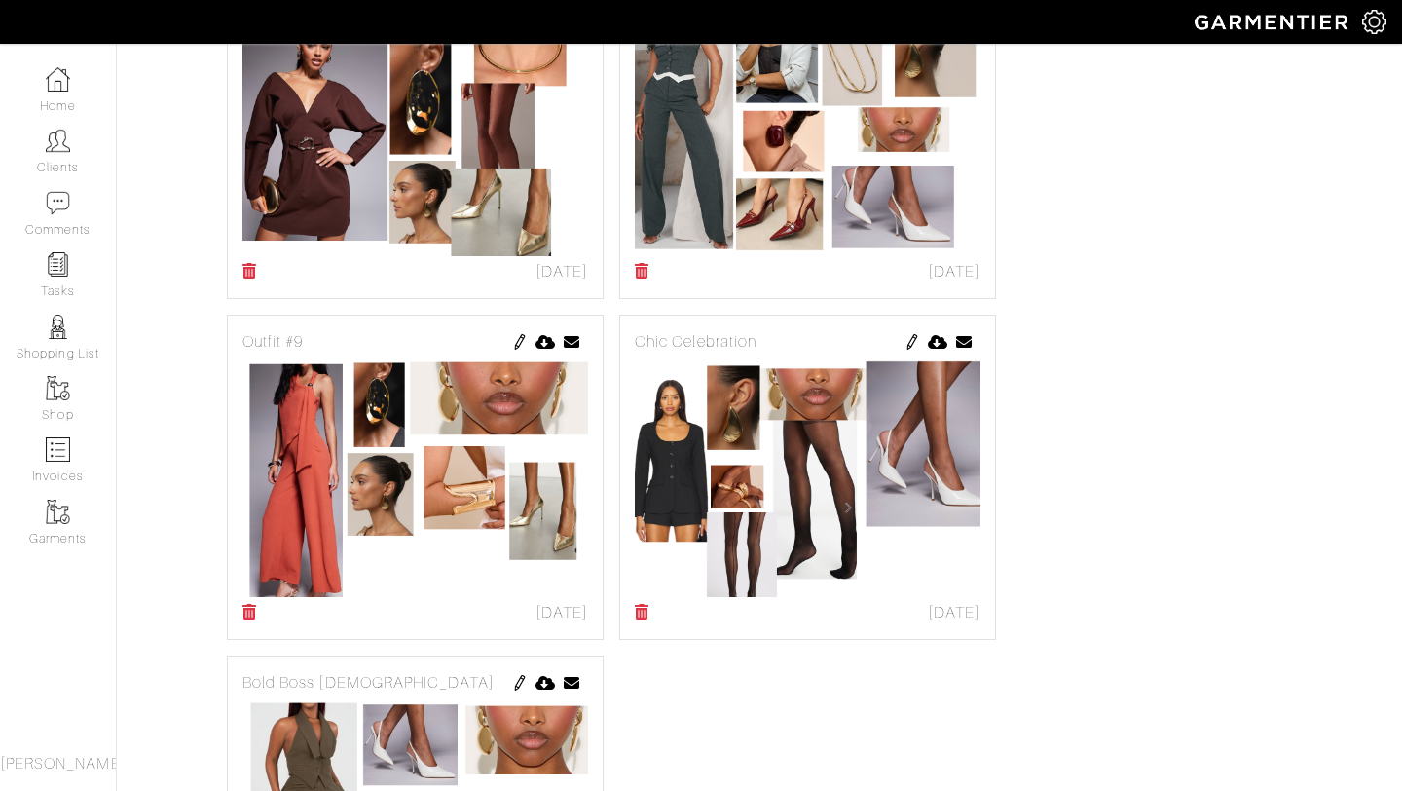
scroll to position [1220, 0]
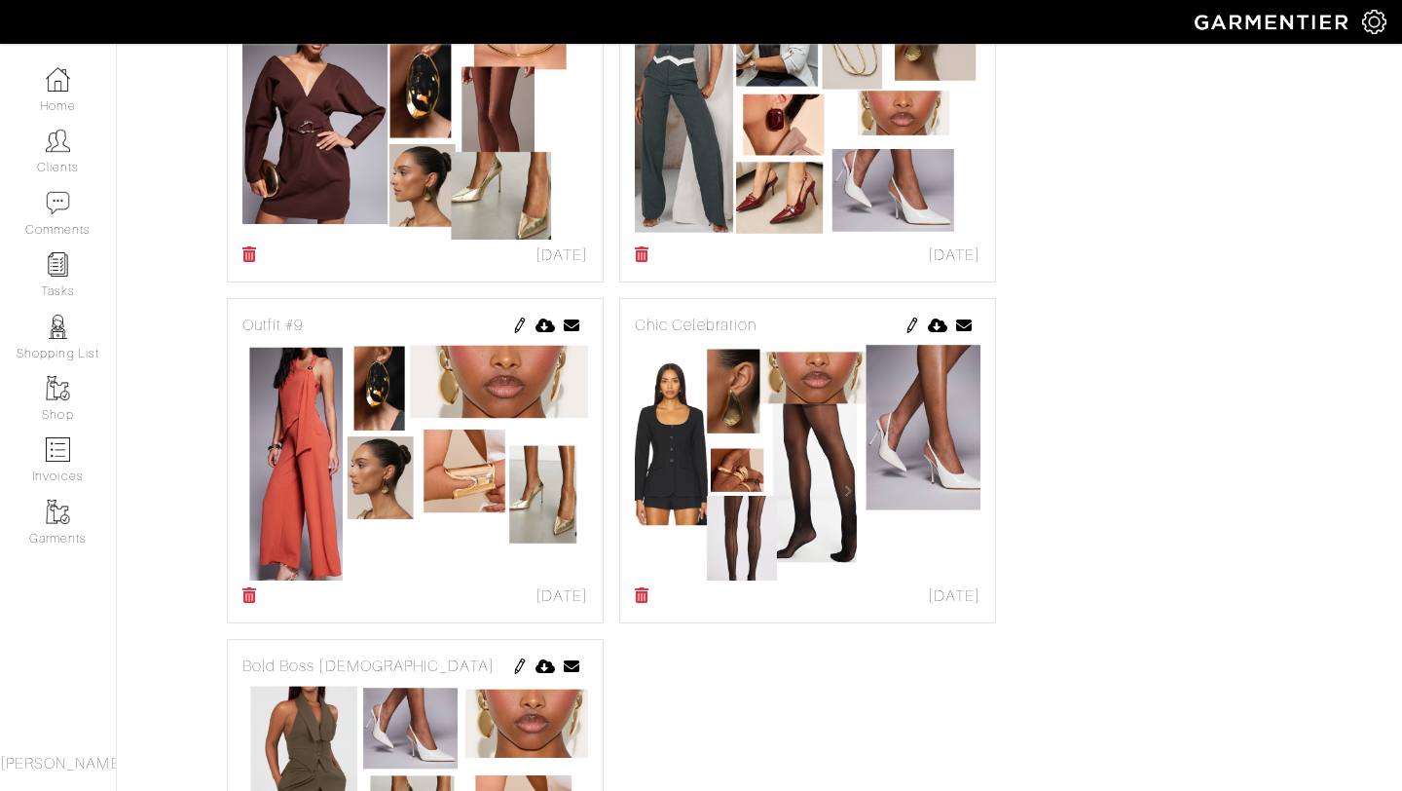
click at [515, 329] on img at bounding box center [520, 325] width 16 height 16
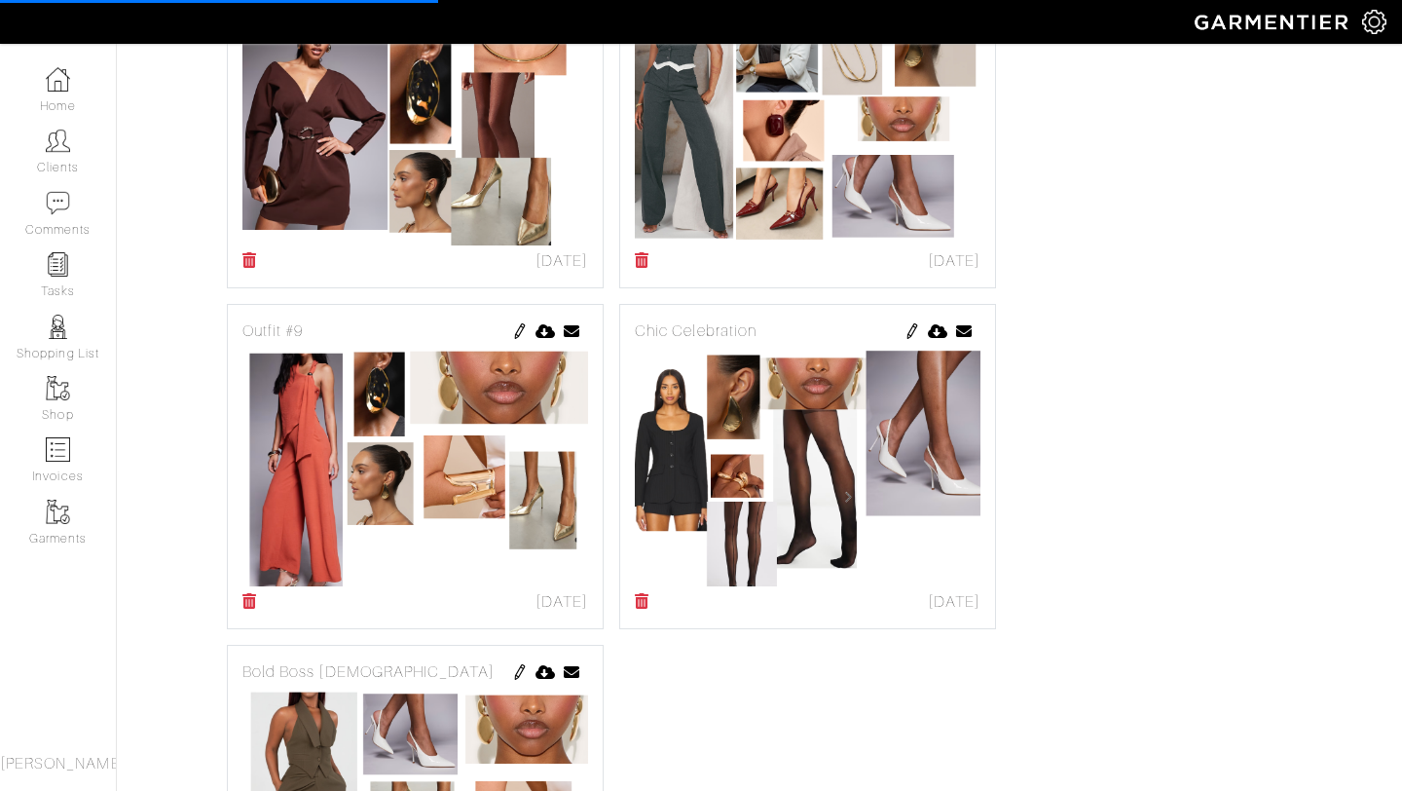
scroll to position [1335, 0]
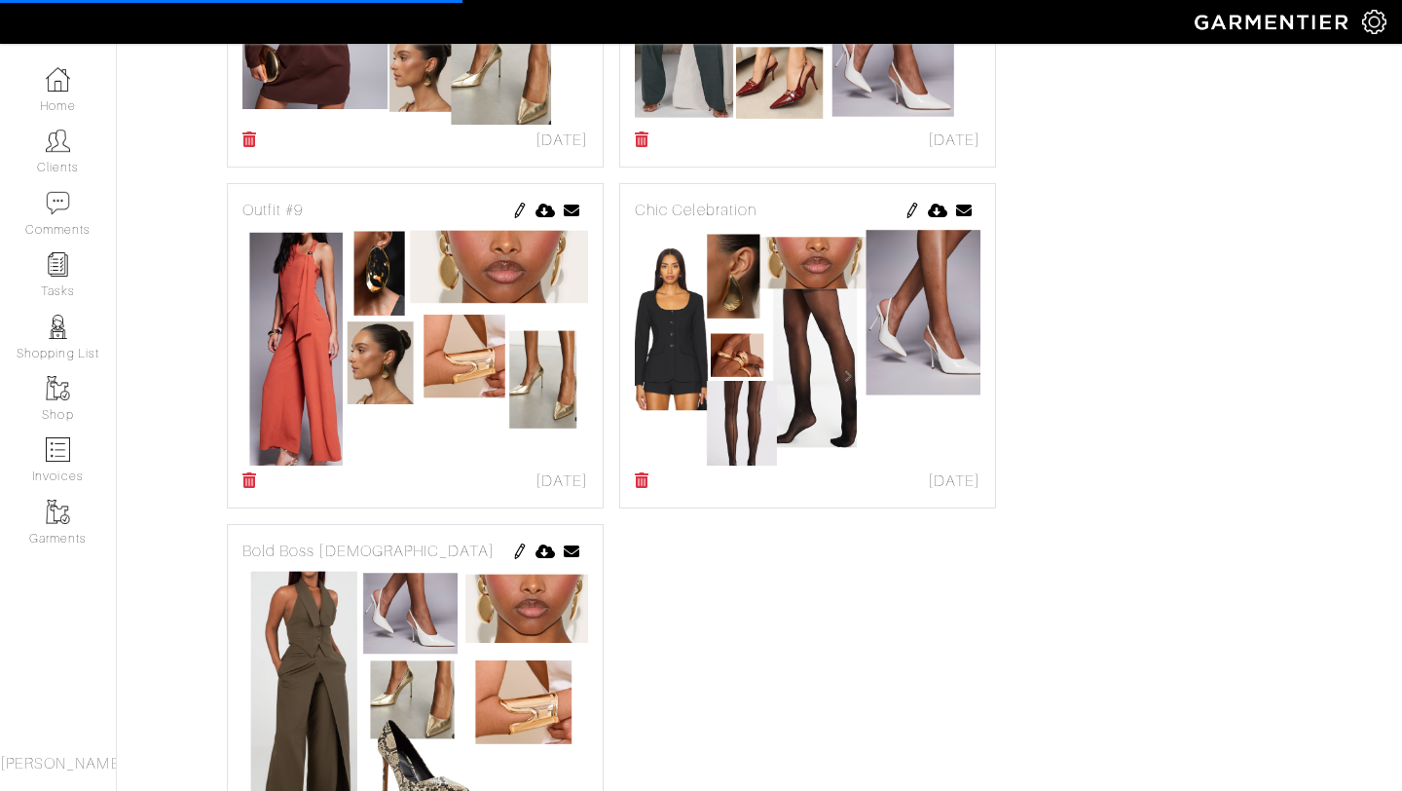
click at [526, 213] on img at bounding box center [520, 211] width 16 height 16
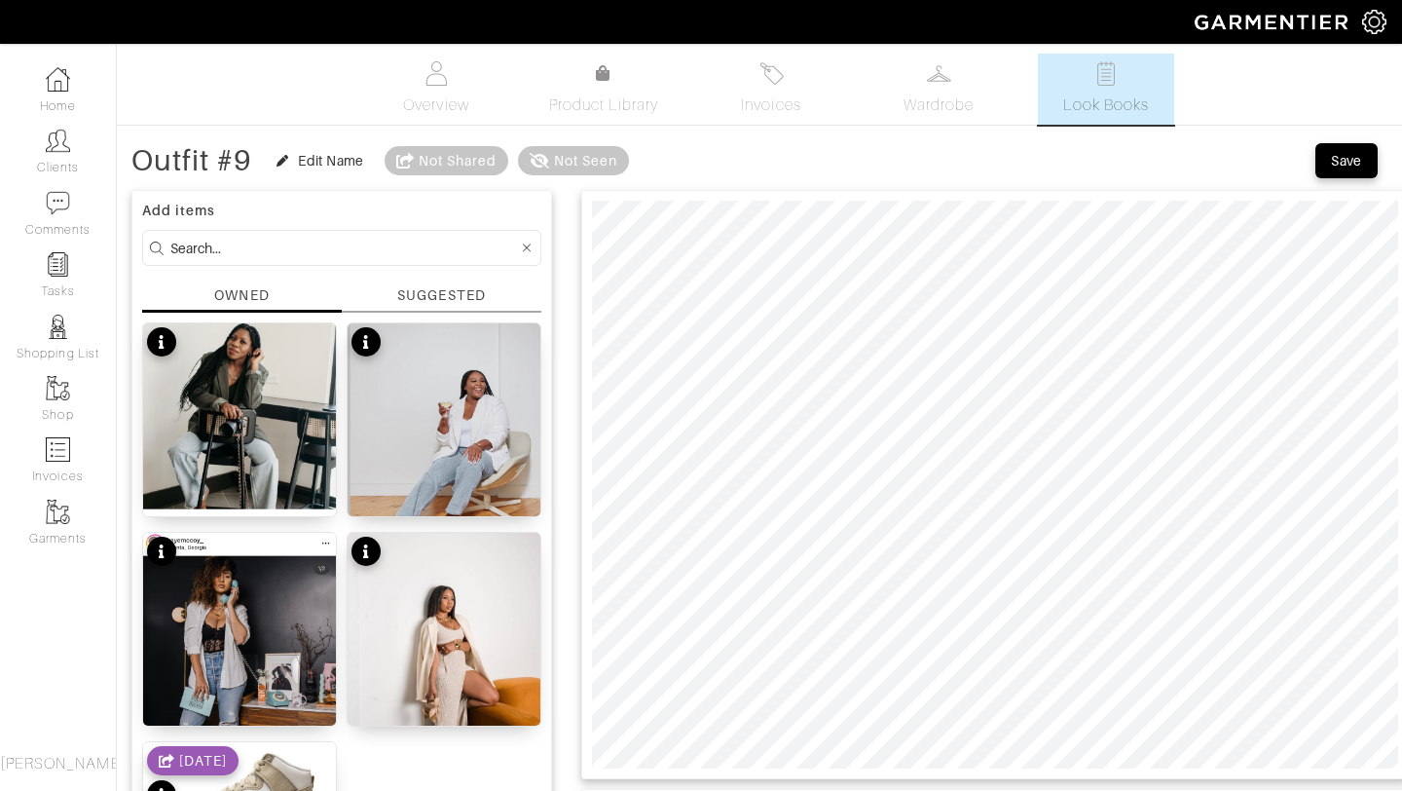
scroll to position [1, 0]
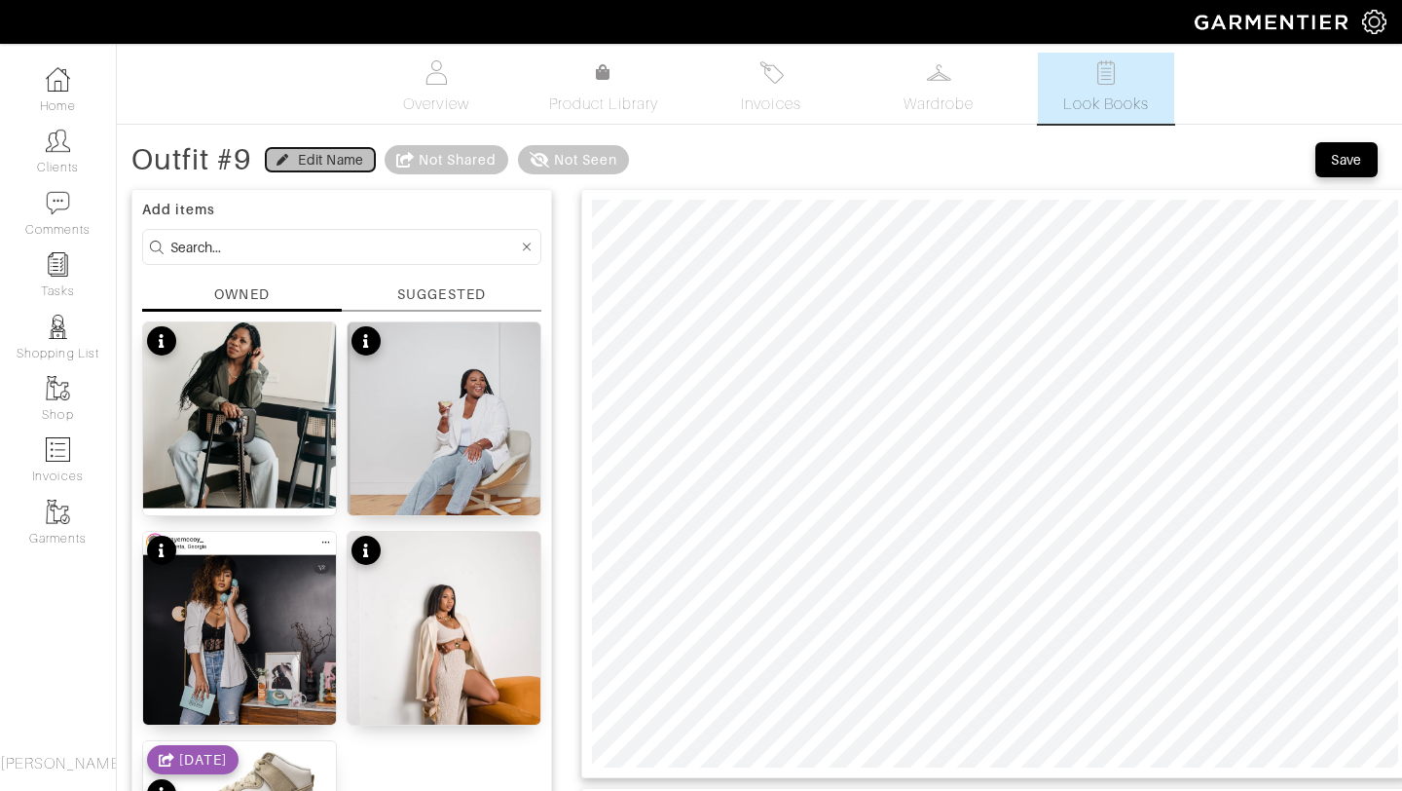
click at [321, 155] on div "Edit Name" at bounding box center [330, 159] width 65 height 19
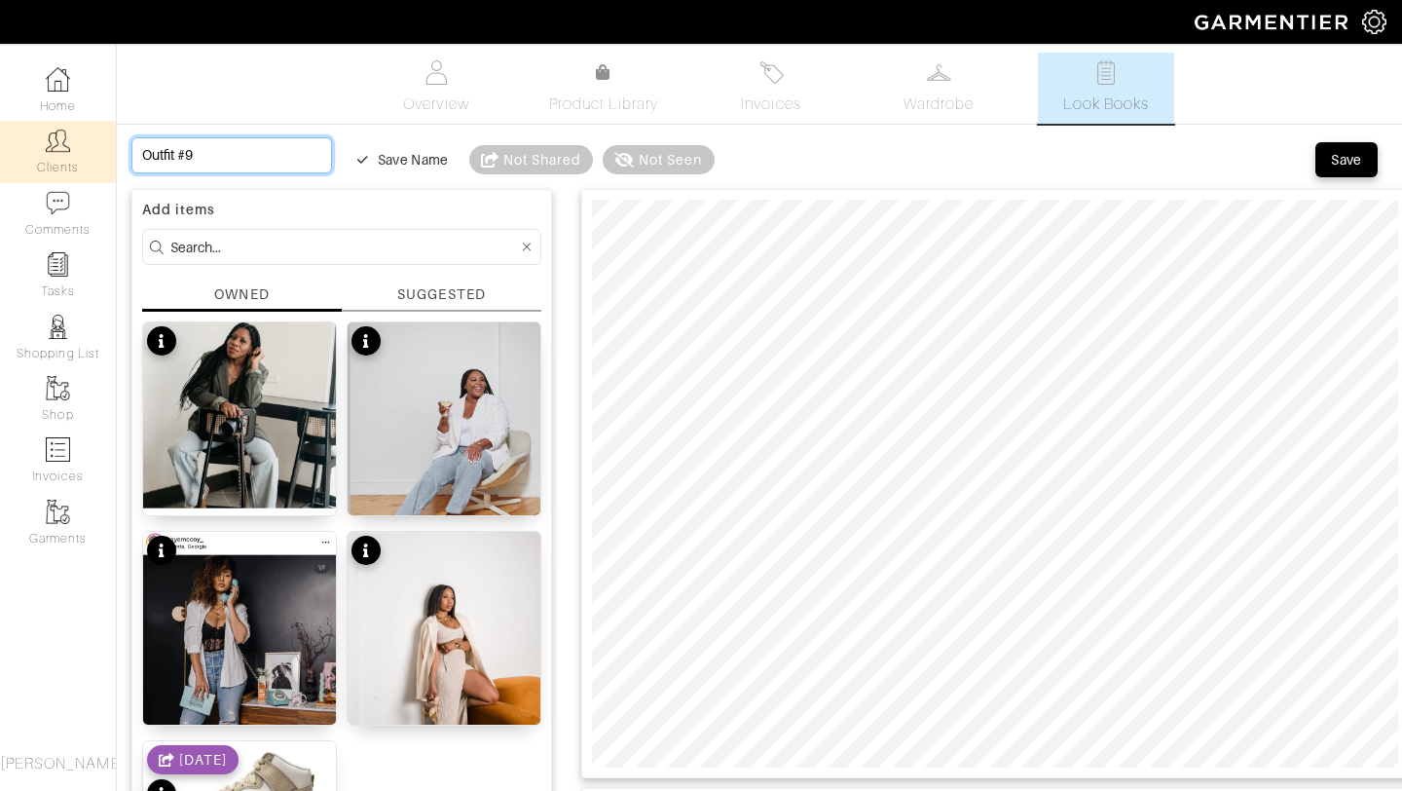
drag, startPoint x: 219, startPoint y: 149, endPoint x: 69, endPoint y: 148, distance: 150.0
type input "V"
type input "Vi"
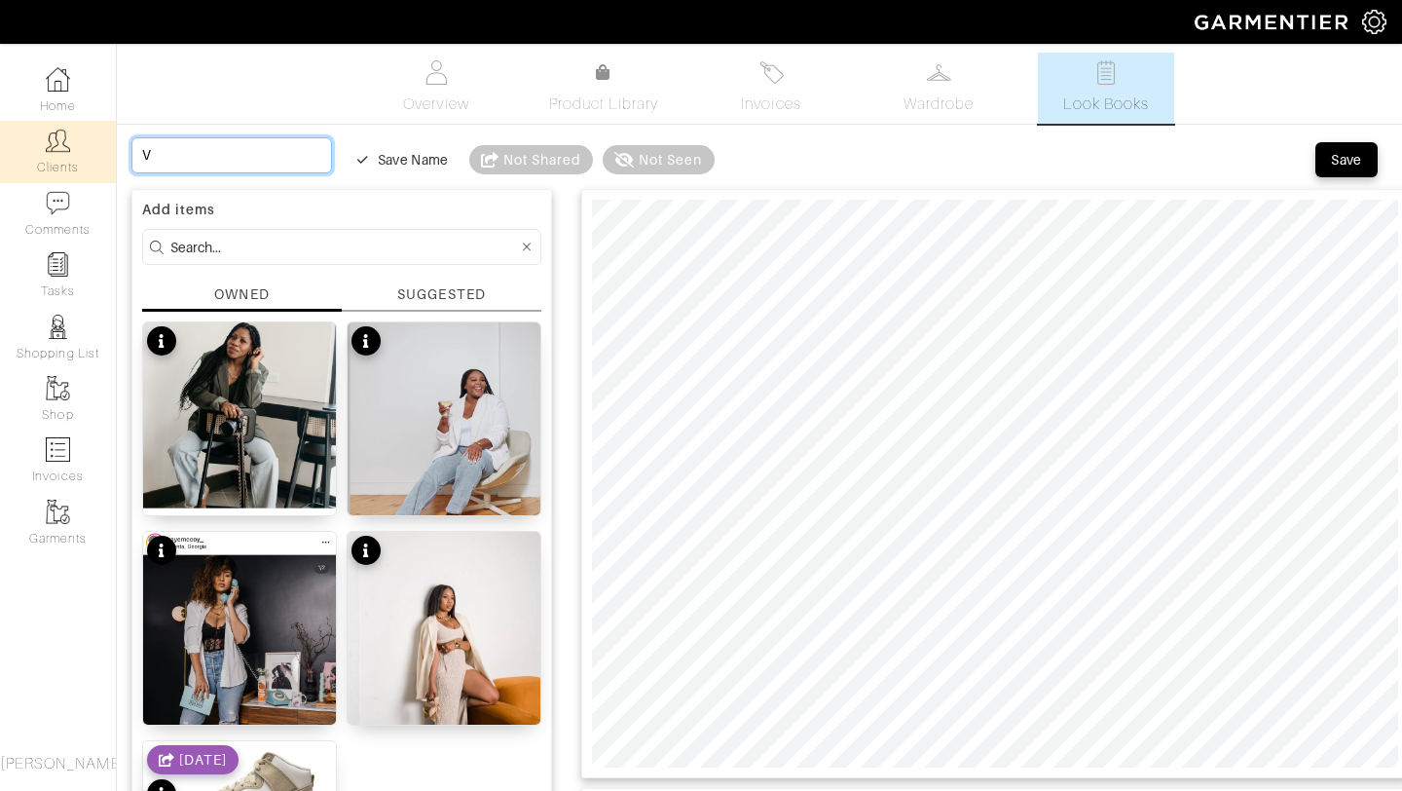
type input "Vi"
type input "Vib"
type input "Vibr"
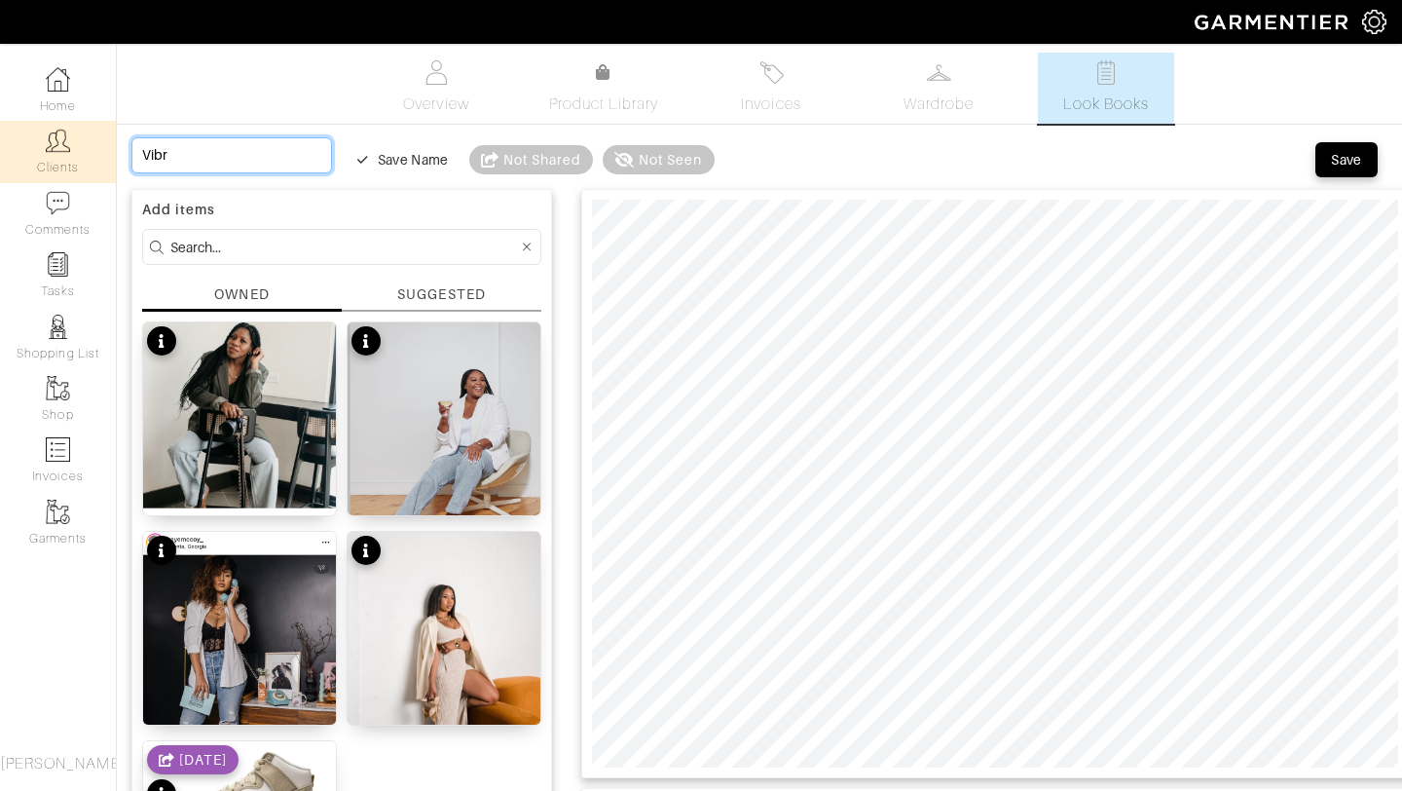
type input "Vibra"
type input "Vibran"
type input "Vibrant"
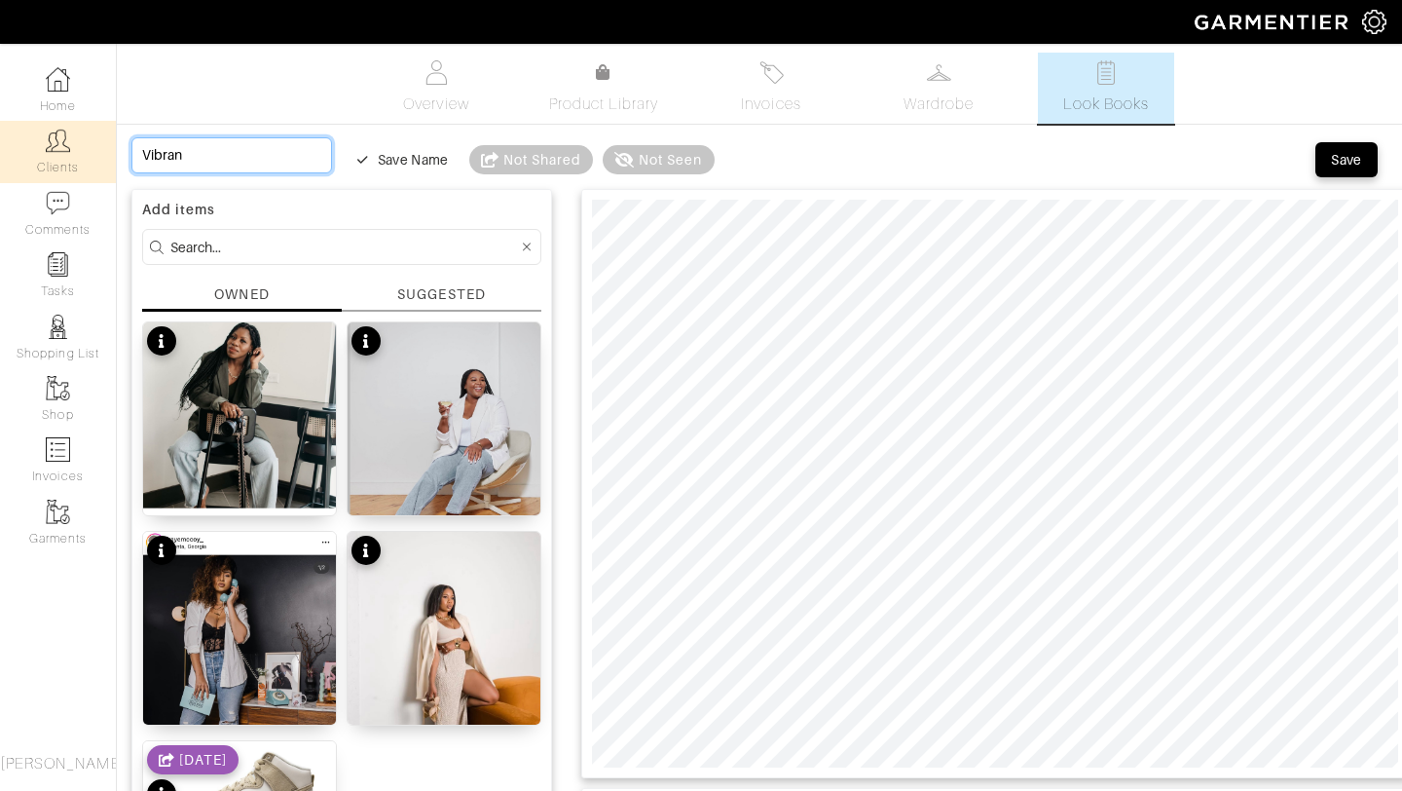
type input "Vibrant"
type input "Vibrant V"
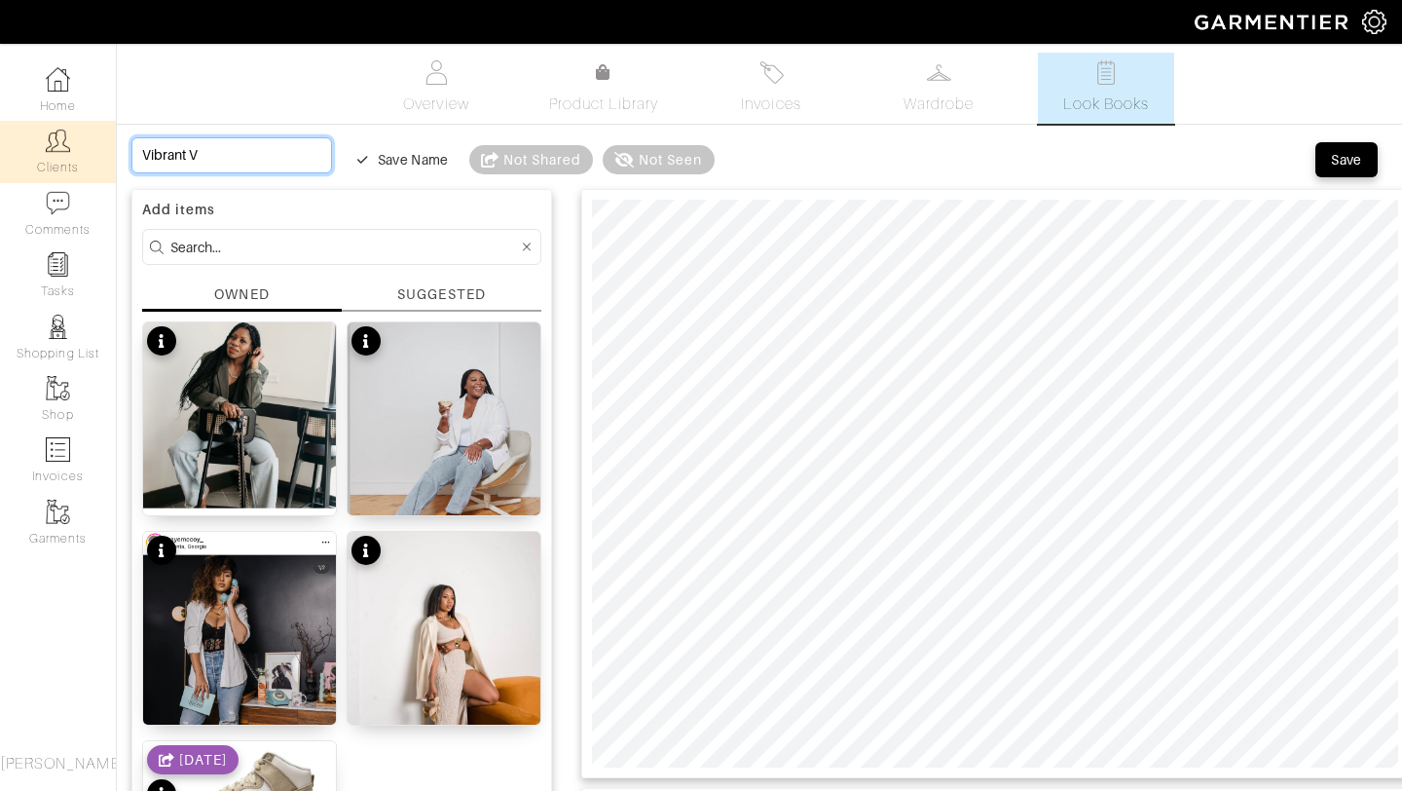
type input "Vibrant Vi"
type input "Vibrant Vib"
type input "Vibrant Vibe"
type input "Vibrant Vibes"
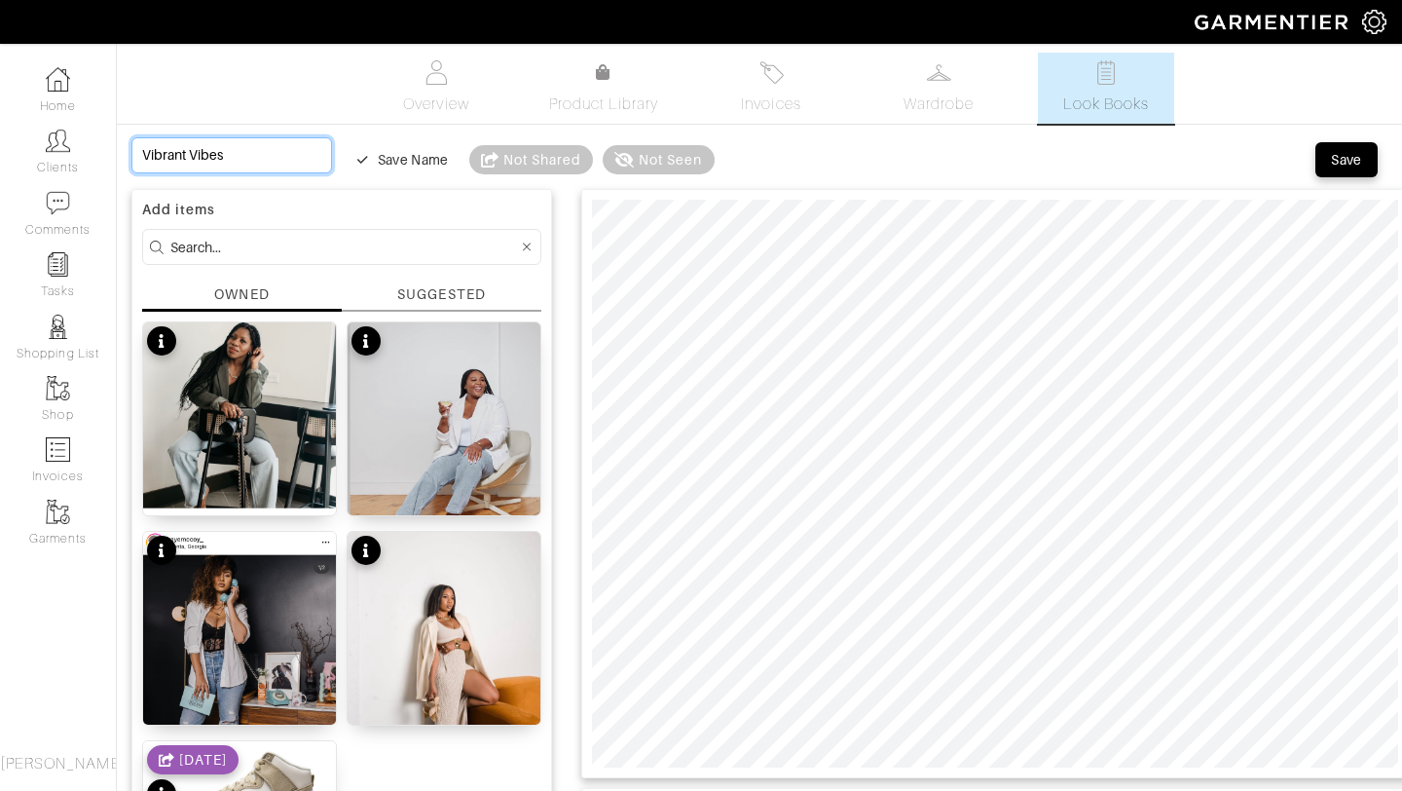
type input "Vibrant Vibes"
click at [1349, 170] on button "Save" at bounding box center [1347, 159] width 62 height 35
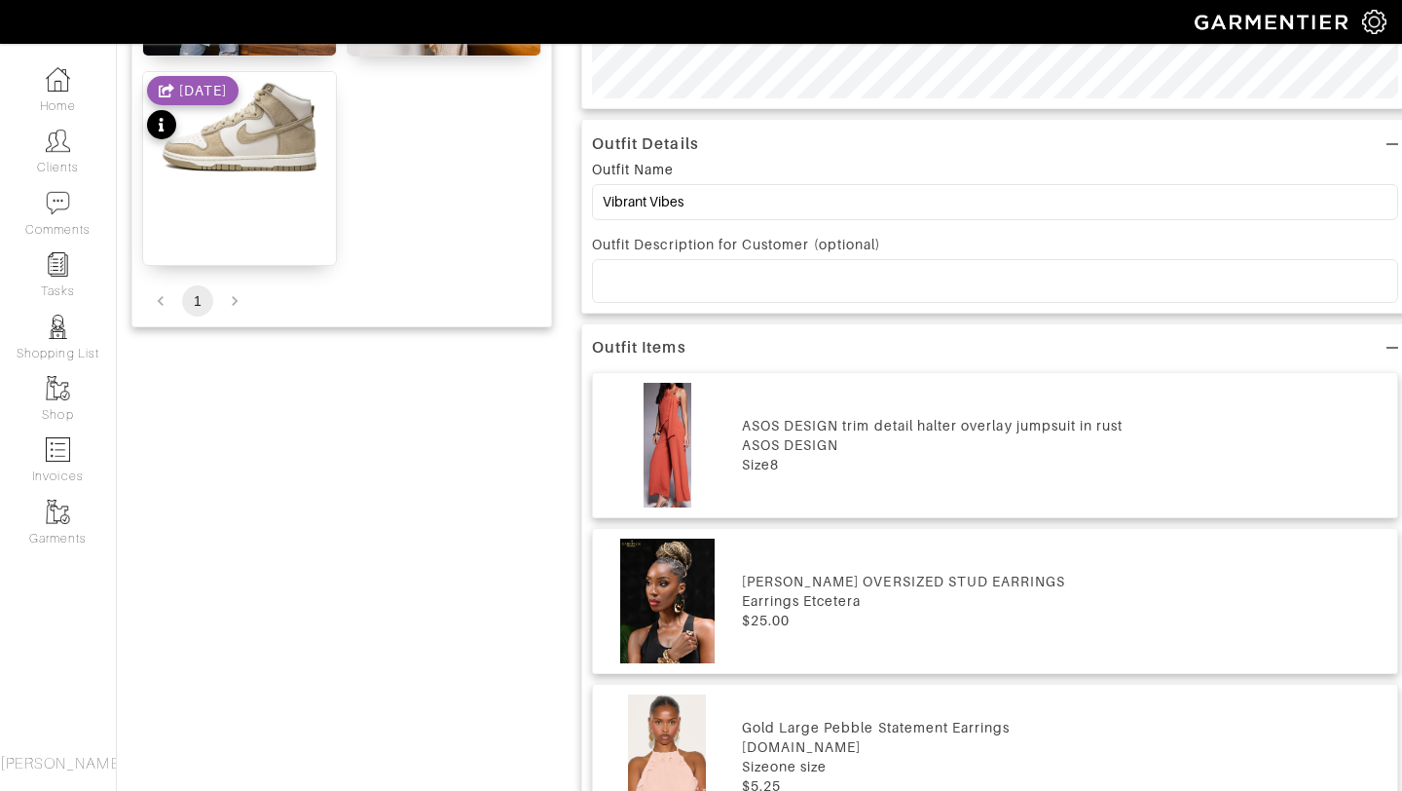
scroll to position [0, 0]
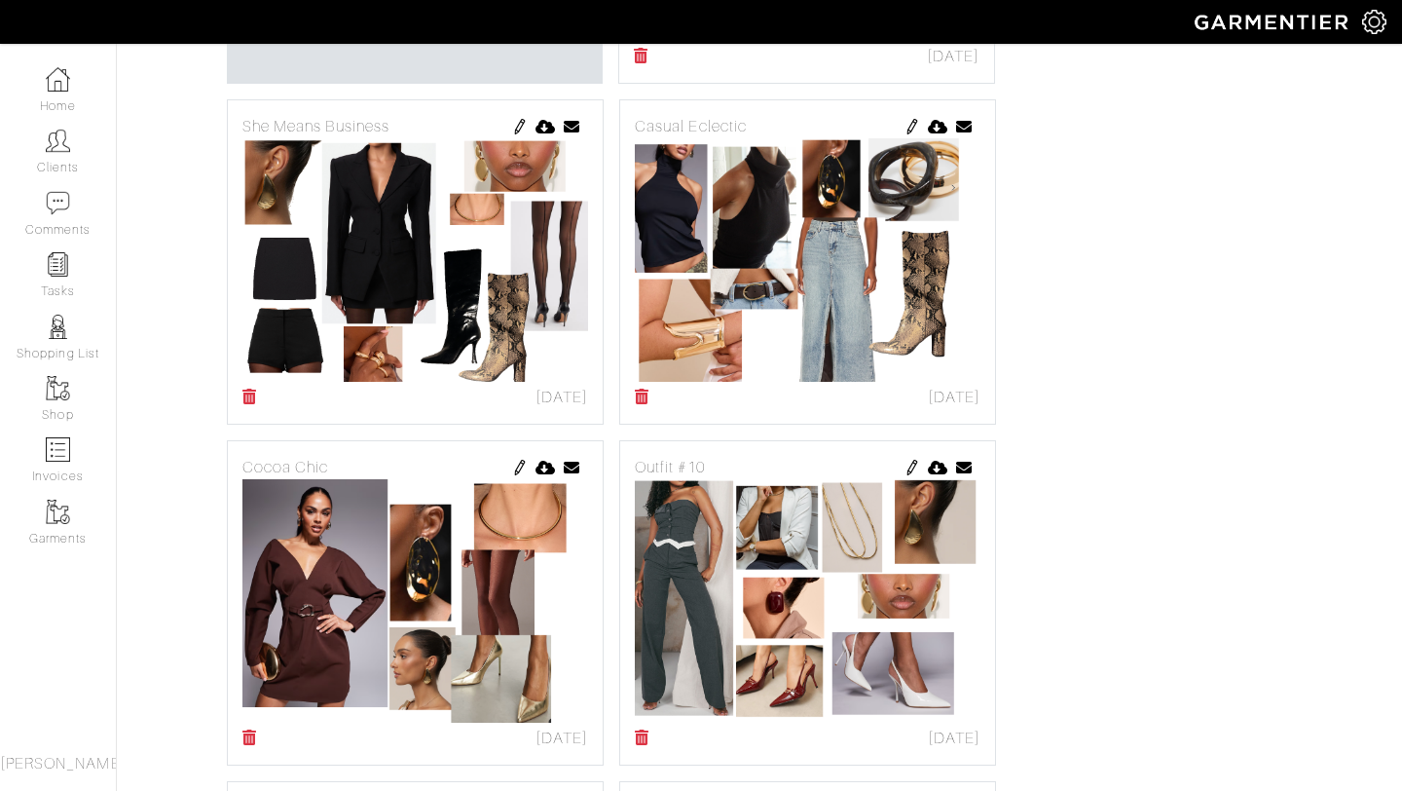
scroll to position [739, 0]
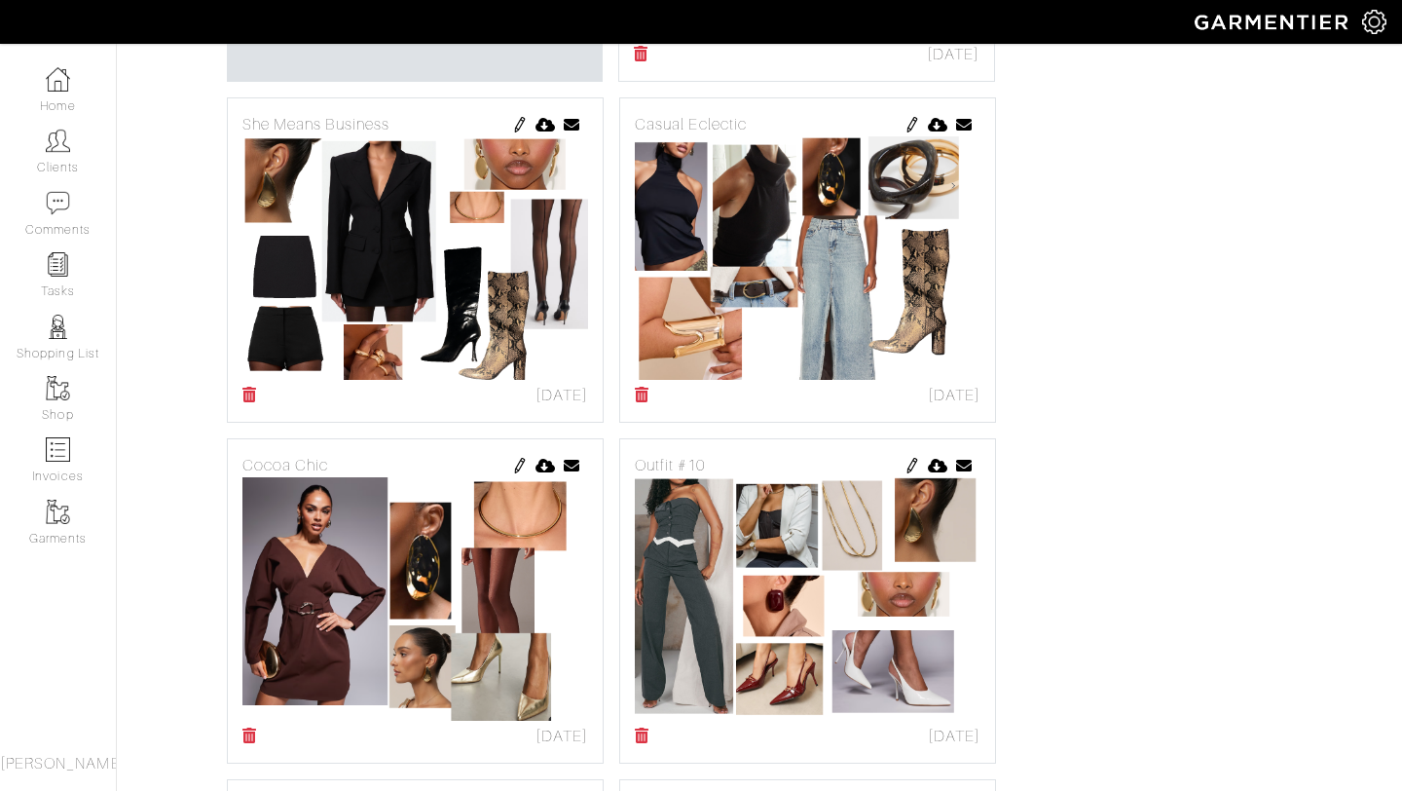
click at [913, 464] on img at bounding box center [913, 466] width 16 height 16
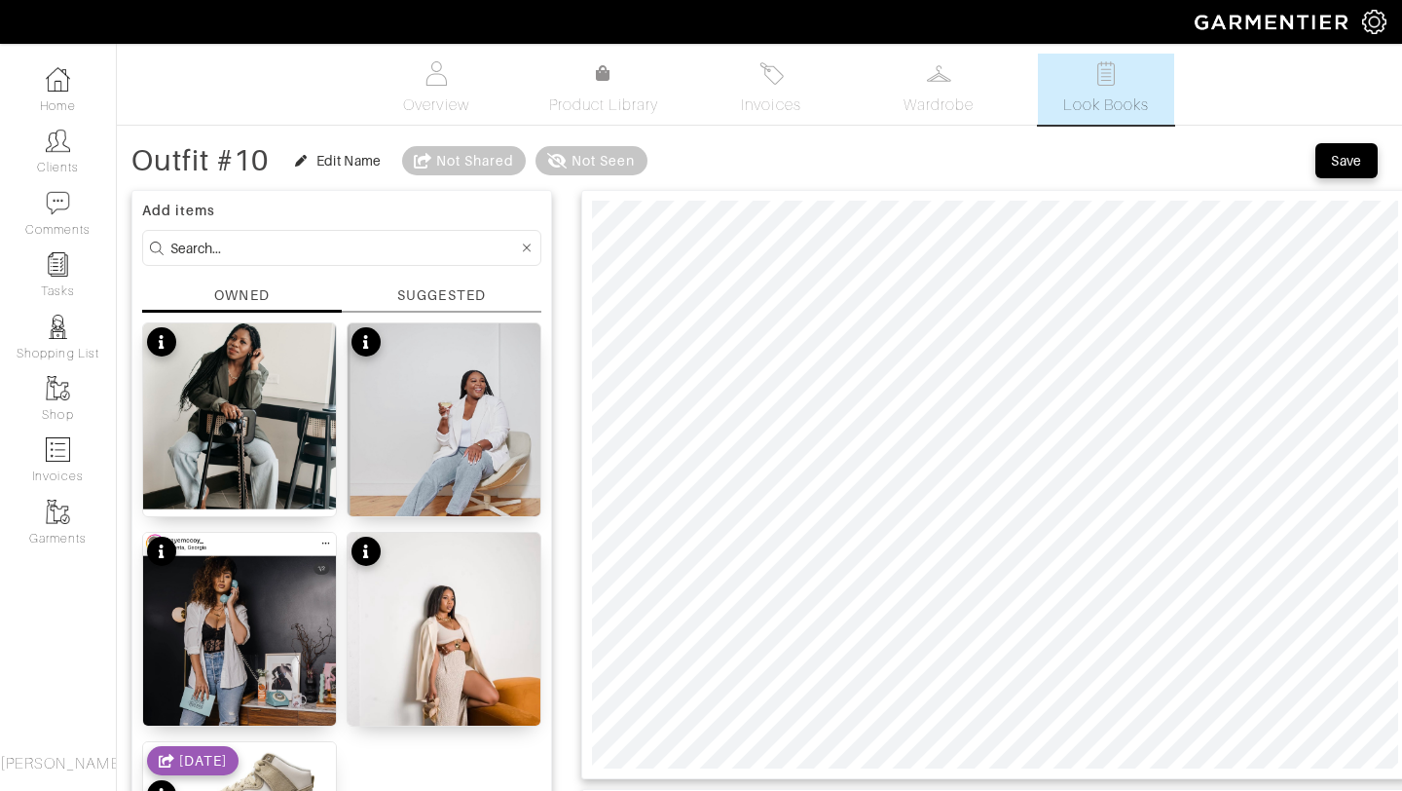
click at [284, 159] on div "Outfit #10 Edit Name Not Shared Not Seen" at bounding box center [389, 160] width 516 height 39
click at [303, 163] on icon "button" at bounding box center [301, 161] width 12 height 12
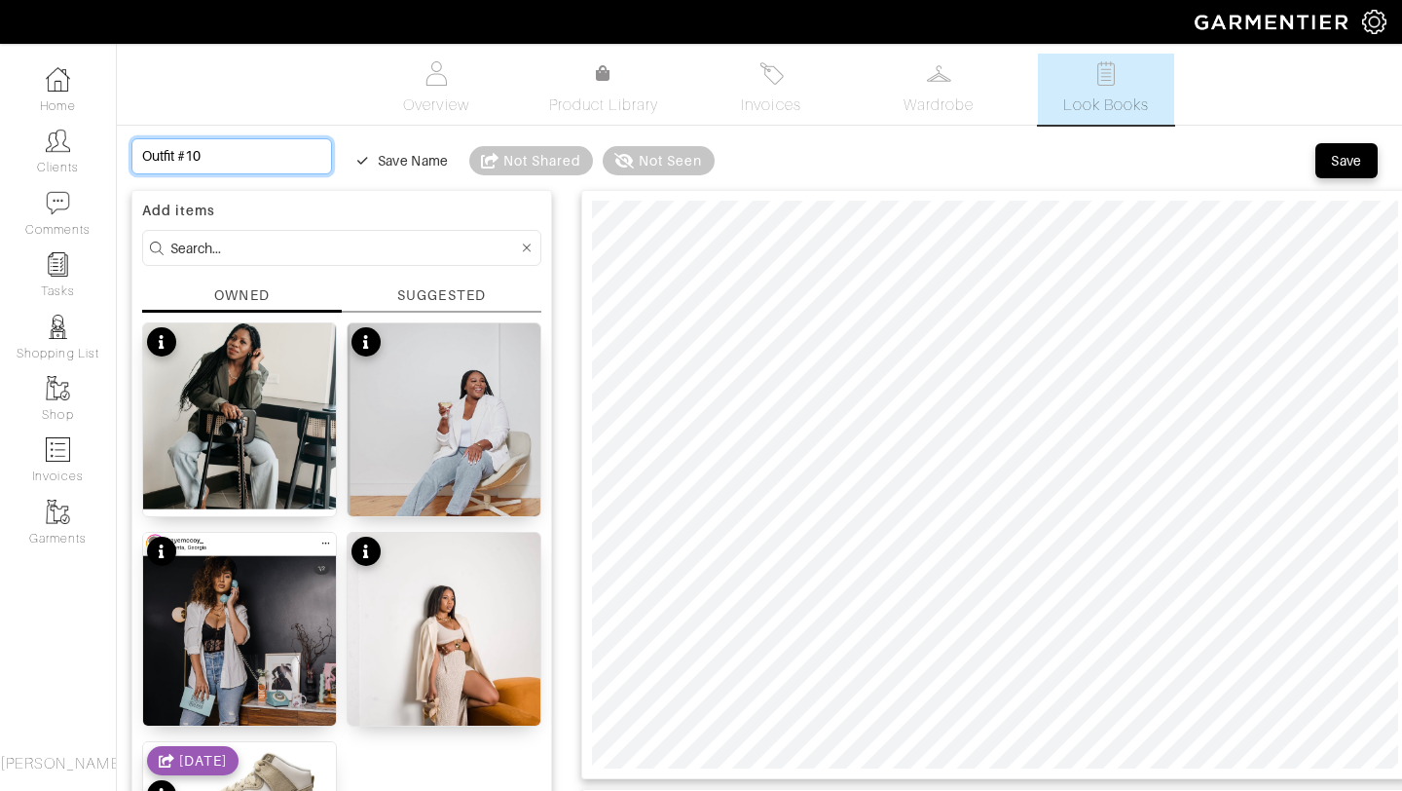
drag, startPoint x: 241, startPoint y: 155, endPoint x: 141, endPoint y: 153, distance: 99.4
click at [141, 153] on input "Outfit #10" at bounding box center [231, 156] width 201 height 36
type input "W"
type input "Wo"
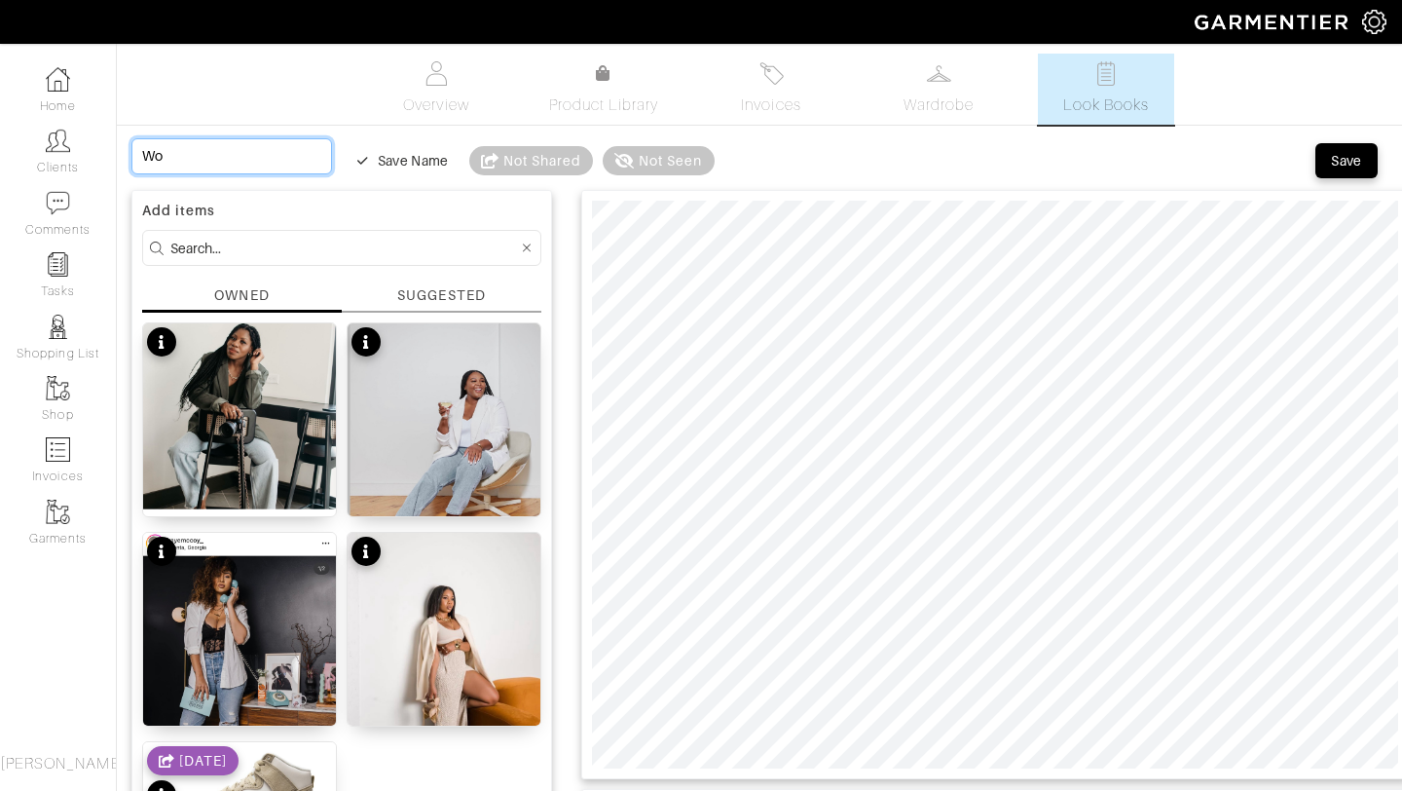
type input "Wor"
type input "Work"
type input "Worki"
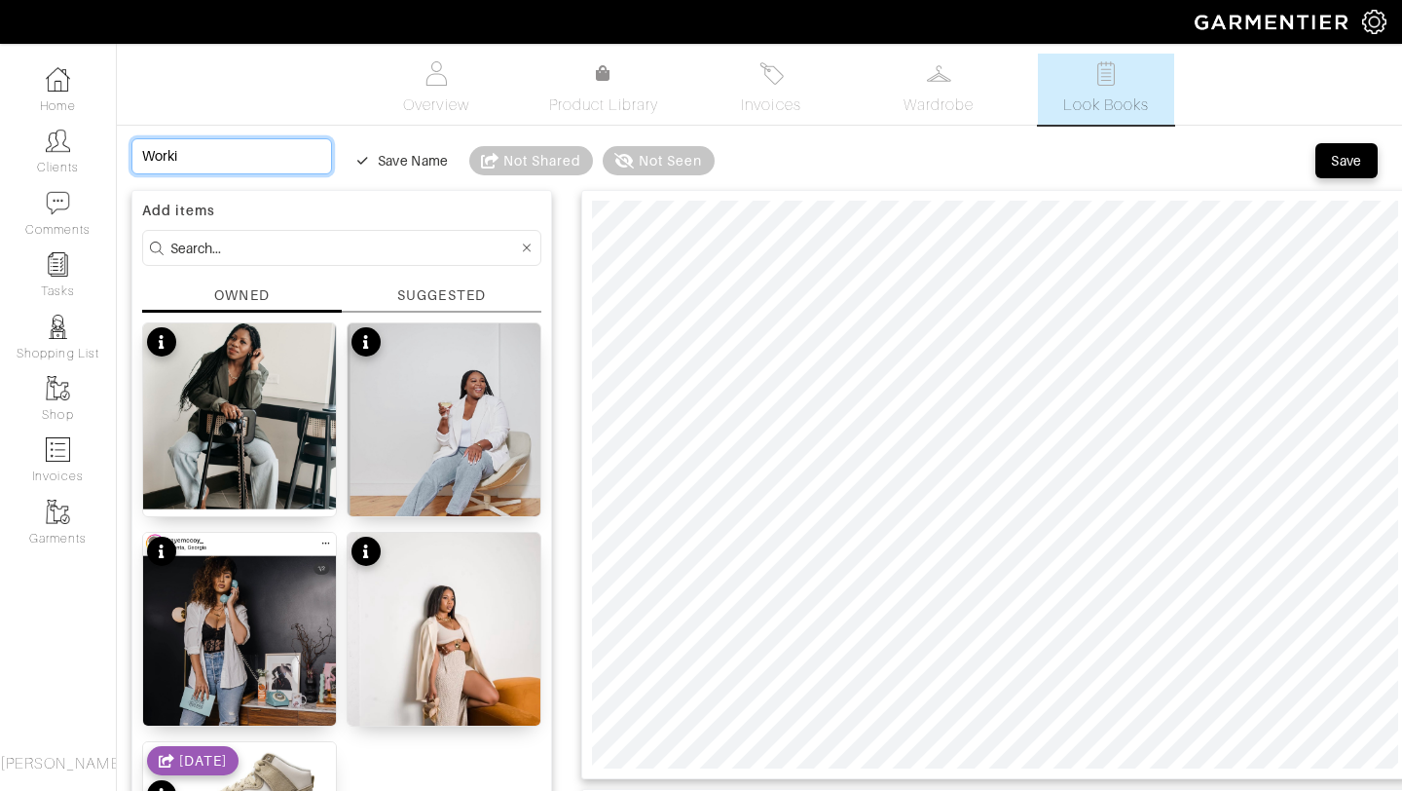
type input "Workin"
type input "Working"
type input "Working W"
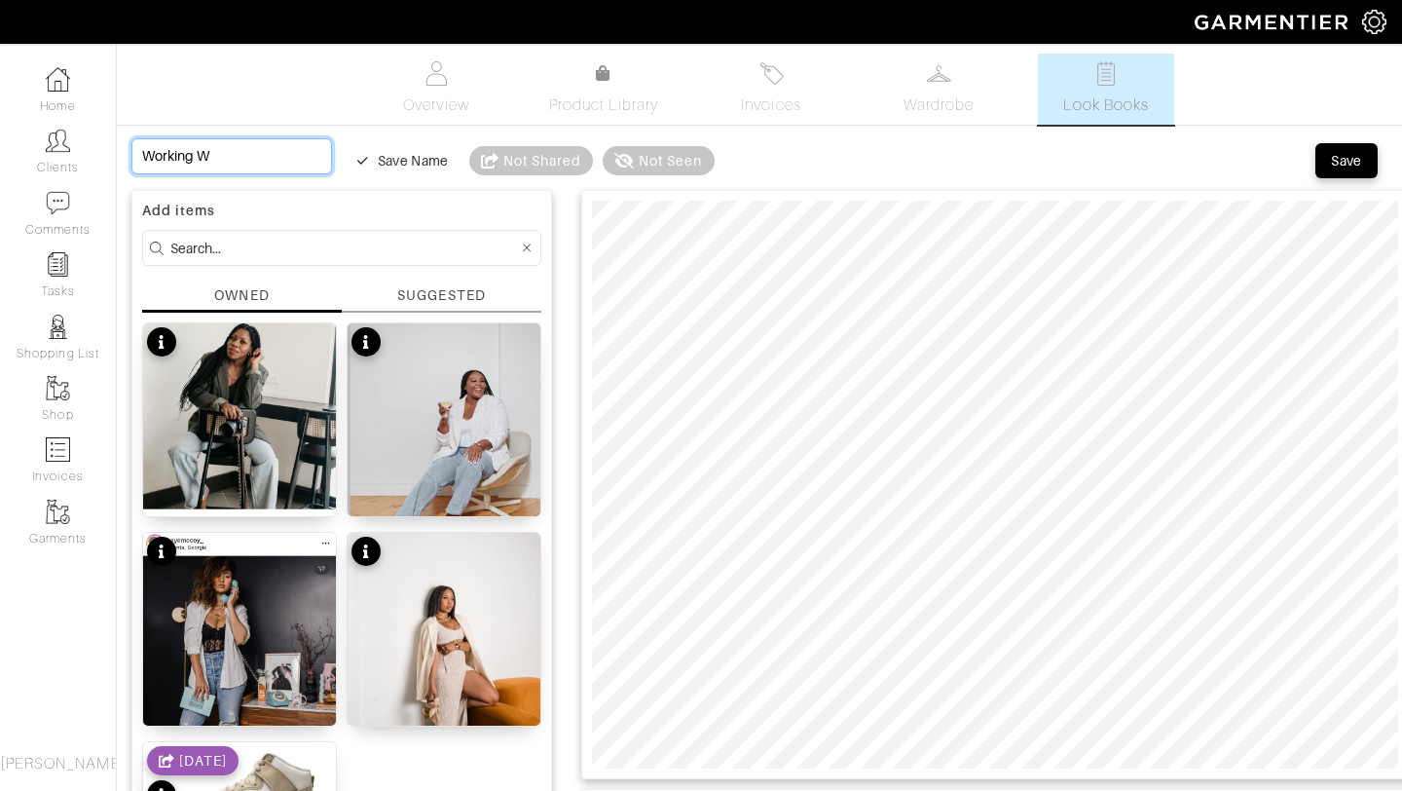
type input "Working Wo"
type input "Working Wom"
type input "Working Woma"
type input "Working Woman"
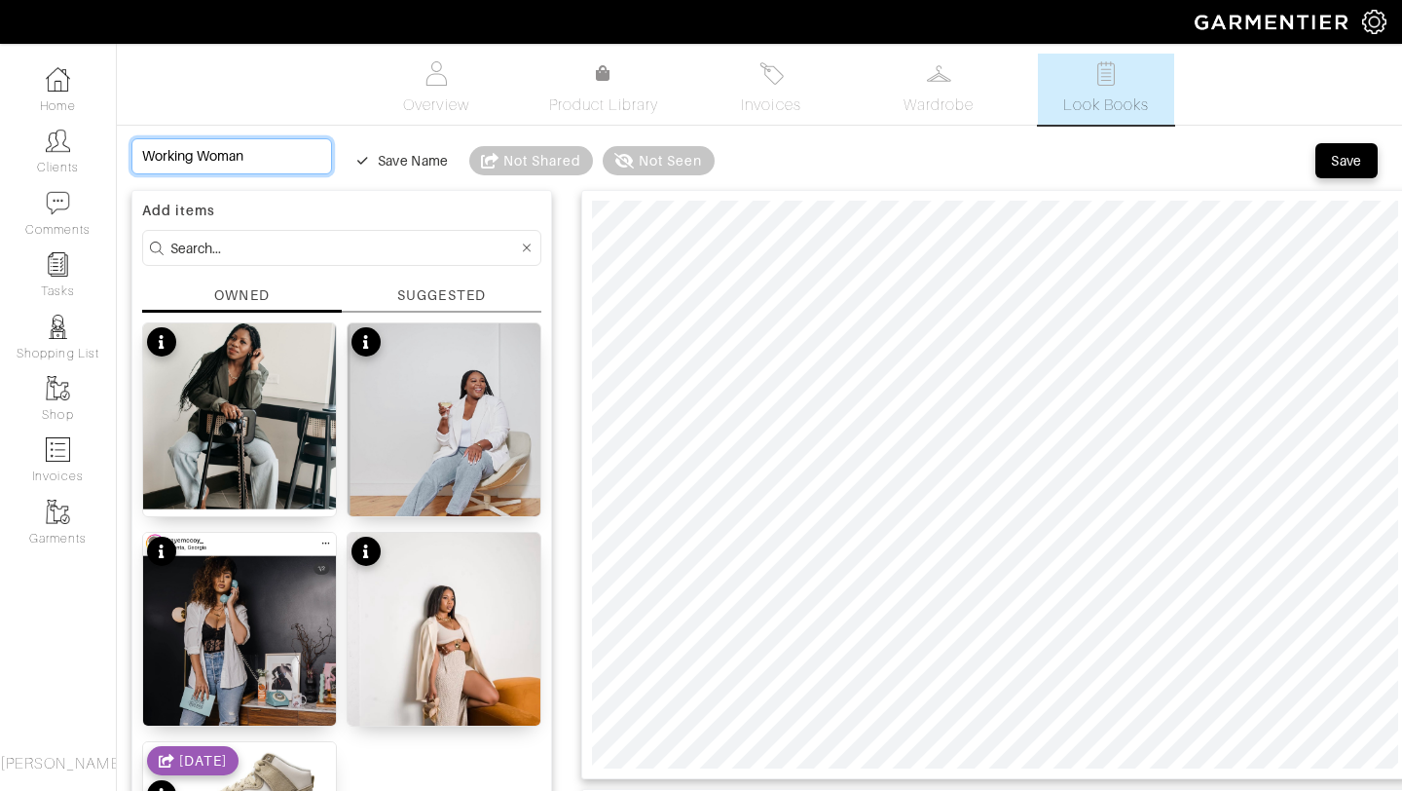
type input "Working Woman"
click at [1348, 167] on div "Save" at bounding box center [1346, 160] width 31 height 19
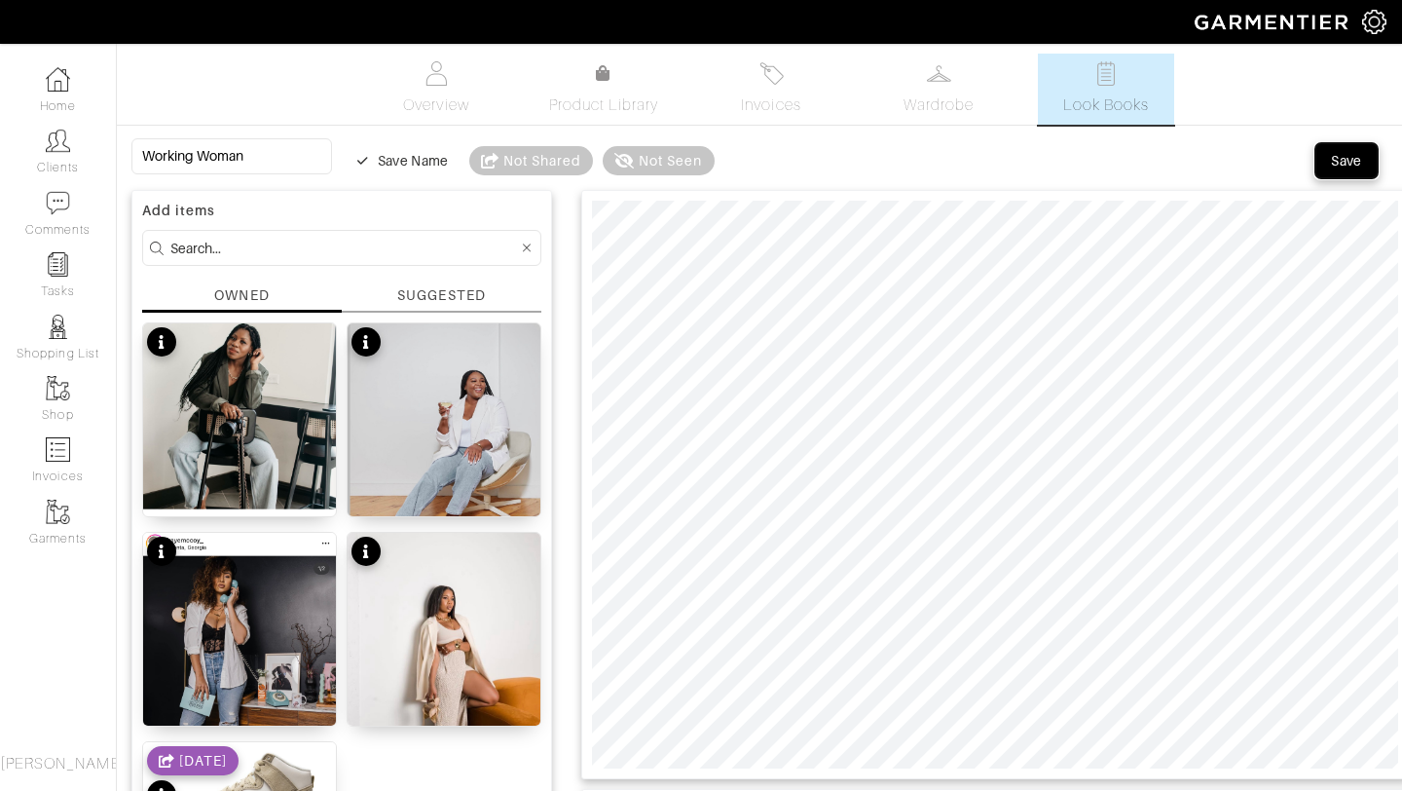
click at [1333, 158] on div "Save" at bounding box center [1346, 160] width 31 height 19
click at [1218, 85] on div "Overview Product Library Invoices Wardrobe Look Books" at bounding box center [759, 89] width 1315 height 71
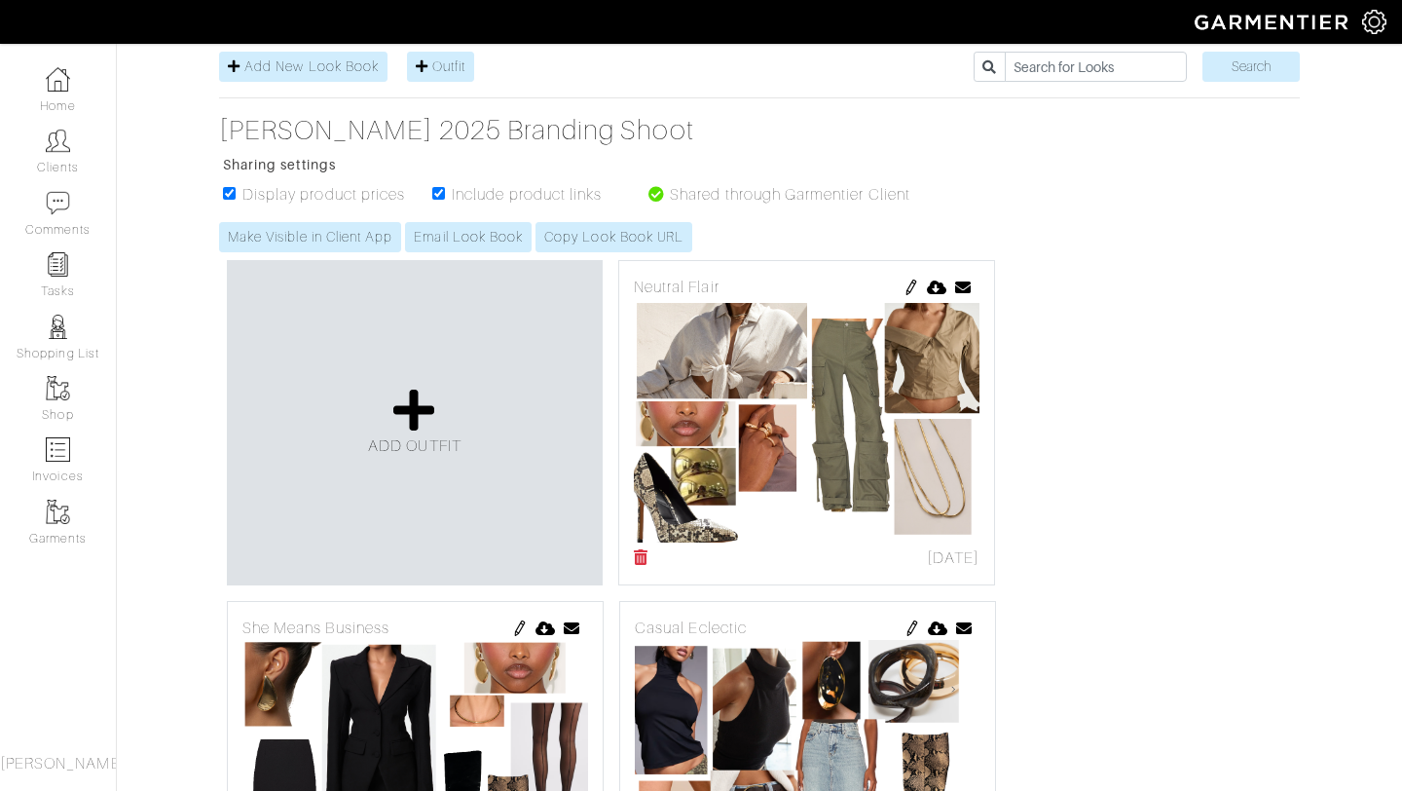
scroll to position [236, 0]
click at [486, 235] on link "Email Look Book" at bounding box center [468, 237] width 127 height 30
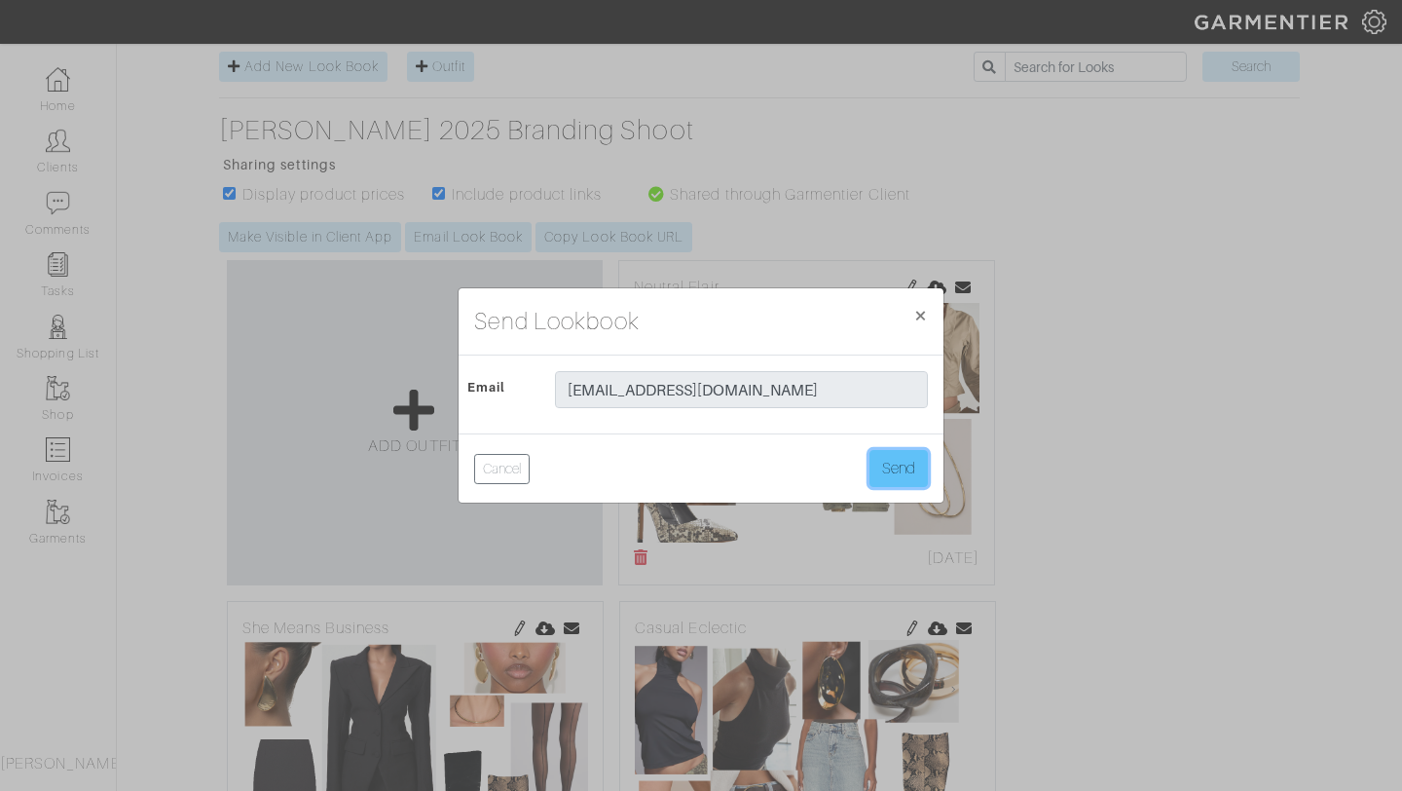
click at [914, 470] on button "Send" at bounding box center [899, 468] width 58 height 37
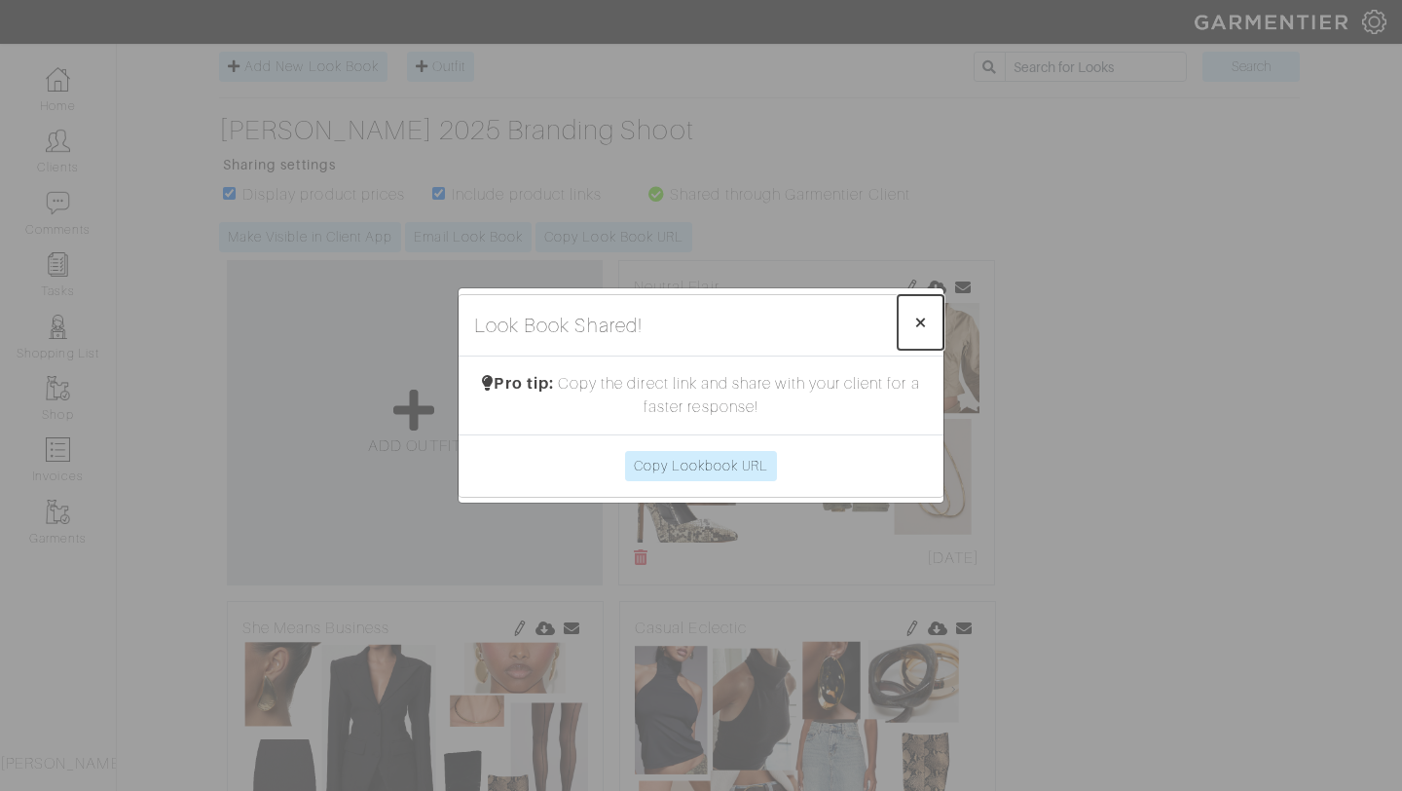
click at [928, 311] on button "× Close" at bounding box center [921, 322] width 46 height 55
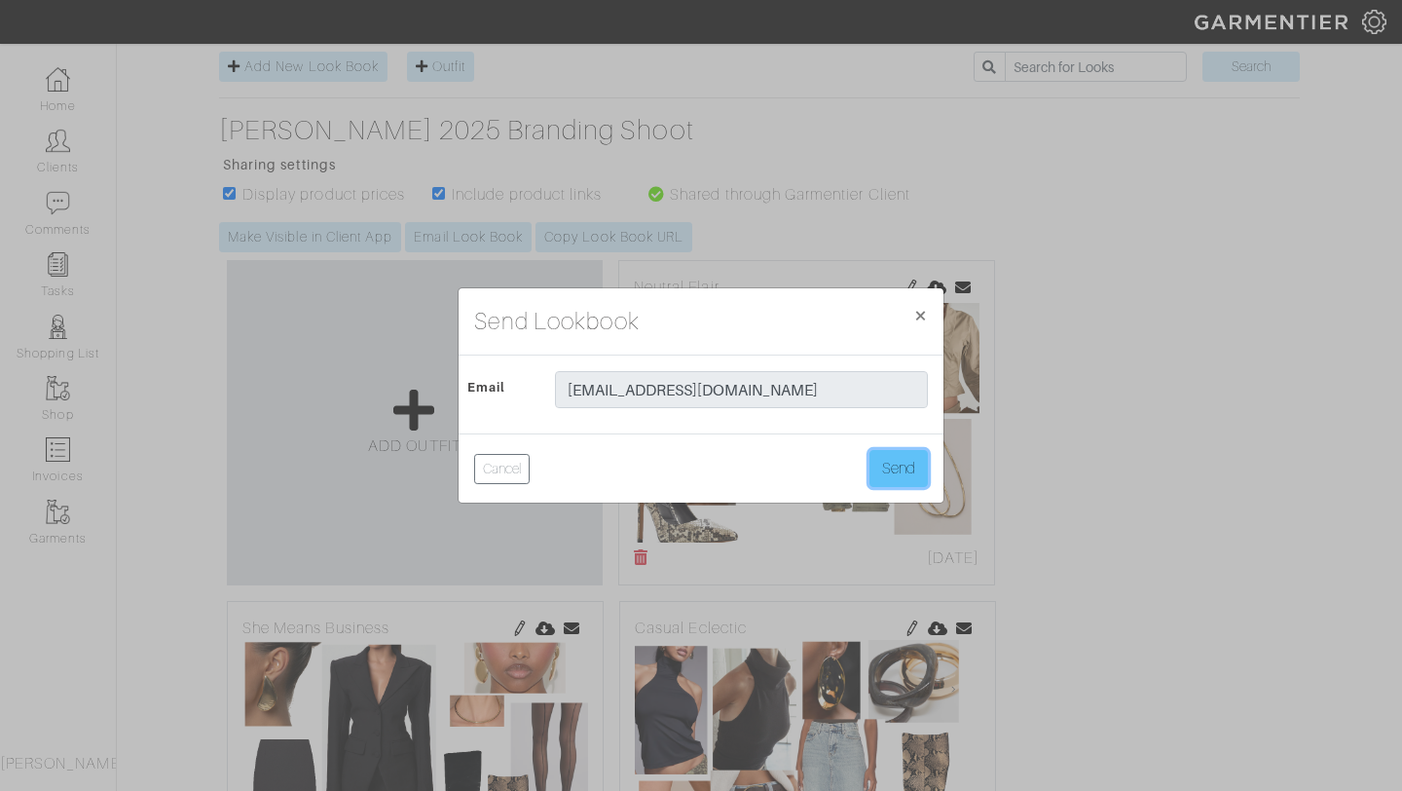
click at [886, 466] on button "Send" at bounding box center [899, 468] width 58 height 37
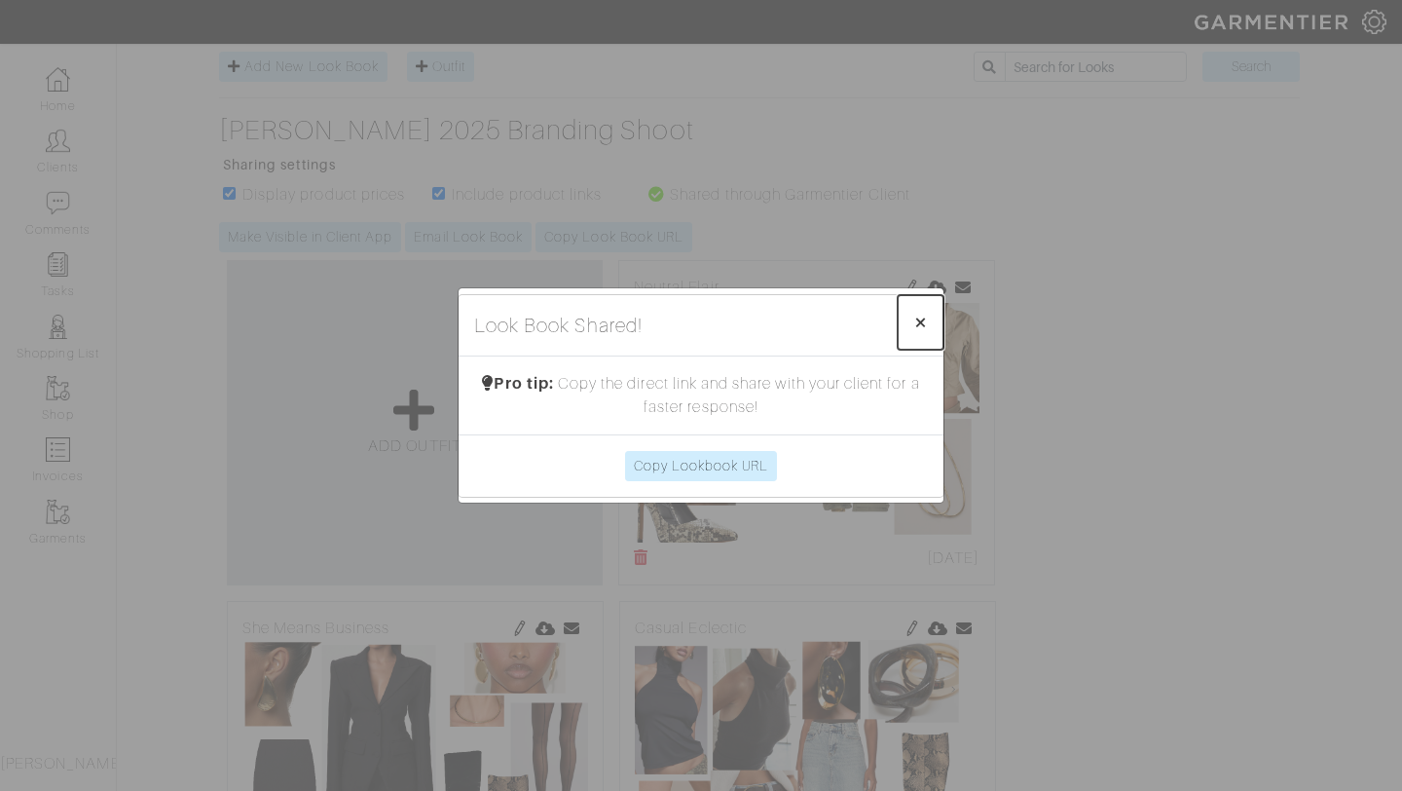
click at [921, 314] on span "×" at bounding box center [920, 322] width 15 height 26
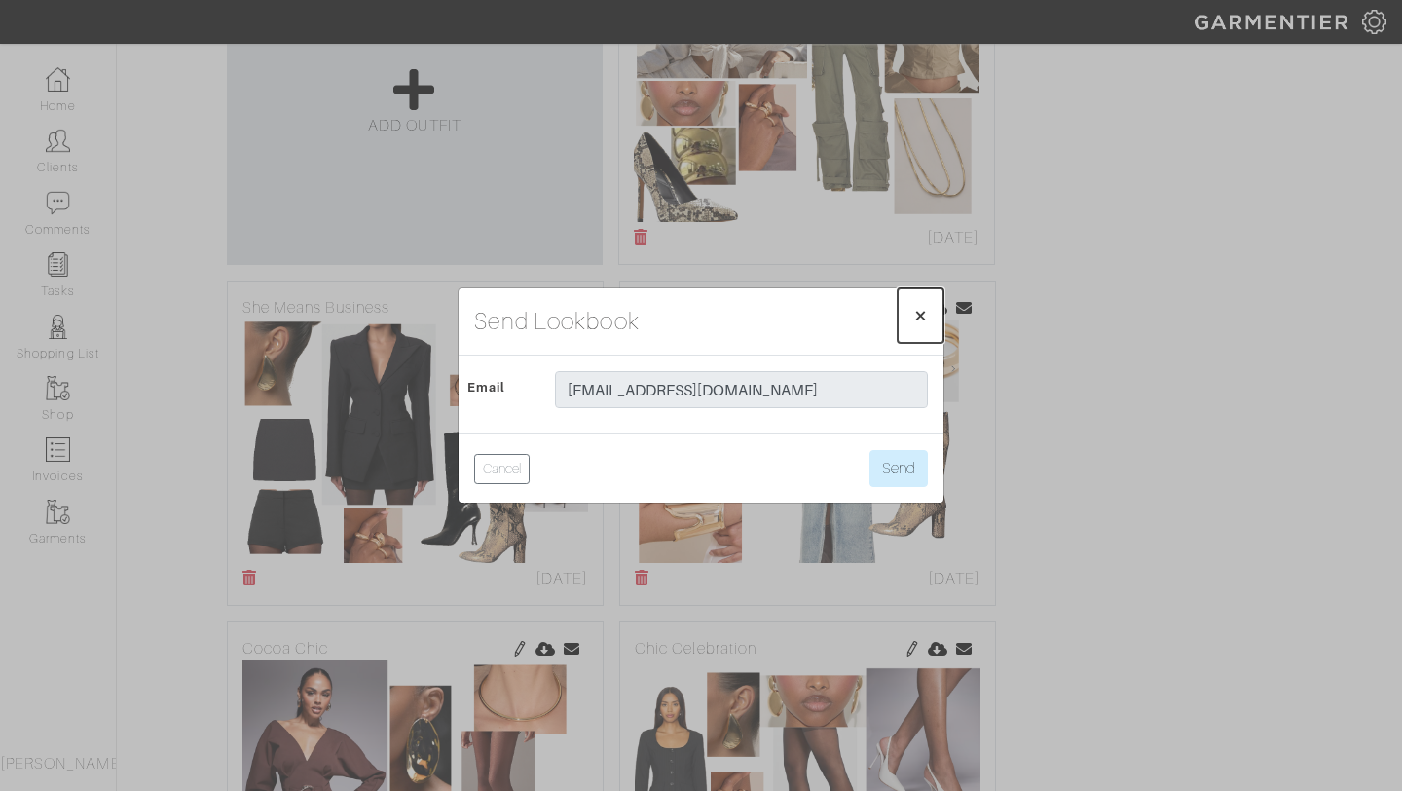
click at [921, 314] on span "×" at bounding box center [920, 315] width 15 height 26
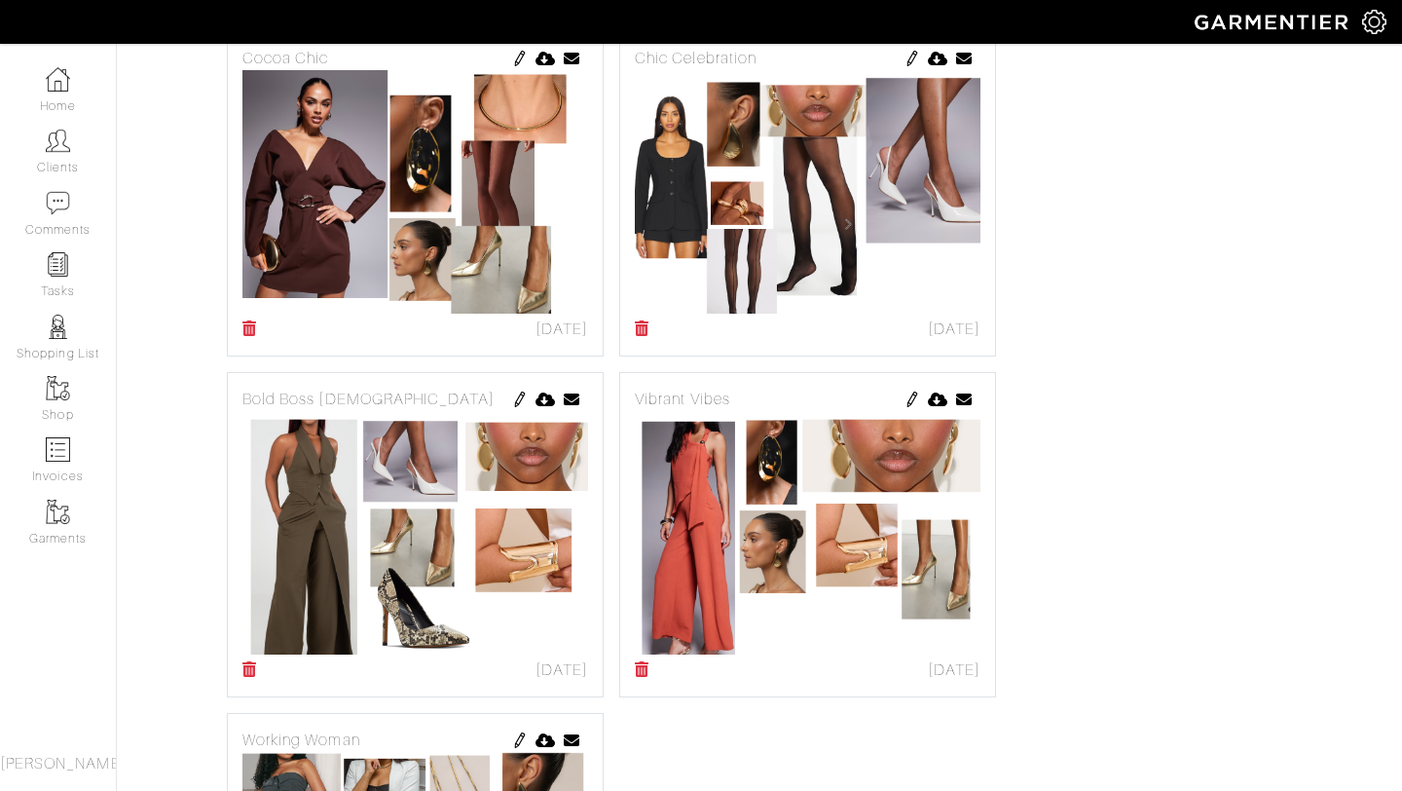
scroll to position [0, 0]
